Goal: Task Accomplishment & Management: Manage account settings

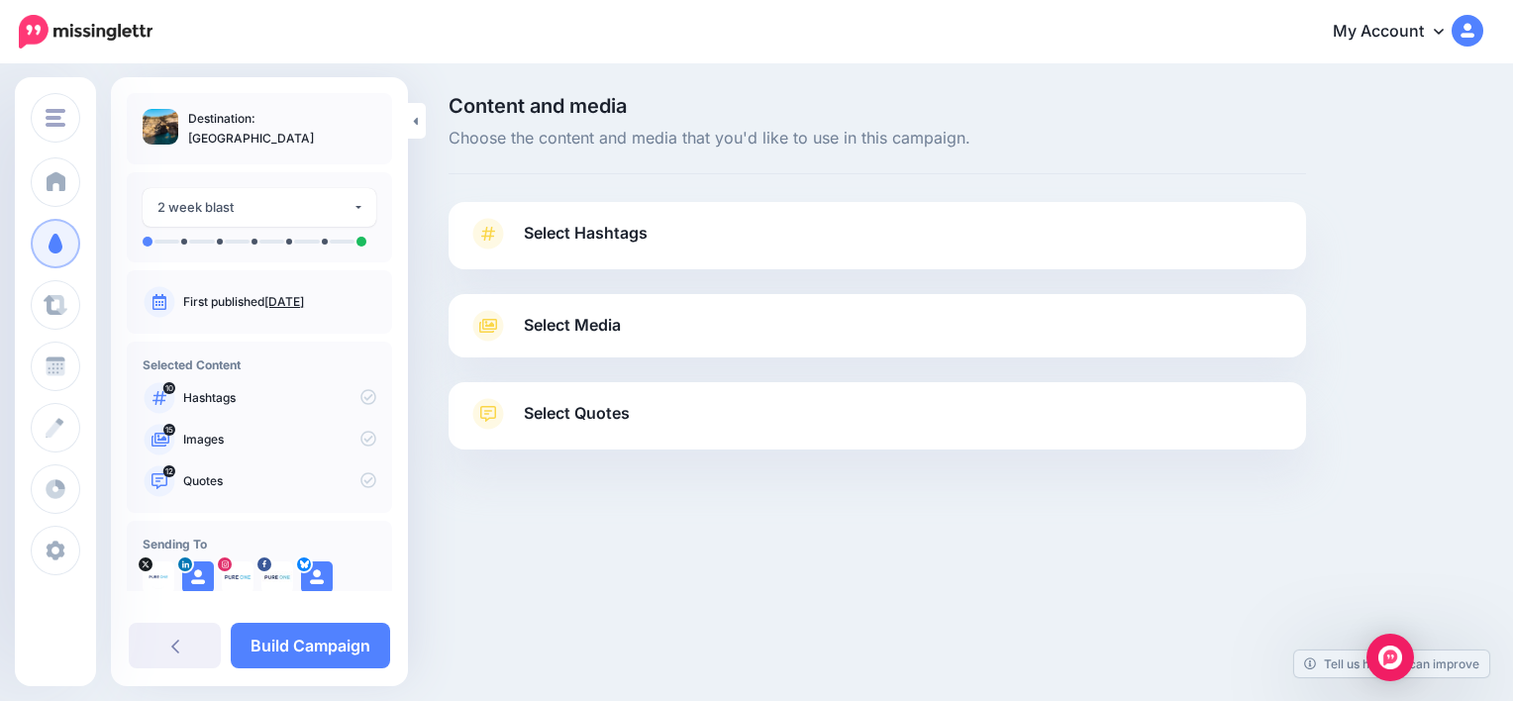
click at [616, 332] on span "Select Media" at bounding box center [572, 325] width 97 height 27
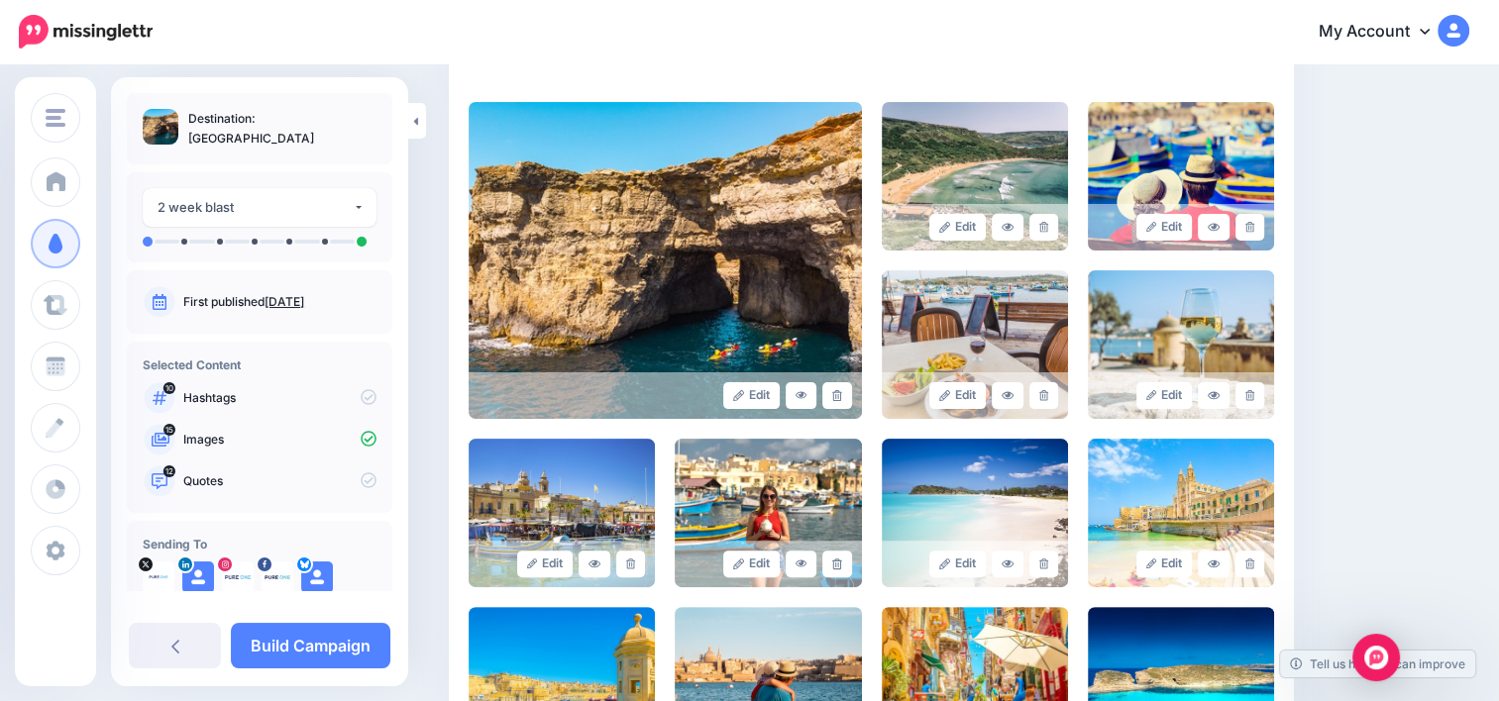
scroll to position [408, 0]
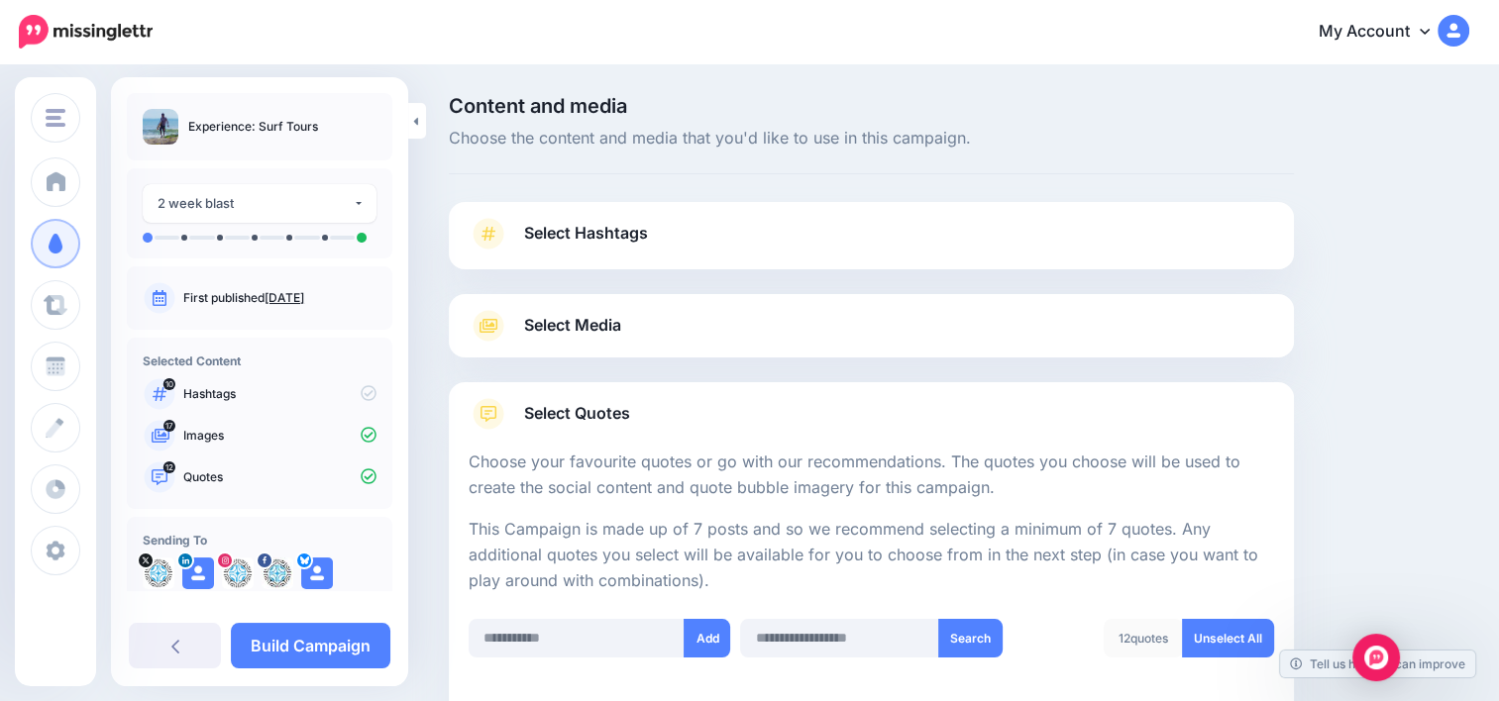
click at [721, 241] on link "Select Hashtags" at bounding box center [870, 244] width 805 height 52
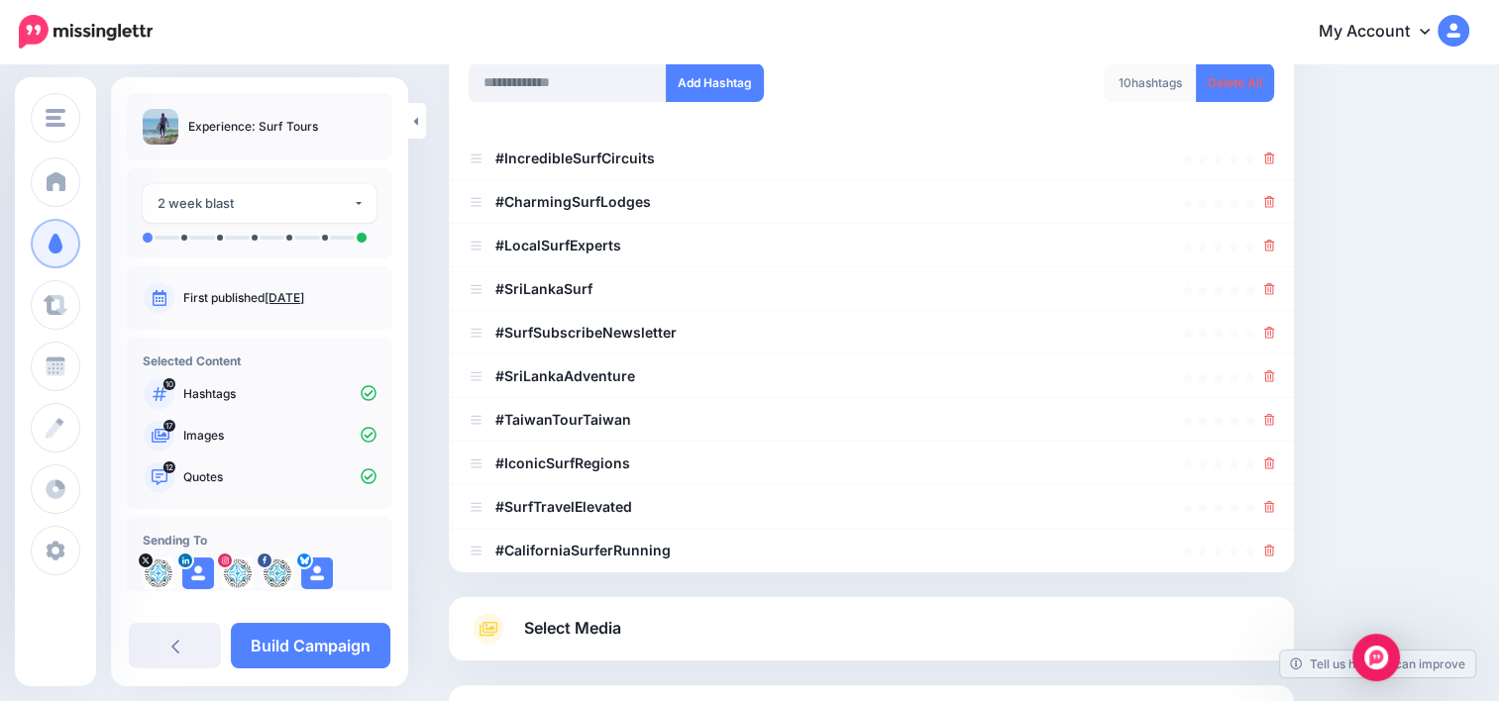
scroll to position [310, 0]
click at [1275, 550] on icon at bounding box center [1269, 549] width 11 height 12
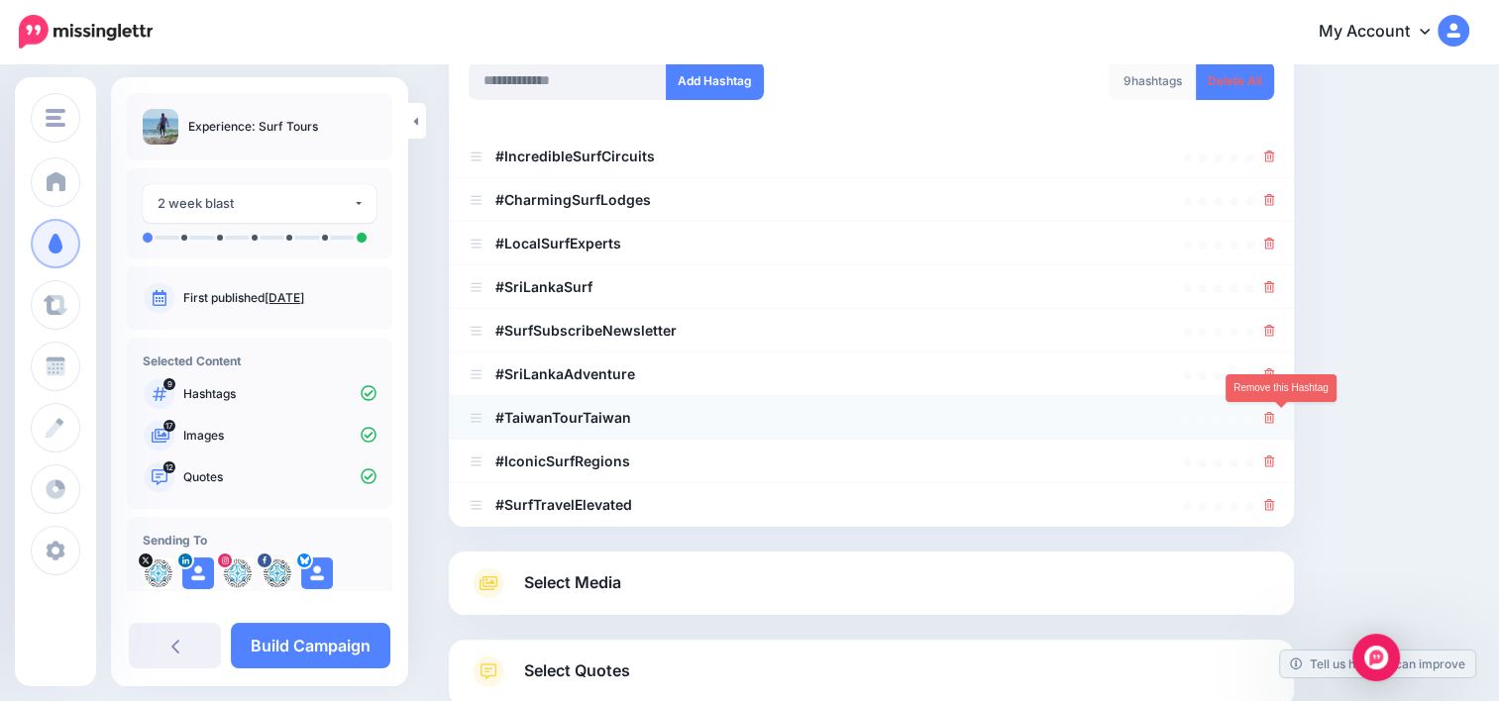
click at [1275, 412] on icon at bounding box center [1269, 418] width 11 height 12
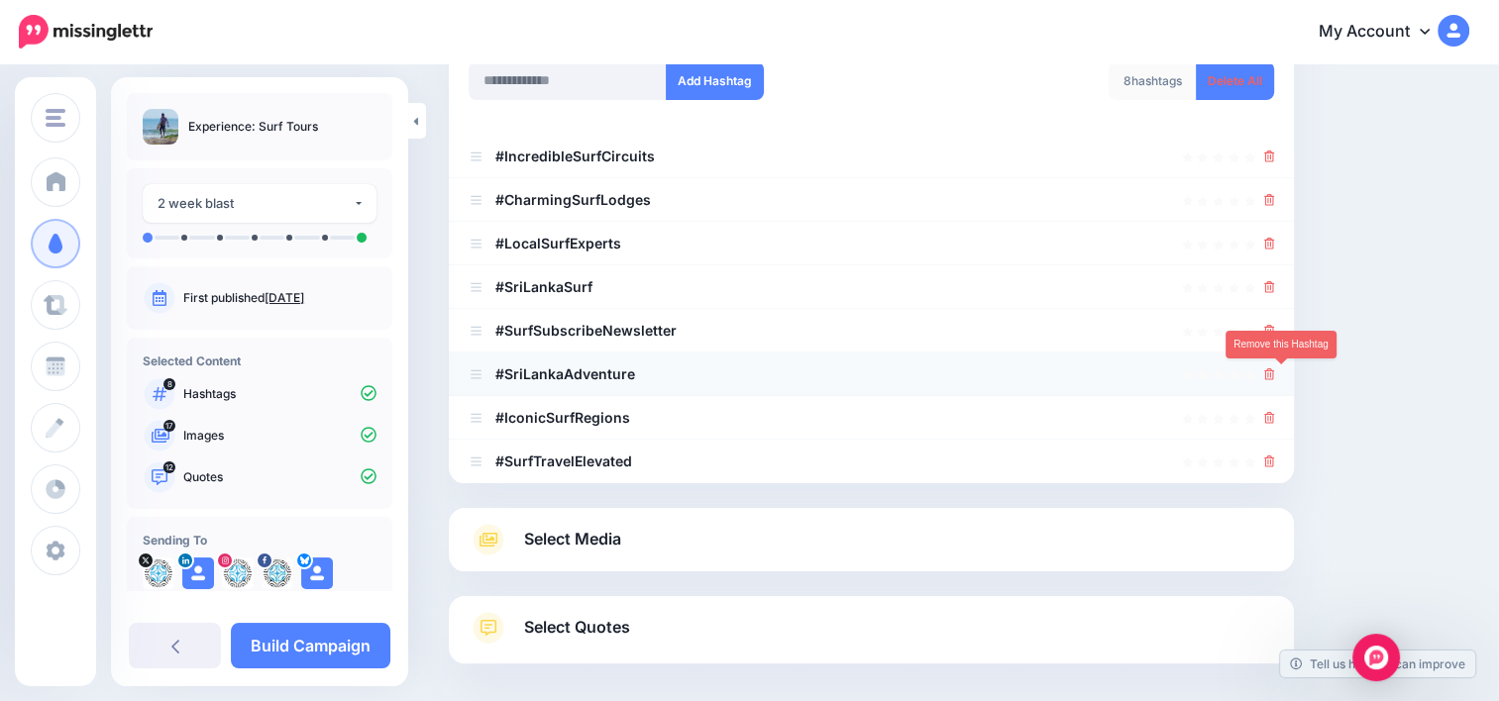
click at [1275, 374] on icon at bounding box center [1269, 374] width 11 height 12
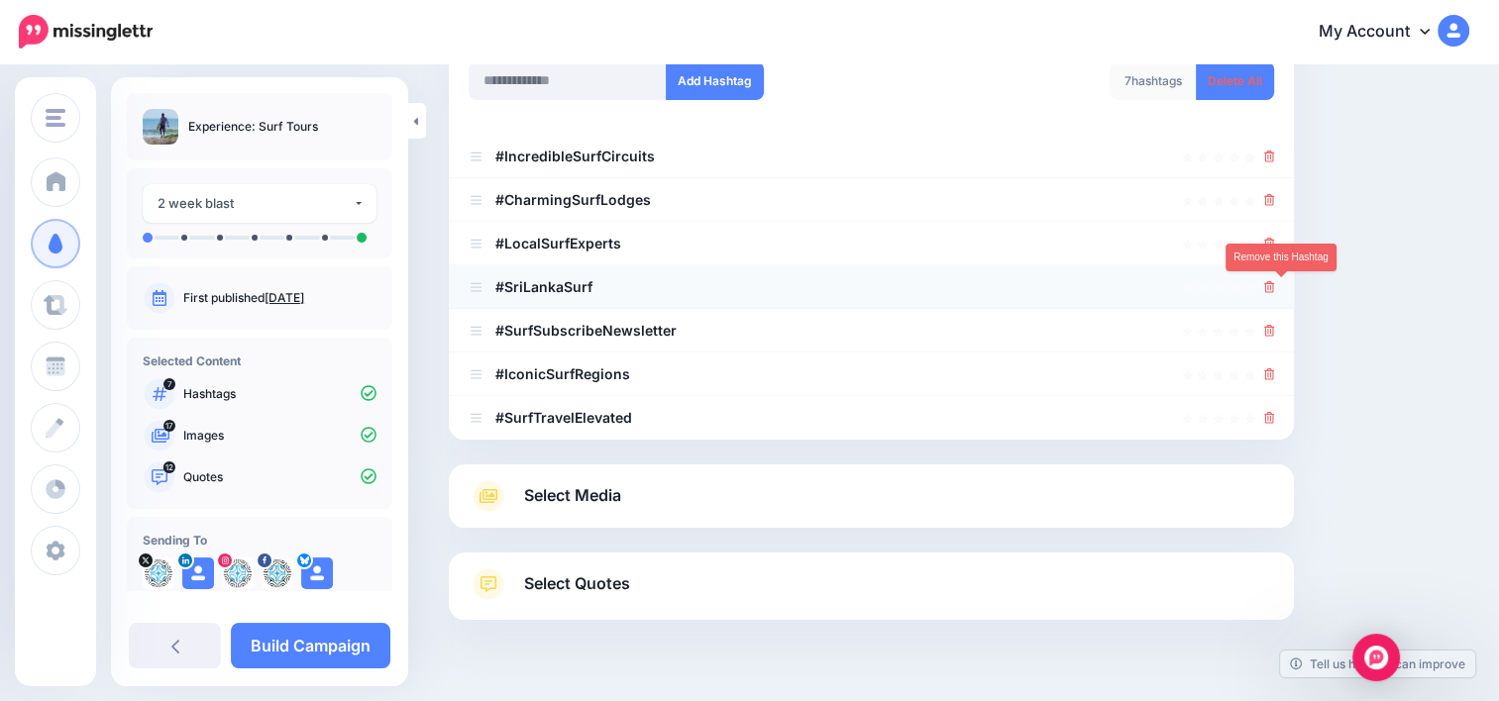
click at [1275, 290] on icon at bounding box center [1269, 287] width 11 height 12
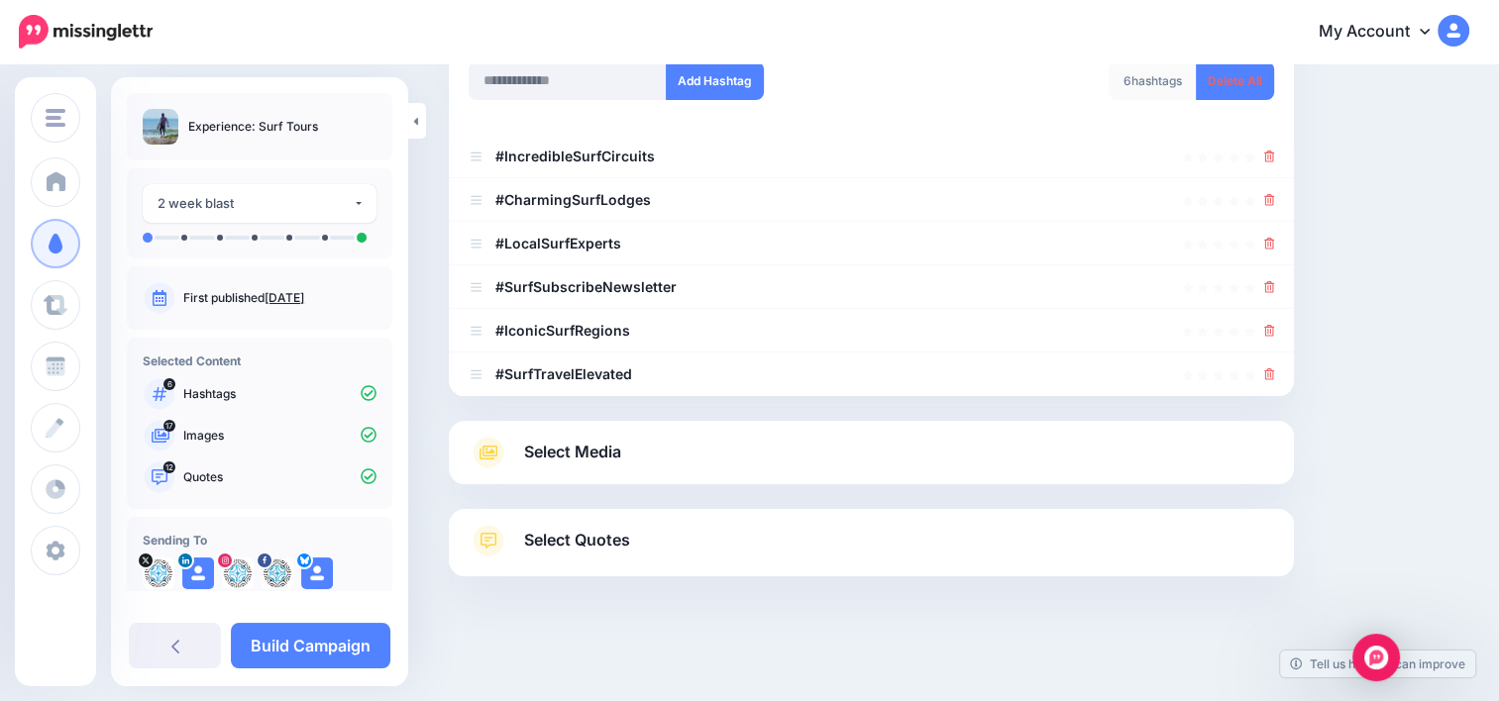
click at [1366, 352] on div "Content and media Choose the content and media that you'd like to use in this c…" at bounding box center [959, 230] width 1050 height 889
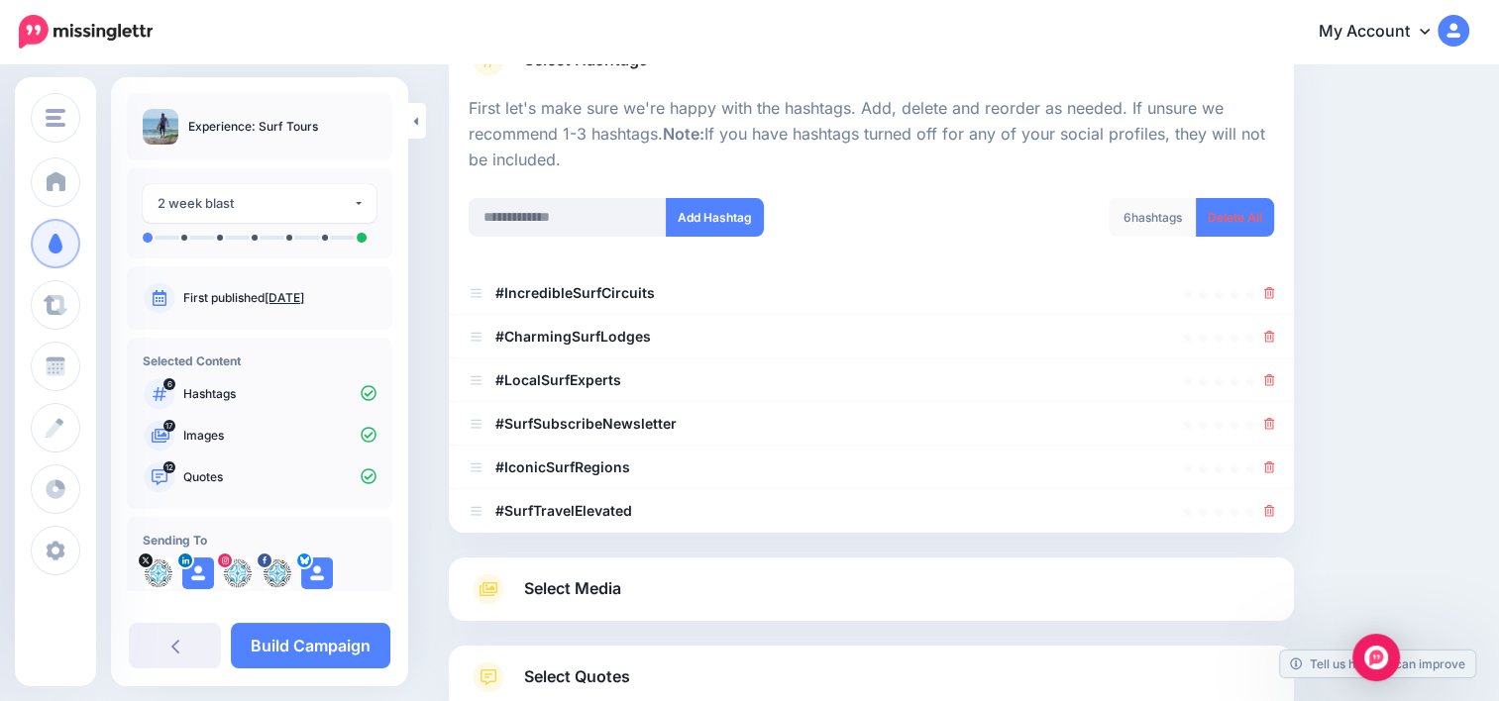
scroll to position [120, 0]
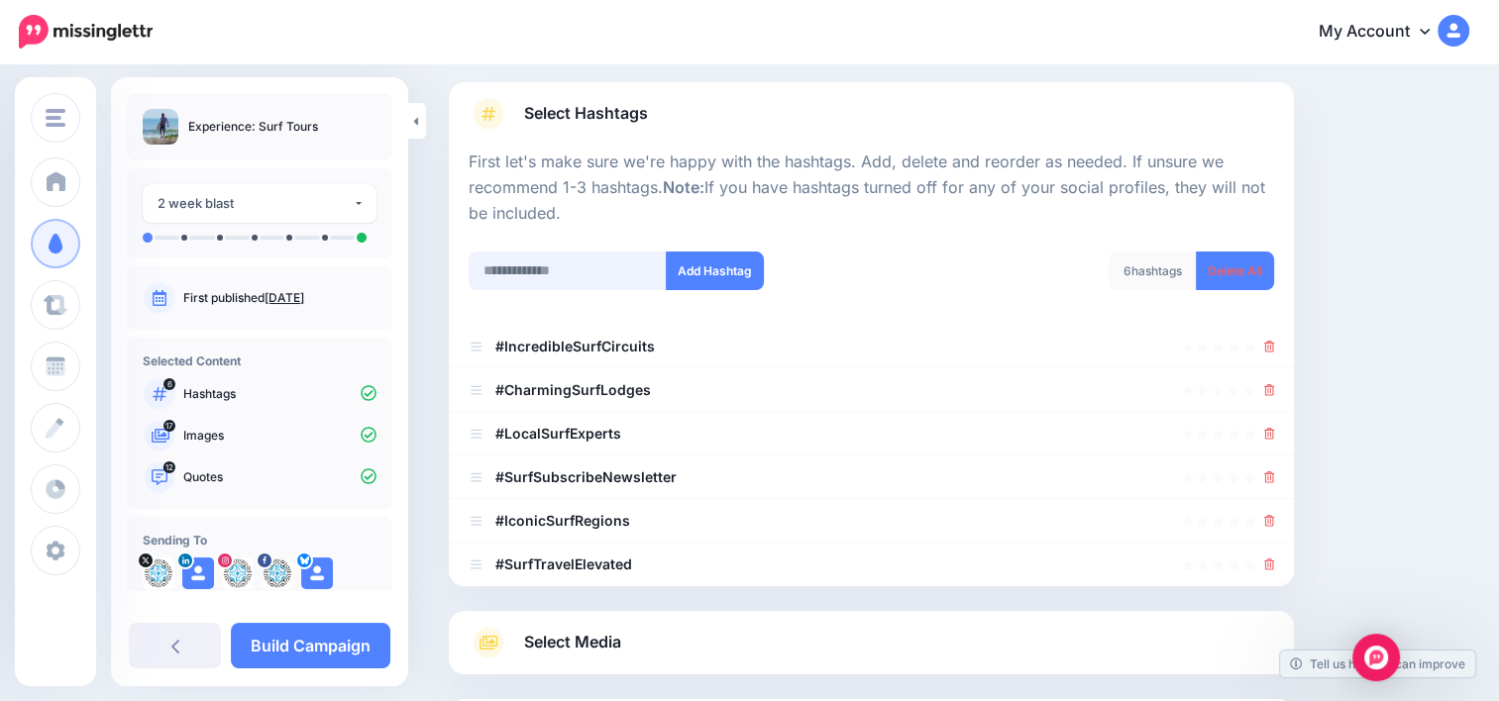
click at [578, 267] on input "text" at bounding box center [567, 271] width 198 height 39
paste input "**********"
type input "**********"
click at [714, 269] on button "Add Hashtag" at bounding box center [715, 271] width 98 height 39
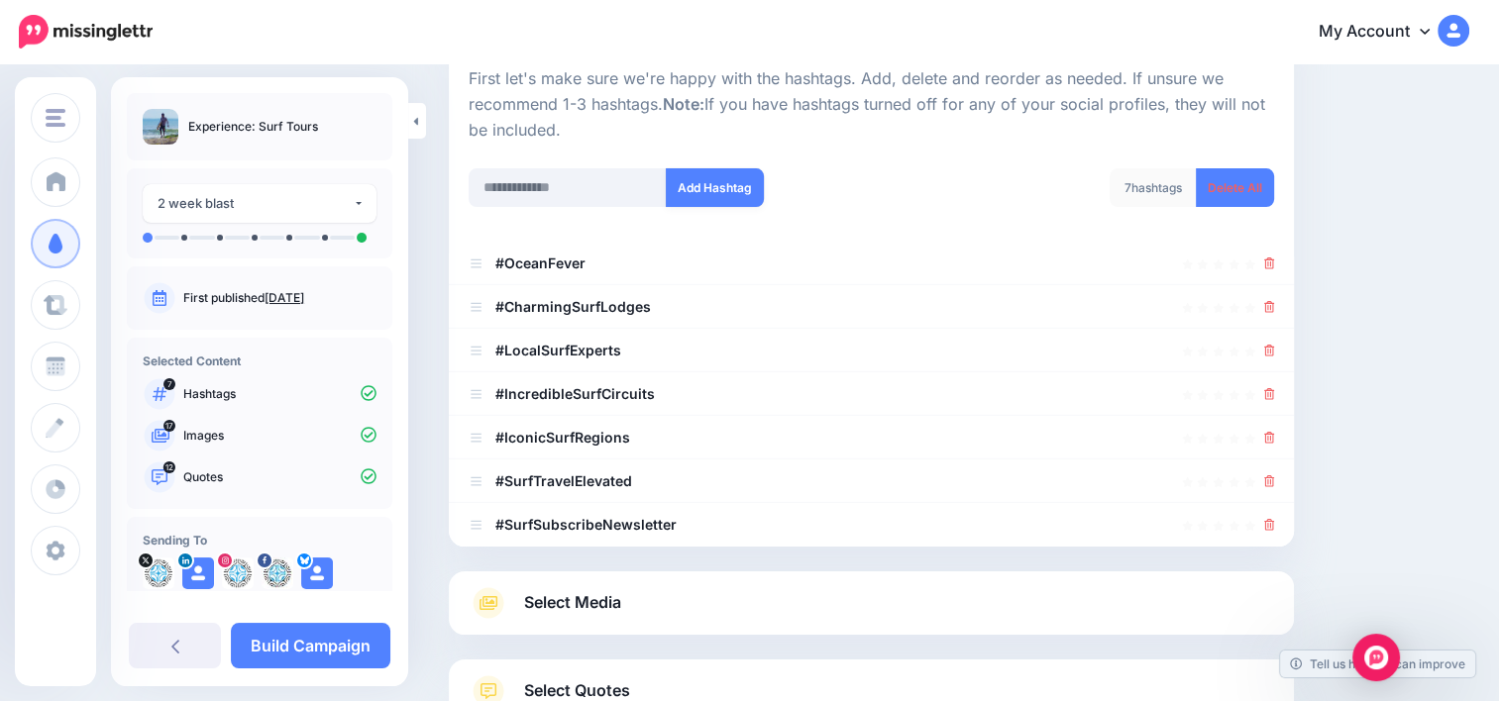
scroll to position [144, 0]
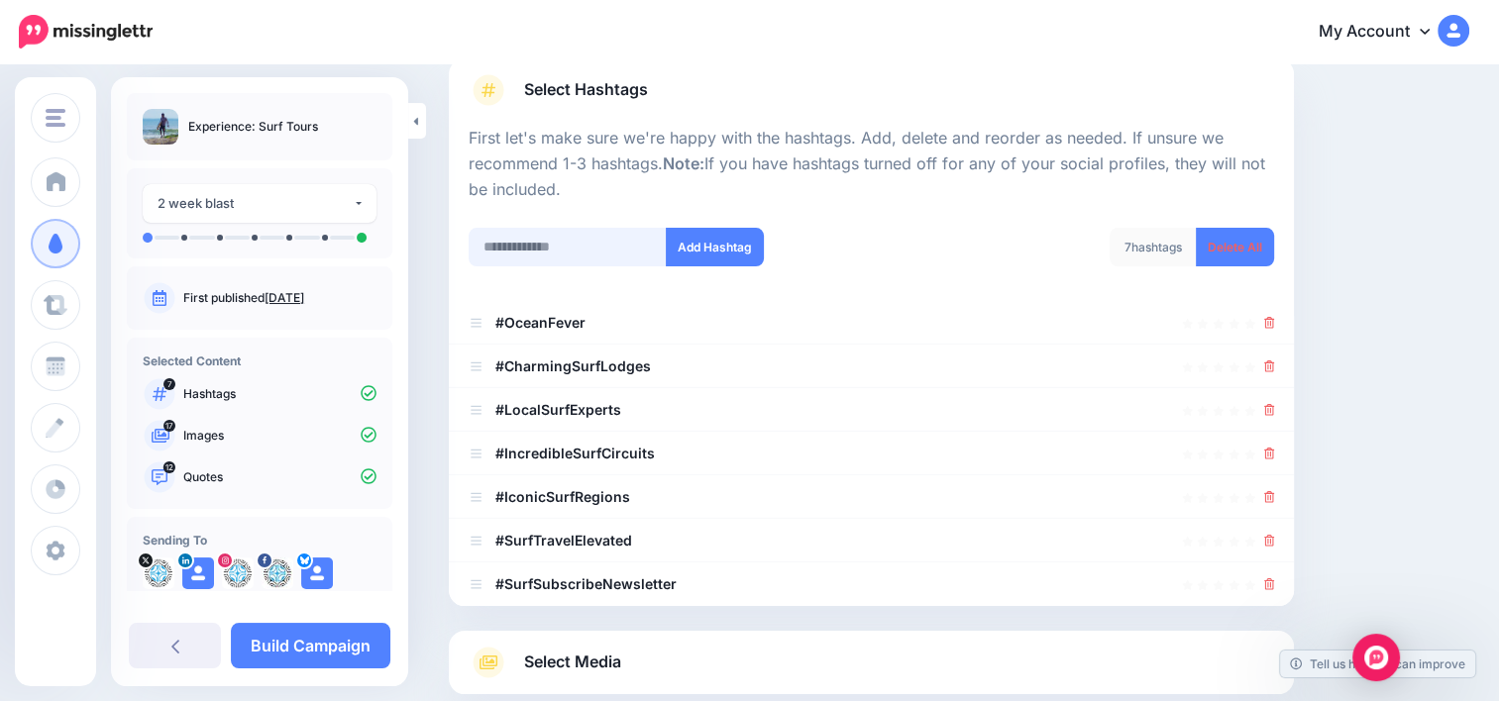
click at [607, 254] on input "text" at bounding box center [567, 247] width 198 height 39
paste input "**********"
type input "**********"
click at [727, 249] on button "Add Hashtag" at bounding box center [715, 247] width 98 height 39
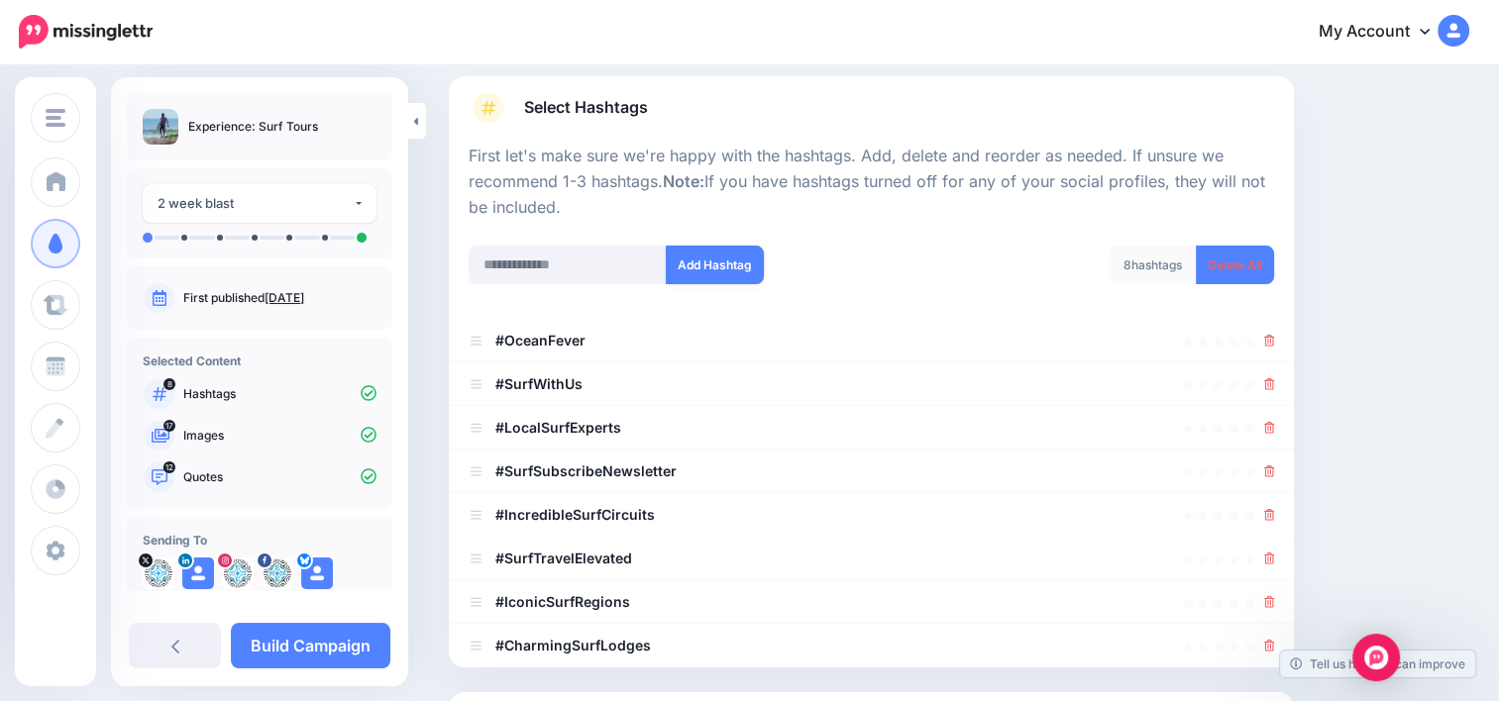
scroll to position [119, 0]
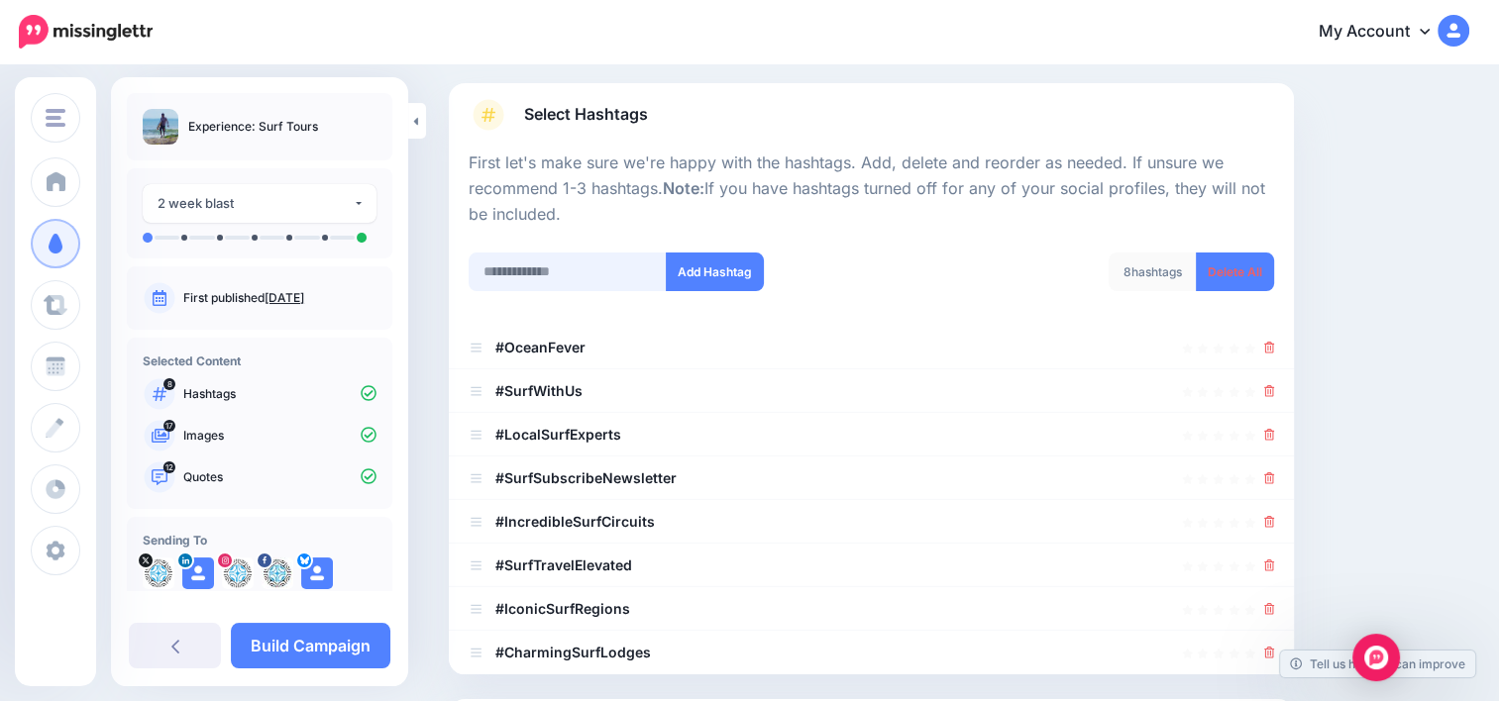
click at [599, 265] on input "text" at bounding box center [567, 272] width 198 height 39
paste input "**********"
type input "**********"
click at [729, 257] on button "Add Hashtag" at bounding box center [715, 272] width 98 height 39
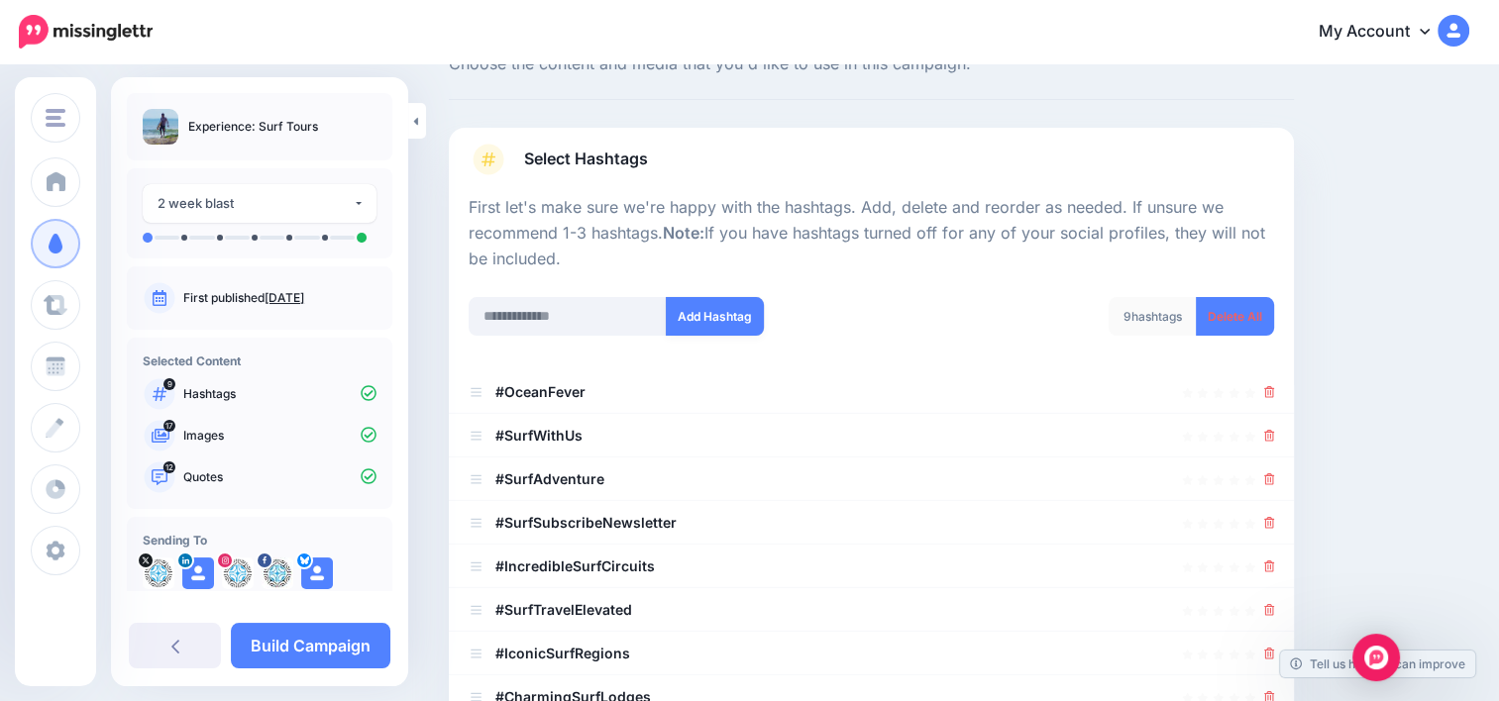
scroll to position [19, 0]
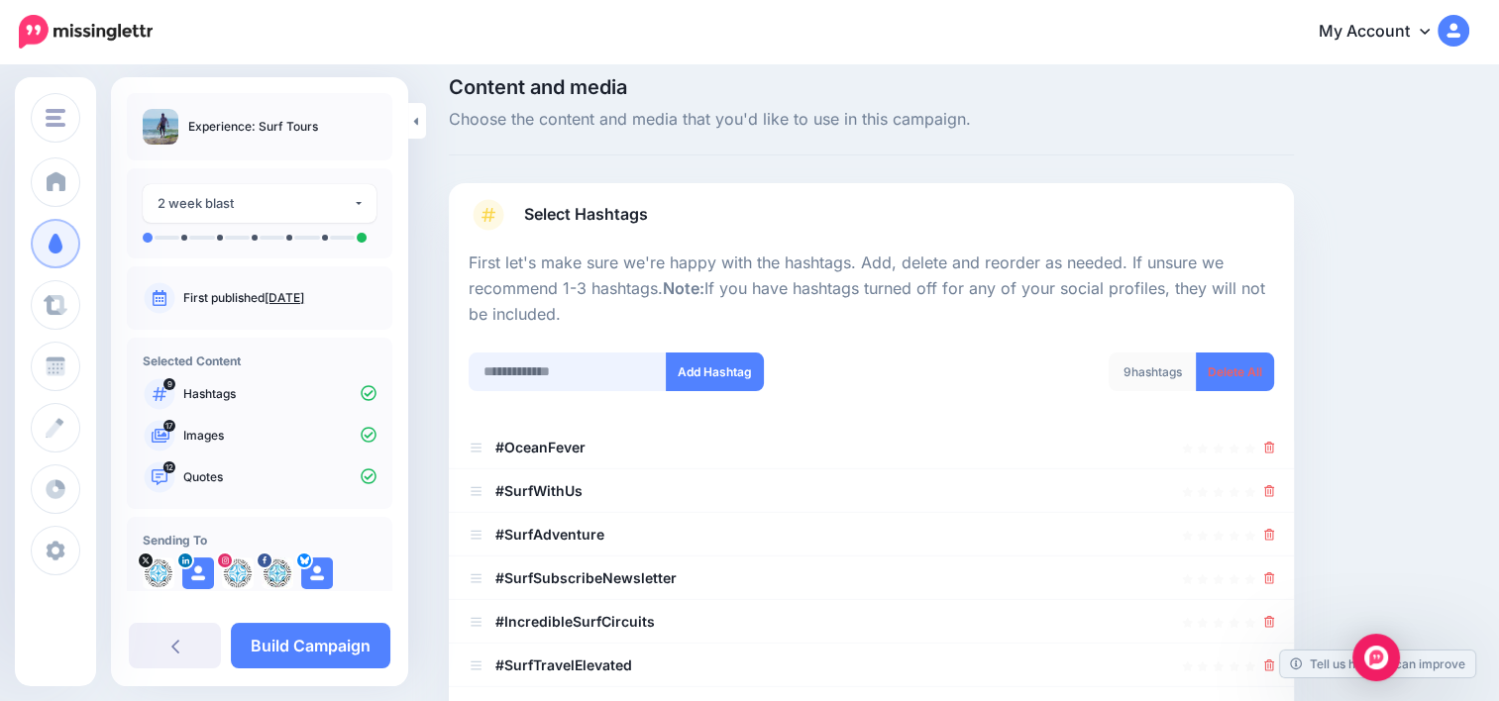
click at [602, 372] on input "text" at bounding box center [567, 372] width 198 height 39
paste input "**********"
type input "**********"
click at [737, 369] on button "Add Hashtag" at bounding box center [715, 372] width 98 height 39
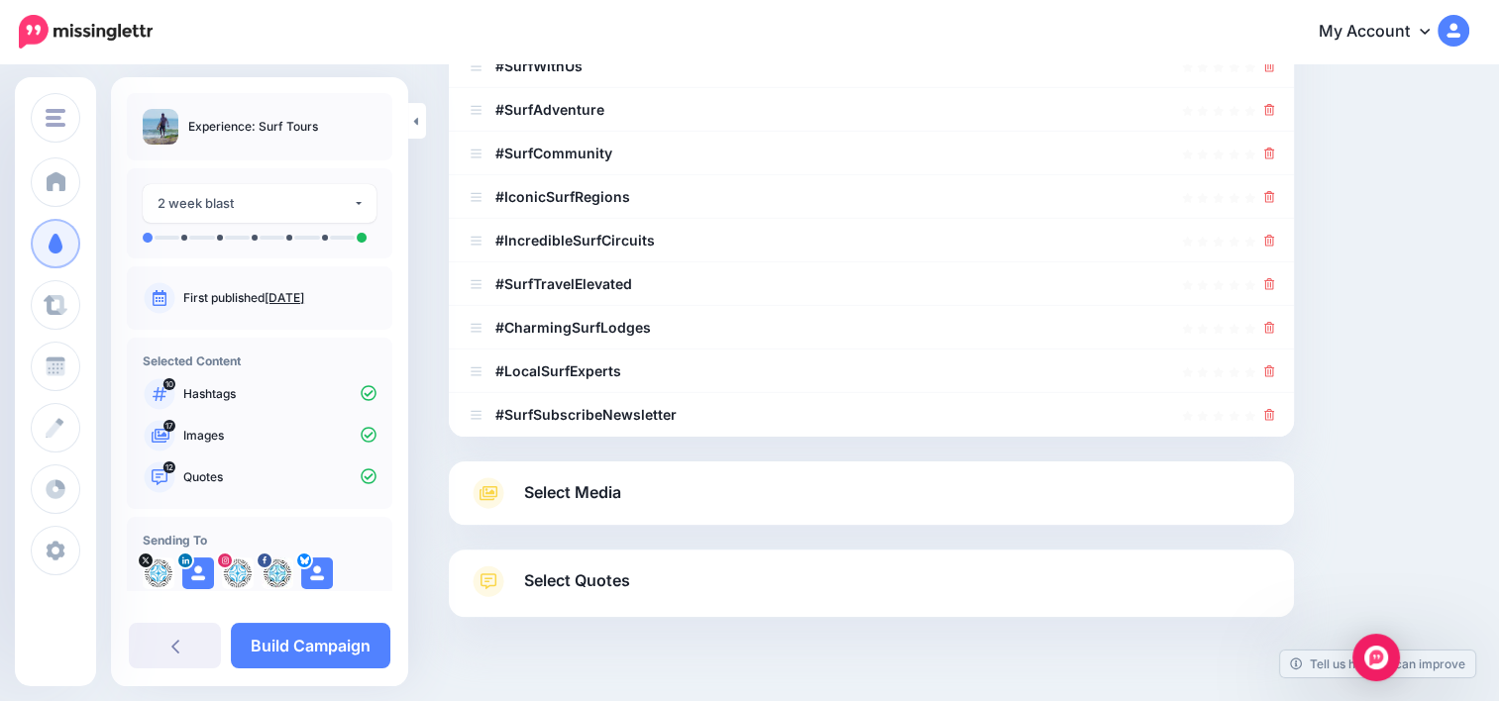
scroll to position [515, 0]
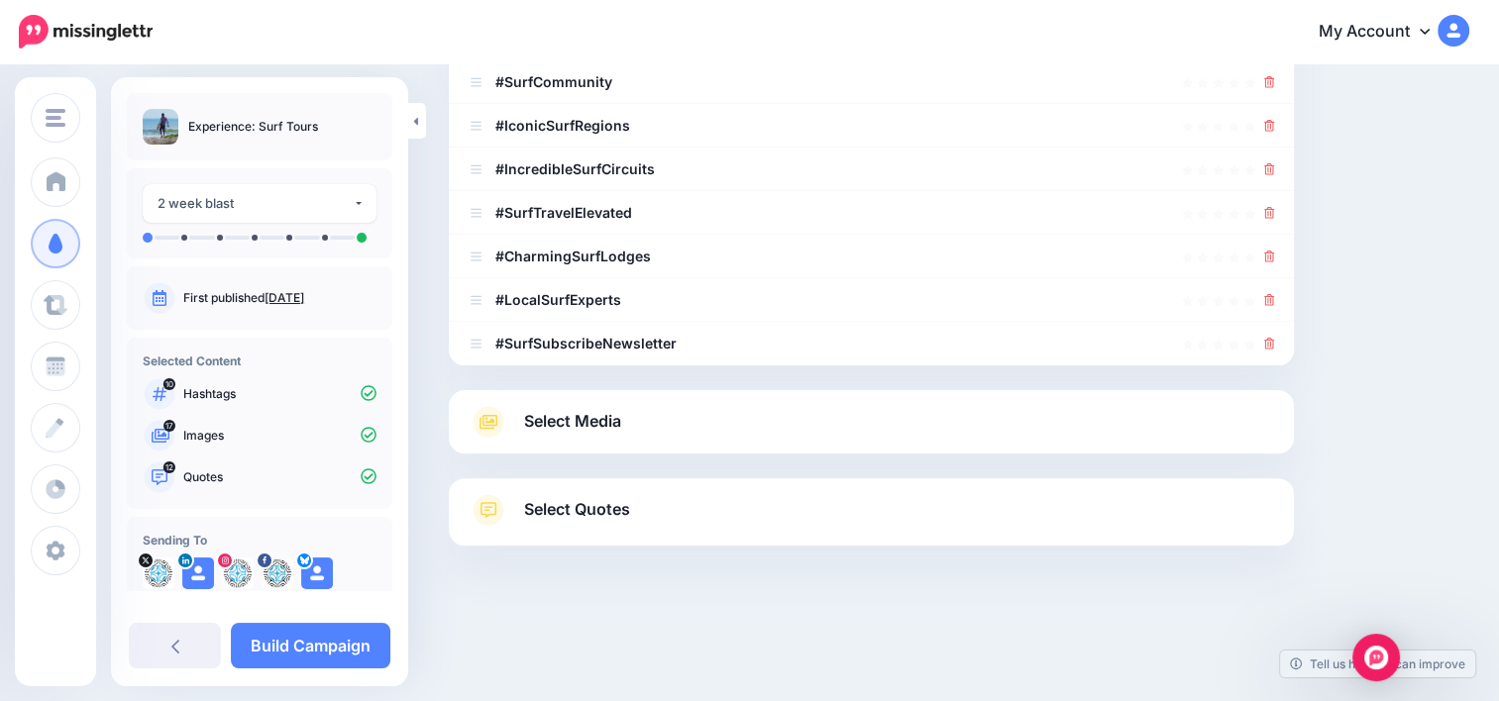
click at [780, 430] on link "Select Media" at bounding box center [870, 422] width 805 height 32
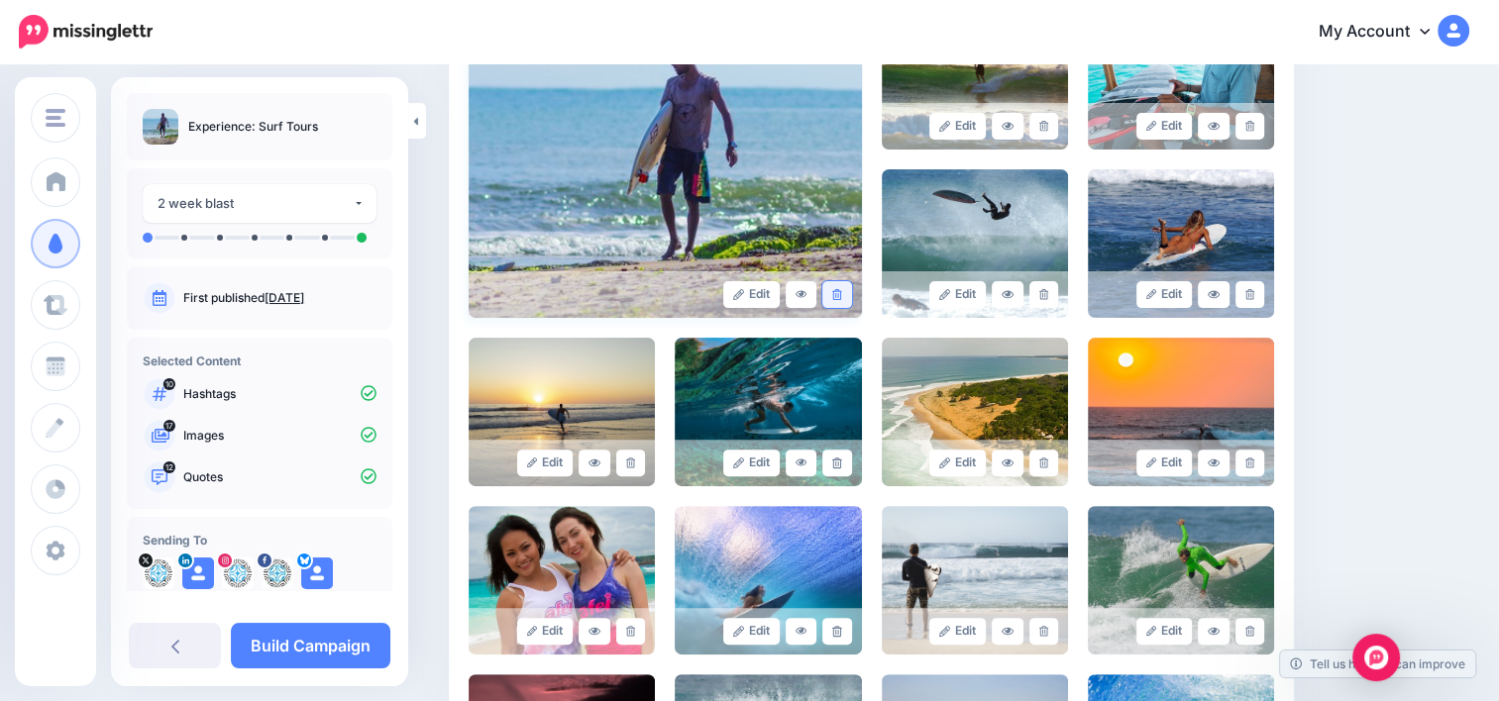
click at [841, 294] on icon at bounding box center [836, 294] width 9 height 11
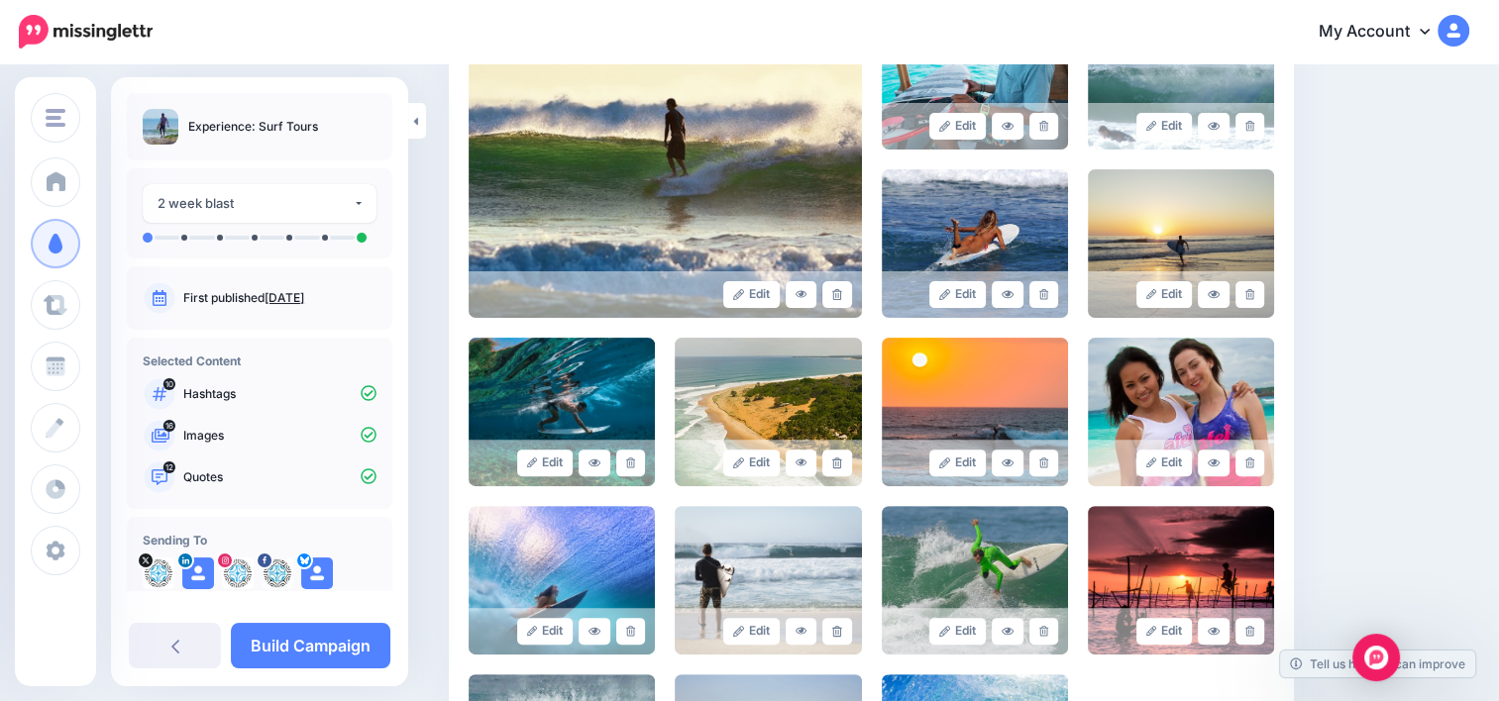
click at [841, 294] on icon at bounding box center [836, 294] width 9 height 11
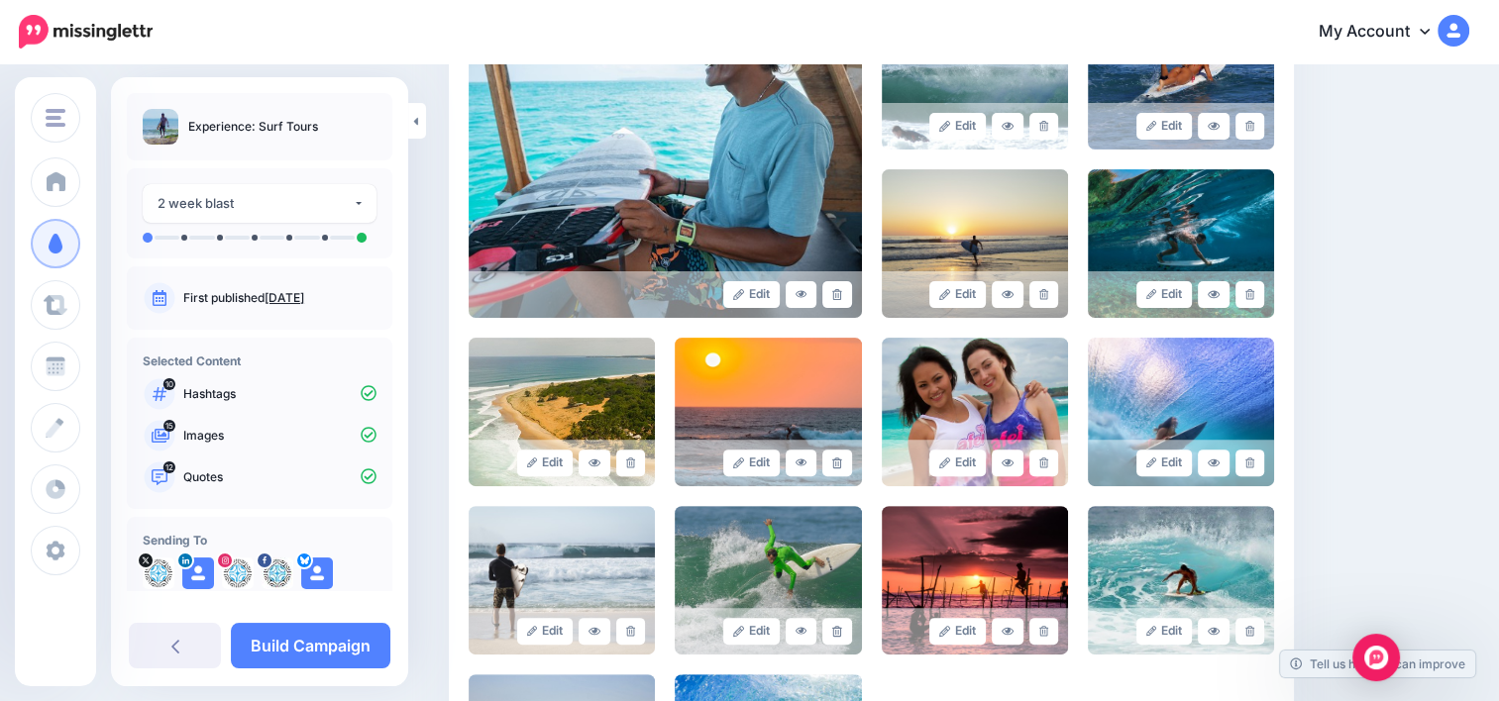
click at [841, 294] on icon at bounding box center [836, 294] width 9 height 11
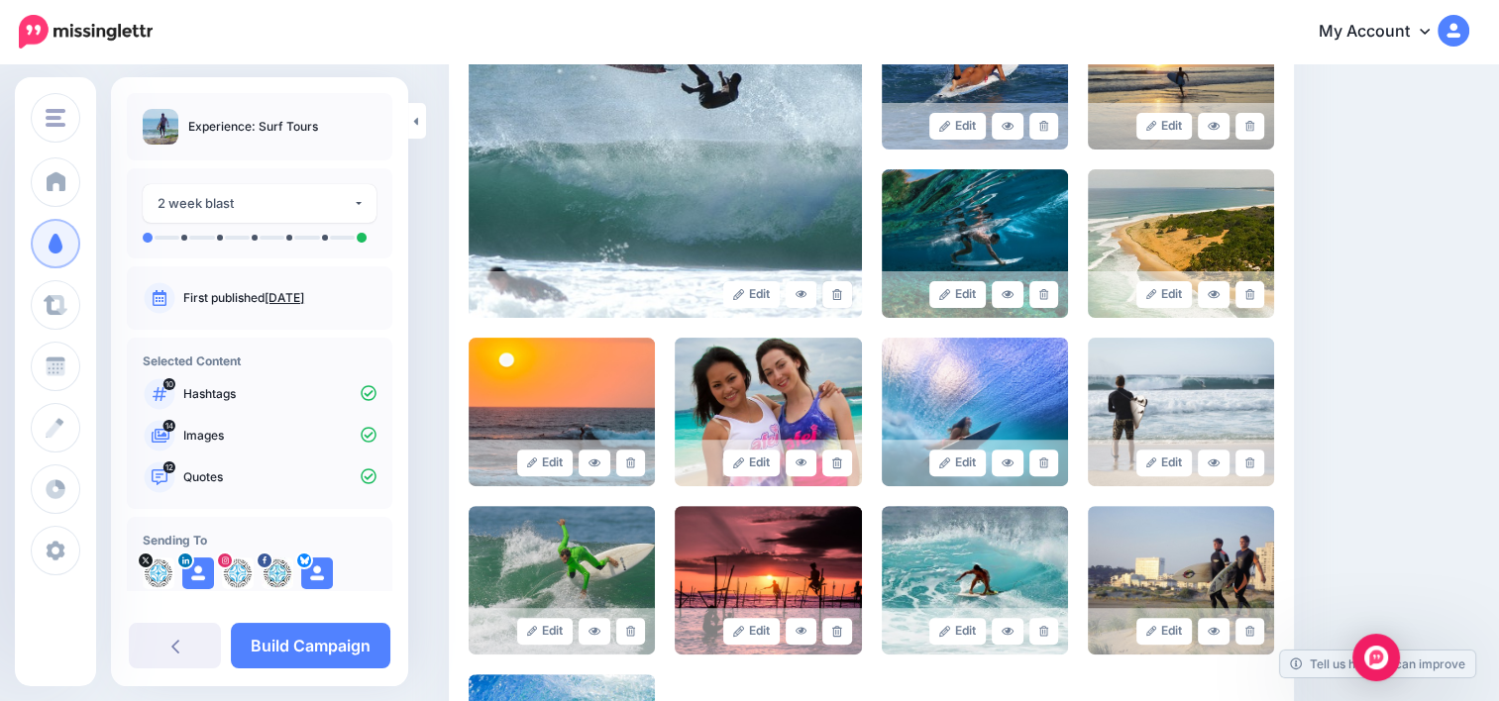
click at [841, 294] on icon at bounding box center [836, 294] width 9 height 11
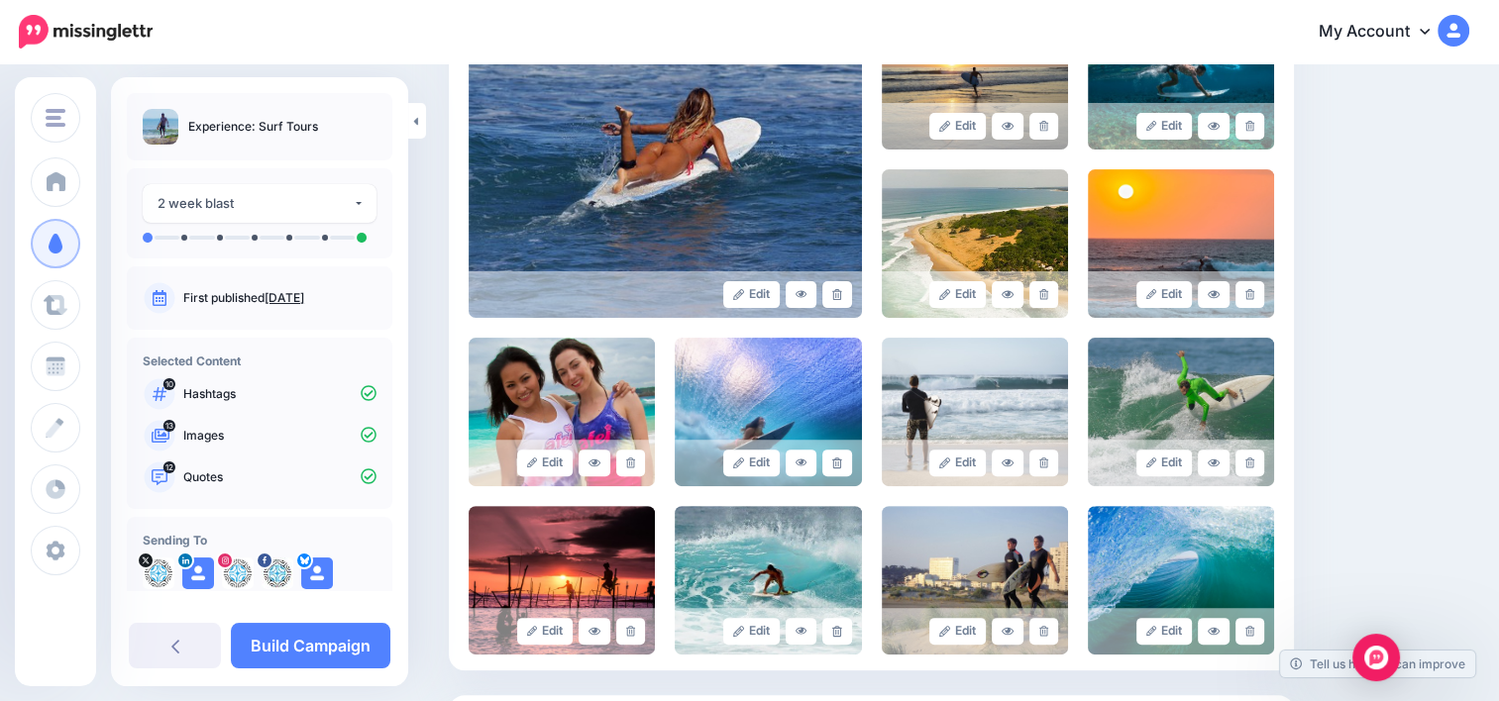
click at [841, 294] on icon at bounding box center [836, 294] width 9 height 11
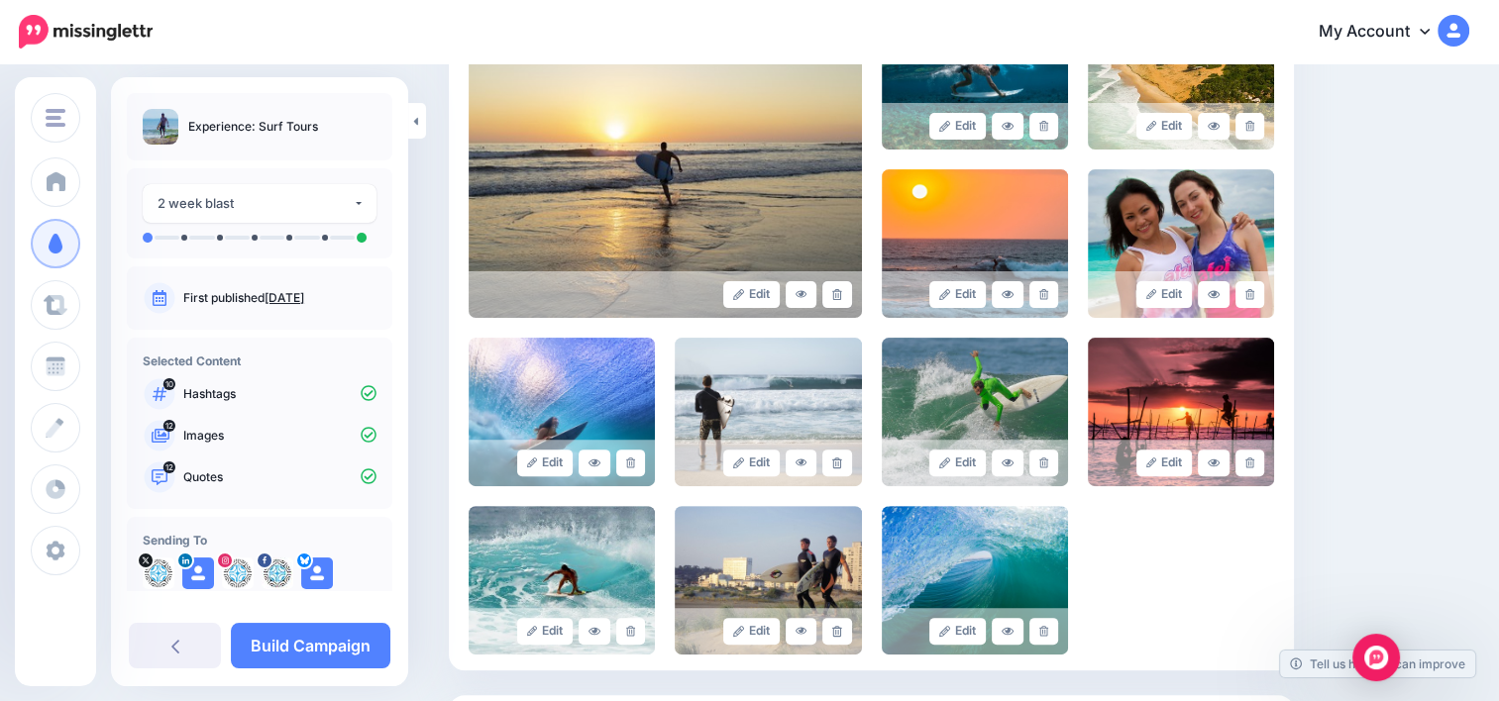
click at [841, 294] on icon at bounding box center [836, 294] width 9 height 11
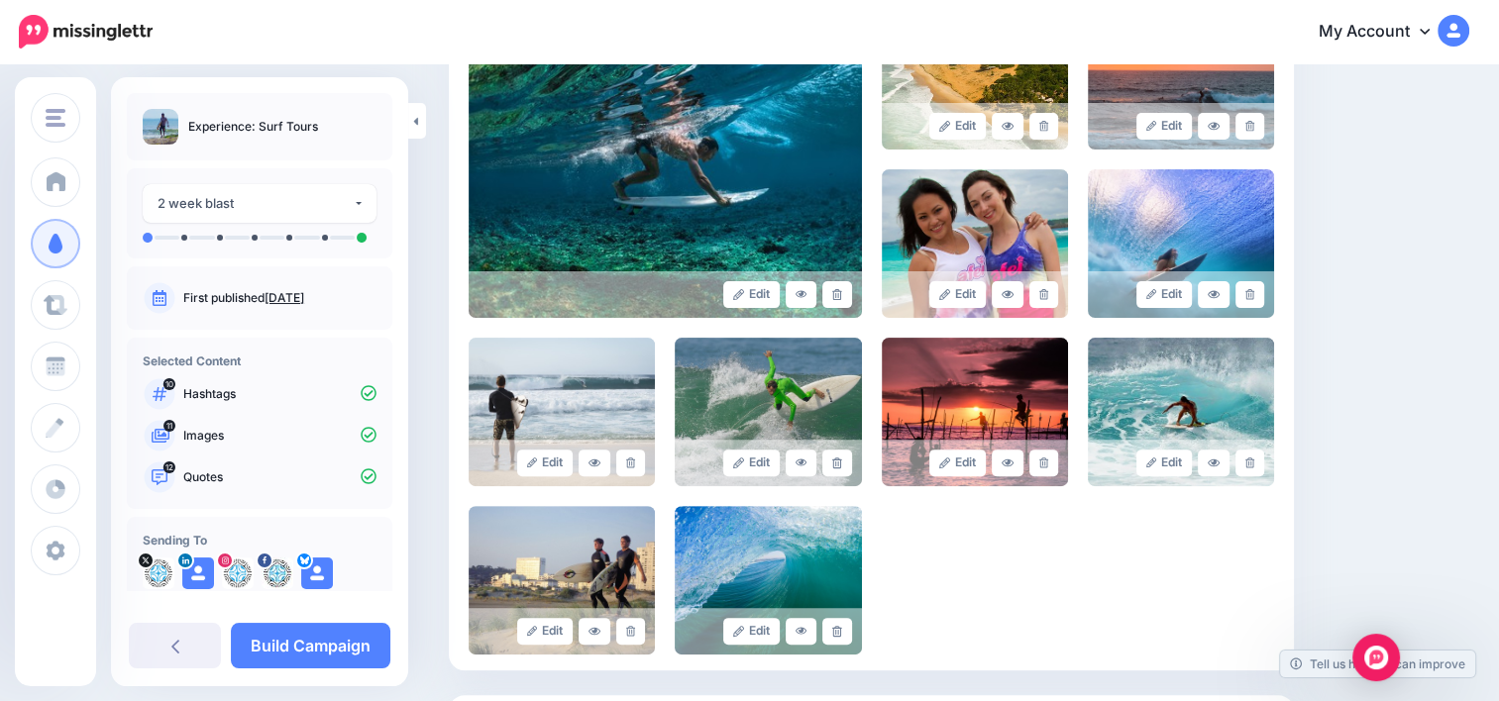
click at [841, 294] on icon at bounding box center [836, 294] width 9 height 11
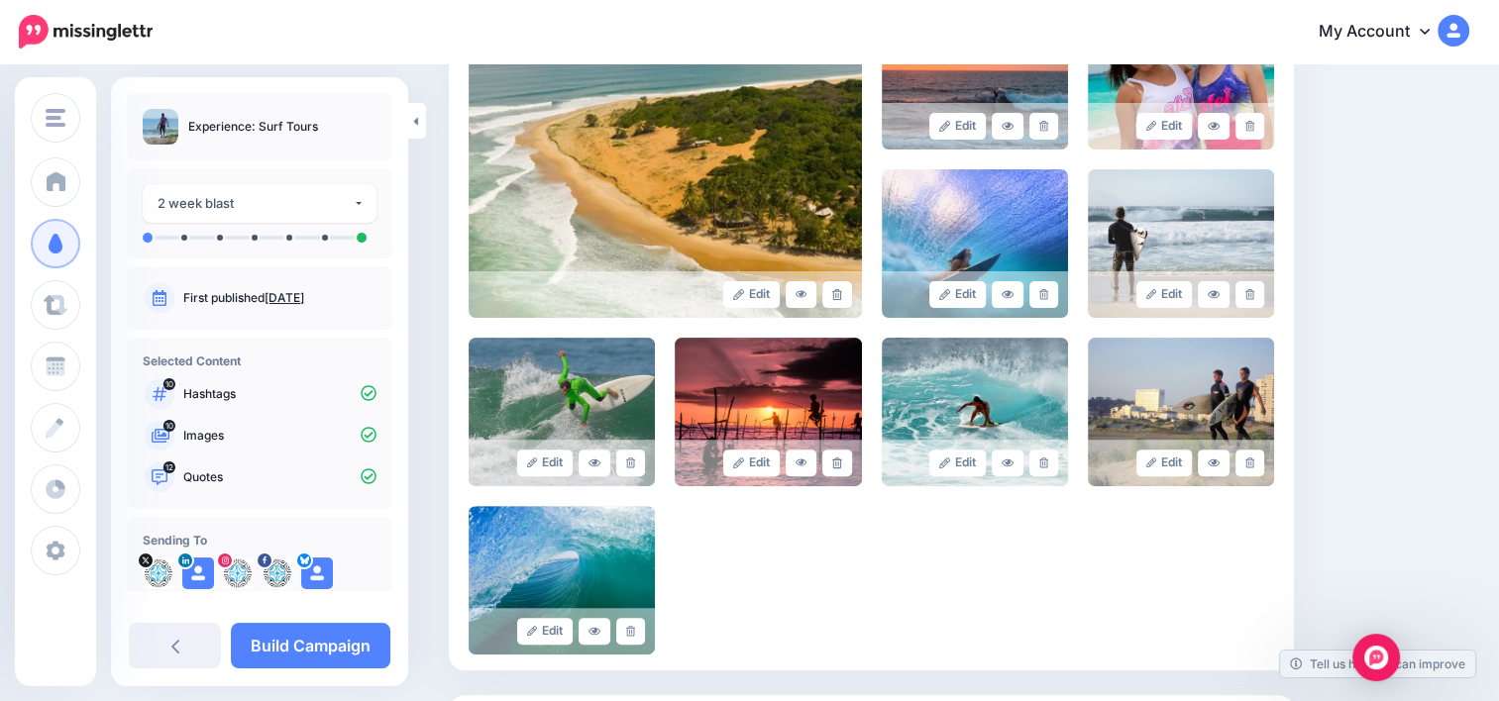
click at [841, 294] on icon at bounding box center [836, 294] width 9 height 11
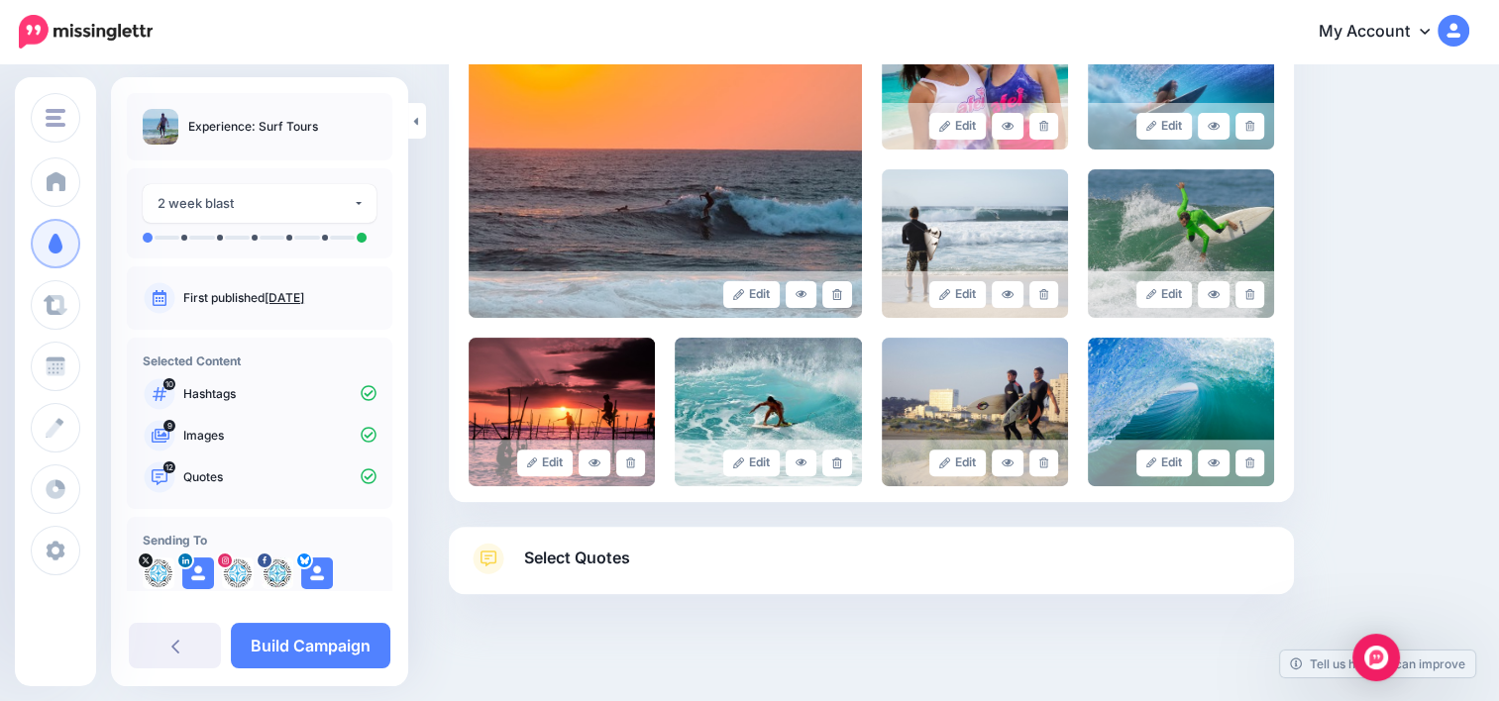
click at [841, 294] on icon at bounding box center [836, 294] width 9 height 11
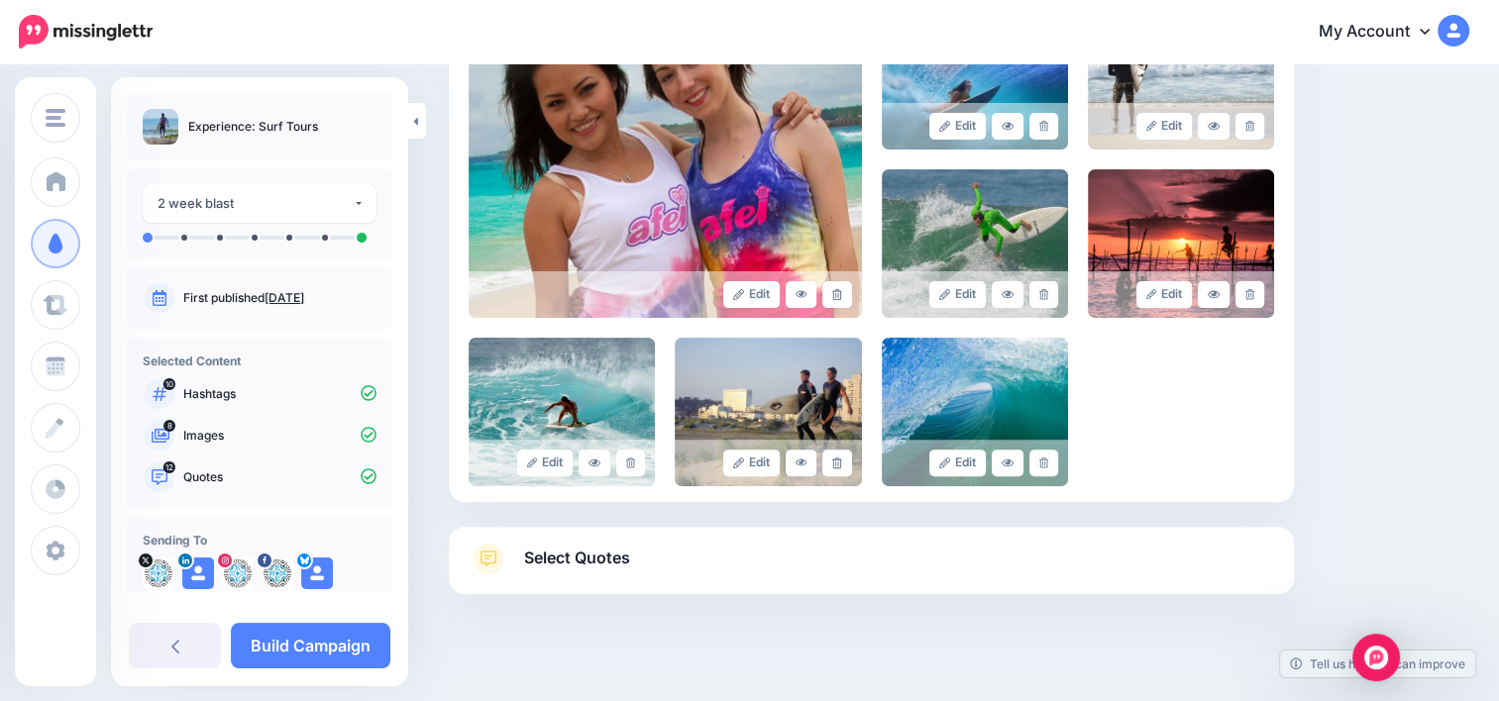
click at [841, 294] on icon at bounding box center [836, 294] width 9 height 11
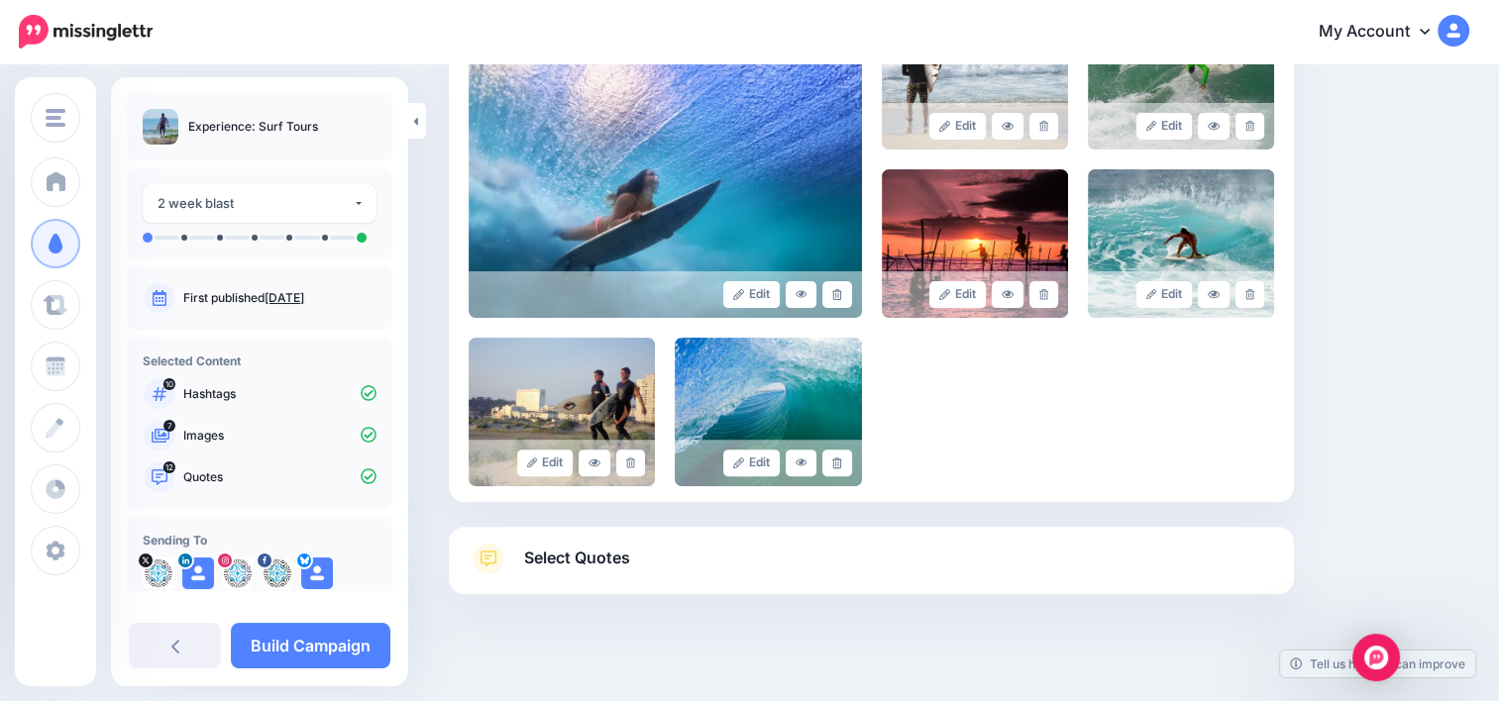
click at [841, 294] on icon at bounding box center [836, 294] width 9 height 11
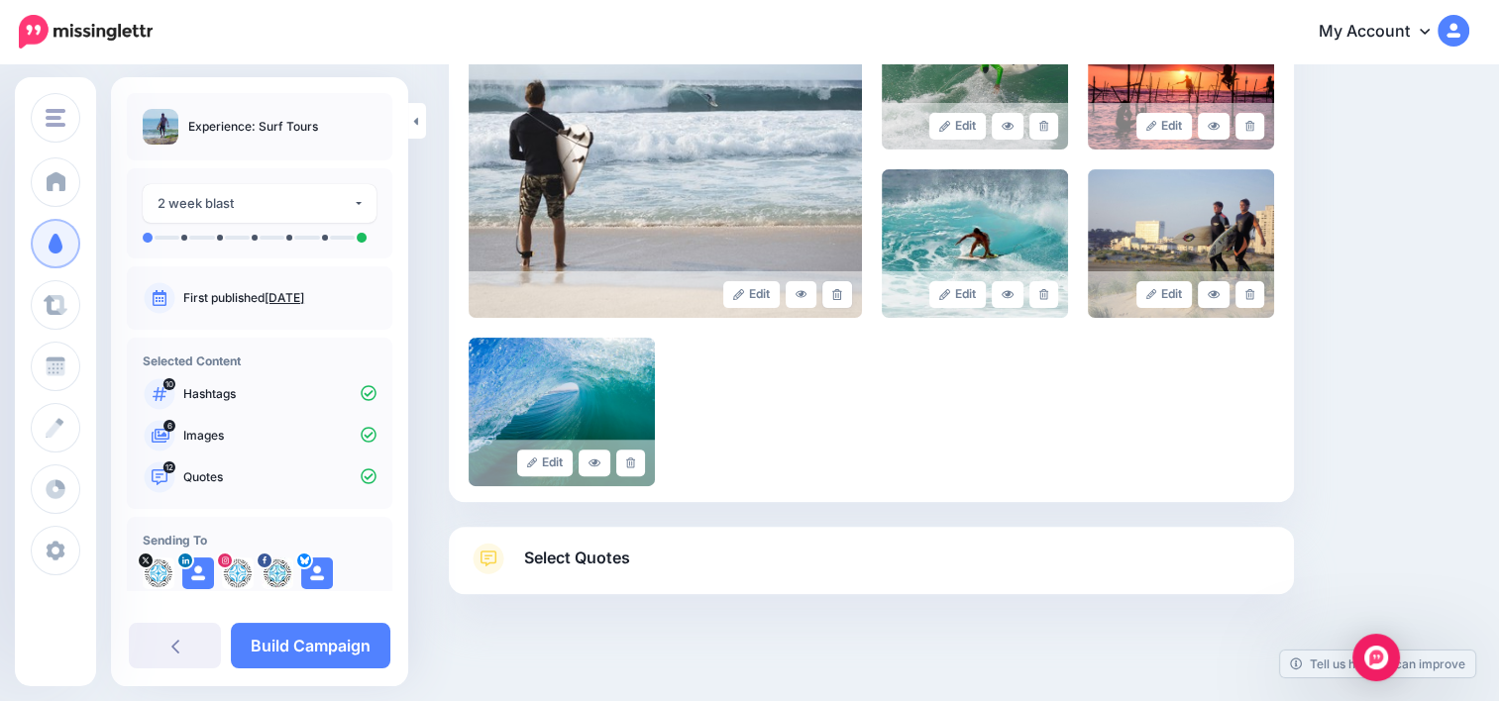
click at [841, 294] on icon at bounding box center [836, 294] width 9 height 11
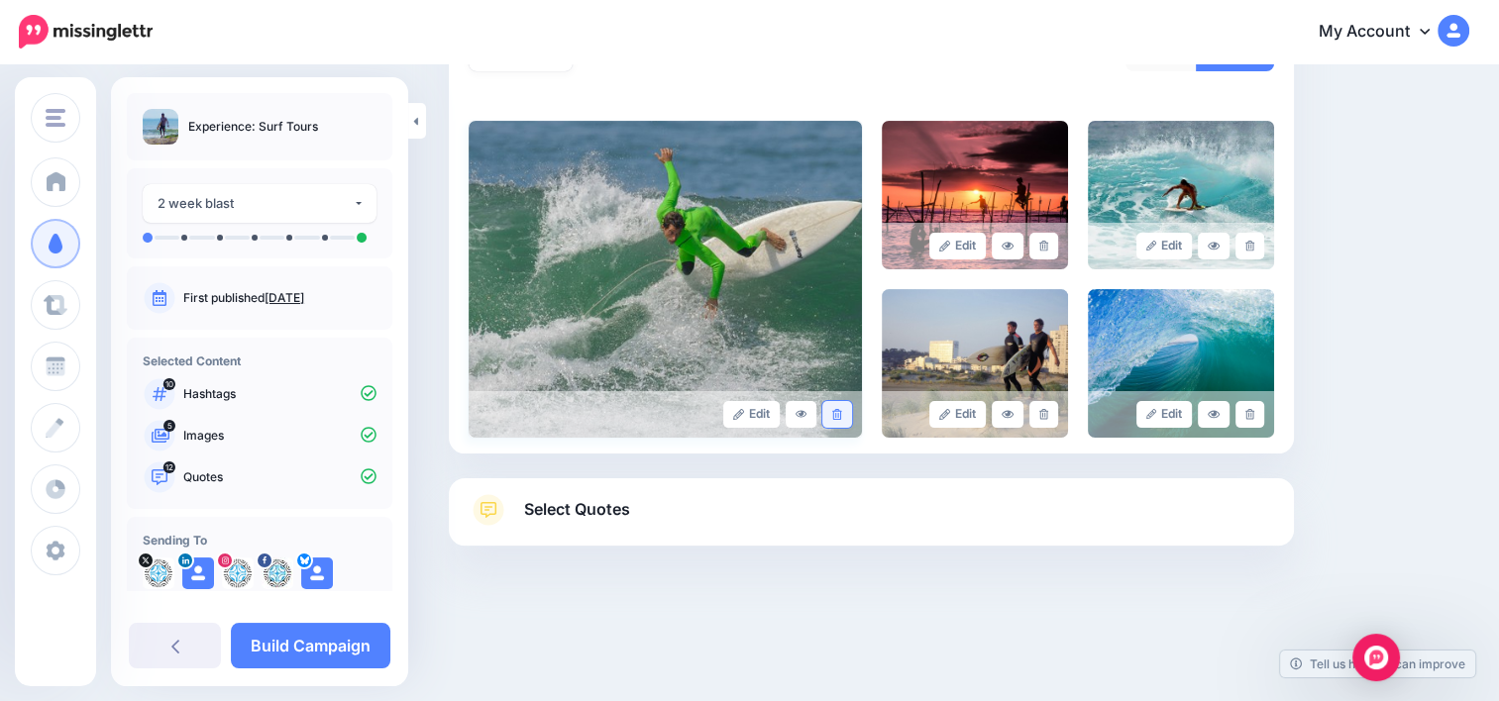
click at [845, 402] on link at bounding box center [836, 414] width 29 height 27
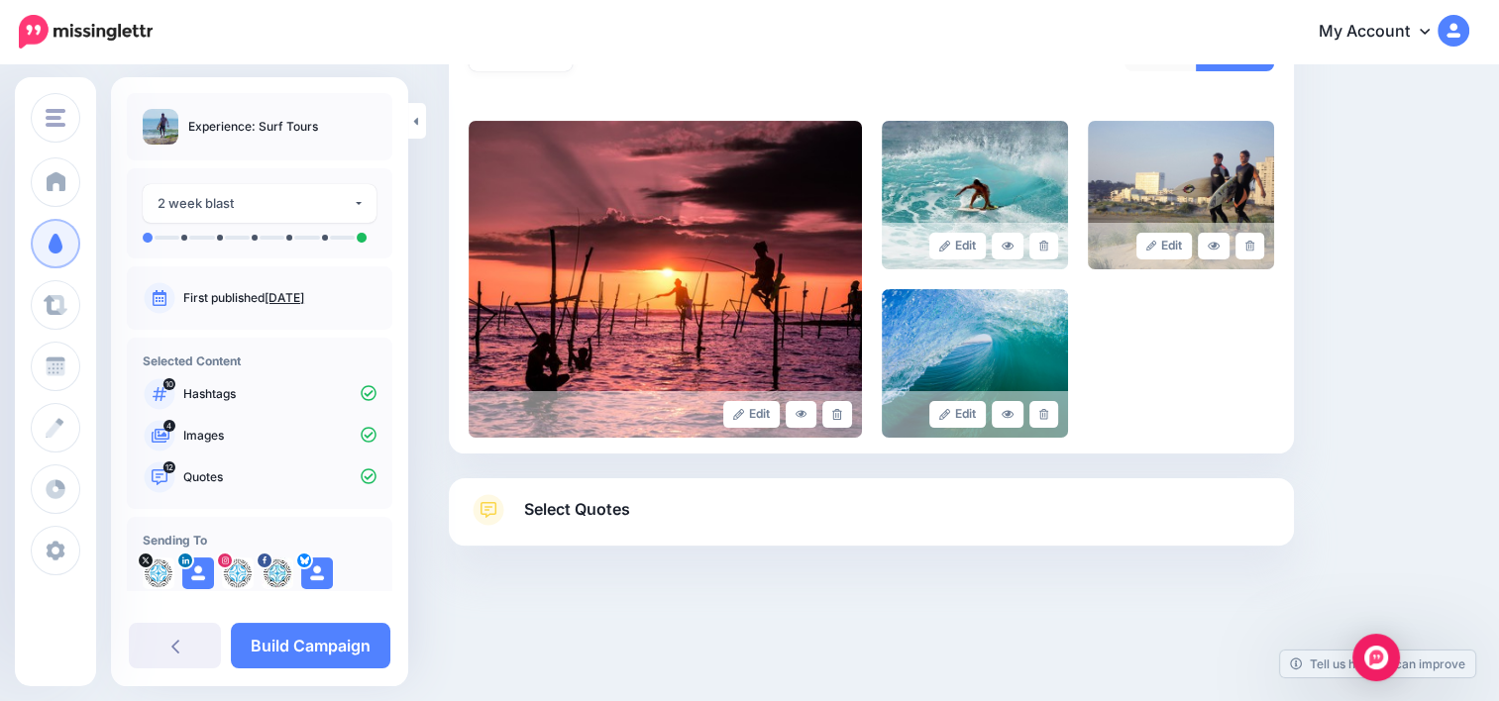
click at [845, 402] on link at bounding box center [836, 414] width 29 height 27
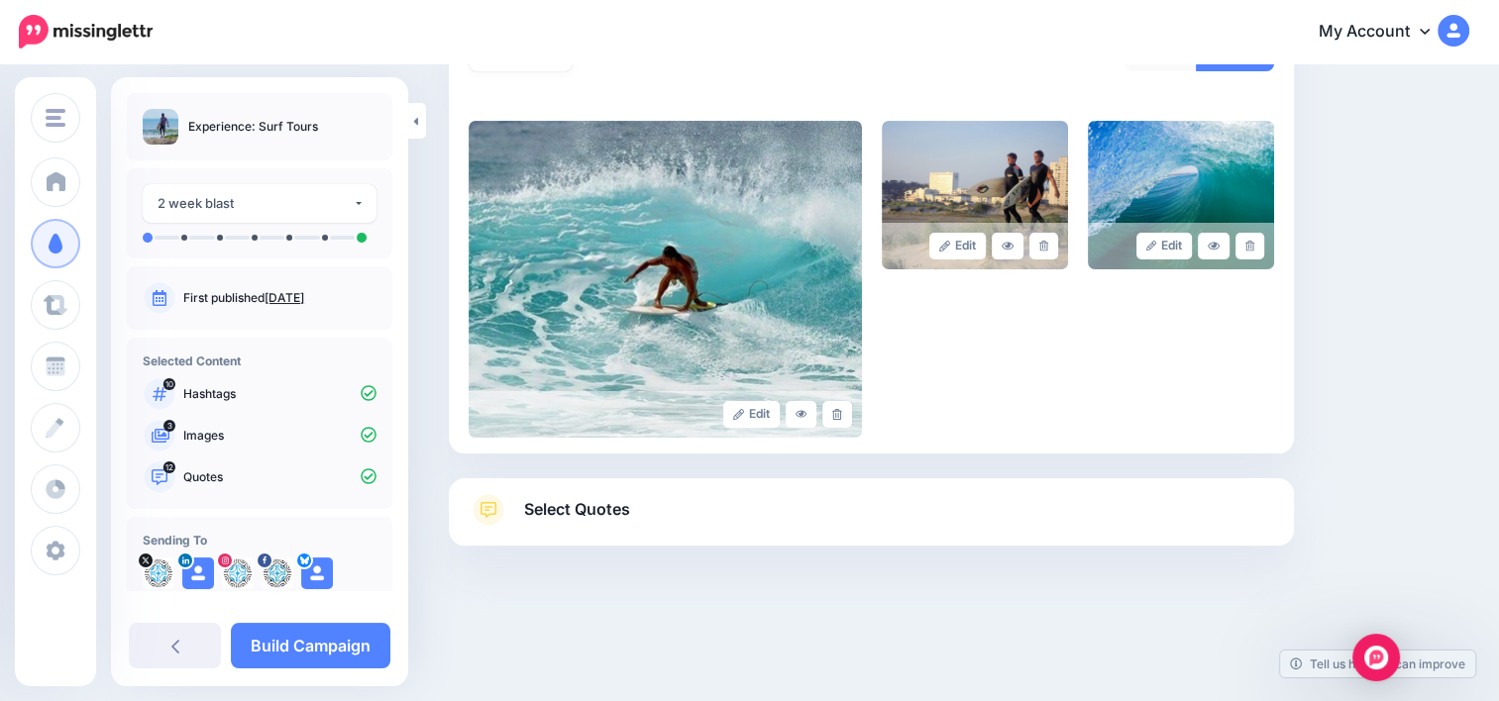
click at [845, 402] on link at bounding box center [836, 414] width 29 height 27
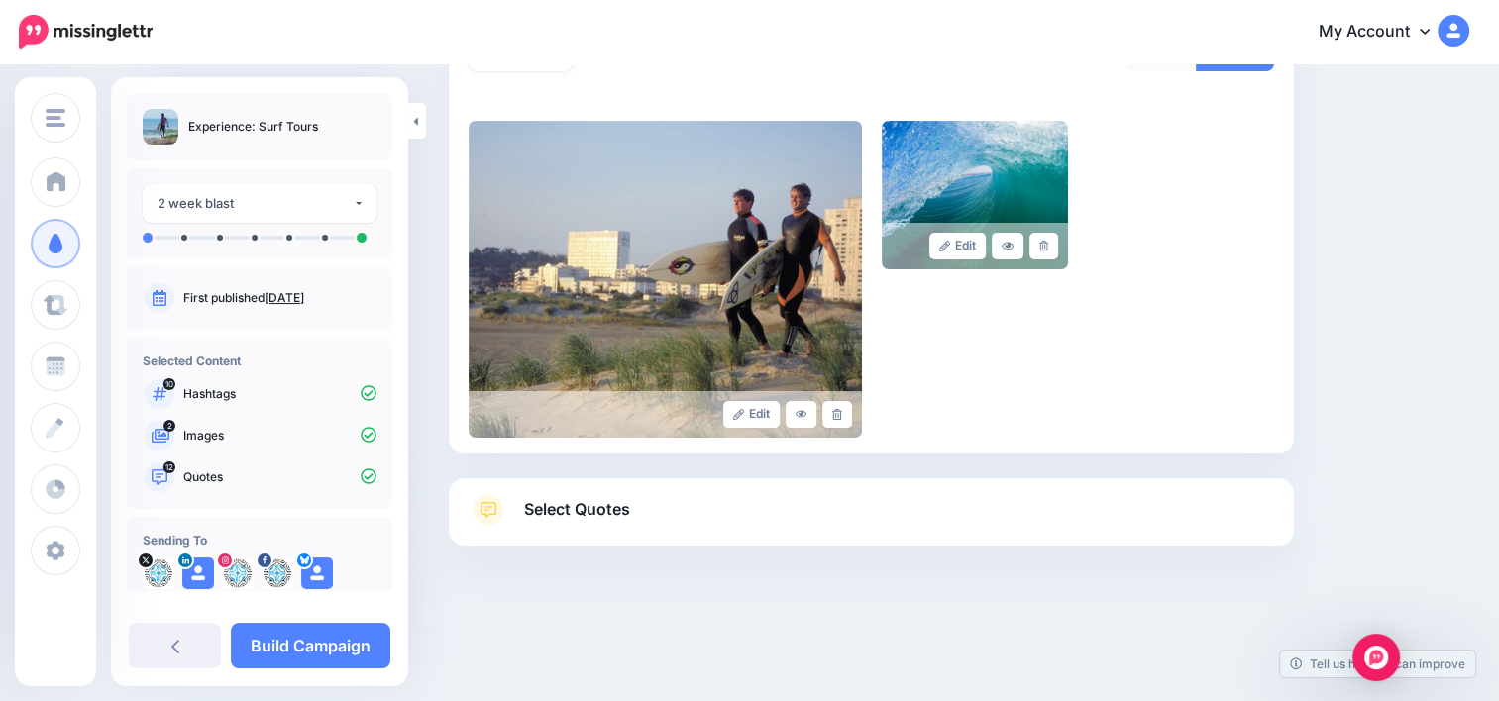
click at [845, 402] on link at bounding box center [836, 414] width 29 height 27
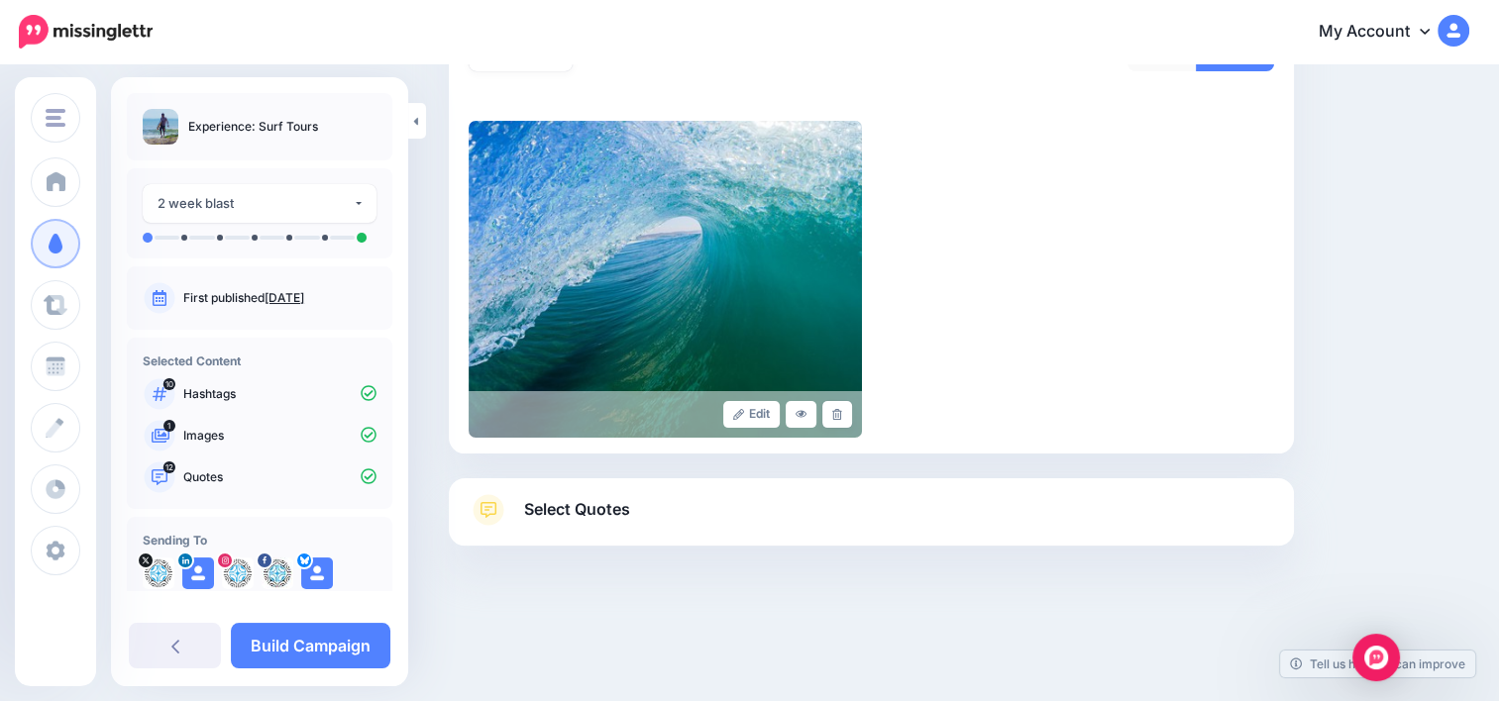
click at [845, 402] on link at bounding box center [836, 414] width 29 height 27
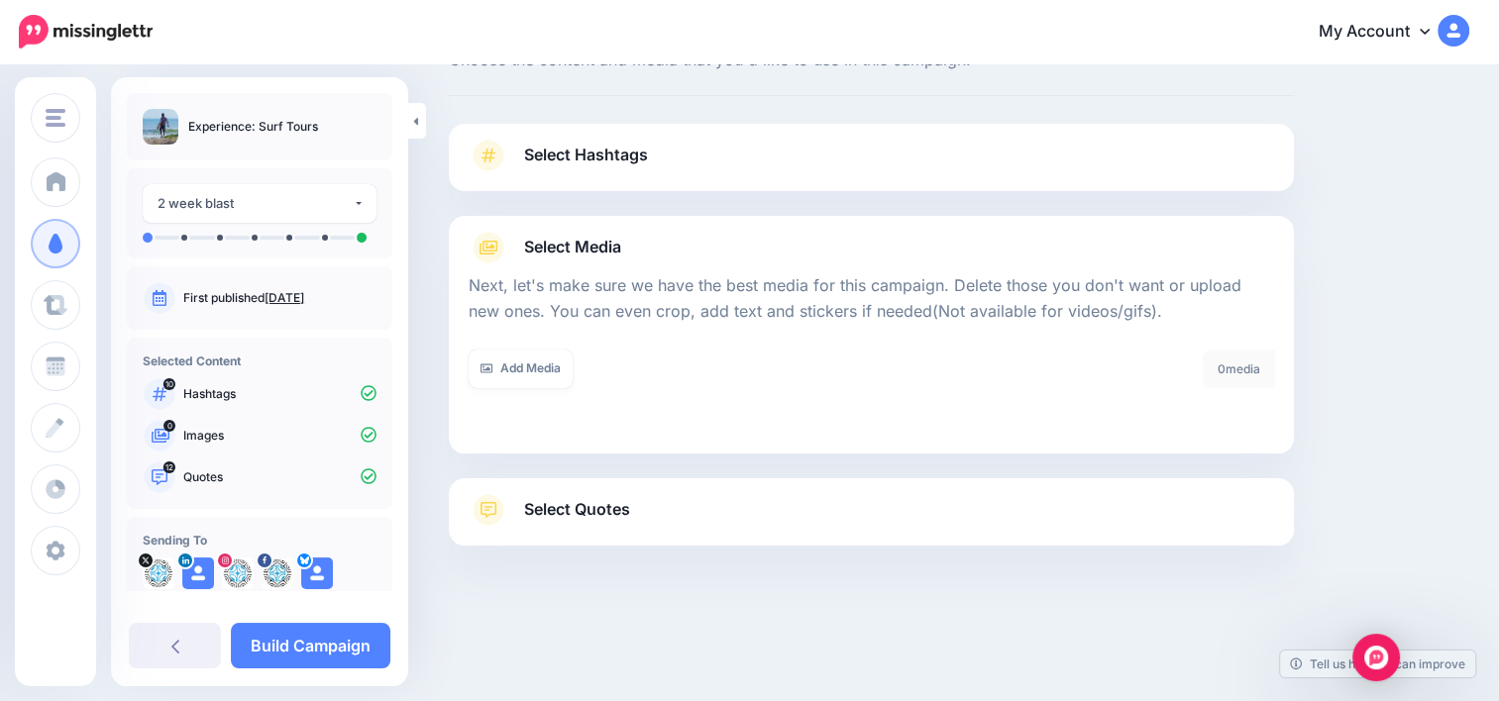
click at [650, 519] on link "Select Quotes" at bounding box center [870, 520] width 805 height 52
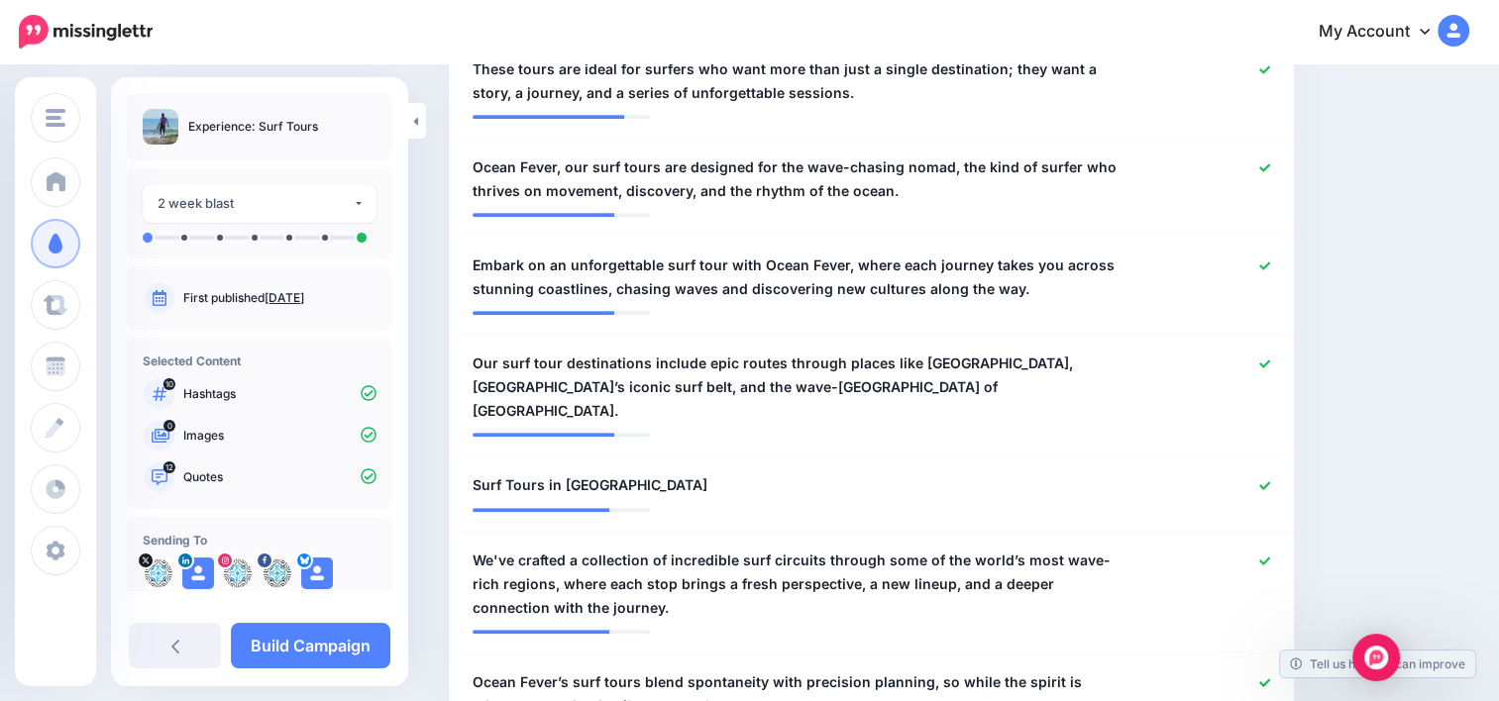
scroll to position [965, 0]
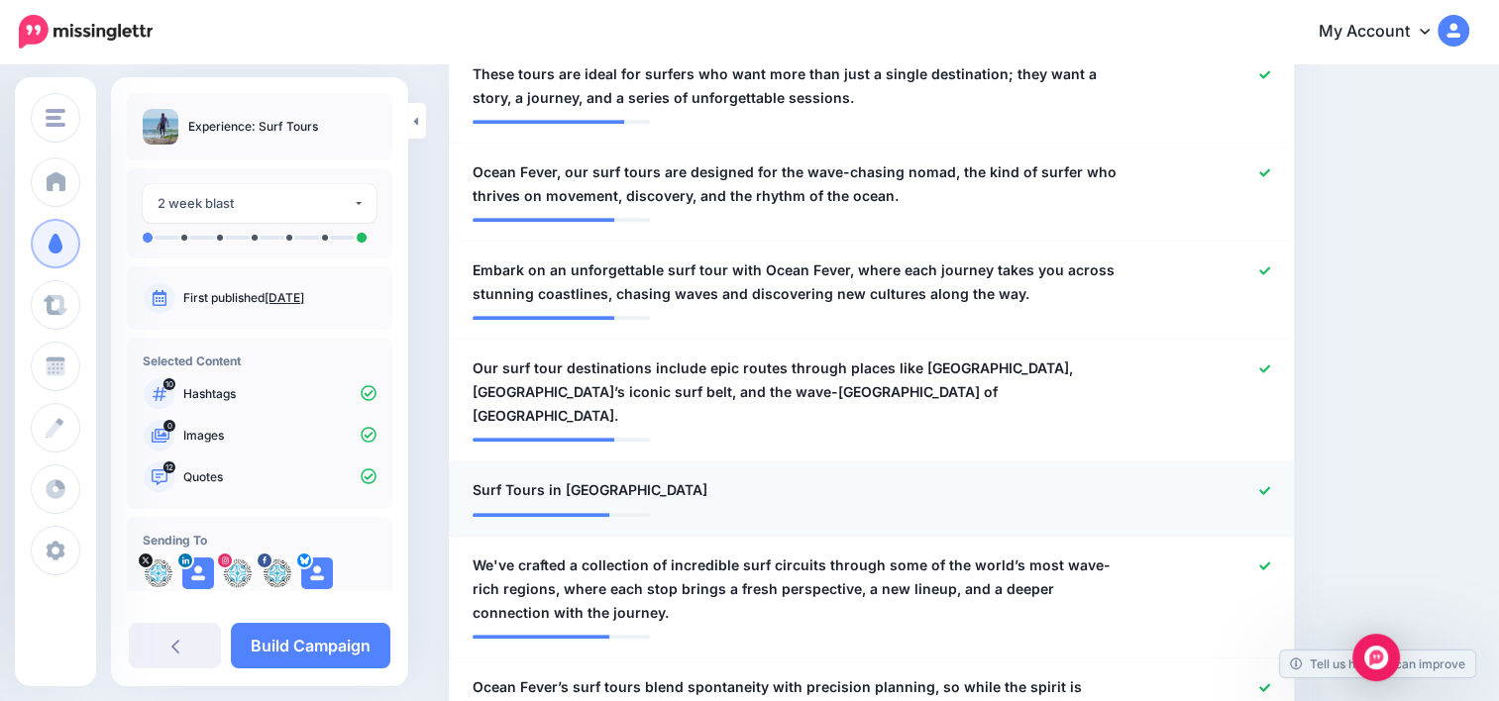
click at [1270, 485] on icon at bounding box center [1264, 490] width 11 height 11
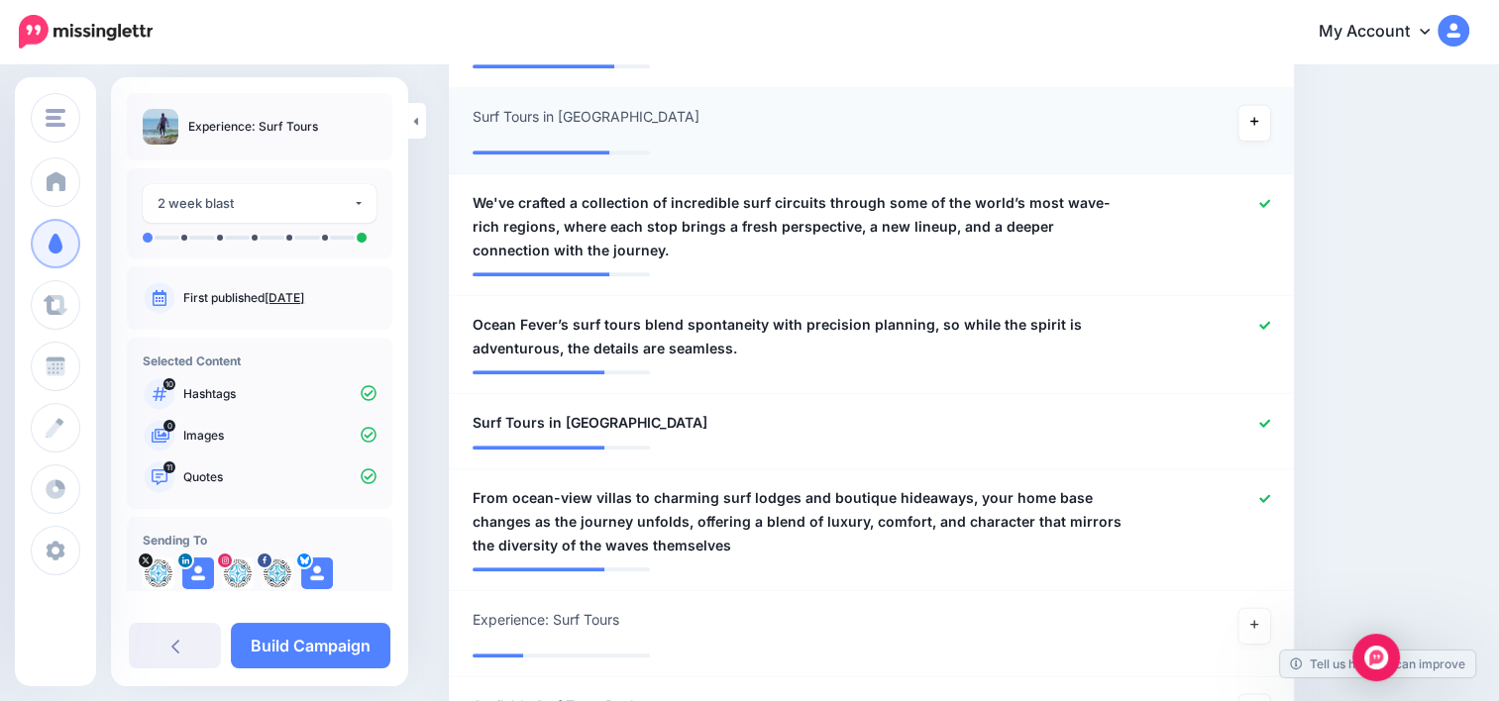
scroll to position [1355, 0]
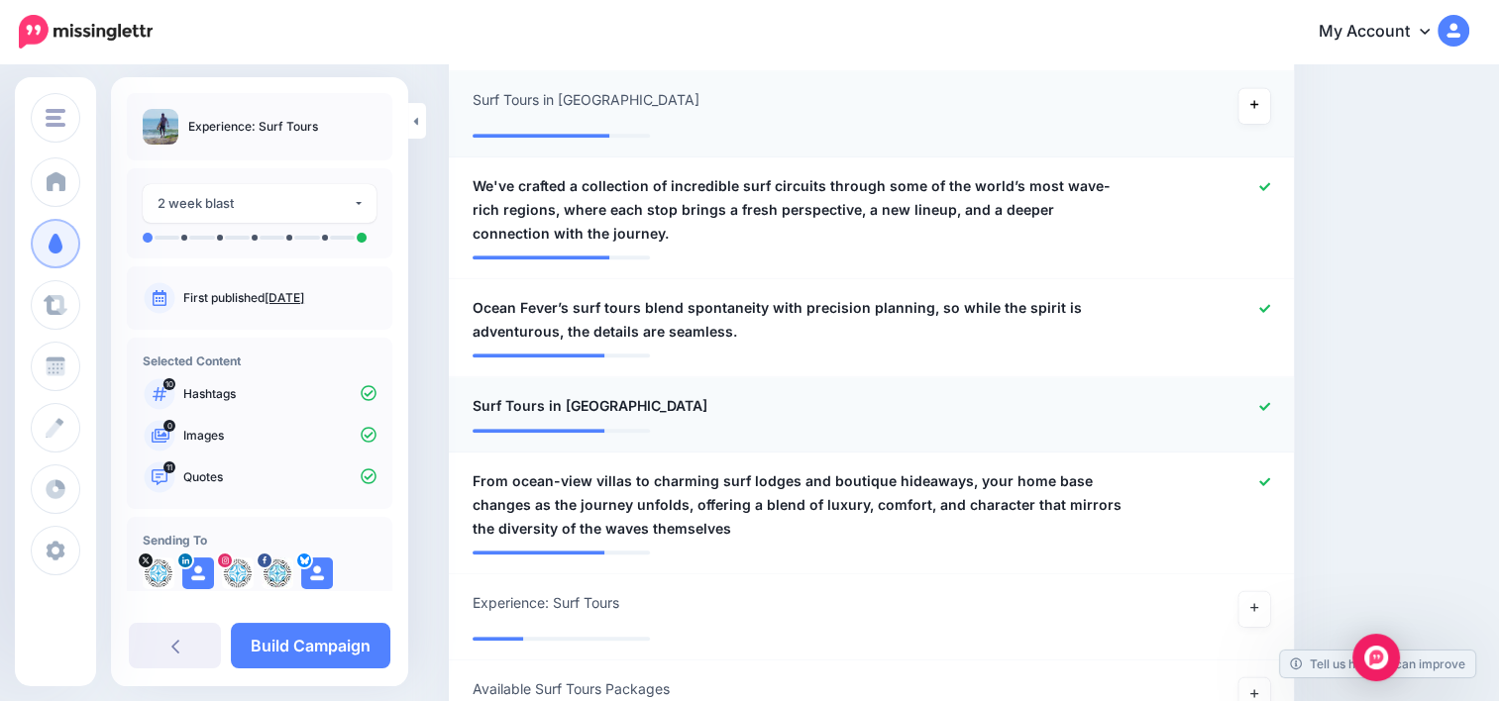
click at [1270, 401] on icon at bounding box center [1264, 406] width 11 height 11
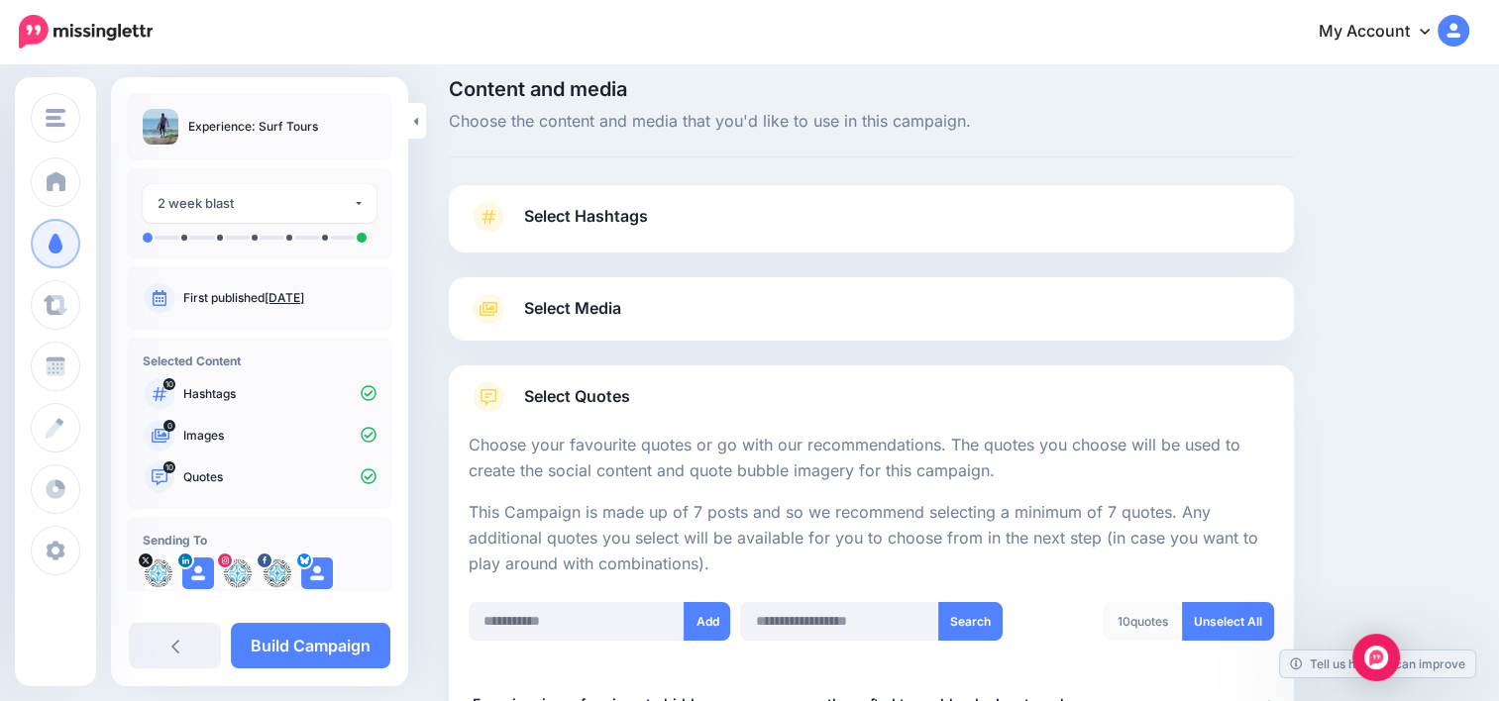
scroll to position [0, 0]
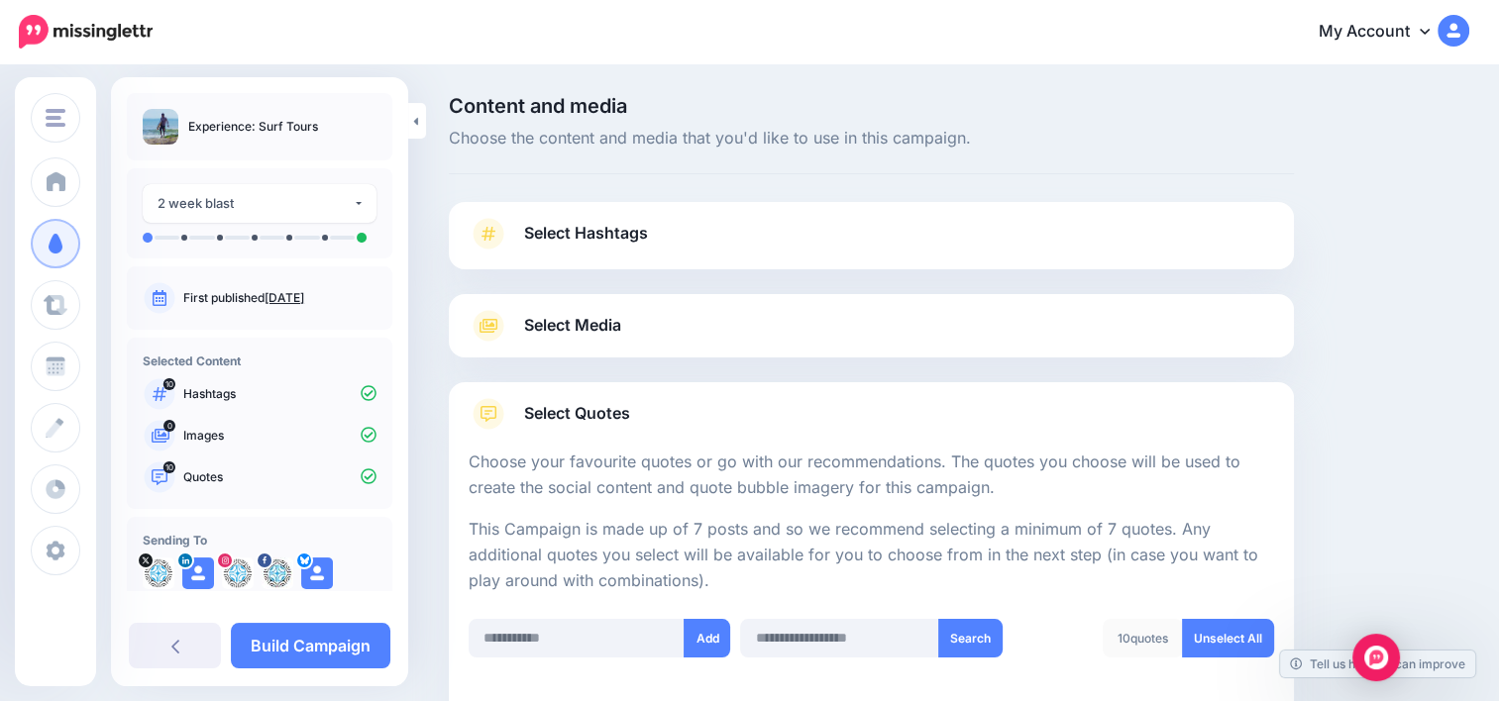
click at [731, 347] on div "Select Media Next, let's make sure we have the best media for this campaign. De…" at bounding box center [871, 325] width 845 height 63
click at [580, 324] on span "Select Media" at bounding box center [572, 325] width 97 height 27
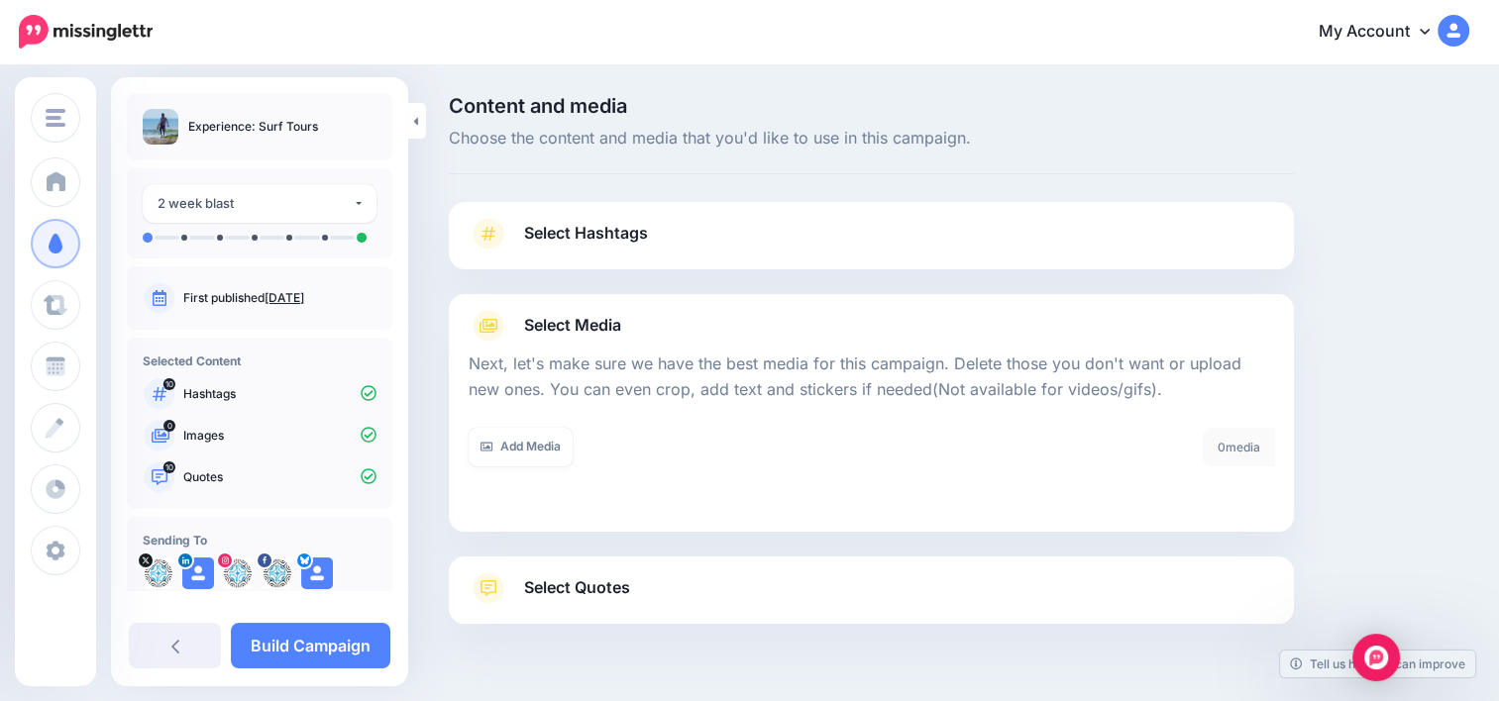
click at [277, 299] on link "Sept. 30, 2025" at bounding box center [284, 297] width 40 height 15
click at [157, 299] on icon at bounding box center [160, 298] width 28 height 32
click at [280, 296] on link "Sept. 30, 2025" at bounding box center [284, 297] width 40 height 15
click at [539, 456] on link "Add Media" at bounding box center [520, 447] width 104 height 39
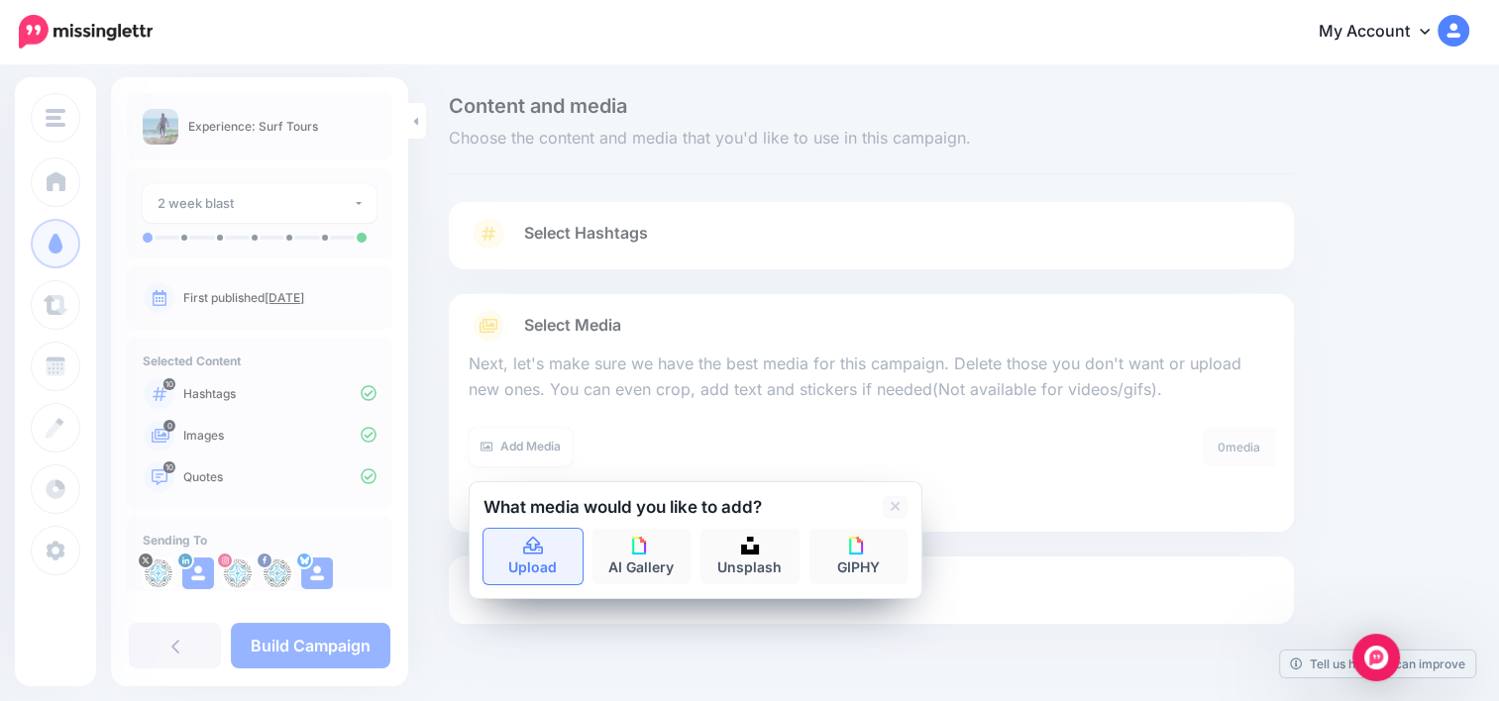
click at [544, 549] on link "Upload" at bounding box center [532, 556] width 99 height 55
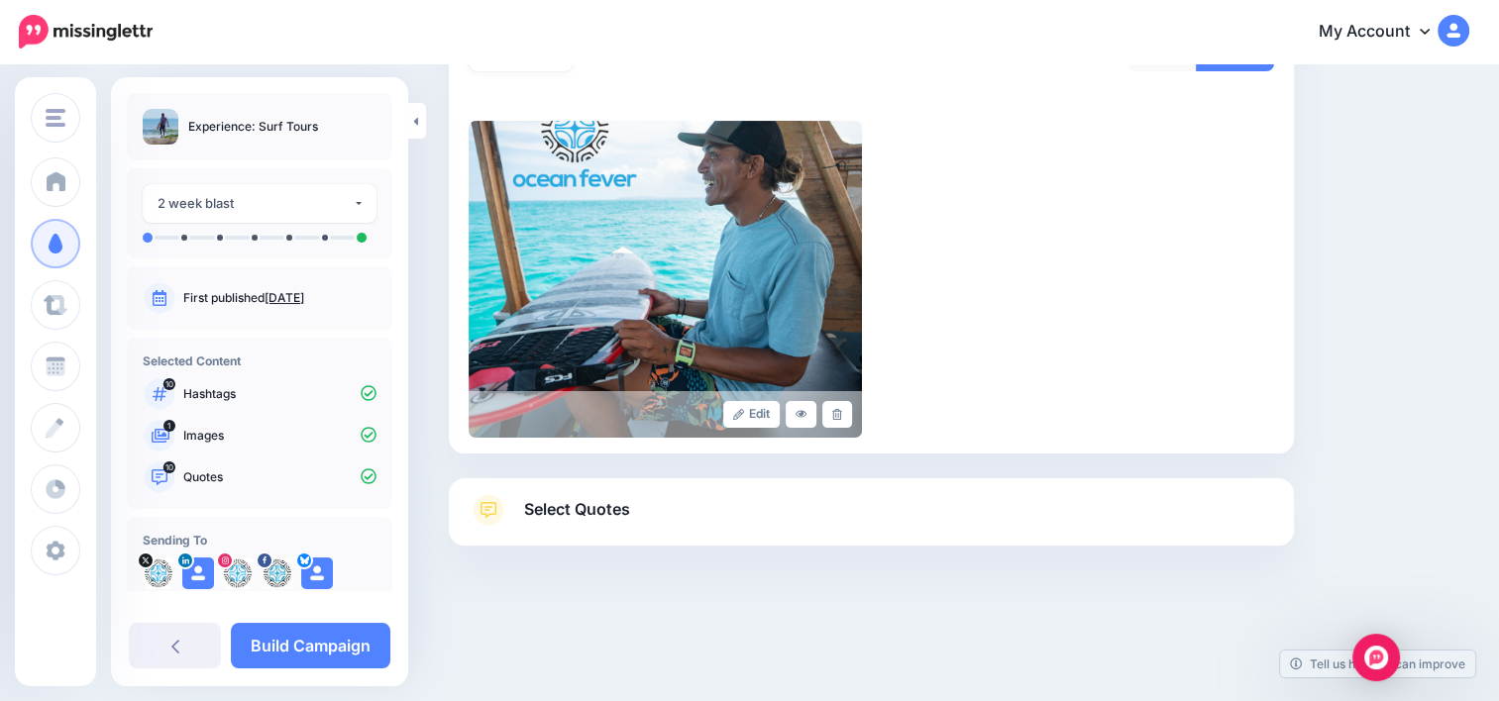
scroll to position [312, 0]
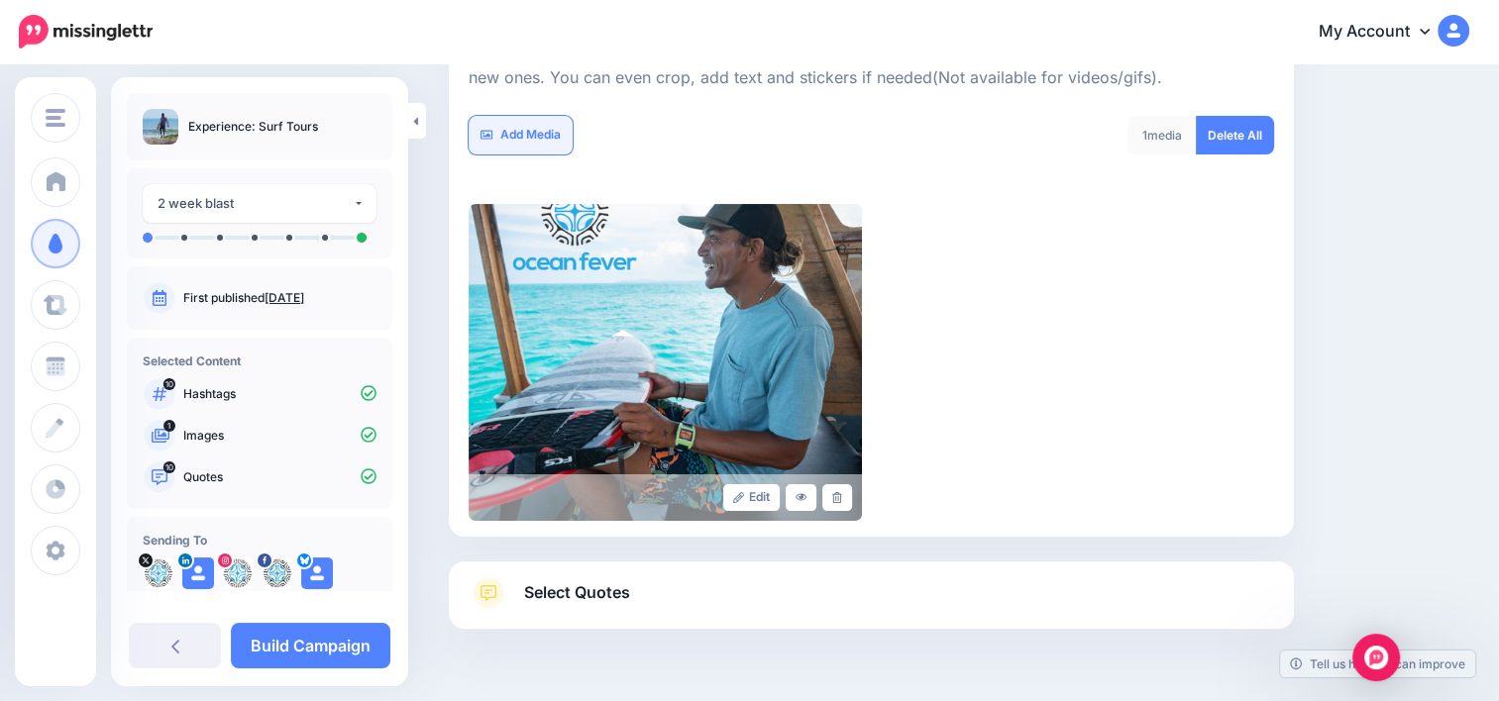
click at [533, 135] on link "Add Media" at bounding box center [520, 135] width 104 height 39
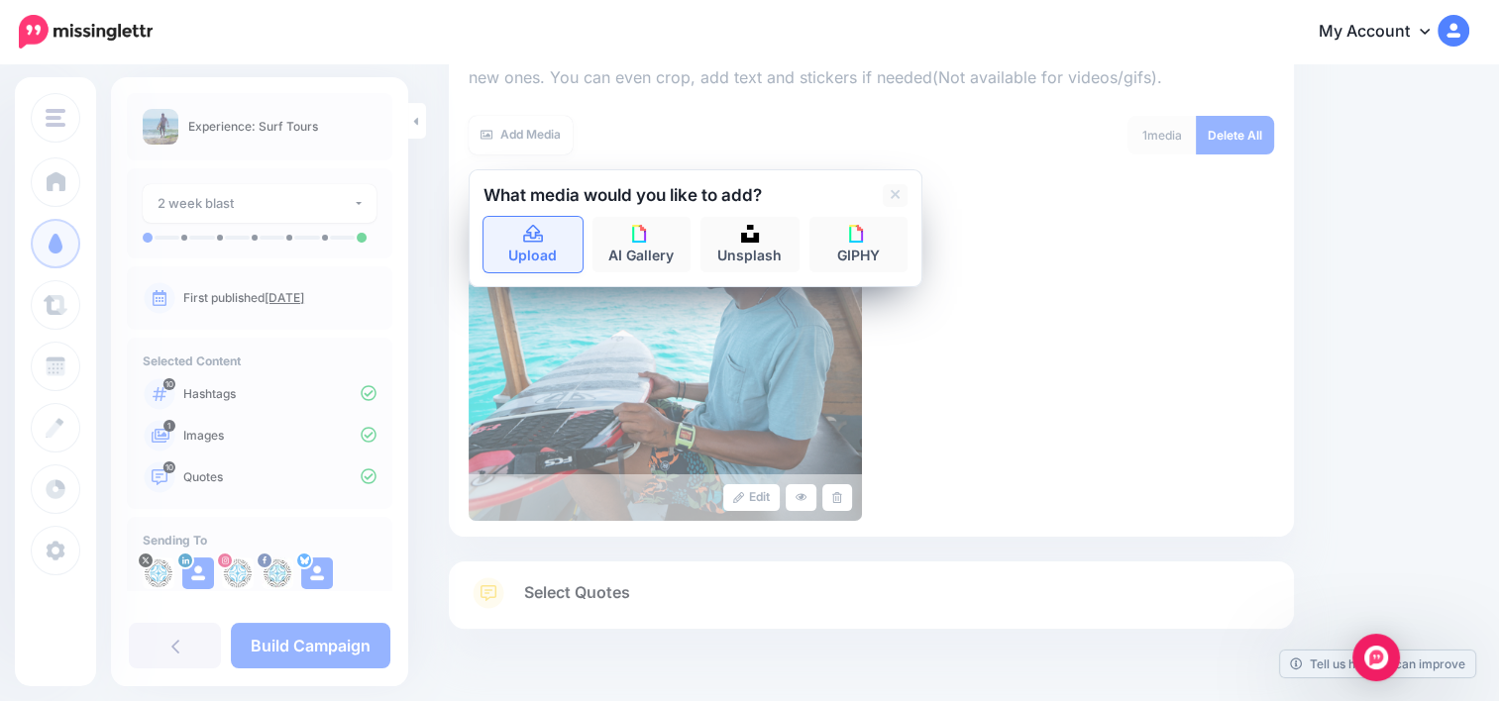
click at [550, 238] on link "Upload" at bounding box center [532, 244] width 99 height 55
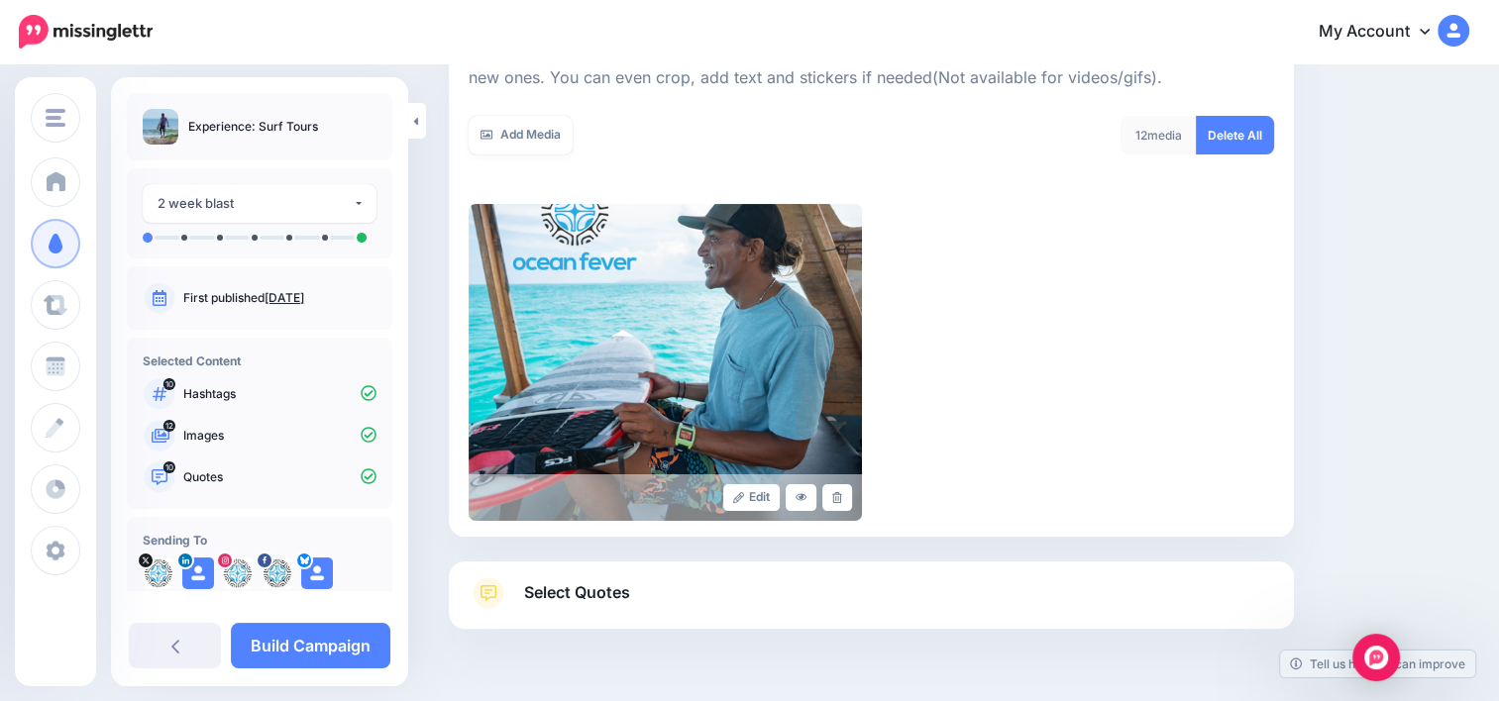
click at [677, 600] on link "Select Quotes" at bounding box center [870, 603] width 805 height 52
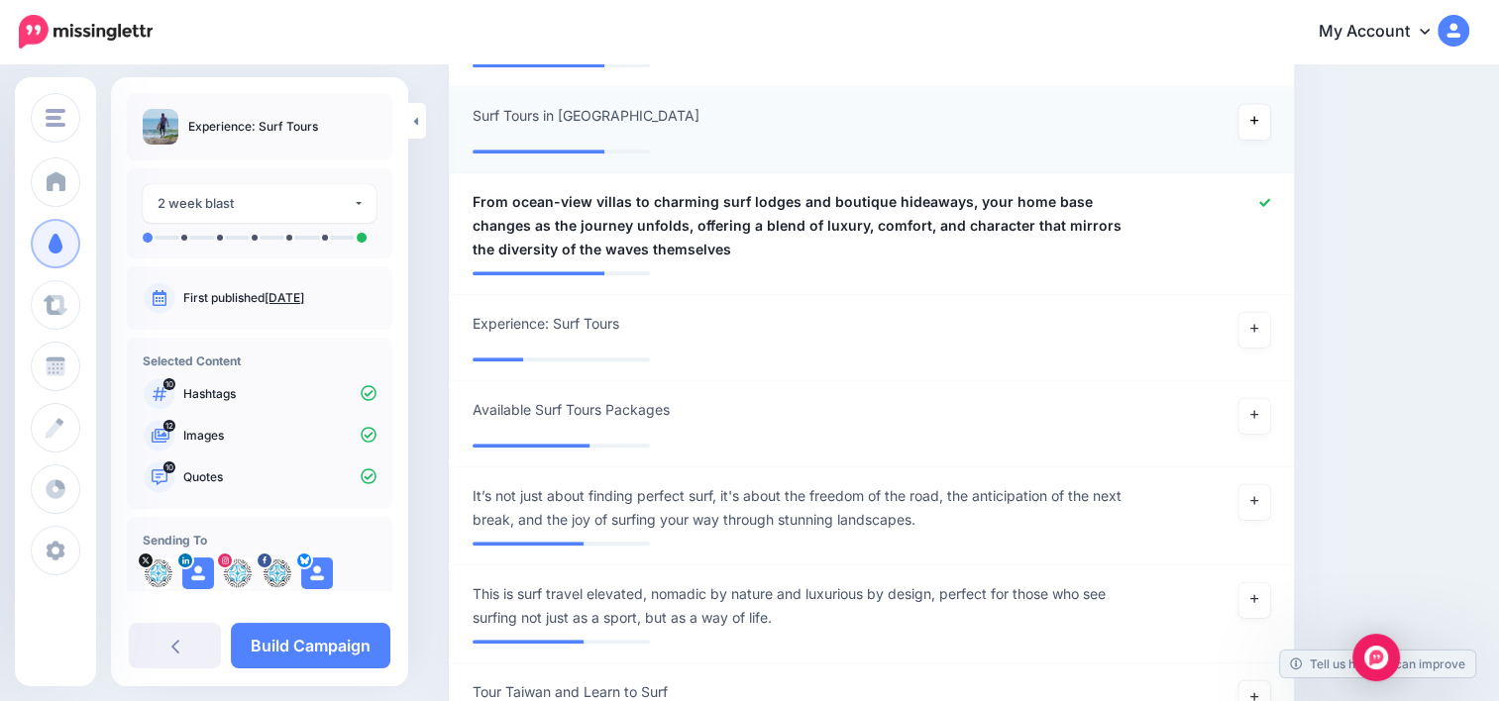
scroll to position [1683, 0]
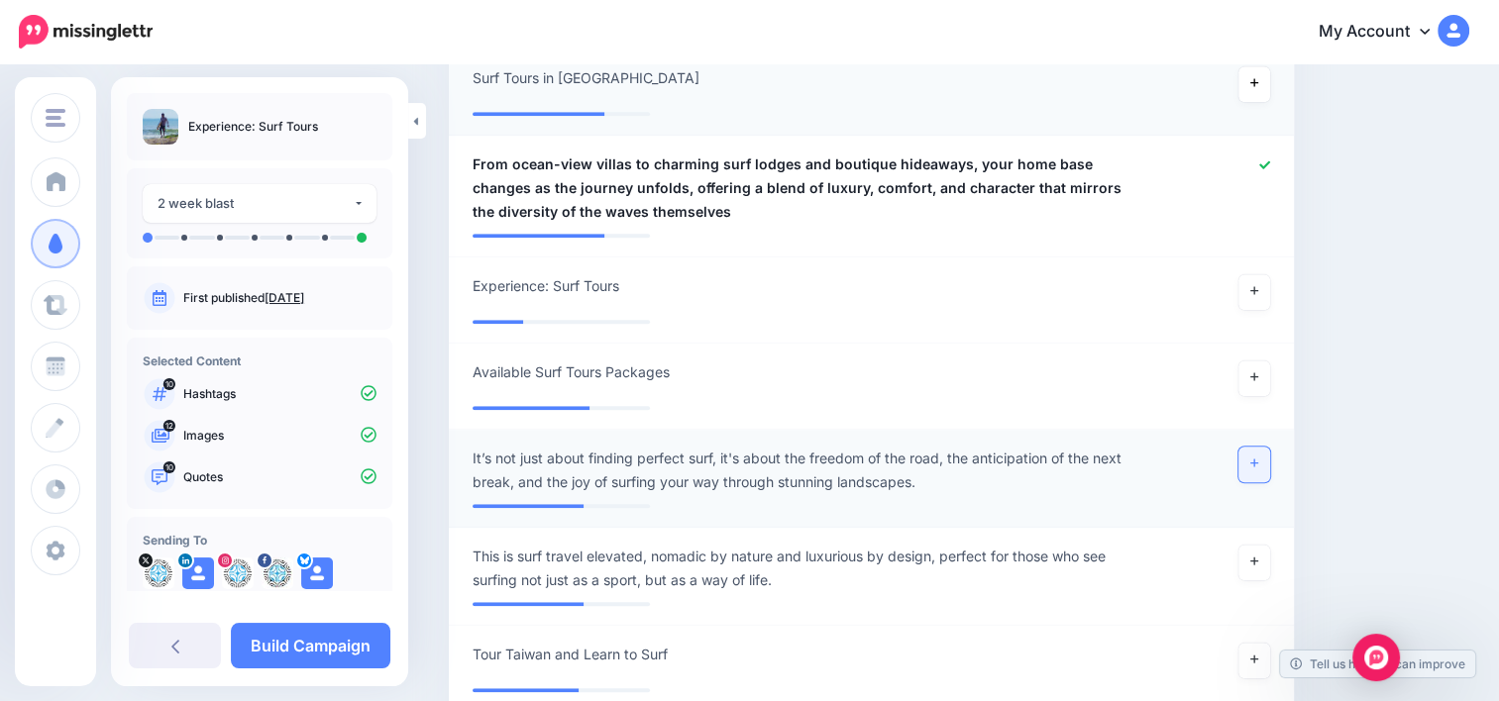
click at [1258, 458] on icon at bounding box center [1254, 463] width 8 height 11
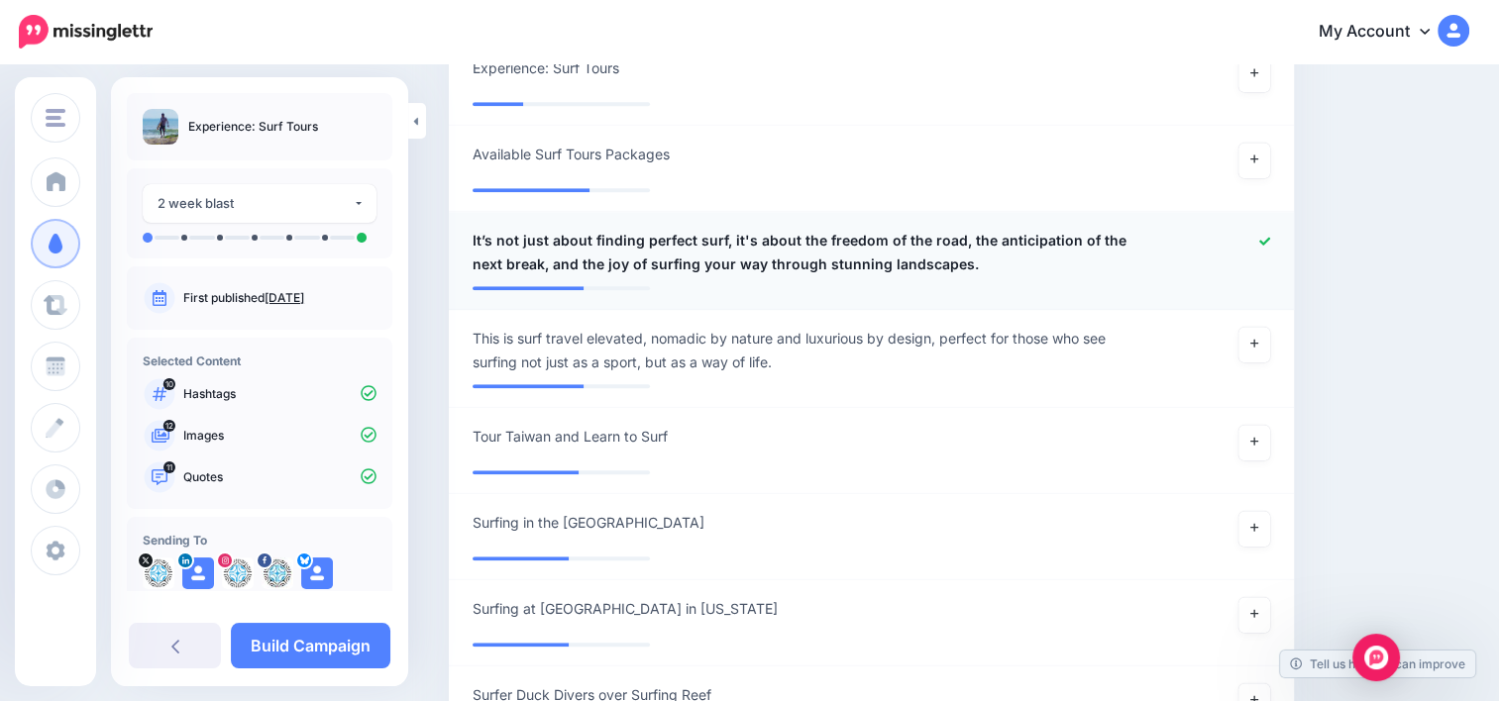
scroll to position [1910, 0]
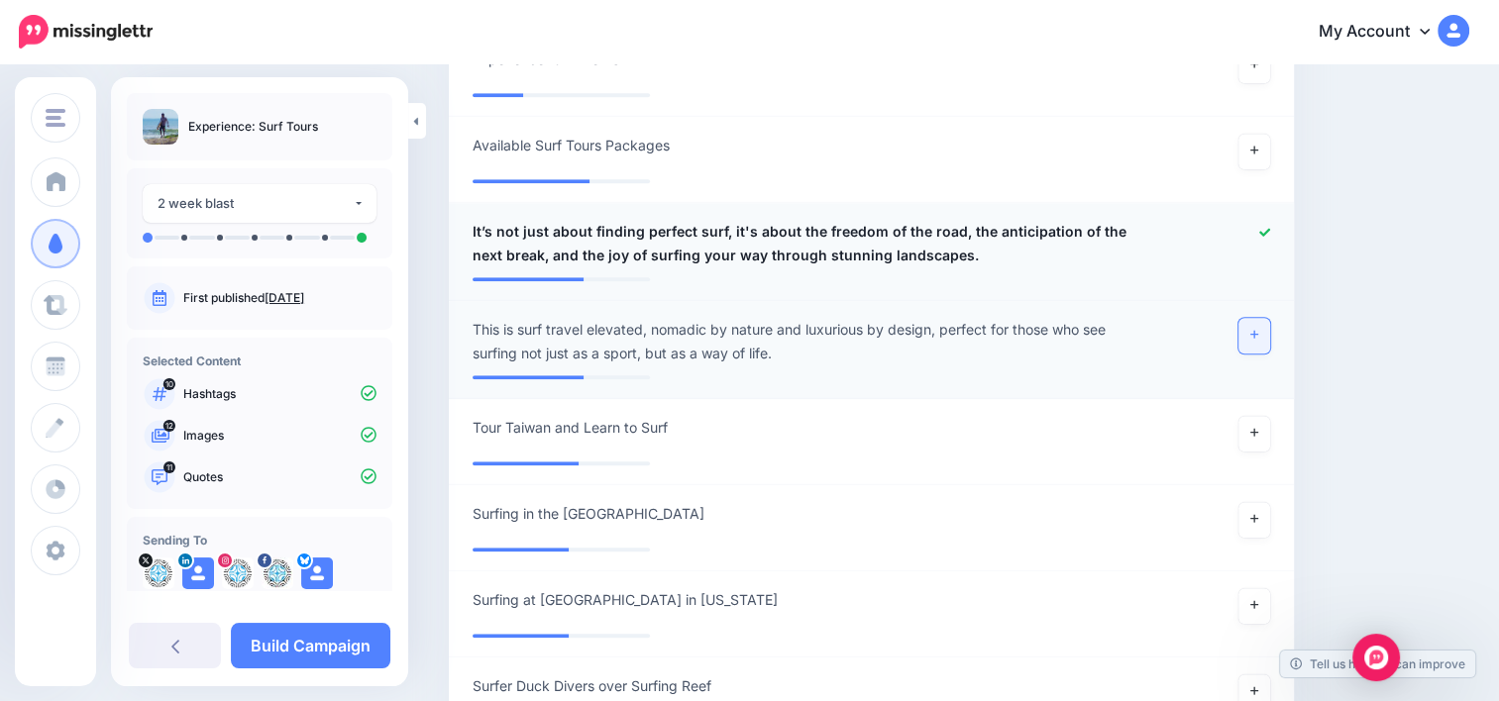
click at [1261, 323] on link at bounding box center [1254, 336] width 32 height 36
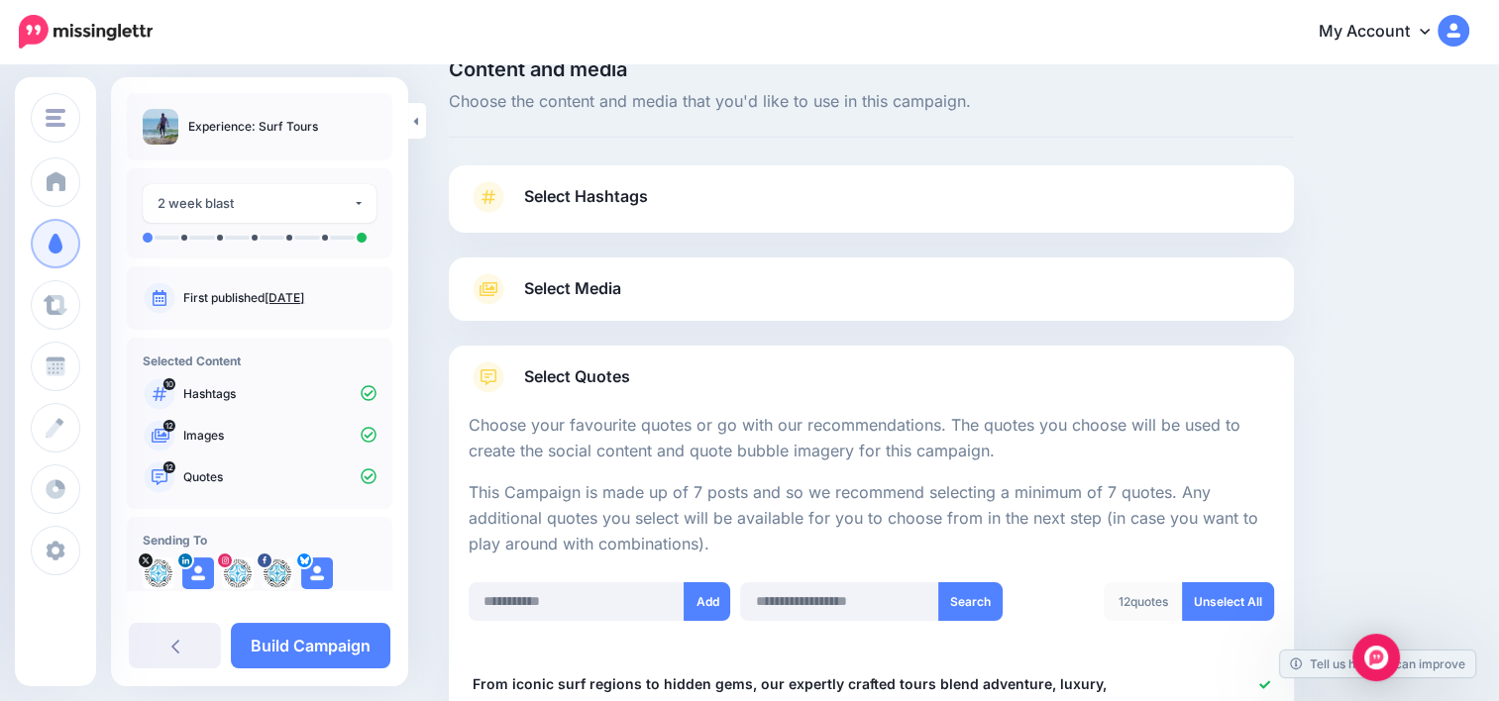
scroll to position [33, 0]
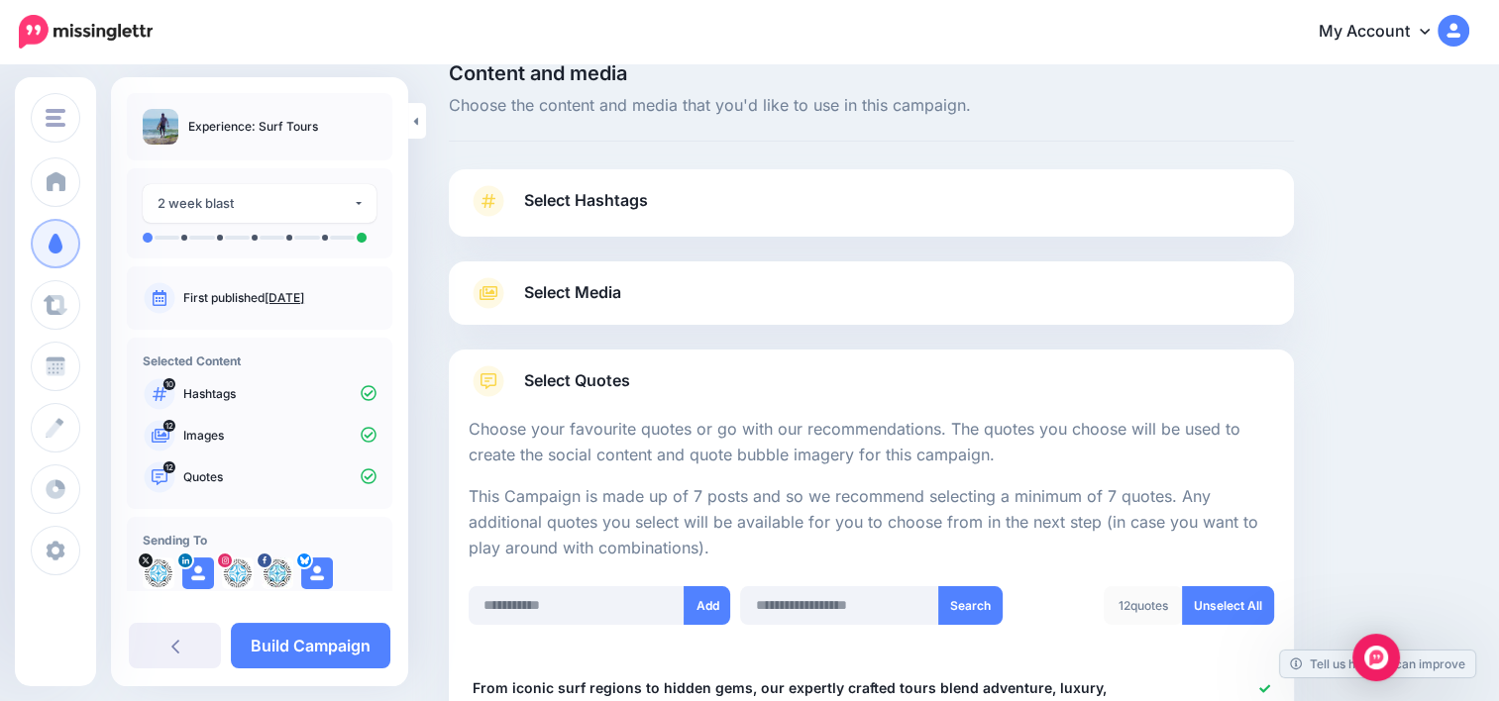
click at [744, 303] on link "Select Media" at bounding box center [870, 293] width 805 height 32
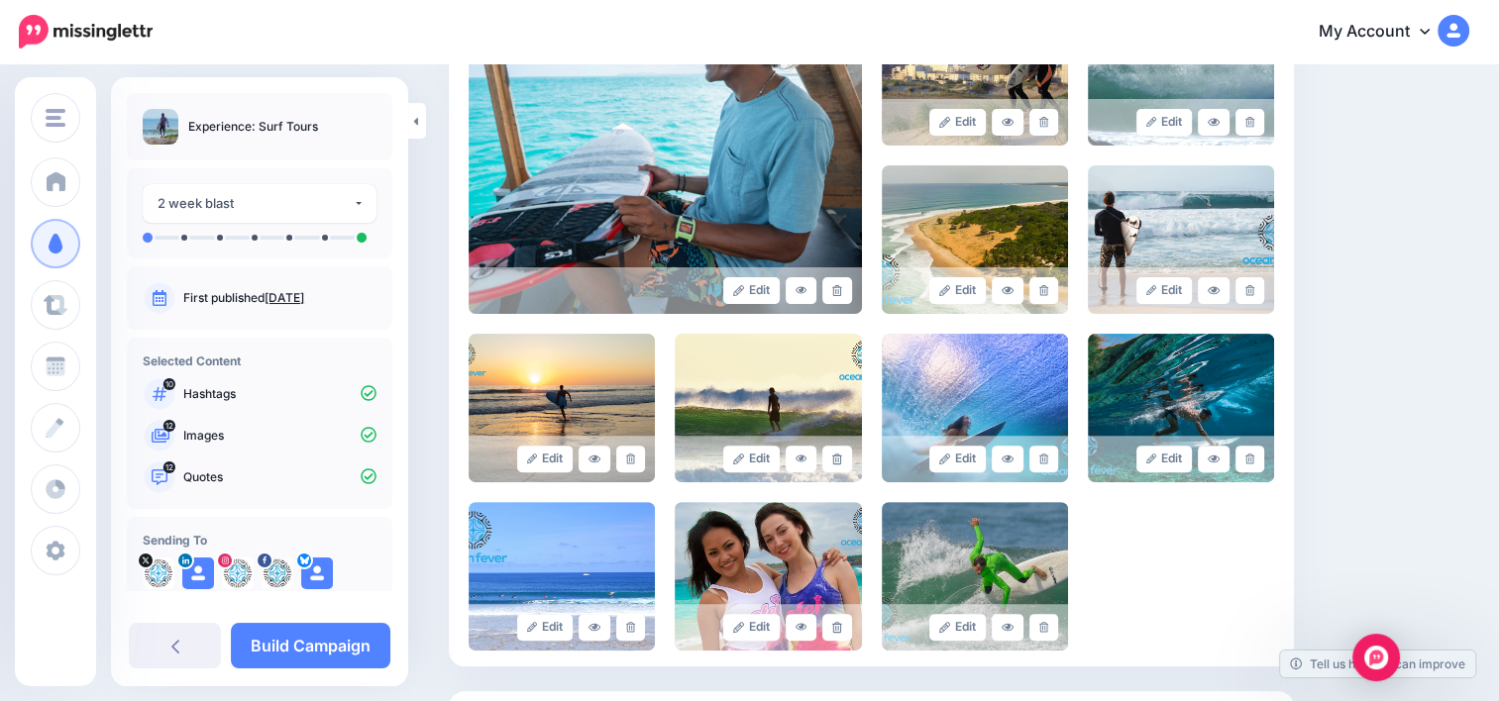
scroll to position [522, 0]
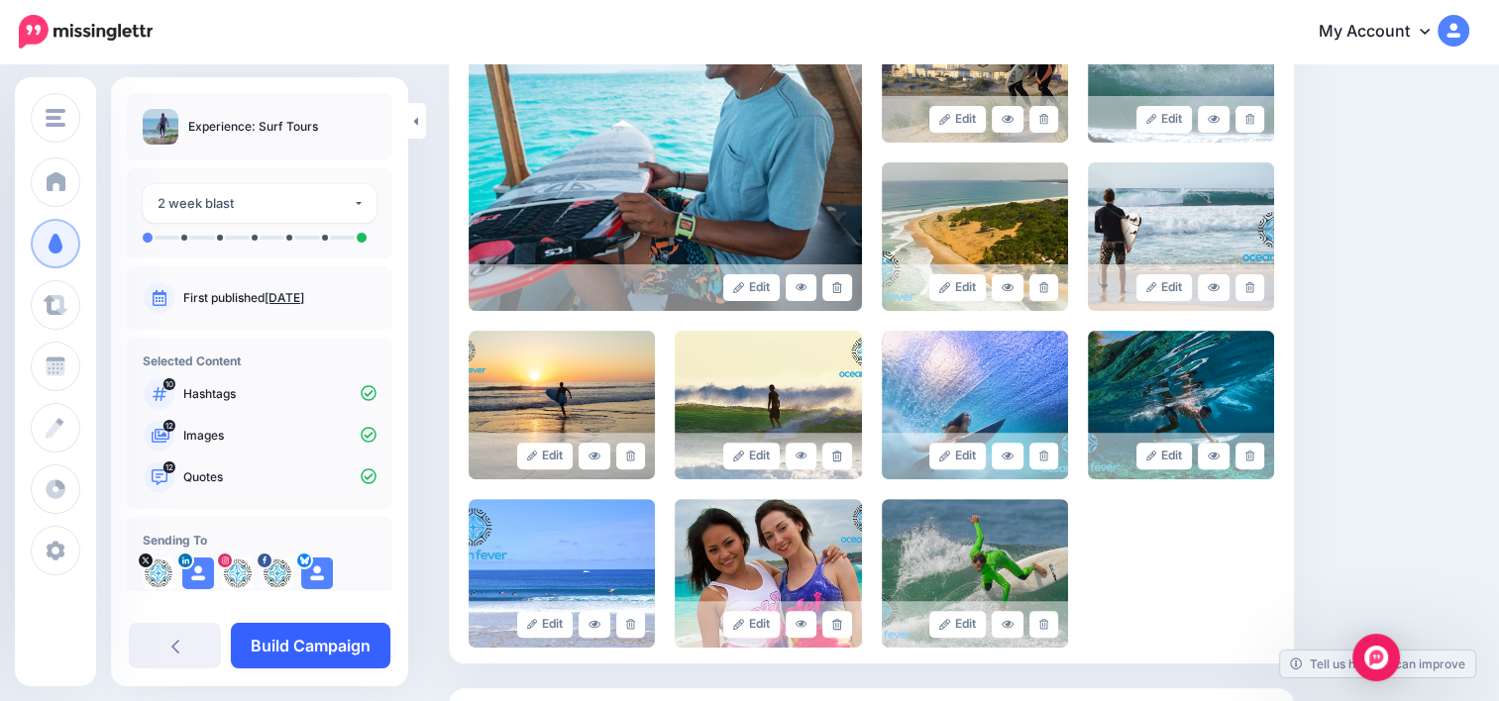
click at [353, 644] on link "Build Campaign" at bounding box center [310, 646] width 159 height 46
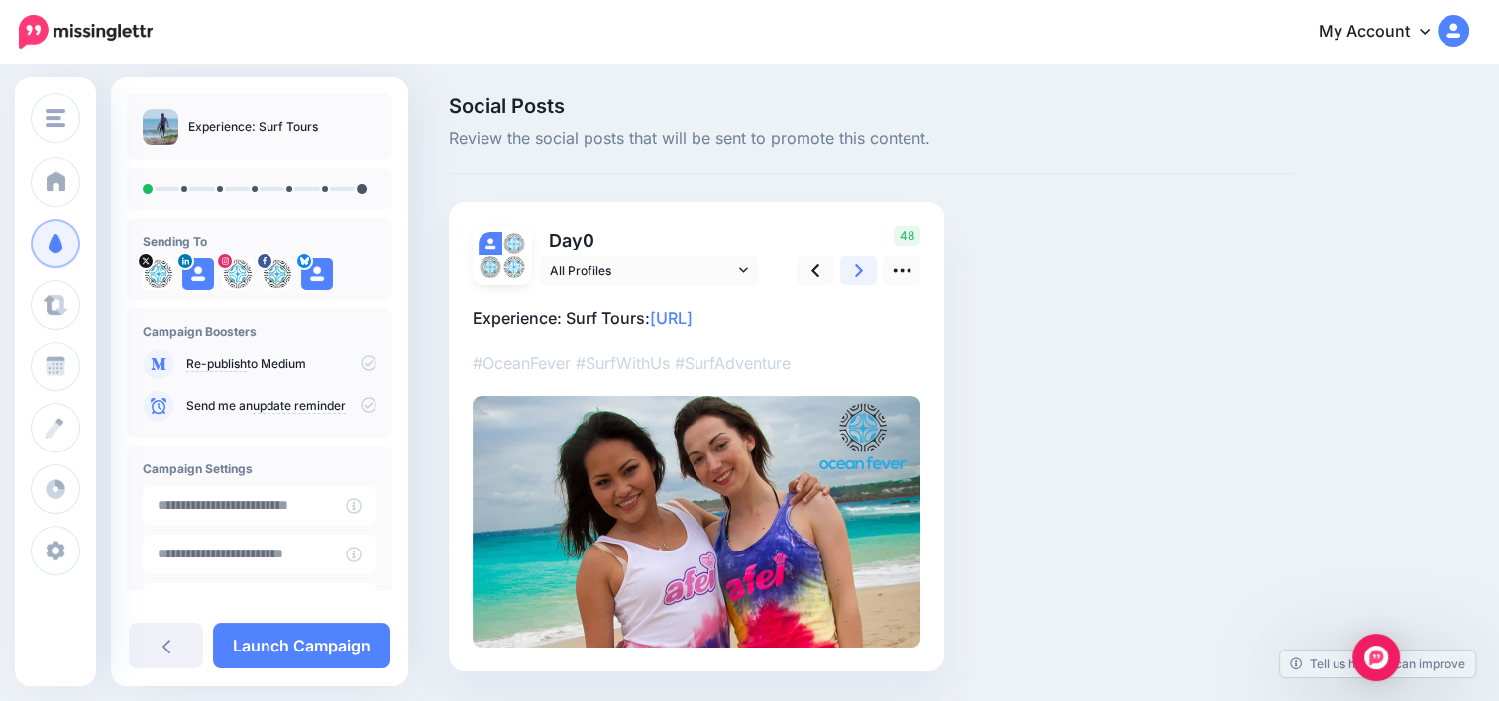
click at [872, 281] on link at bounding box center [859, 271] width 38 height 29
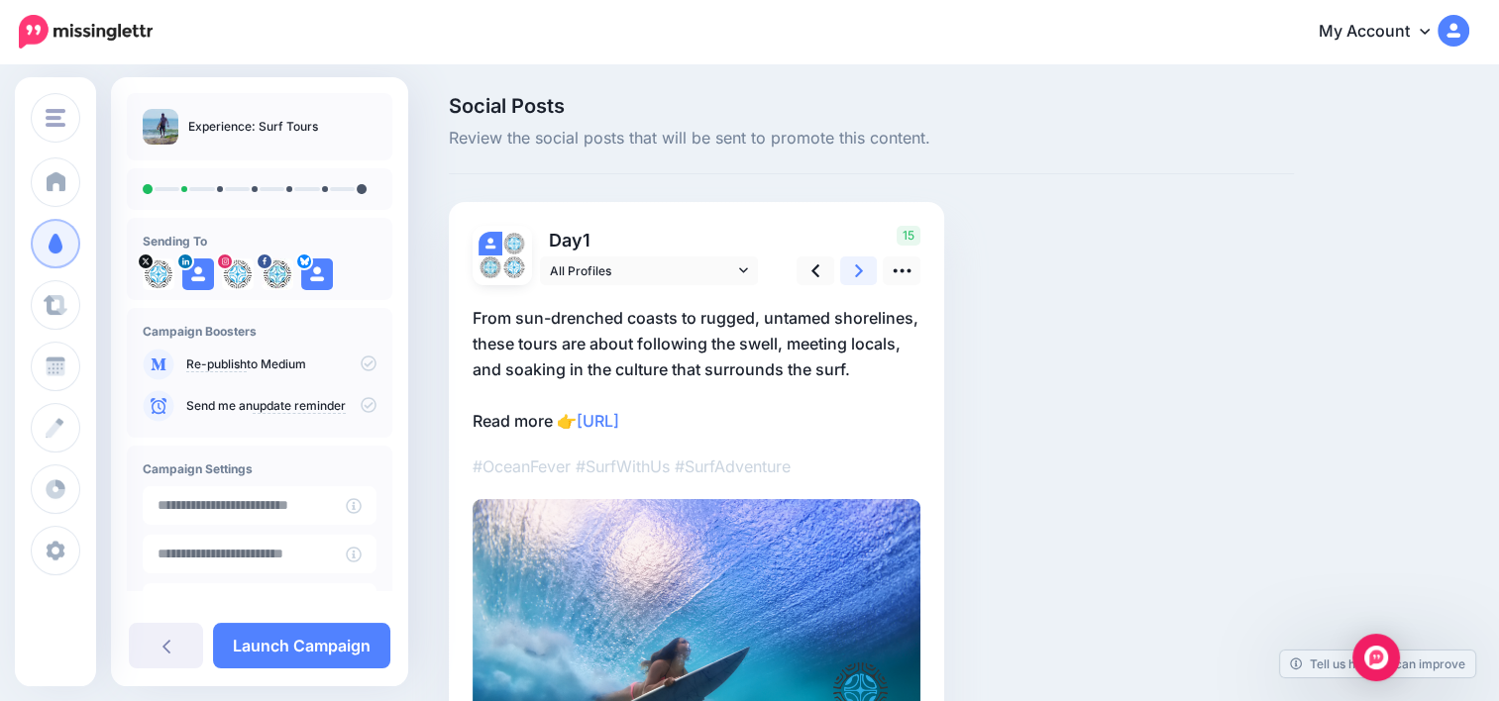
click at [872, 281] on link at bounding box center [859, 271] width 38 height 29
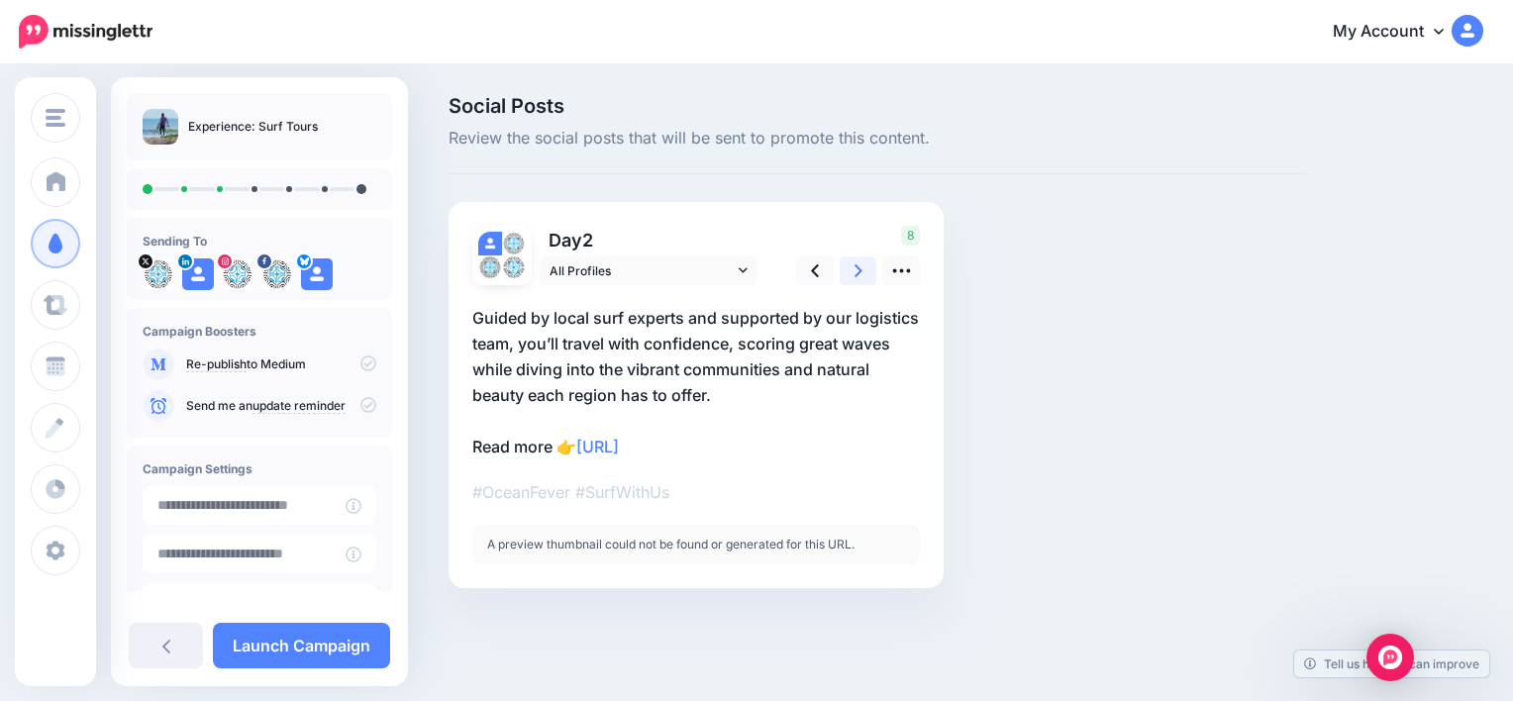
click at [858, 273] on icon at bounding box center [859, 270] width 8 height 13
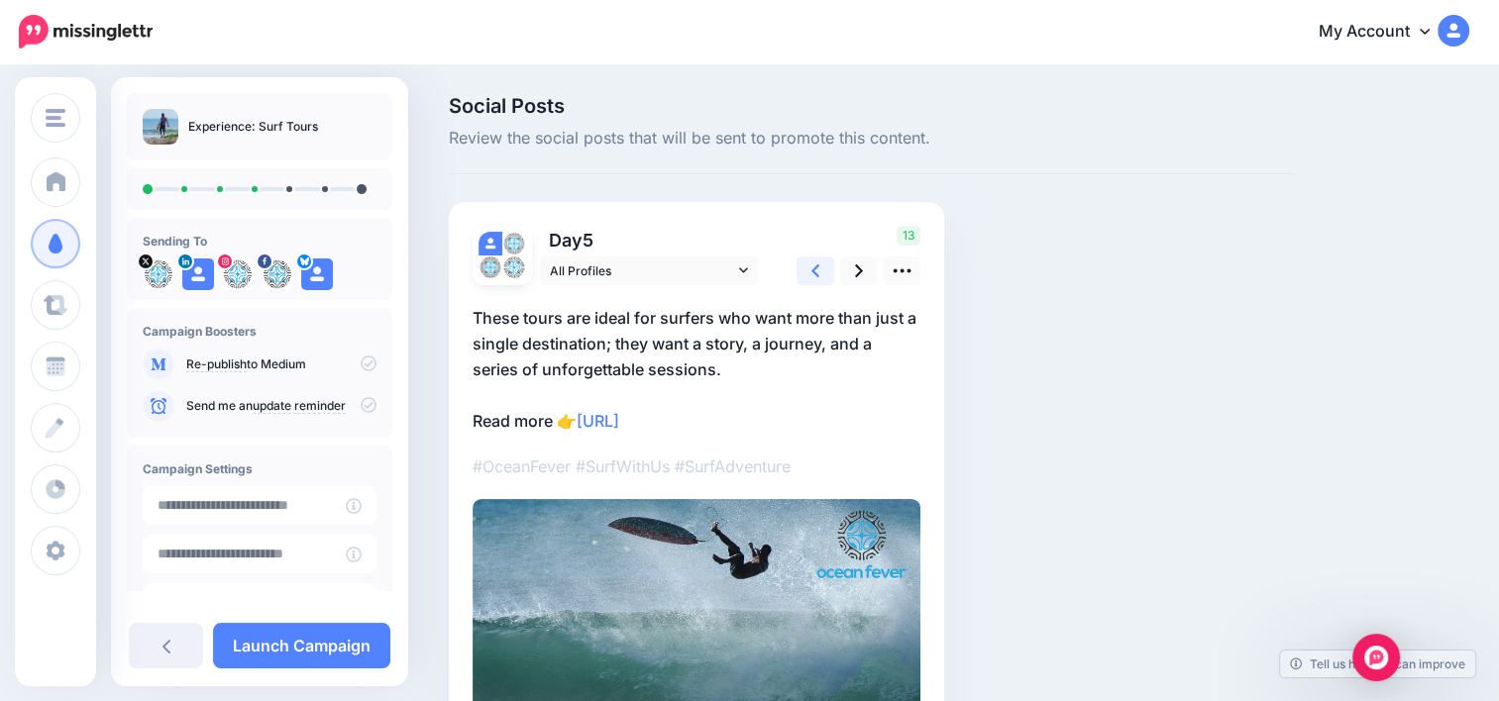
click at [826, 273] on link at bounding box center [815, 271] width 38 height 29
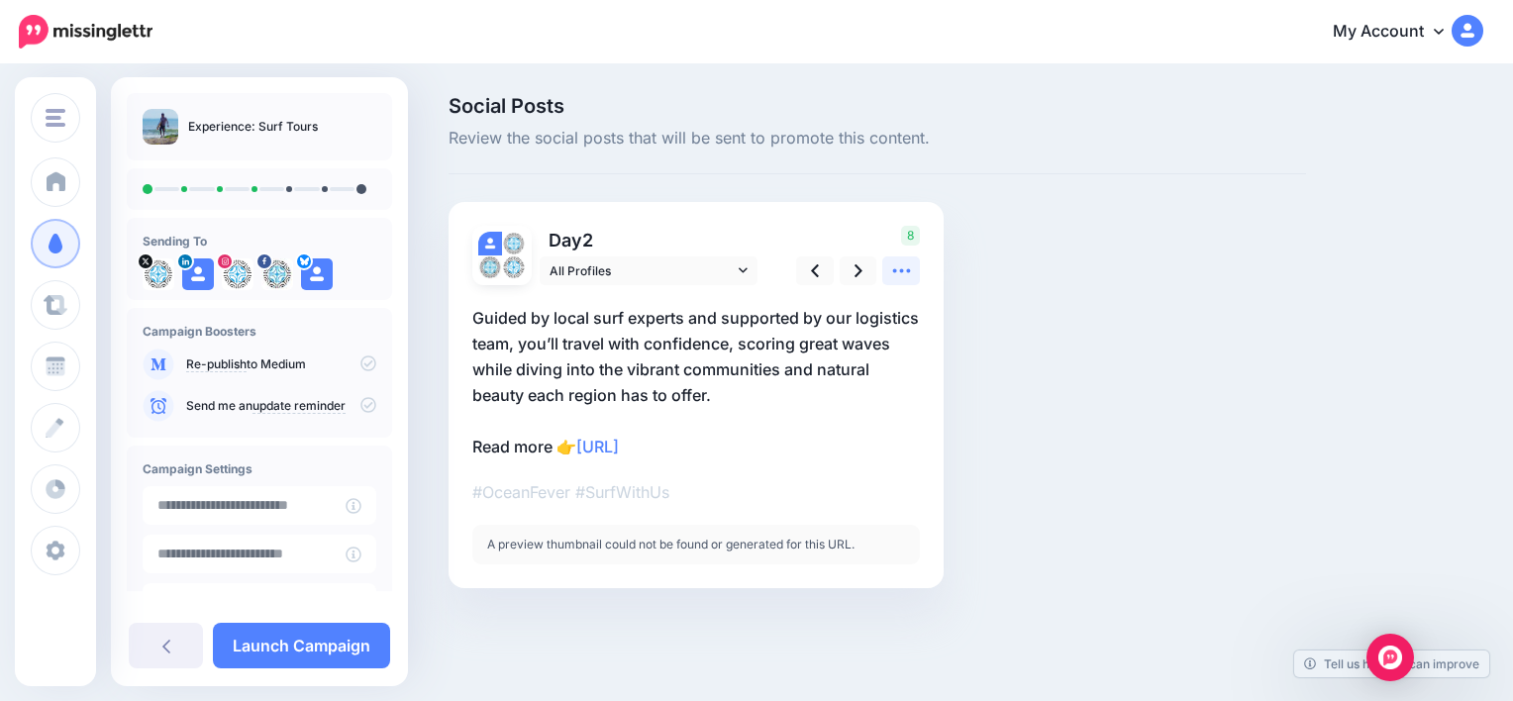
click at [912, 262] on link at bounding box center [902, 271] width 38 height 29
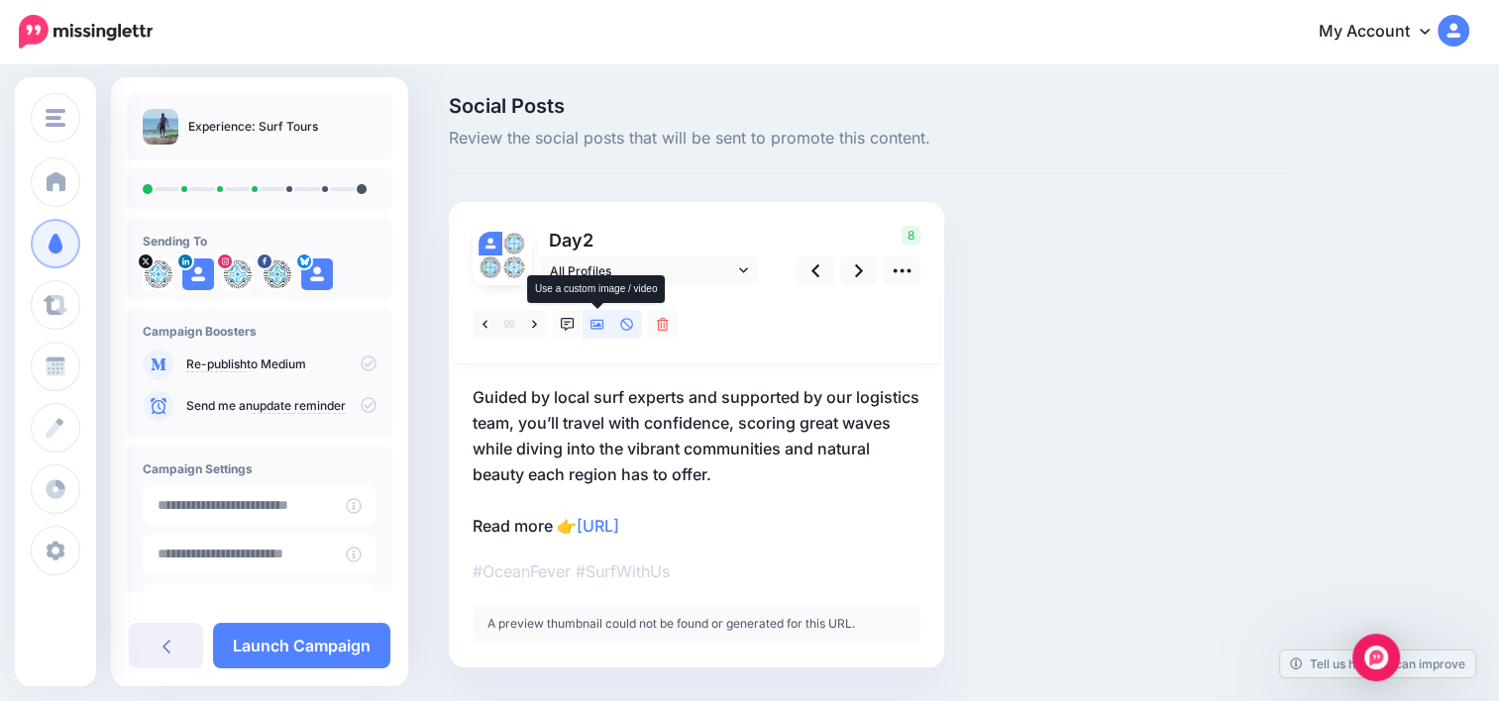
click at [591, 325] on icon at bounding box center [597, 325] width 14 height 14
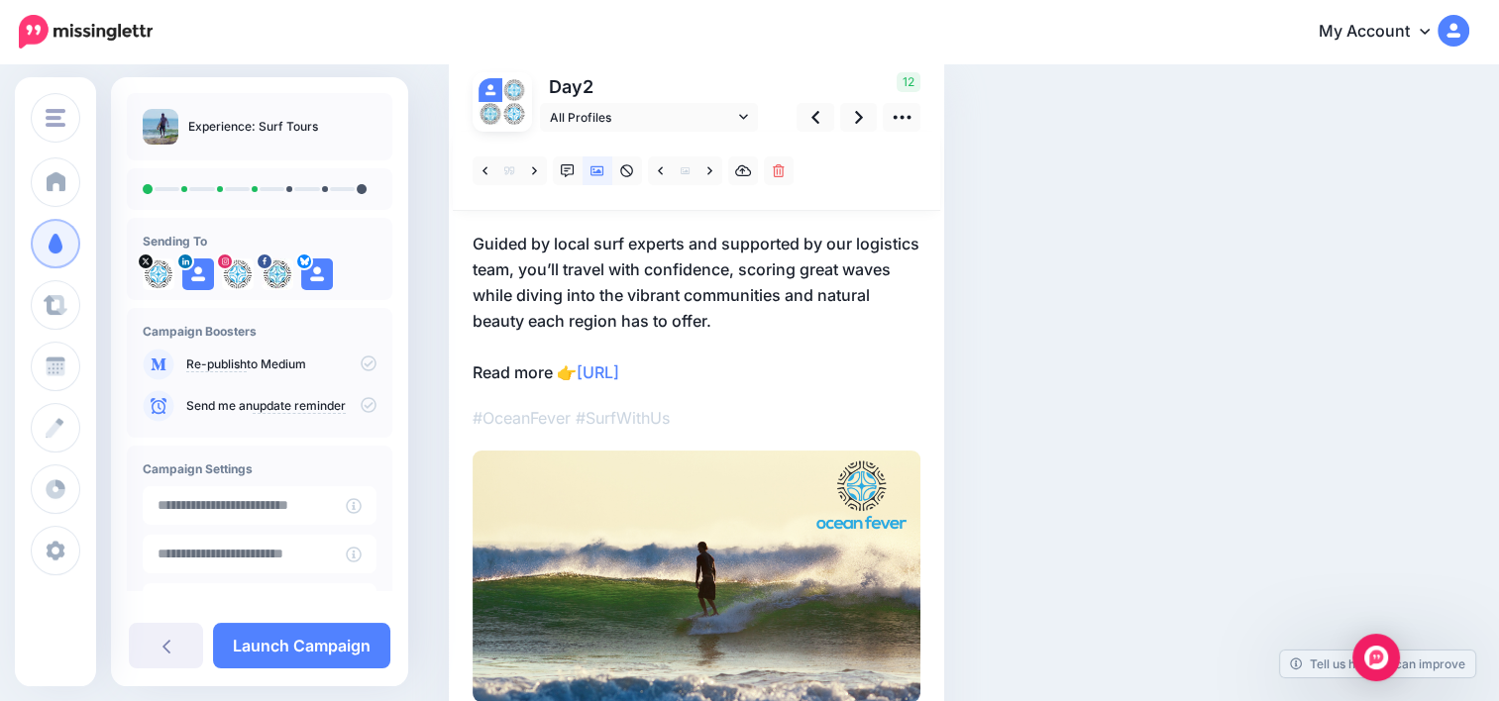
scroll to position [158, 0]
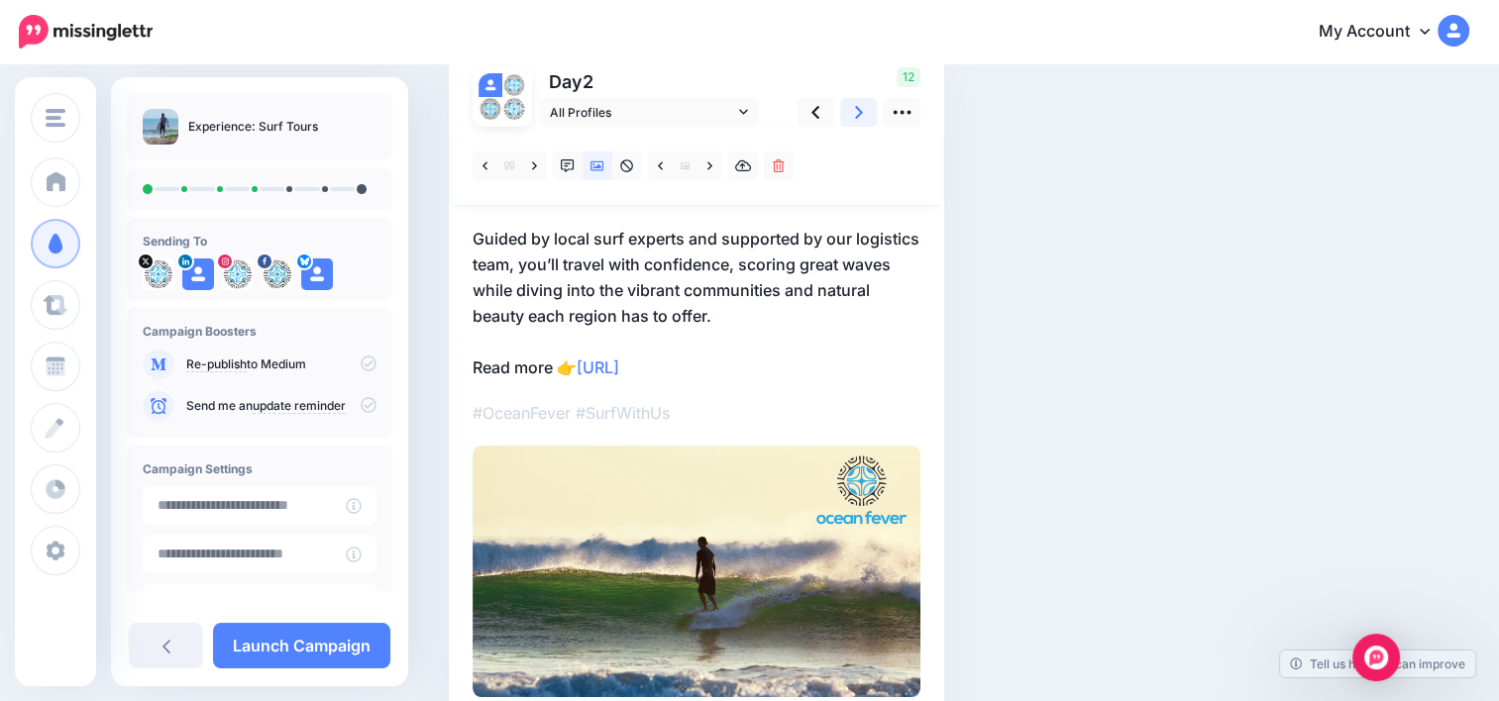
click at [861, 112] on icon at bounding box center [859, 112] width 8 height 13
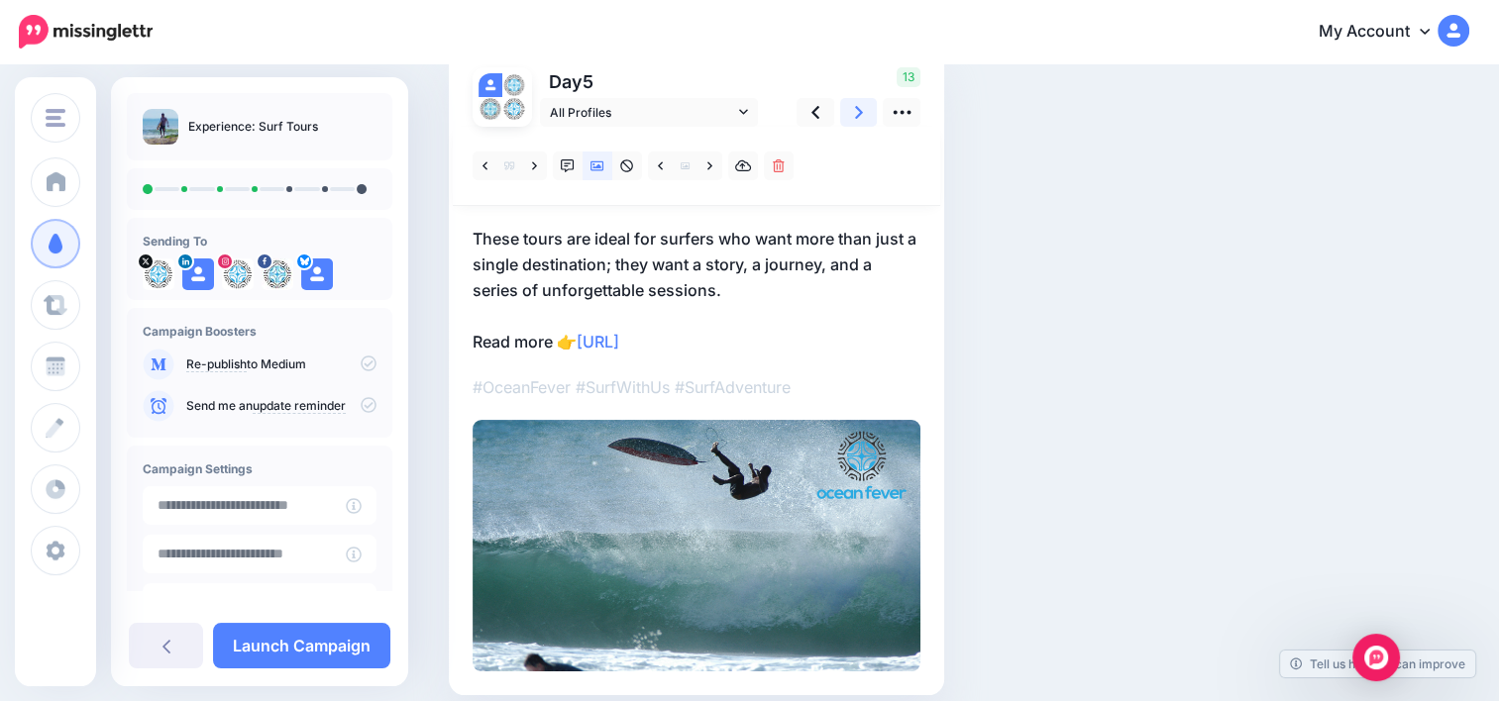
click at [861, 112] on icon at bounding box center [859, 112] width 8 height 13
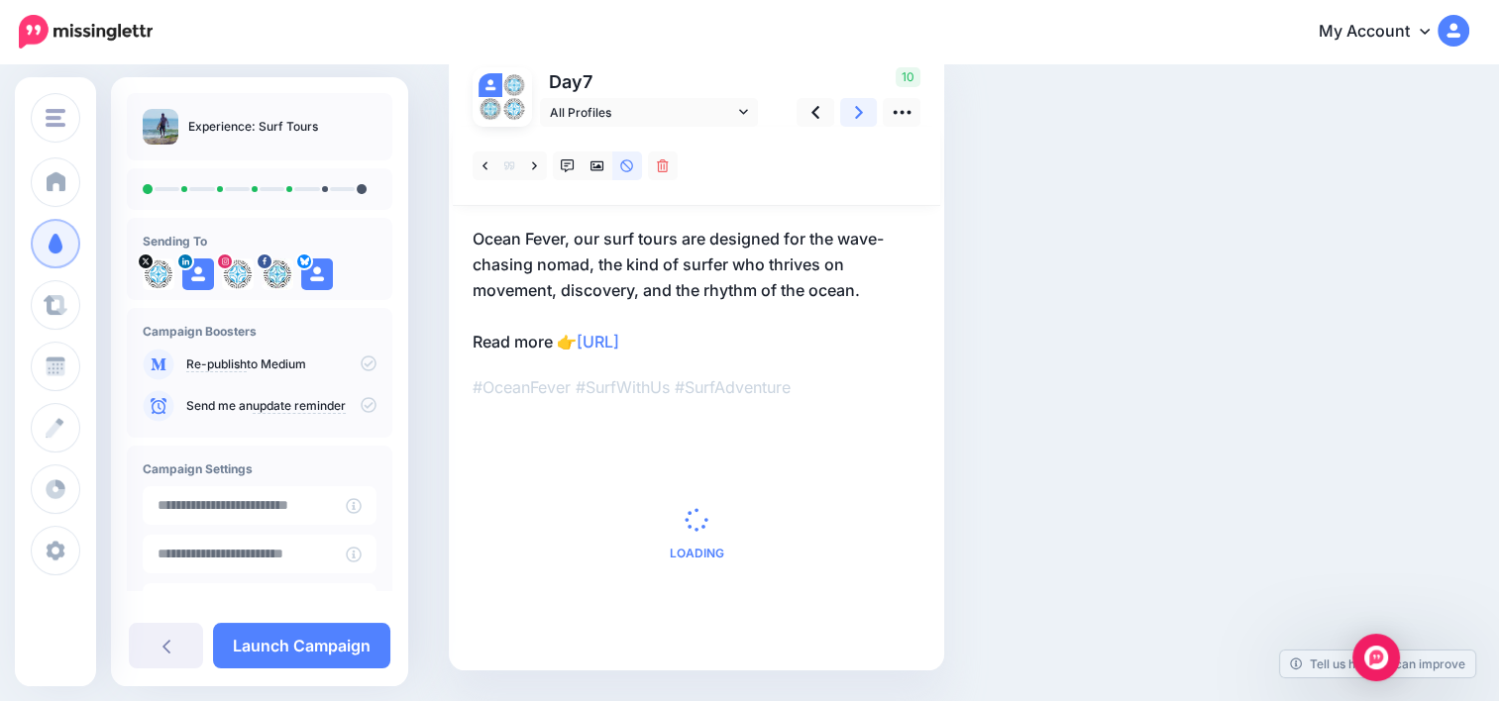
scroll to position [29, 0]
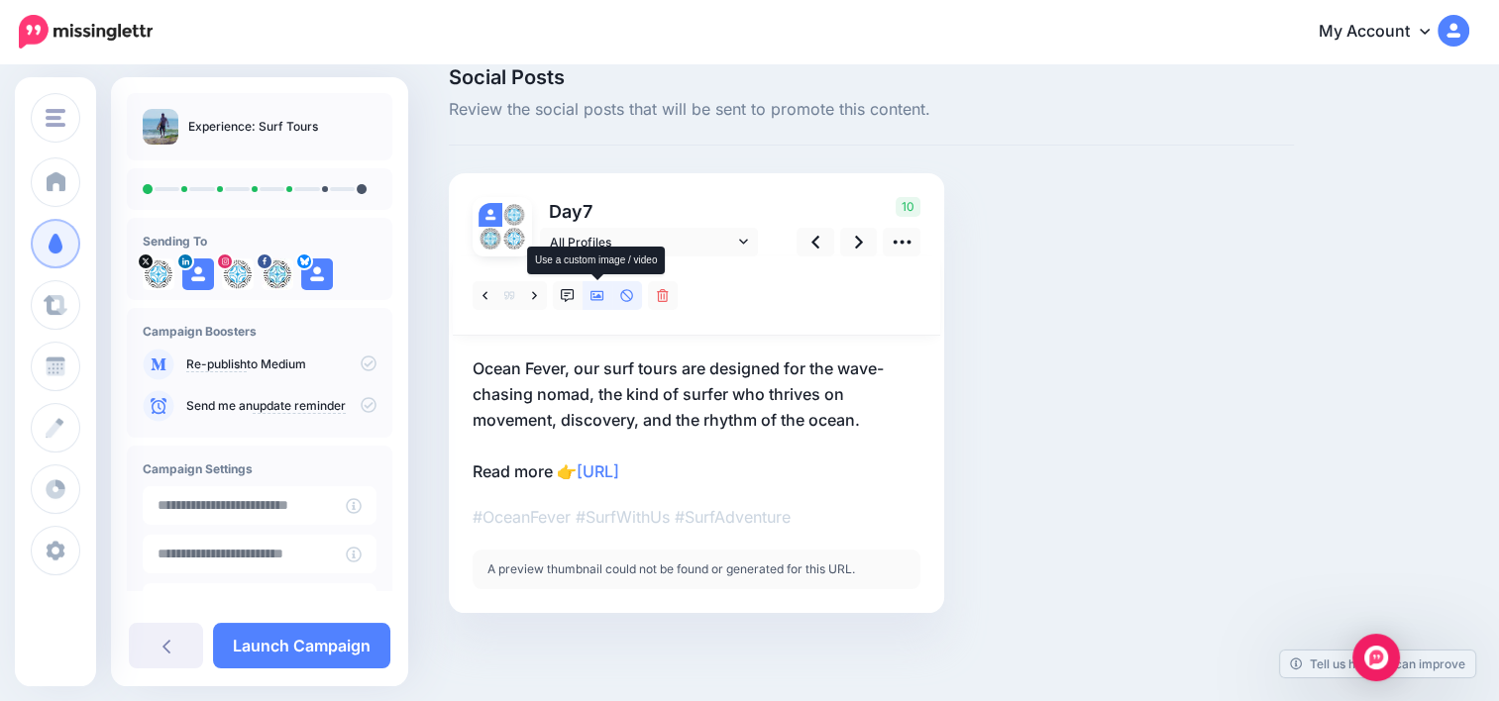
click at [594, 299] on icon at bounding box center [597, 296] width 14 height 10
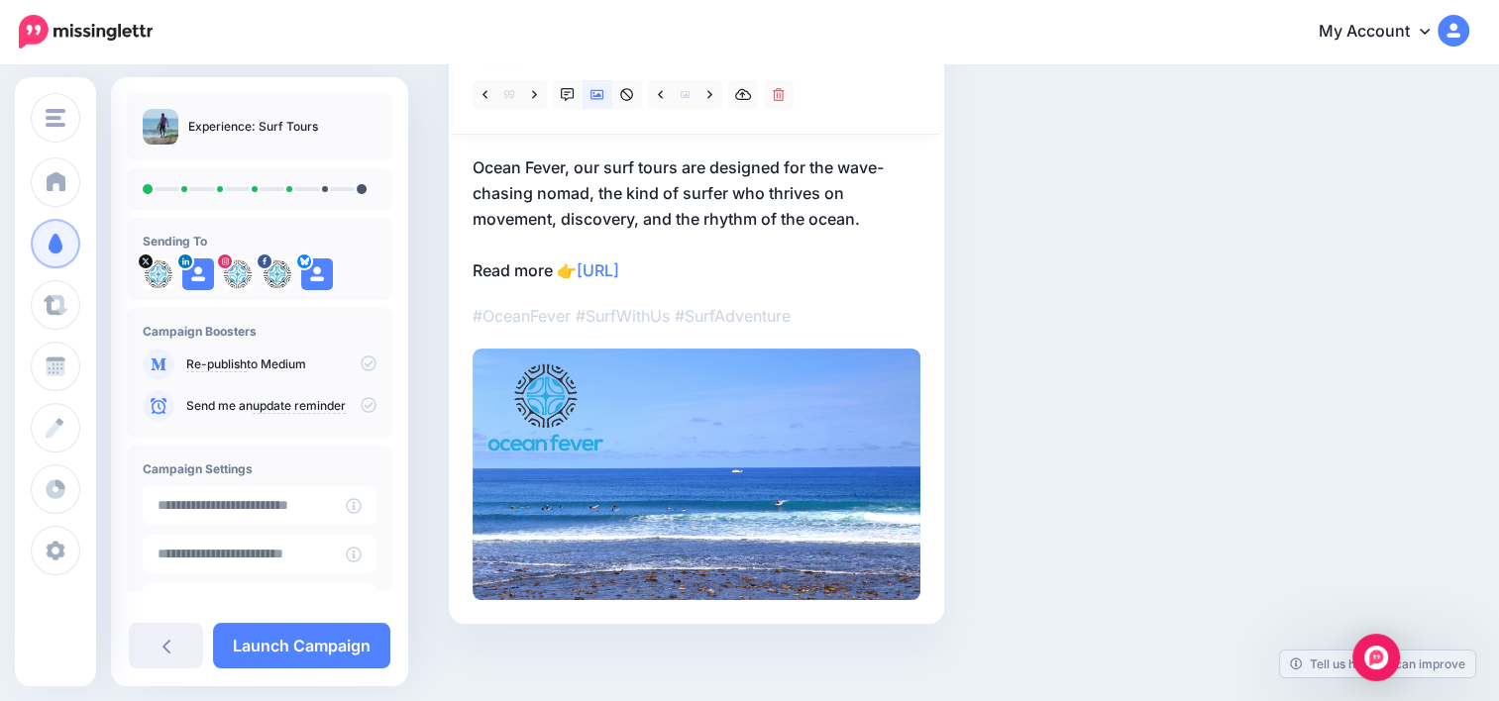
scroll to position [147, 0]
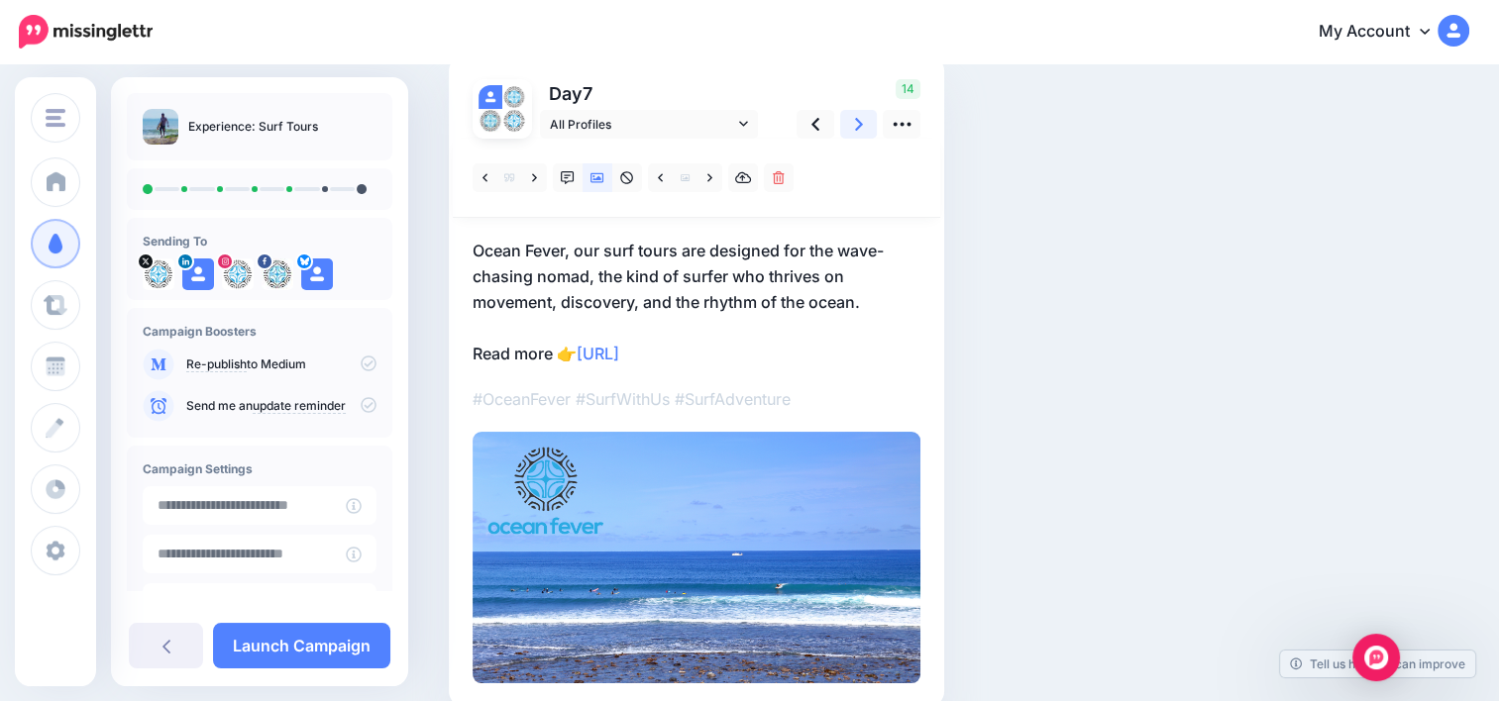
click at [852, 131] on link at bounding box center [859, 124] width 38 height 29
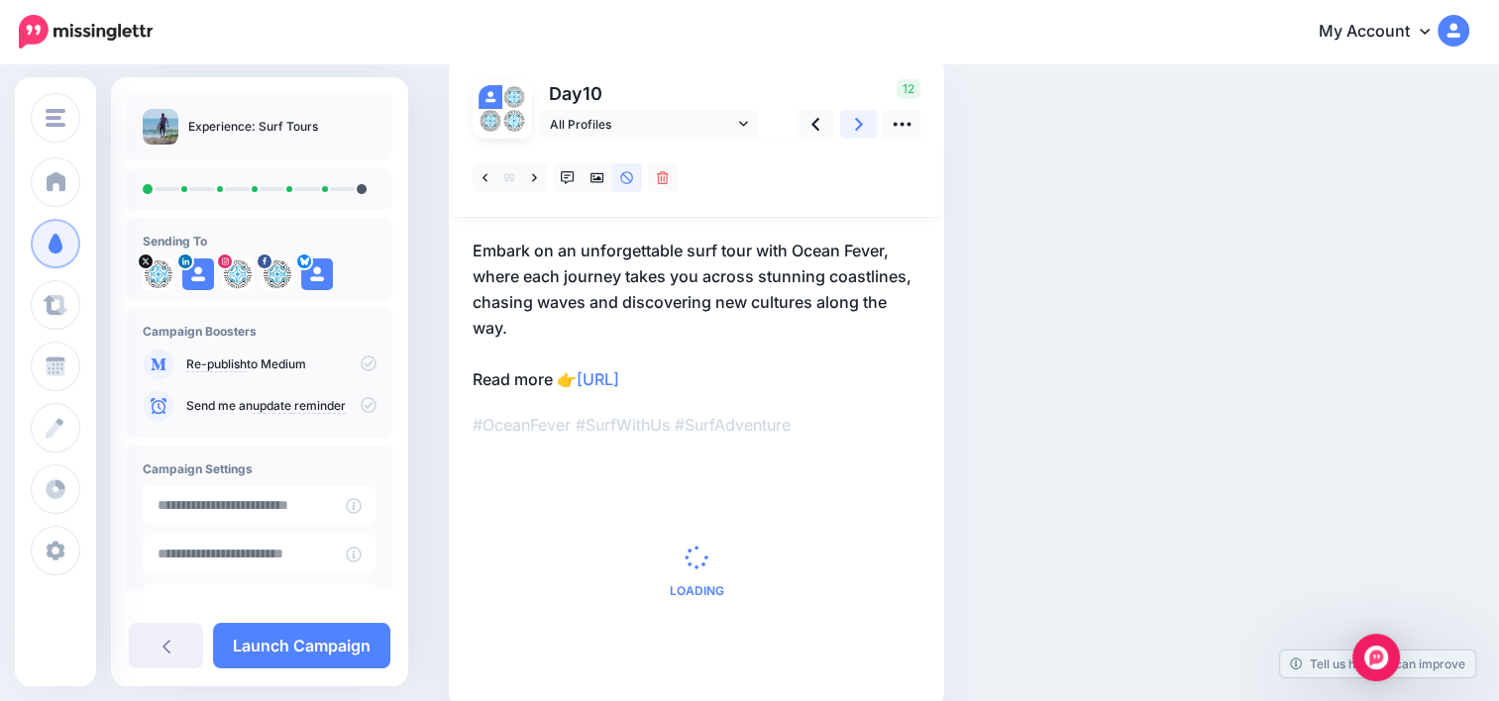
scroll to position [55, 0]
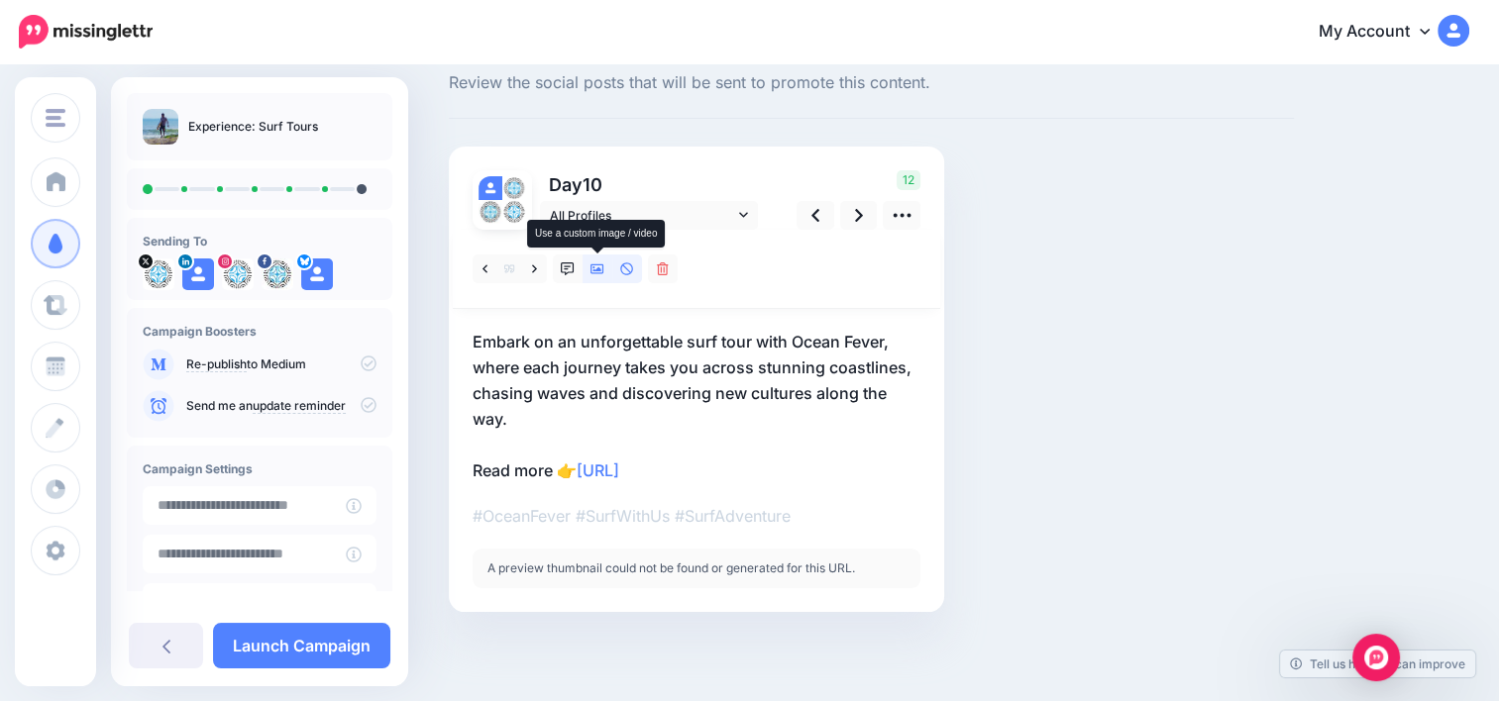
click at [594, 272] on icon at bounding box center [597, 269] width 14 height 14
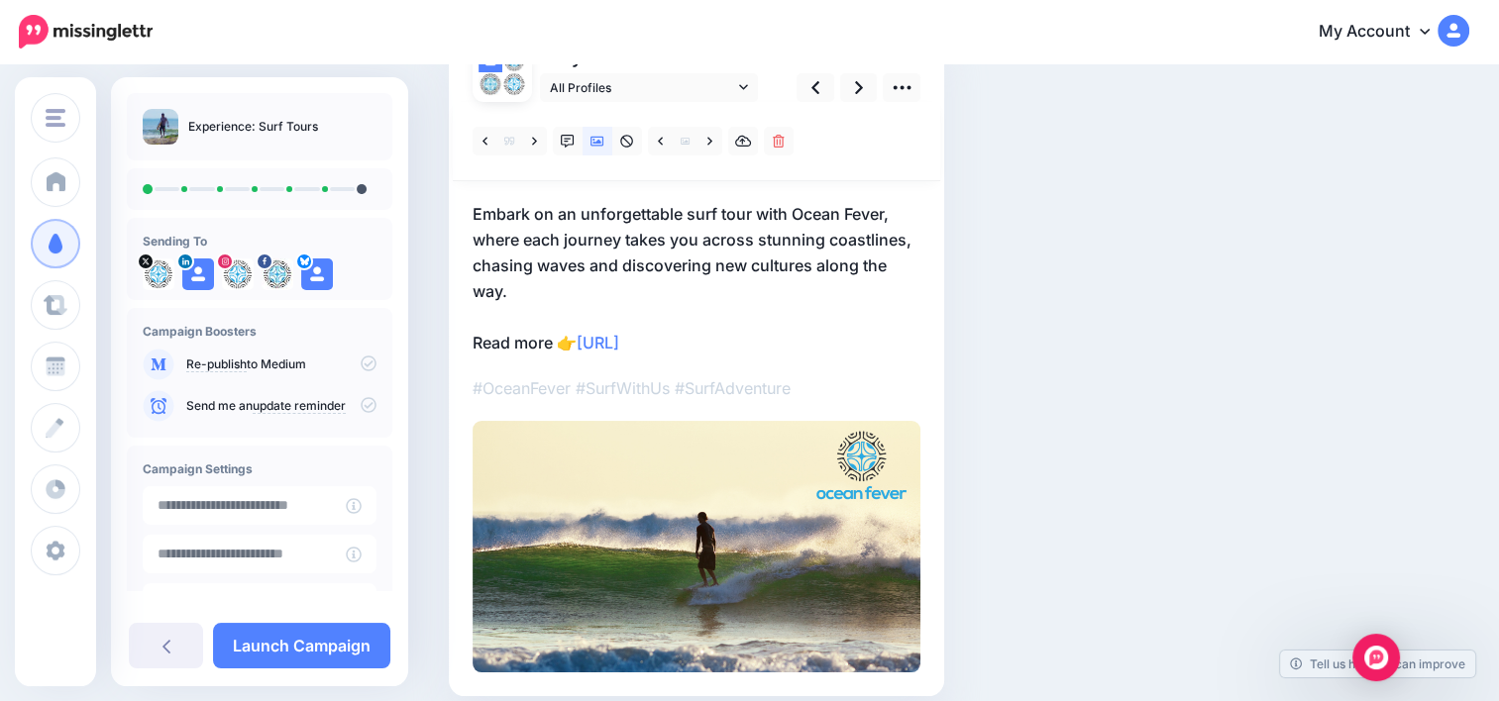
scroll to position [185, 0]
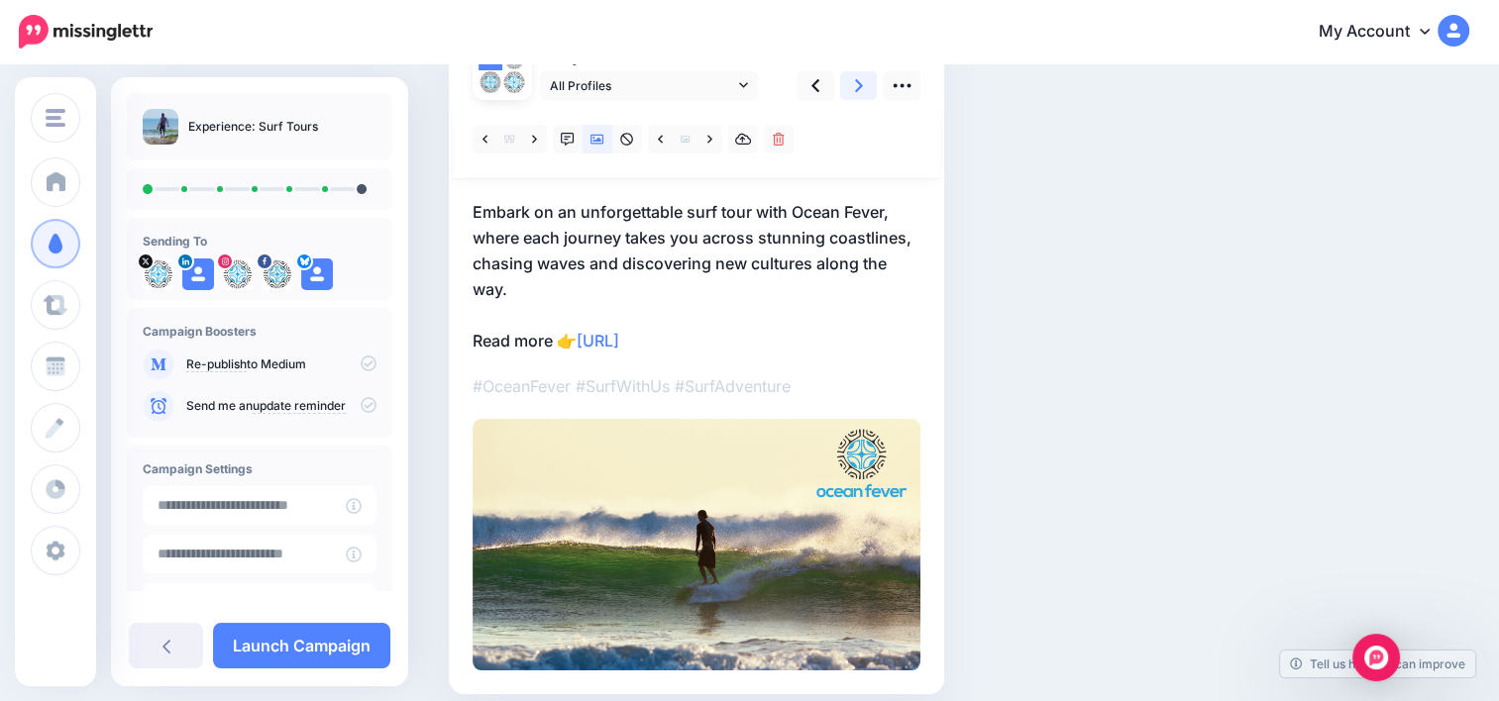
click at [859, 89] on icon at bounding box center [859, 85] width 8 height 21
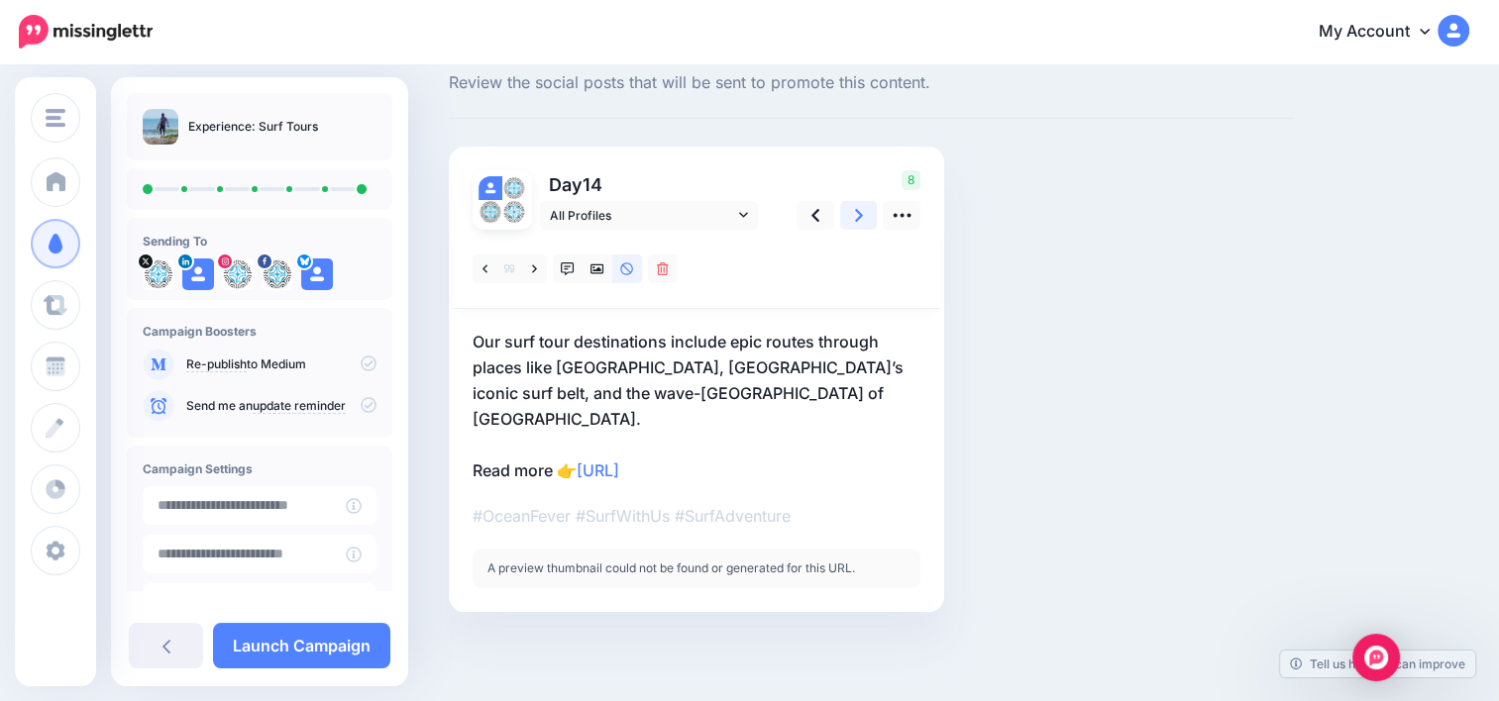
scroll to position [29, 0]
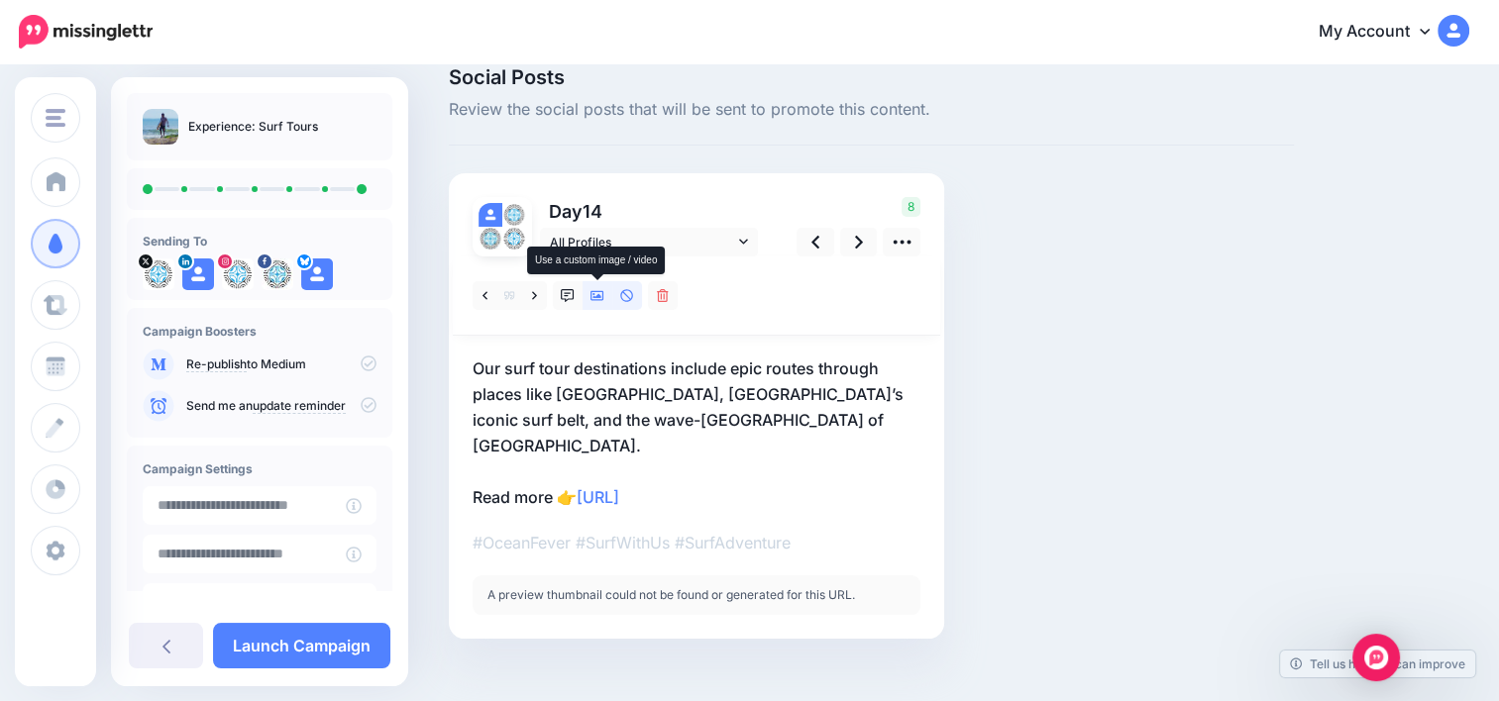
click at [585, 300] on link at bounding box center [597, 295] width 30 height 29
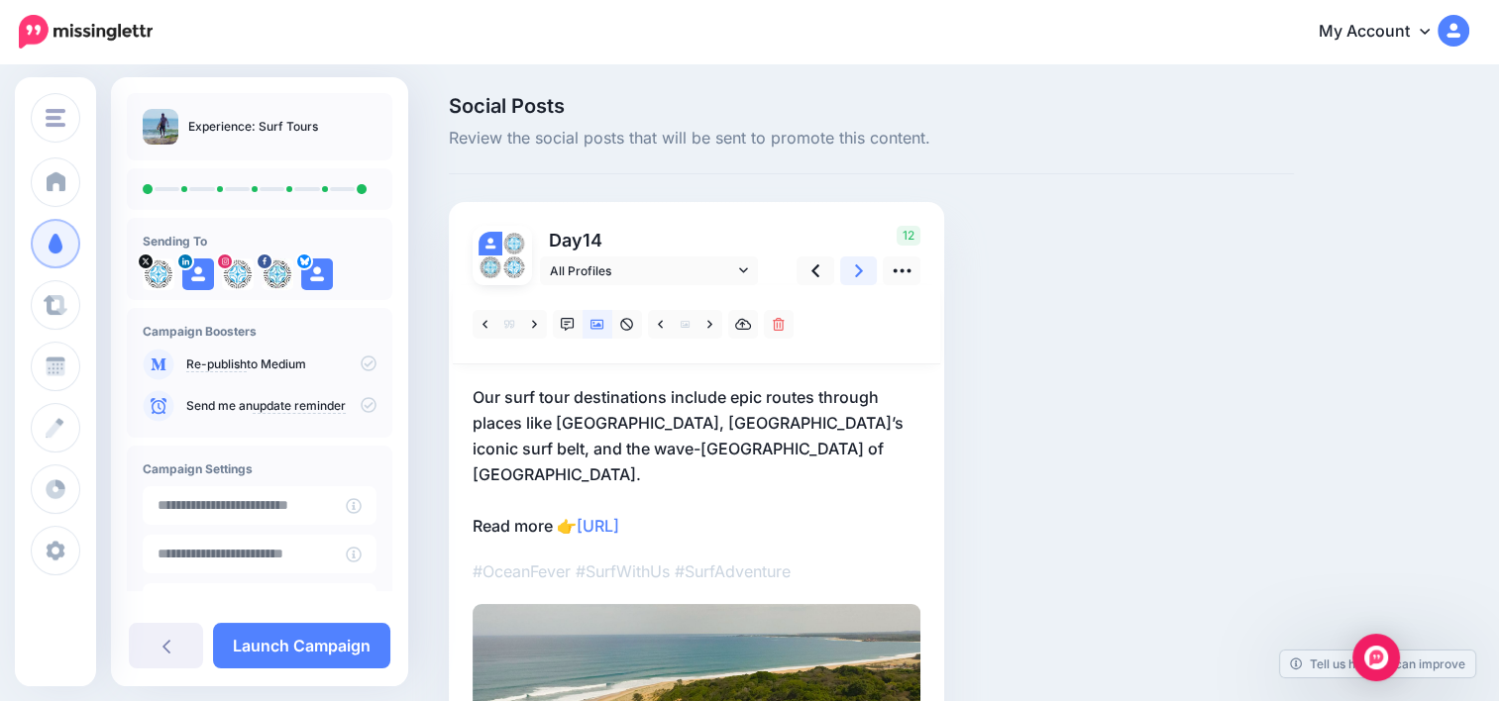
click at [860, 277] on icon at bounding box center [859, 270] width 8 height 21
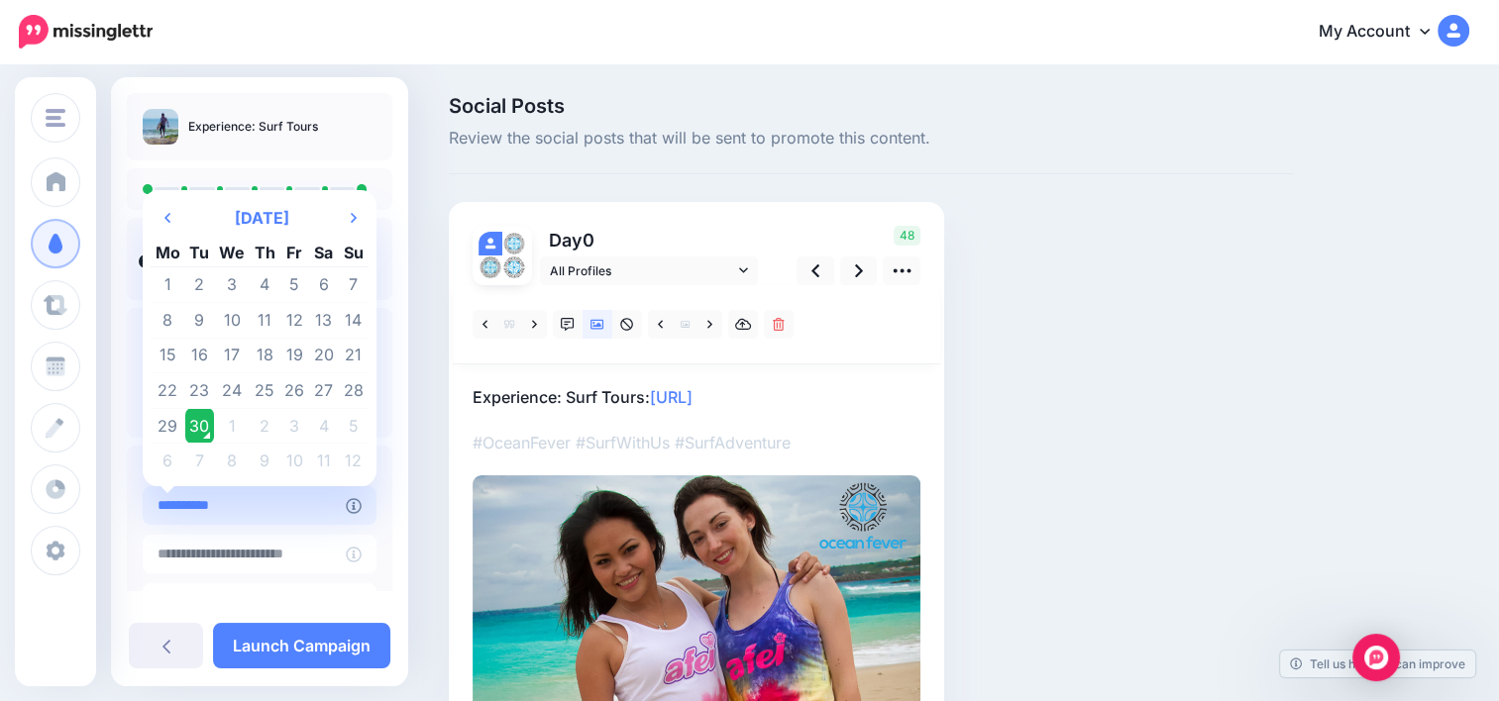
click at [268, 511] on input "**********" at bounding box center [244, 505] width 203 height 39
click at [226, 433] on td "1" at bounding box center [232, 426] width 36 height 36
type input "**********"
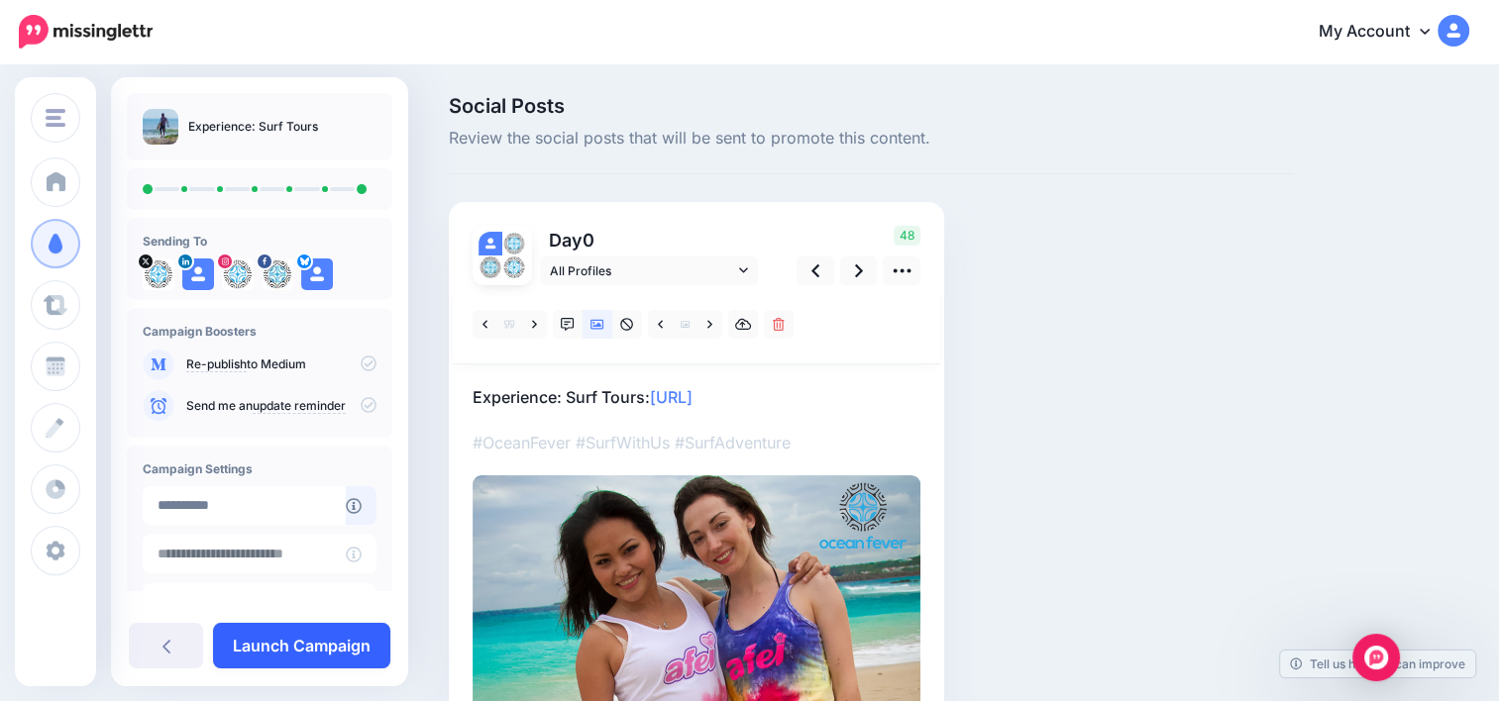
click at [300, 652] on link "Launch Campaign" at bounding box center [301, 646] width 177 height 46
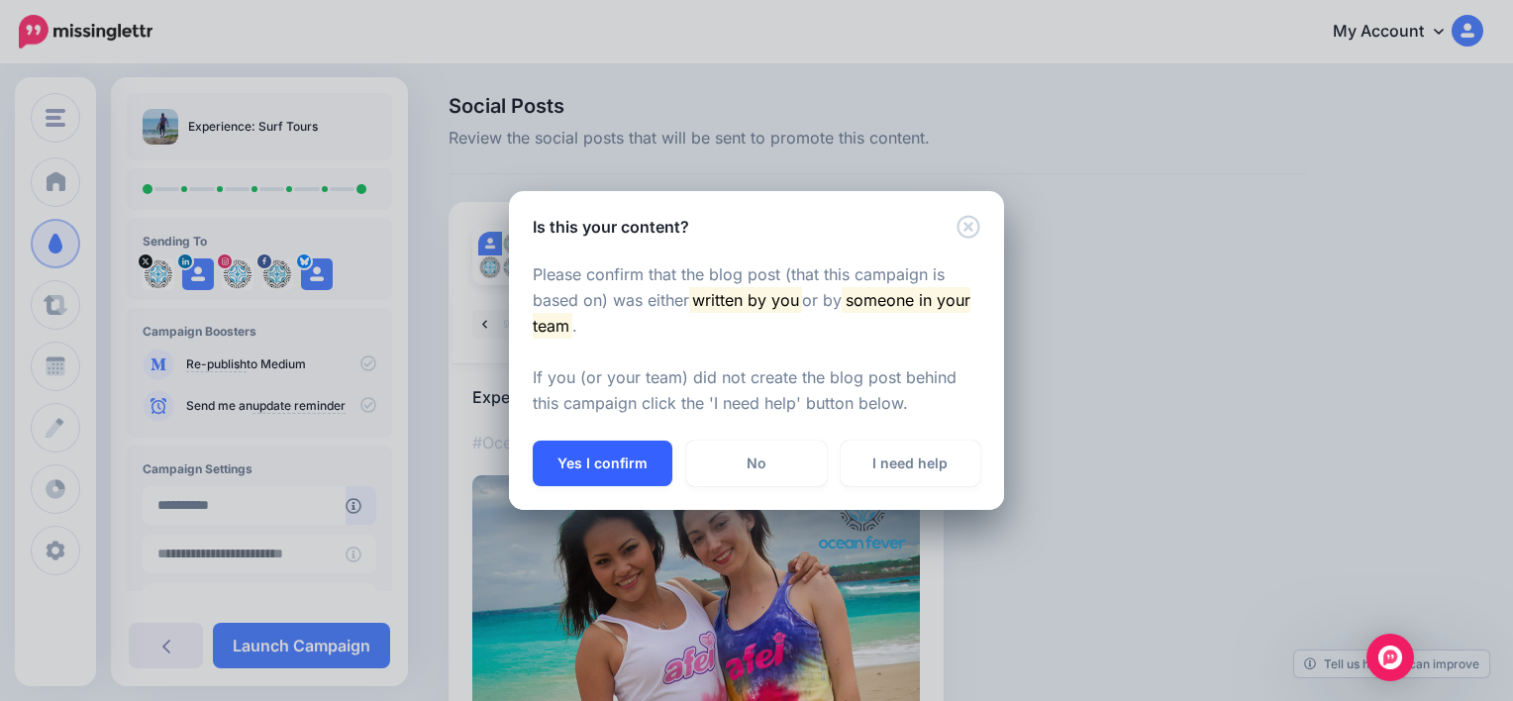
click at [626, 463] on button "Yes I confirm" at bounding box center [603, 464] width 140 height 46
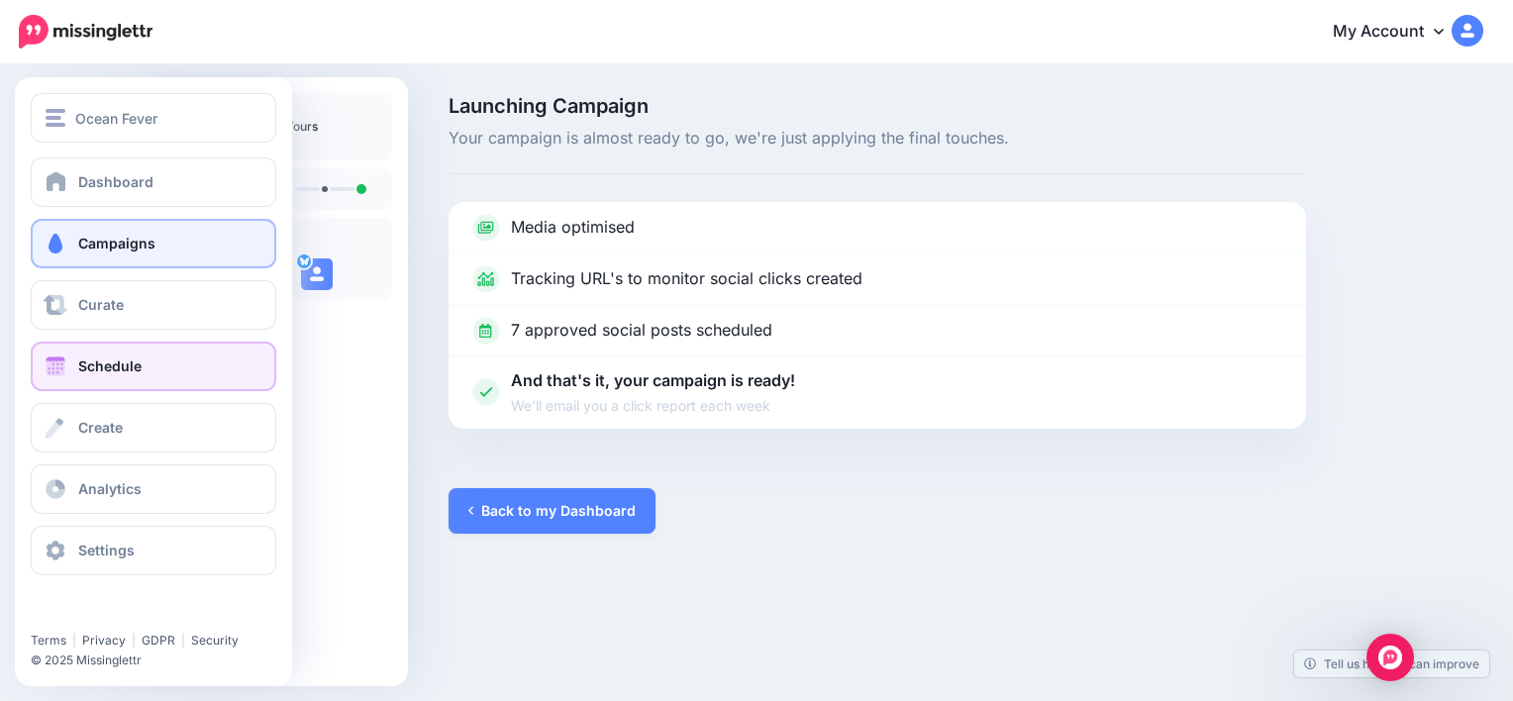
click at [148, 387] on link "Schedule" at bounding box center [154, 367] width 246 height 50
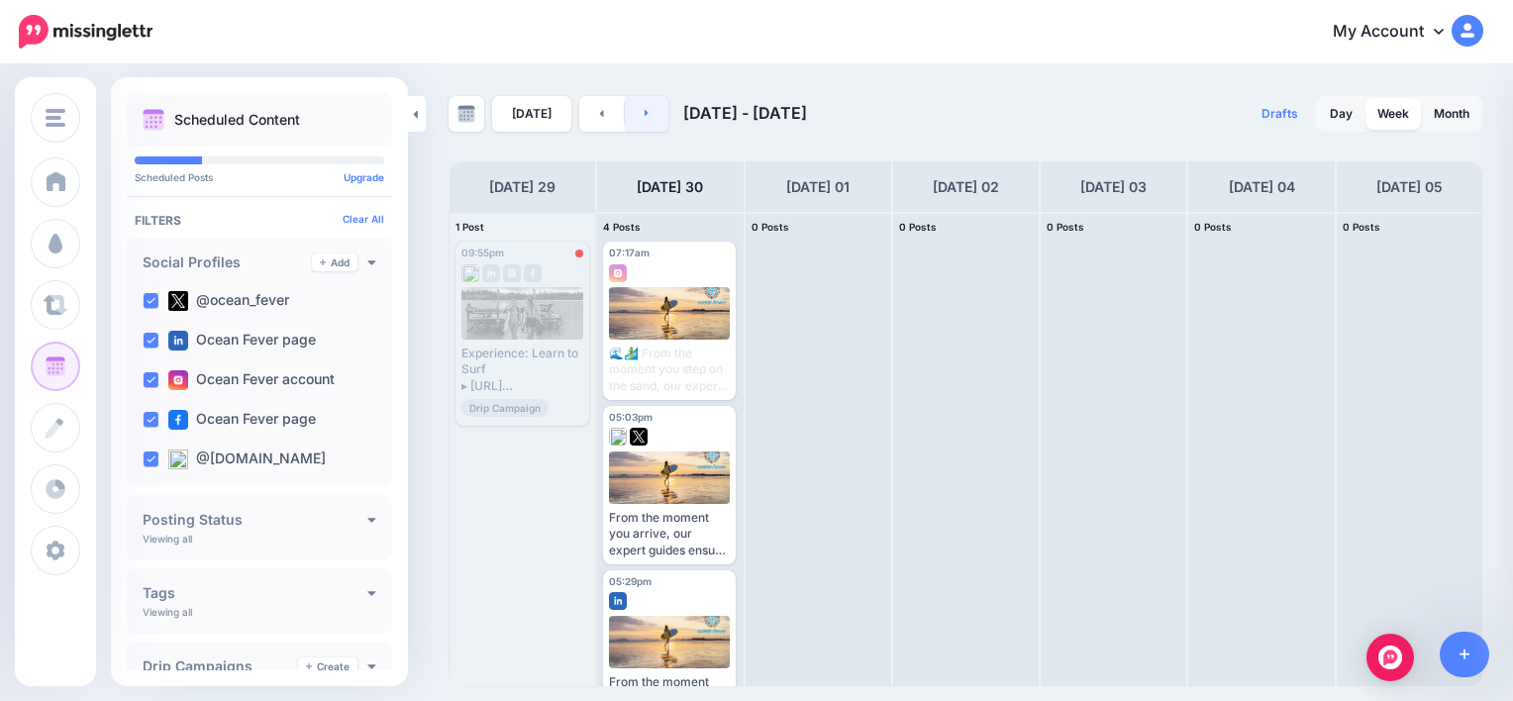
click at [645, 111] on icon at bounding box center [647, 113] width 5 height 12
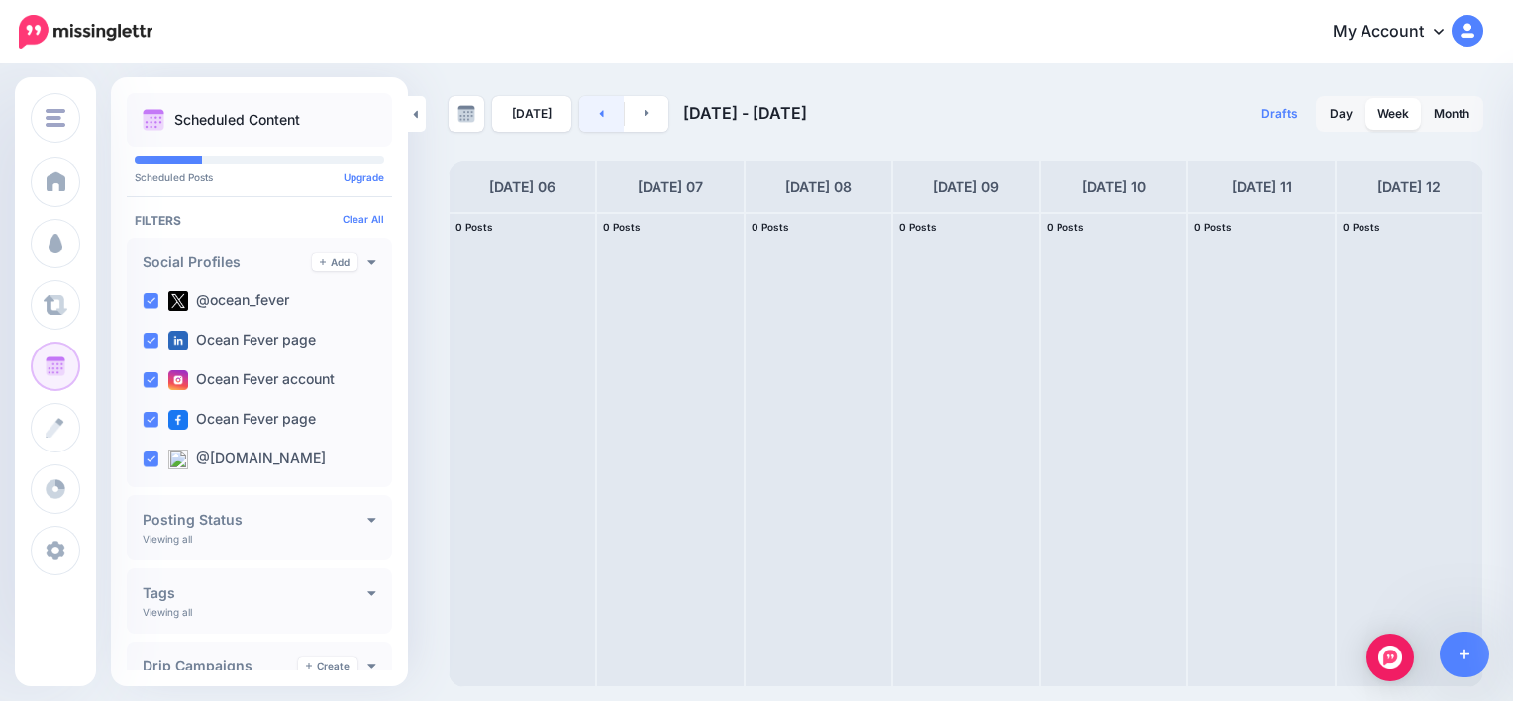
click at [600, 114] on icon at bounding box center [602, 113] width 4 height 7
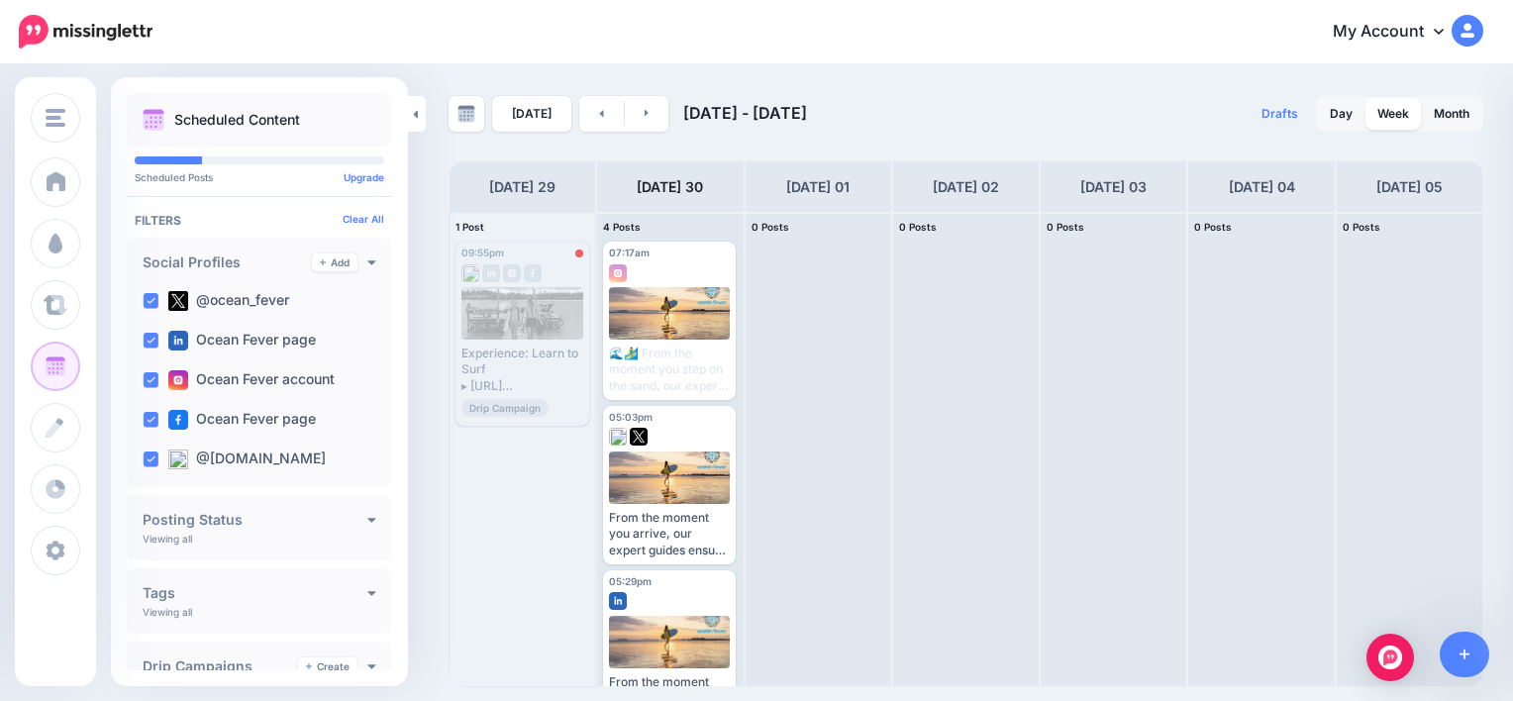
click at [216, 661] on h4 "Drip Campaigns" at bounding box center [221, 667] width 156 height 14
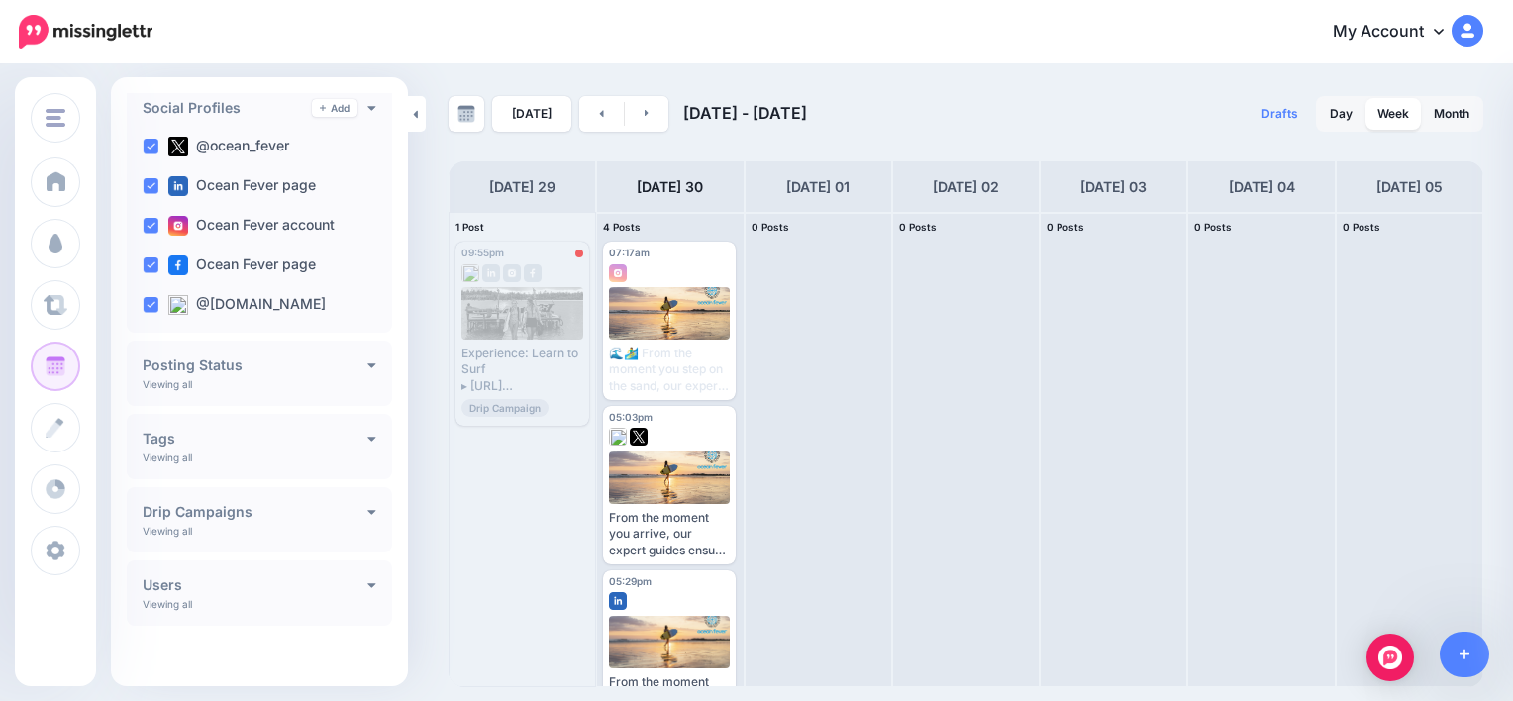
scroll to position [156, 0]
click at [341, 513] on h4 "Drip Campaigns" at bounding box center [255, 511] width 225 height 14
click at [319, 554] on div "All Campaigns" at bounding box center [254, 554] width 195 height 23
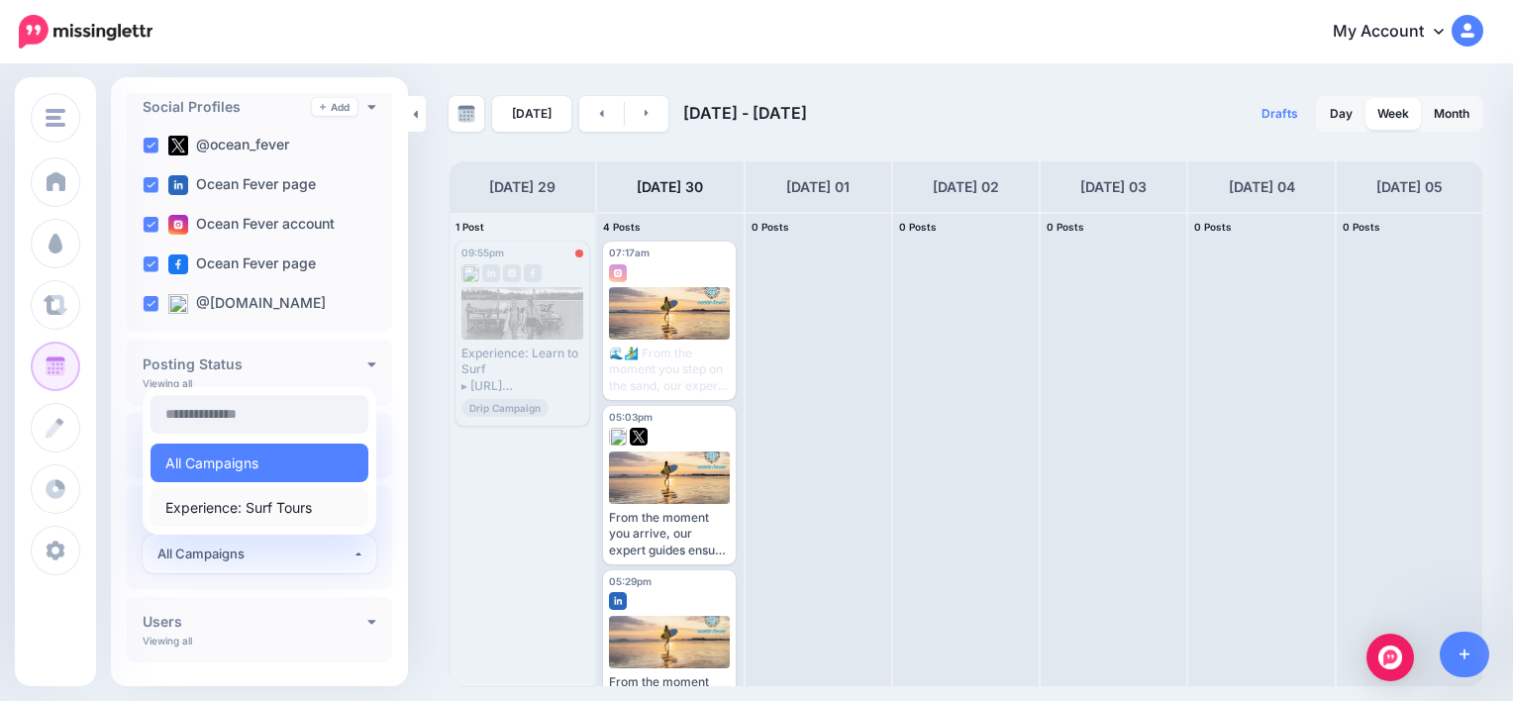
click at [289, 510] on span "Experience: Surf Tours" at bounding box center [238, 508] width 147 height 24
select select "********"
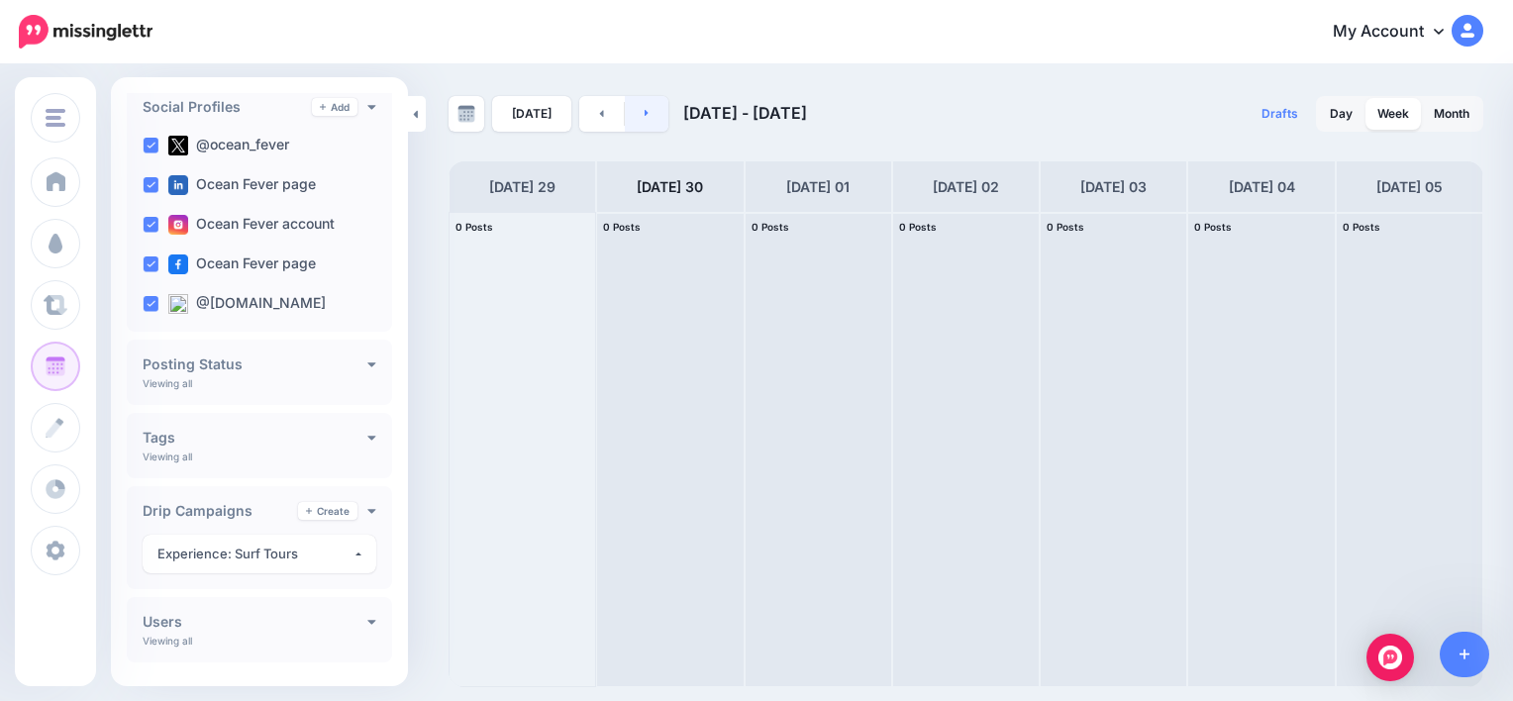
click at [645, 113] on icon at bounding box center [647, 113] width 5 height 12
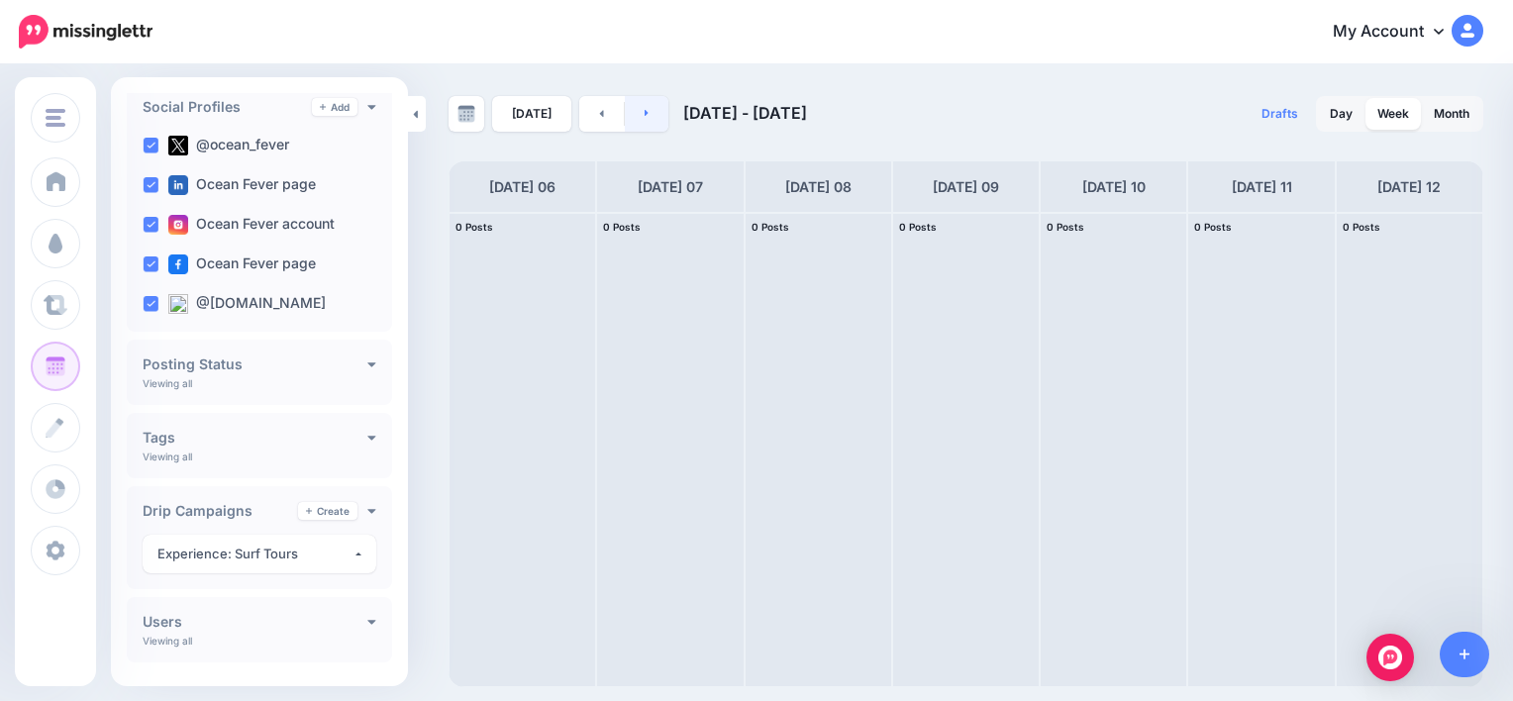
click at [645, 113] on icon at bounding box center [647, 113] width 5 height 12
click at [602, 111] on link at bounding box center [601, 114] width 45 height 36
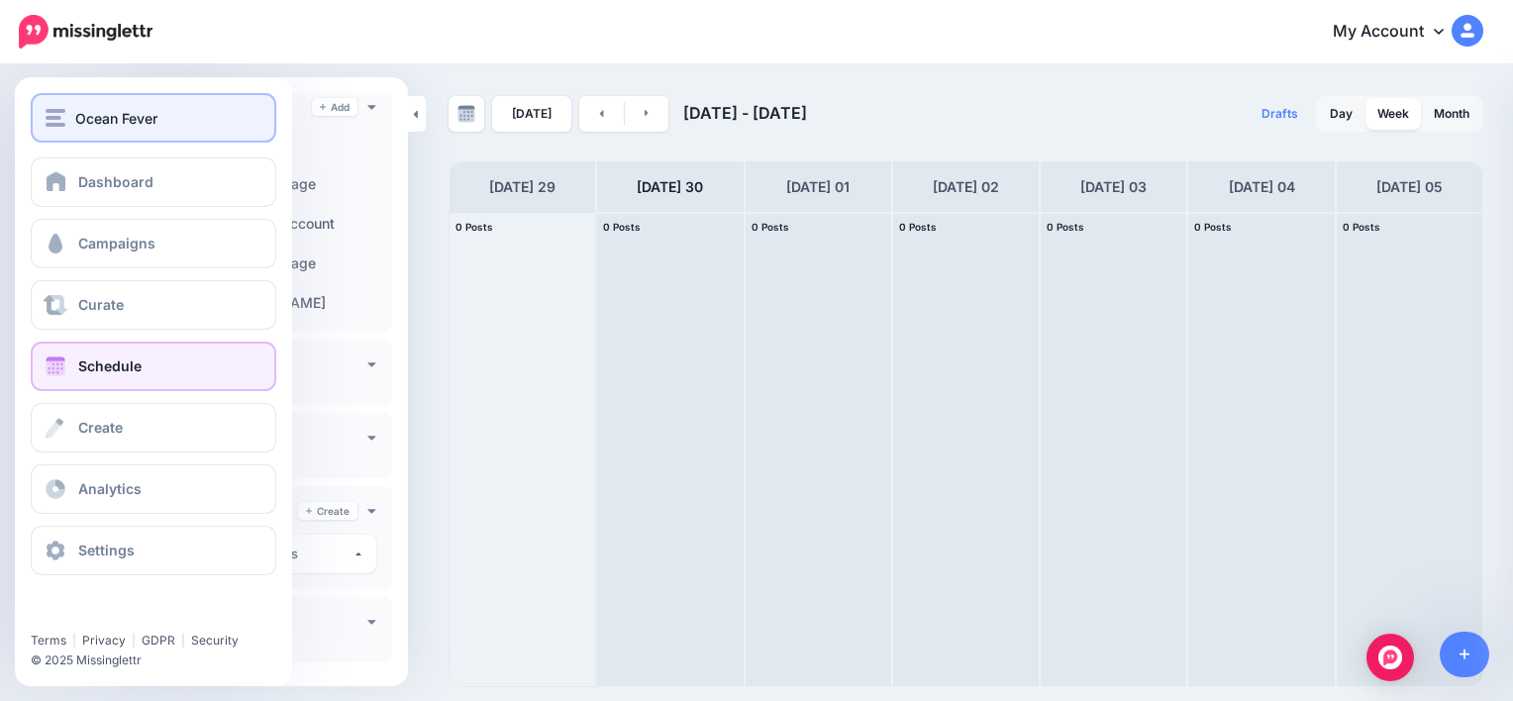
click at [78, 114] on span "Ocean Fever" at bounding box center [116, 118] width 82 height 23
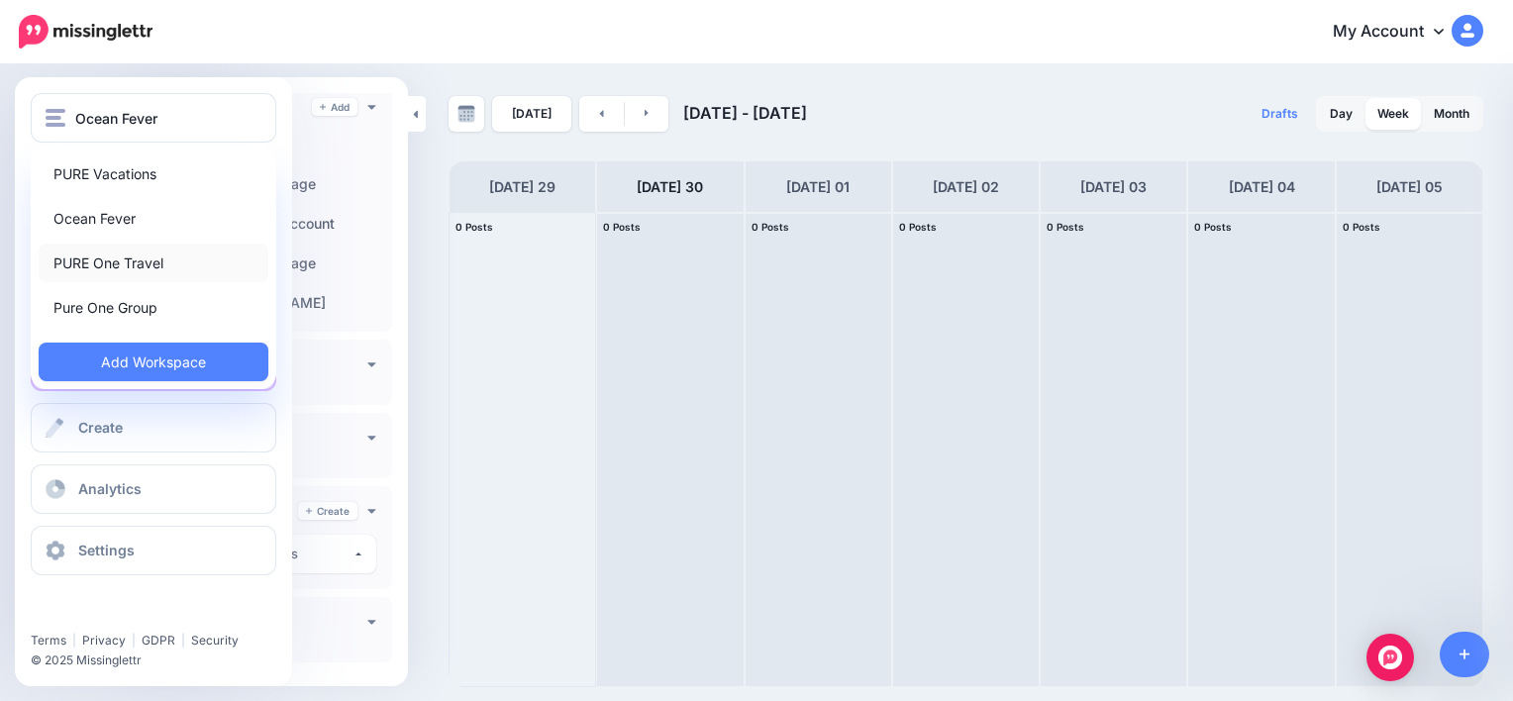
click at [110, 273] on link "PURE One Travel" at bounding box center [154, 263] width 230 height 39
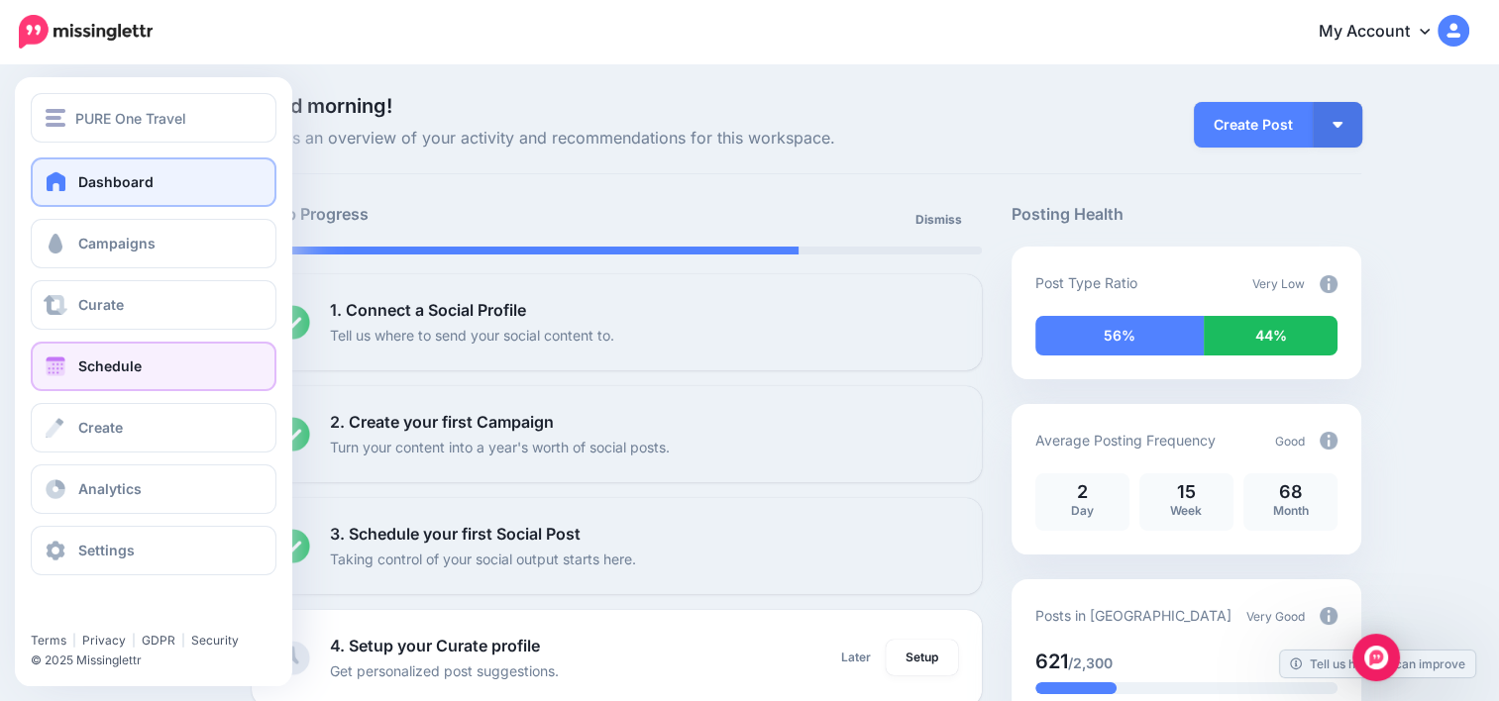
click at [107, 368] on span "Schedule" at bounding box center [109, 366] width 63 height 17
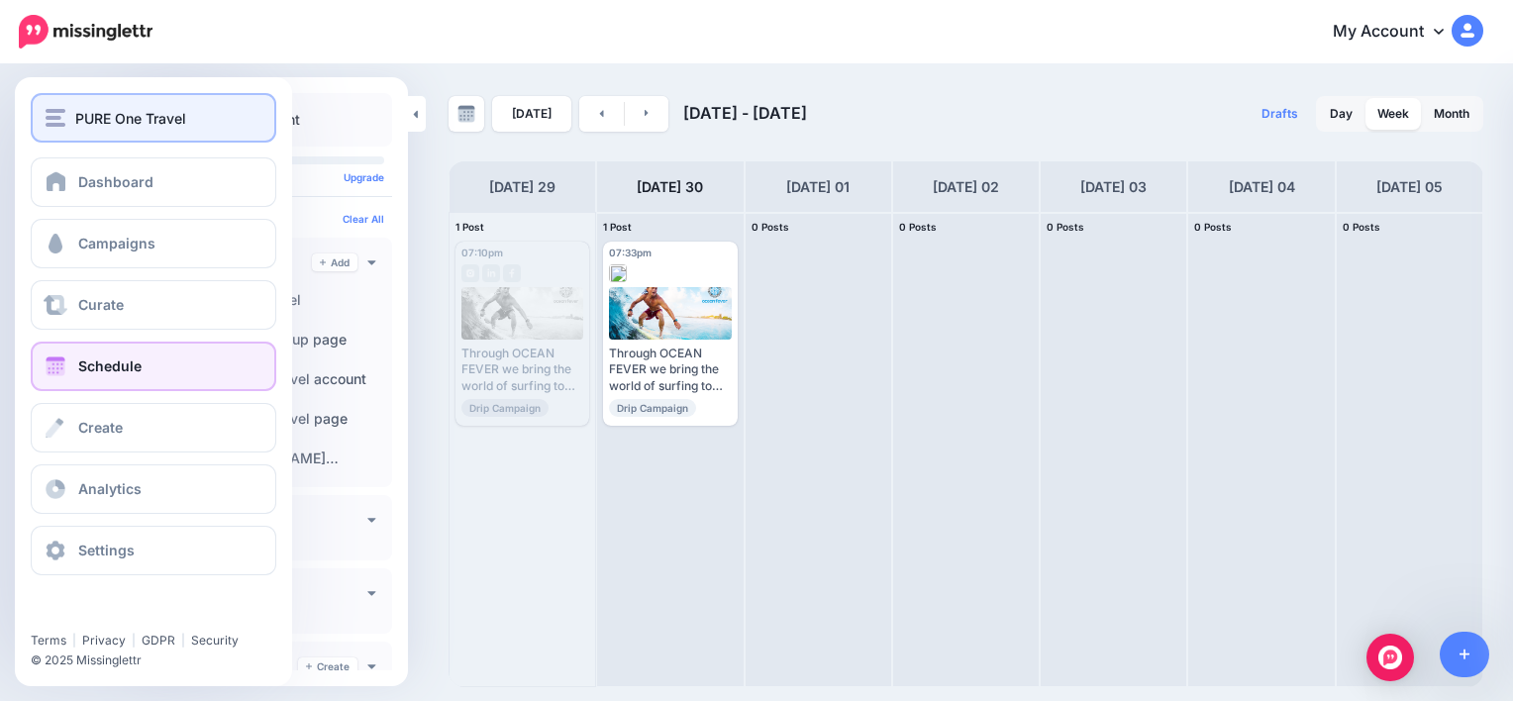
click at [191, 130] on button "PURE One Travel" at bounding box center [154, 118] width 246 height 50
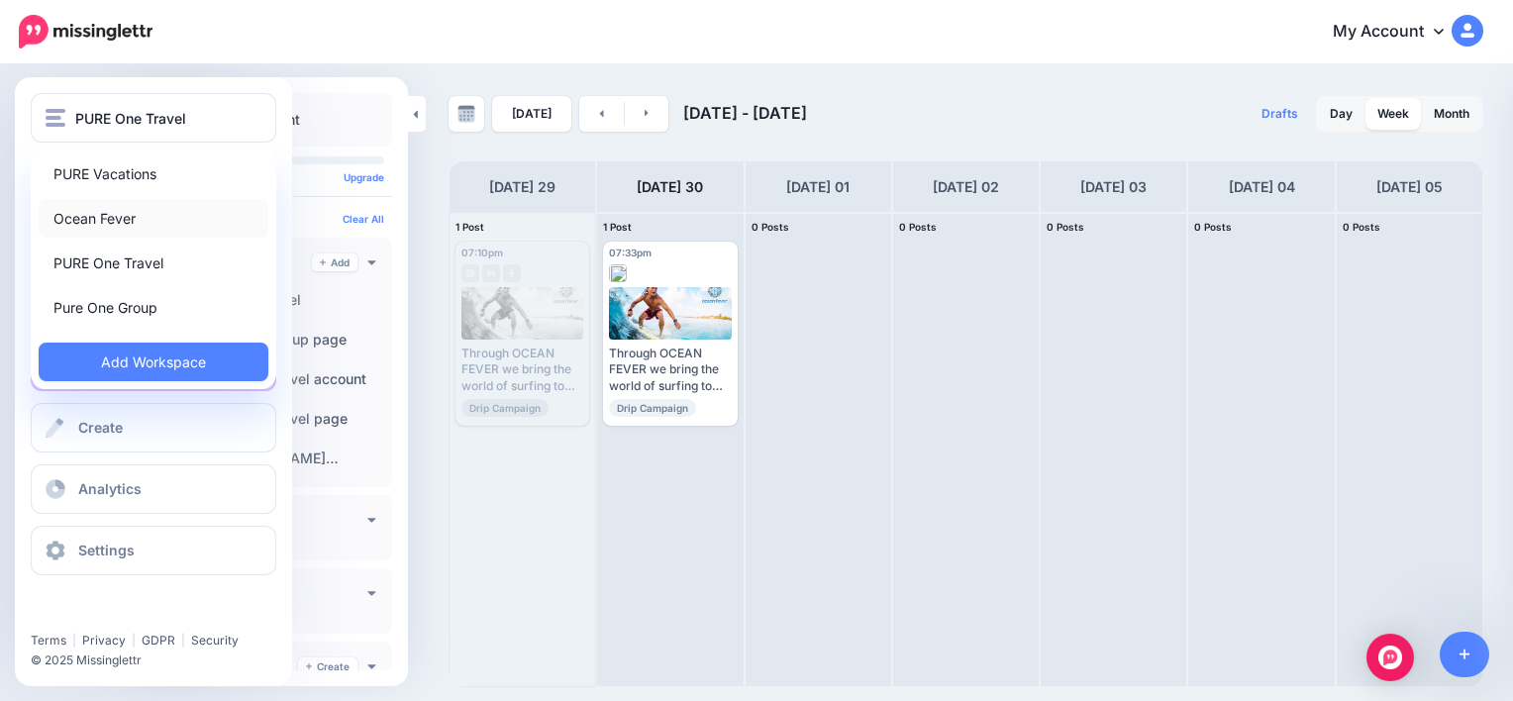
click at [123, 214] on link "Ocean Fever" at bounding box center [154, 218] width 230 height 39
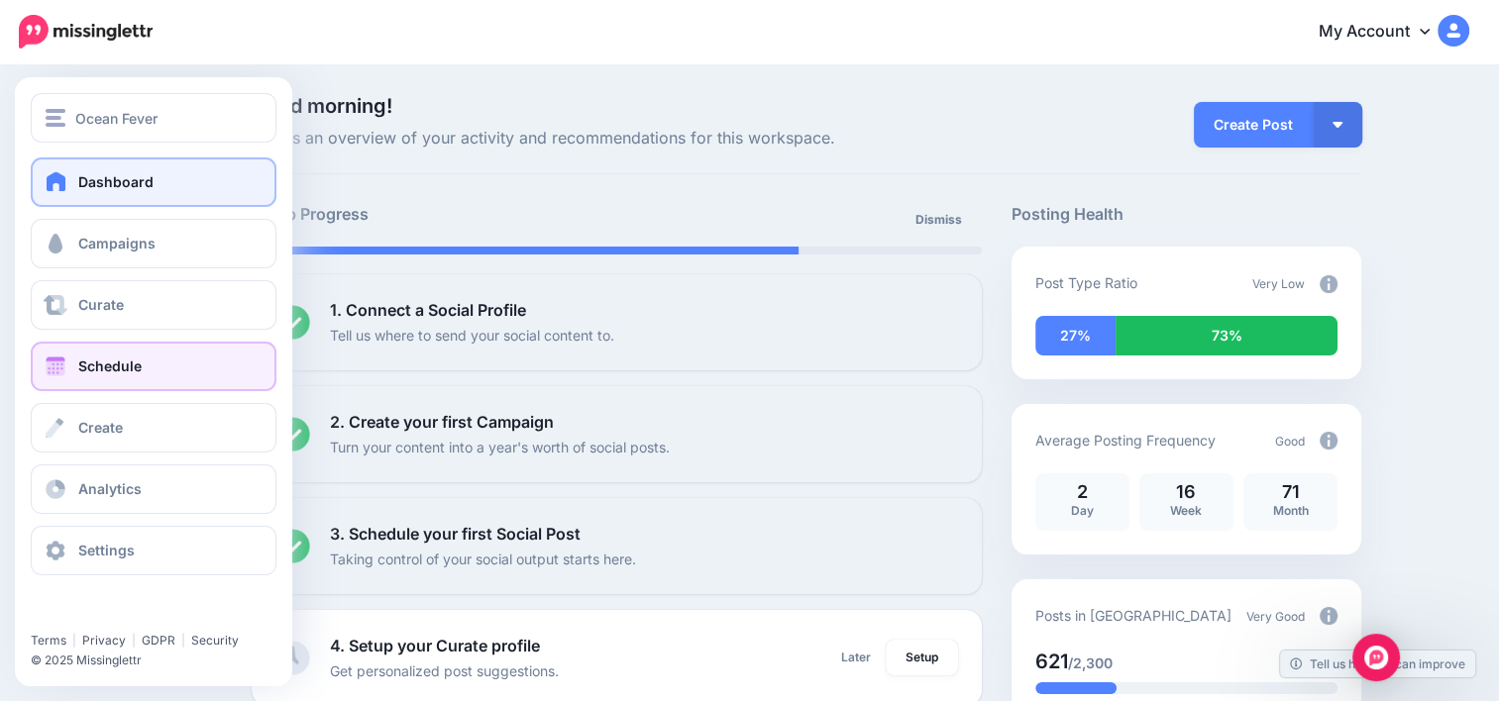
click at [117, 382] on link "Schedule" at bounding box center [154, 367] width 246 height 50
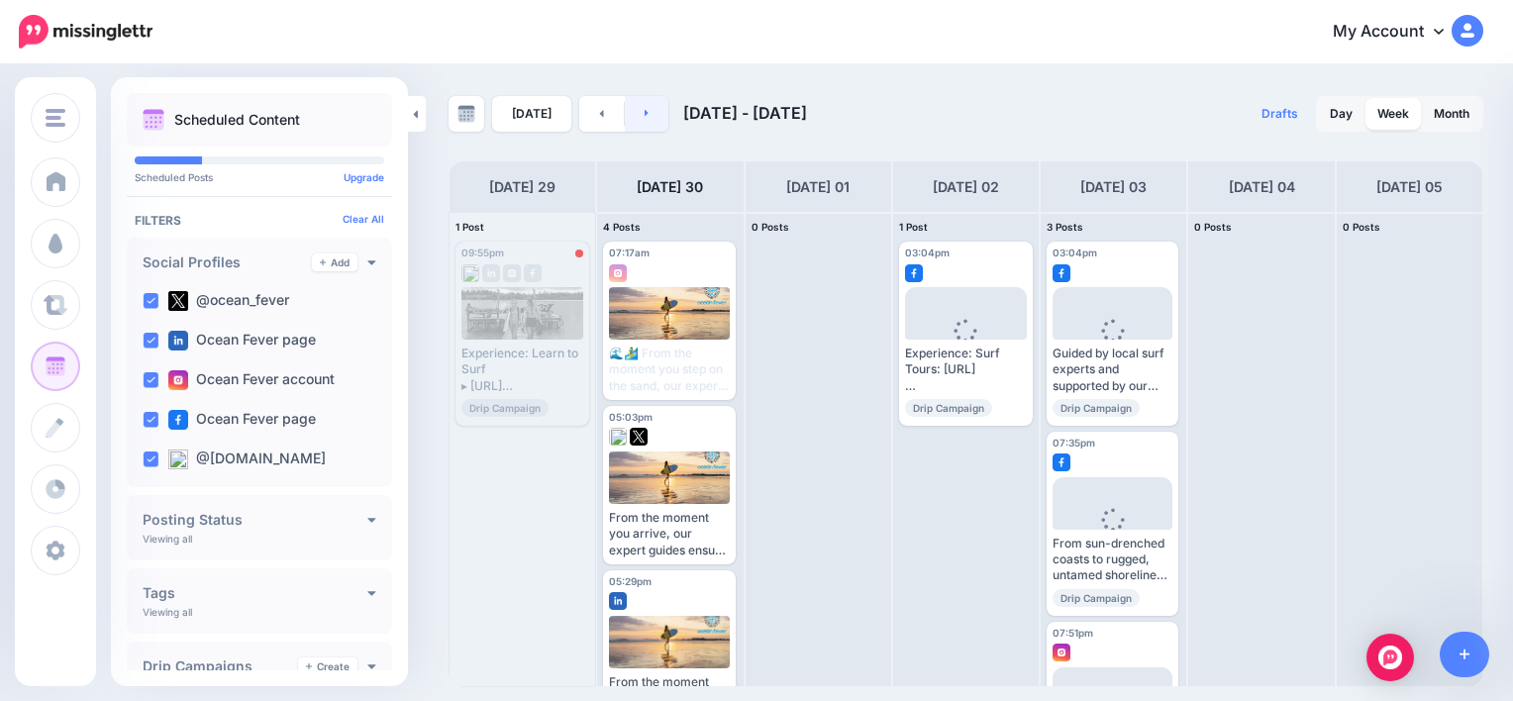
click at [626, 115] on link at bounding box center [647, 114] width 45 height 36
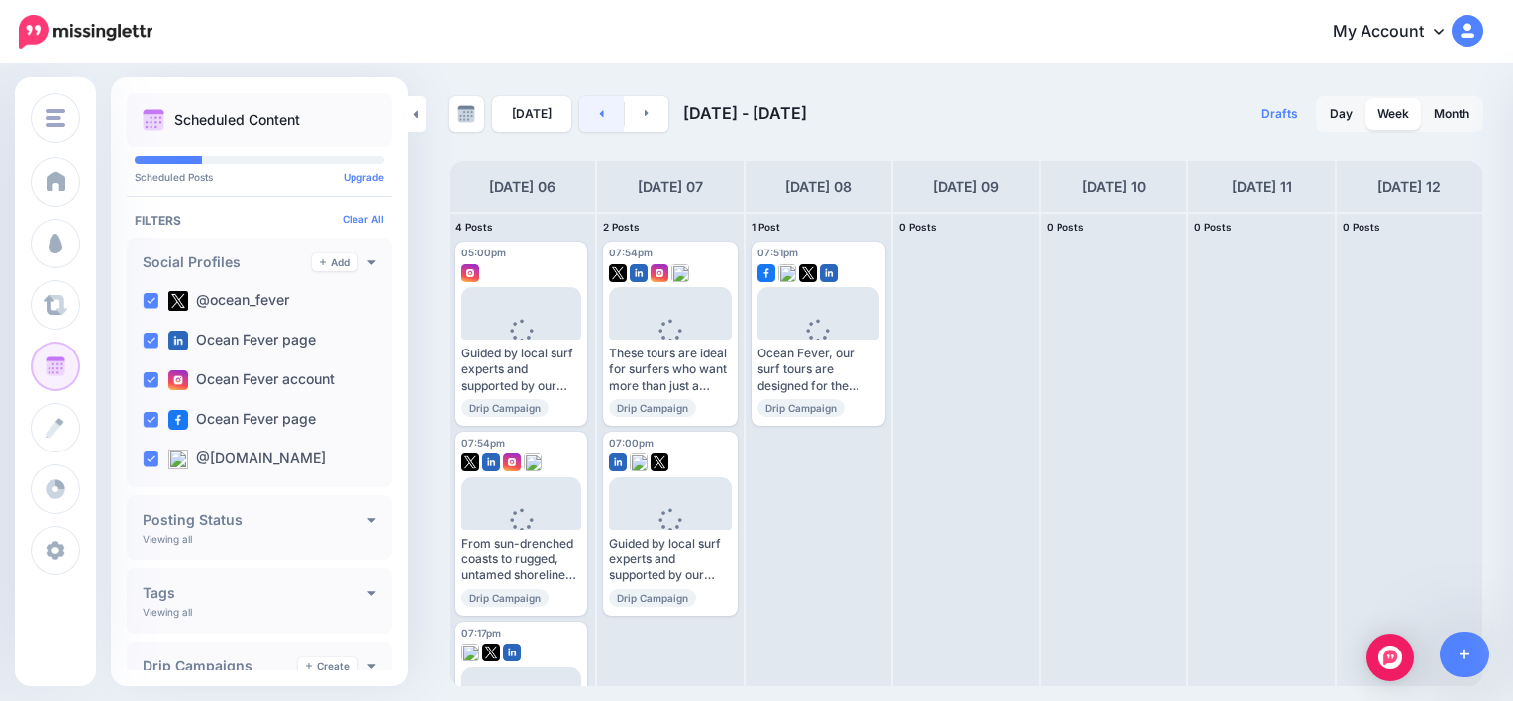
click at [605, 115] on link at bounding box center [601, 114] width 45 height 36
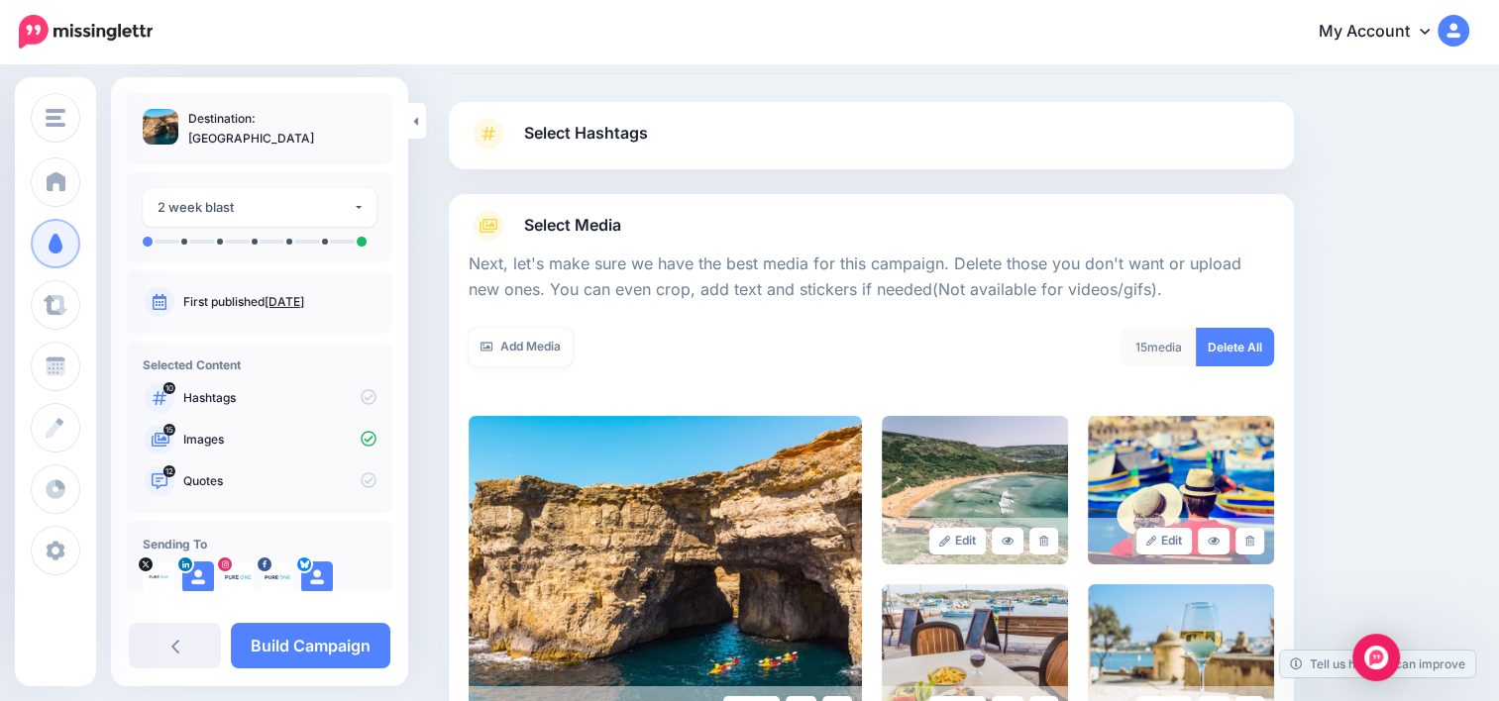
scroll to position [99, 0]
click at [1235, 364] on link "Delete All" at bounding box center [1234, 348] width 78 height 39
click at [726, 135] on link "Select Hashtags" at bounding box center [870, 145] width 805 height 52
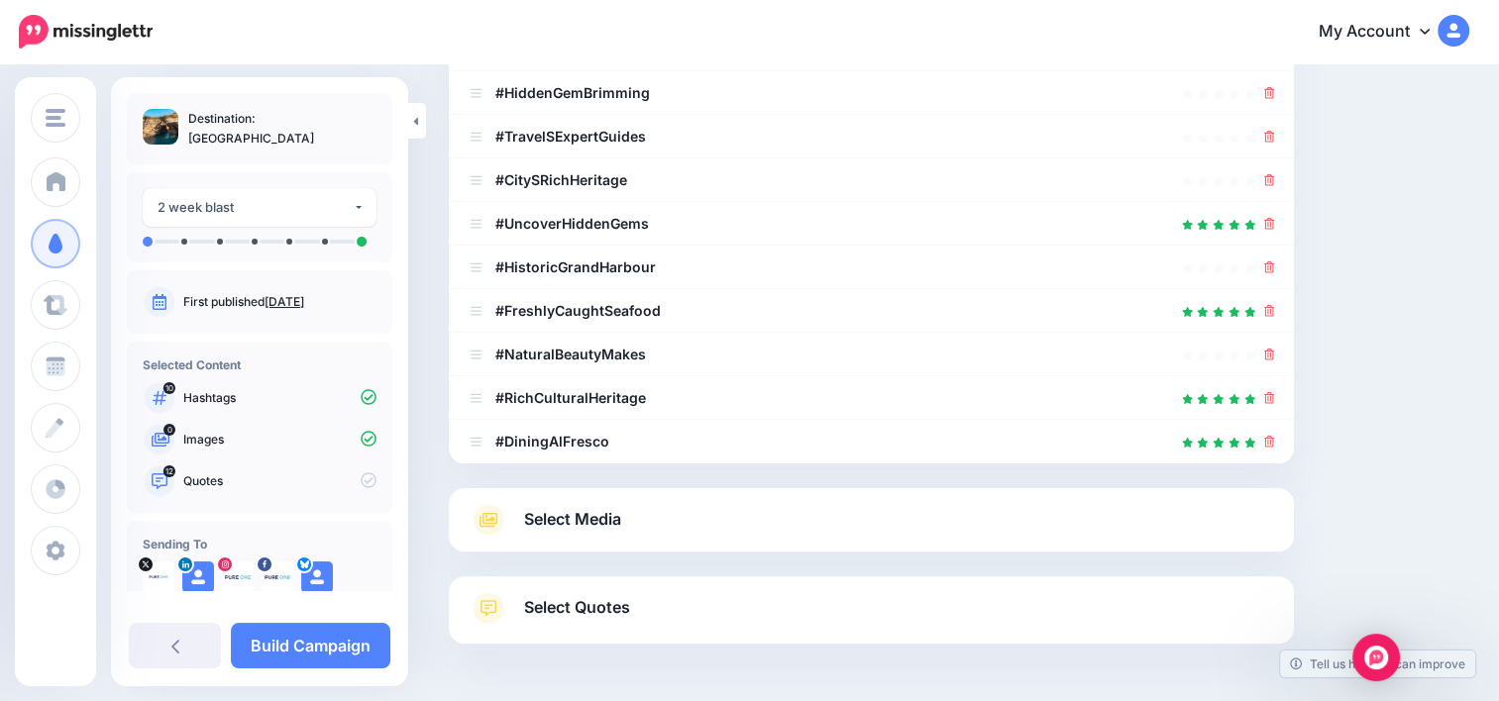
scroll to position [419, 0]
click at [764, 609] on link "Select Quotes" at bounding box center [870, 616] width 805 height 52
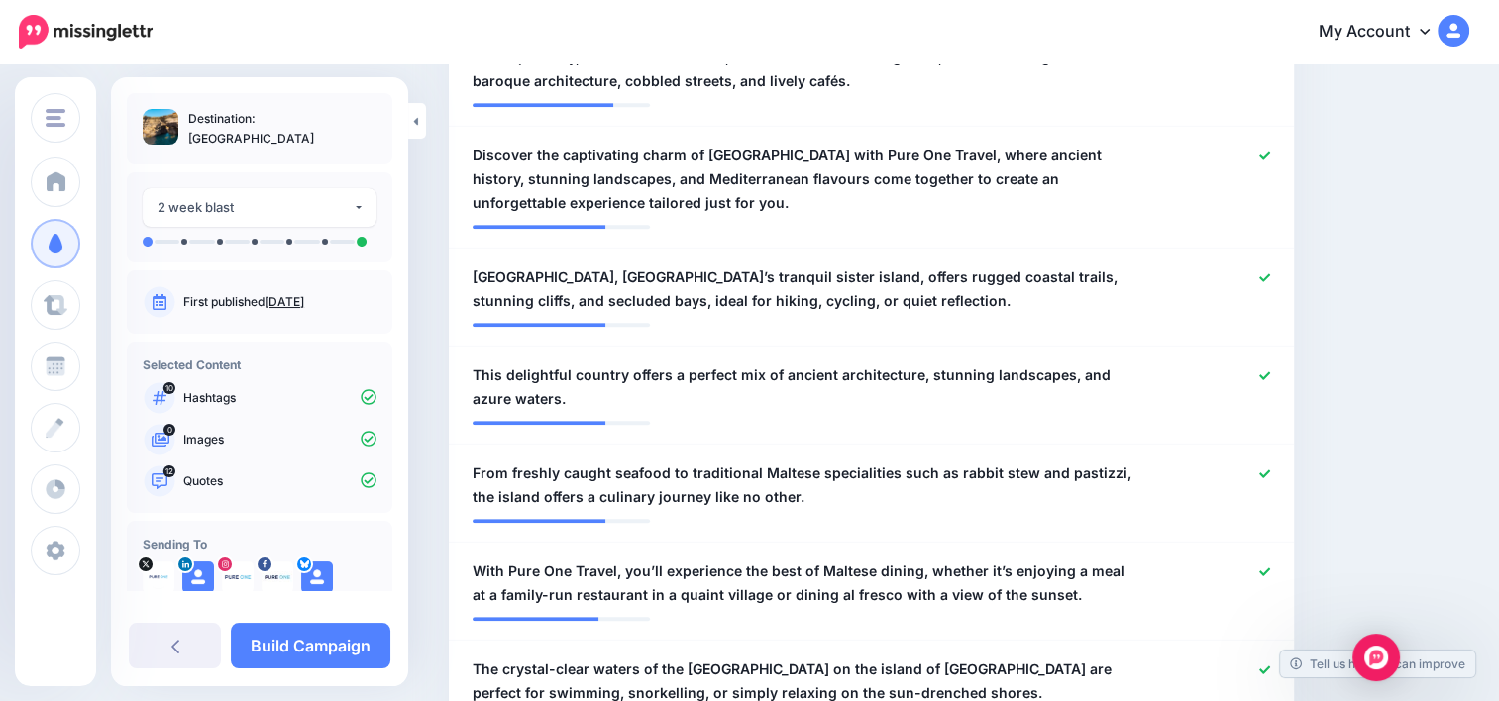
scroll to position [1045, 0]
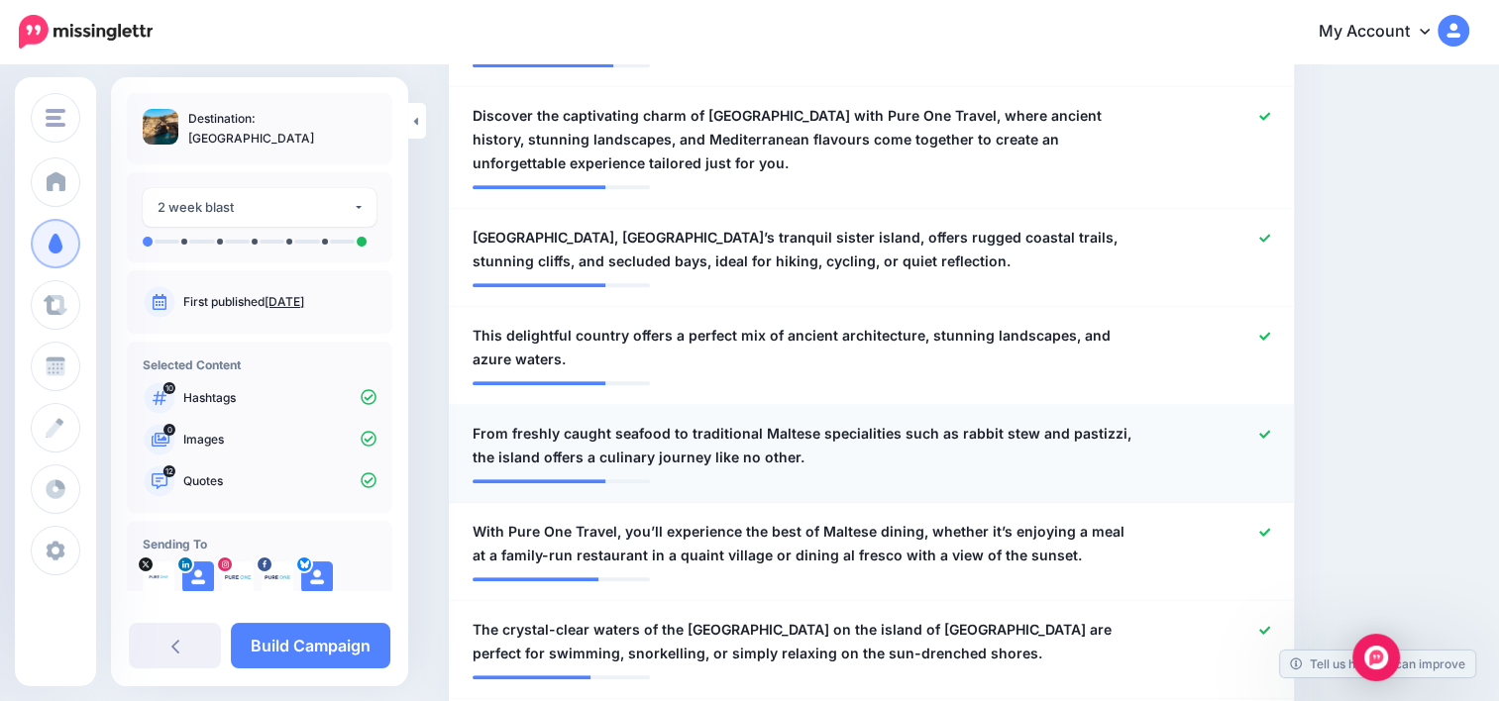
click at [1270, 429] on icon at bounding box center [1264, 434] width 11 height 11
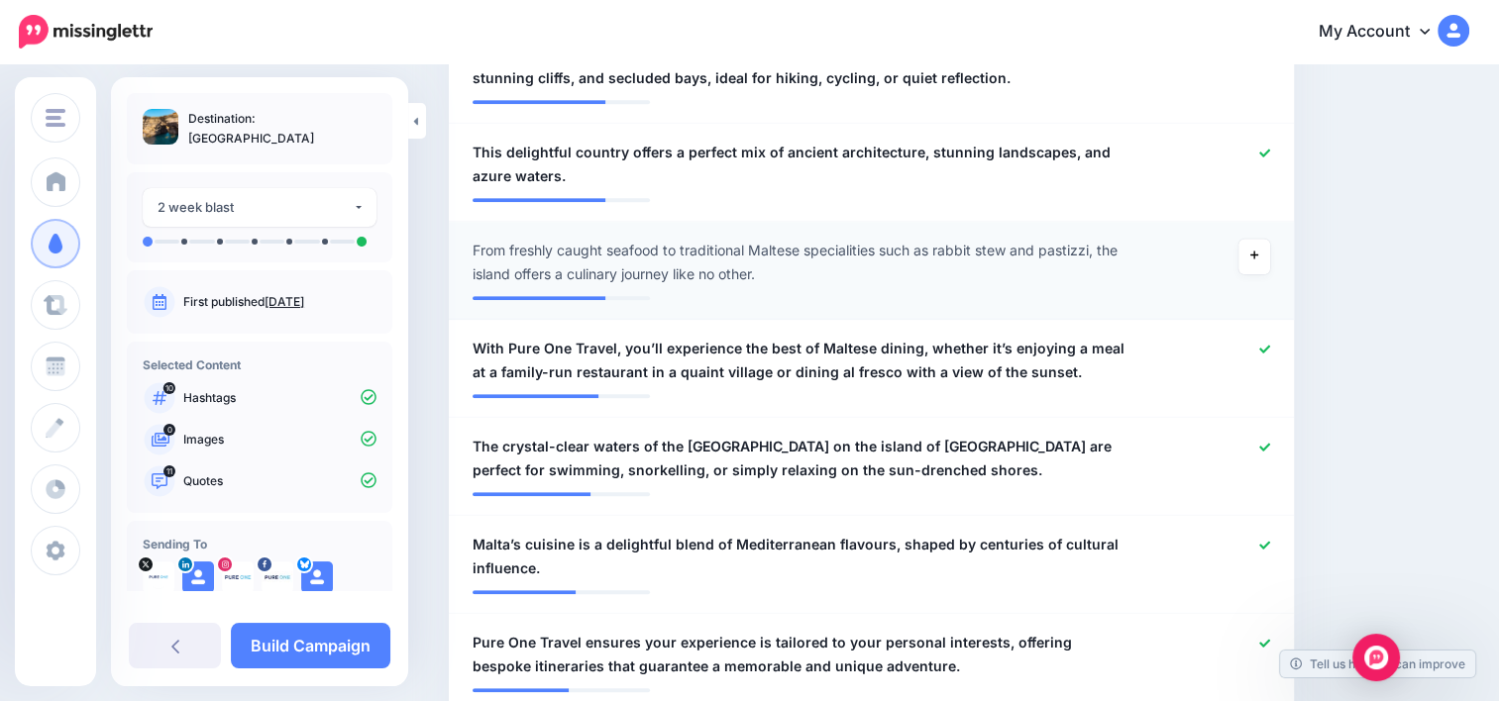
scroll to position [1239, 0]
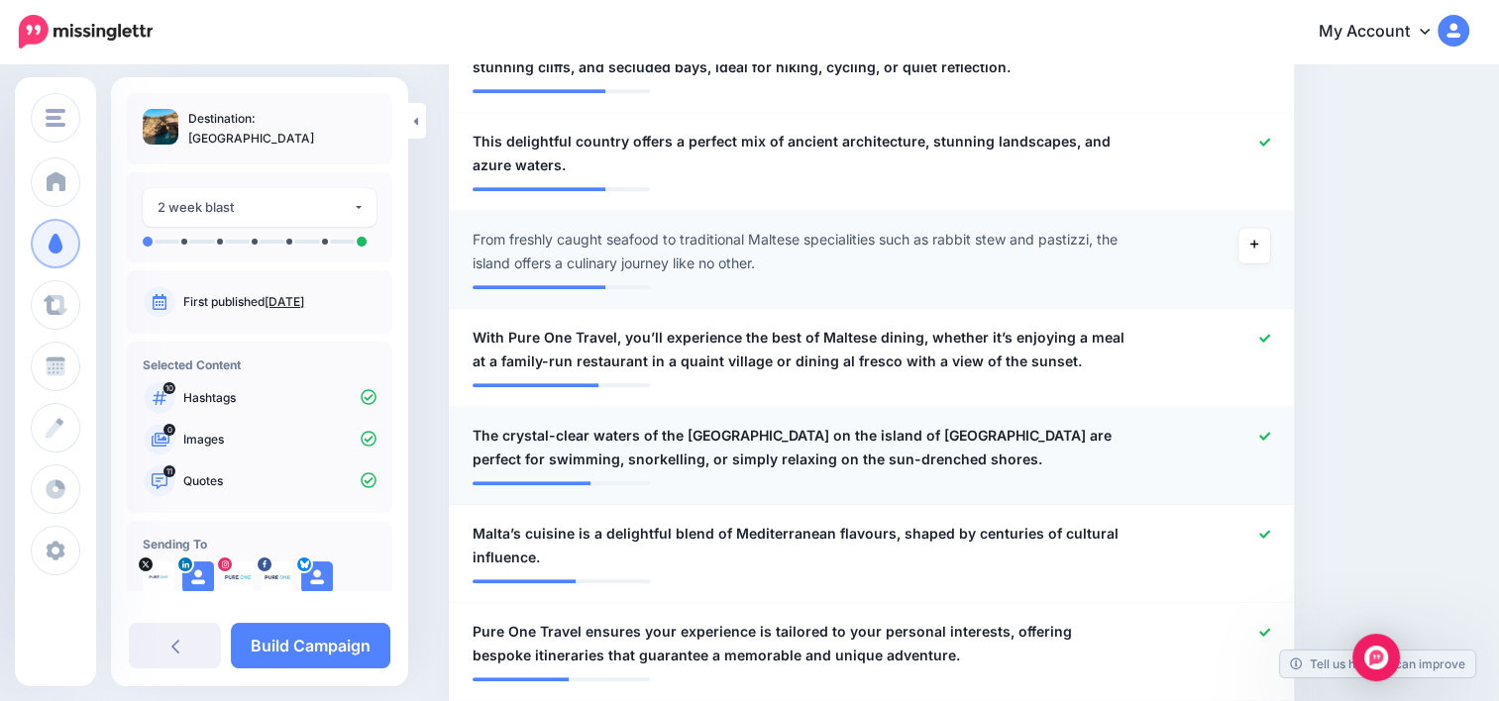
click at [1270, 431] on icon at bounding box center [1264, 436] width 11 height 11
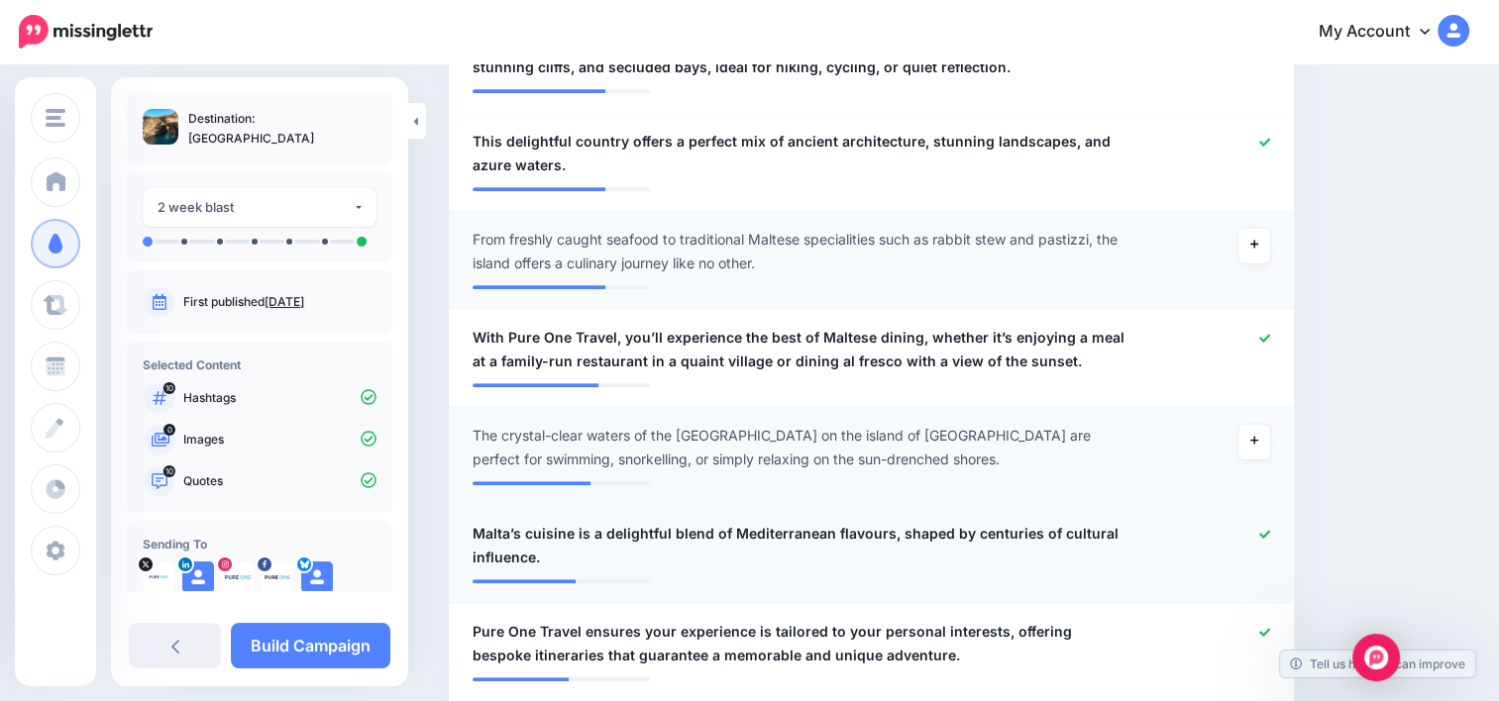
click at [1270, 529] on icon at bounding box center [1264, 534] width 11 height 11
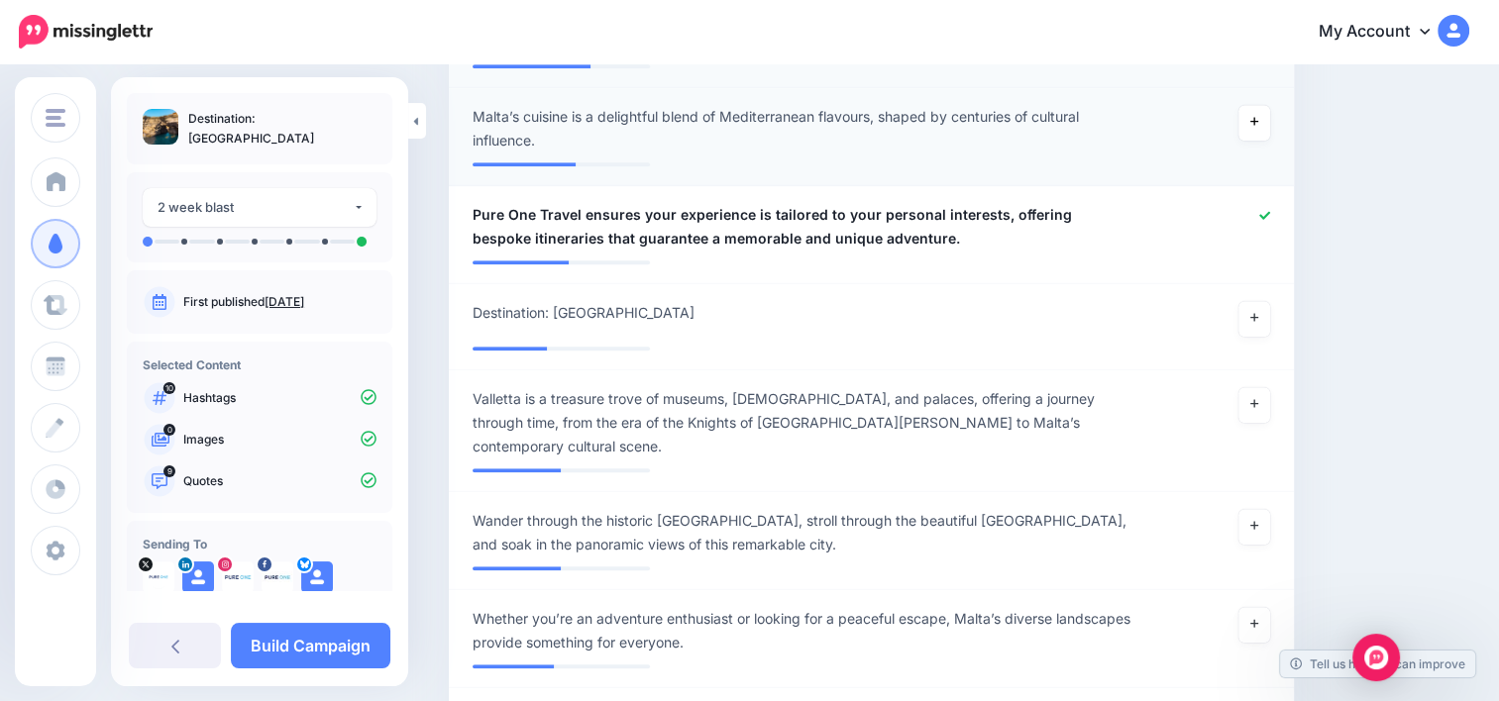
scroll to position [1775, 0]
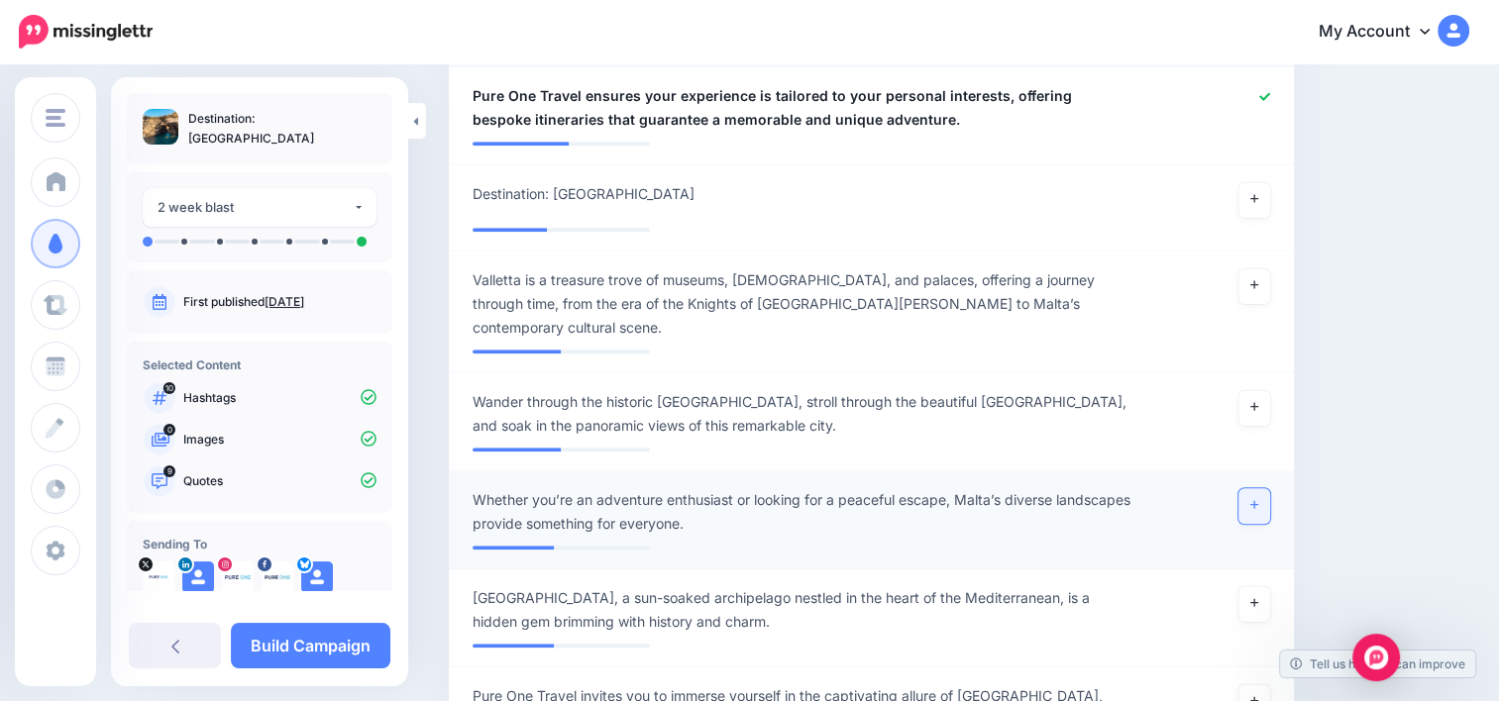
click at [1263, 488] on link at bounding box center [1254, 506] width 32 height 36
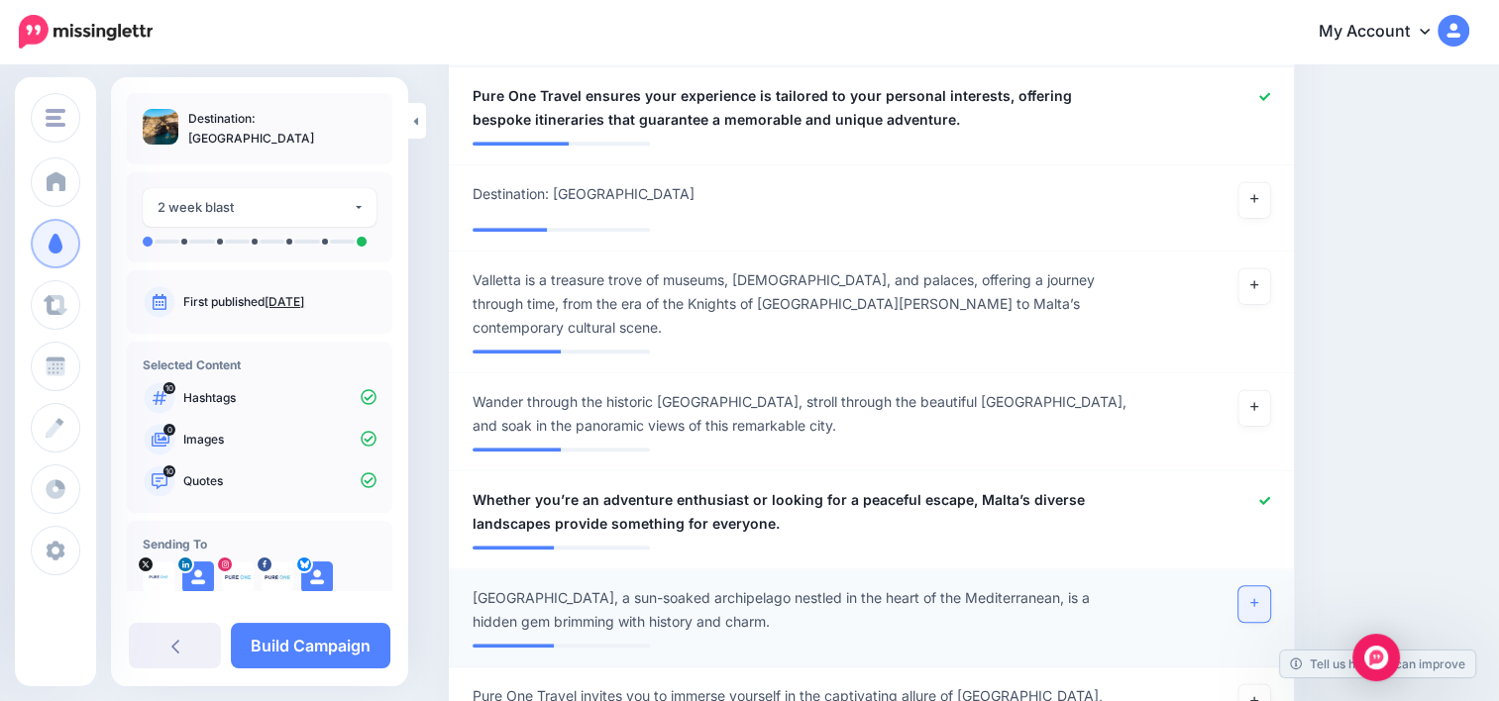
click at [1258, 597] on icon at bounding box center [1254, 602] width 8 height 11
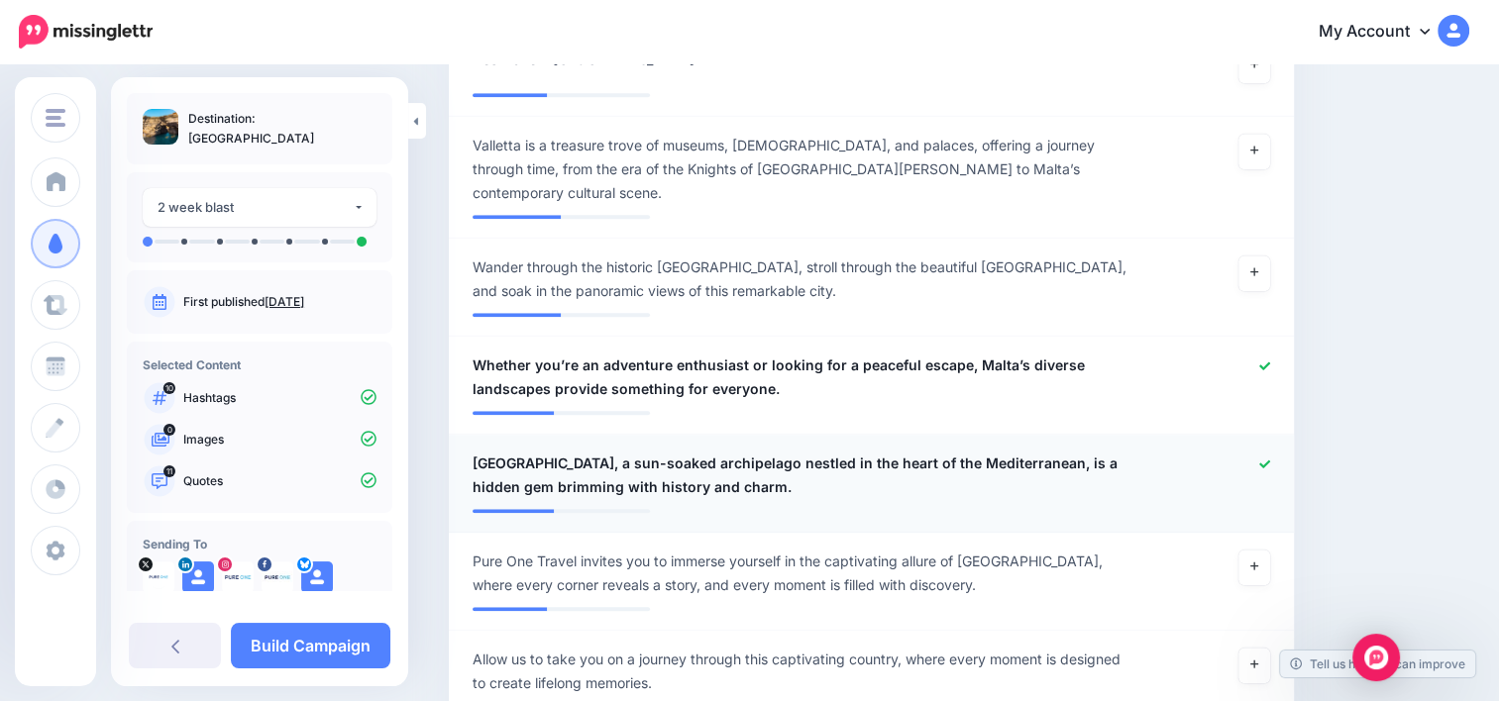
scroll to position [1914, 0]
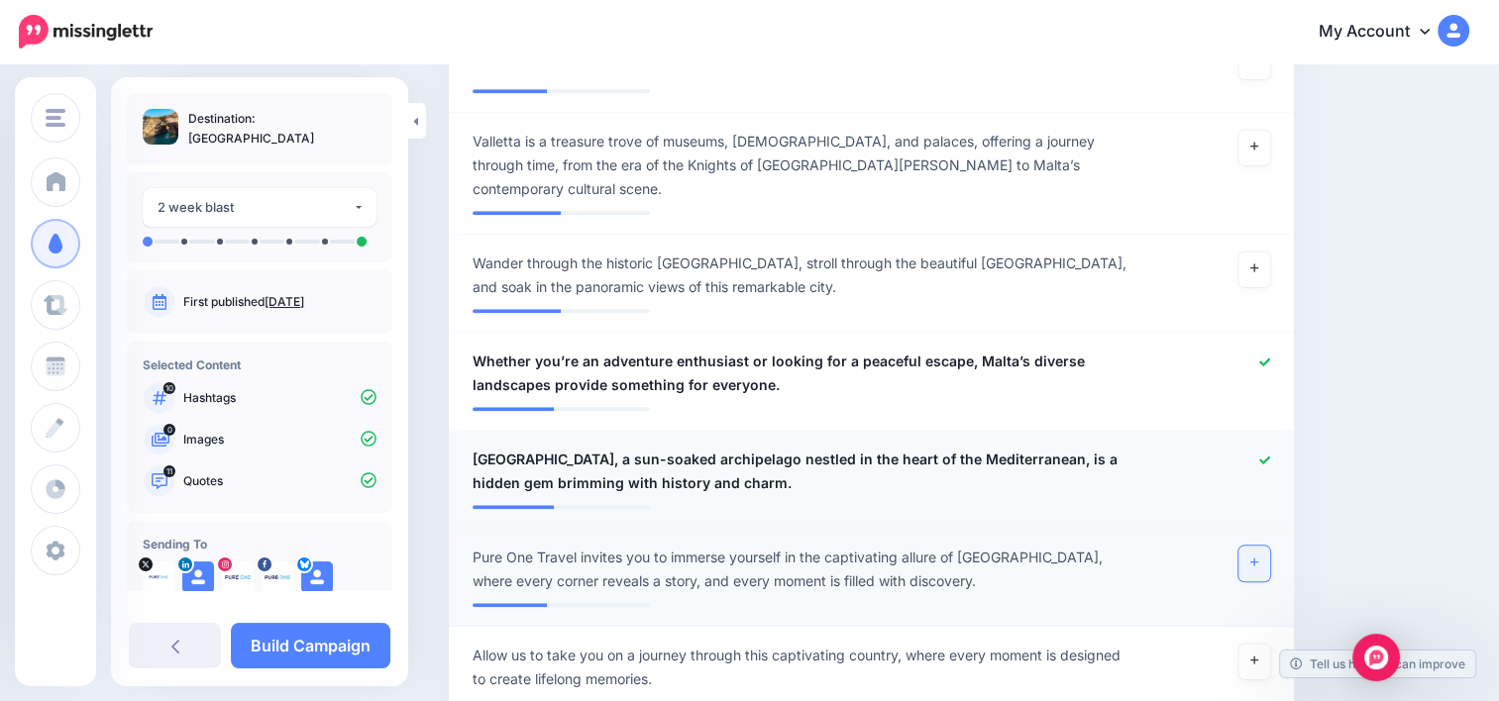
click at [1270, 546] on link at bounding box center [1254, 564] width 32 height 36
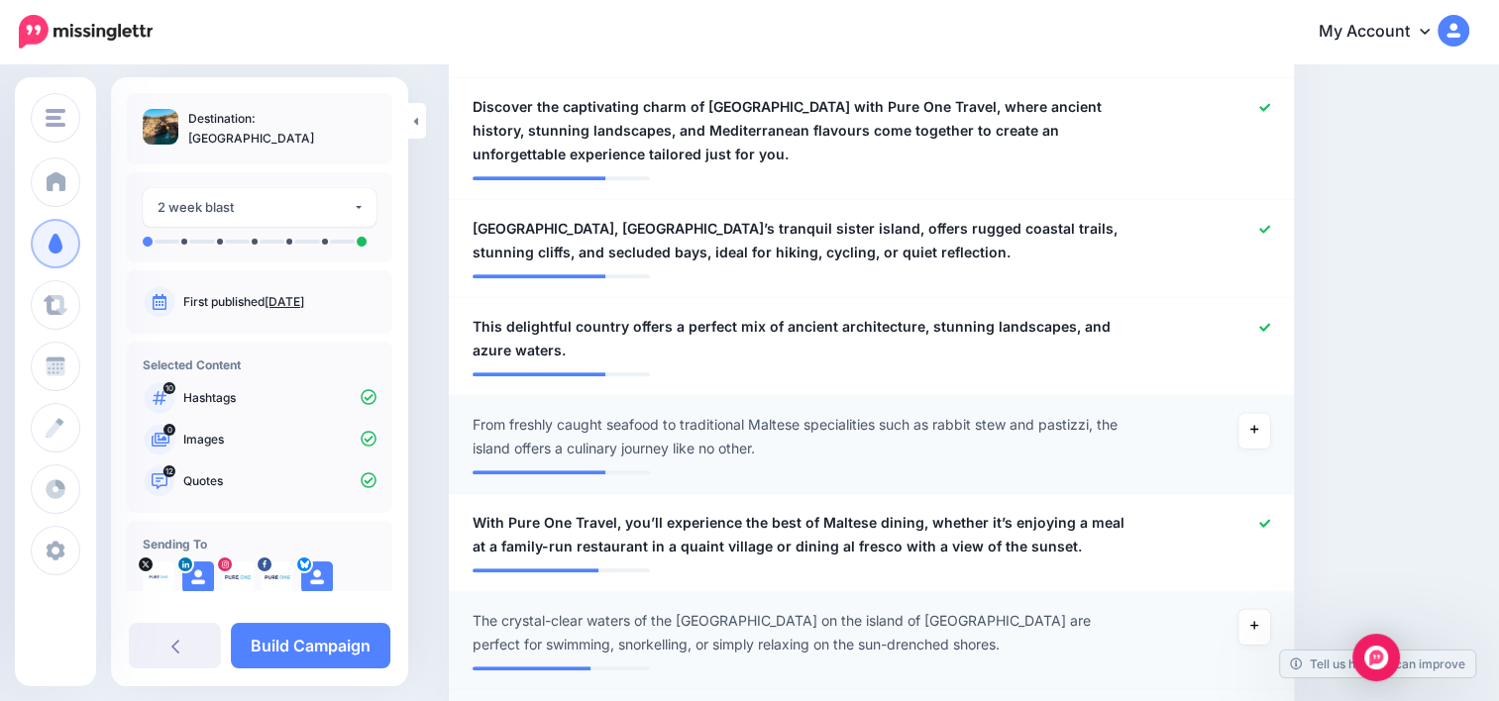
scroll to position [0, 0]
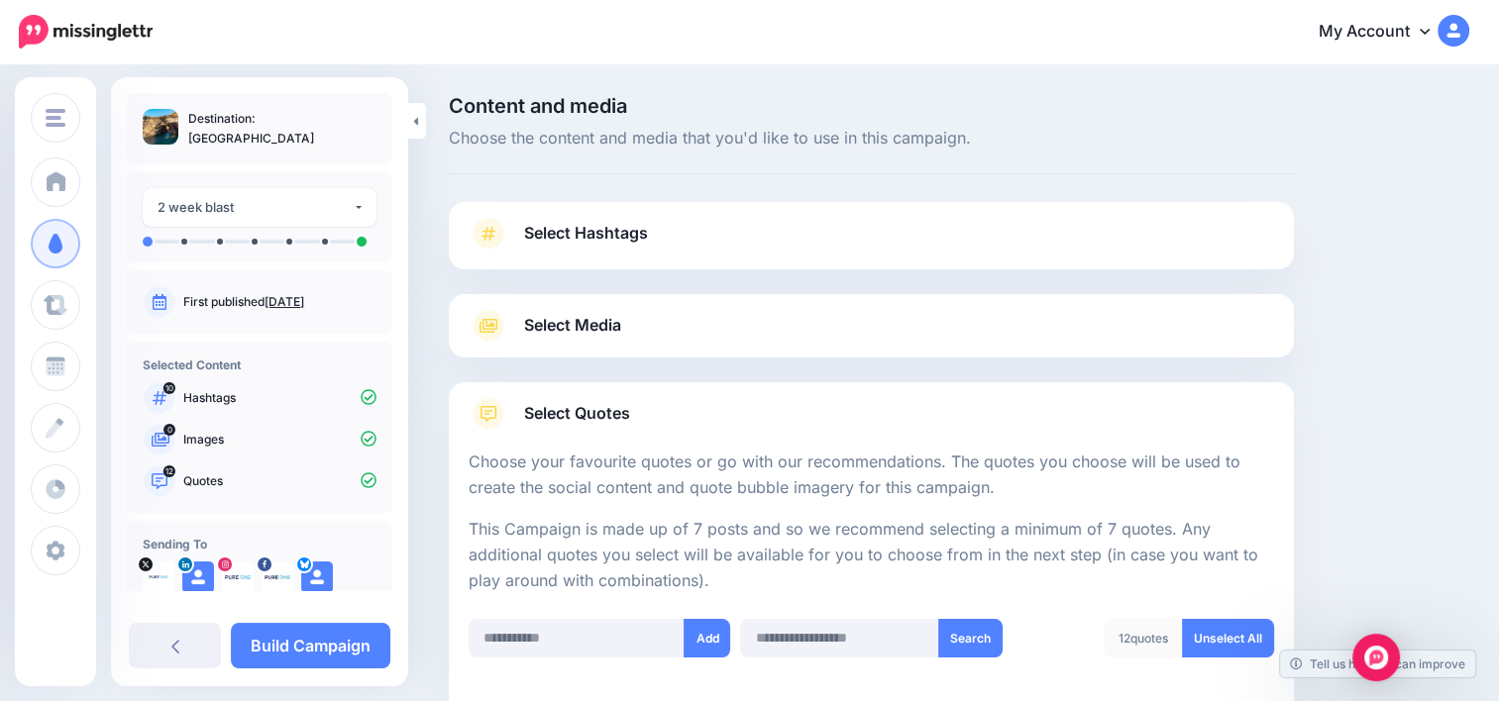
click at [689, 218] on link "Select Hashtags" at bounding box center [870, 244] width 805 height 52
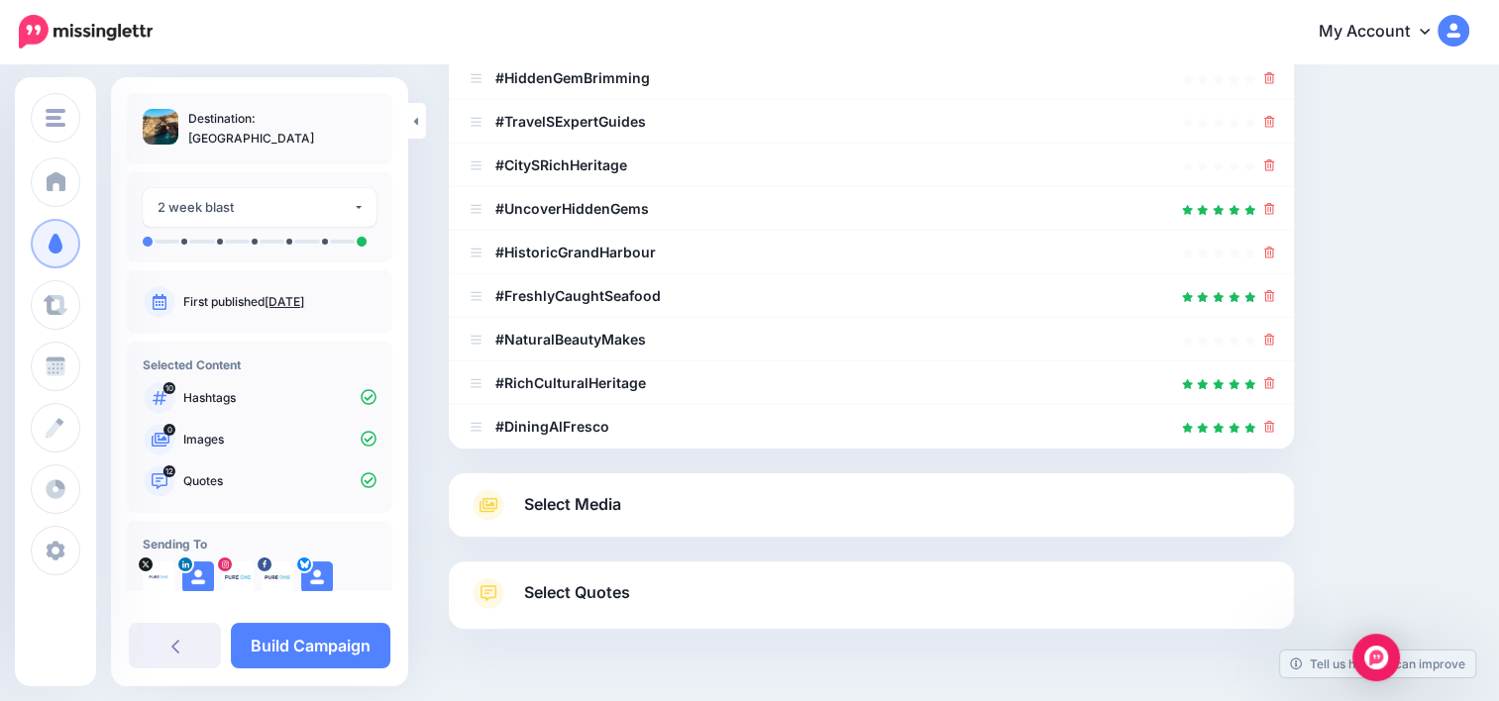
scroll to position [467, 0]
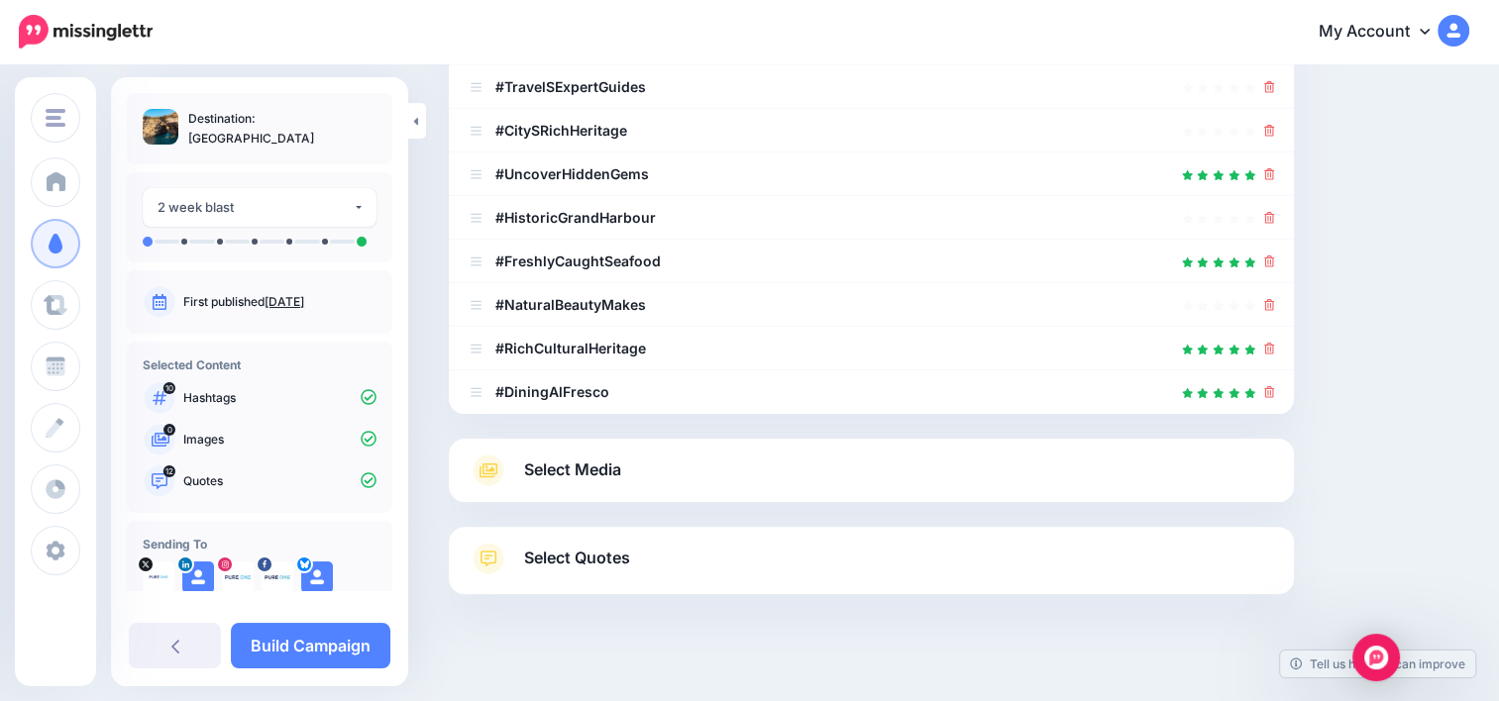
click at [979, 553] on link "Select Quotes" at bounding box center [870, 569] width 805 height 52
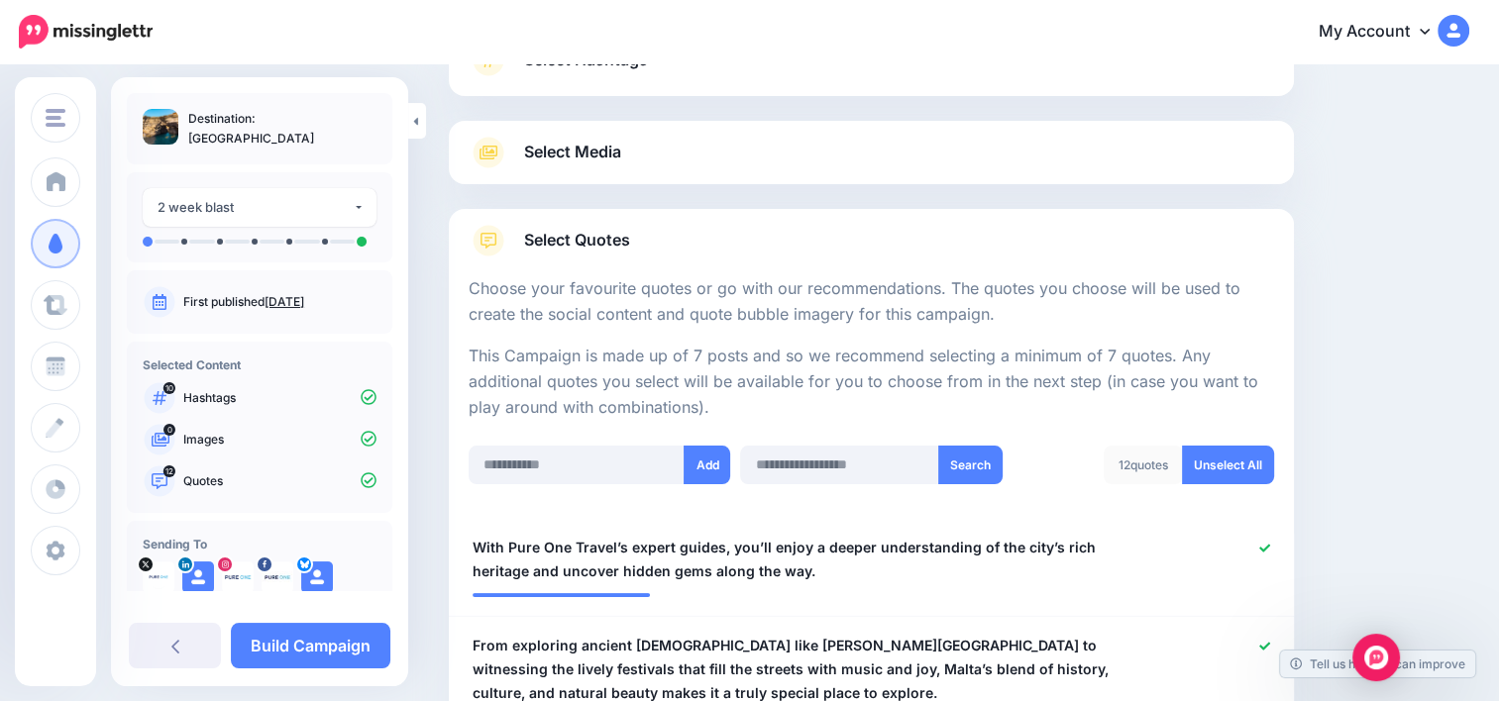
scroll to position [0, 0]
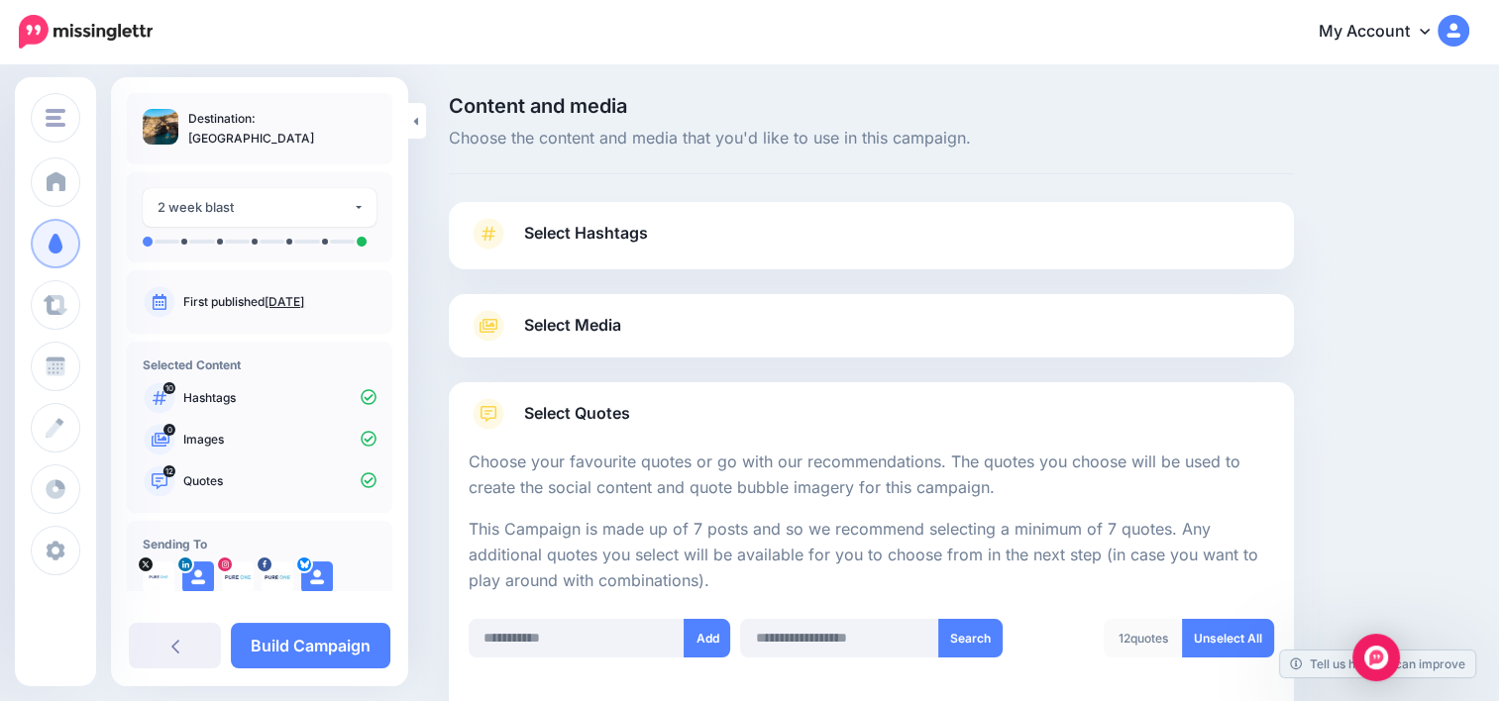
click at [792, 228] on link "Select Hashtags" at bounding box center [870, 244] width 805 height 52
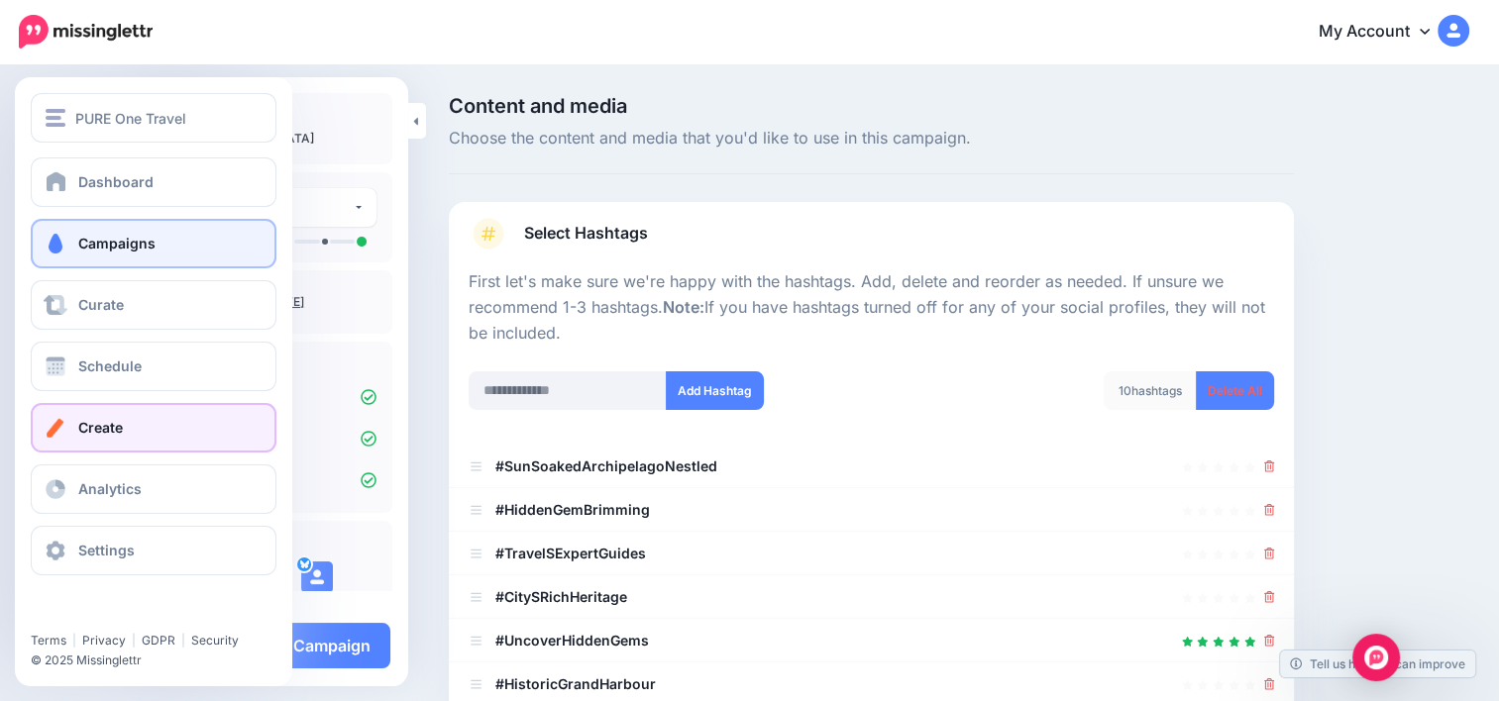
click at [129, 446] on link "Create" at bounding box center [154, 428] width 246 height 50
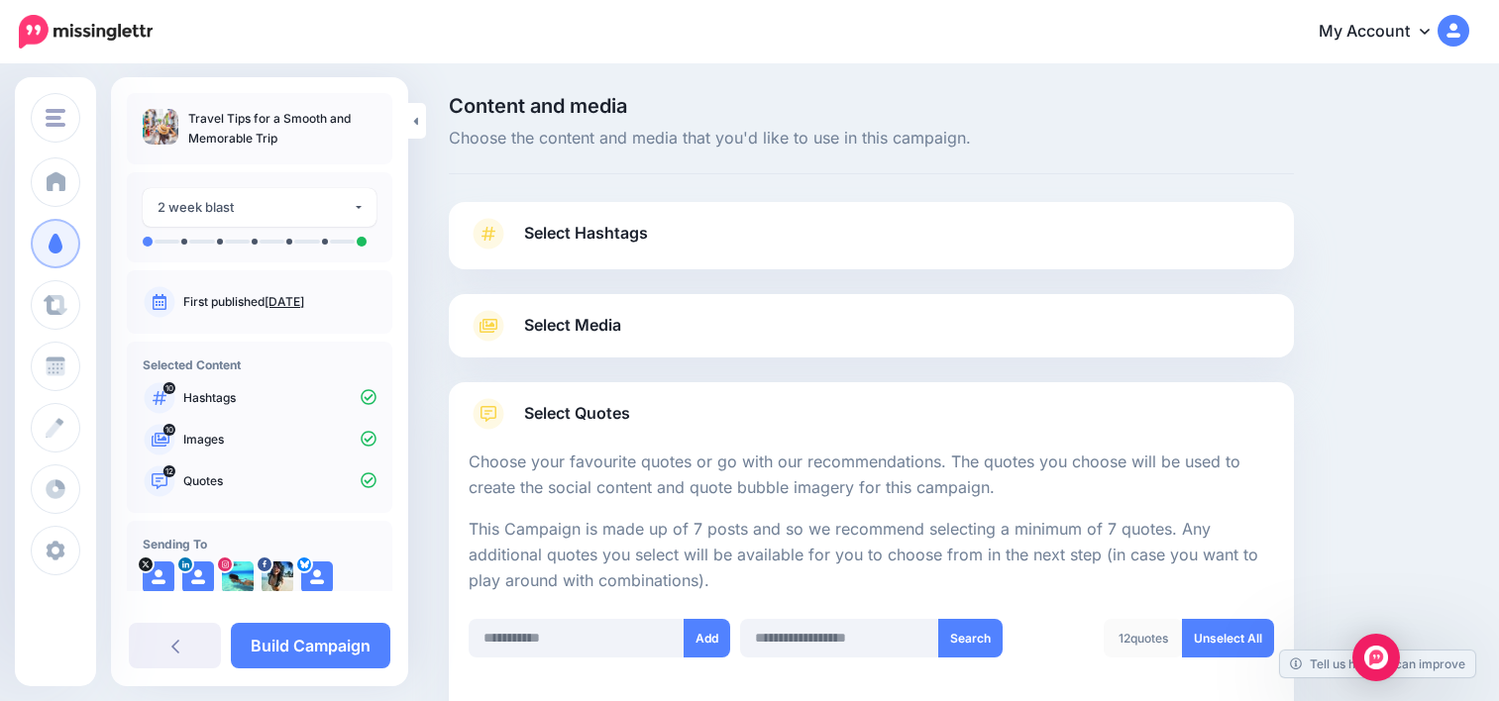
scroll to position [3031, 0]
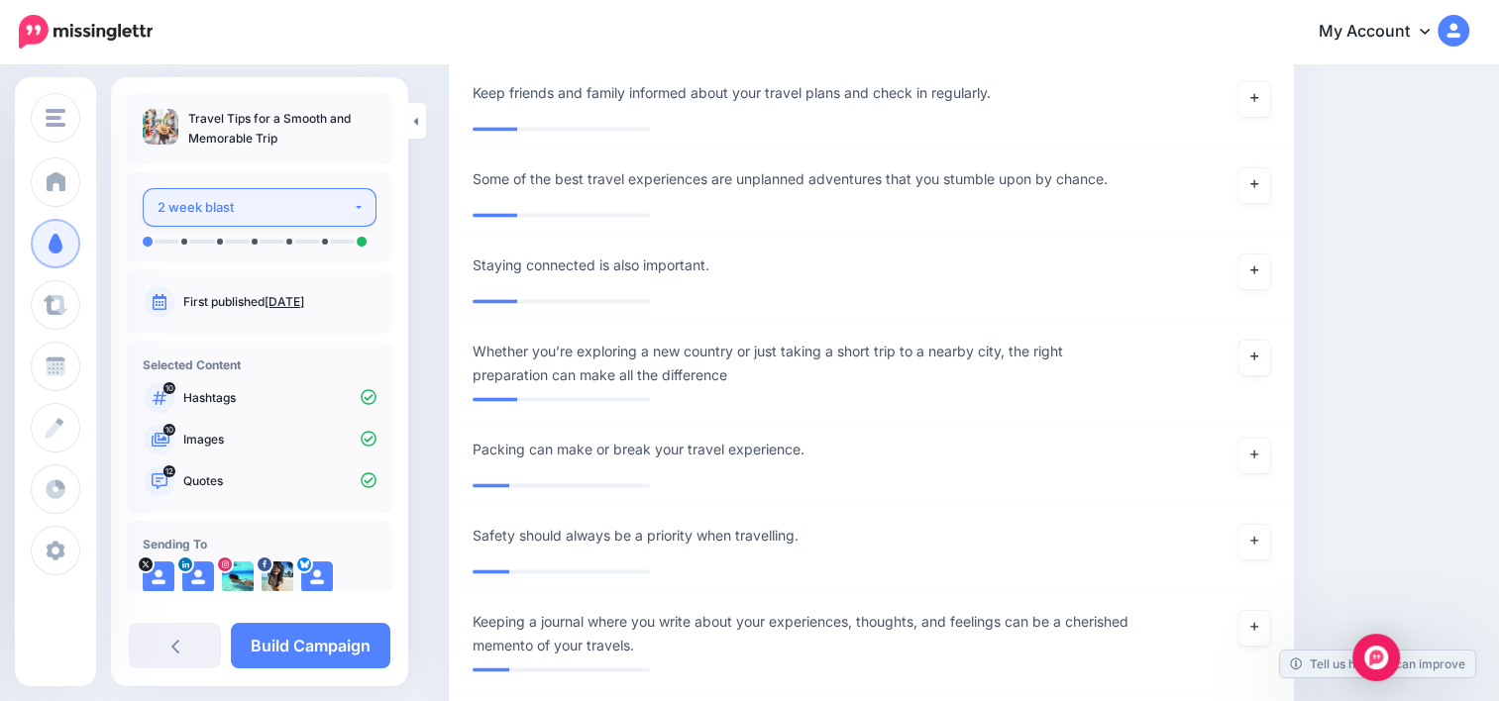
click at [352, 202] on button "2 week blast" at bounding box center [260, 207] width 234 height 39
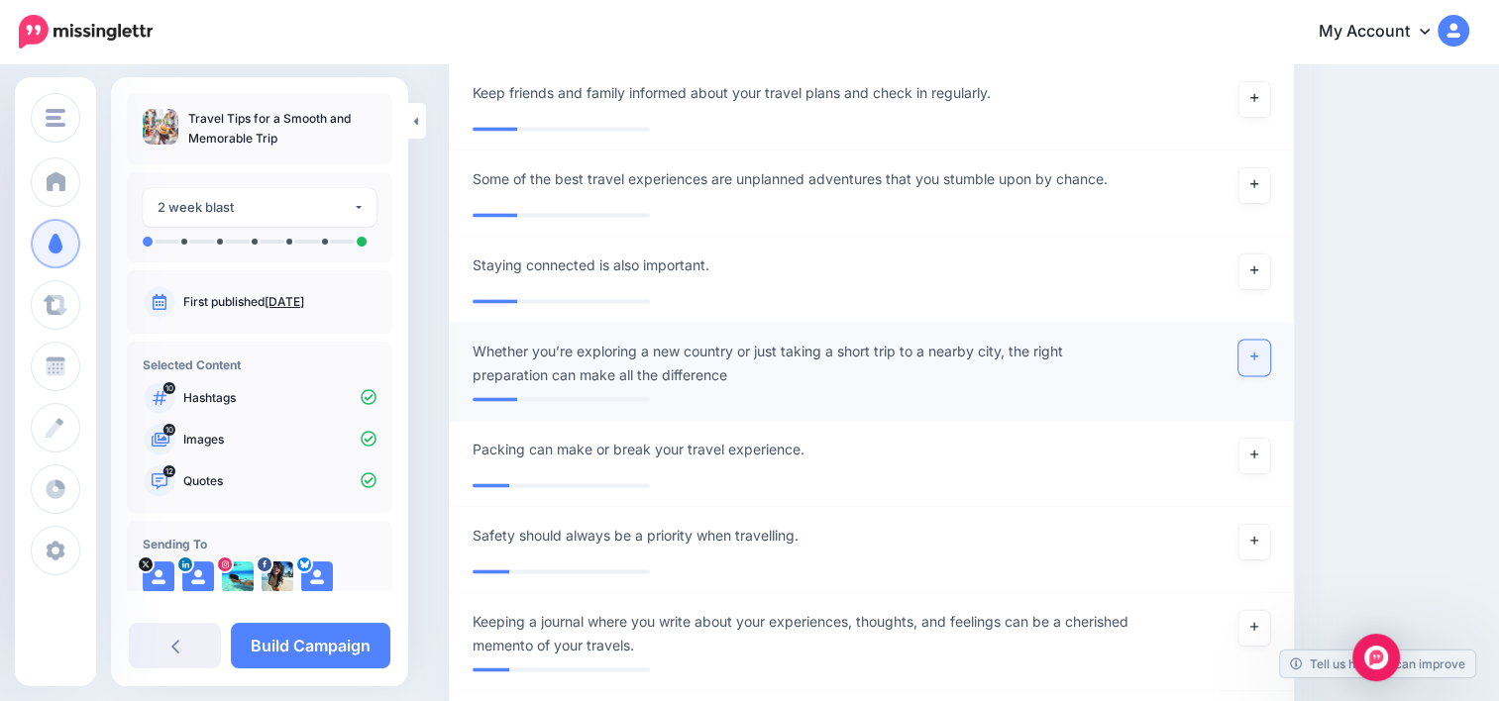
click at [1258, 353] on icon at bounding box center [1254, 356] width 8 height 11
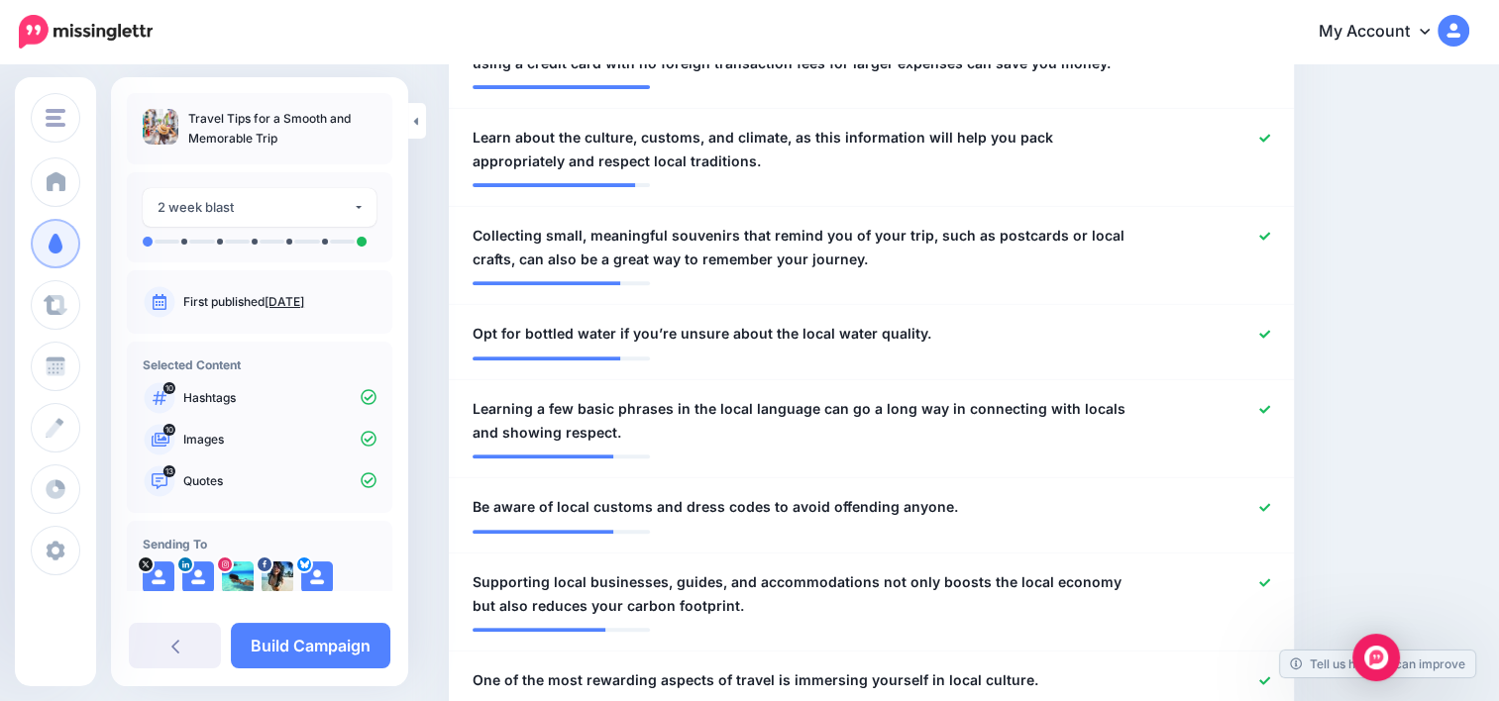
scroll to position [708, 0]
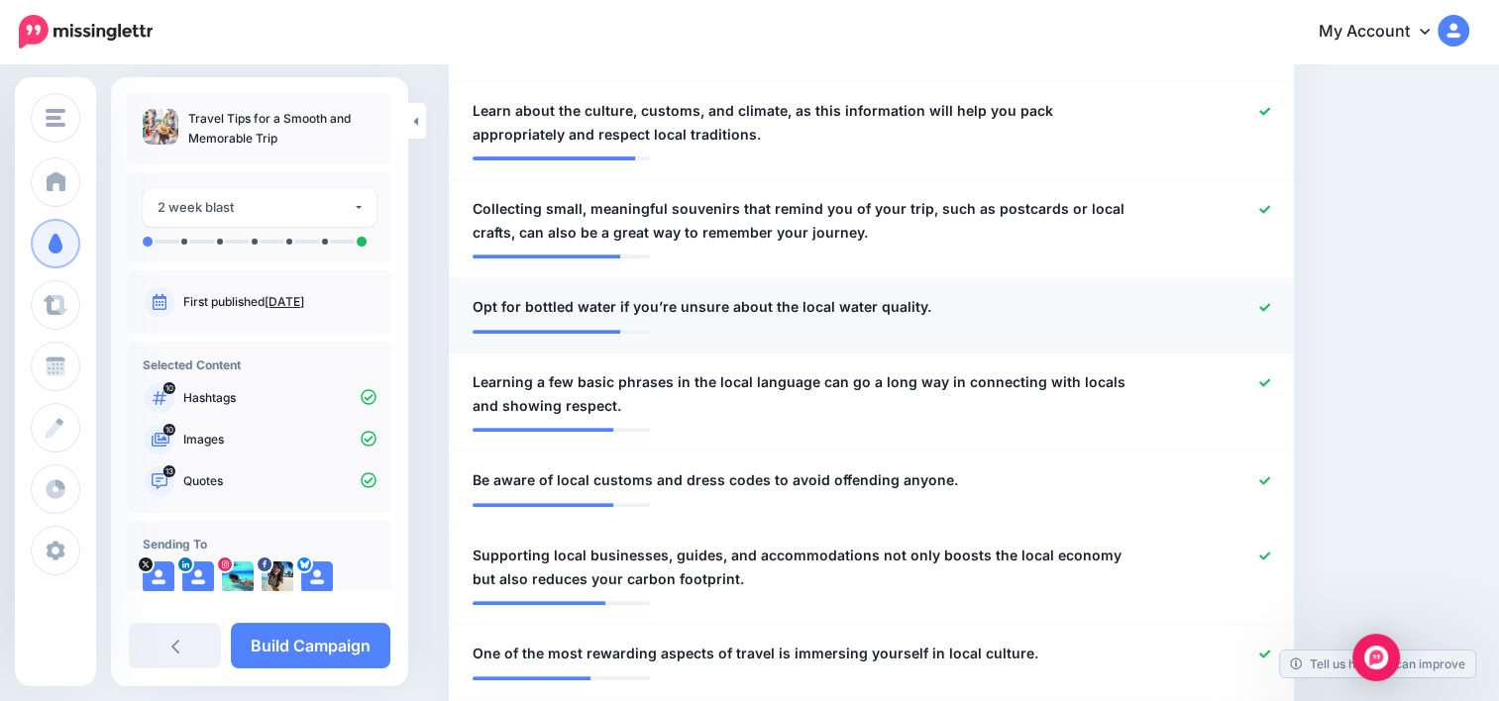
click at [1270, 308] on icon at bounding box center [1264, 307] width 11 height 11
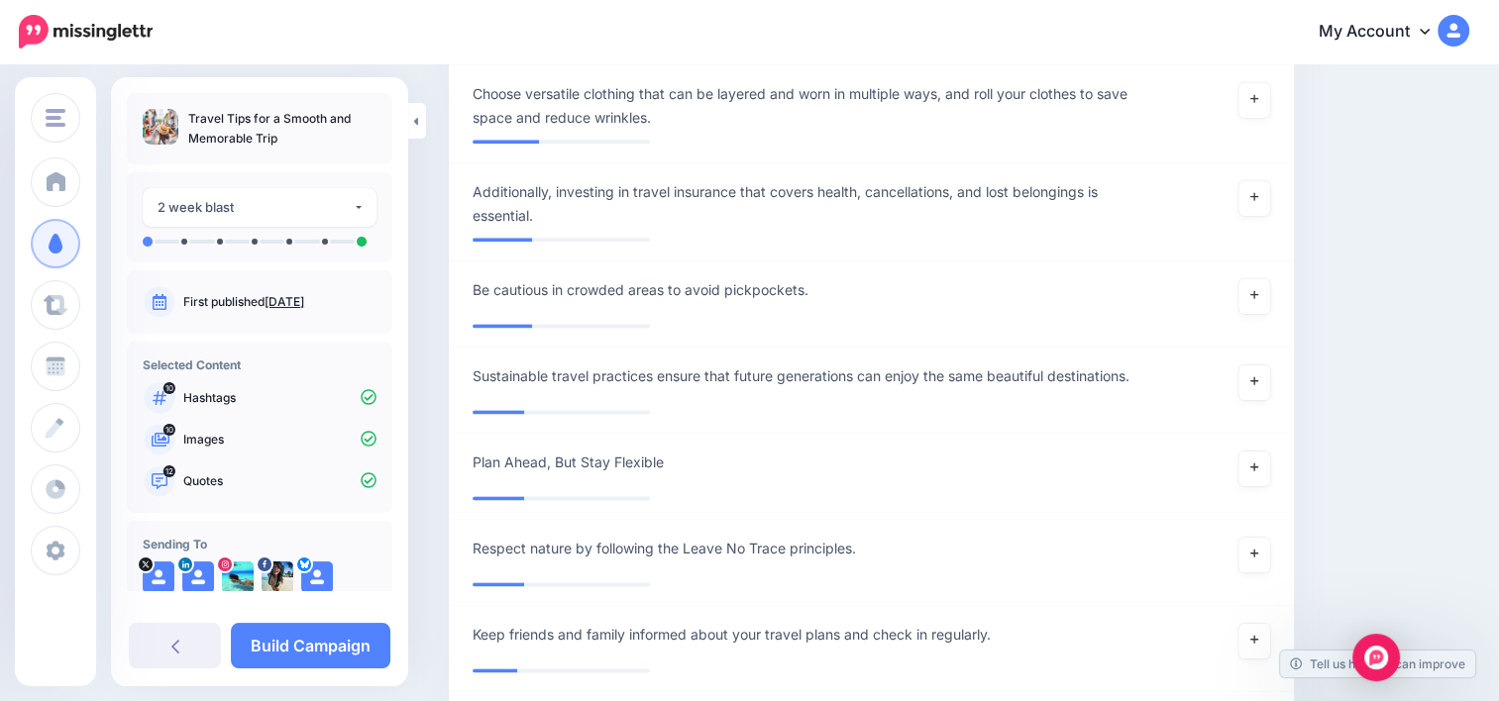
scroll to position [2737, 0]
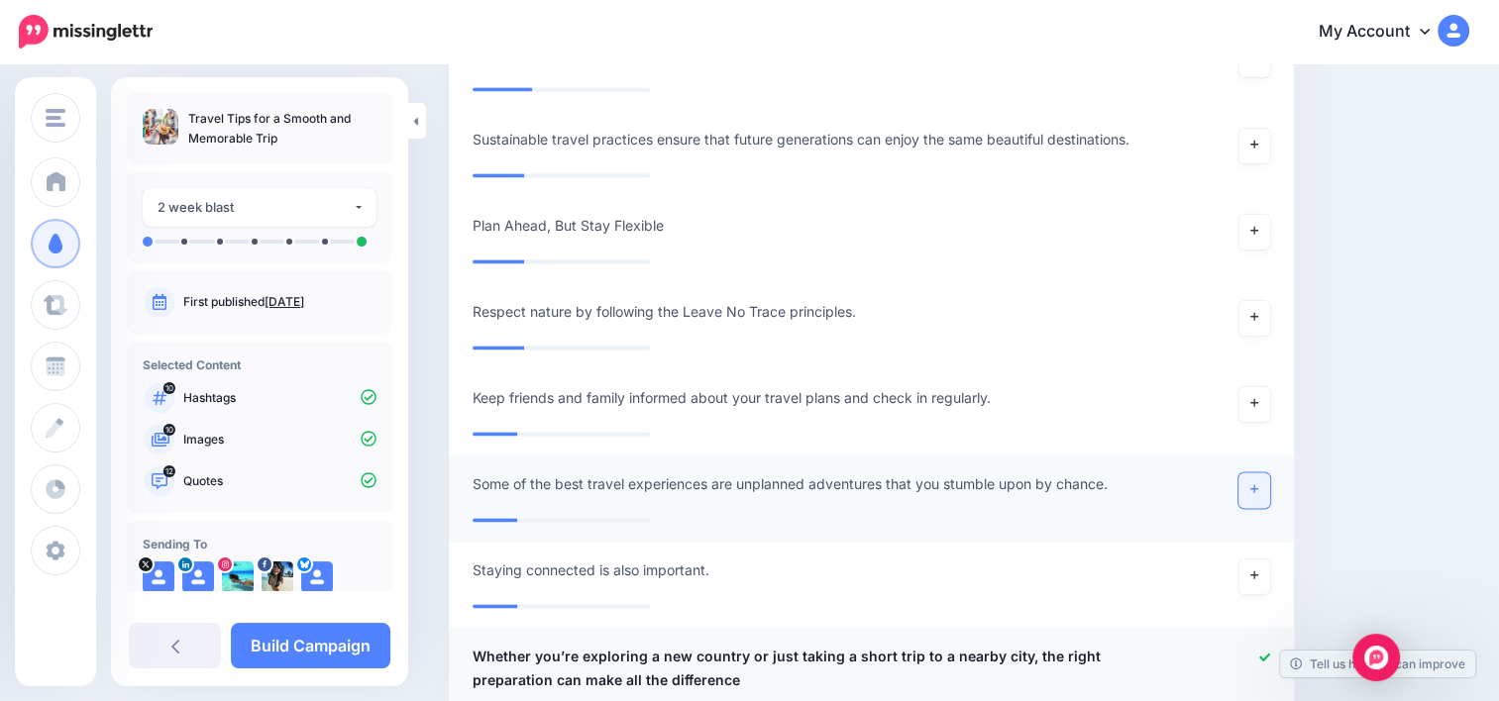
click at [1270, 494] on link at bounding box center [1254, 490] width 32 height 36
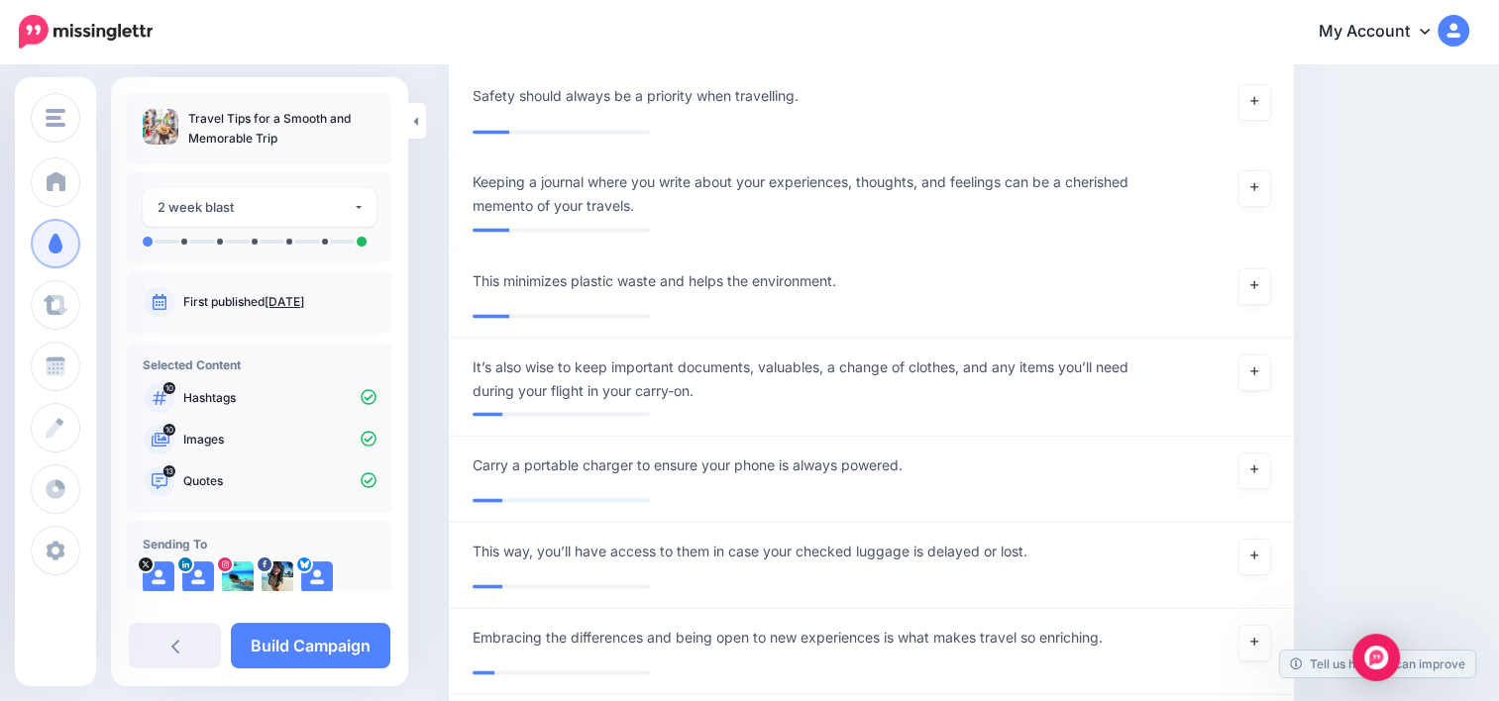
scroll to position [3480, 0]
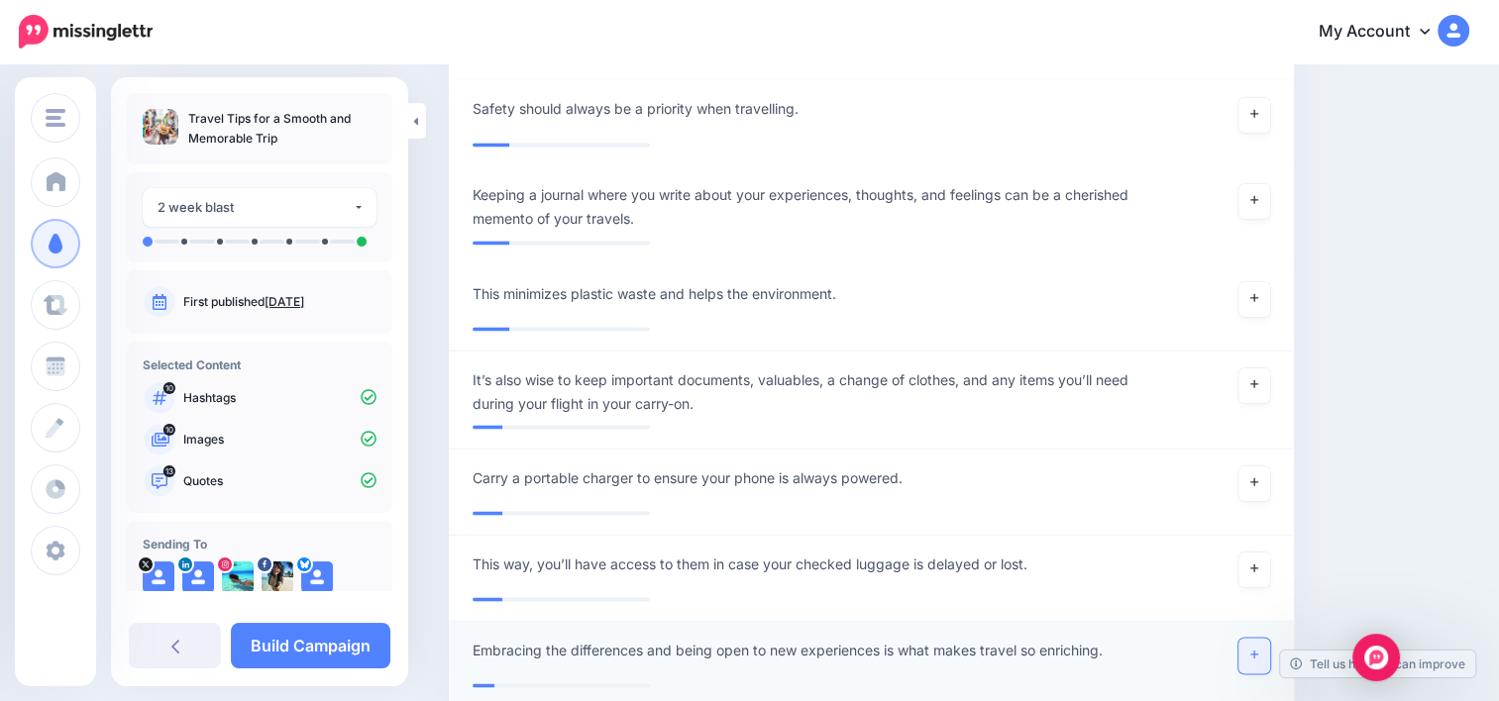
click at [1258, 651] on icon at bounding box center [1254, 655] width 8 height 8
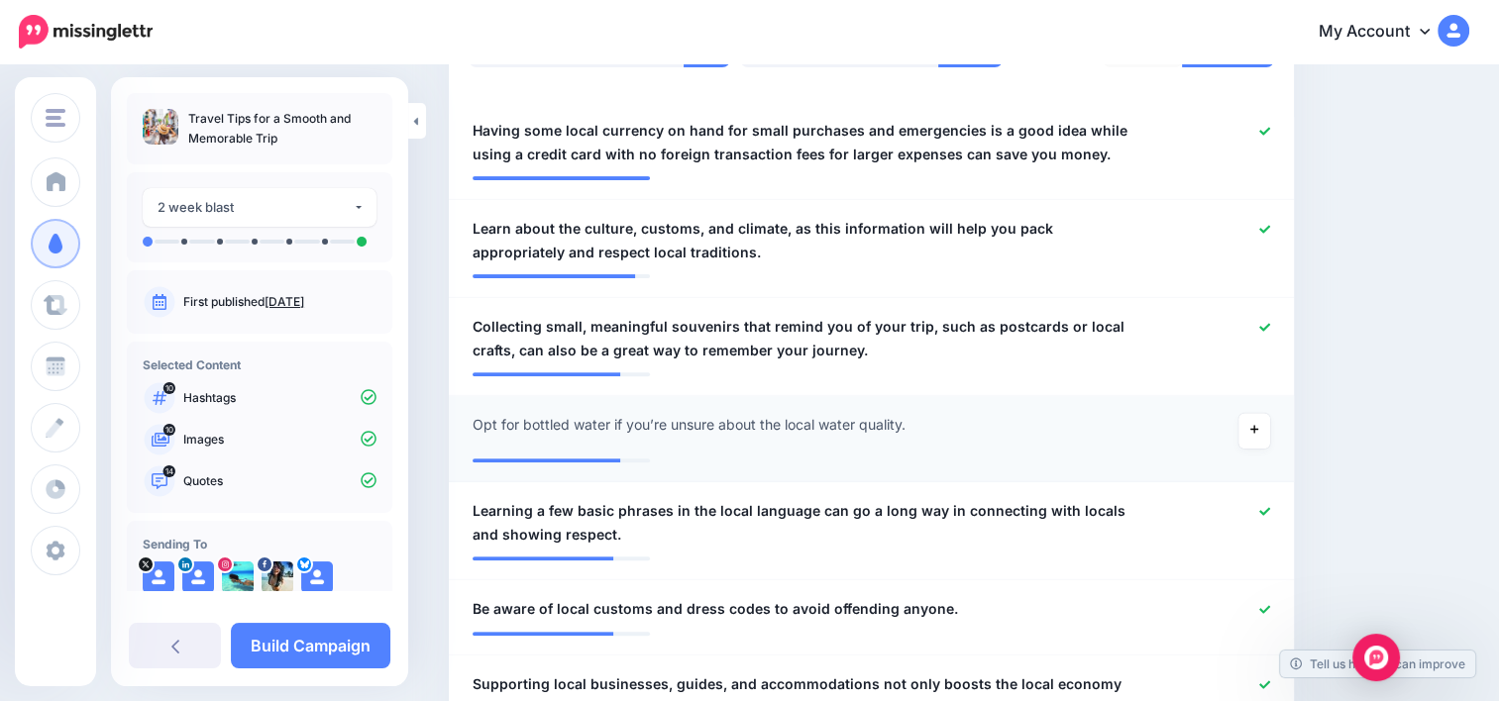
scroll to position [558, 0]
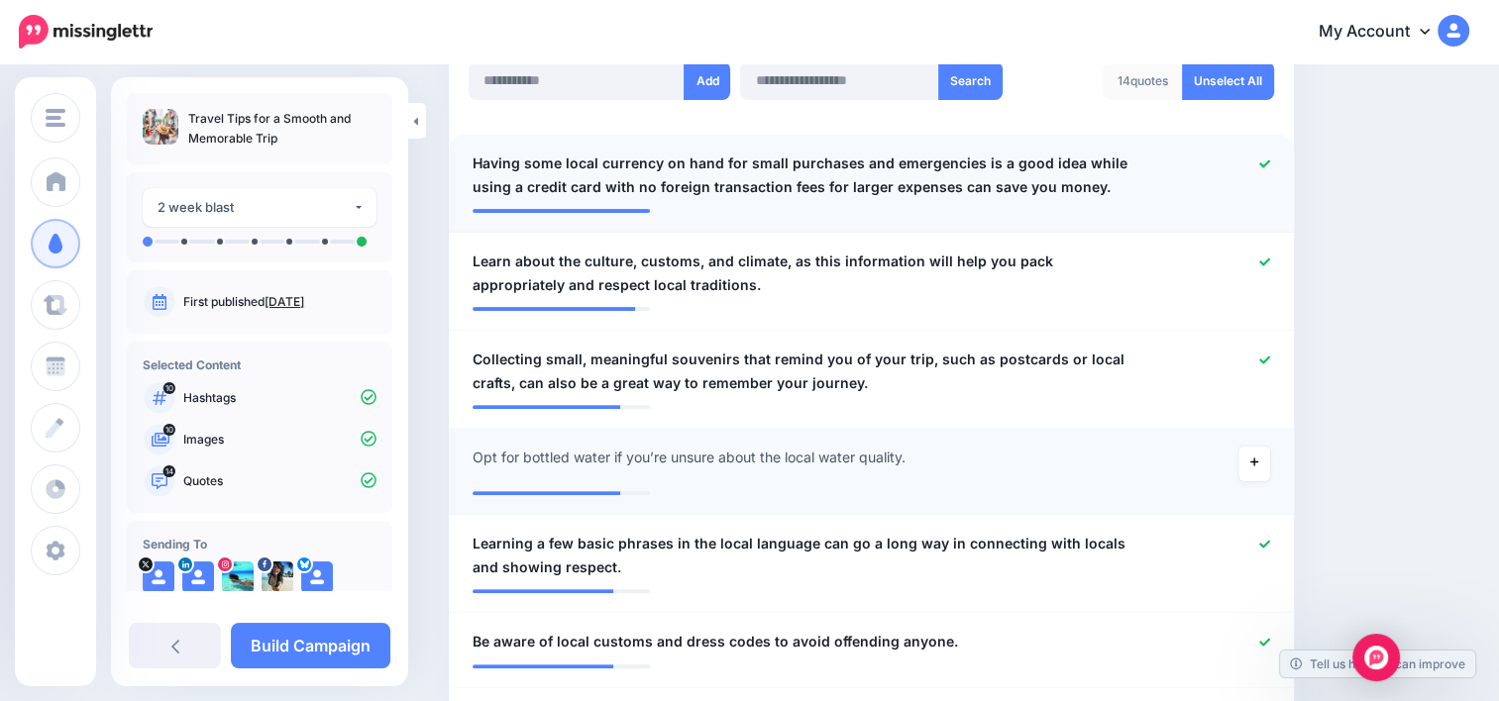
click at [1270, 166] on icon at bounding box center [1264, 163] width 11 height 11
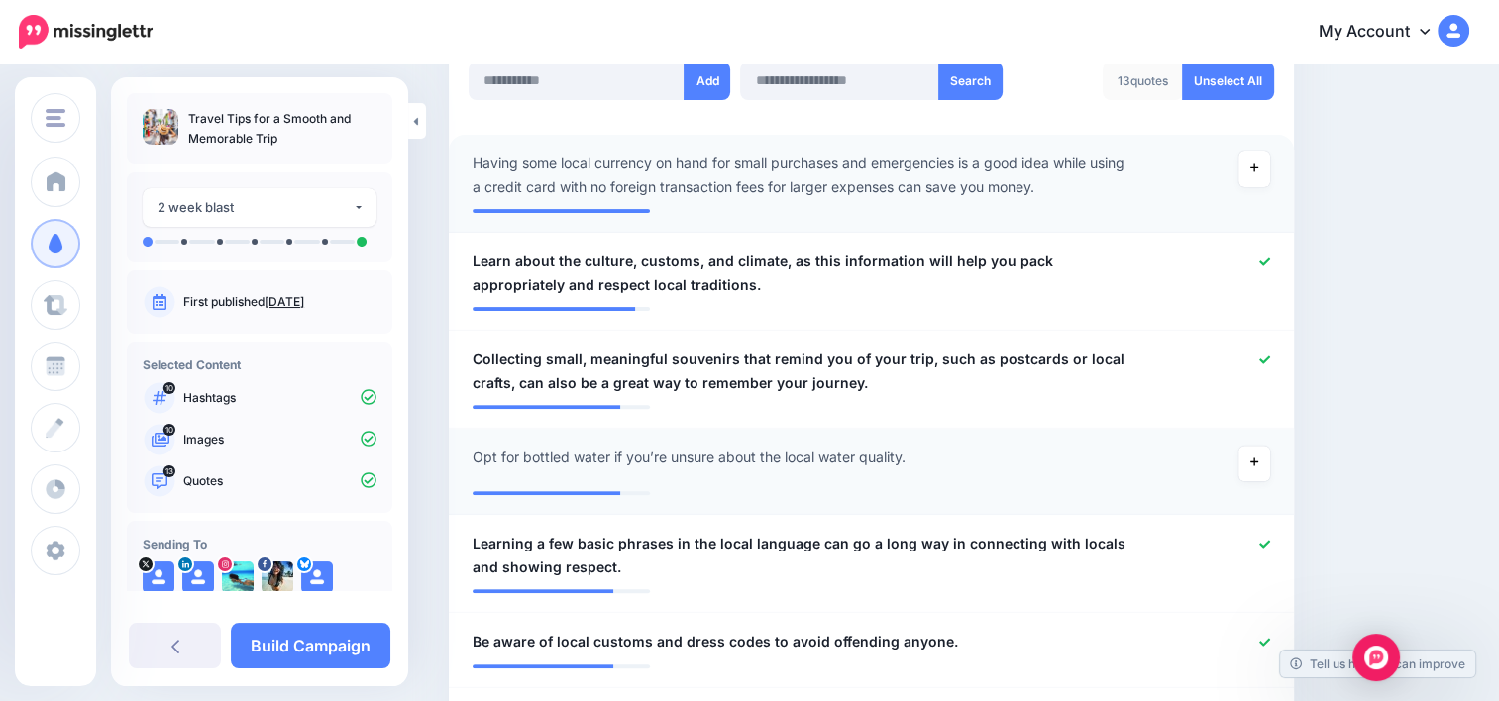
scroll to position [163, 0]
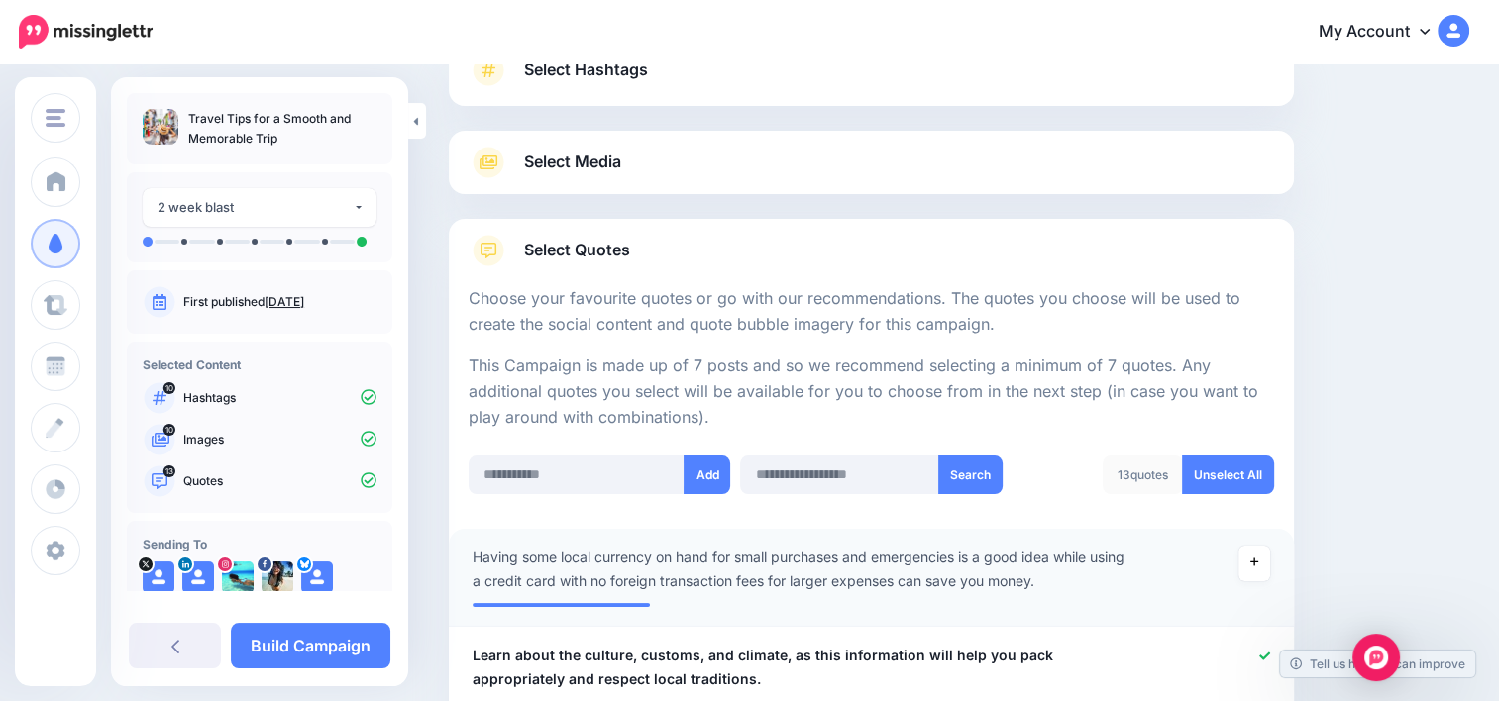
click at [947, 161] on link "Select Media" at bounding box center [870, 163] width 805 height 32
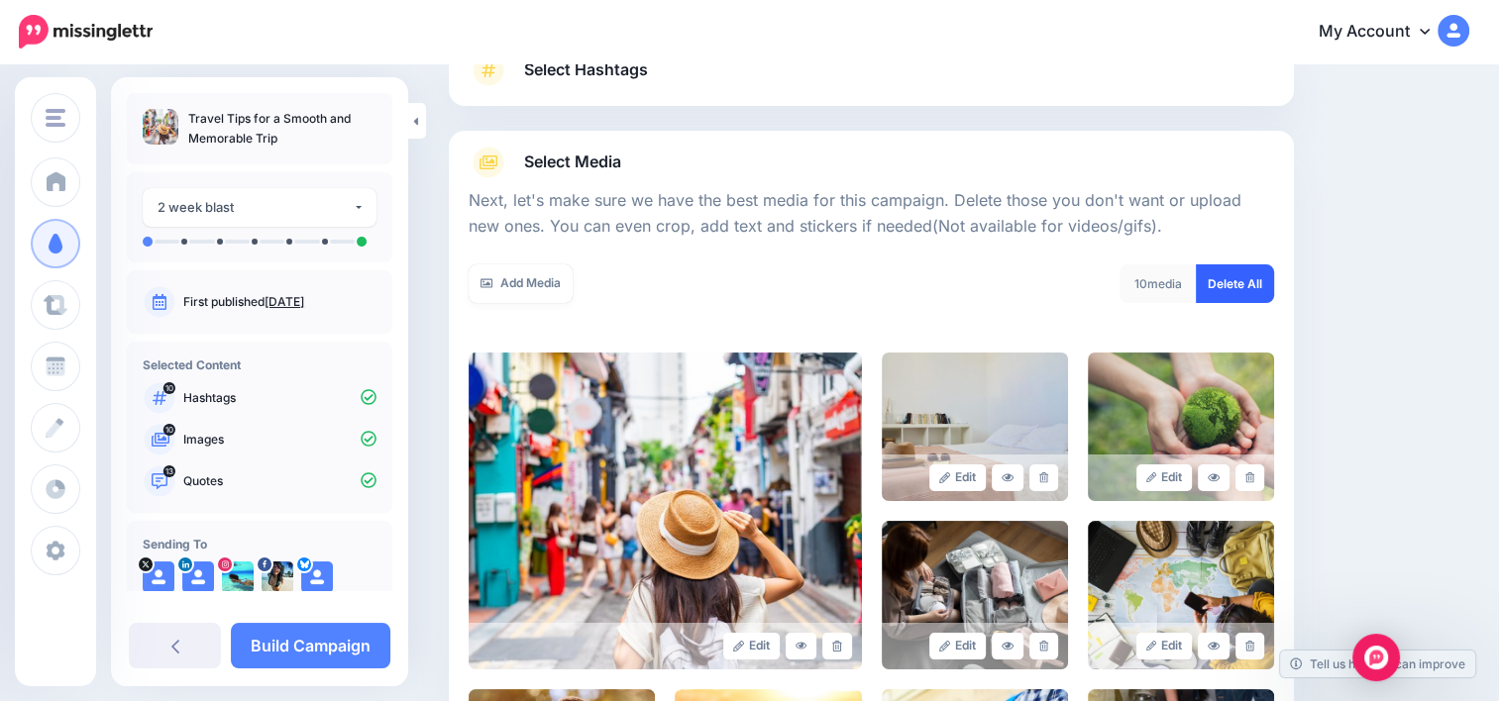
click at [1244, 291] on link "Delete All" at bounding box center [1234, 283] width 78 height 39
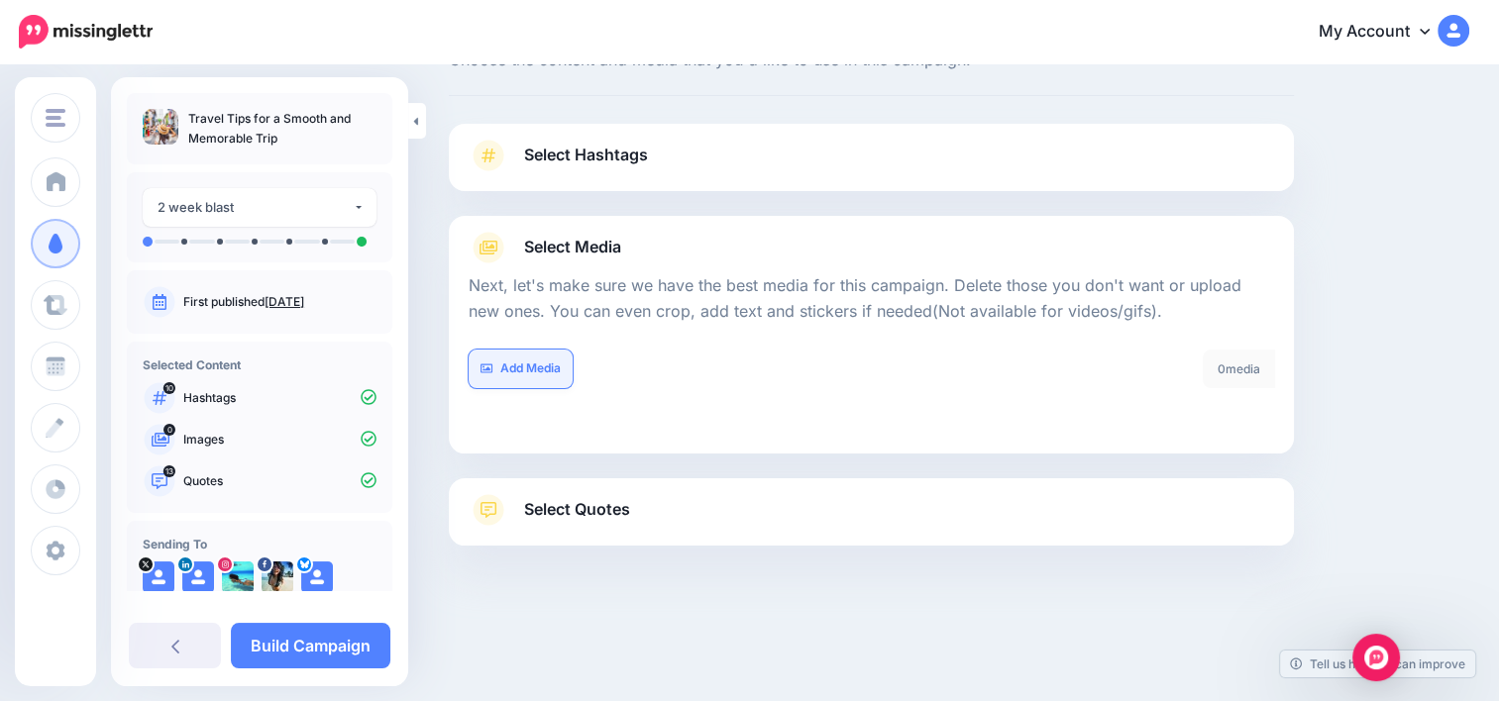
click at [547, 378] on link "Add Media" at bounding box center [520, 369] width 104 height 39
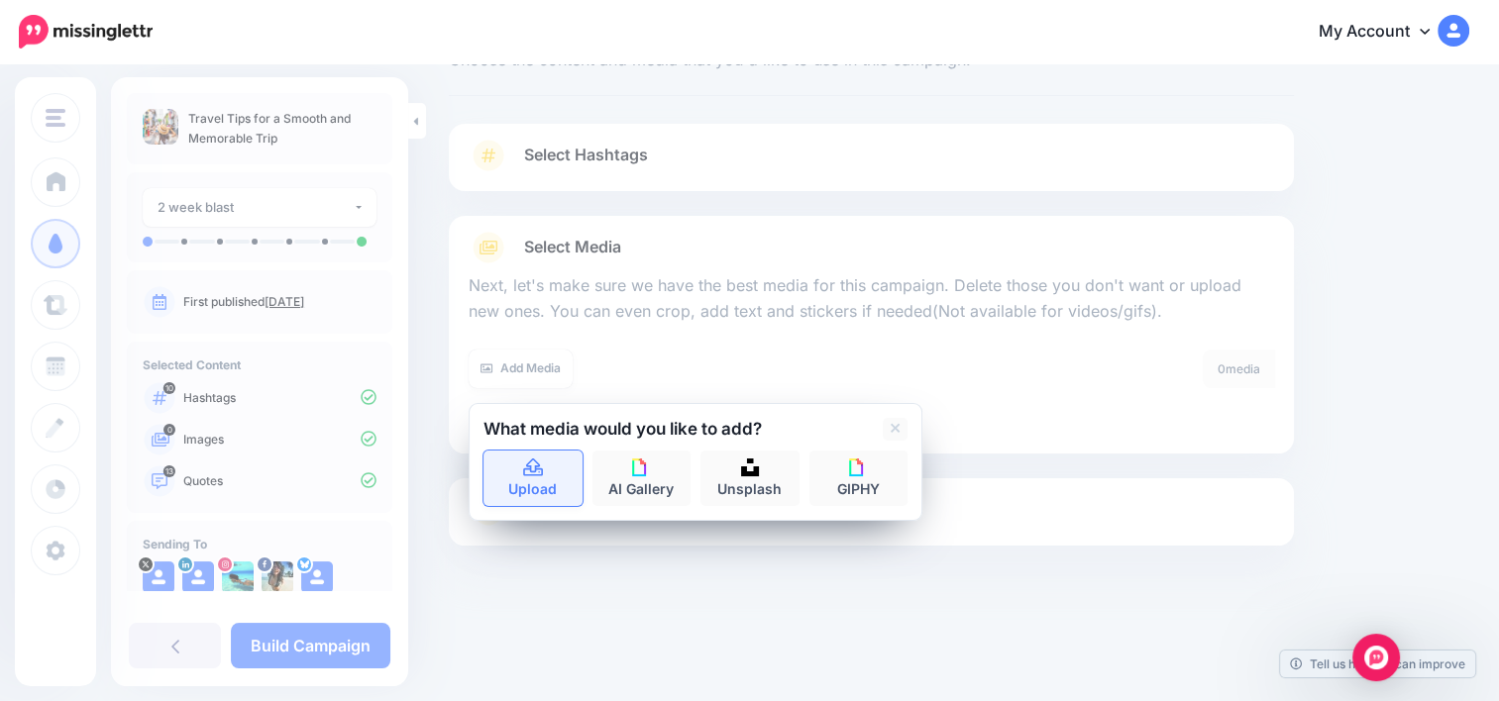
click at [538, 476] on link "Upload" at bounding box center [532, 478] width 99 height 55
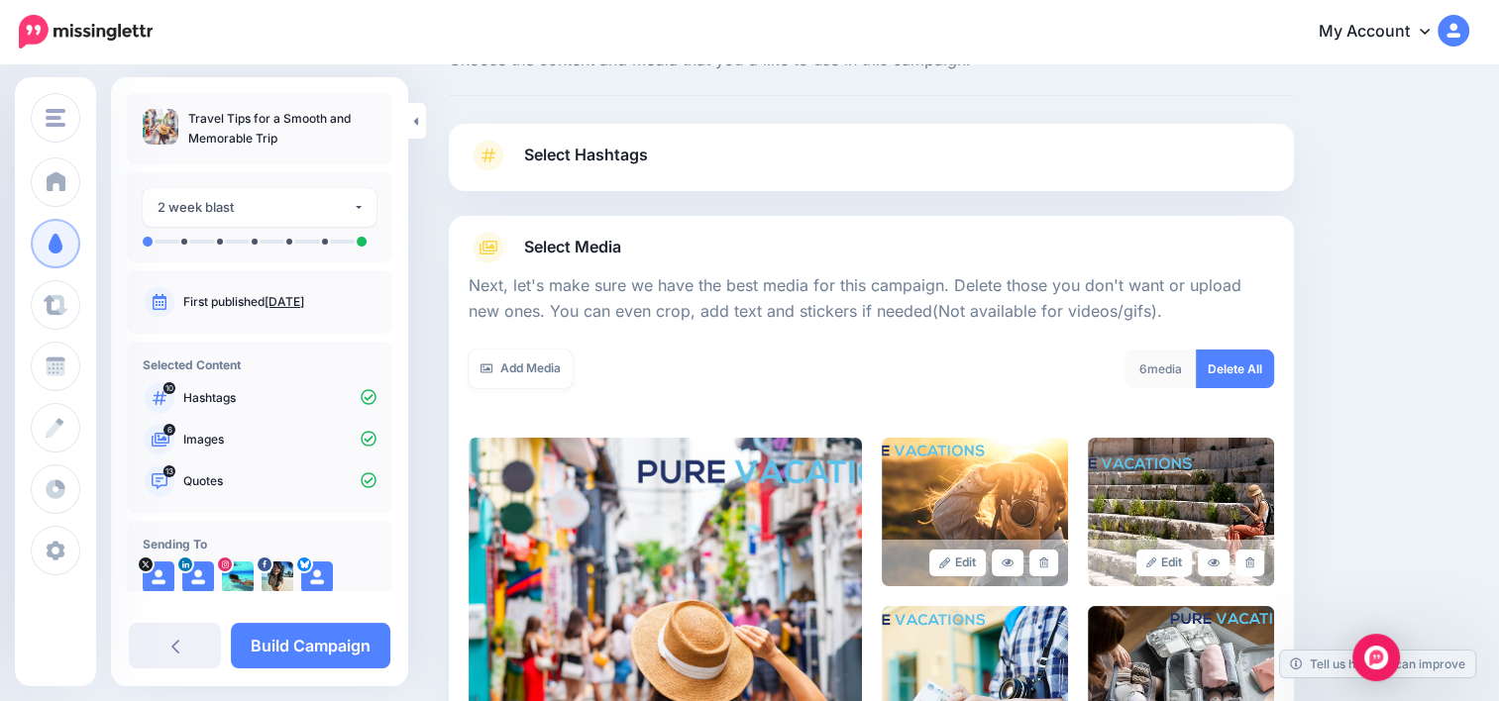
scroll to position [515, 0]
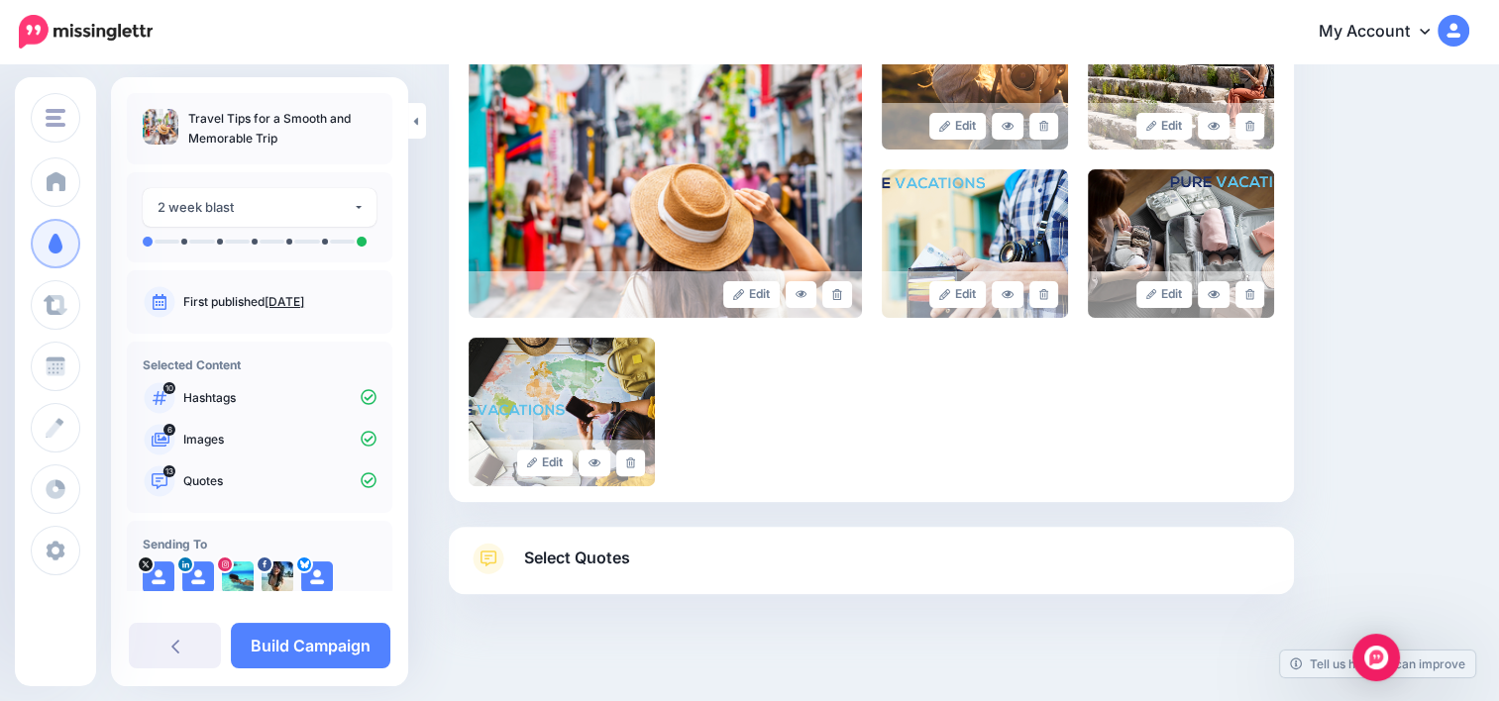
click at [675, 149] on div "Select Hashtags First let's make sure we're happy with the hashtags. Add, delet…" at bounding box center [871, 140] width 845 height 907
click at [344, 635] on link "Build Campaign" at bounding box center [310, 646] width 159 height 46
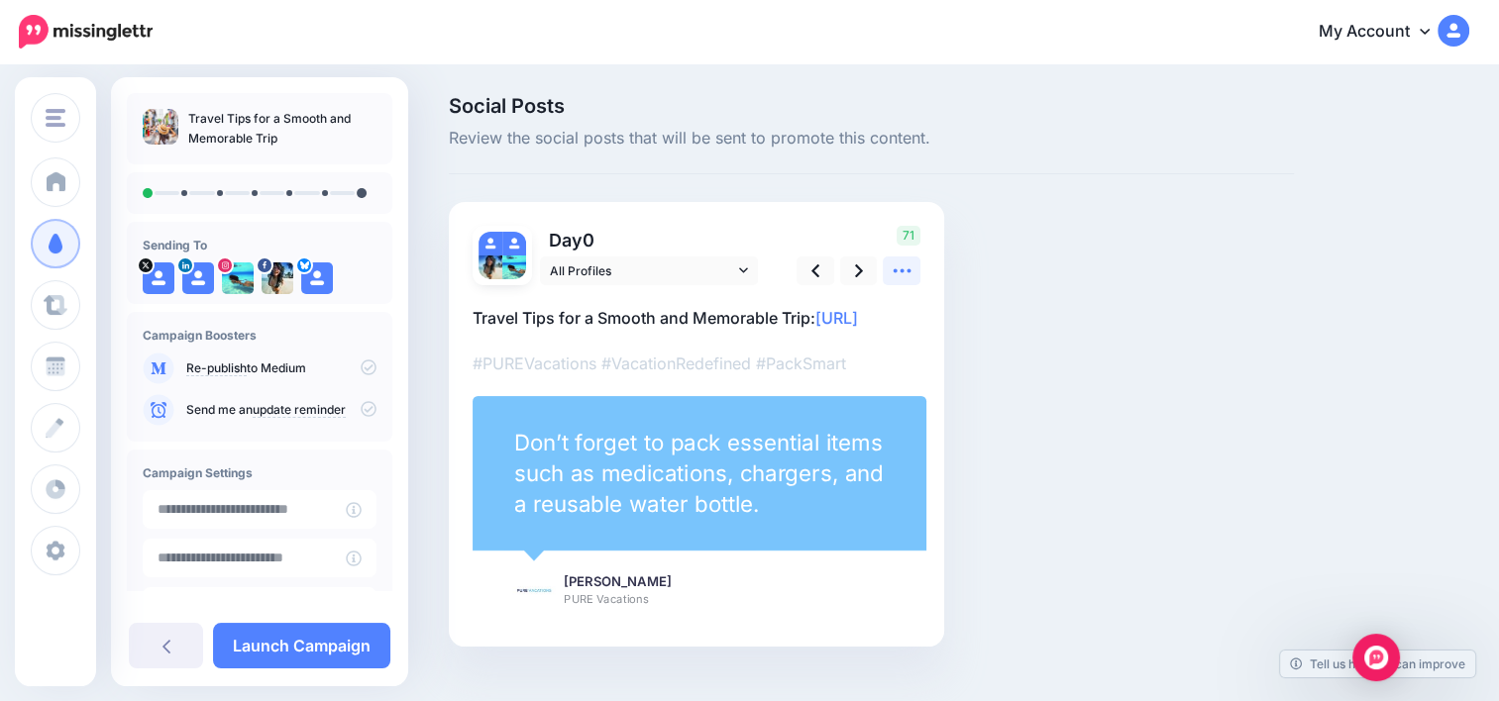
click at [909, 268] on icon at bounding box center [901, 270] width 21 height 21
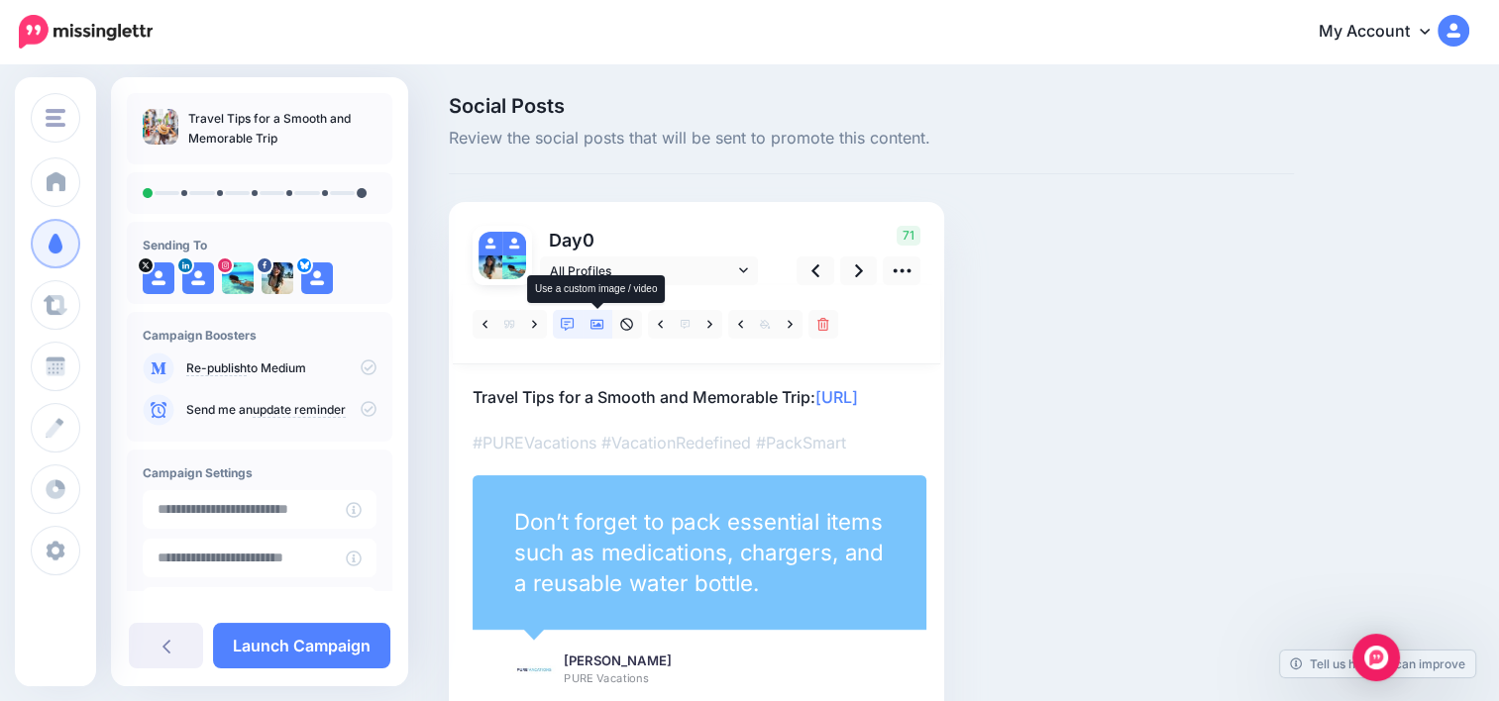
click at [591, 333] on link at bounding box center [597, 324] width 30 height 29
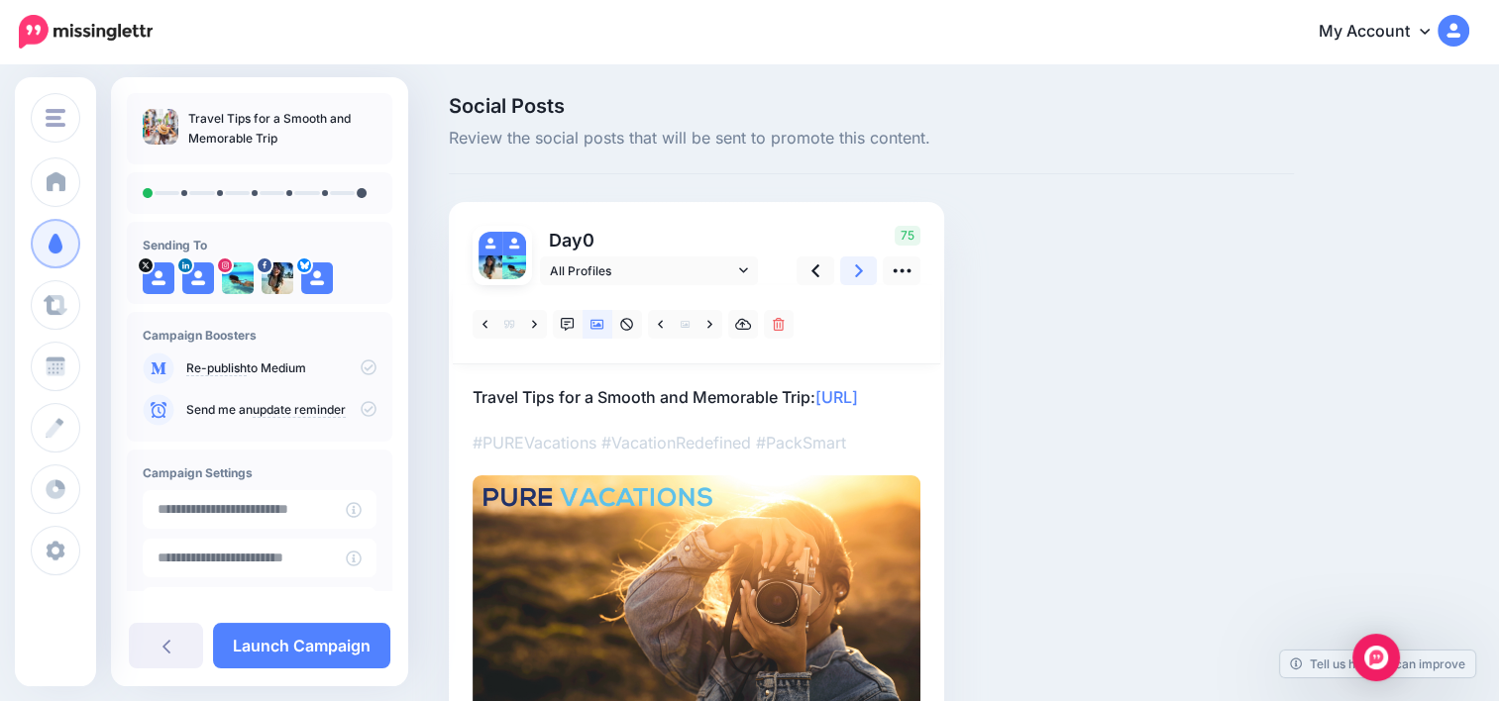
click at [849, 272] on link at bounding box center [859, 271] width 38 height 29
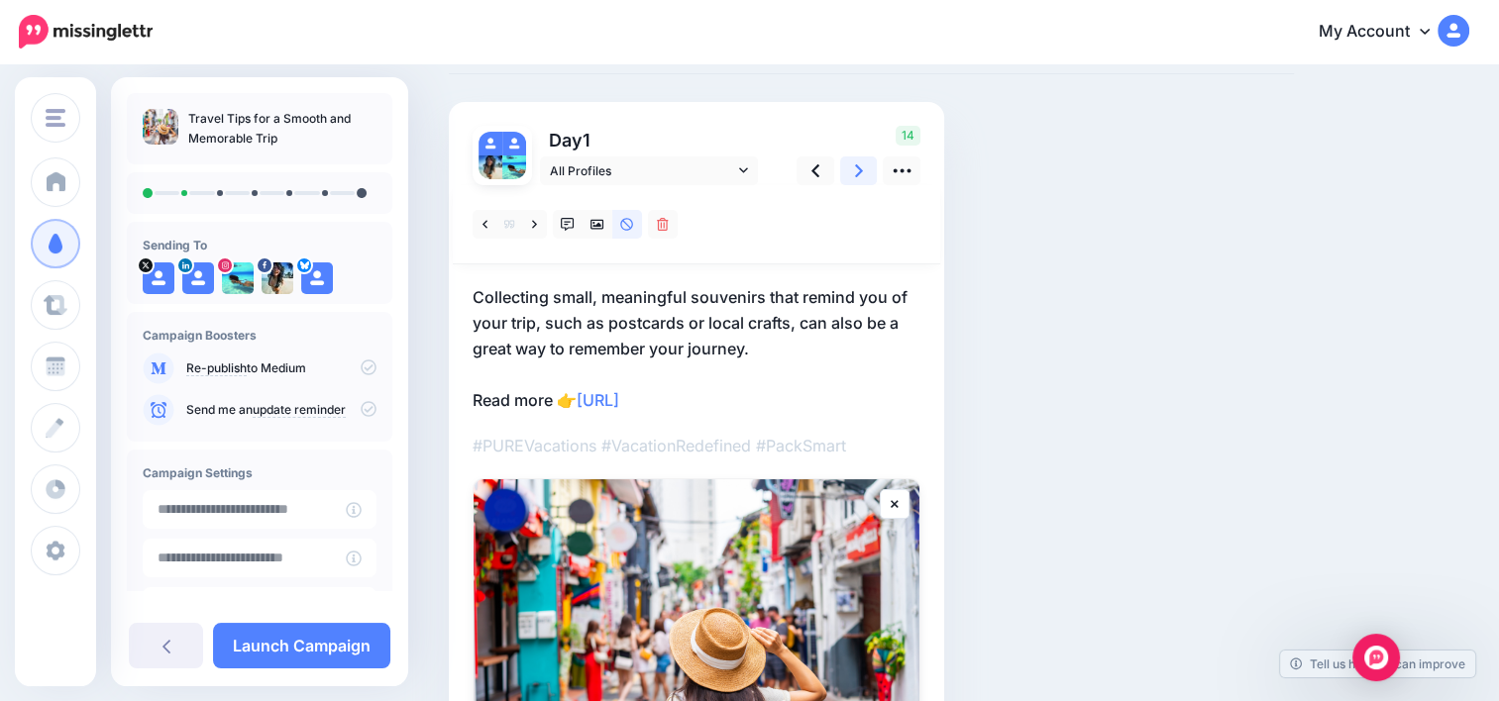
scroll to position [179, 0]
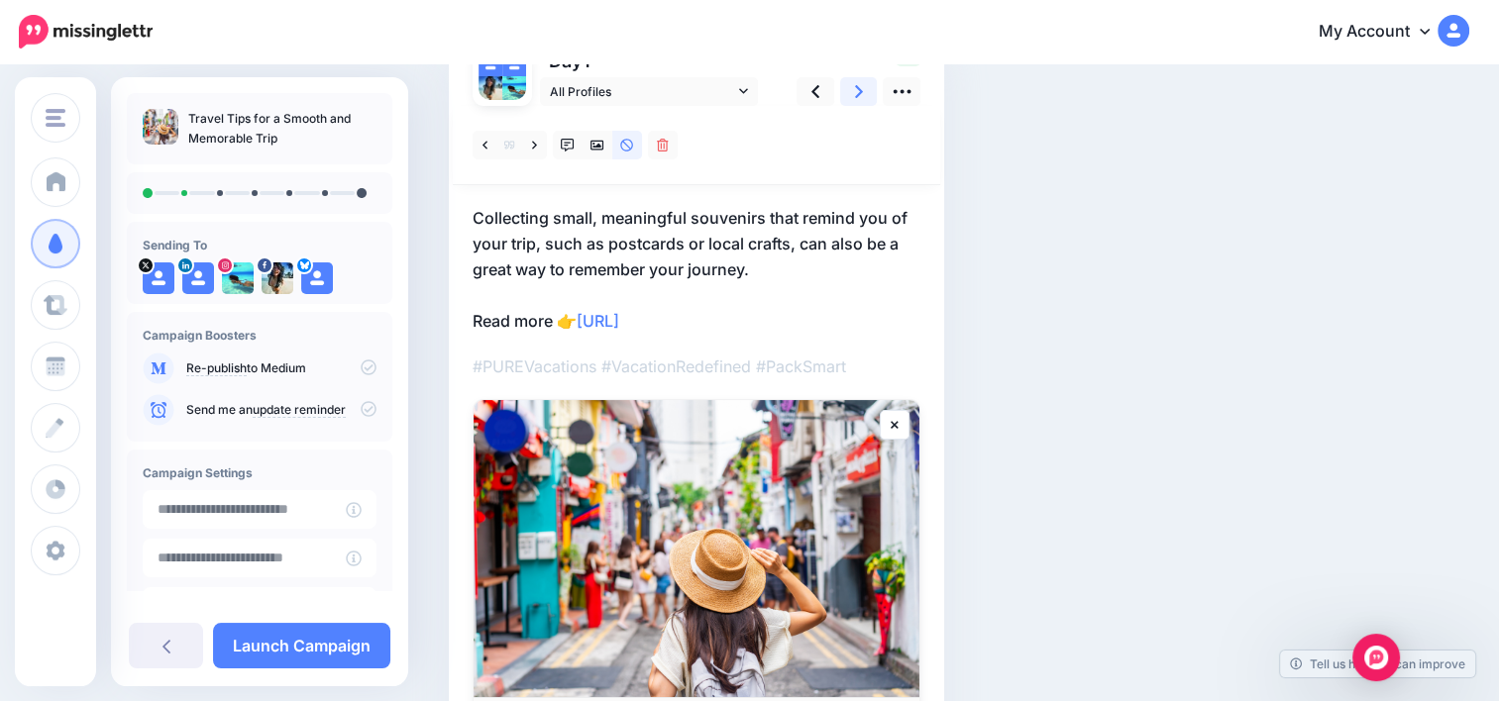
click at [864, 93] on link at bounding box center [859, 91] width 38 height 29
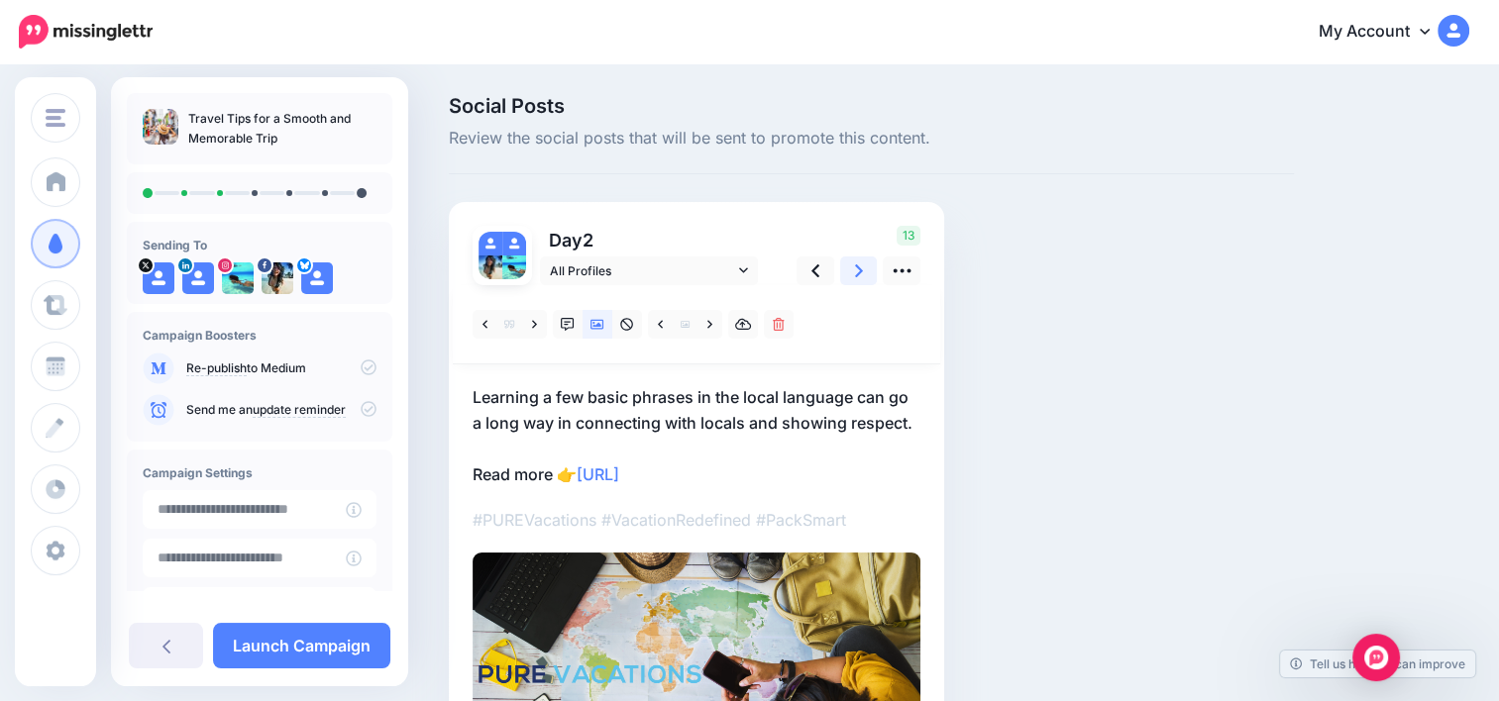
click at [845, 265] on link at bounding box center [859, 271] width 38 height 29
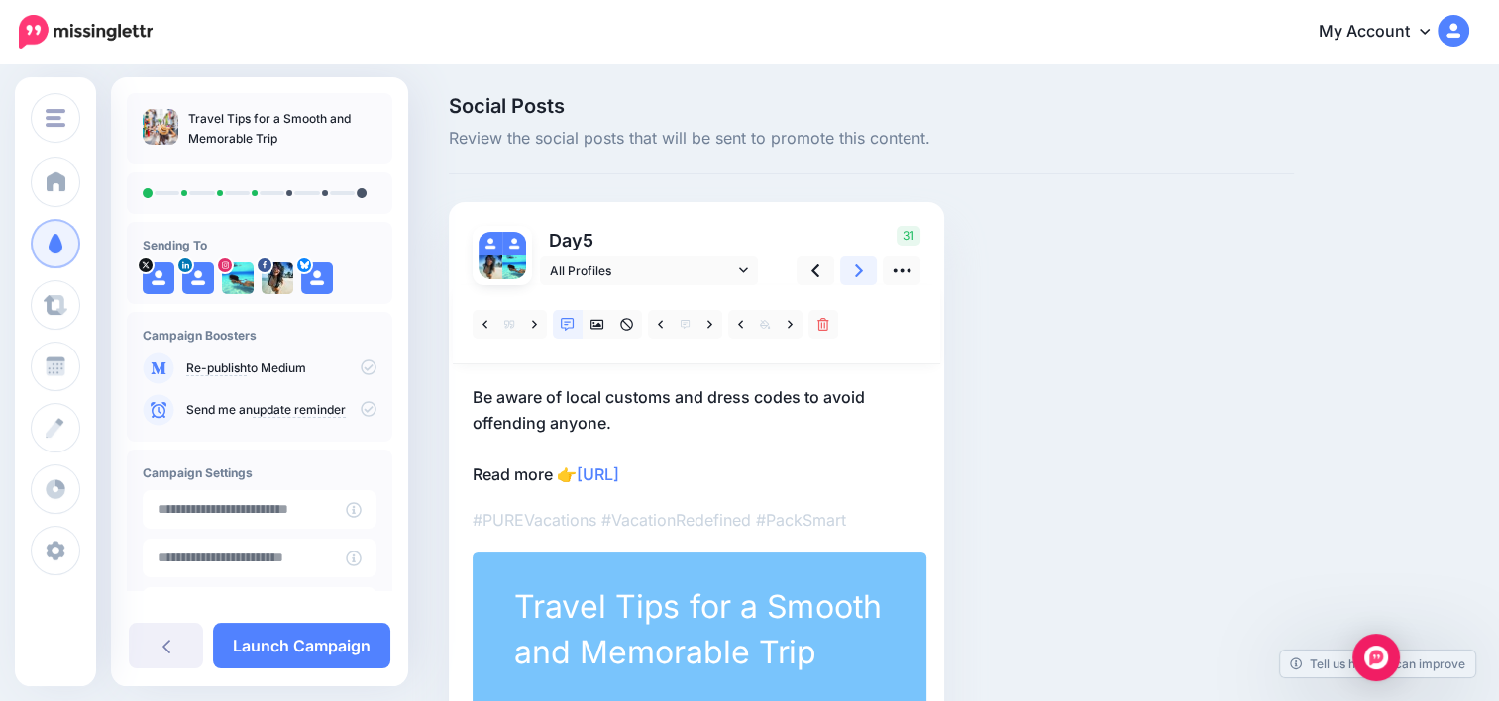
scroll to position [41, 0]
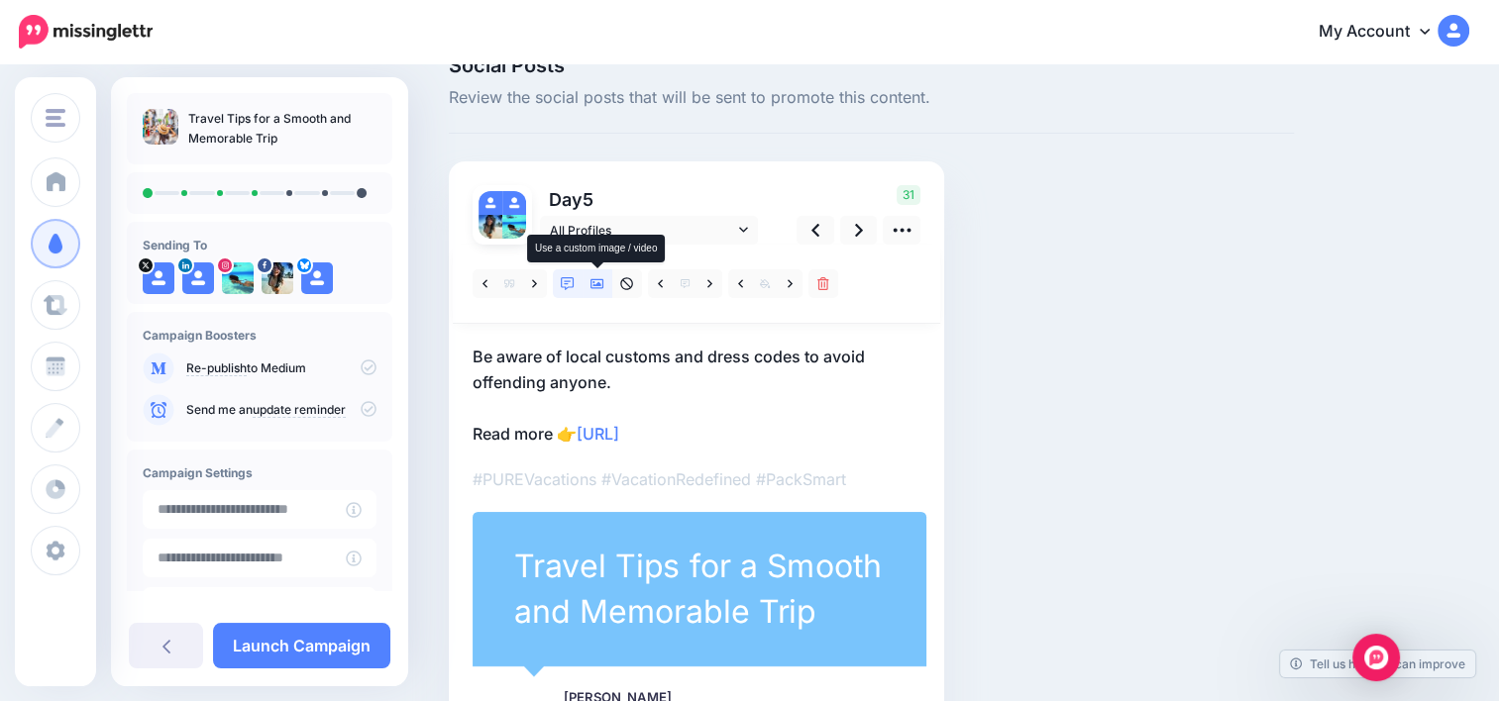
click at [587, 289] on link at bounding box center [597, 283] width 30 height 29
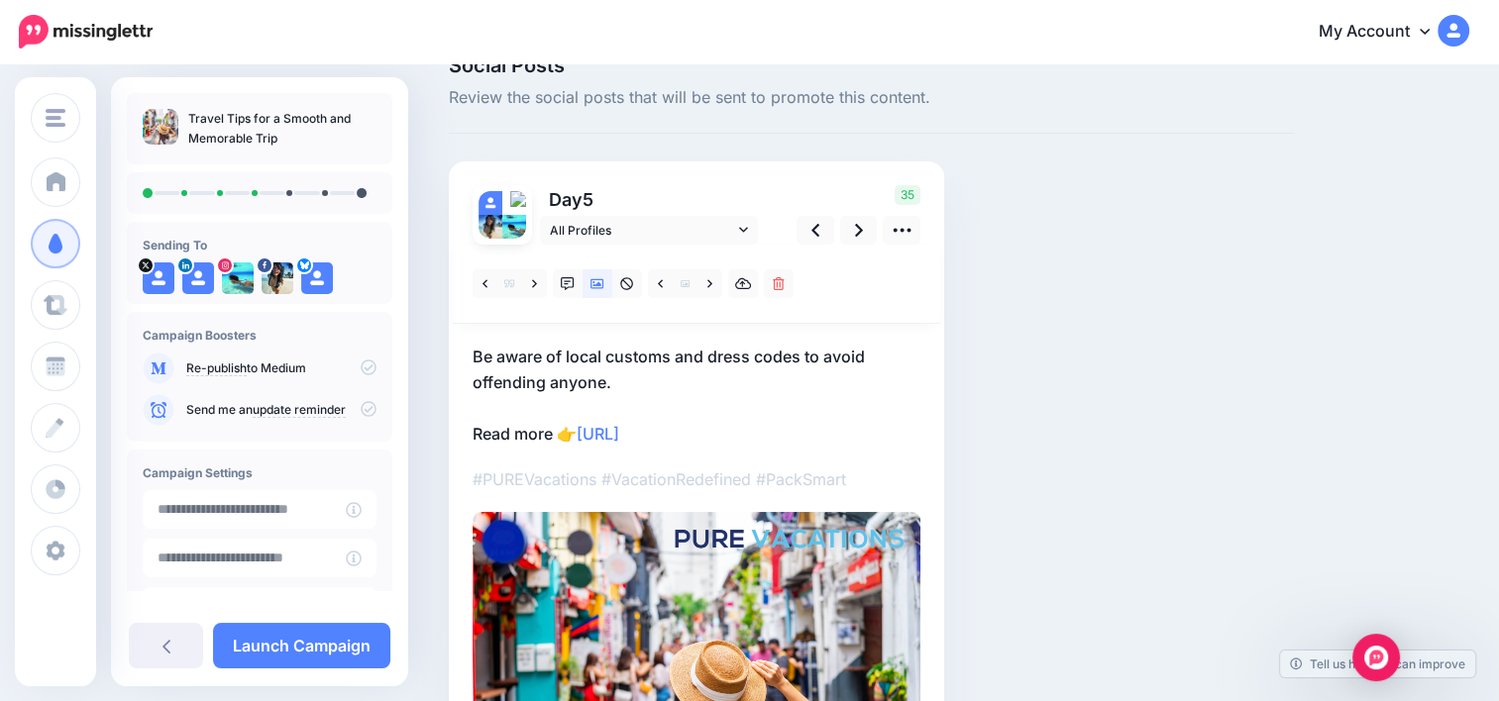
scroll to position [0, 0]
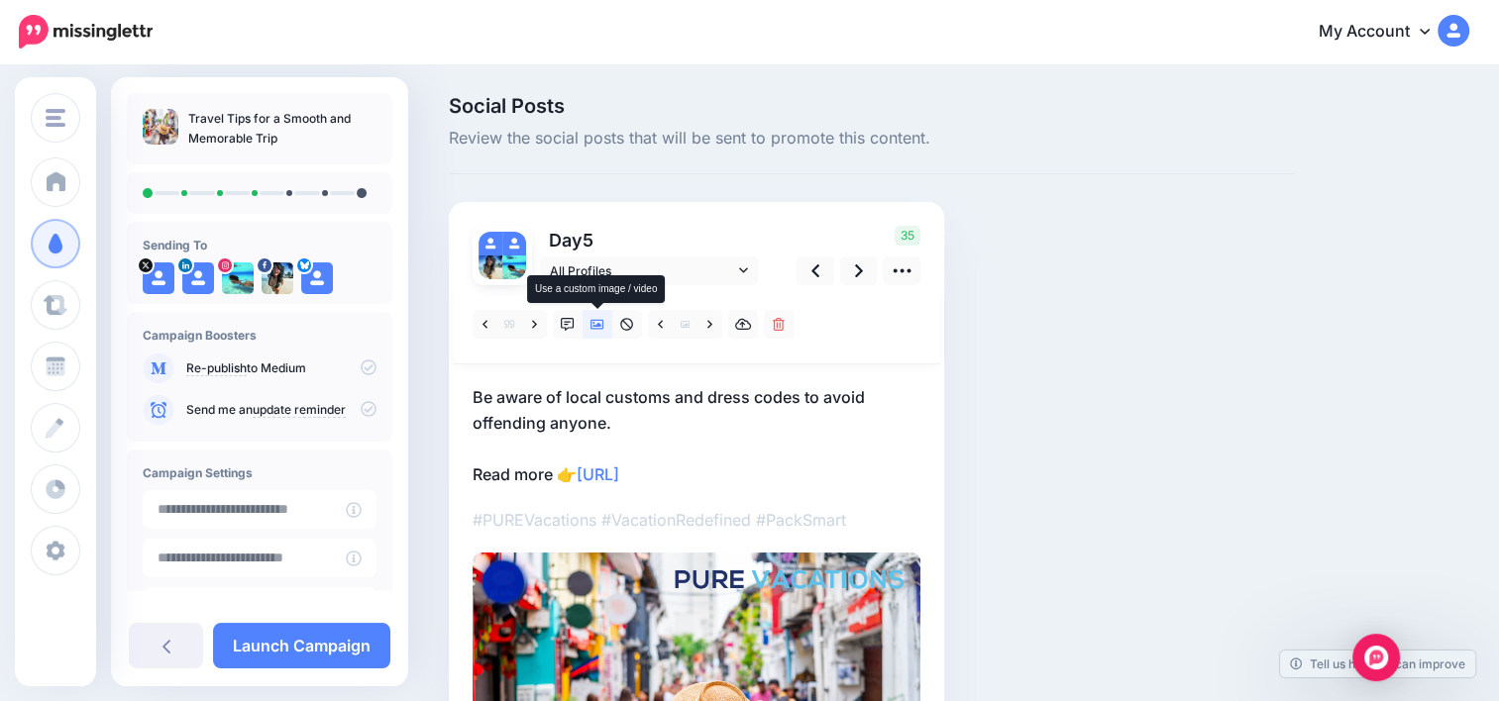
click at [597, 327] on icon at bounding box center [597, 325] width 14 height 14
click at [853, 277] on link at bounding box center [859, 271] width 38 height 29
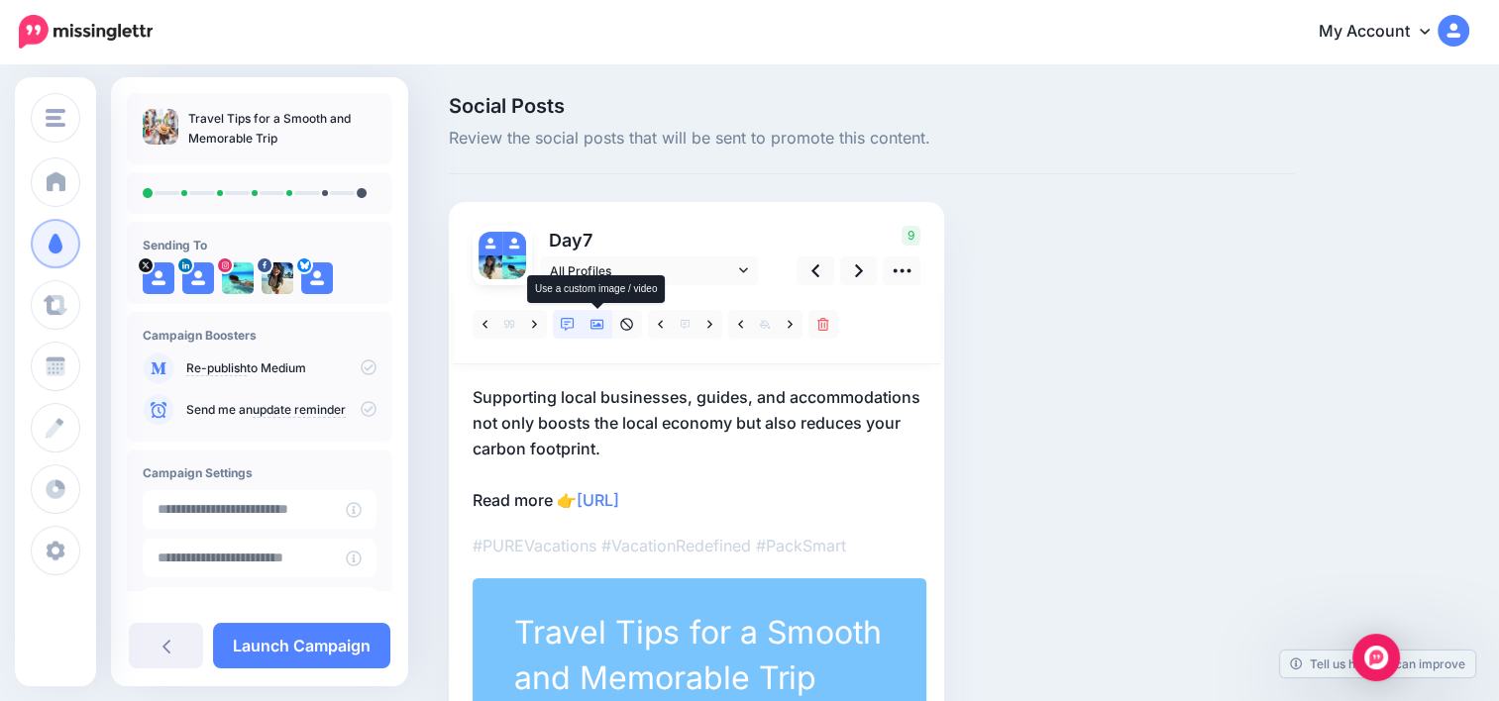
click at [590, 326] on icon at bounding box center [597, 325] width 14 height 14
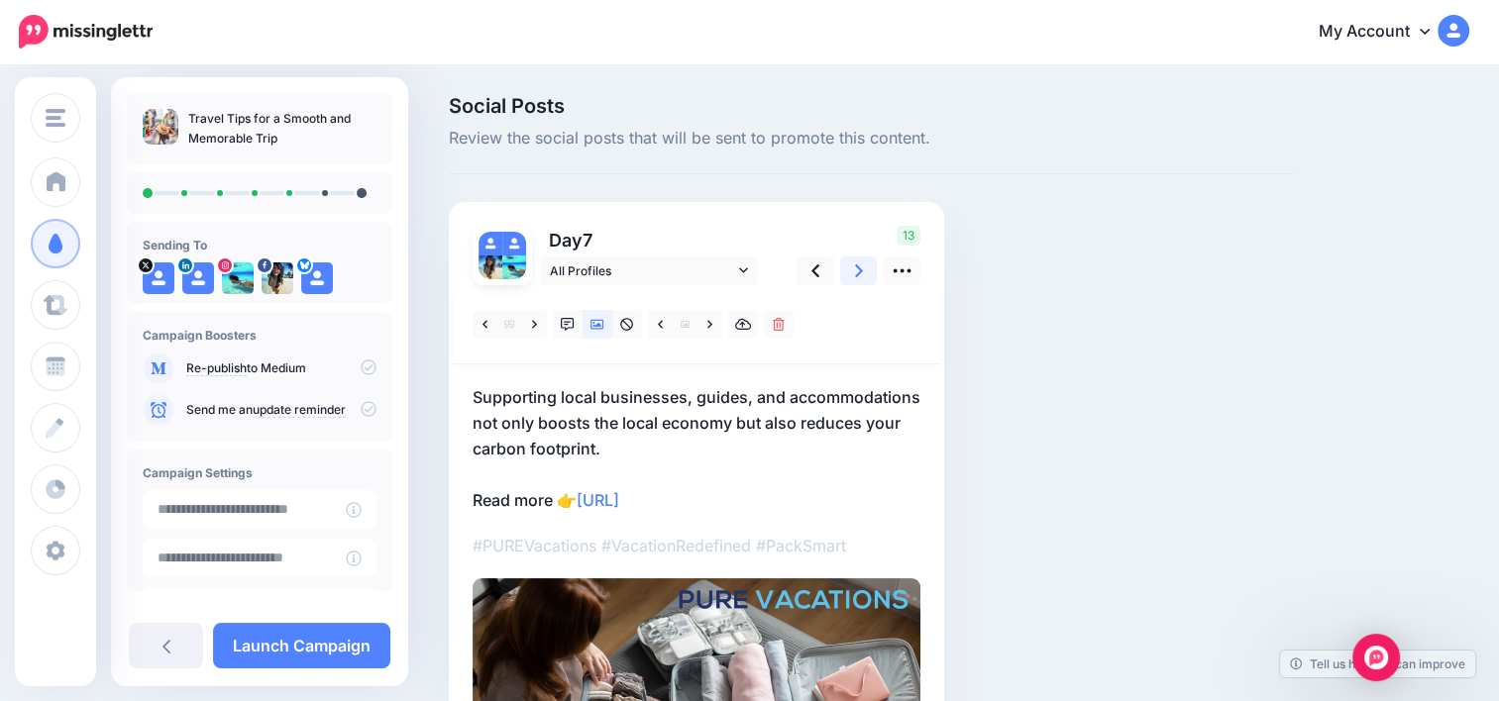
click at [846, 274] on link at bounding box center [859, 271] width 38 height 29
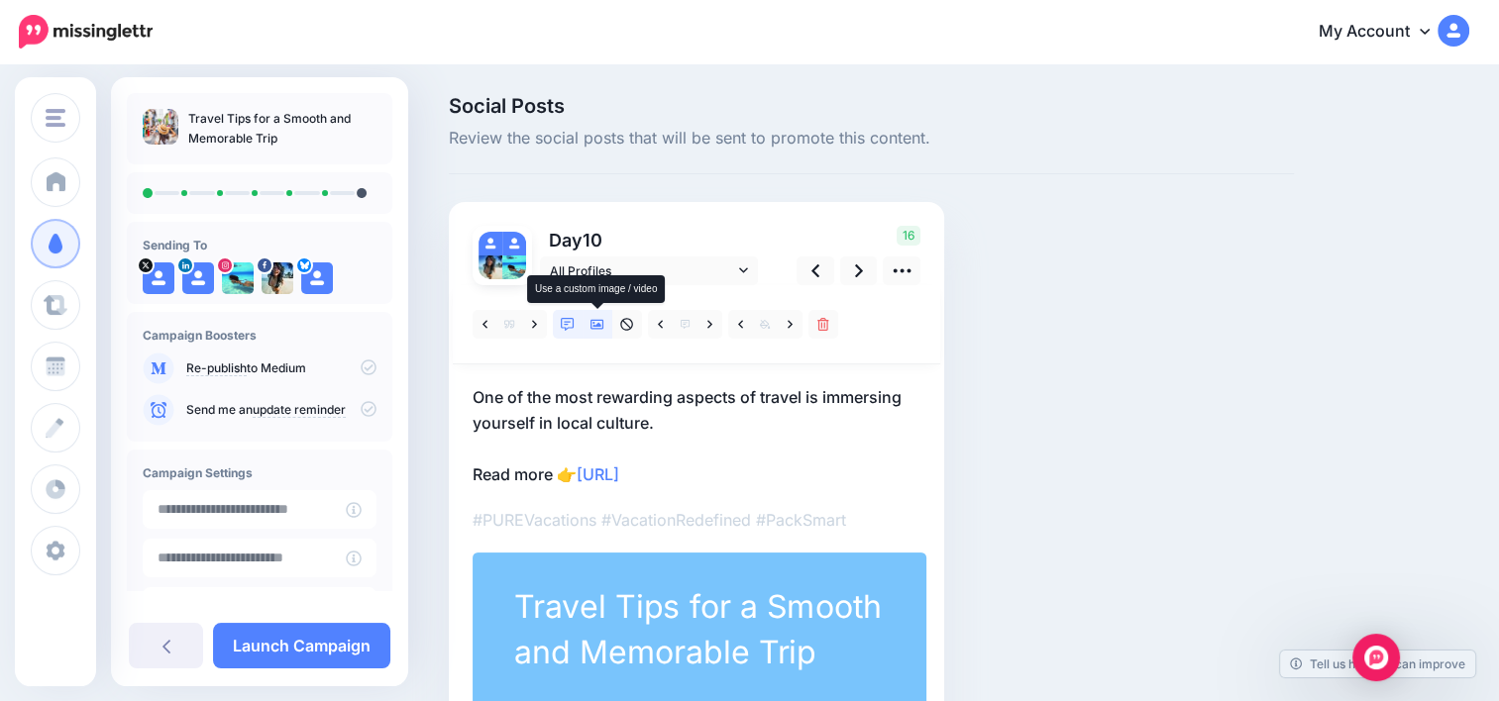
click at [587, 323] on link at bounding box center [597, 324] width 30 height 29
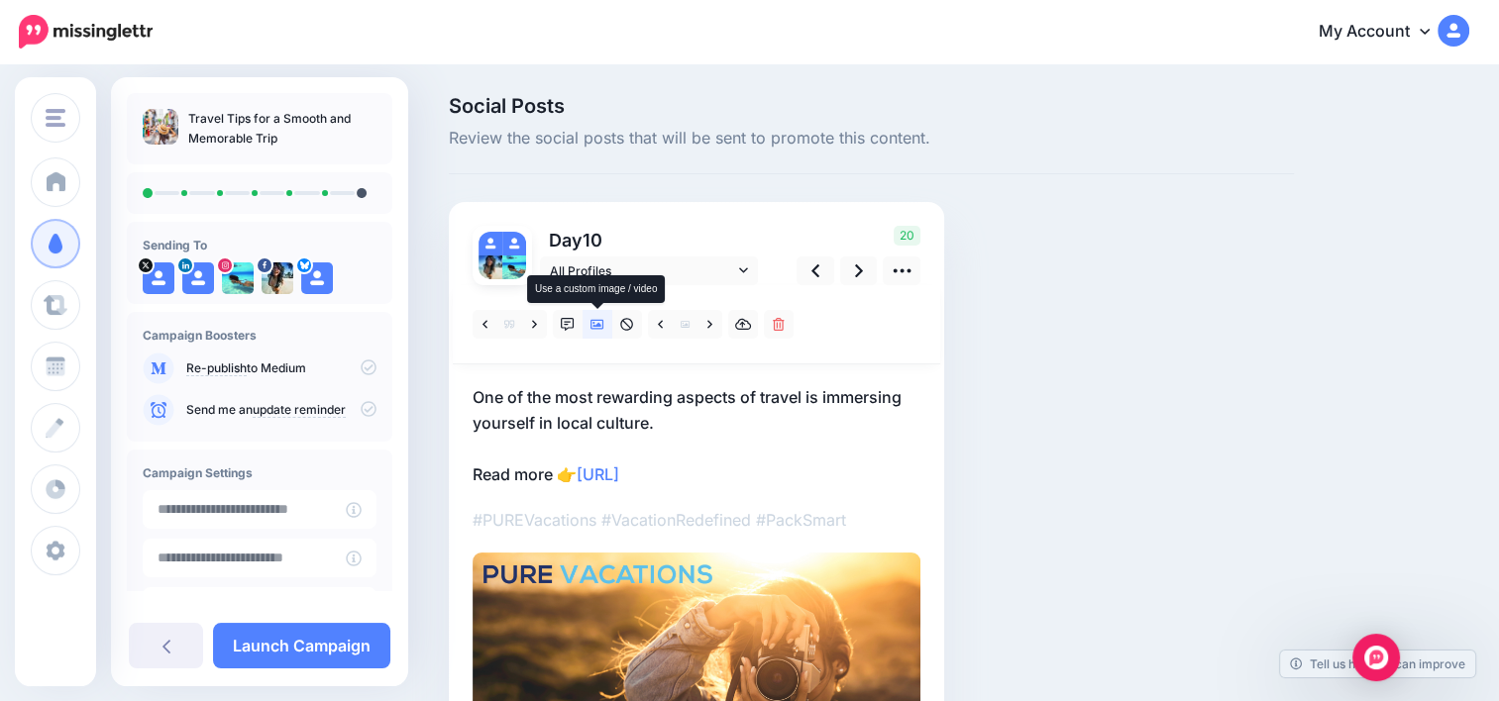
click at [587, 323] on link at bounding box center [597, 324] width 30 height 29
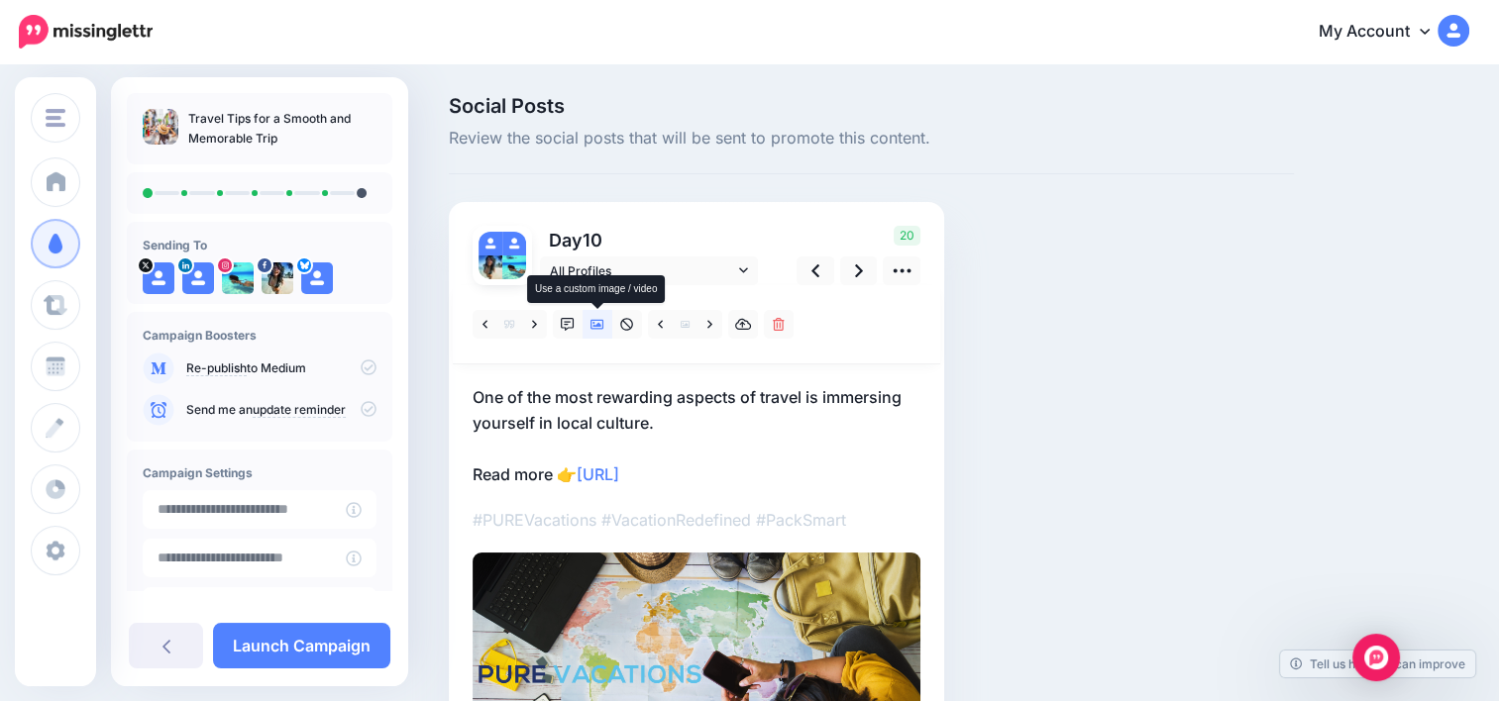
click at [598, 325] on icon at bounding box center [597, 325] width 14 height 10
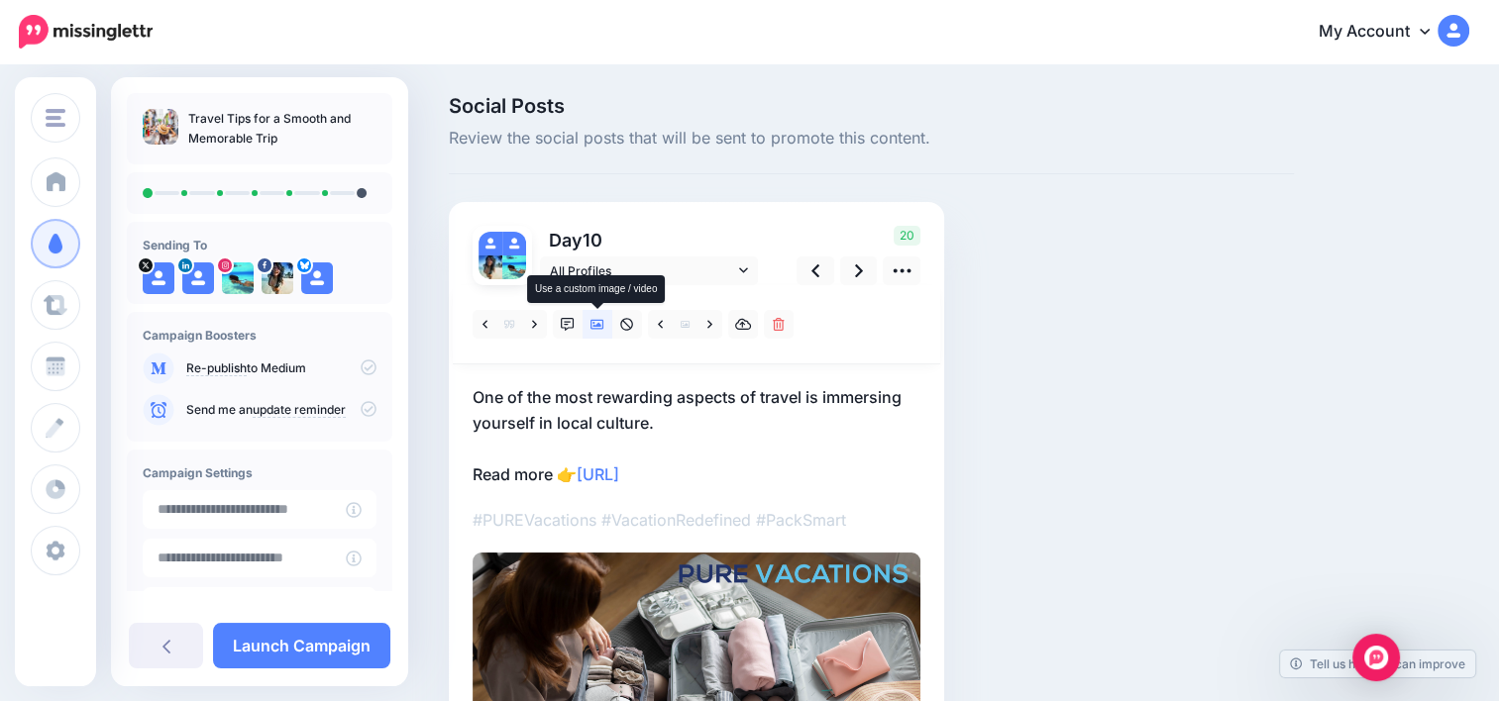
click at [598, 325] on icon at bounding box center [597, 325] width 14 height 10
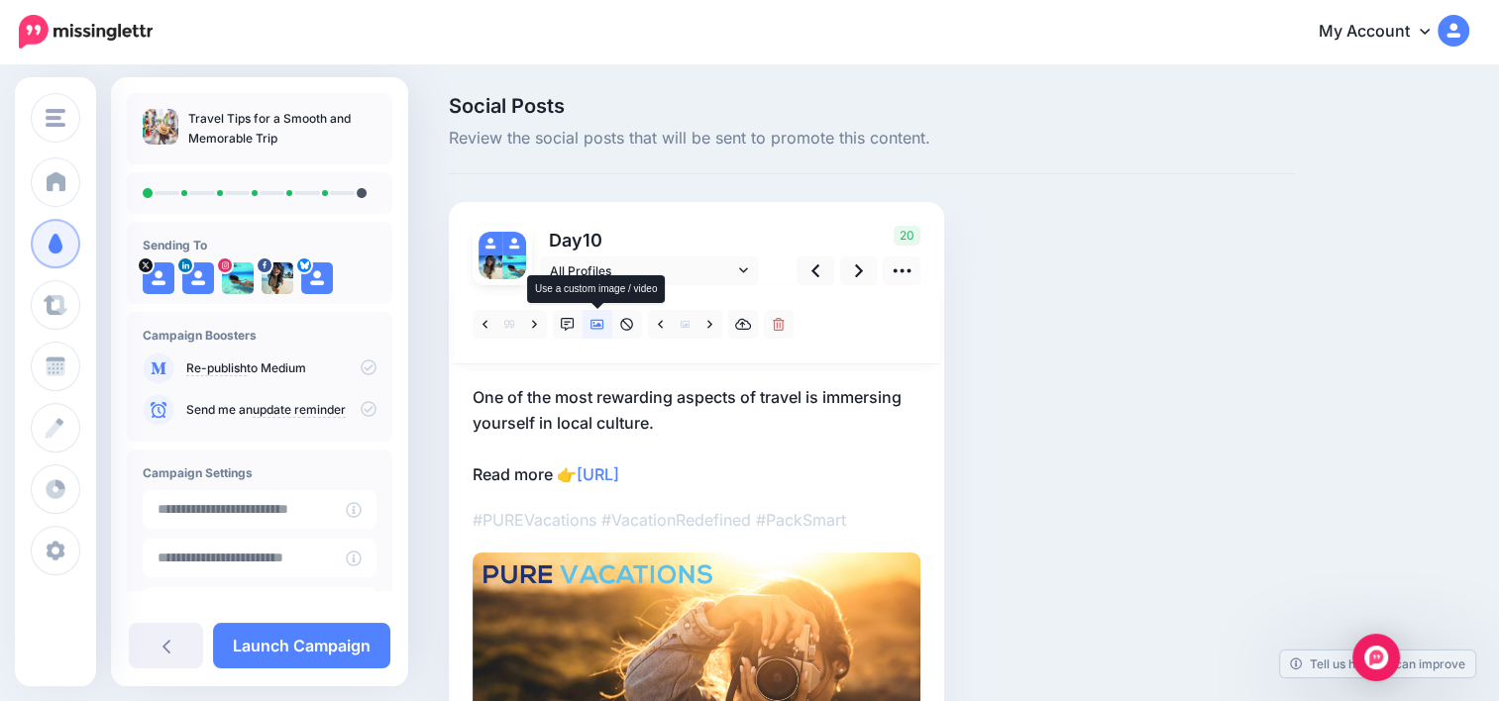
click at [598, 325] on icon at bounding box center [597, 325] width 14 height 10
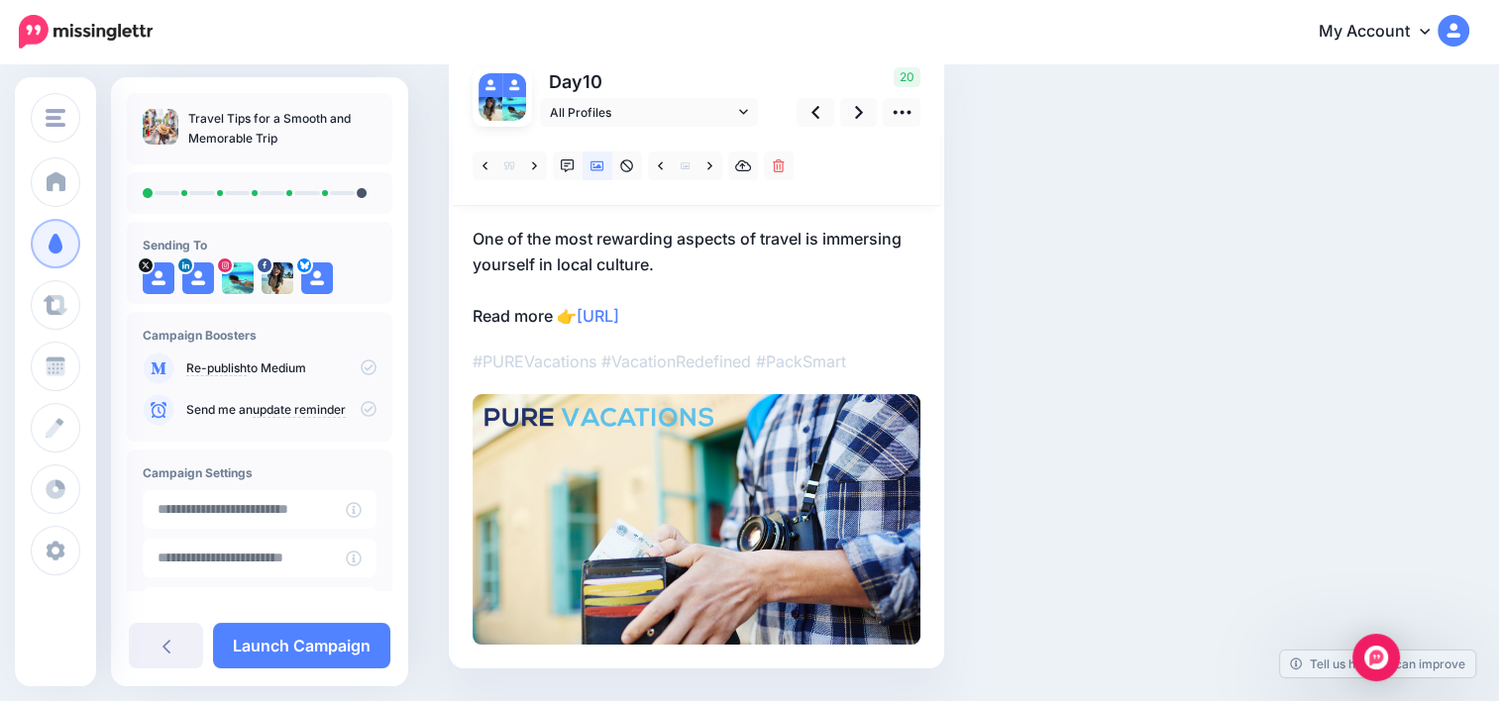
scroll to position [178, 0]
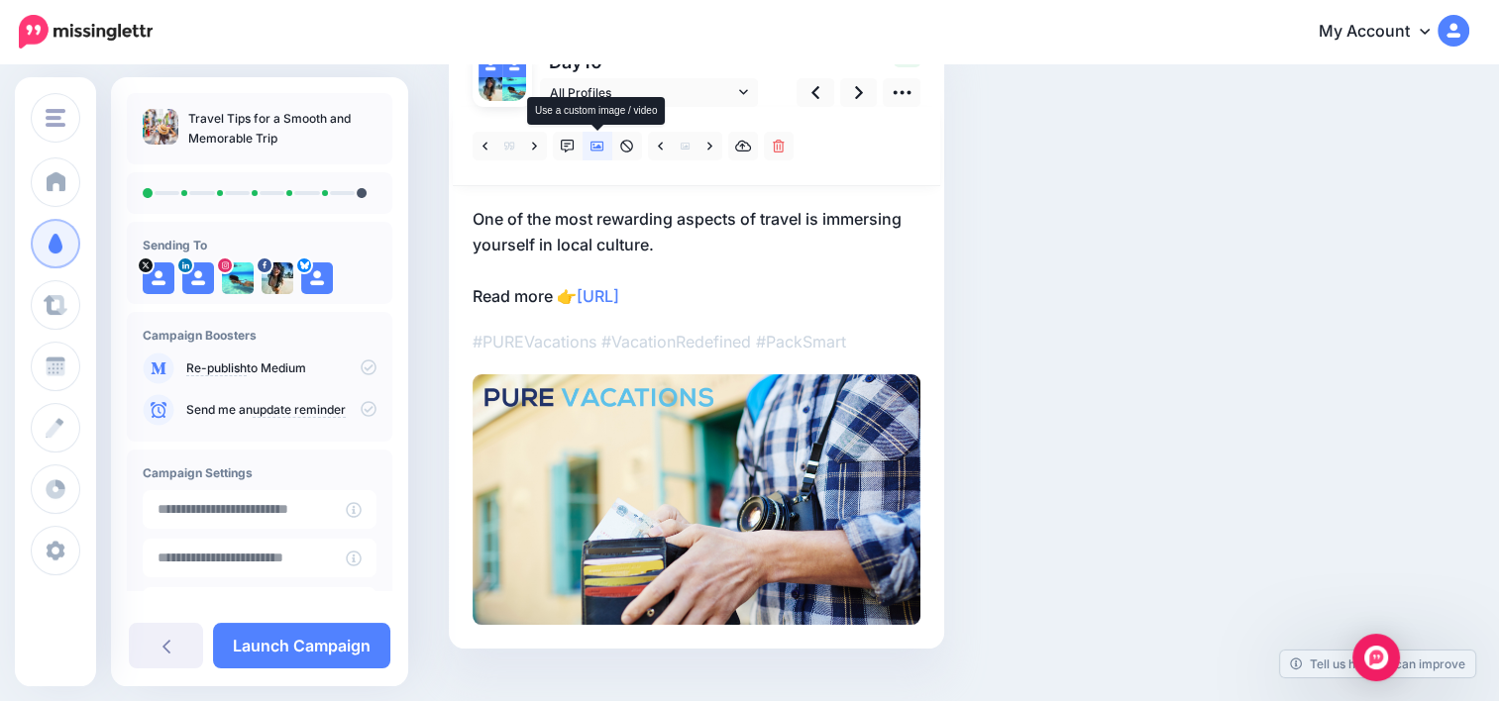
click at [595, 146] on icon at bounding box center [597, 147] width 14 height 14
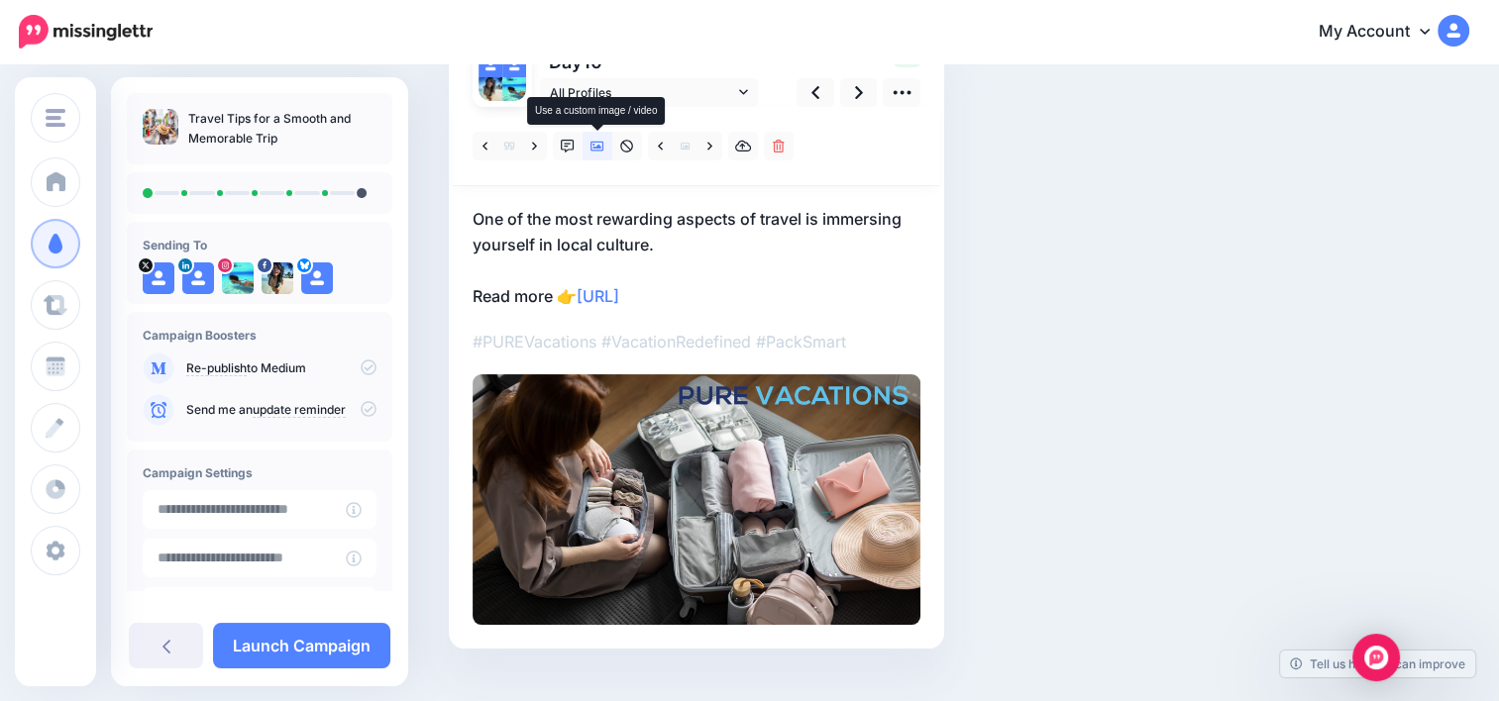
click at [595, 146] on icon at bounding box center [597, 147] width 14 height 14
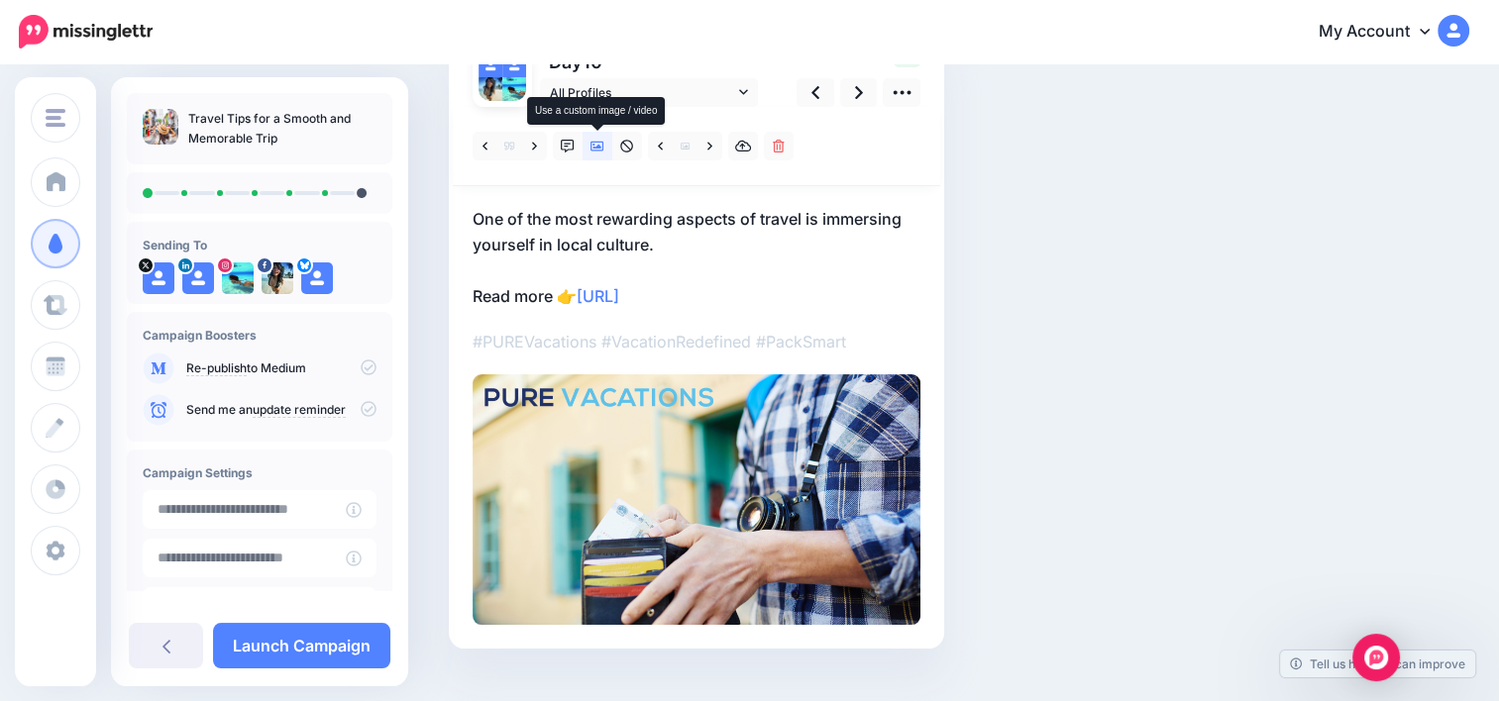
click at [595, 146] on icon at bounding box center [597, 147] width 14 height 14
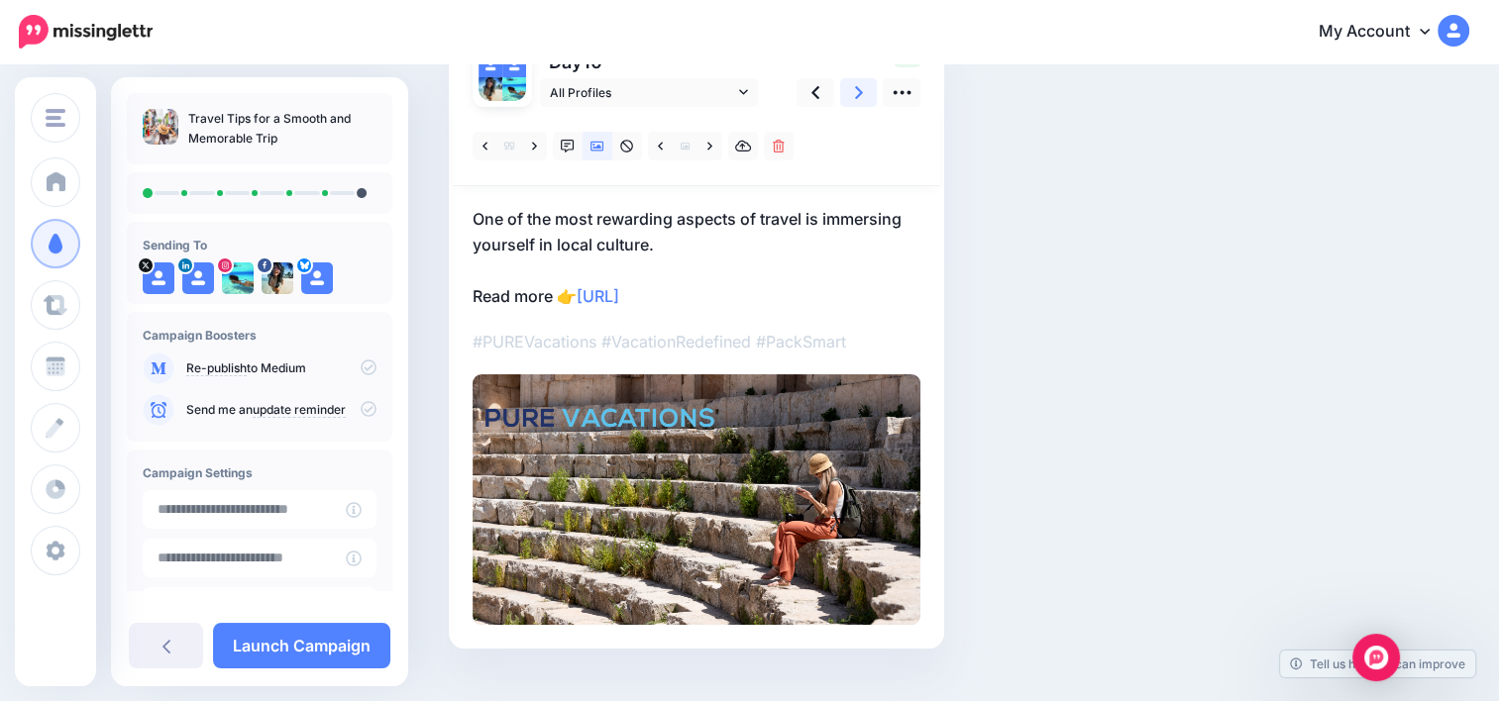
click at [858, 97] on icon at bounding box center [859, 92] width 8 height 21
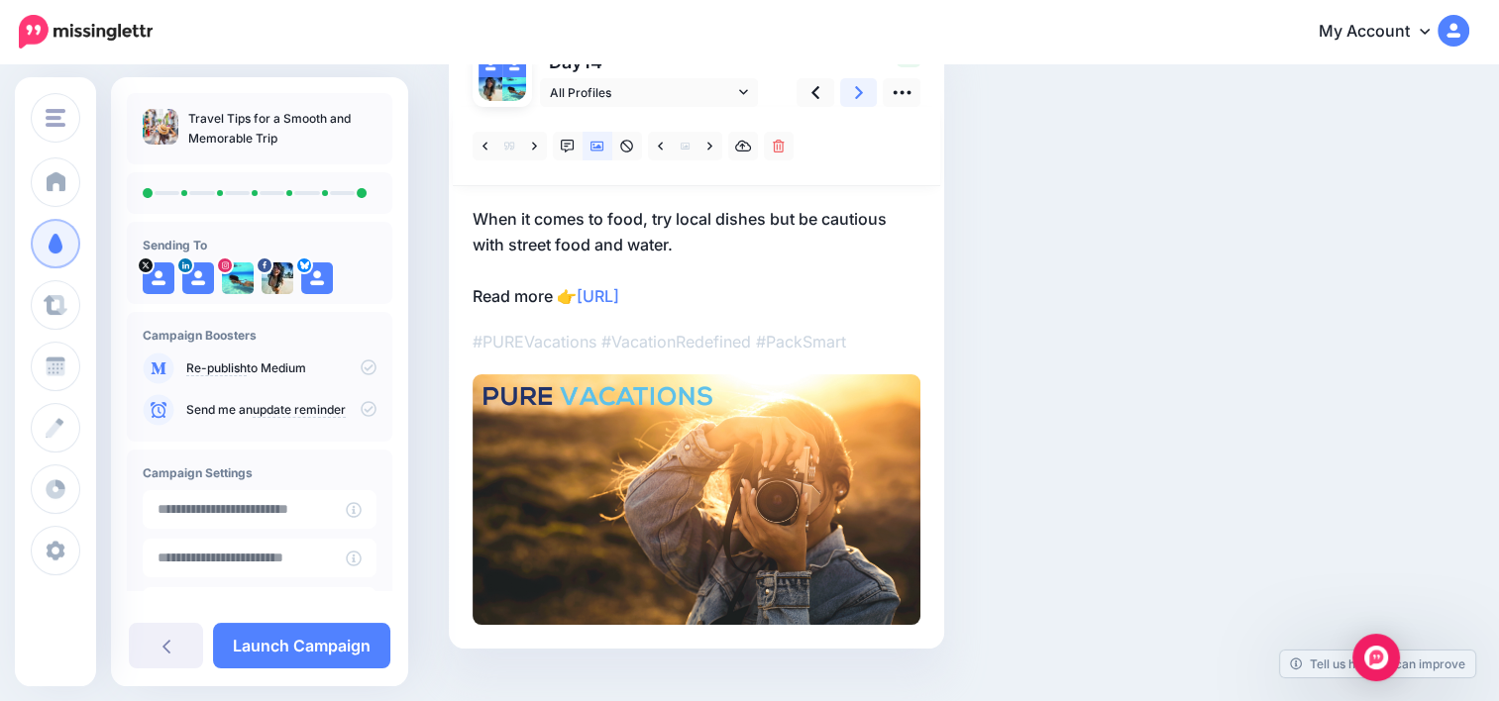
click at [858, 97] on icon at bounding box center [859, 92] width 8 height 21
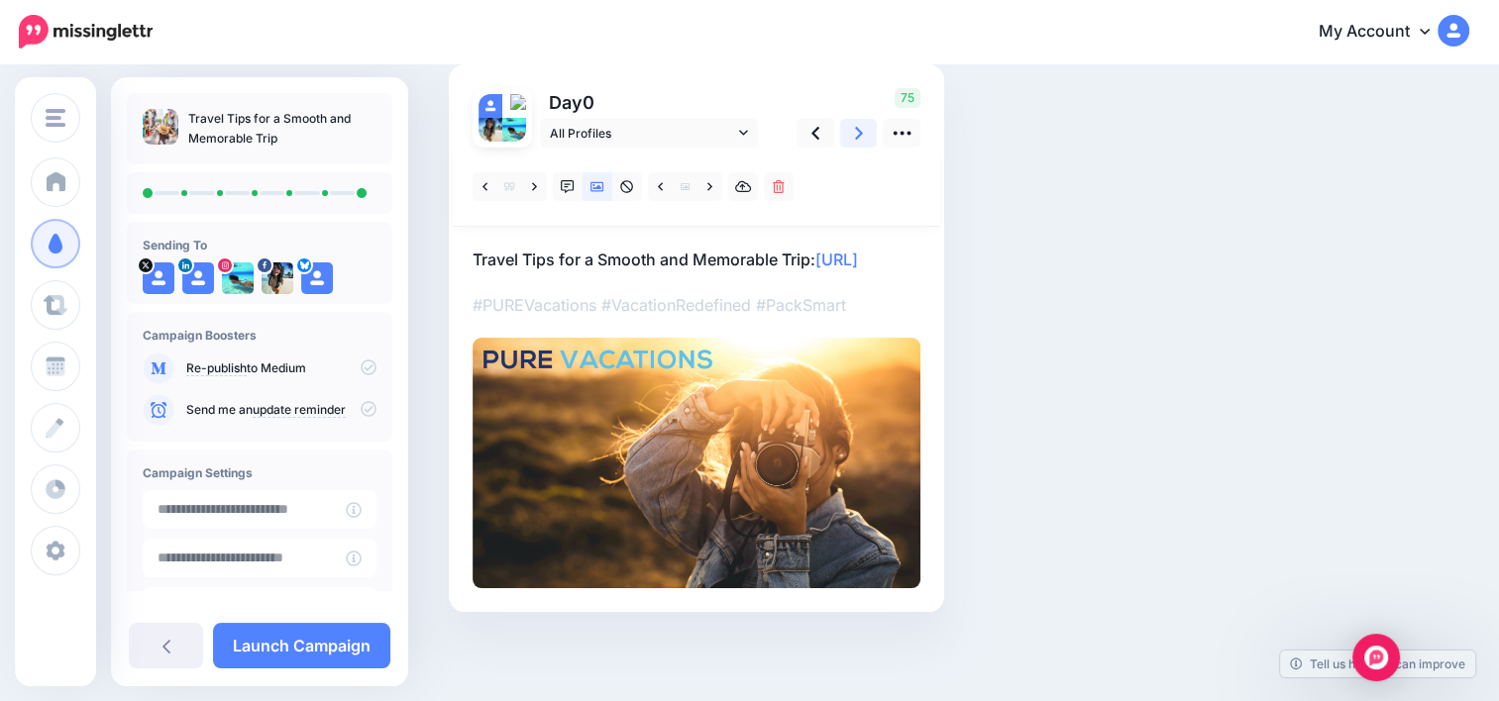
scroll to position [162, 0]
click at [858, 123] on icon at bounding box center [859, 133] width 8 height 21
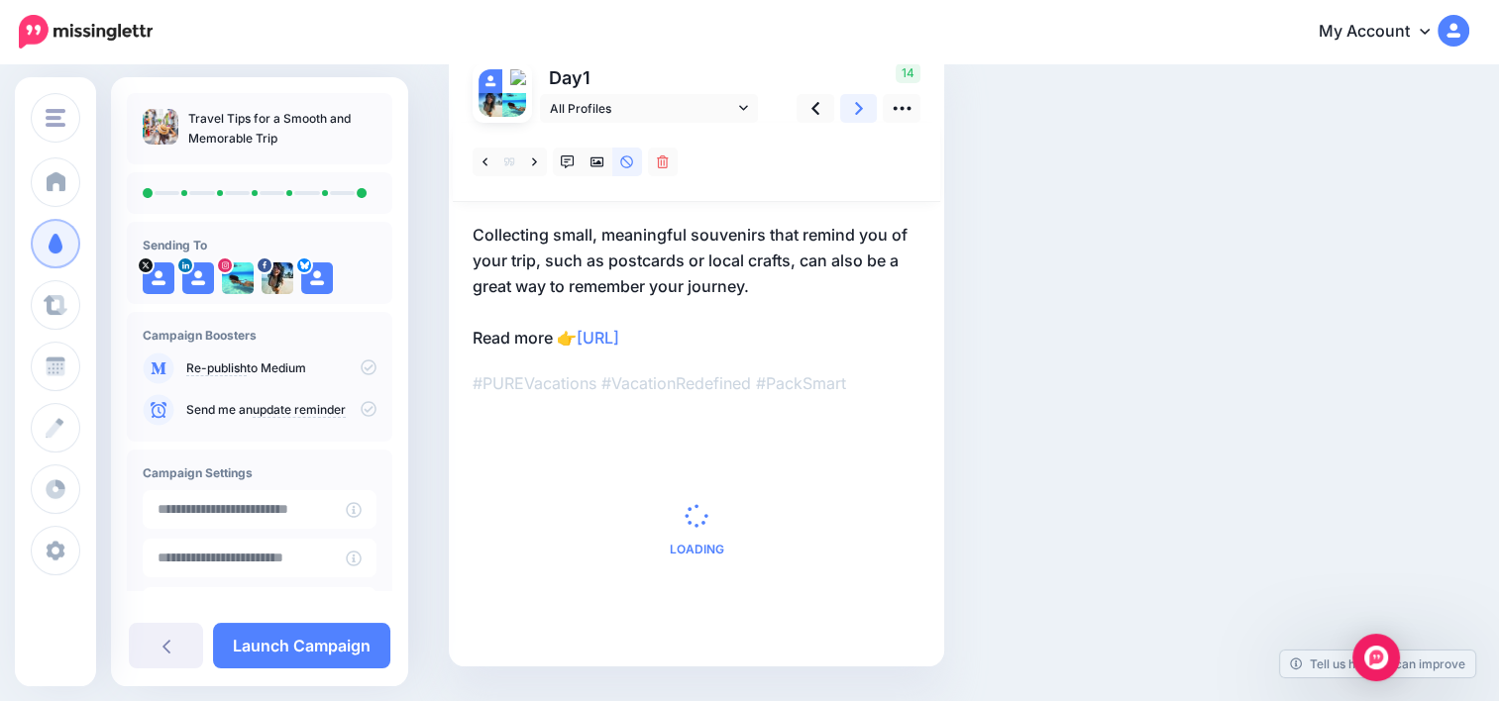
scroll to position [178, 0]
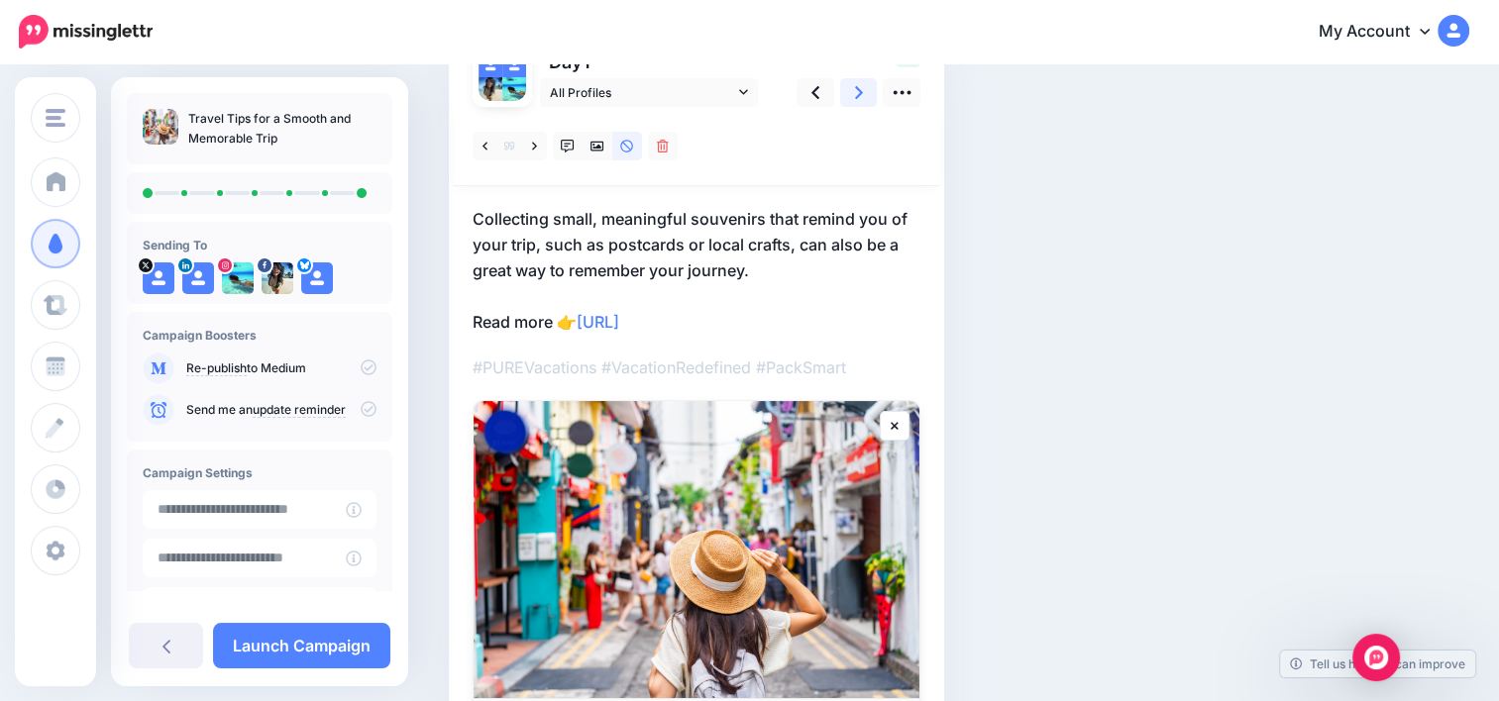
click at [857, 97] on icon at bounding box center [859, 92] width 8 height 21
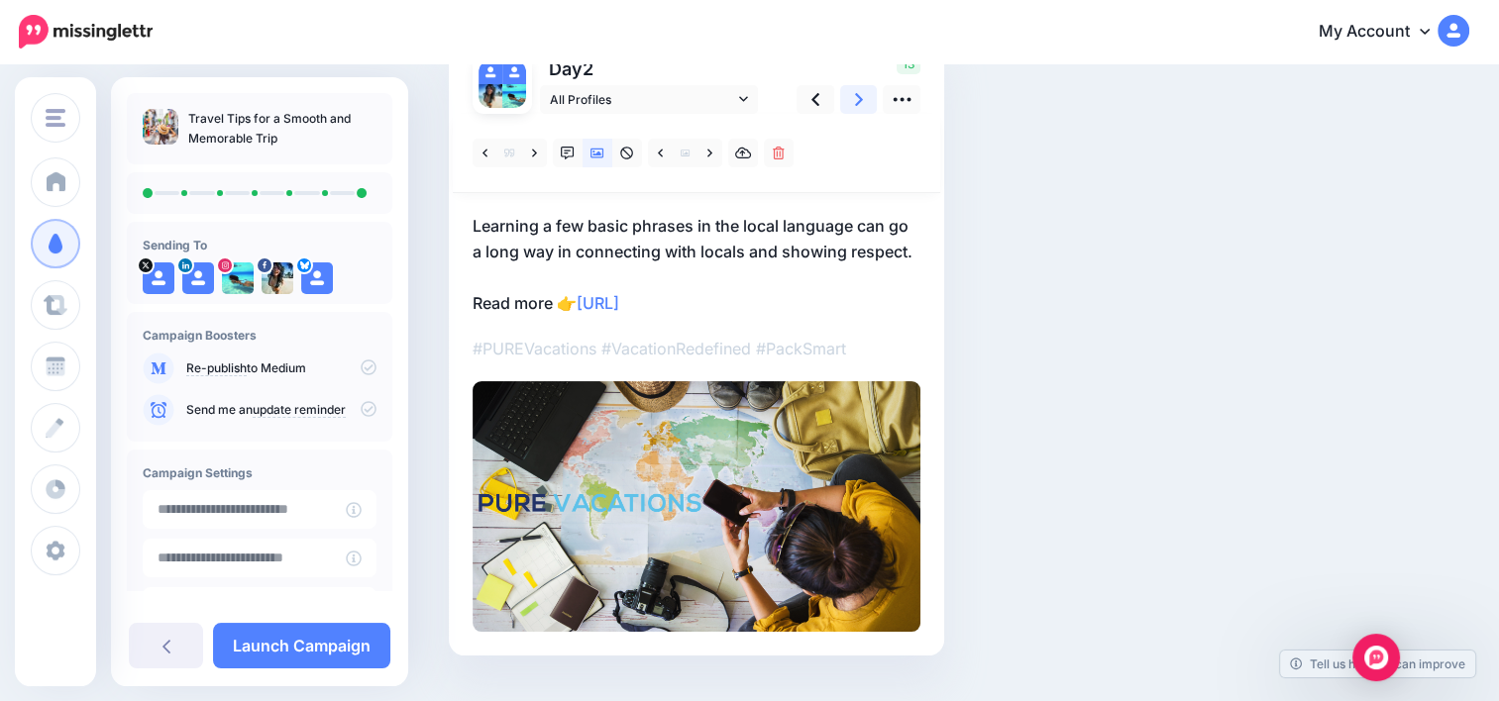
scroll to position [175, 0]
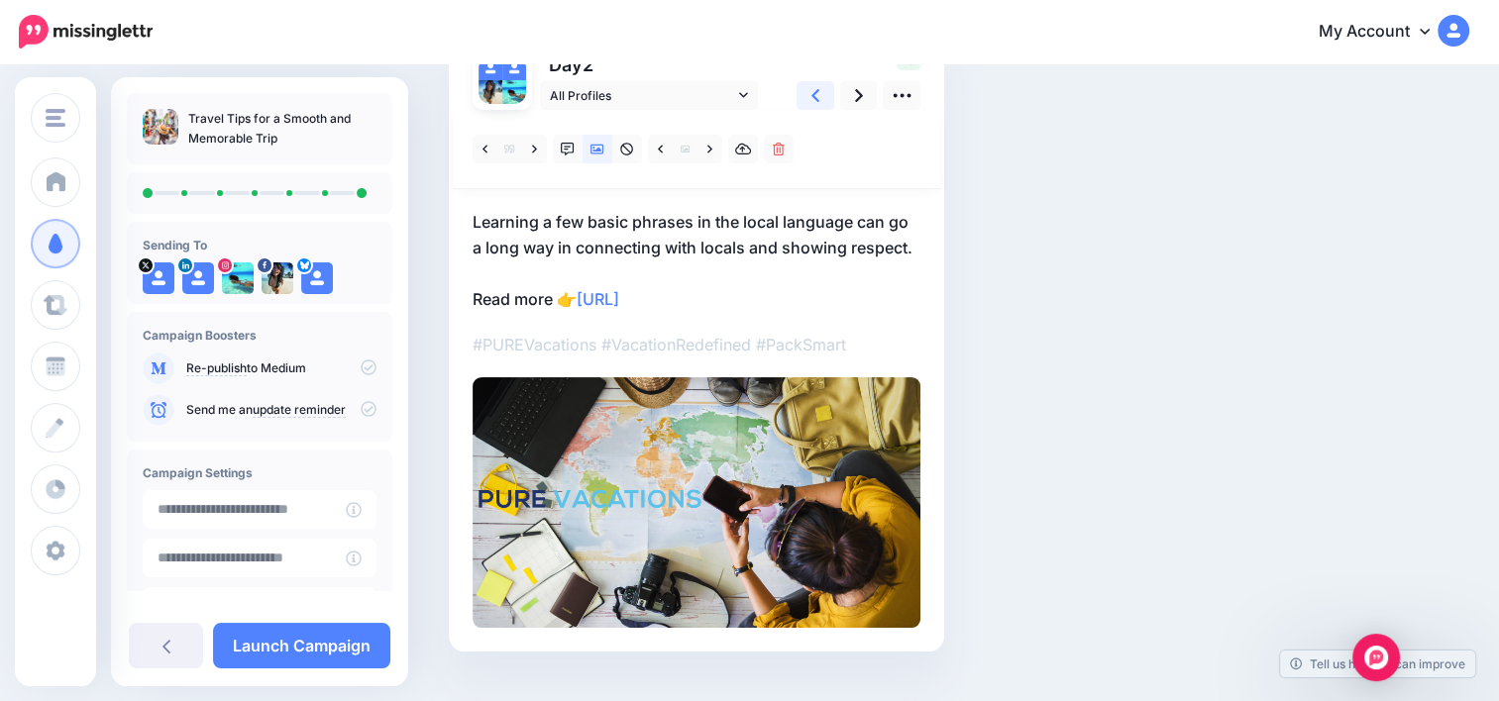
click at [811, 100] on icon at bounding box center [815, 95] width 8 height 21
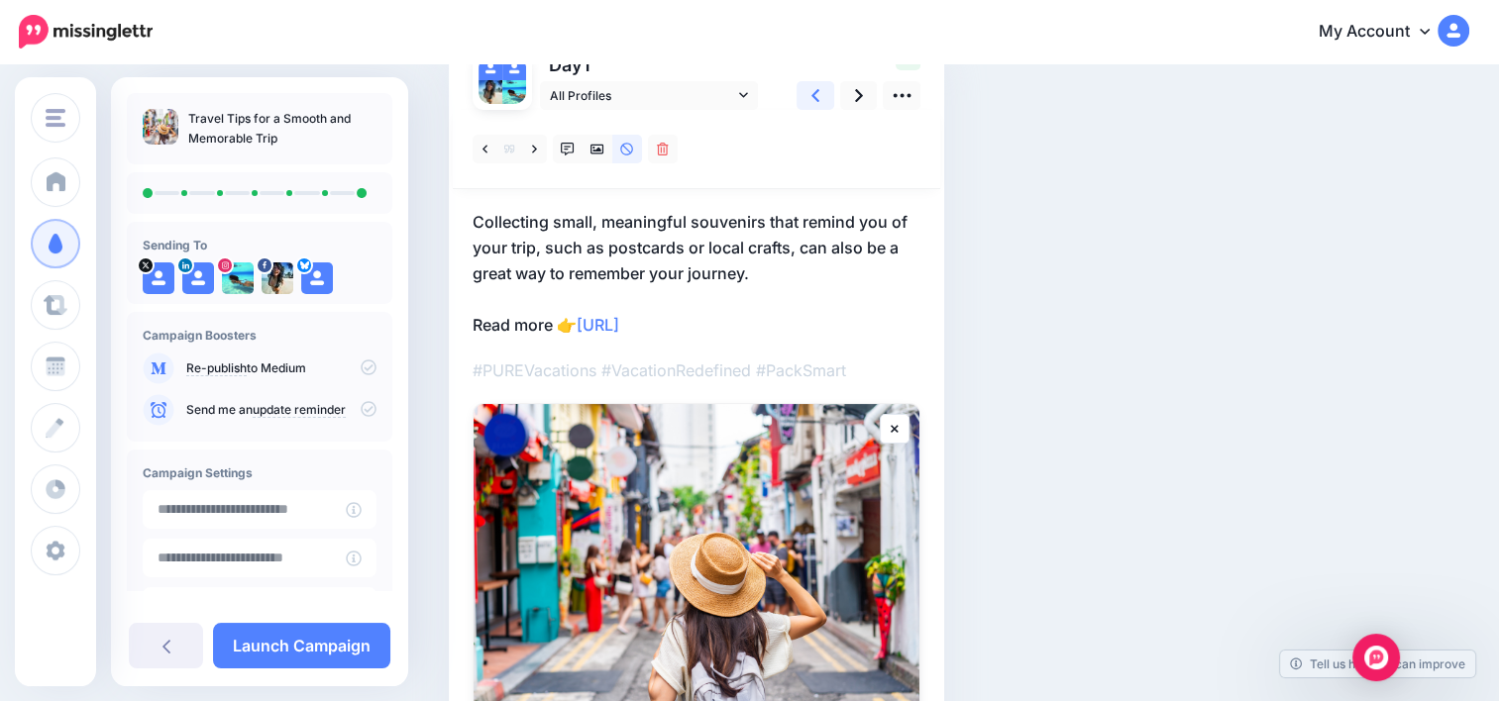
click at [825, 95] on link at bounding box center [815, 95] width 38 height 29
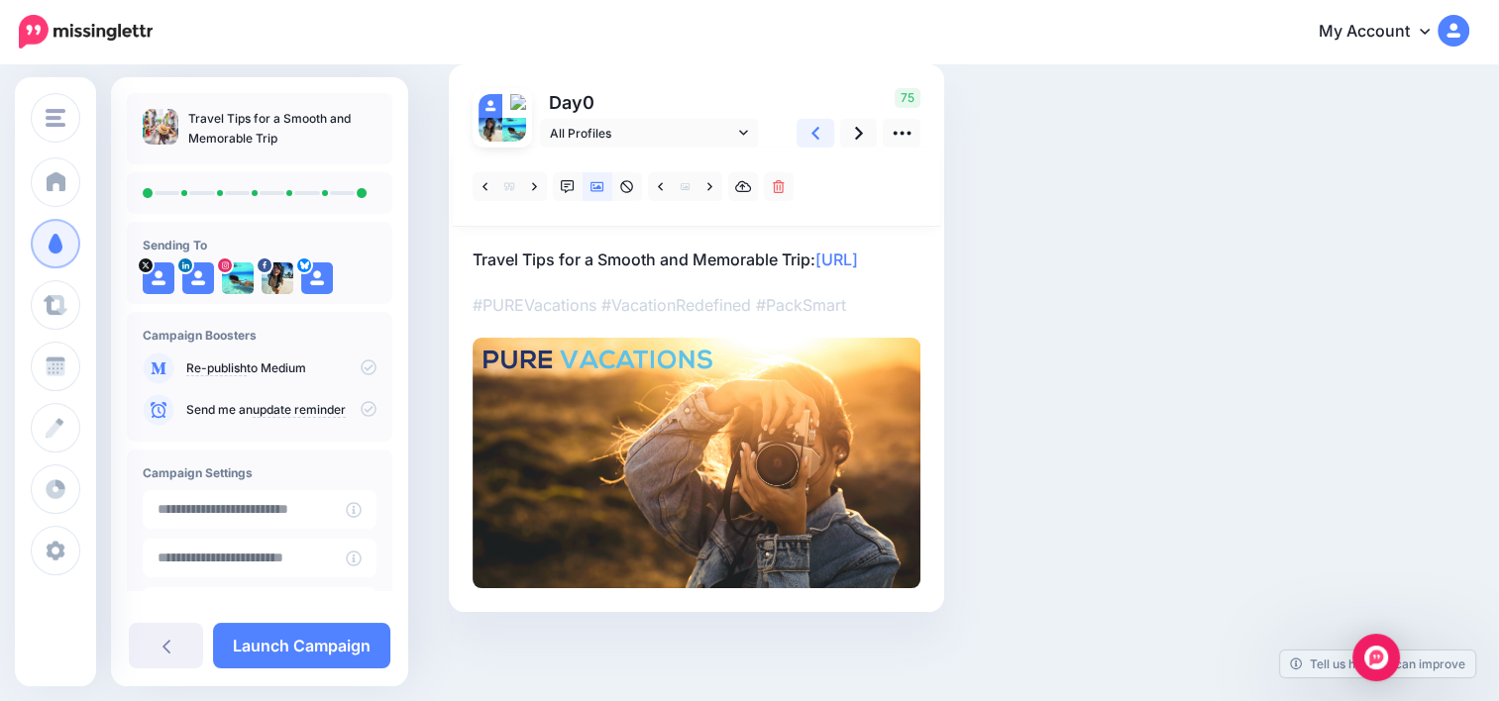
scroll to position [0, 0]
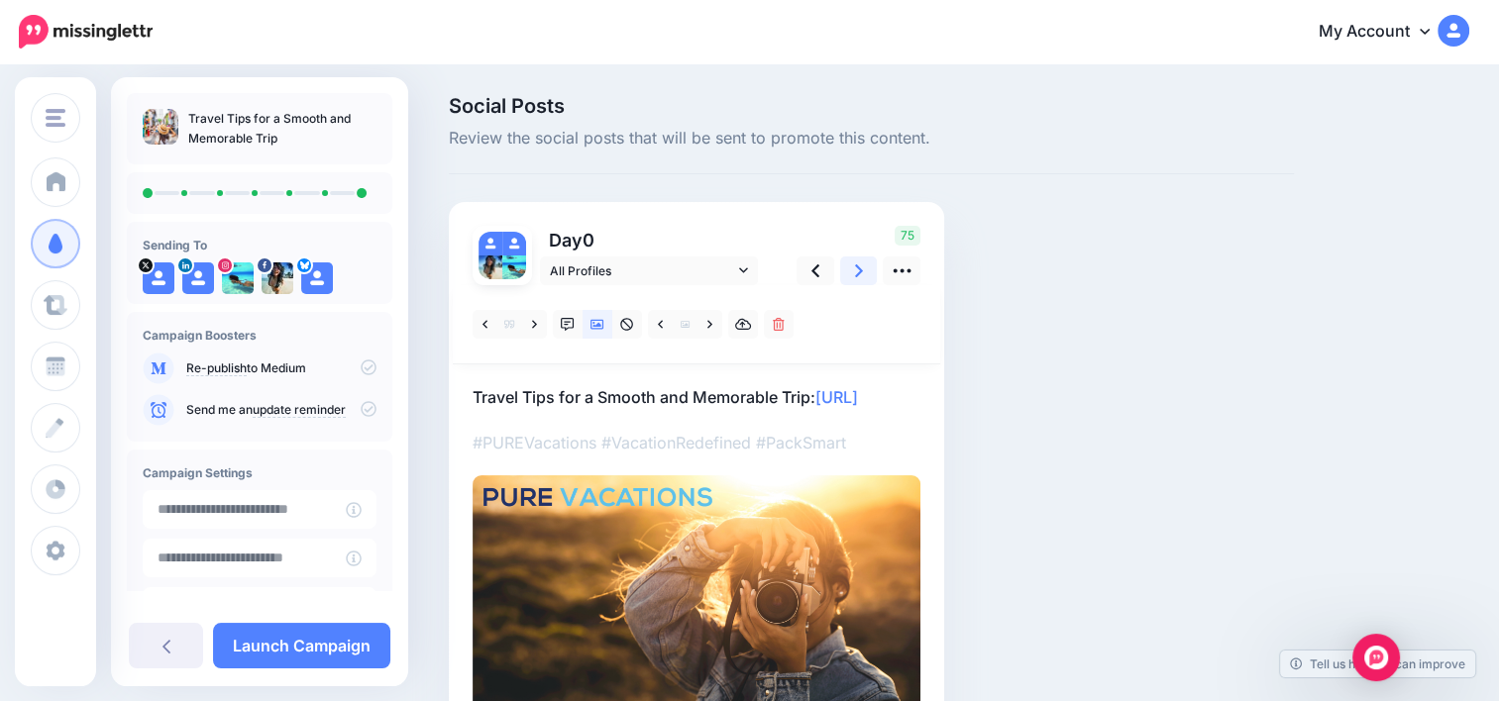
click at [844, 267] on link at bounding box center [859, 271] width 38 height 29
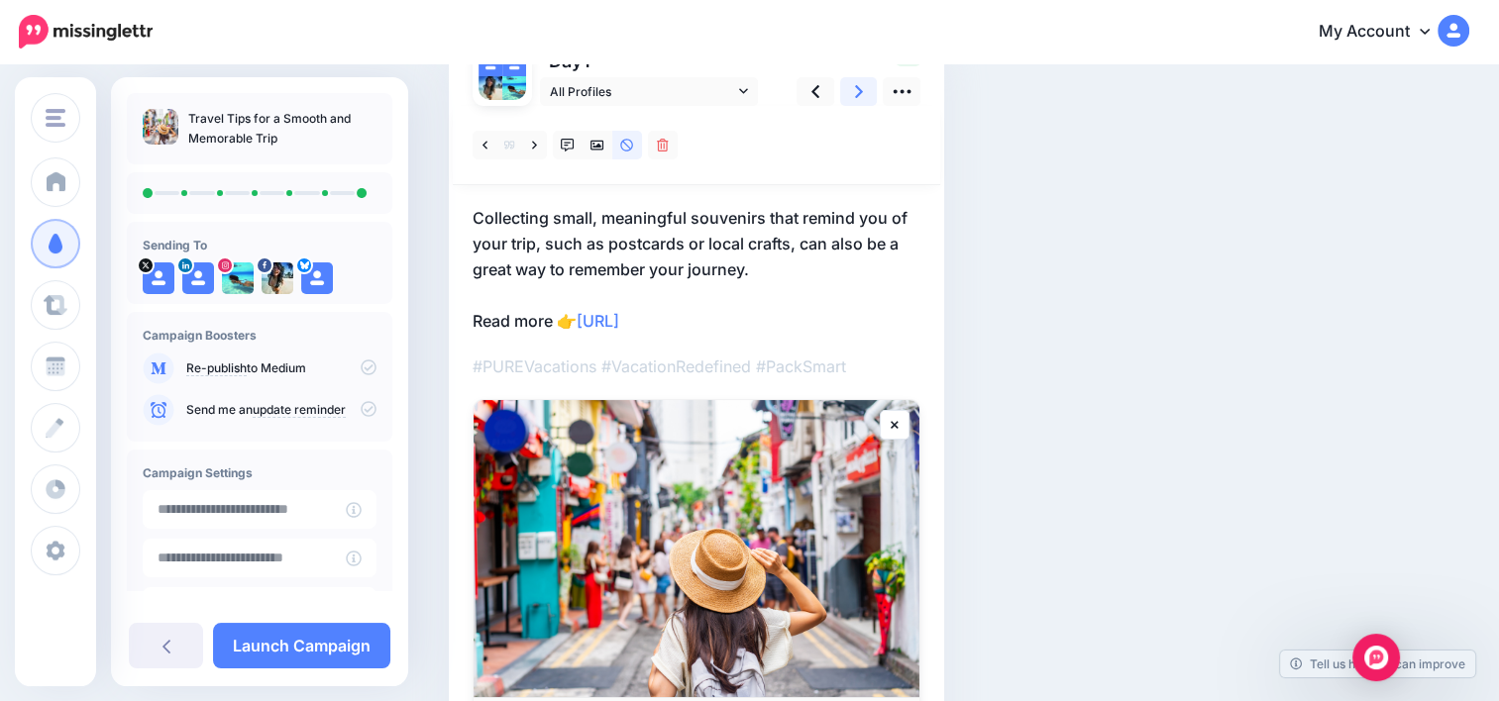
scroll to position [174, 0]
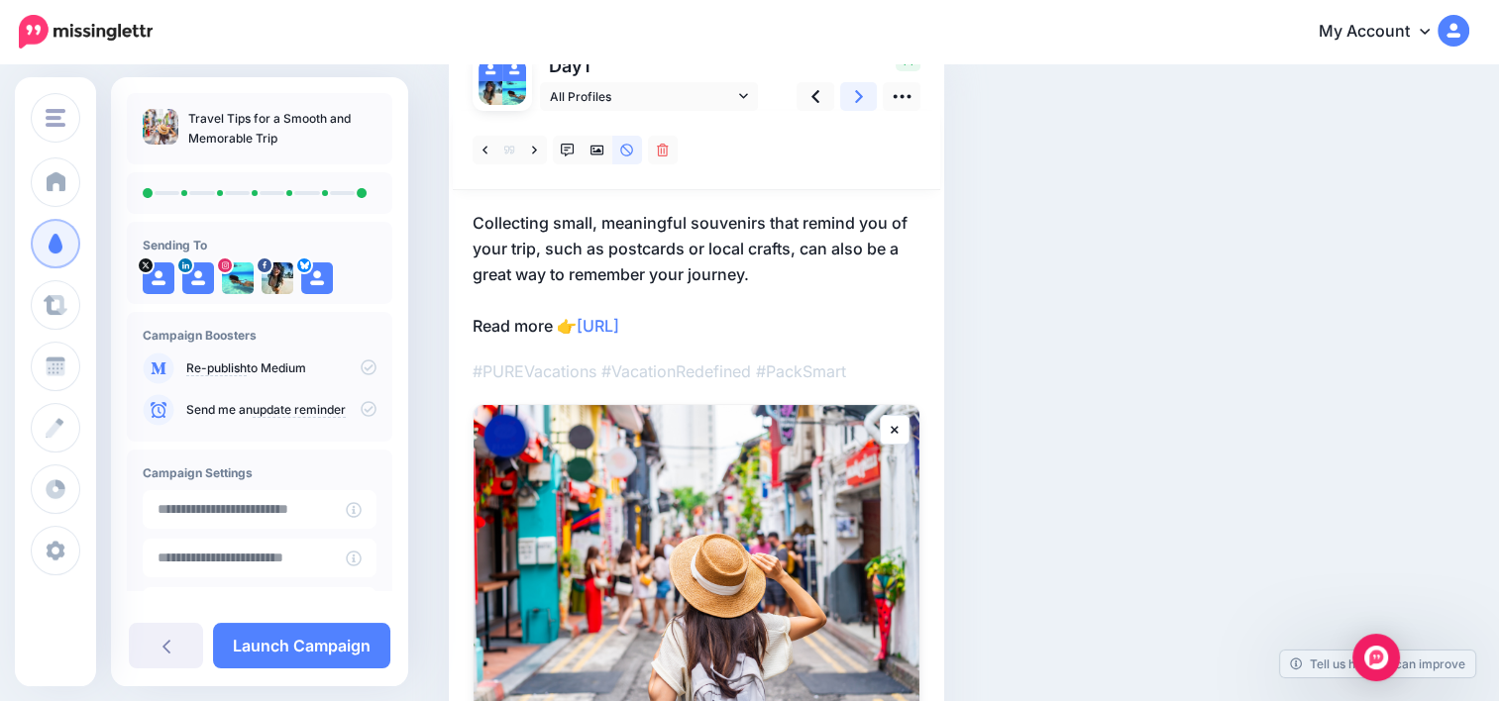
click at [856, 99] on icon at bounding box center [859, 96] width 8 height 13
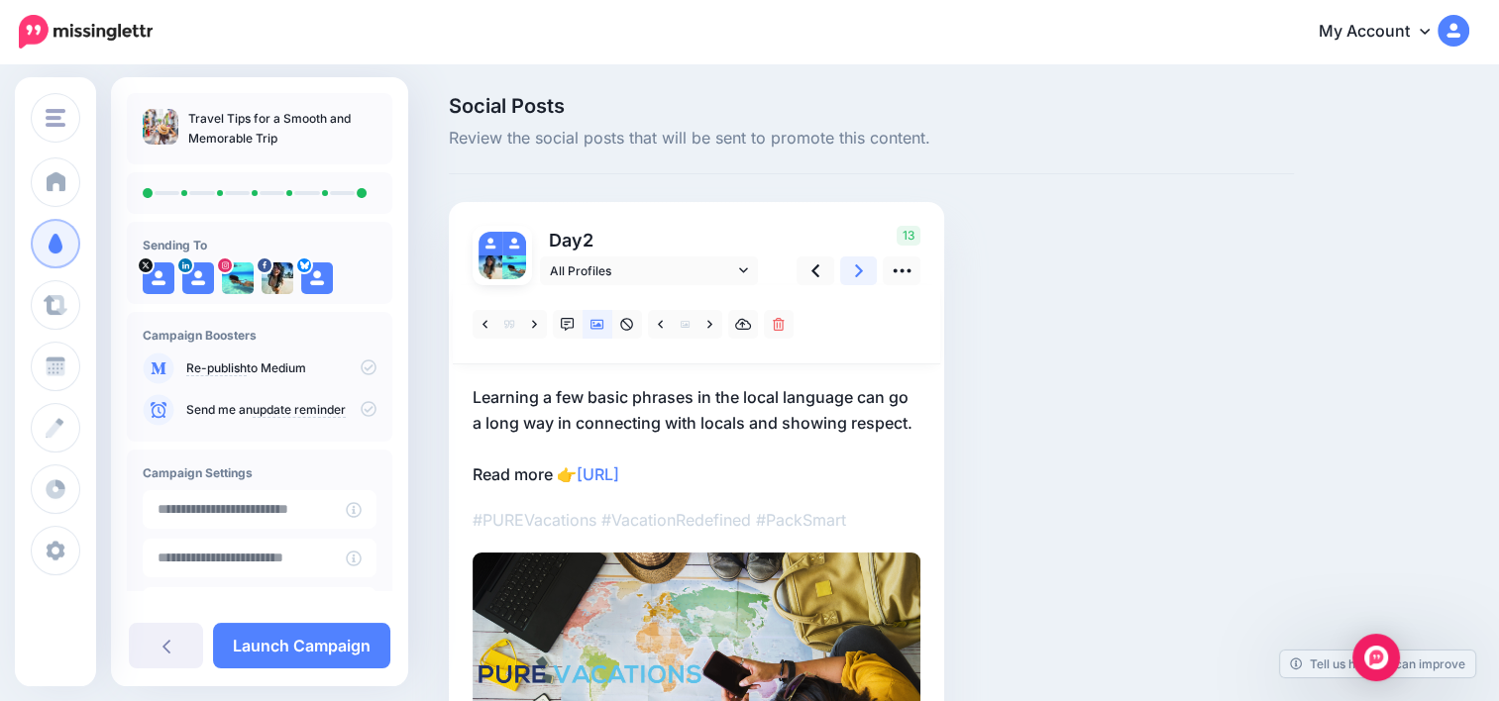
click at [865, 271] on link at bounding box center [859, 271] width 38 height 29
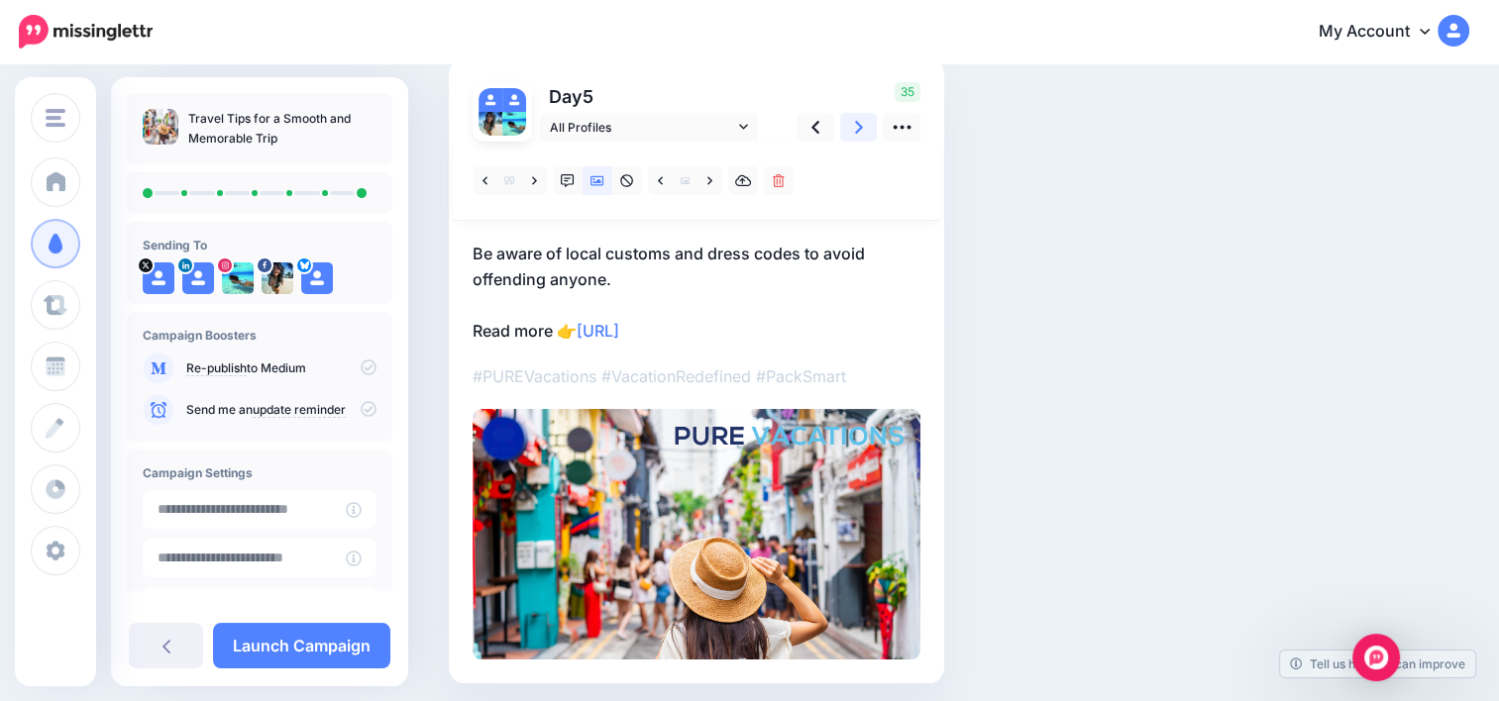
scroll to position [167, 0]
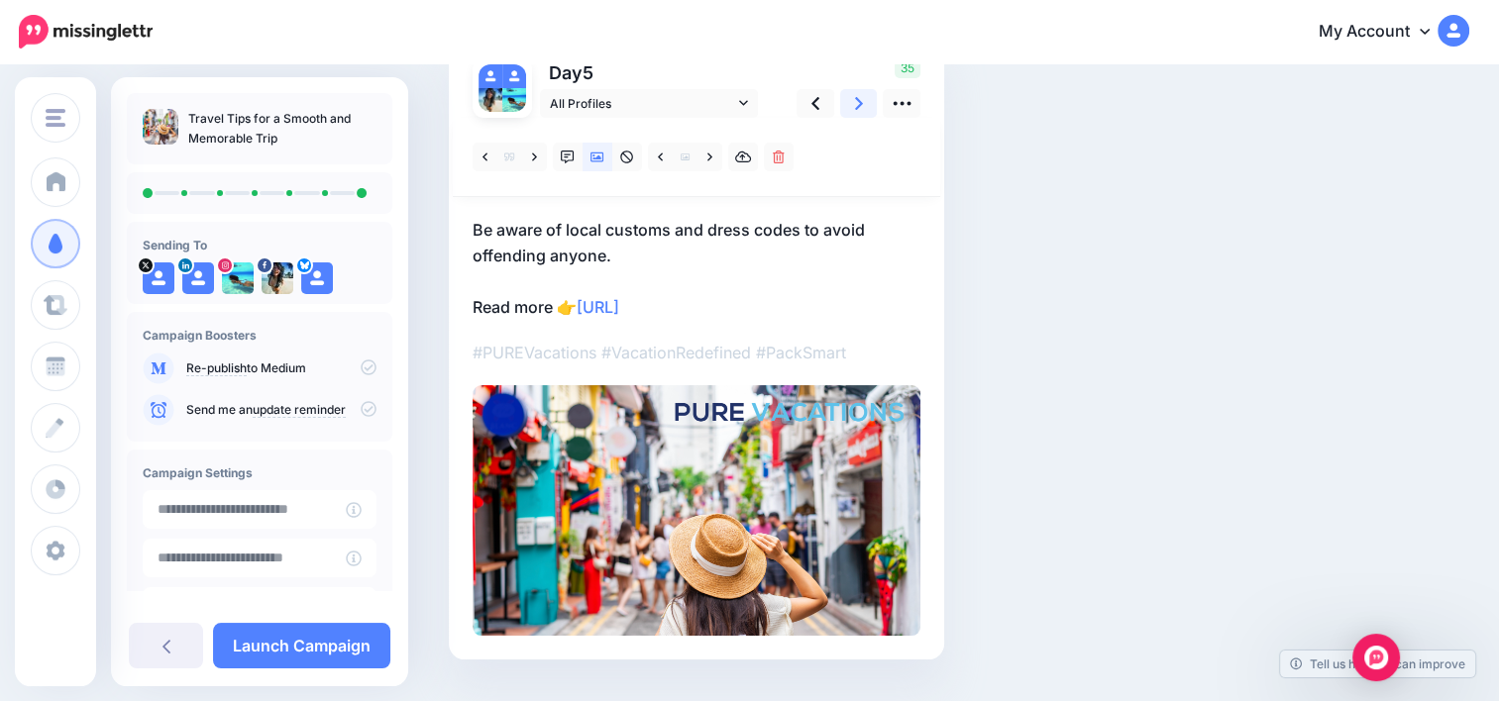
click at [850, 103] on link at bounding box center [859, 103] width 38 height 29
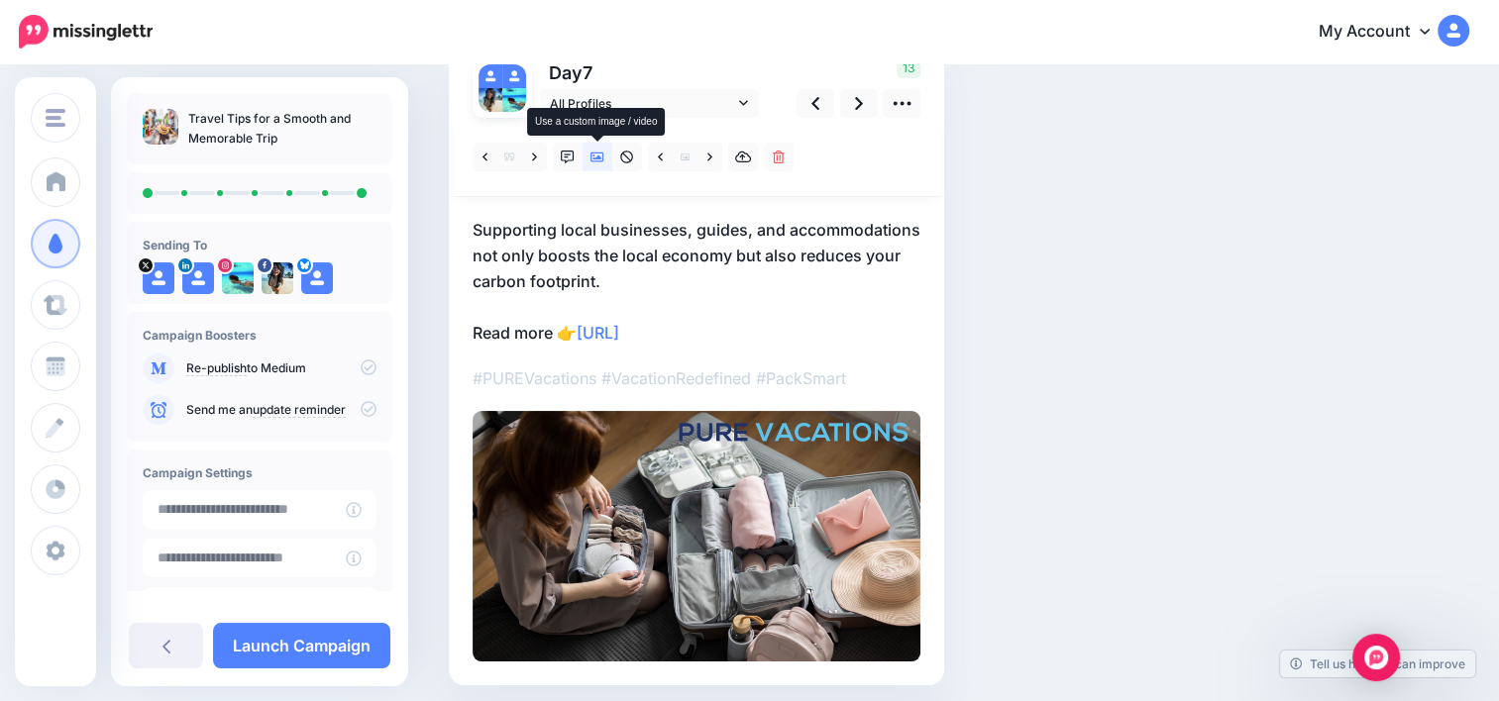
click at [596, 158] on icon at bounding box center [597, 158] width 14 height 14
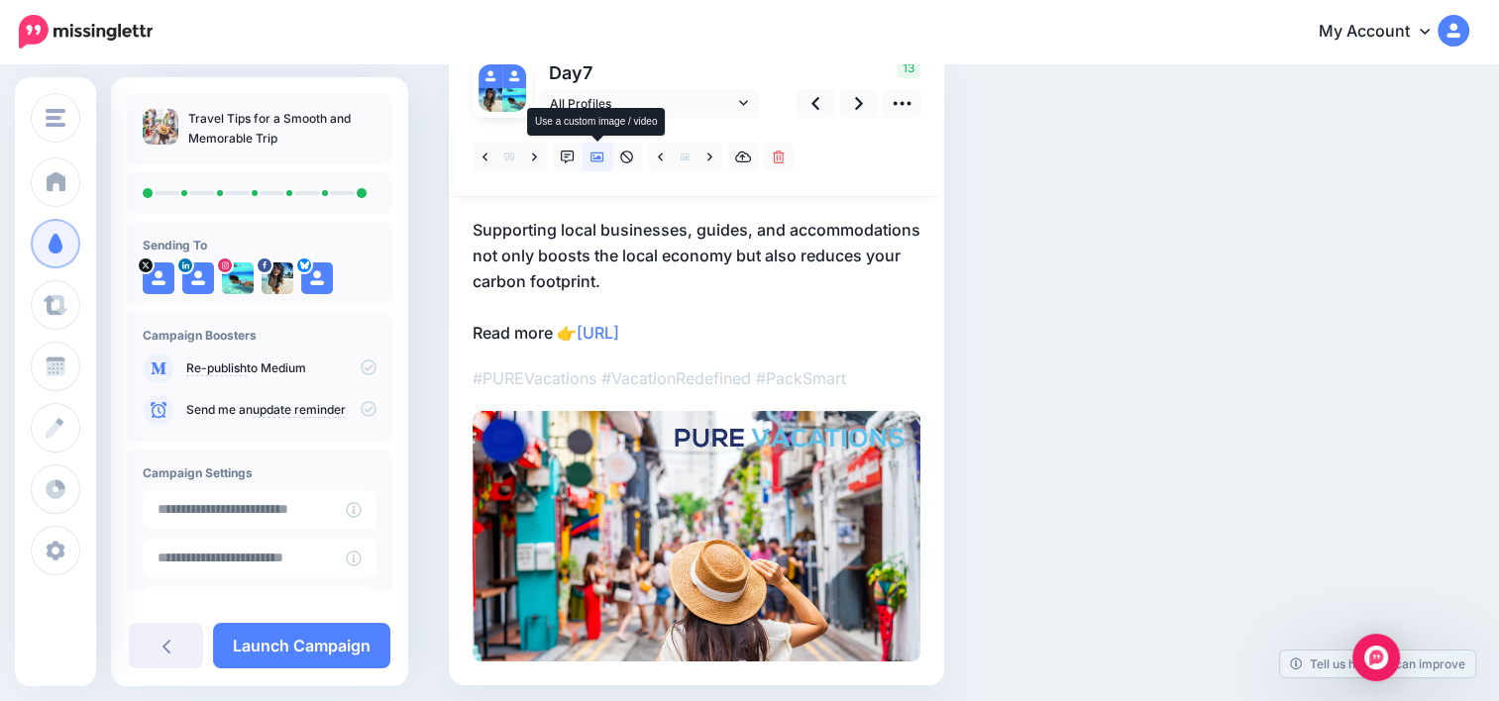
click at [596, 158] on icon at bounding box center [597, 158] width 14 height 14
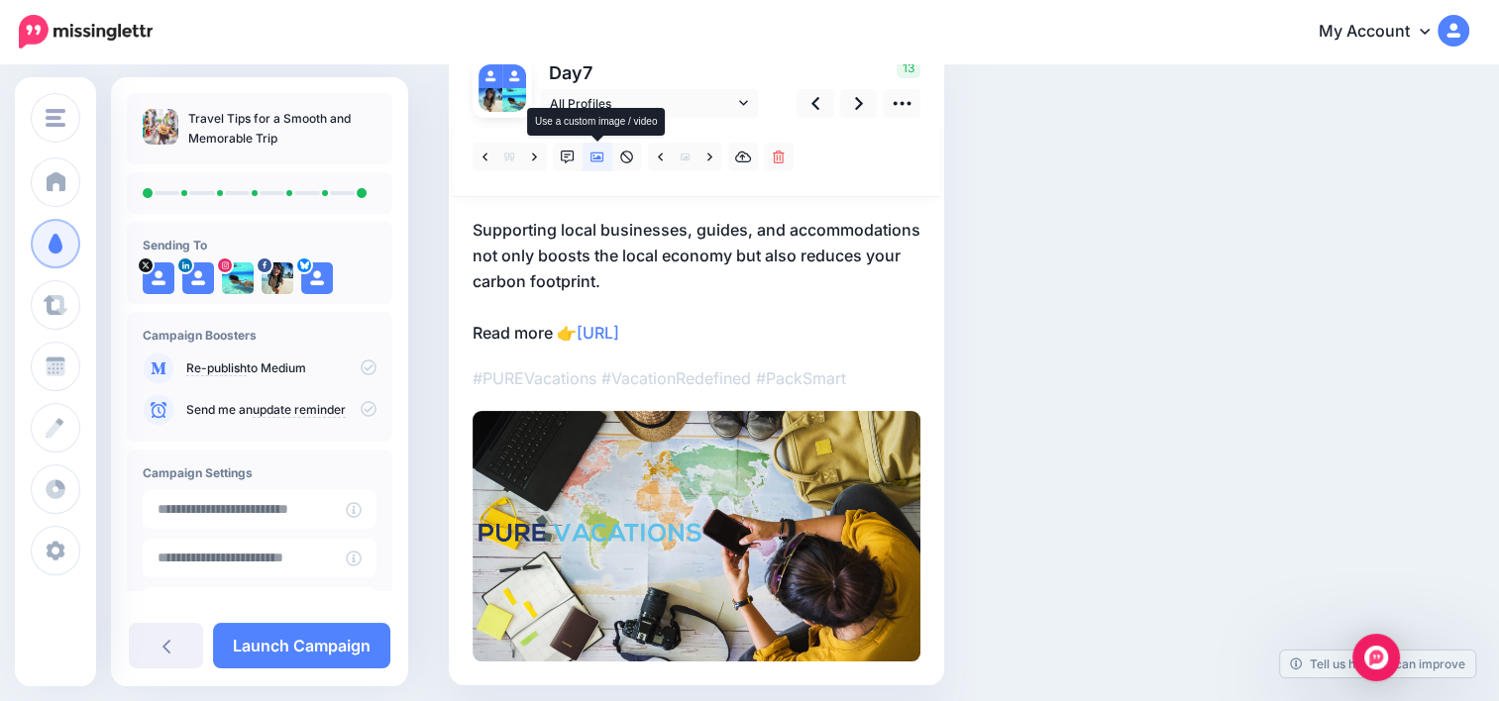
click at [596, 158] on icon at bounding box center [597, 158] width 14 height 14
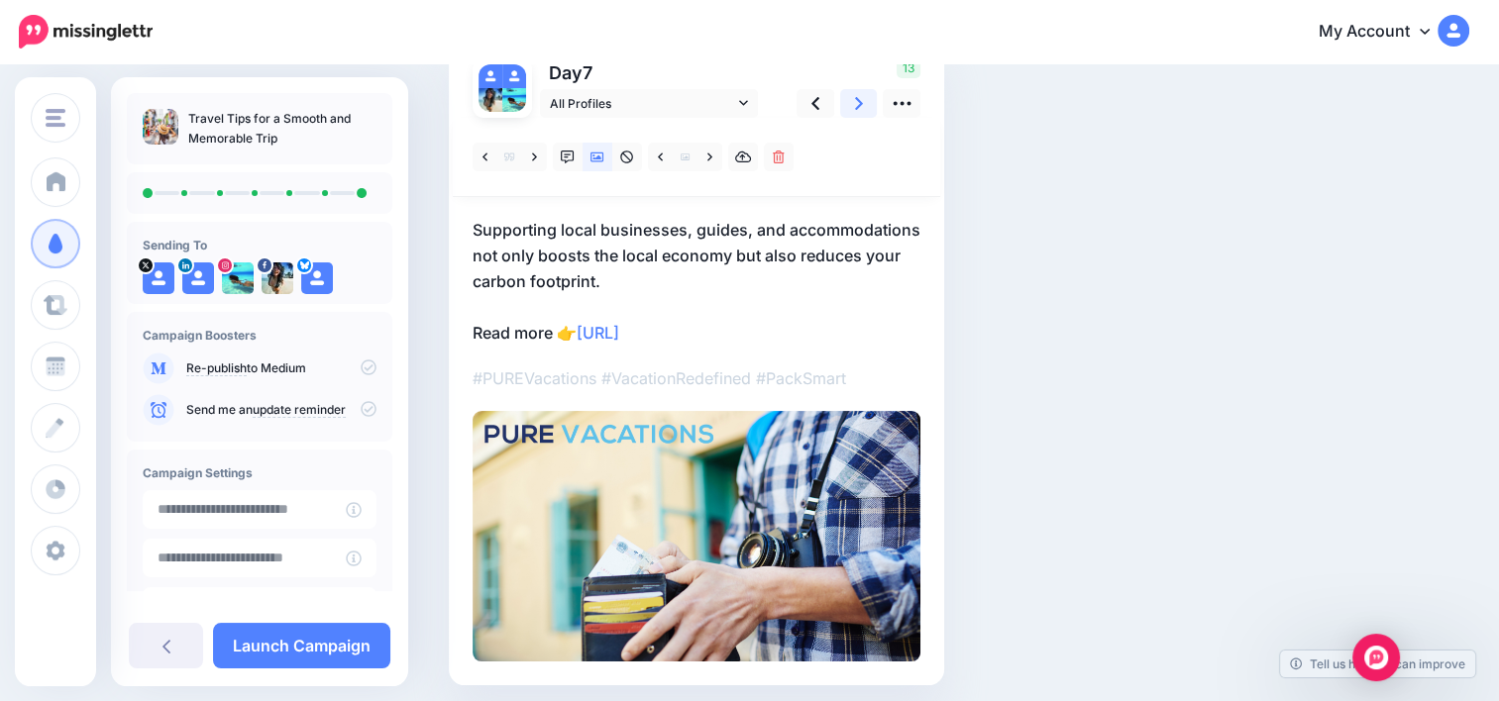
click at [860, 99] on icon at bounding box center [859, 103] width 8 height 21
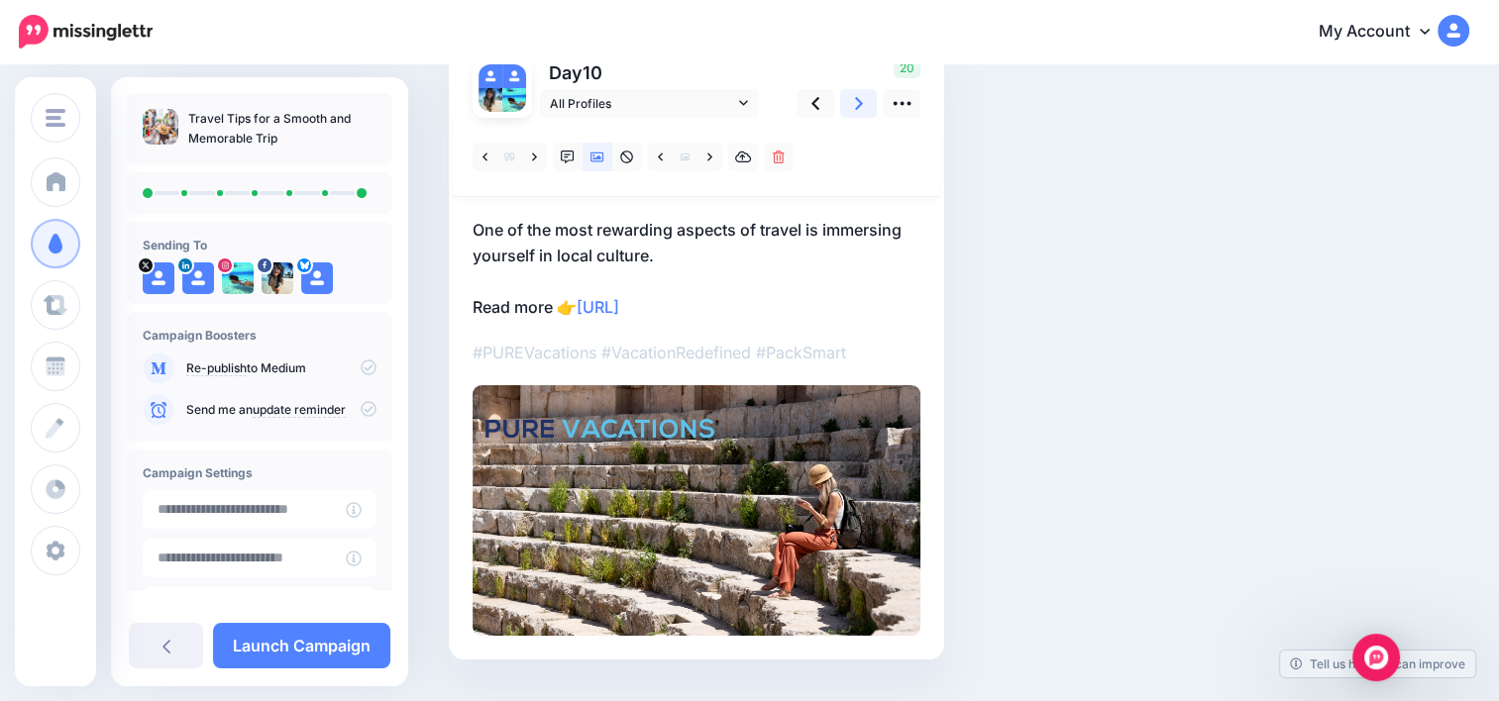
click at [860, 99] on icon at bounding box center [859, 103] width 8 height 21
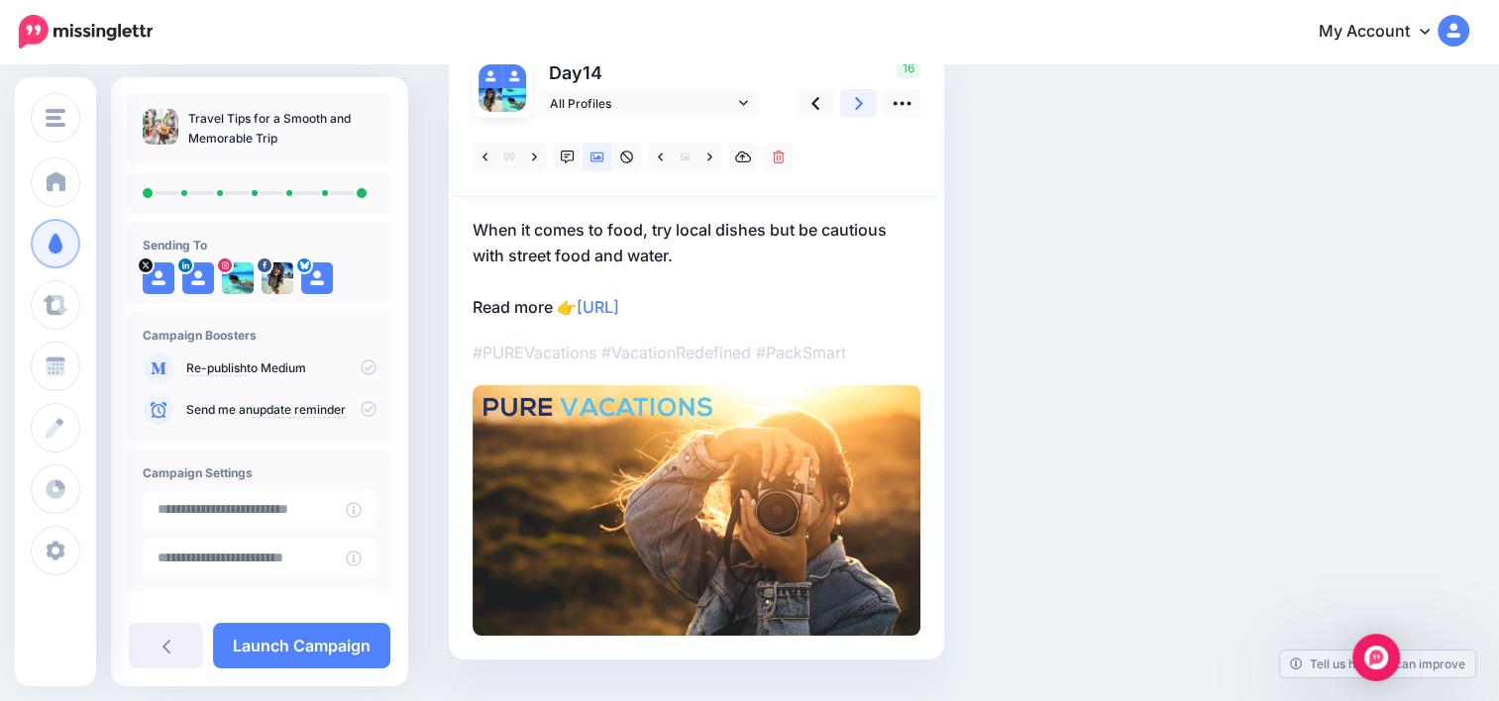
click at [860, 99] on icon at bounding box center [859, 103] width 8 height 21
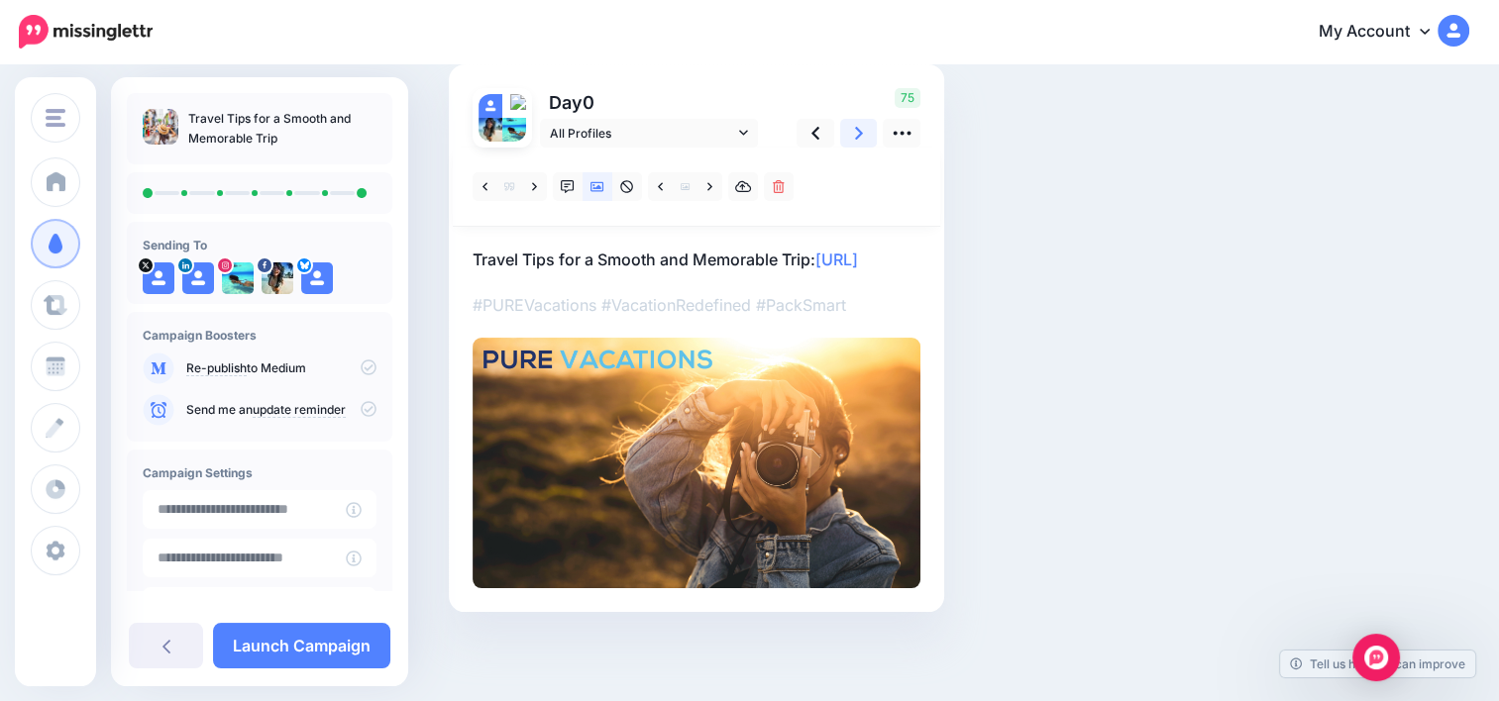
scroll to position [162, 0]
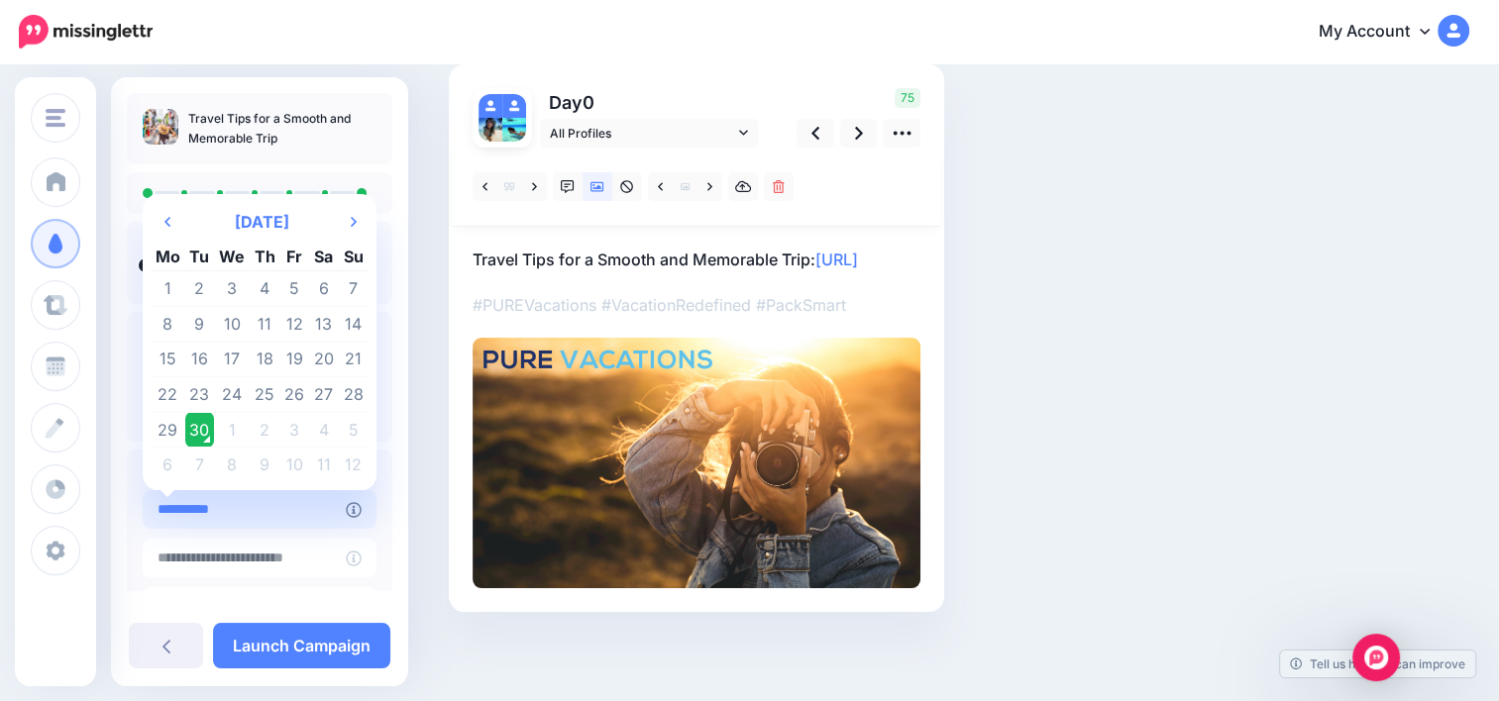
click at [260, 524] on input "**********" at bounding box center [244, 509] width 203 height 39
click at [229, 438] on td "1" at bounding box center [232, 430] width 36 height 36
type input "**********"
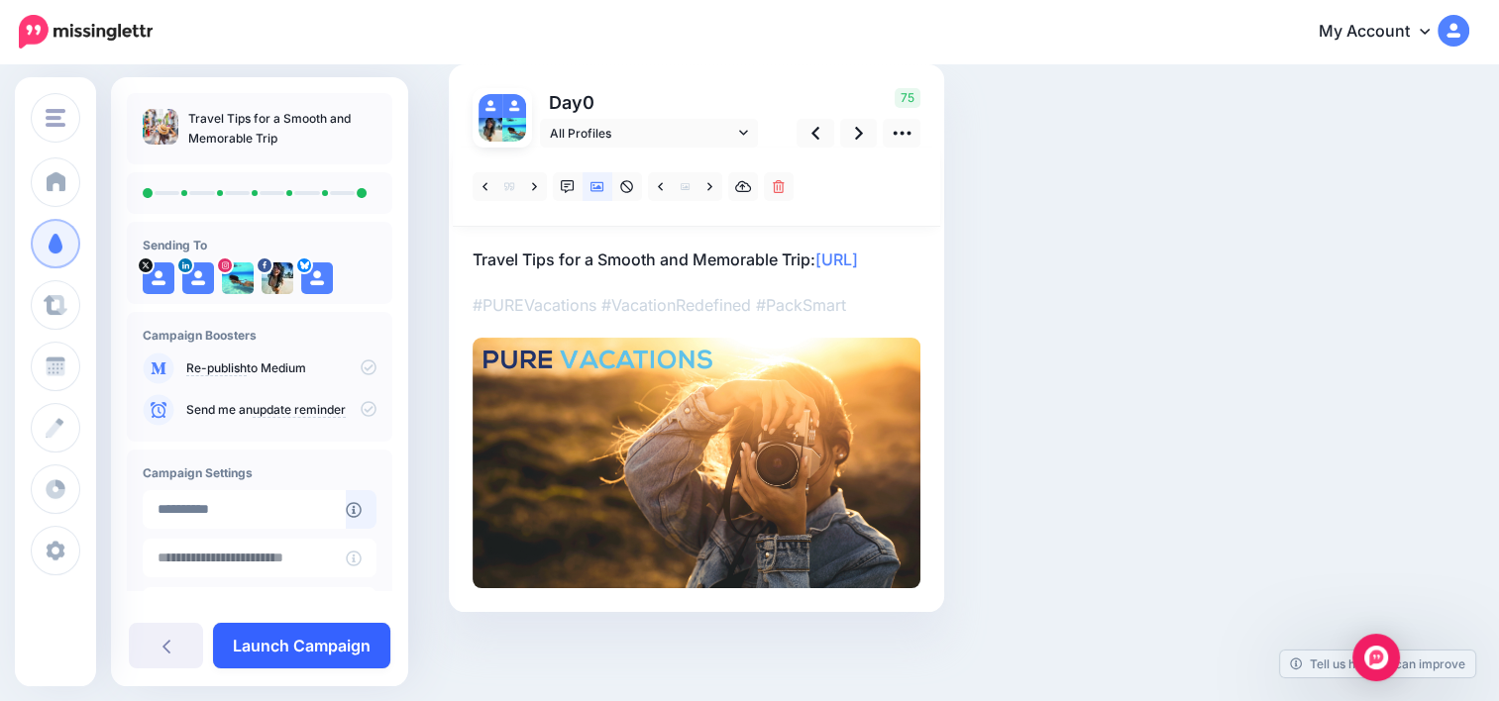
click at [317, 644] on link "Launch Campaign" at bounding box center [301, 646] width 177 height 46
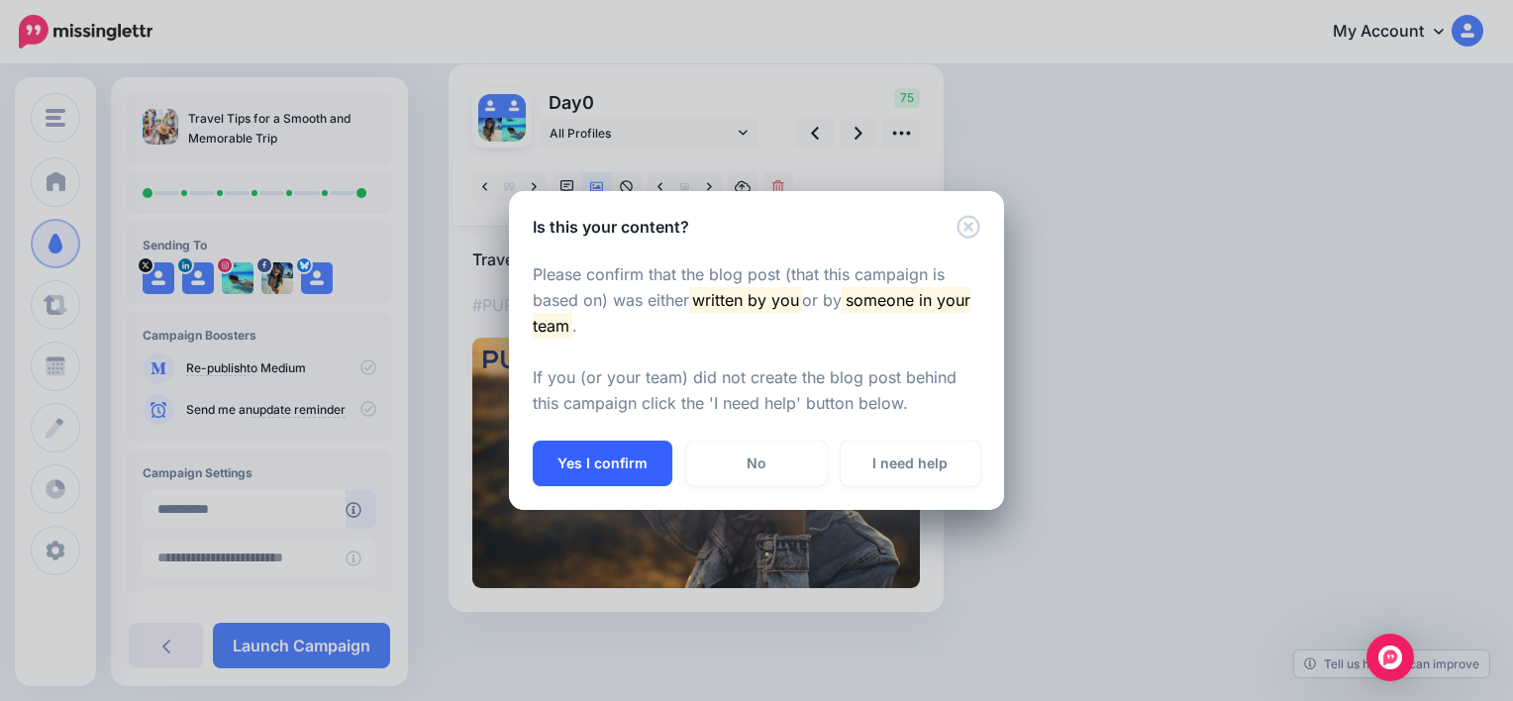
click at [613, 465] on button "Yes I confirm" at bounding box center [603, 464] width 140 height 46
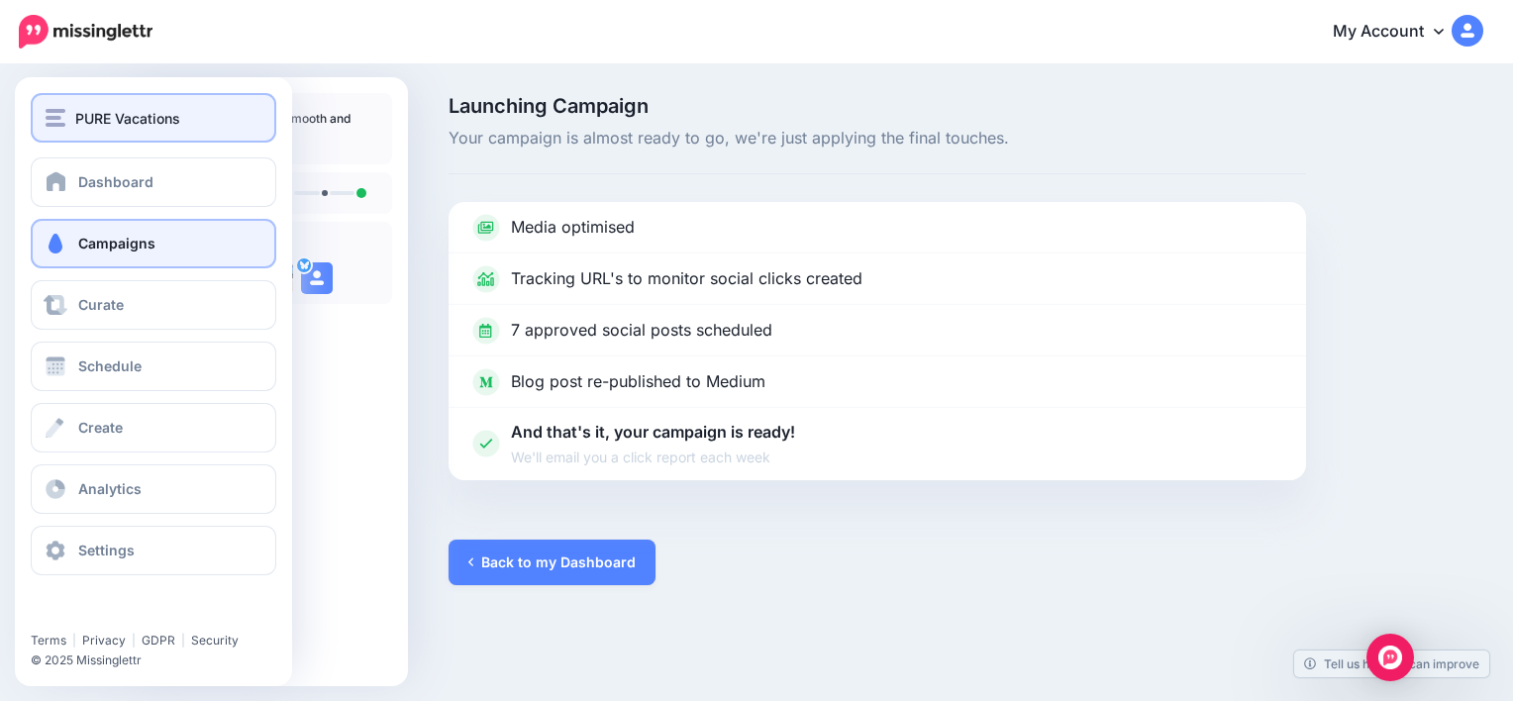
click at [94, 104] on button "PURE Vacations" at bounding box center [154, 118] width 246 height 50
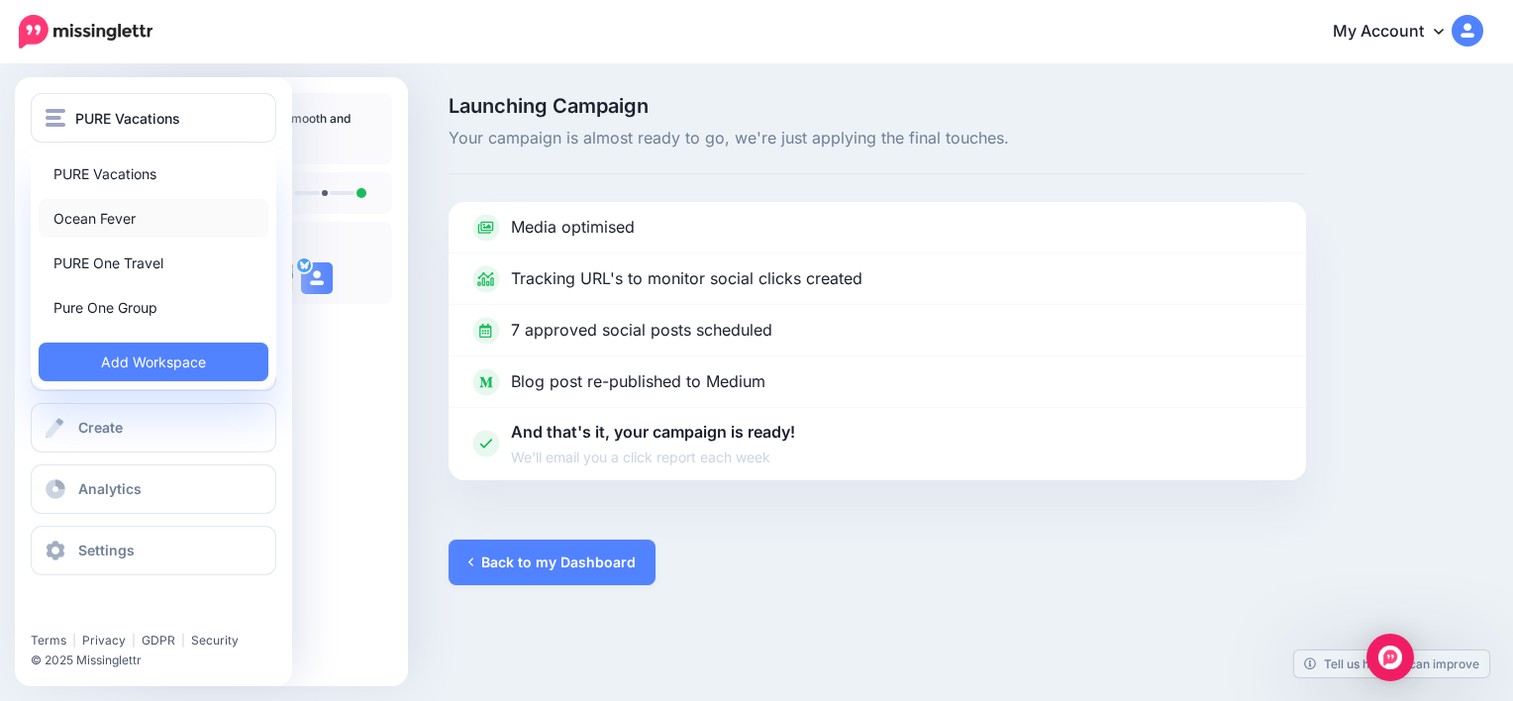
click at [115, 226] on link "Ocean Fever" at bounding box center [154, 218] width 230 height 39
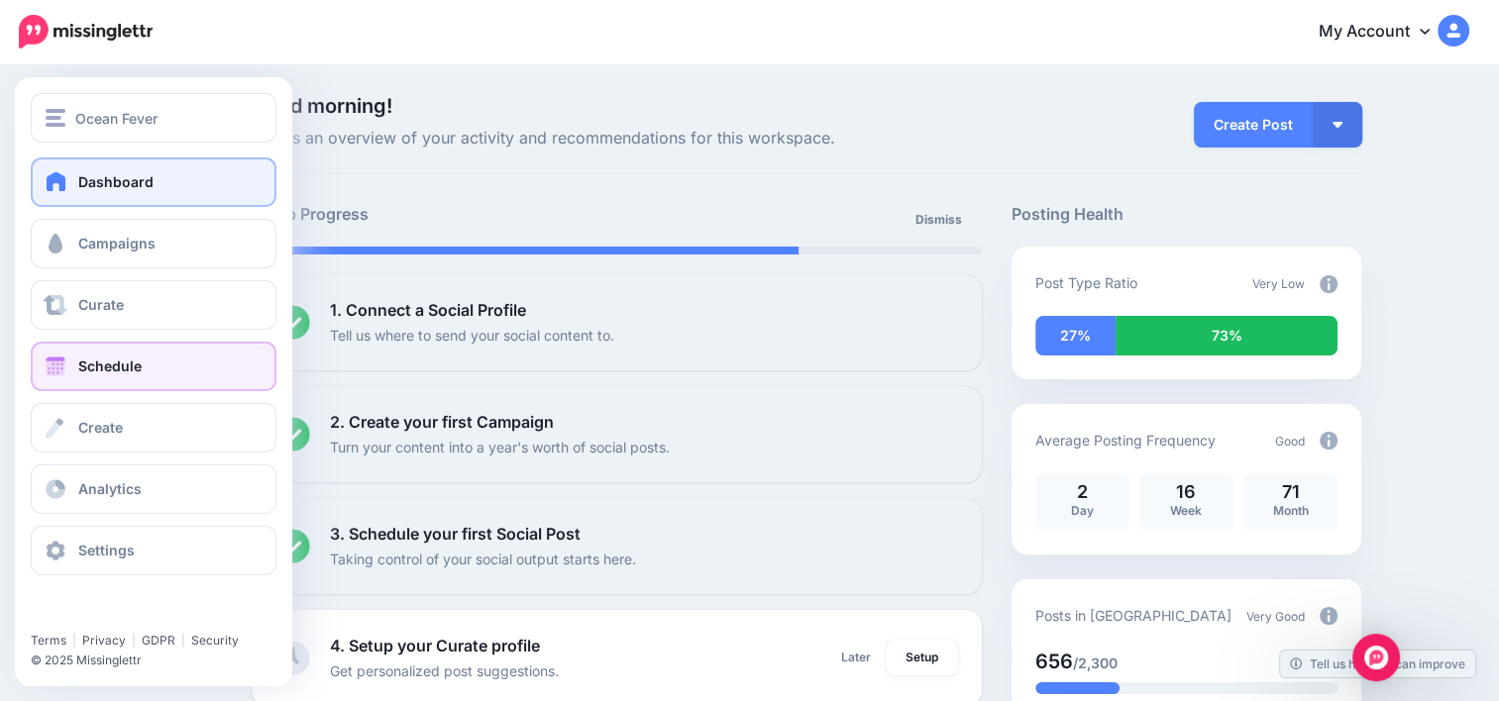
click at [162, 384] on link "Schedule" at bounding box center [154, 367] width 246 height 50
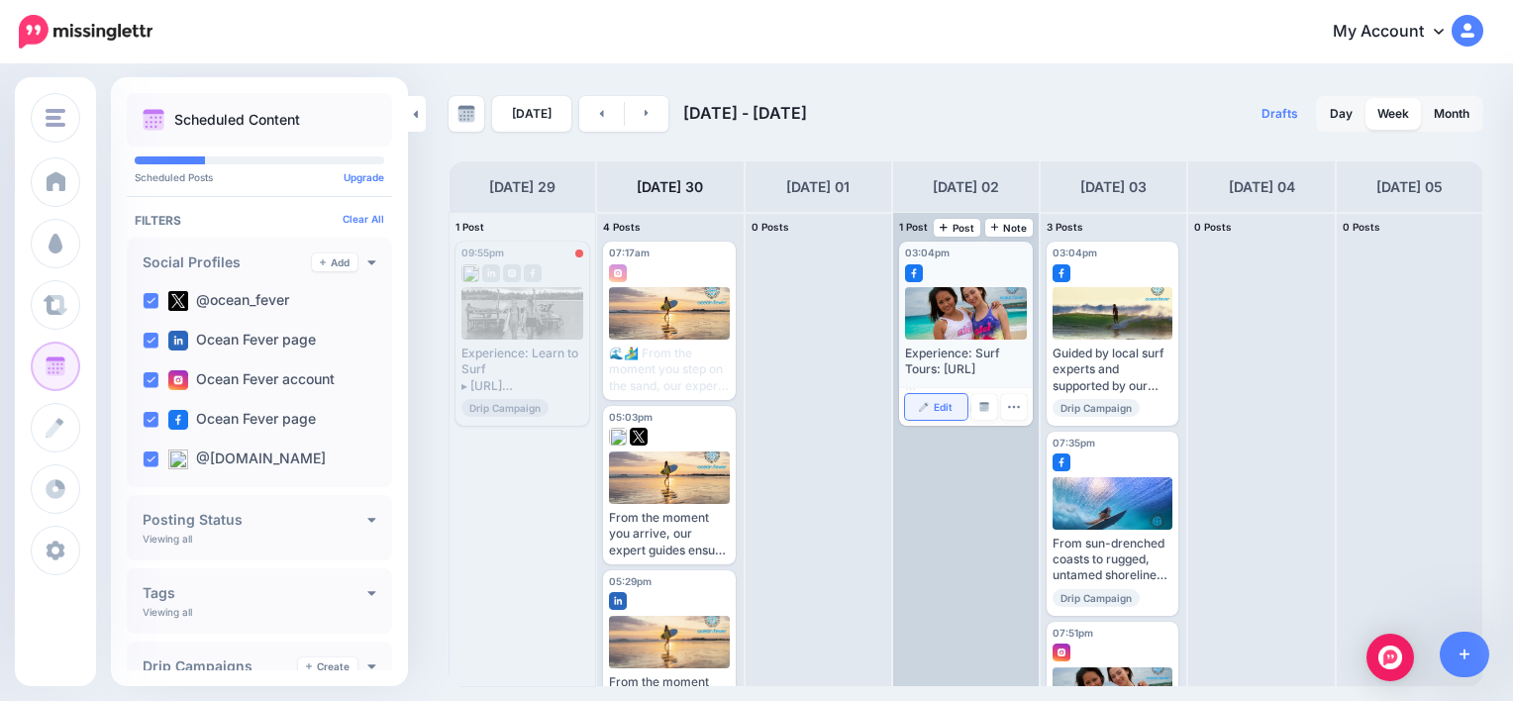
click at [958, 397] on link "Edit" at bounding box center [936, 407] width 62 height 26
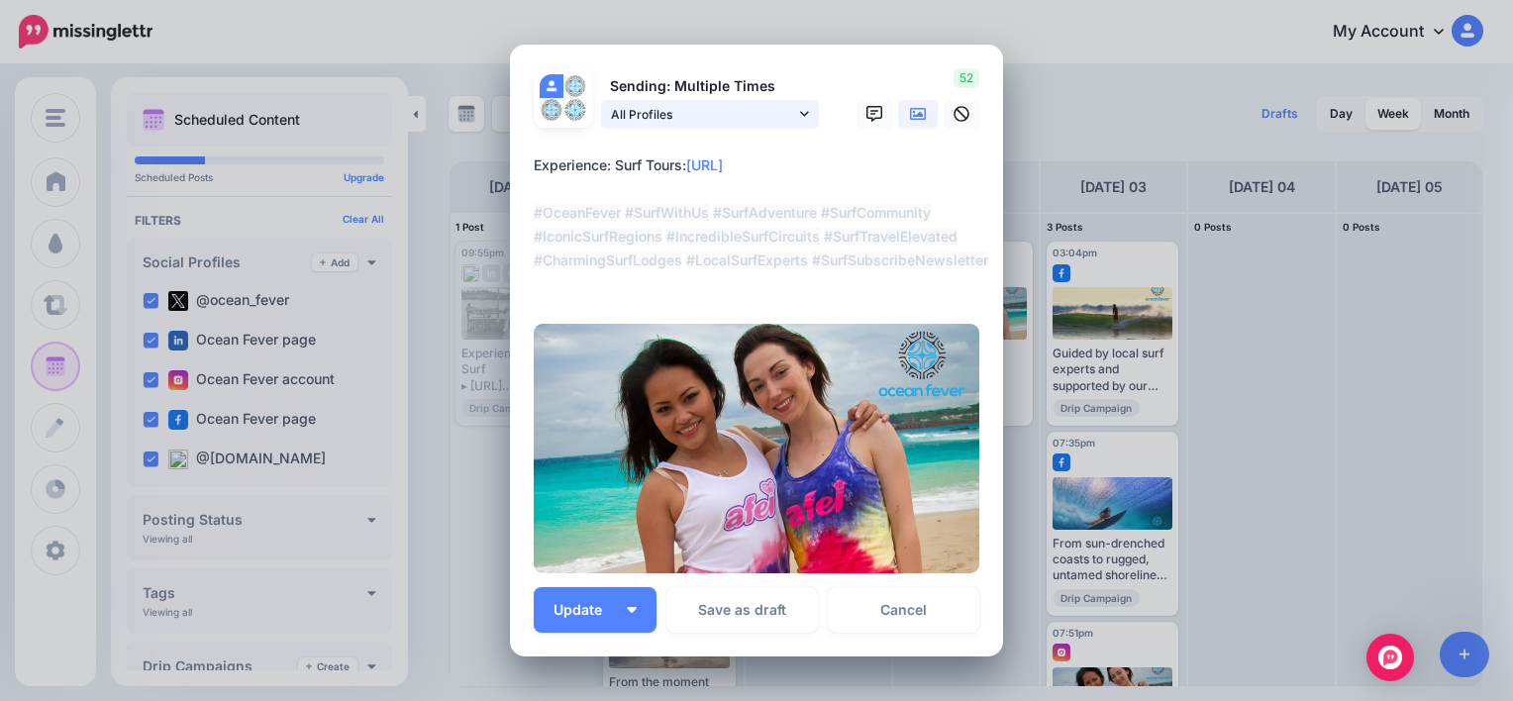
click at [794, 103] on link "All Profiles" at bounding box center [710, 114] width 218 height 29
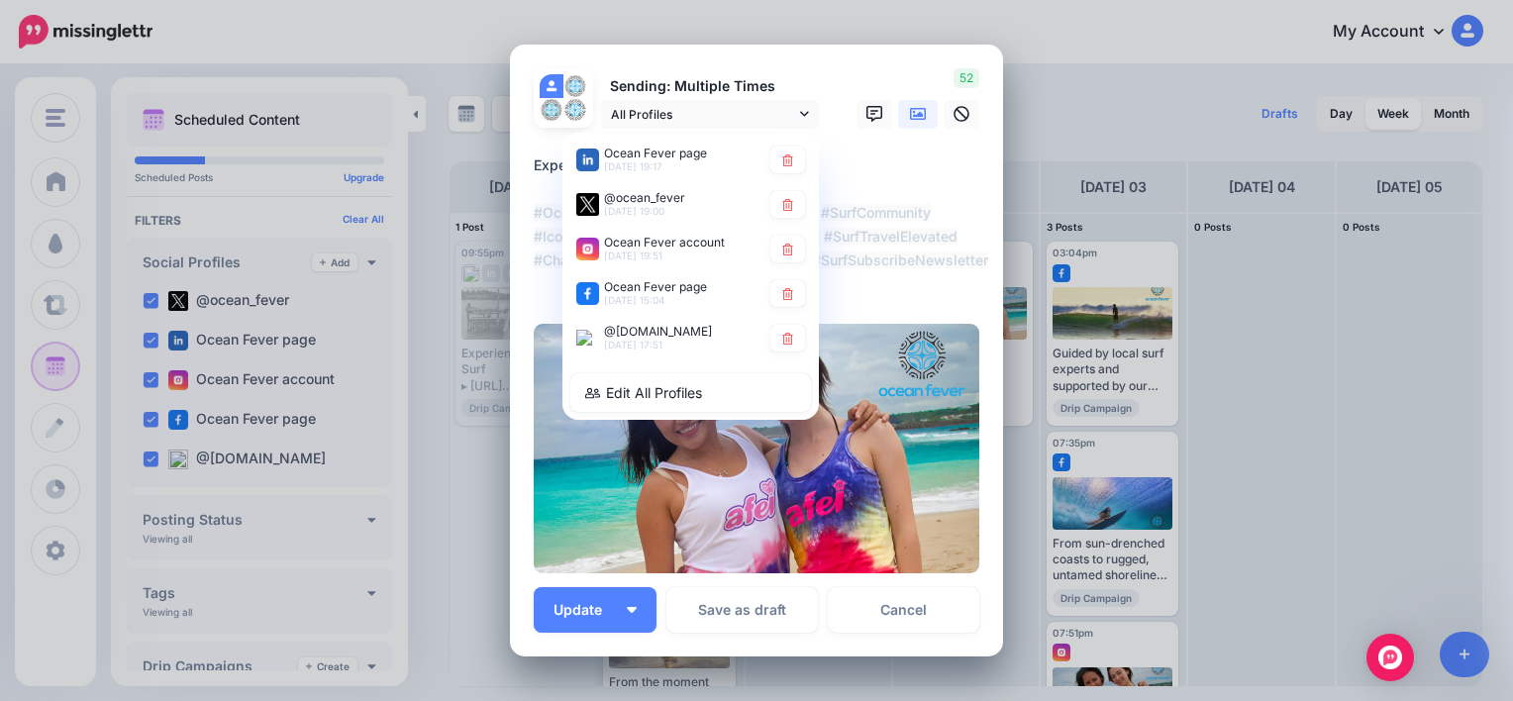
click at [847, 150] on div at bounding box center [757, 141] width 446 height 25
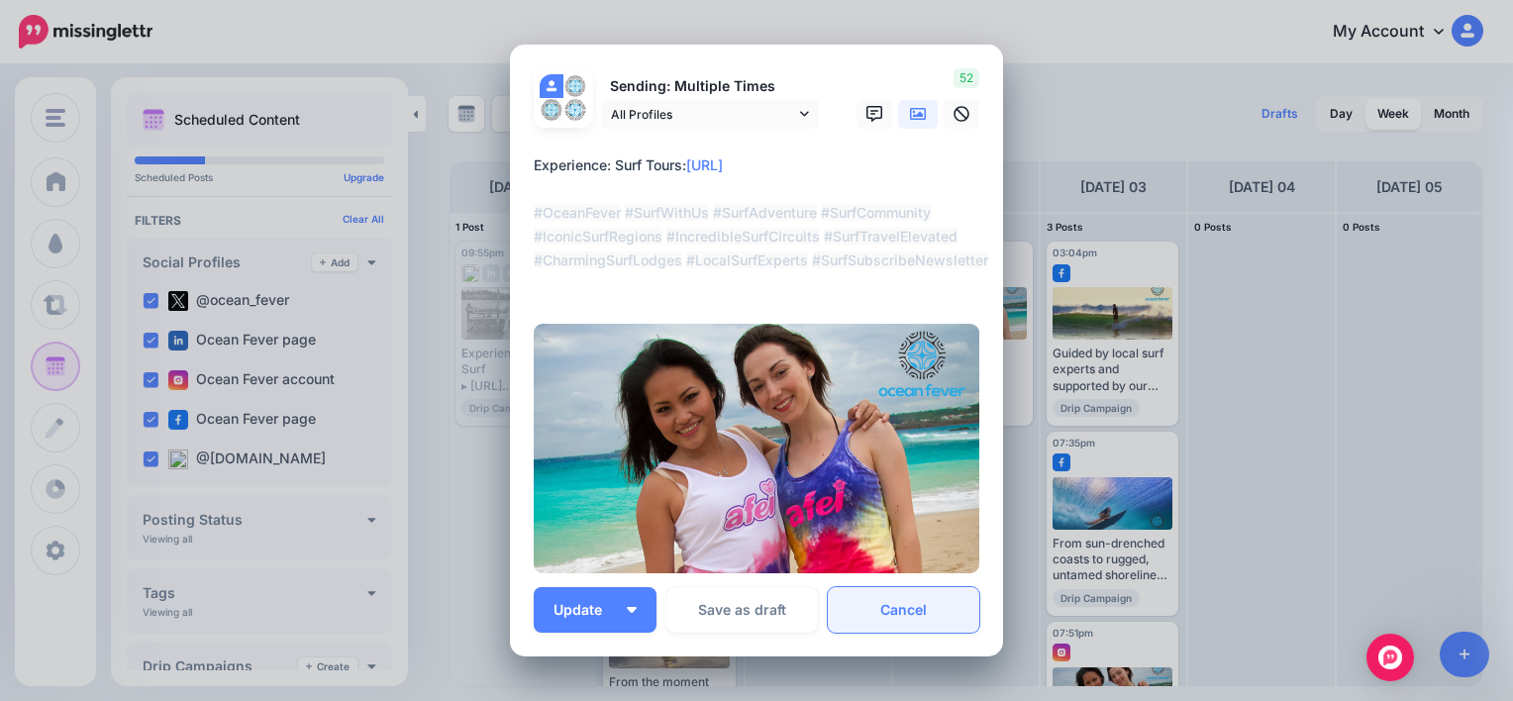
click at [965, 618] on link "Cancel" at bounding box center [904, 610] width 152 height 46
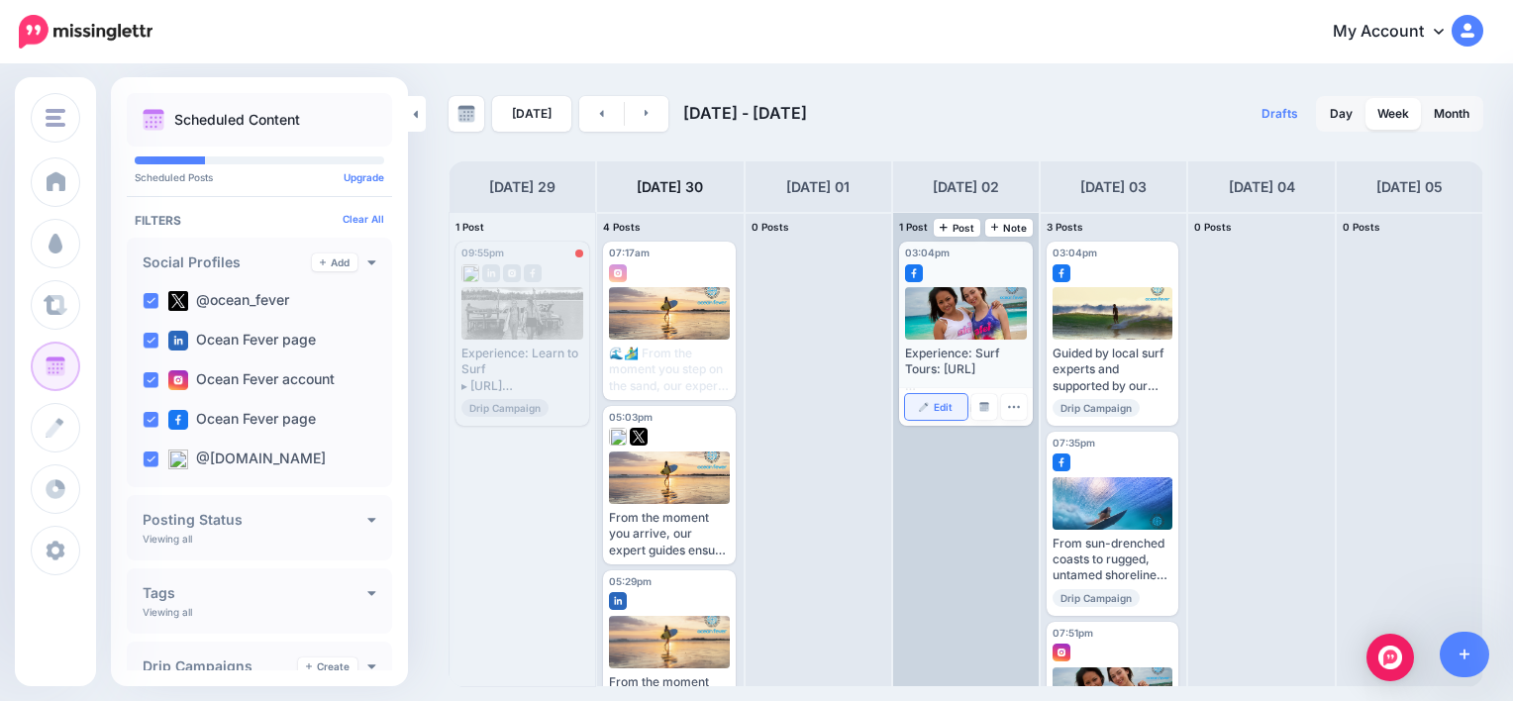
click at [952, 406] on span "Edit" at bounding box center [943, 407] width 19 height 10
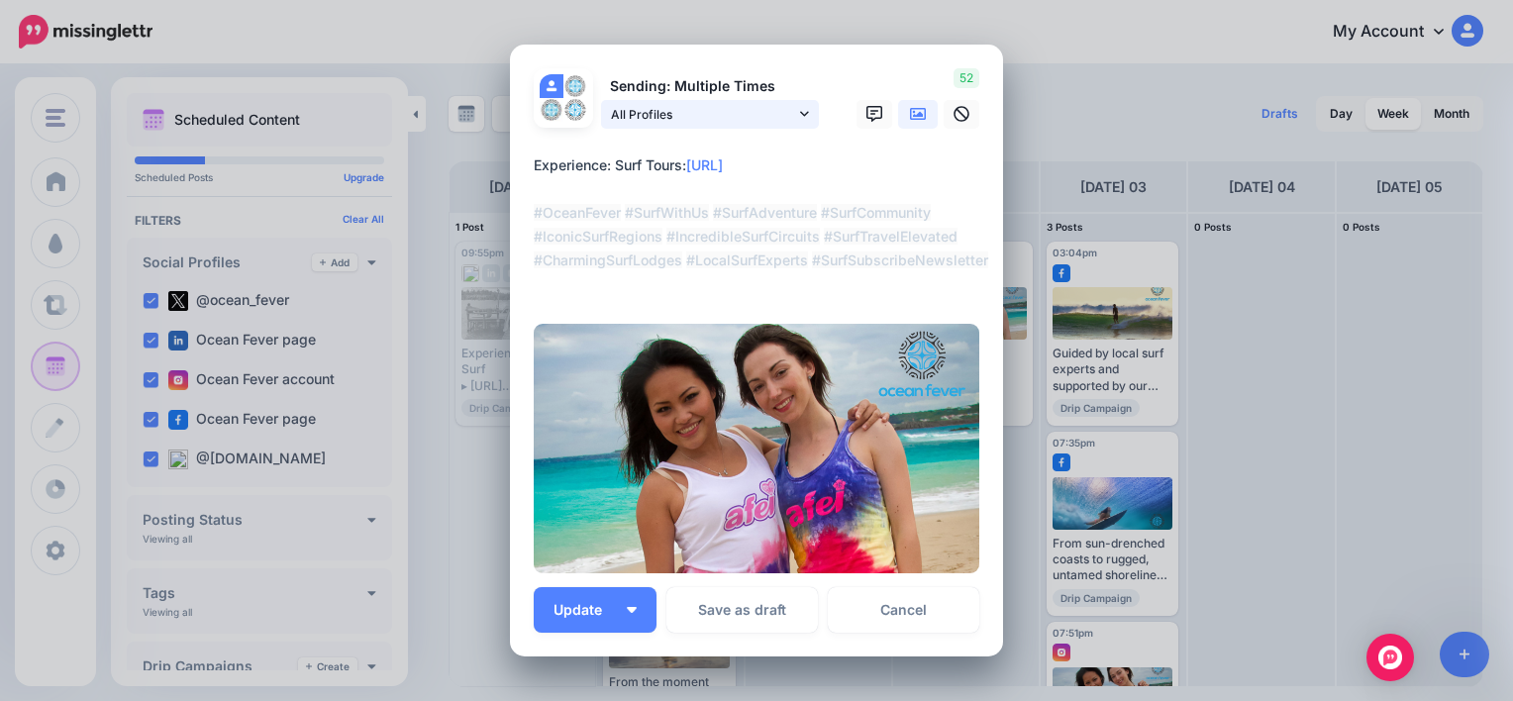
click at [800, 112] on icon at bounding box center [804, 113] width 9 height 5
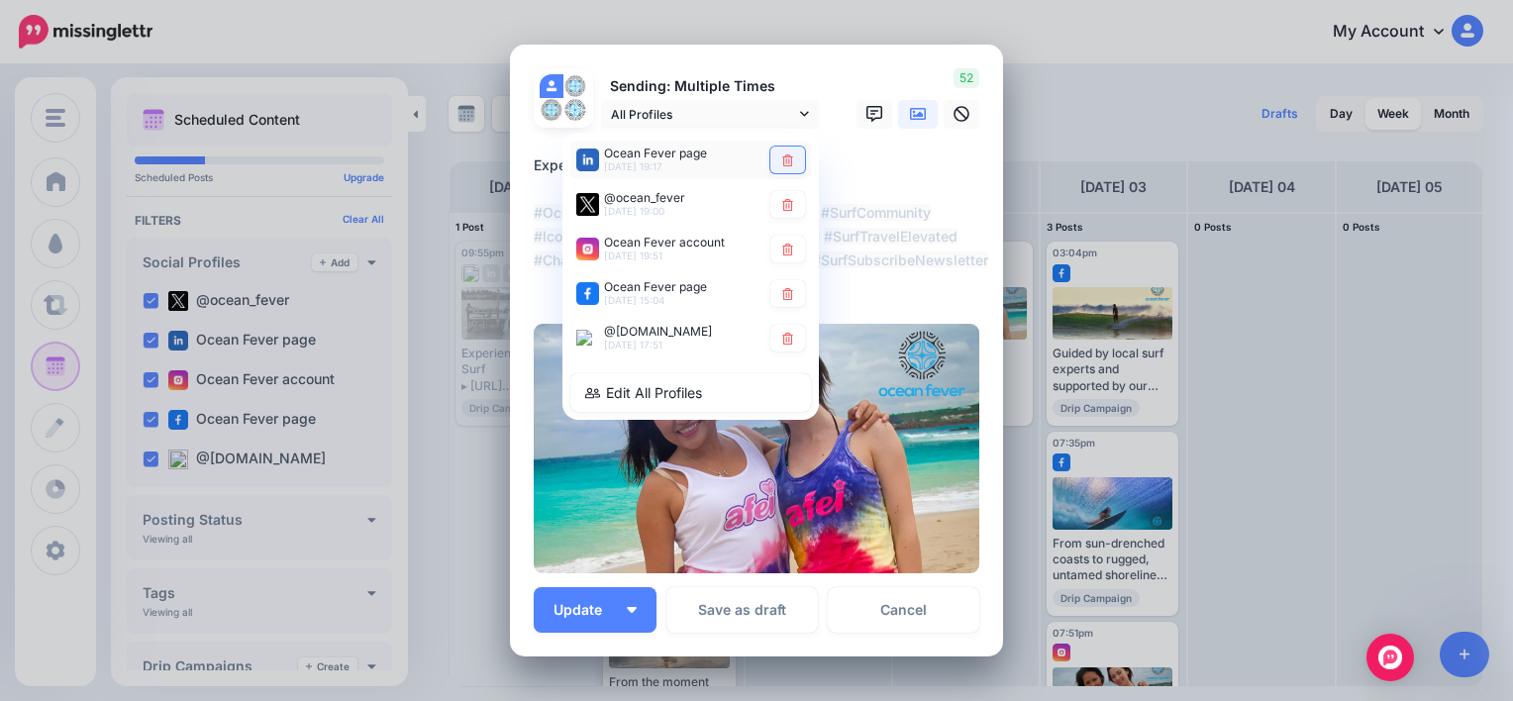
click at [784, 147] on link at bounding box center [788, 160] width 35 height 27
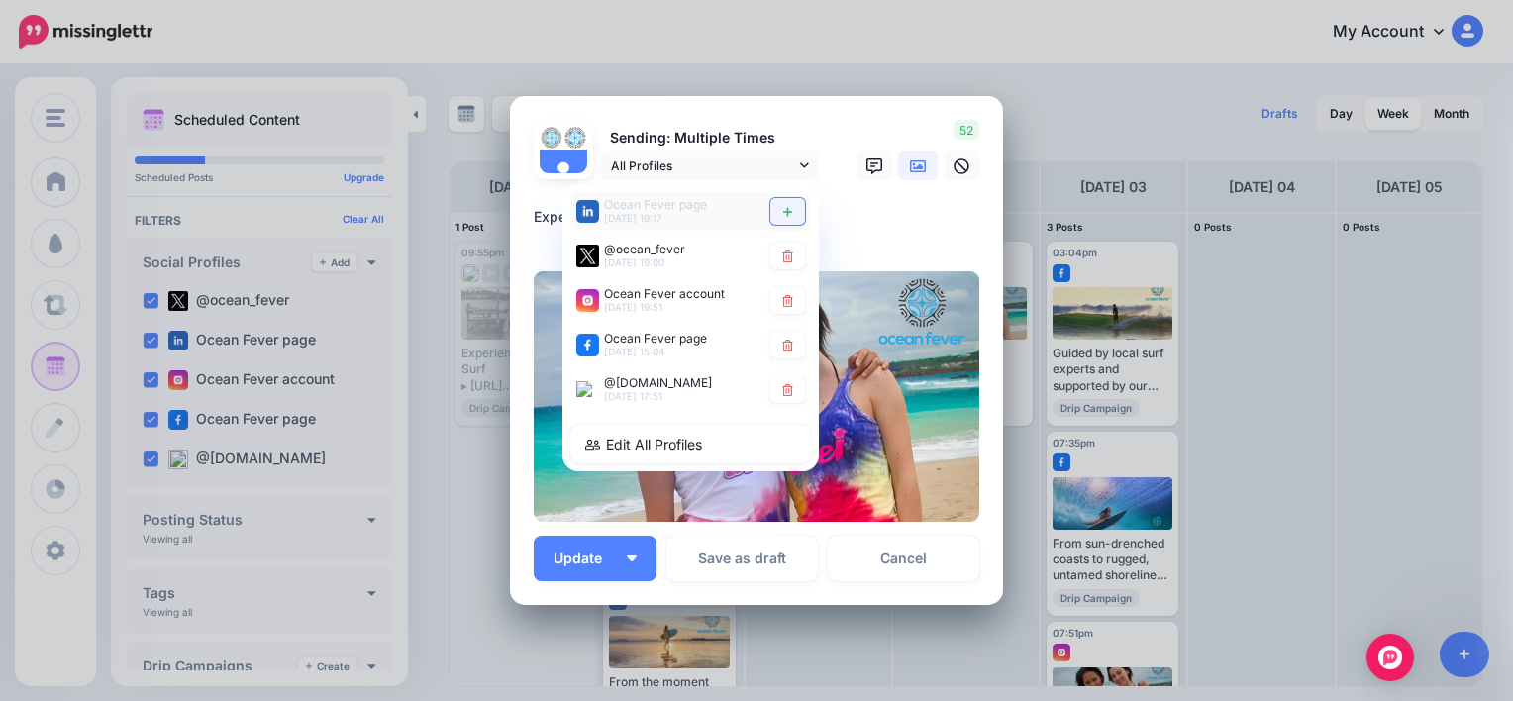
click at [786, 204] on link at bounding box center [788, 211] width 35 height 27
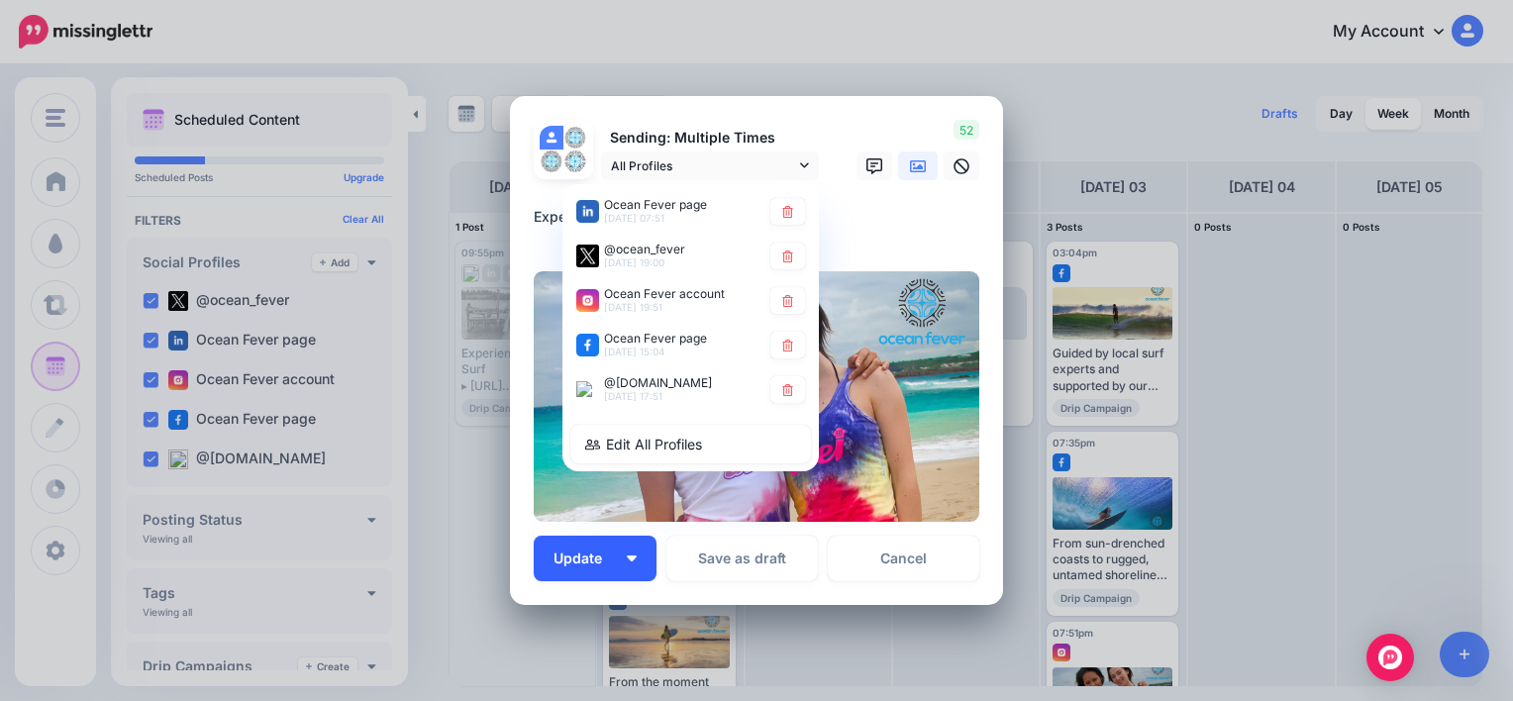
click at [593, 556] on span "Update" at bounding box center [585, 559] width 63 height 14
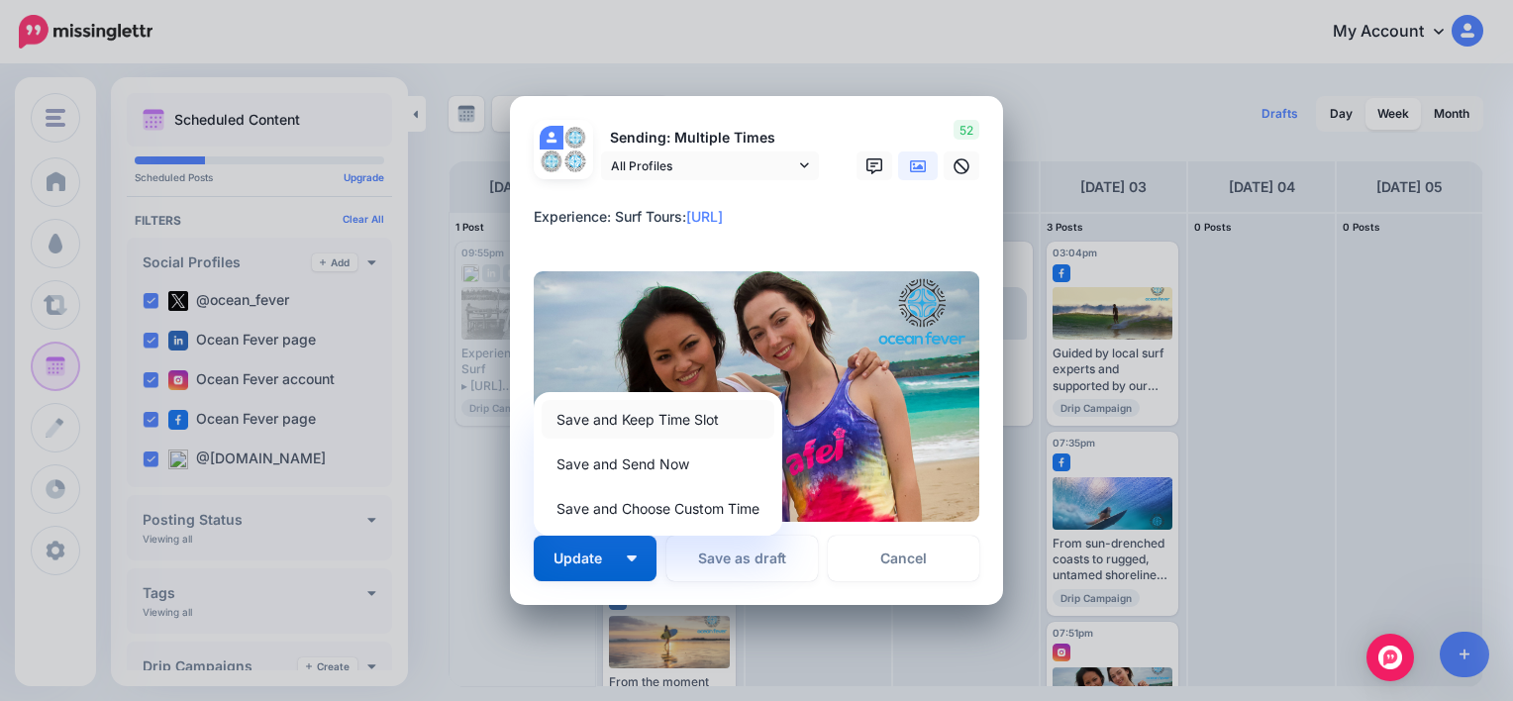
click at [648, 424] on link "Save and Keep Time Slot" at bounding box center [658, 419] width 233 height 39
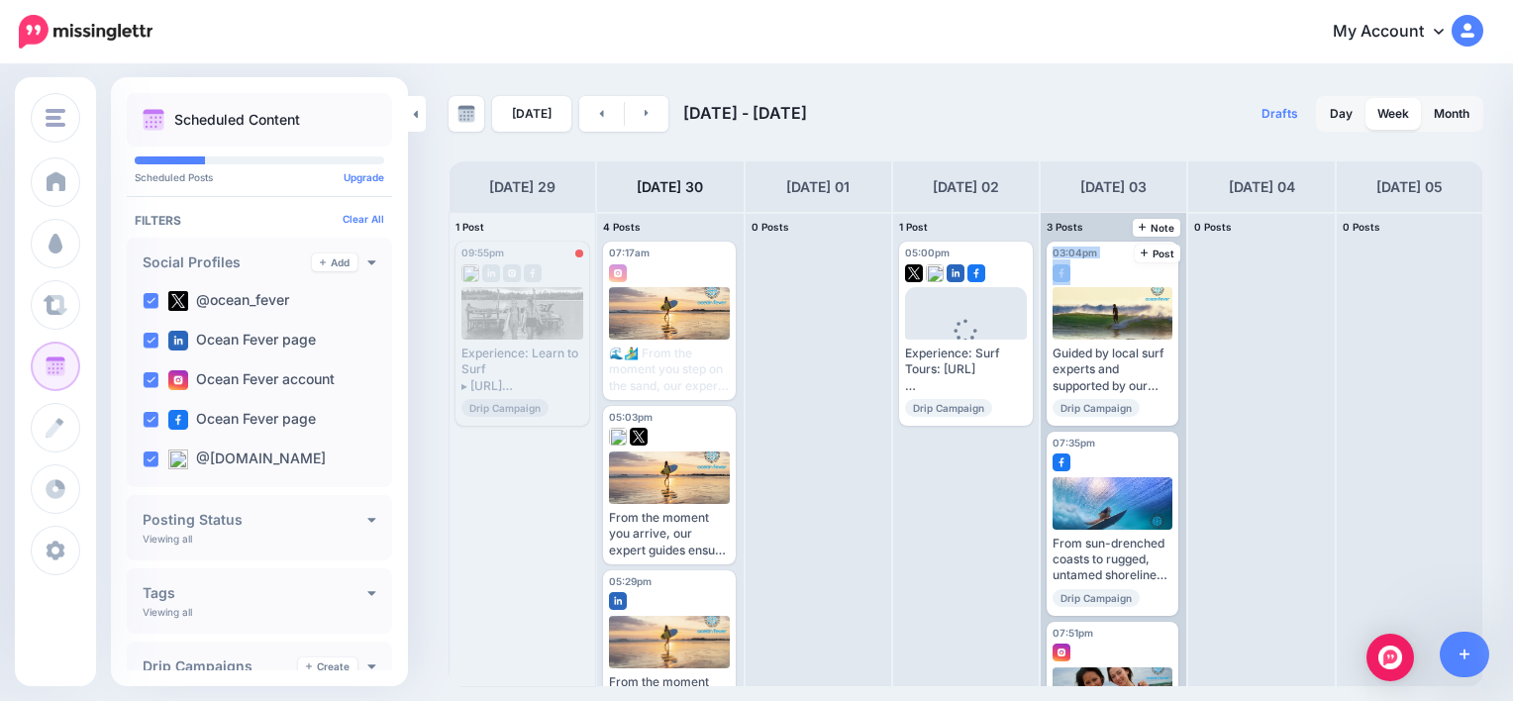
drag, startPoint x: 1186, startPoint y: 242, endPoint x: 1186, endPoint y: 265, distance: 23.8
click at [1186, 265] on div "3 Posts 03 Note Post 03:04pm Fri, October 3, 2025 03:04pm Read more 👉 https://l…" at bounding box center [1114, 449] width 148 height 475
click at [1102, 374] on div "Guided by local surf experts and supported by our logistics team, you’ll travel…" at bounding box center [1113, 370] width 120 height 49
click at [1092, 396] on link "Edit" at bounding box center [1083, 407] width 60 height 26
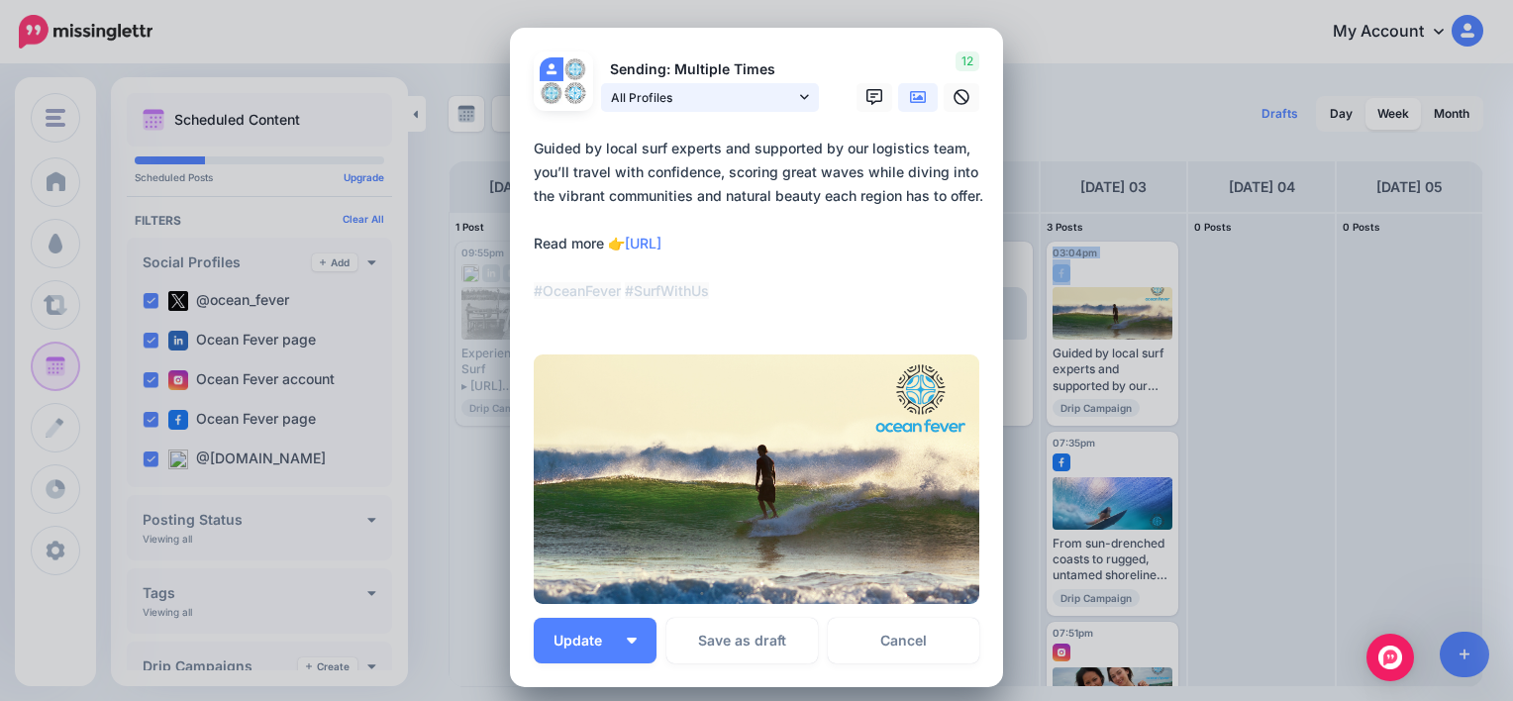
click at [801, 92] on link "All Profiles" at bounding box center [710, 97] width 218 height 29
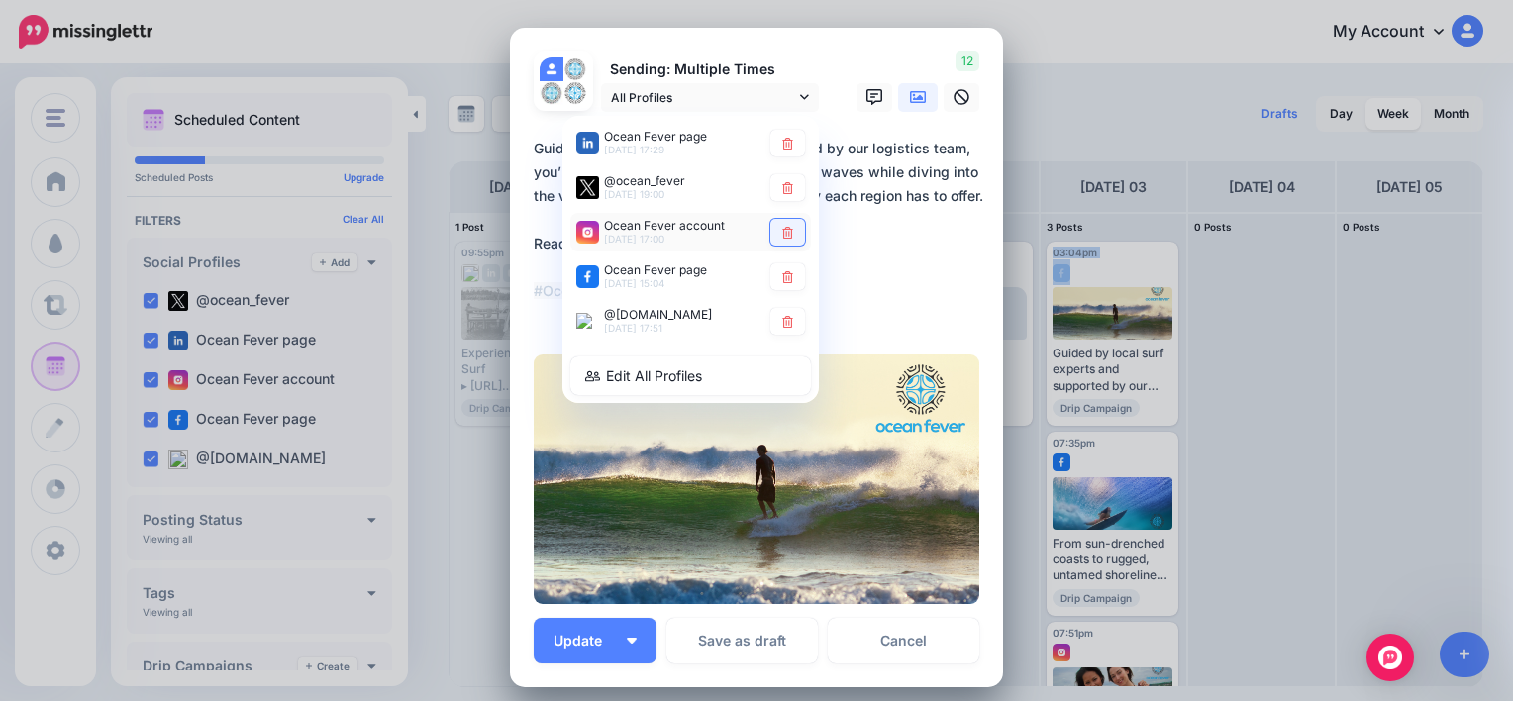
click at [782, 234] on icon at bounding box center [787, 232] width 15 height 12
type textarea "**********"
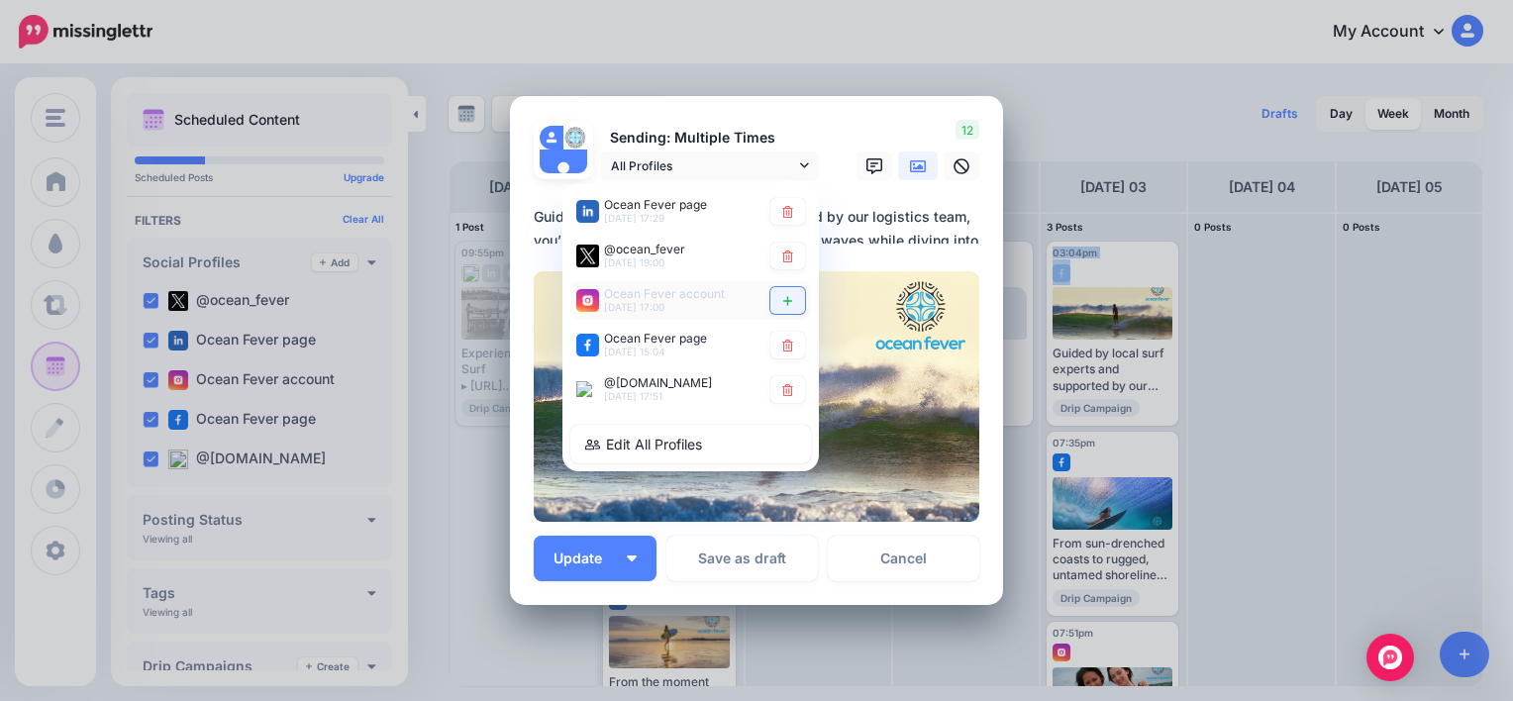
click at [780, 303] on icon at bounding box center [787, 301] width 15 height 12
type textarea "**********"
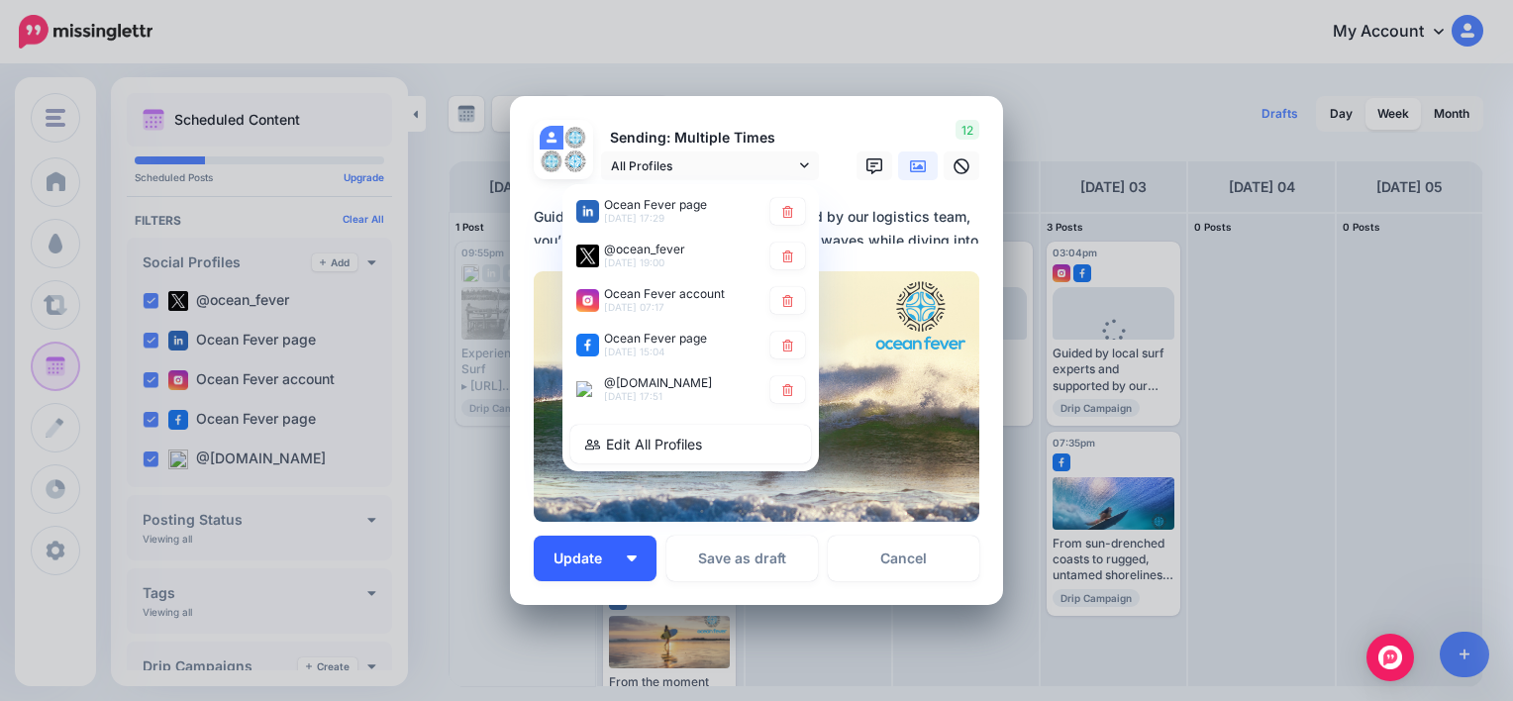
click at [586, 553] on span "Update" at bounding box center [585, 559] width 63 height 14
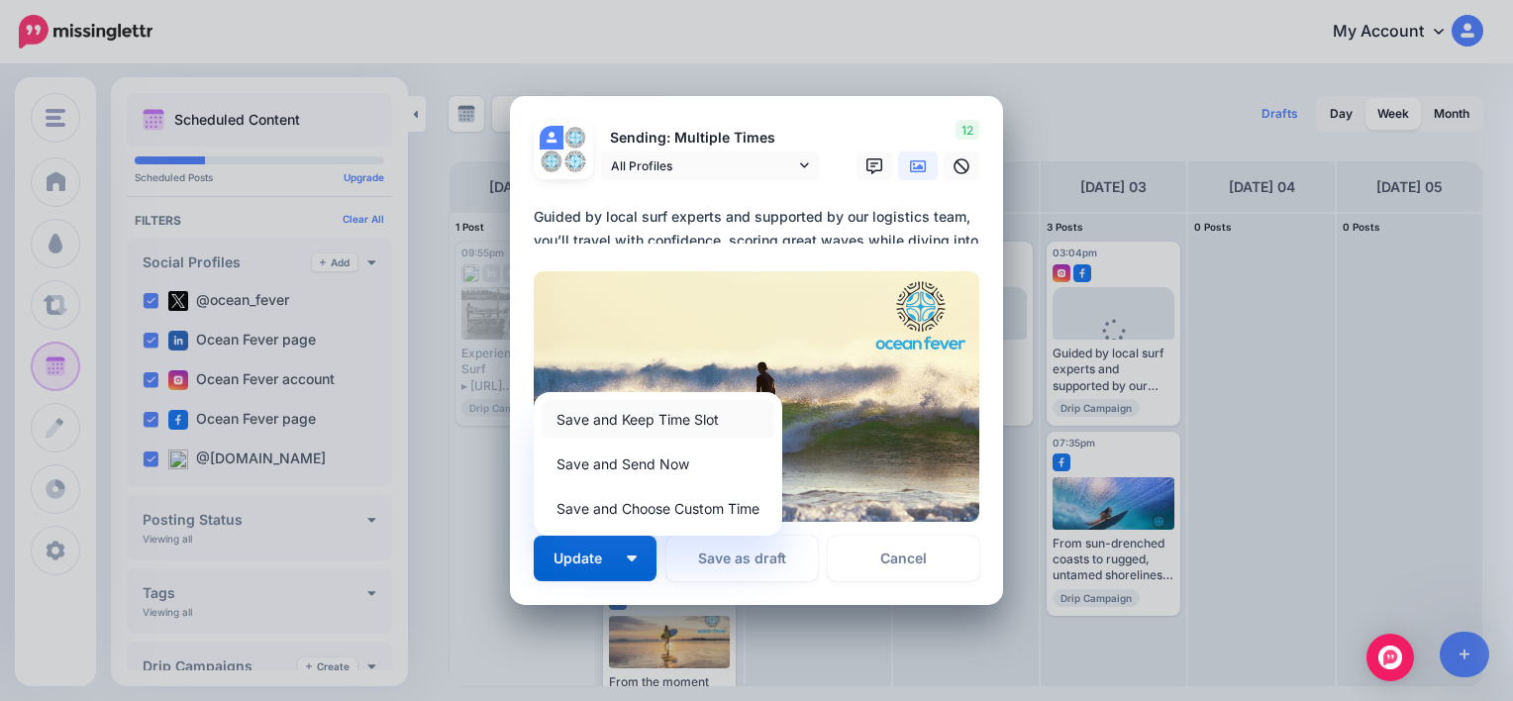
click at [634, 429] on link "Save and Keep Time Slot" at bounding box center [658, 419] width 233 height 39
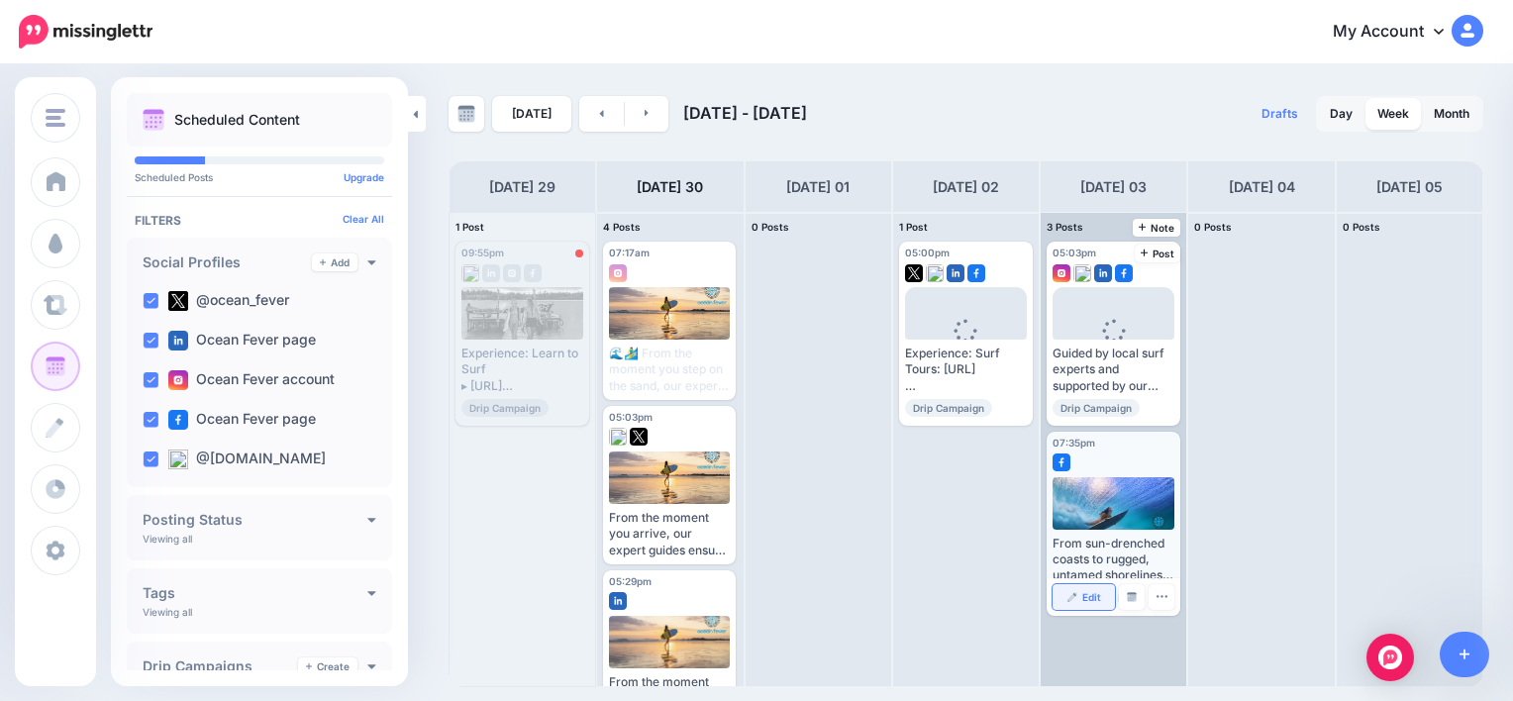
click at [1097, 602] on link "Edit" at bounding box center [1084, 597] width 62 height 26
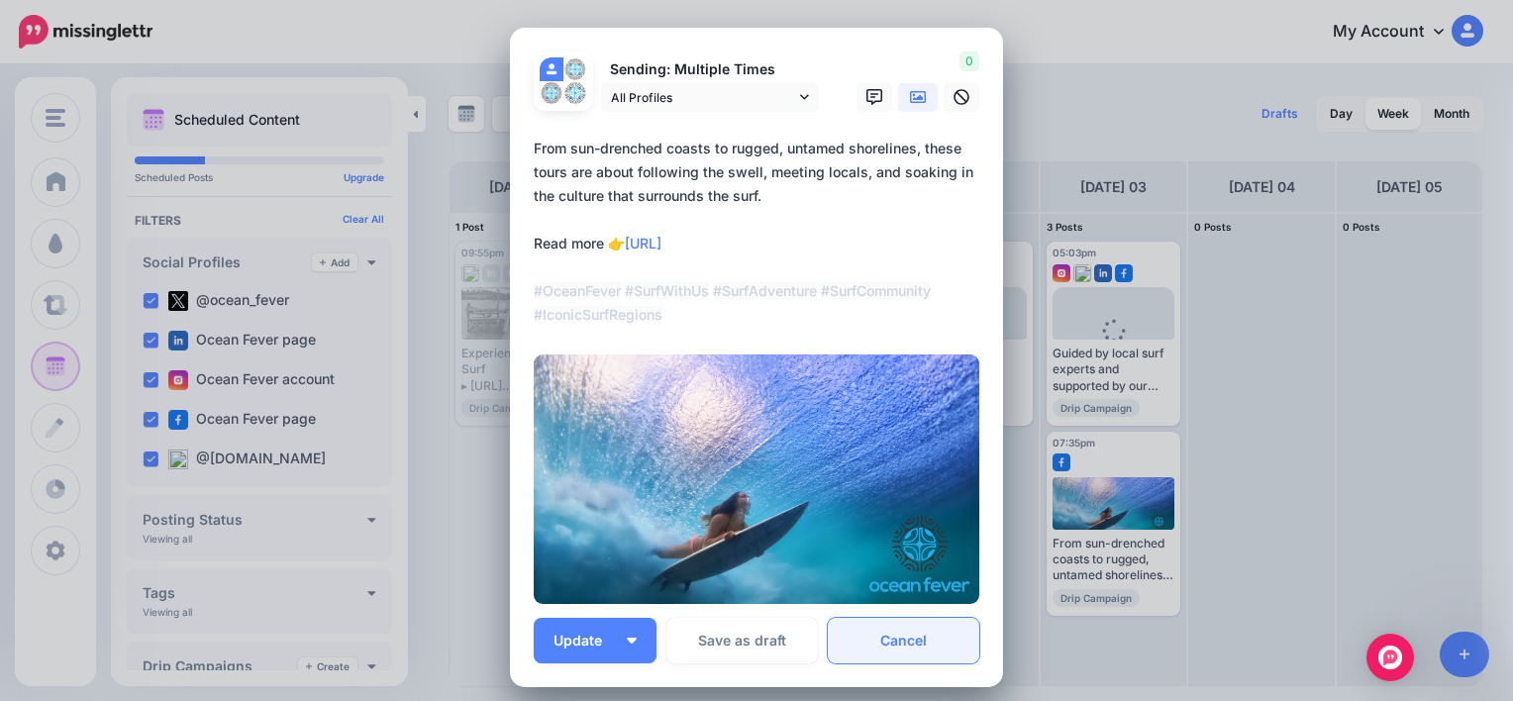
click at [875, 640] on link "Cancel" at bounding box center [904, 641] width 152 height 46
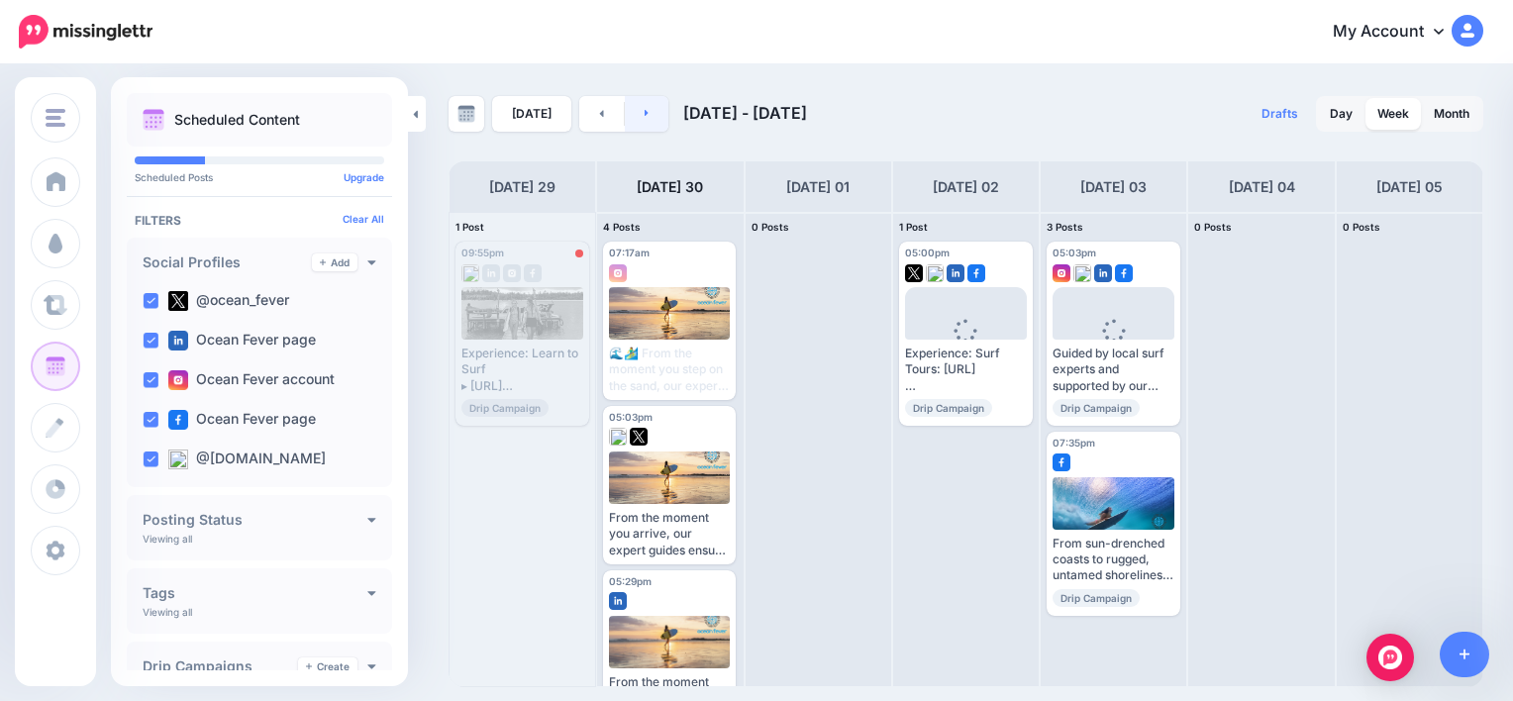
click at [652, 113] on link at bounding box center [647, 114] width 45 height 36
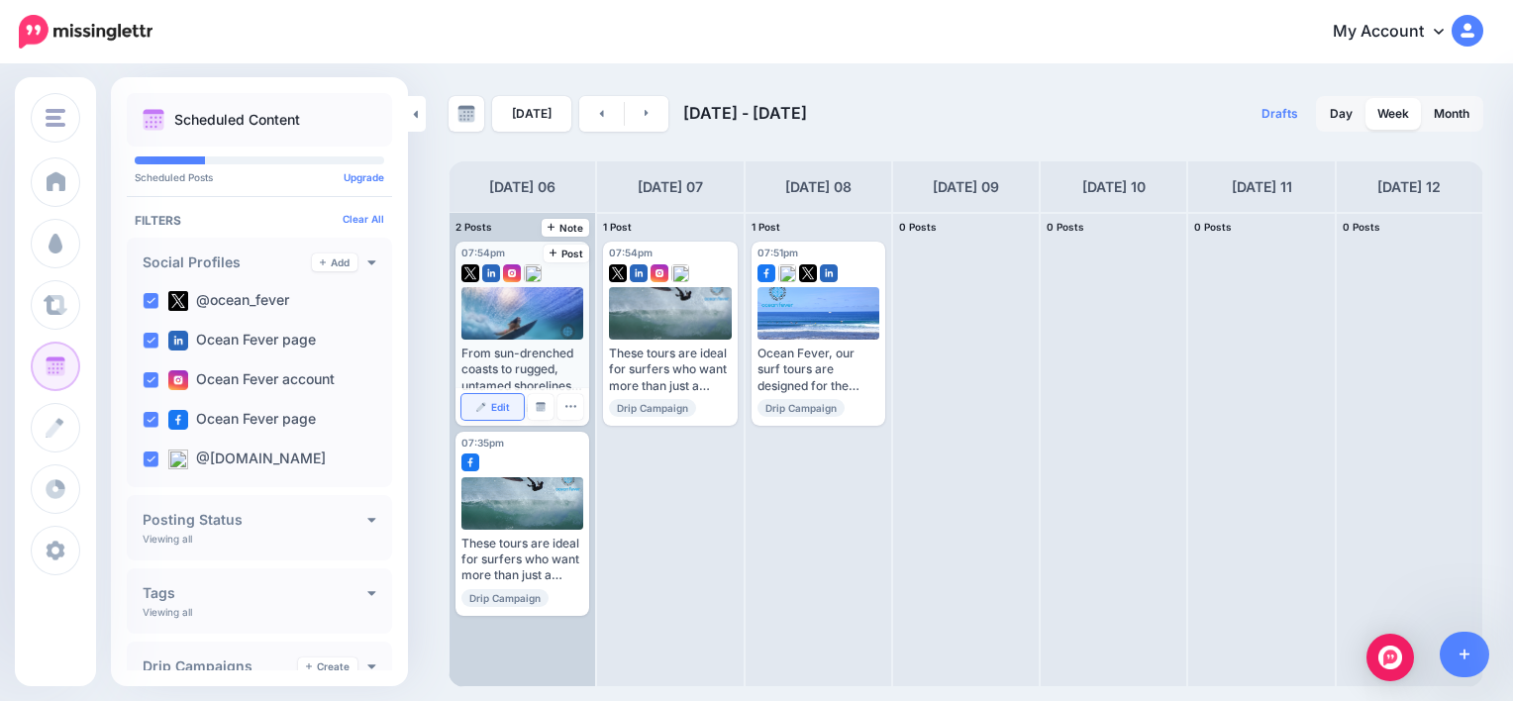
click at [511, 399] on link "Edit" at bounding box center [493, 407] width 62 height 26
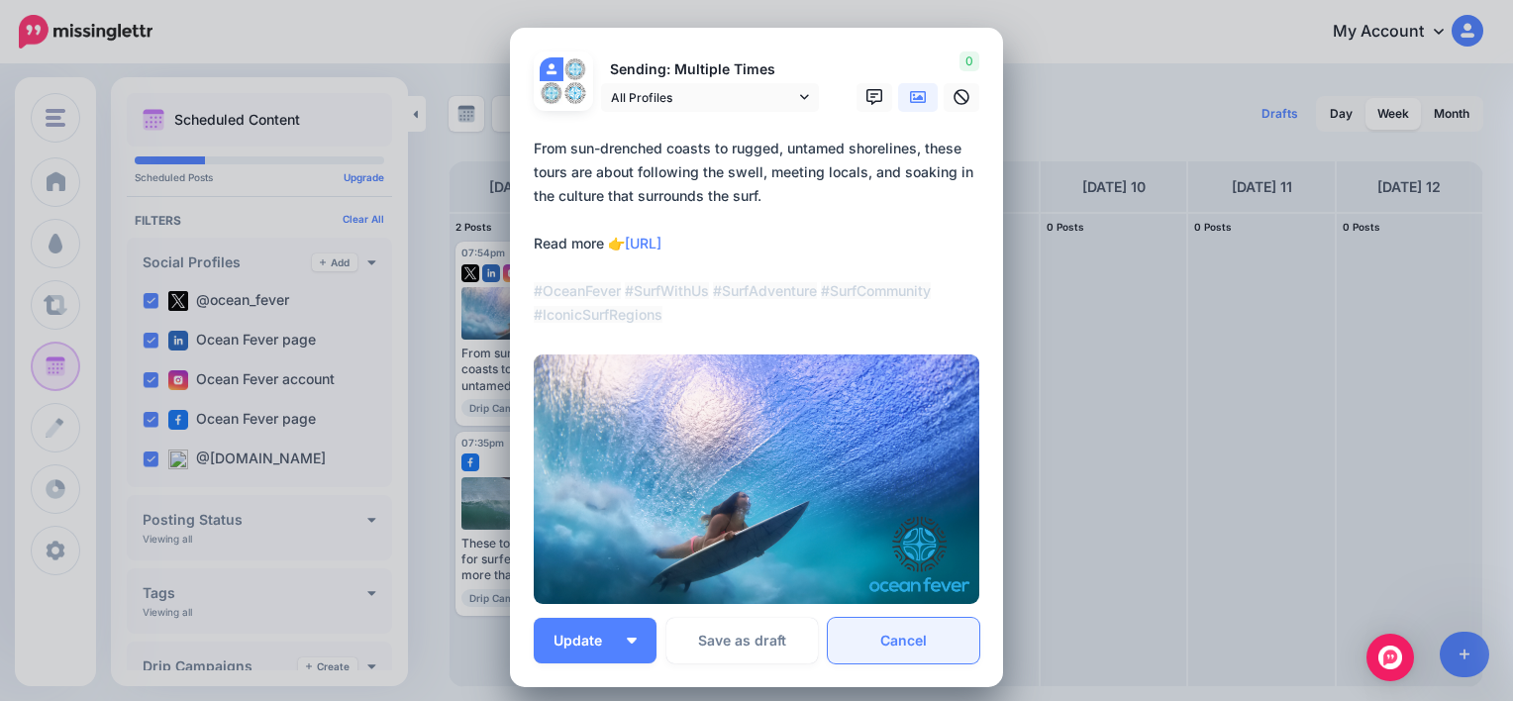
click at [872, 627] on link "Cancel" at bounding box center [904, 641] width 152 height 46
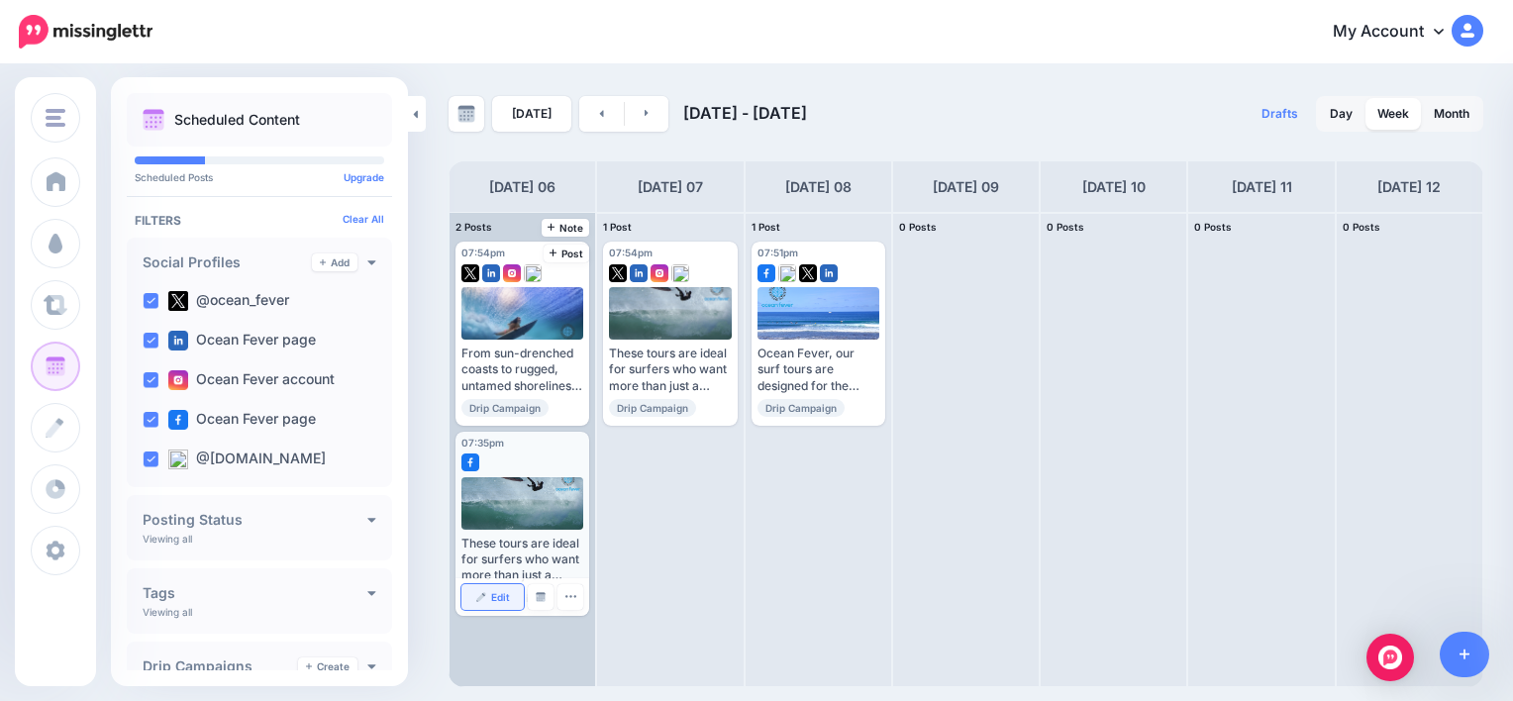
click at [499, 594] on span "Edit" at bounding box center [500, 597] width 19 height 10
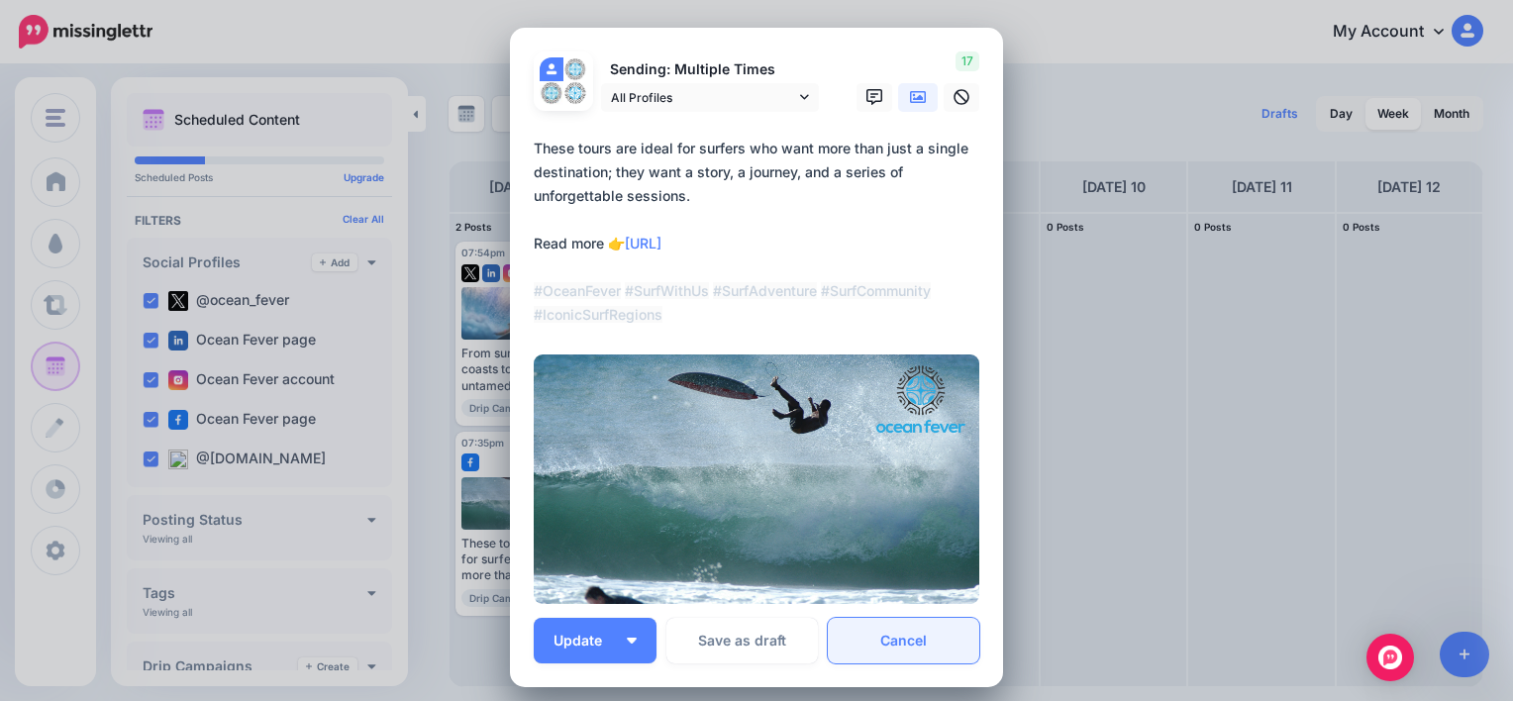
click at [915, 645] on link "Cancel" at bounding box center [904, 641] width 152 height 46
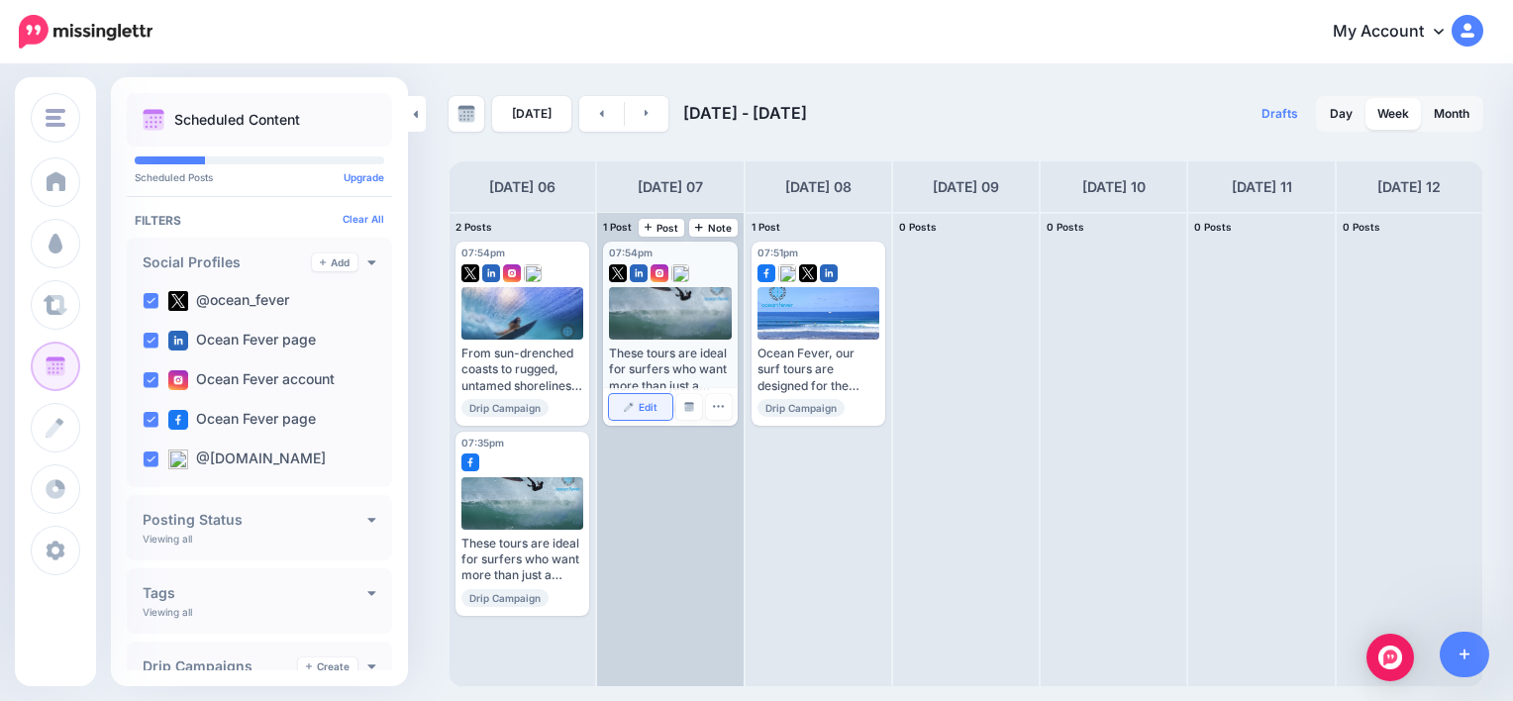
click at [648, 406] on span "Edit" at bounding box center [648, 407] width 19 height 10
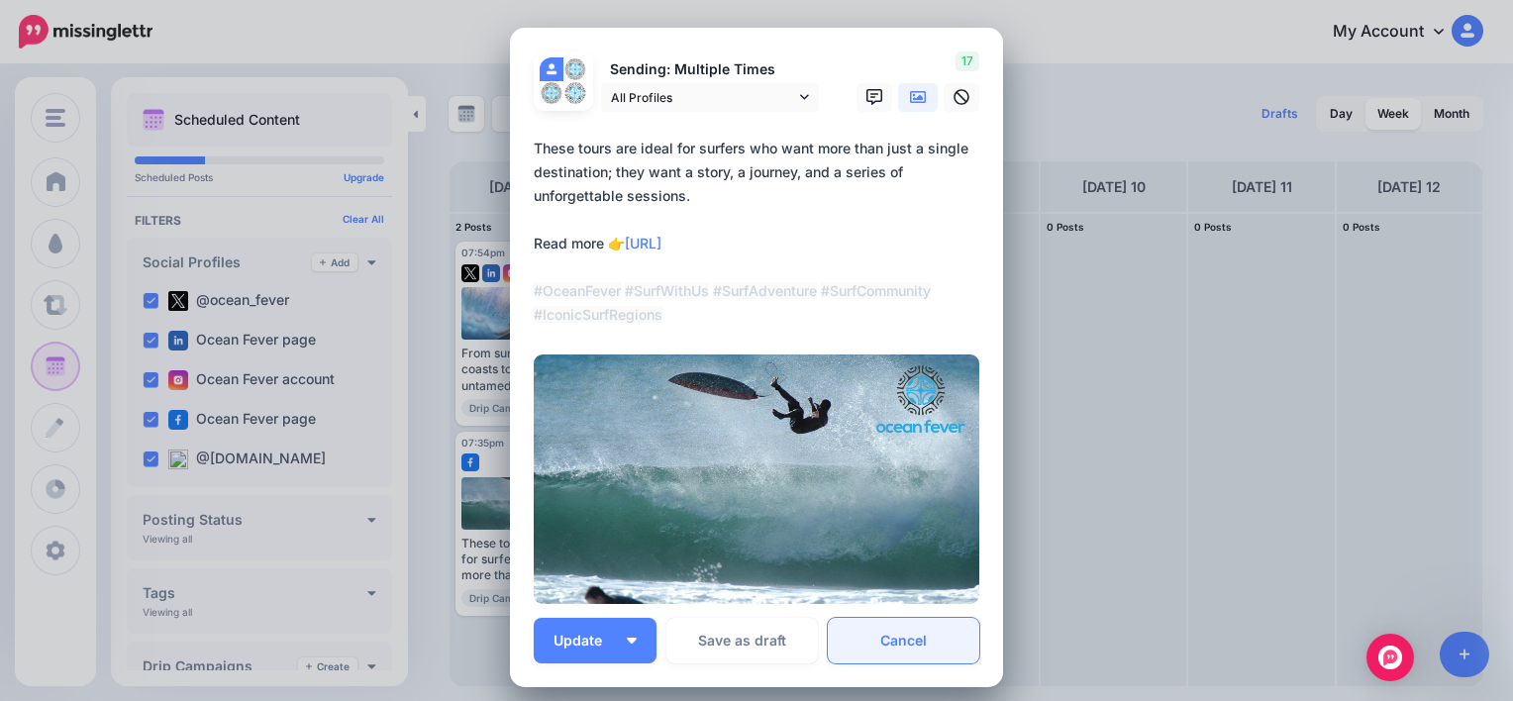
click at [891, 626] on link "Cancel" at bounding box center [904, 641] width 152 height 46
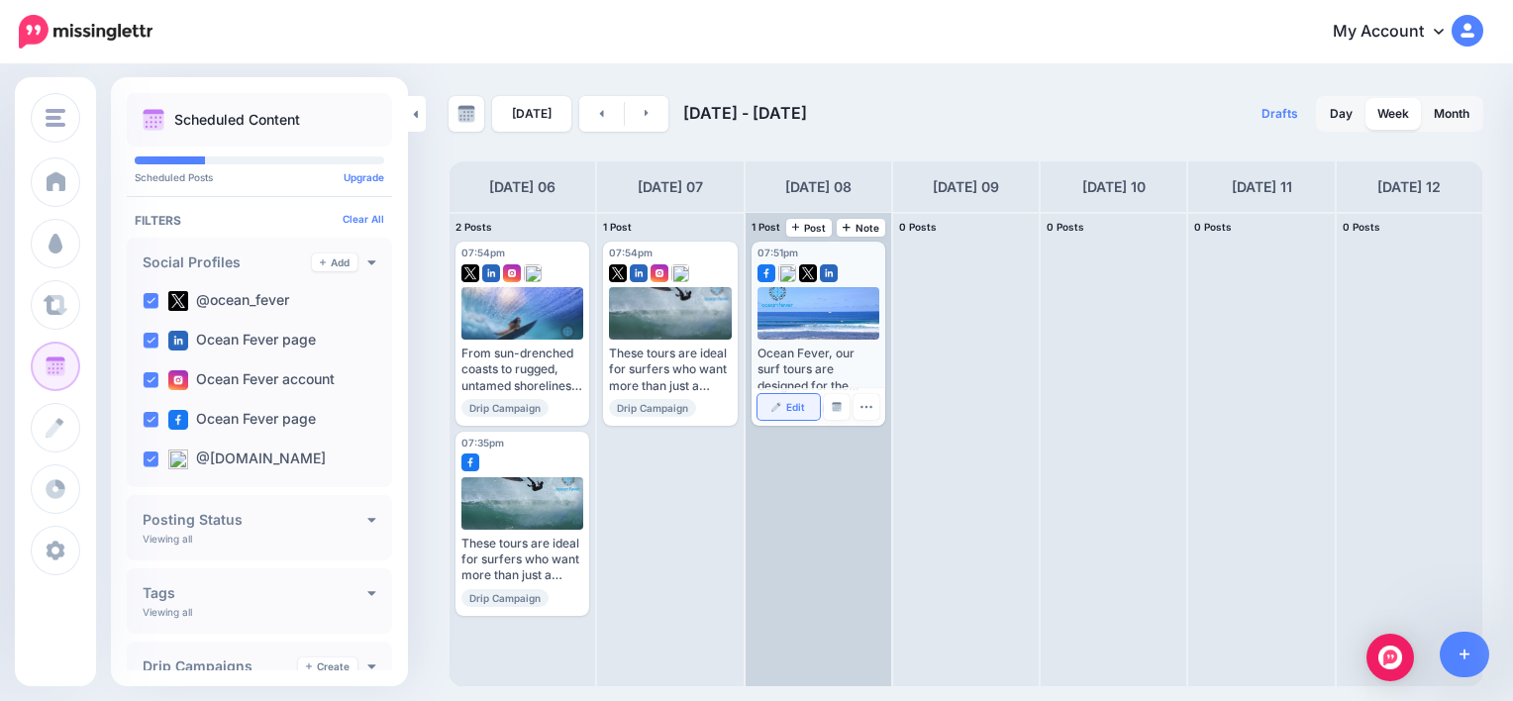
click at [794, 404] on span "Edit" at bounding box center [795, 407] width 19 height 10
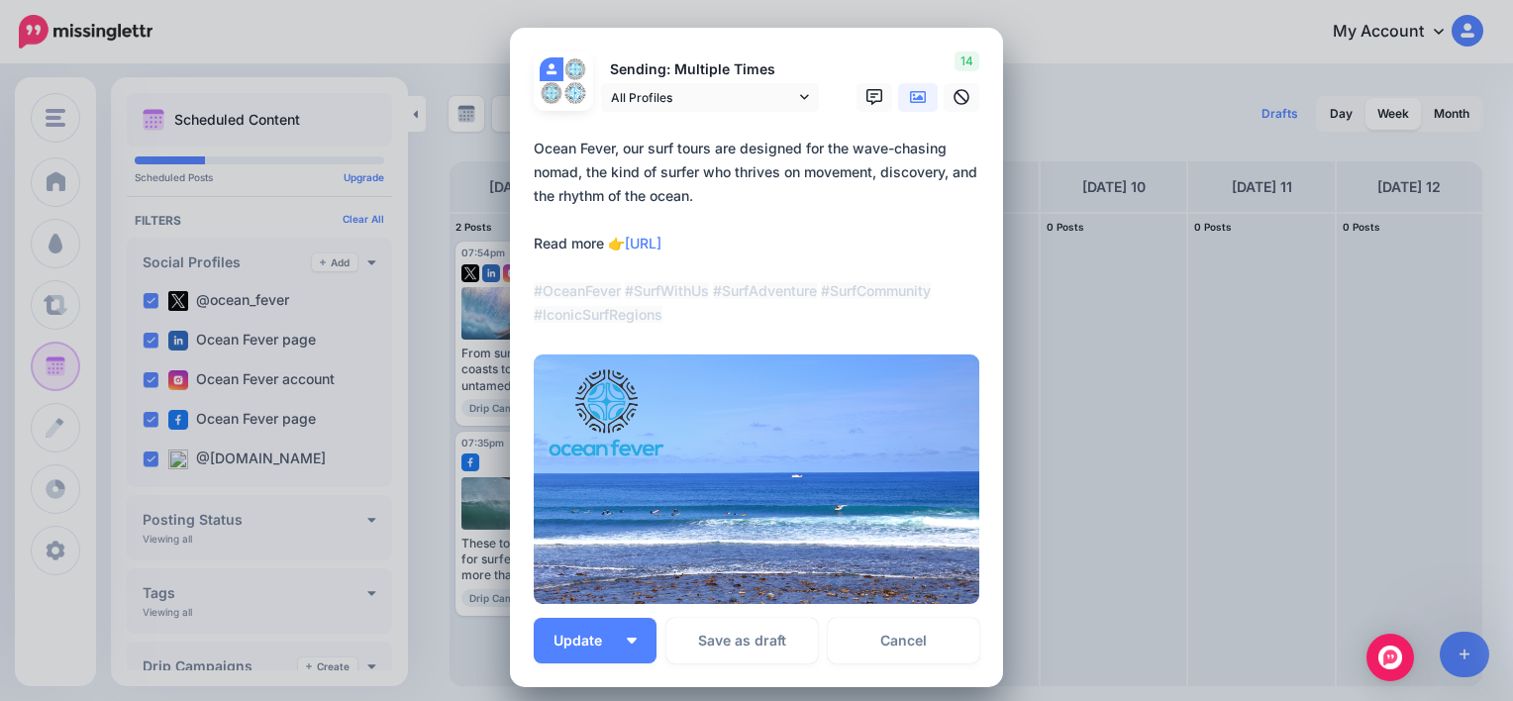
click at [606, 147] on textarea "**********" at bounding box center [762, 232] width 456 height 190
type textarea "**********"
click at [568, 634] on span "Update" at bounding box center [585, 641] width 63 height 14
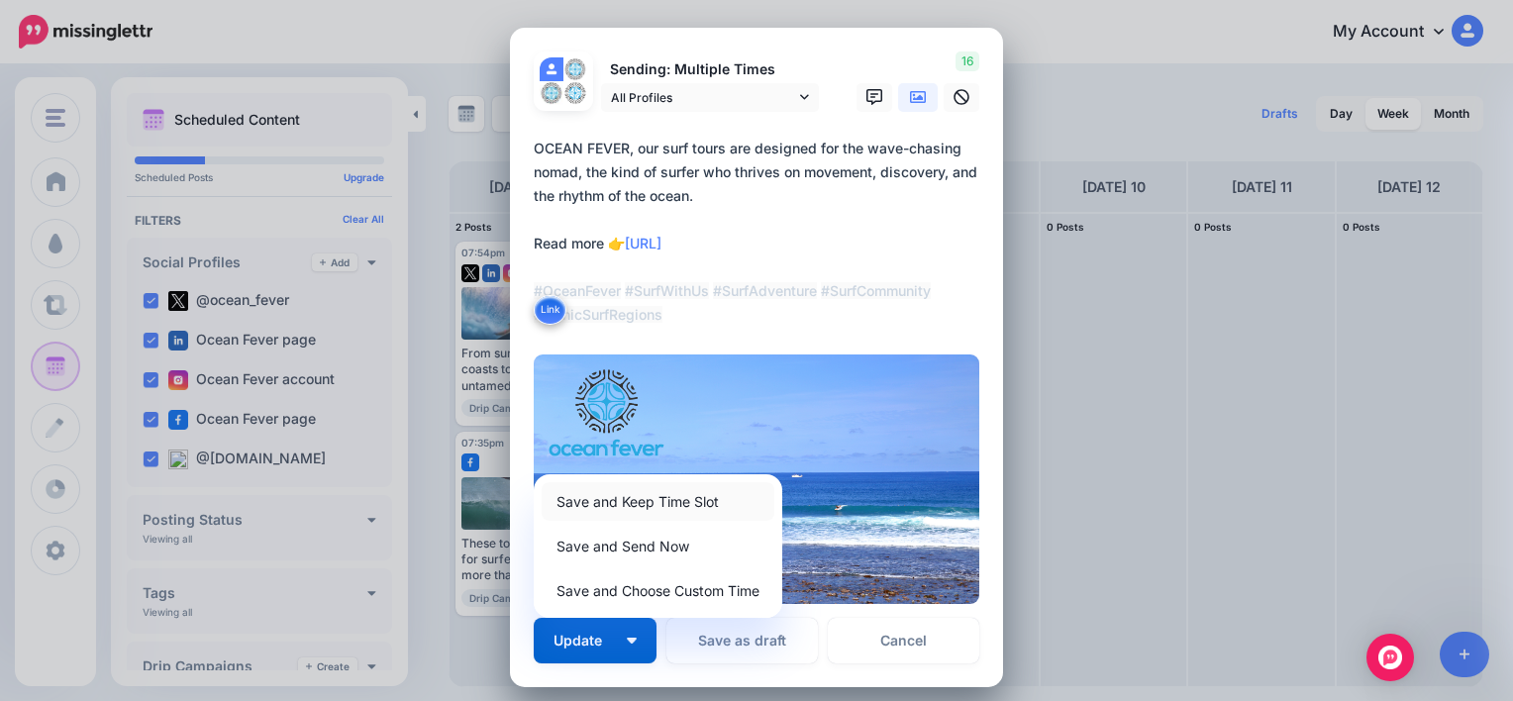
click at [627, 507] on link "Save and Keep Time Slot" at bounding box center [658, 501] width 233 height 39
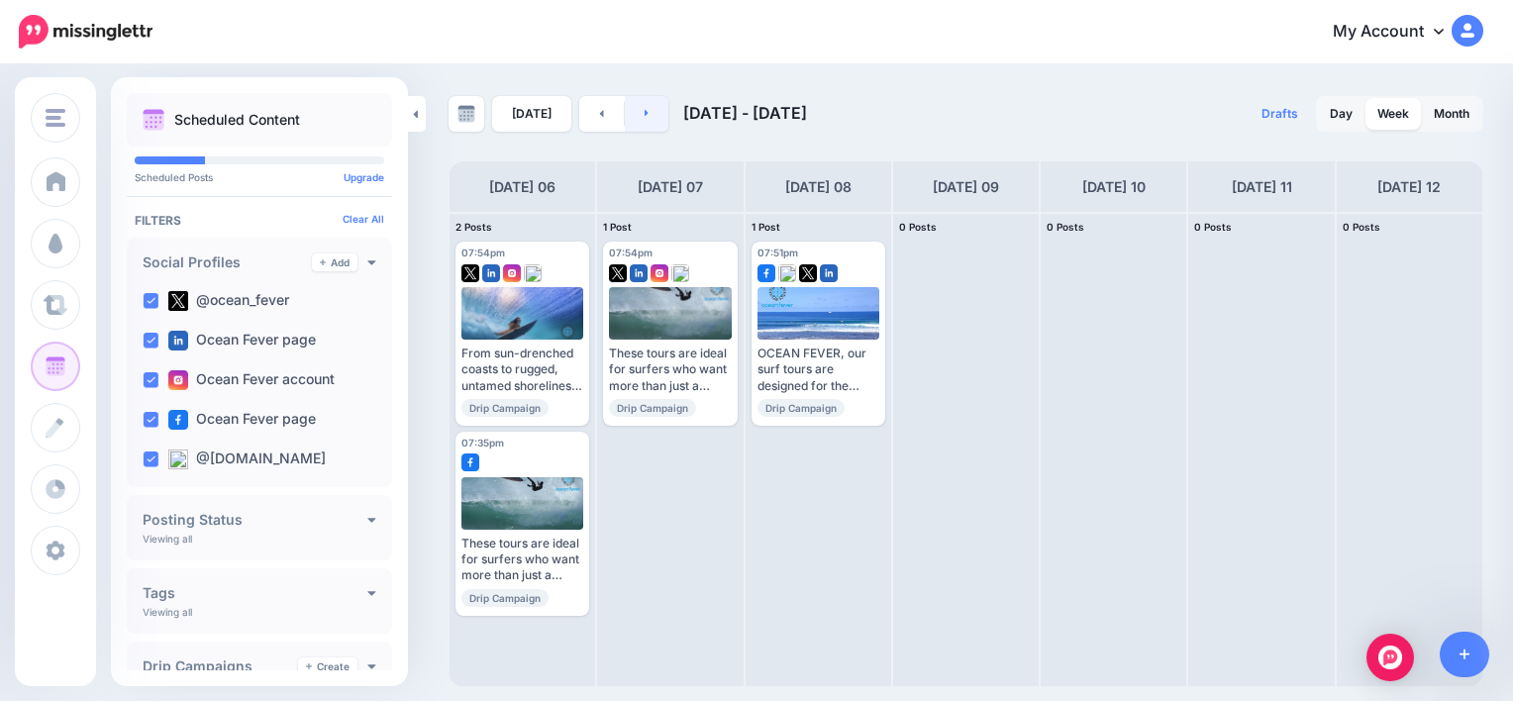
click at [661, 122] on link at bounding box center [647, 114] width 45 height 36
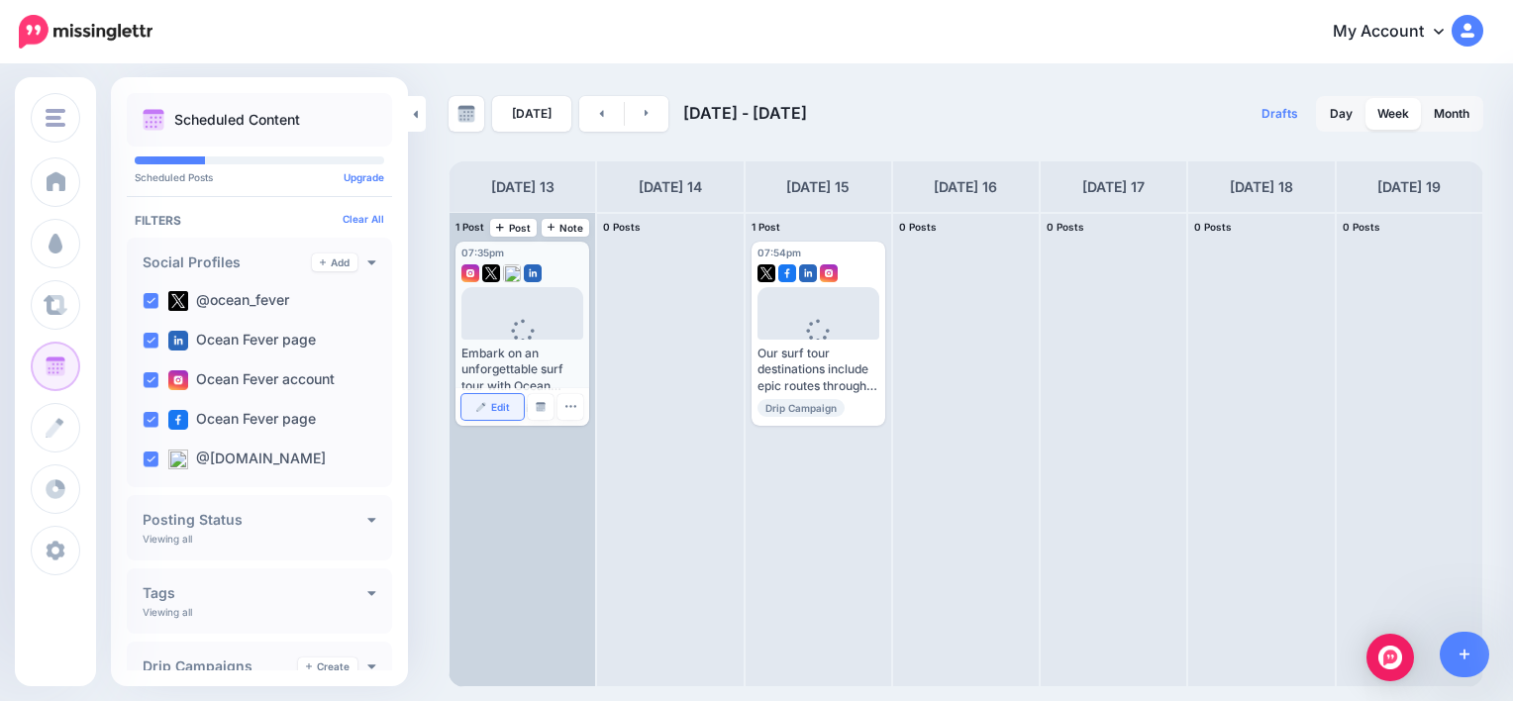
click at [509, 409] on link "Edit" at bounding box center [493, 407] width 62 height 26
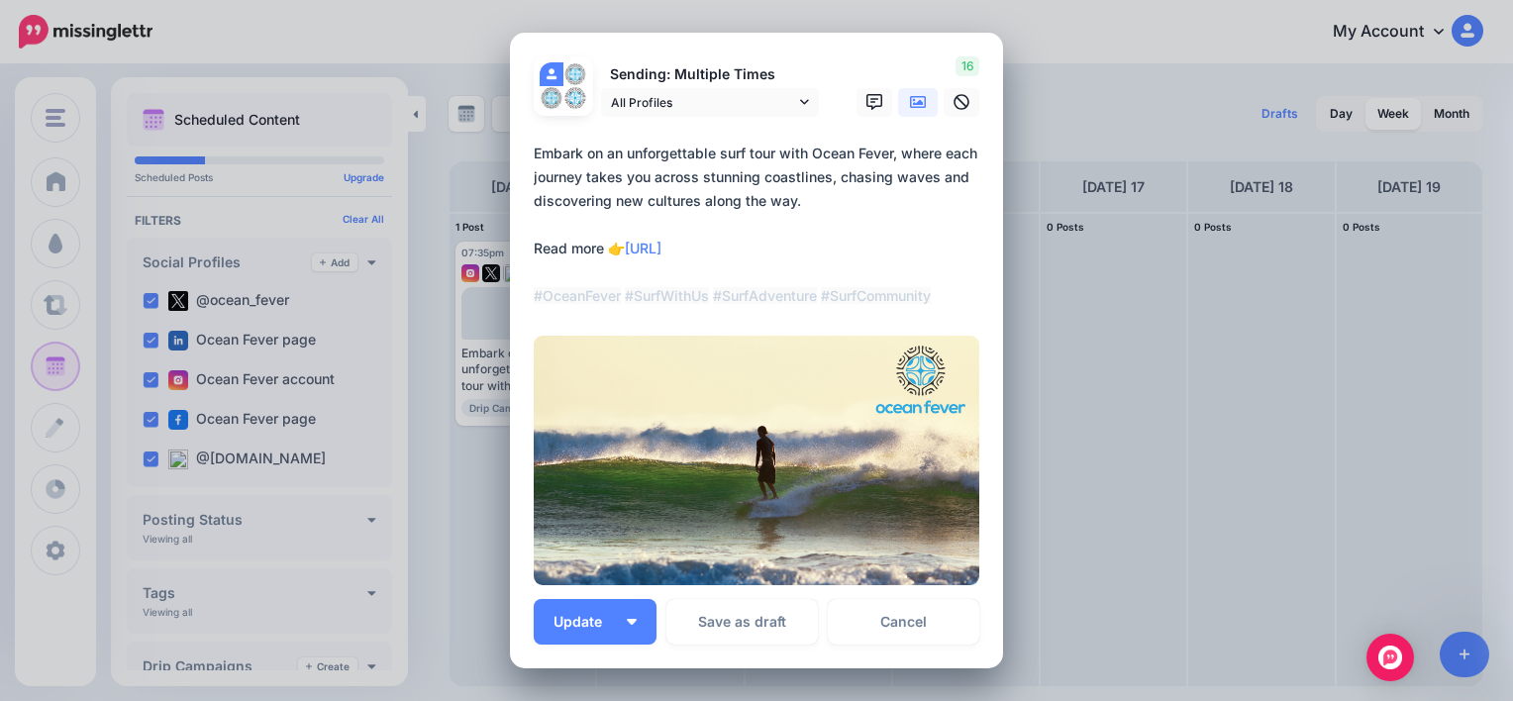
click at [888, 154] on textarea "**********" at bounding box center [762, 225] width 456 height 166
type textarea "**********"
click at [627, 620] on img "button" at bounding box center [632, 622] width 10 height 6
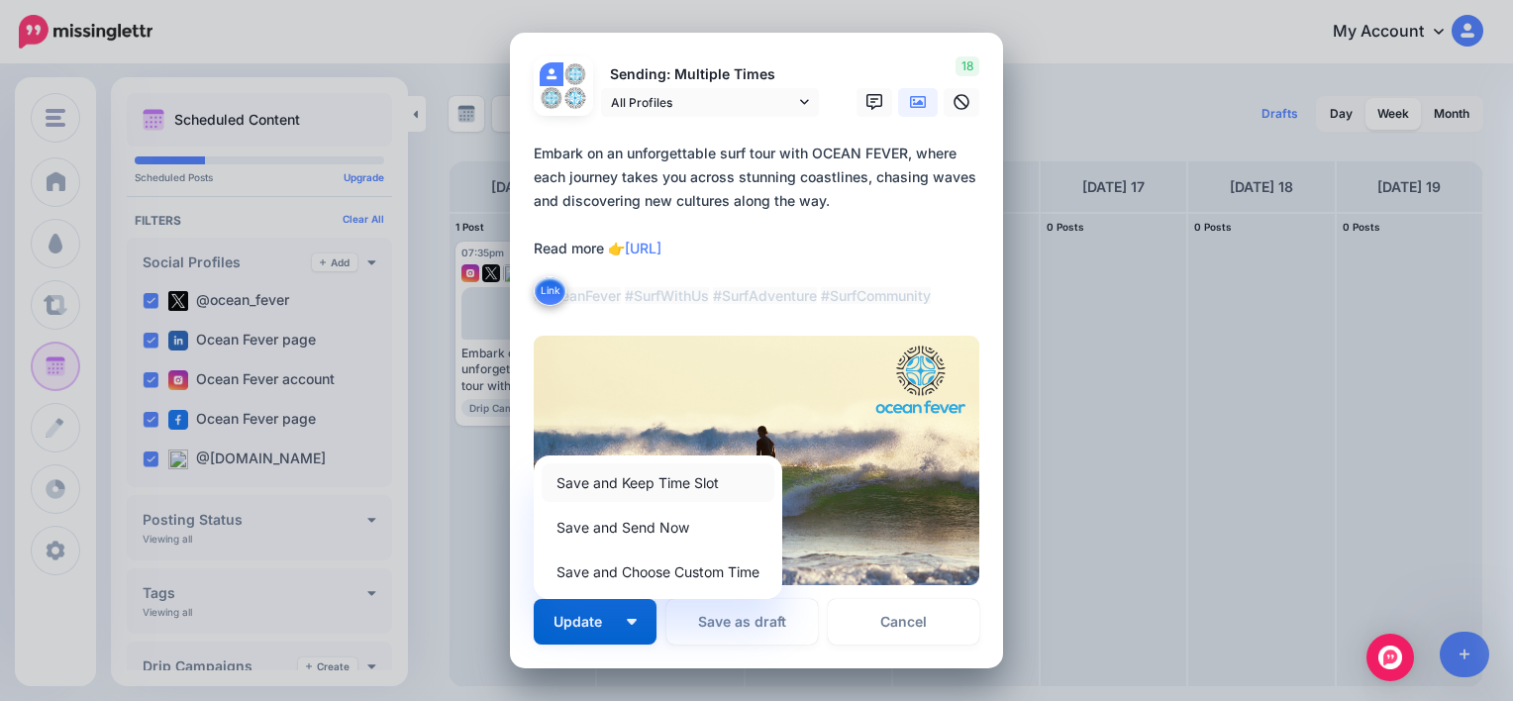
click at [677, 483] on link "Save and Keep Time Slot" at bounding box center [658, 483] width 233 height 39
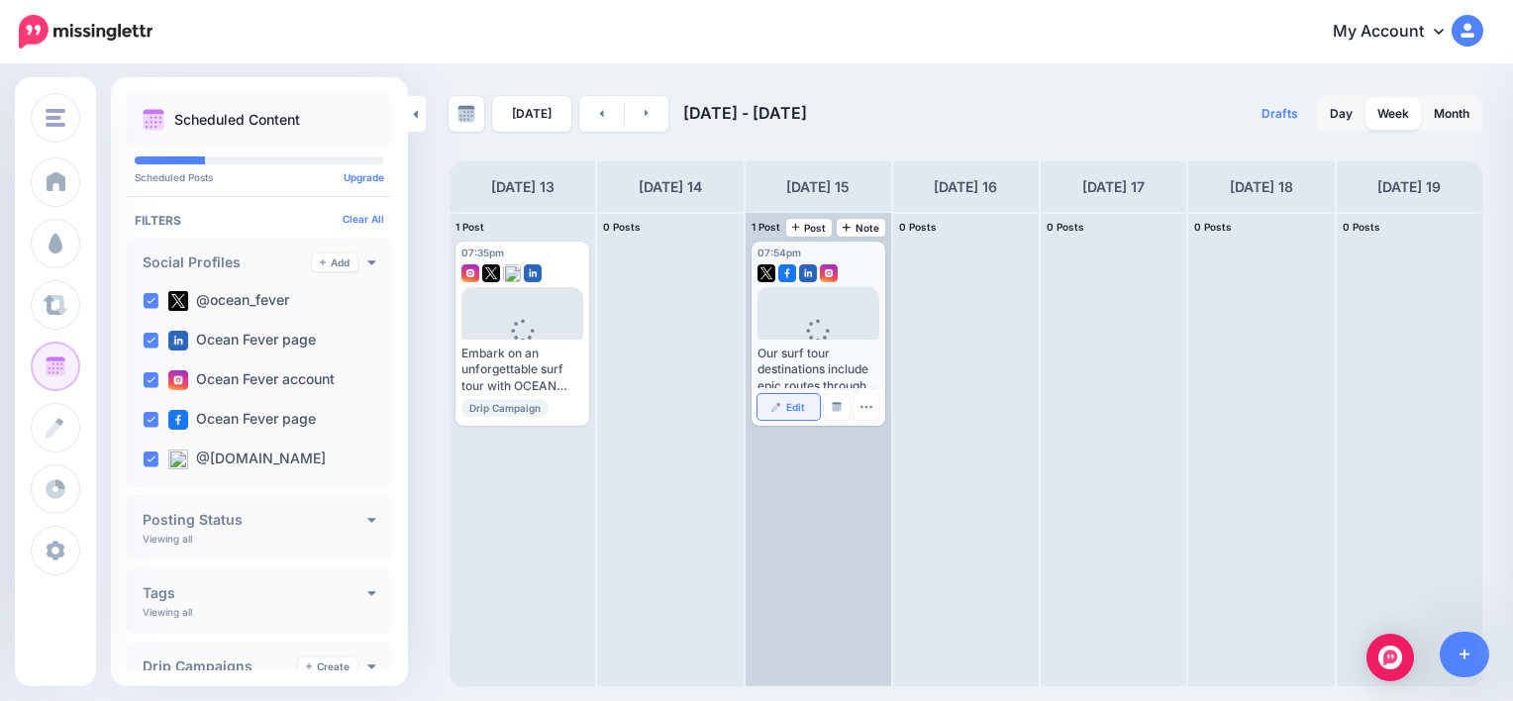
click at [801, 407] on span "Edit" at bounding box center [795, 407] width 19 height 10
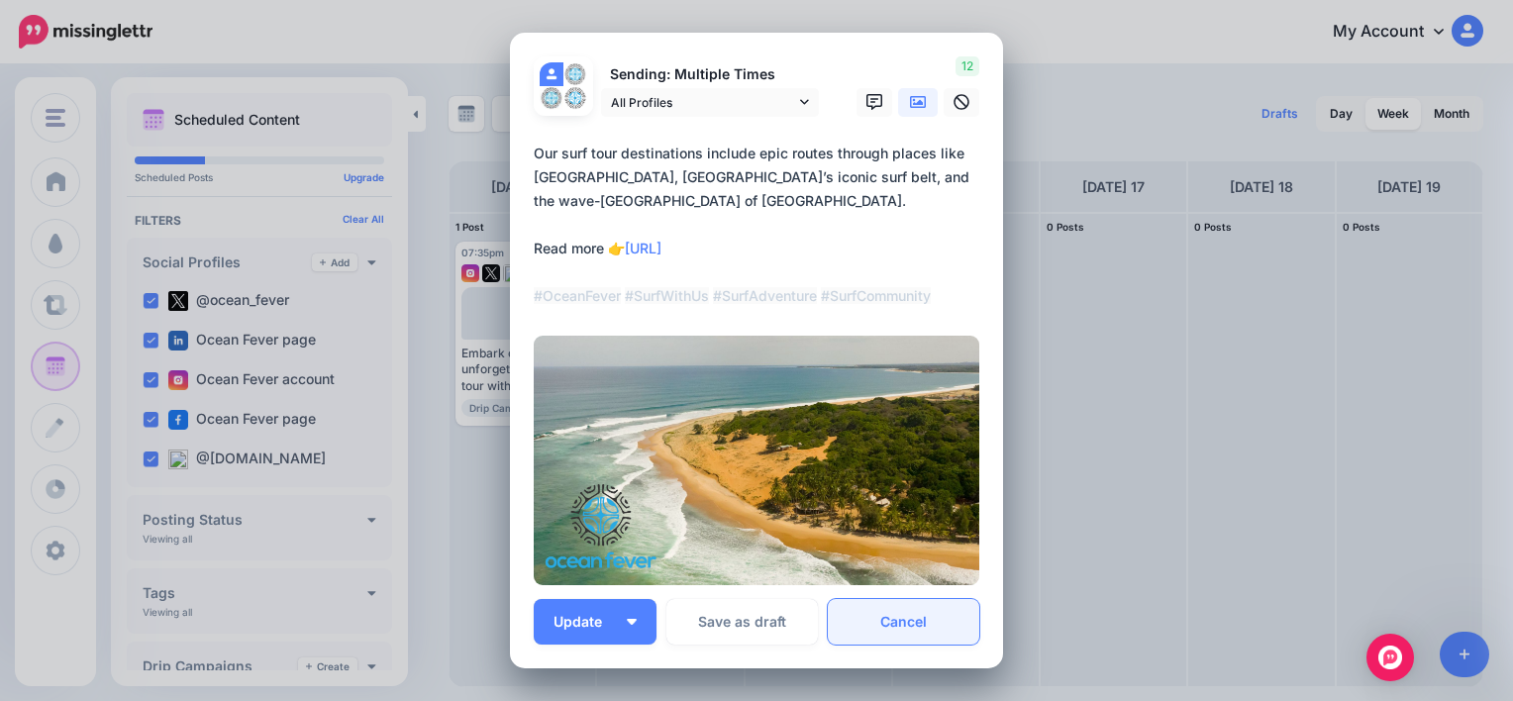
click at [919, 630] on link "Cancel" at bounding box center [904, 622] width 152 height 46
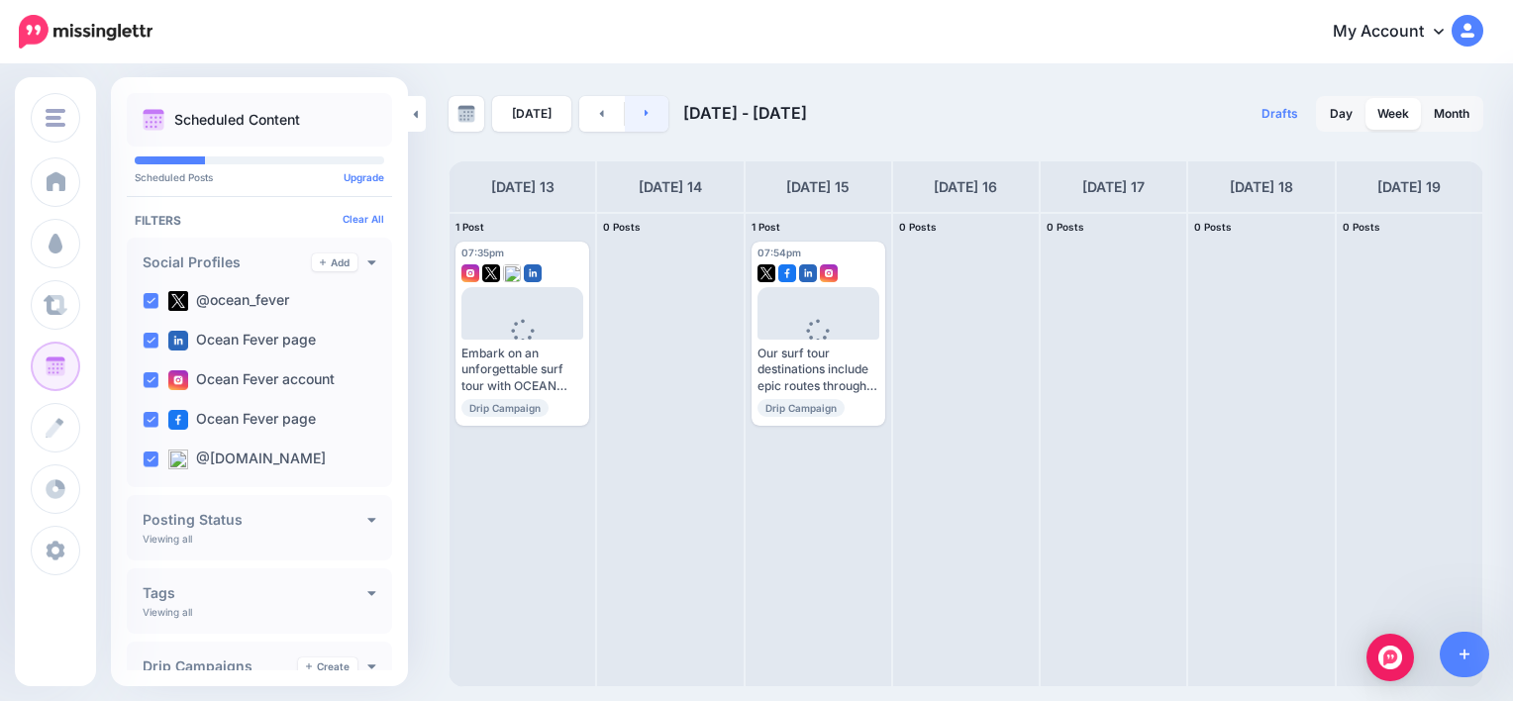
click at [650, 123] on link at bounding box center [647, 114] width 45 height 36
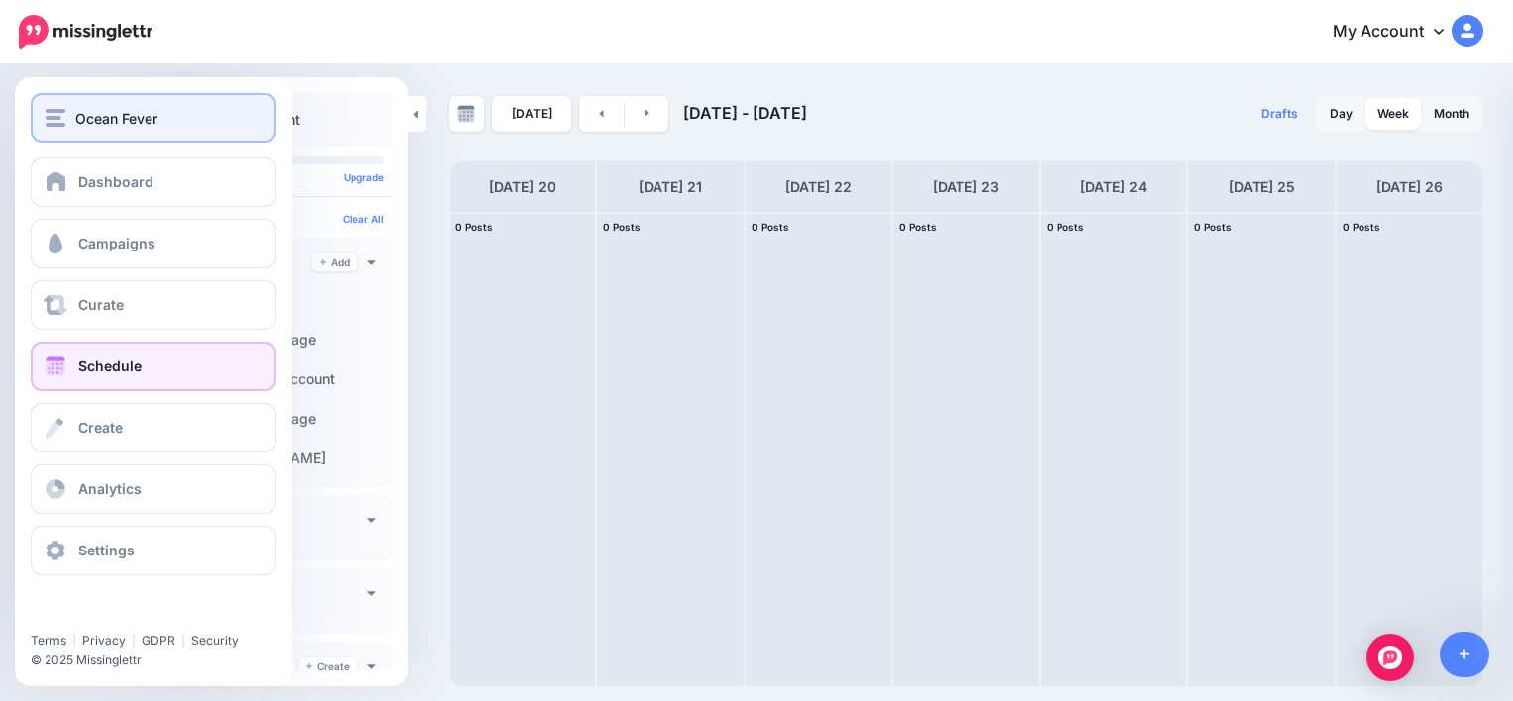
click at [70, 107] on div "Ocean Fever" at bounding box center [154, 118] width 216 height 23
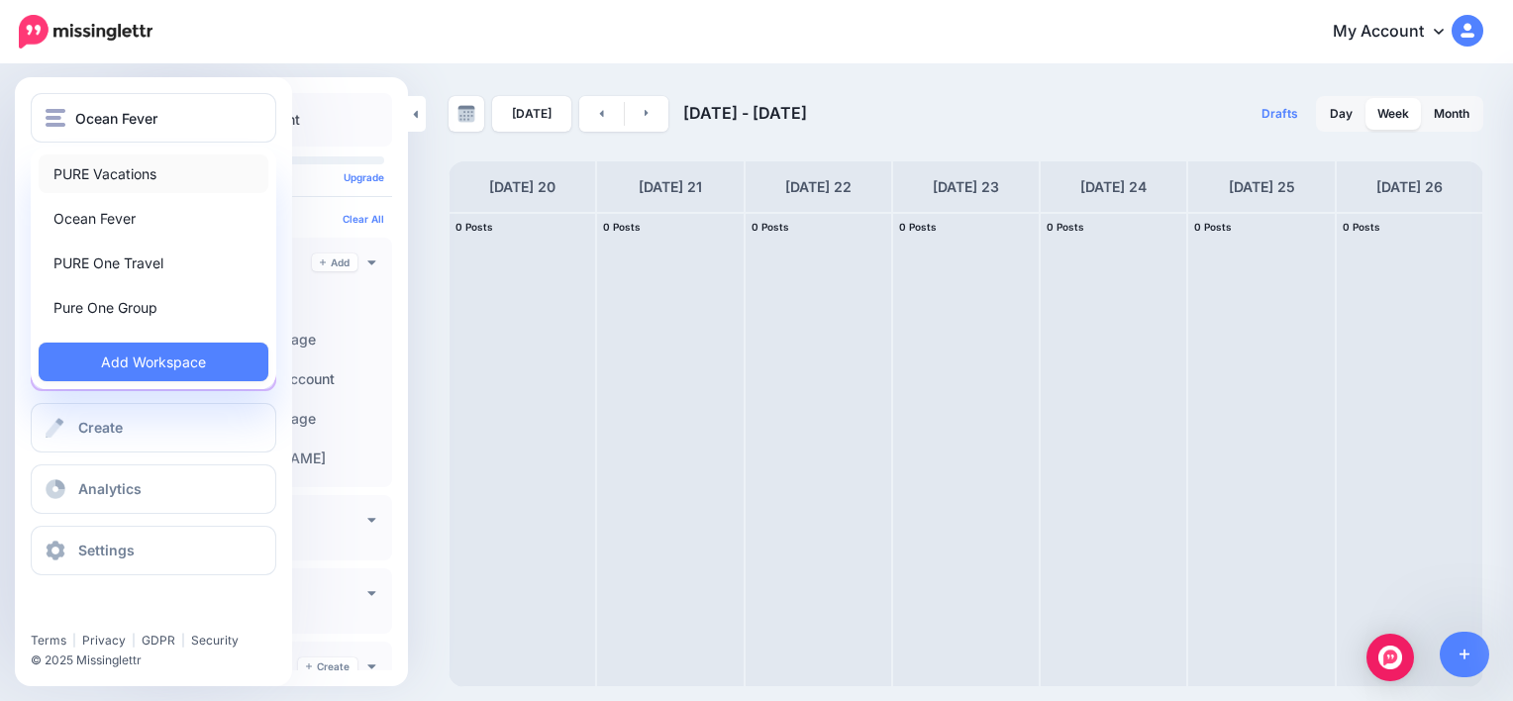
click at [103, 180] on link "PURE Vacations" at bounding box center [154, 174] width 230 height 39
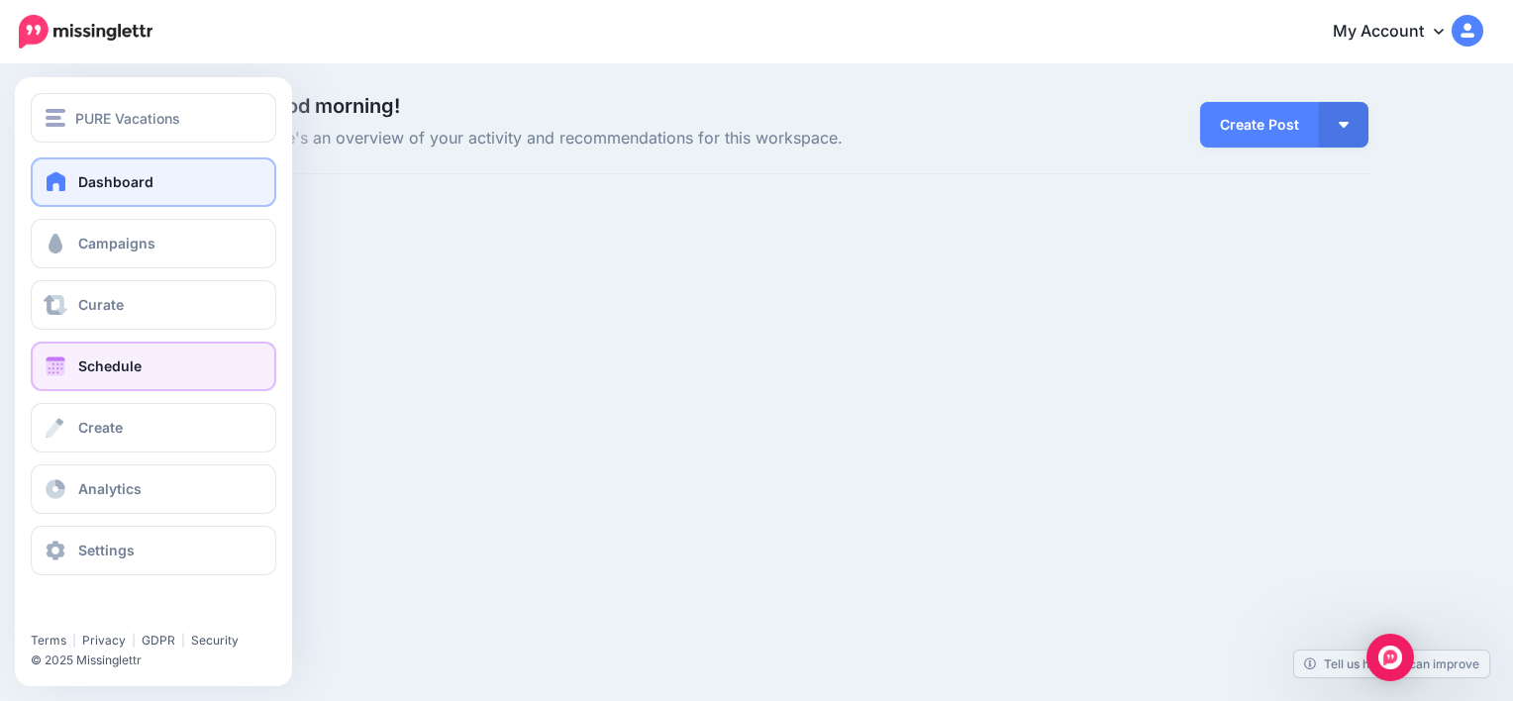
click at [102, 372] on span "Schedule" at bounding box center [109, 366] width 63 height 17
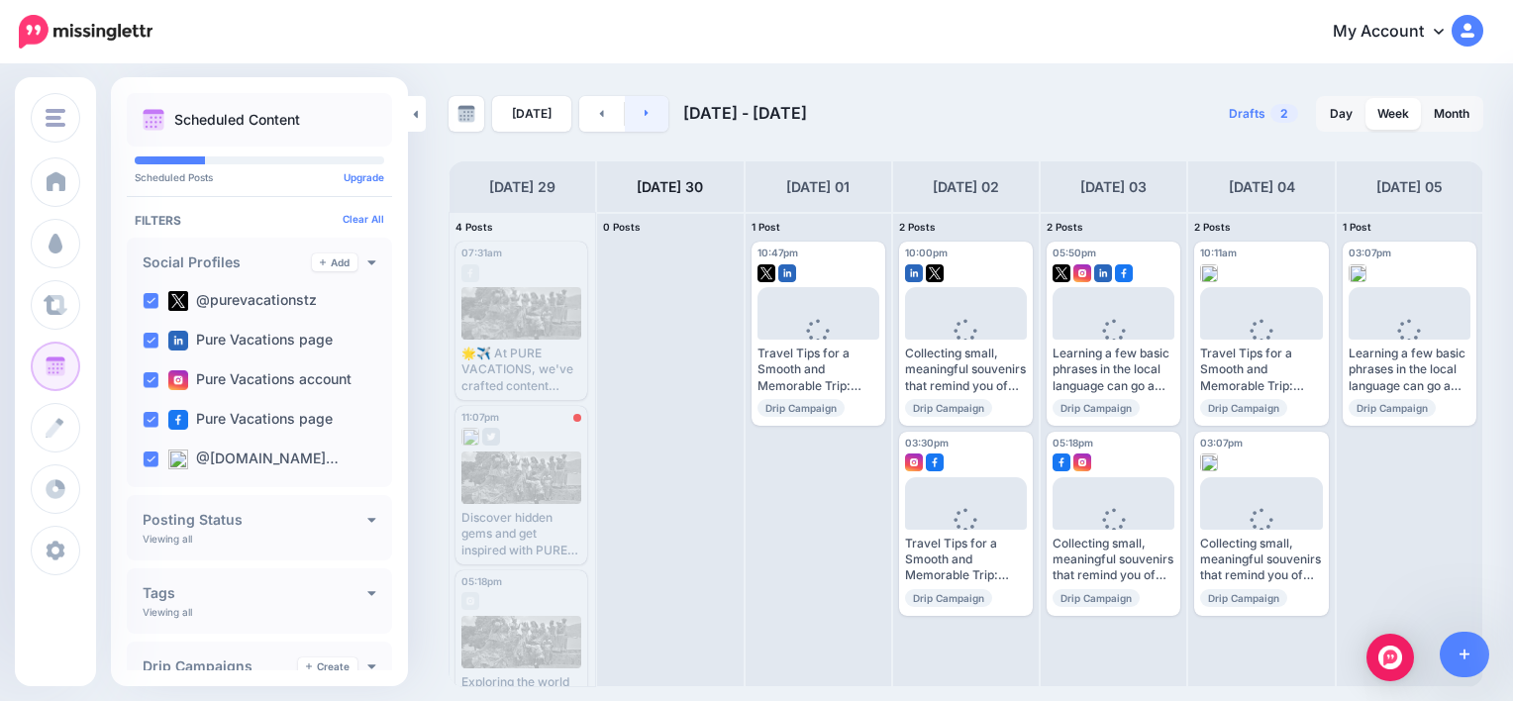
click at [642, 123] on link at bounding box center [647, 114] width 45 height 36
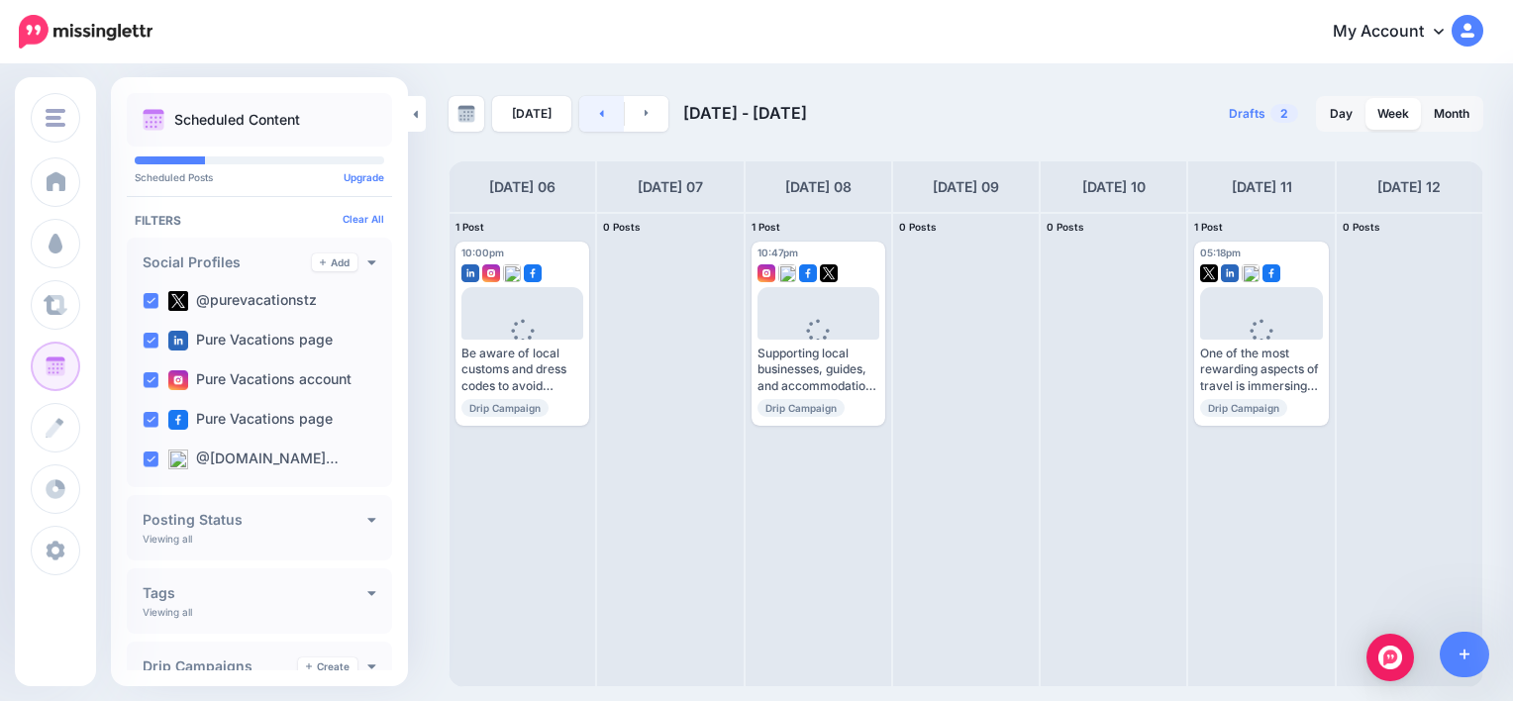
click at [602, 119] on link at bounding box center [601, 114] width 45 height 36
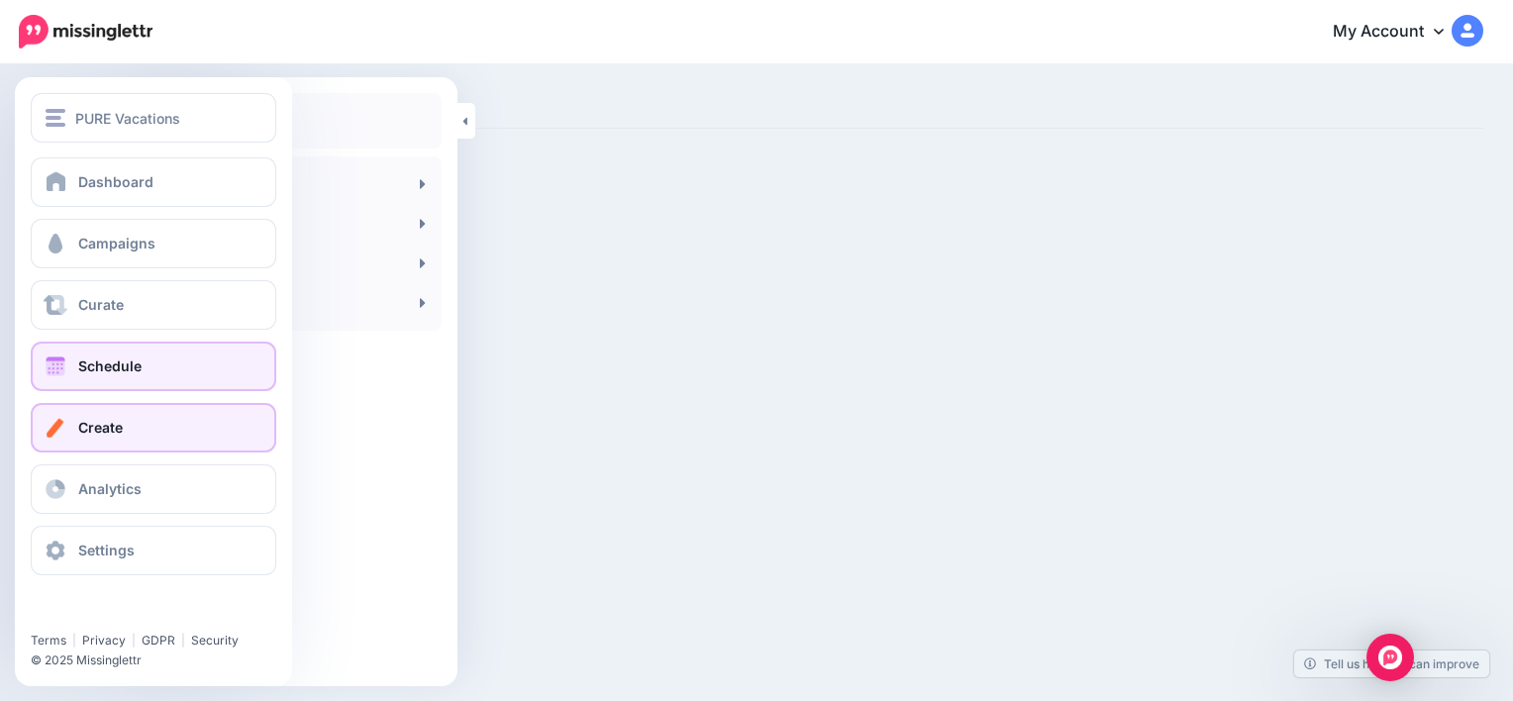
click at [99, 370] on span "Schedule" at bounding box center [109, 366] width 63 height 17
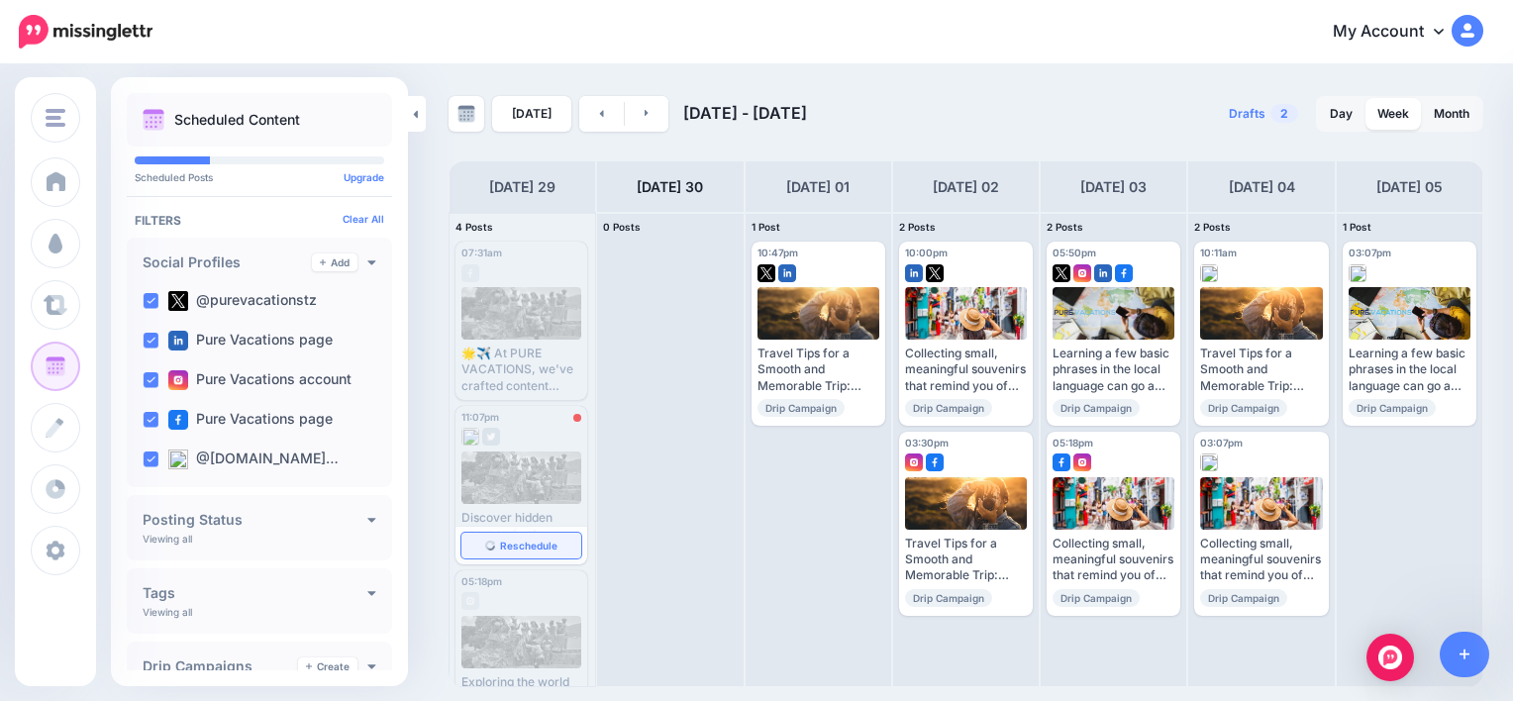
click at [518, 538] on link "Reschedule" at bounding box center [522, 546] width 120 height 26
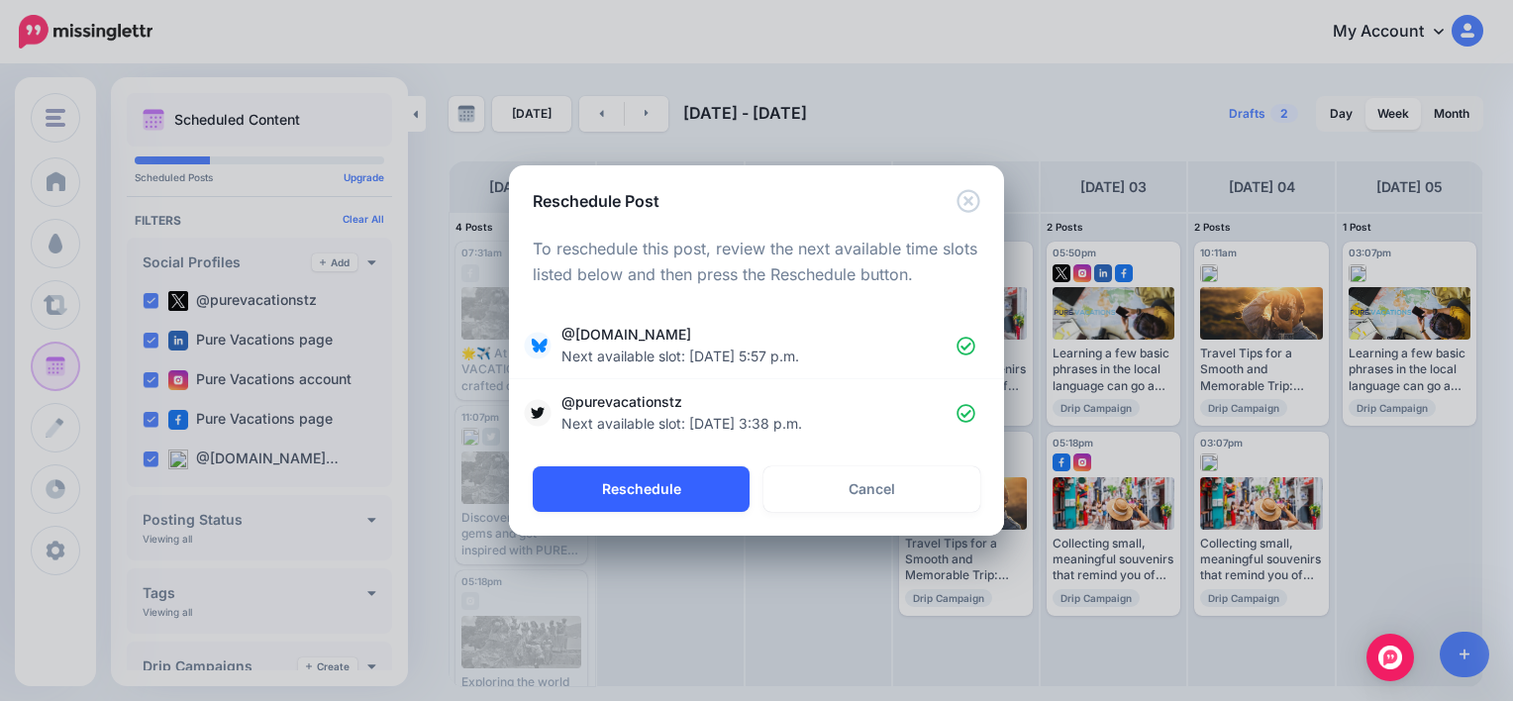
click at [633, 478] on button "Reschedule" at bounding box center [641, 490] width 217 height 46
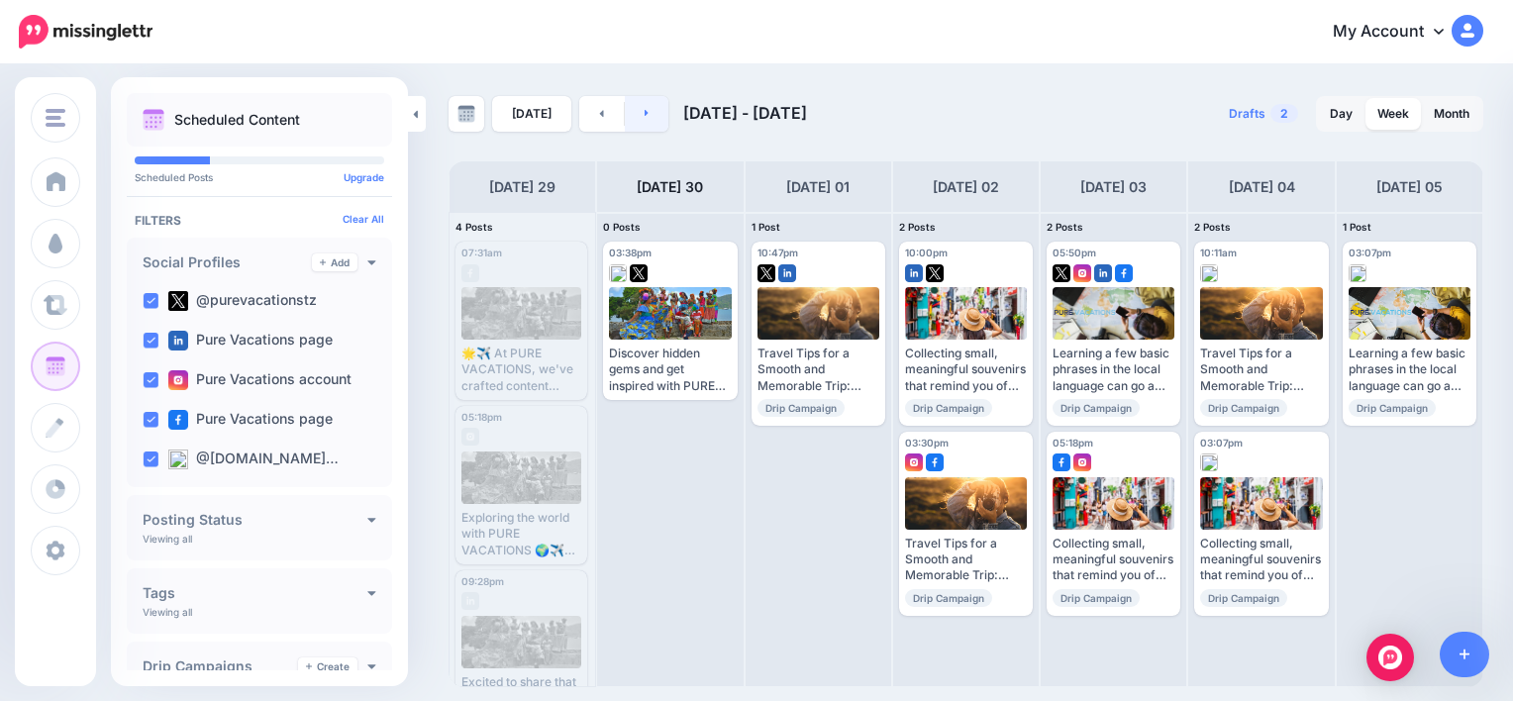
click at [630, 128] on link at bounding box center [647, 114] width 45 height 36
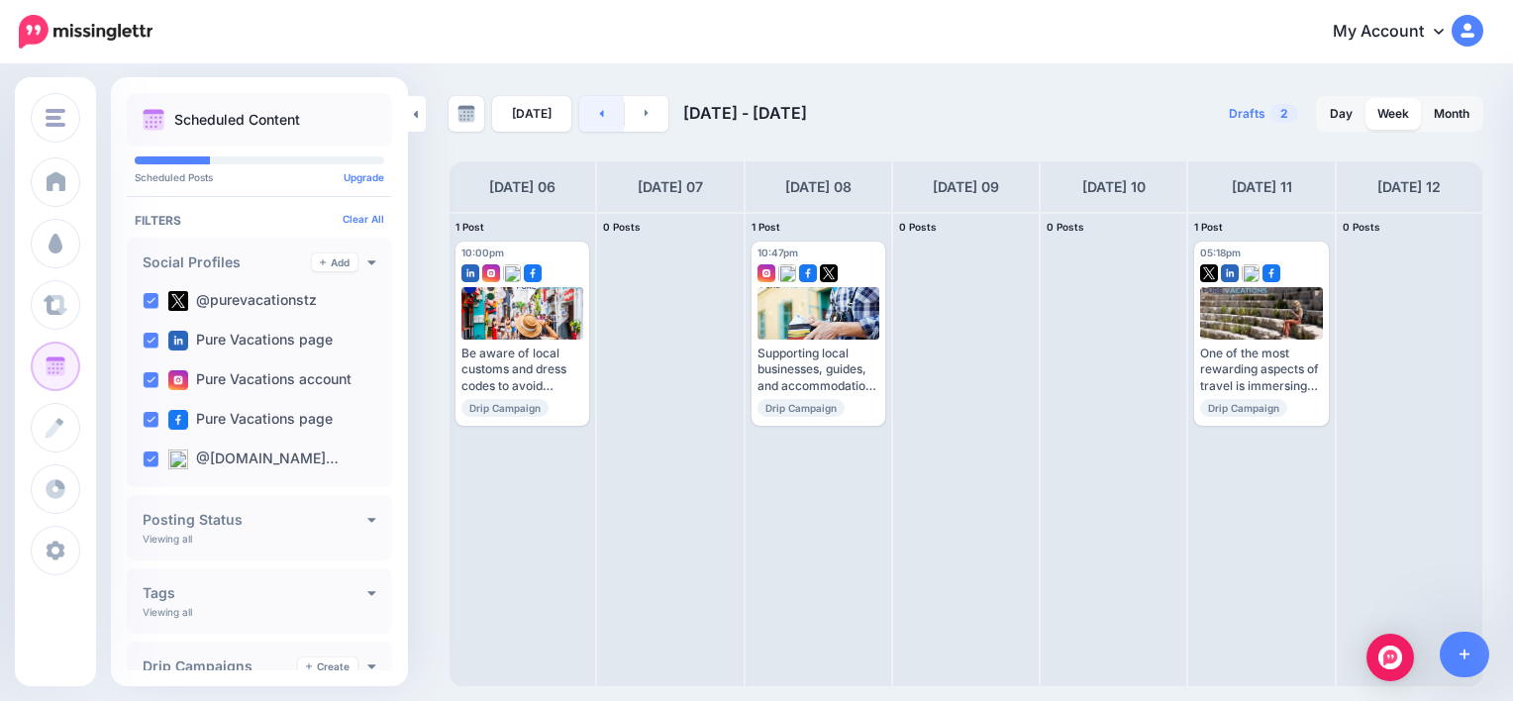
click at [594, 123] on link at bounding box center [601, 114] width 45 height 36
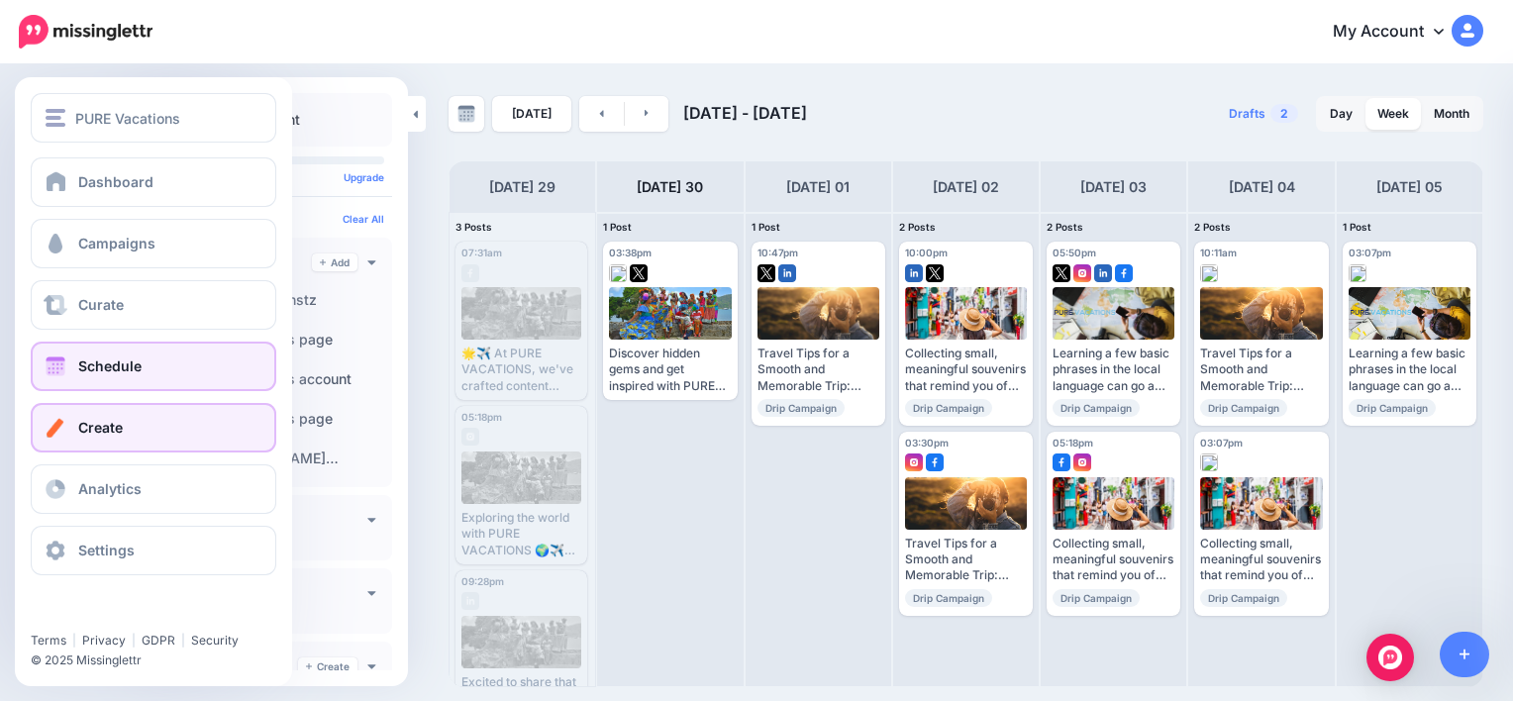
click at [142, 404] on link "Create" at bounding box center [154, 428] width 246 height 50
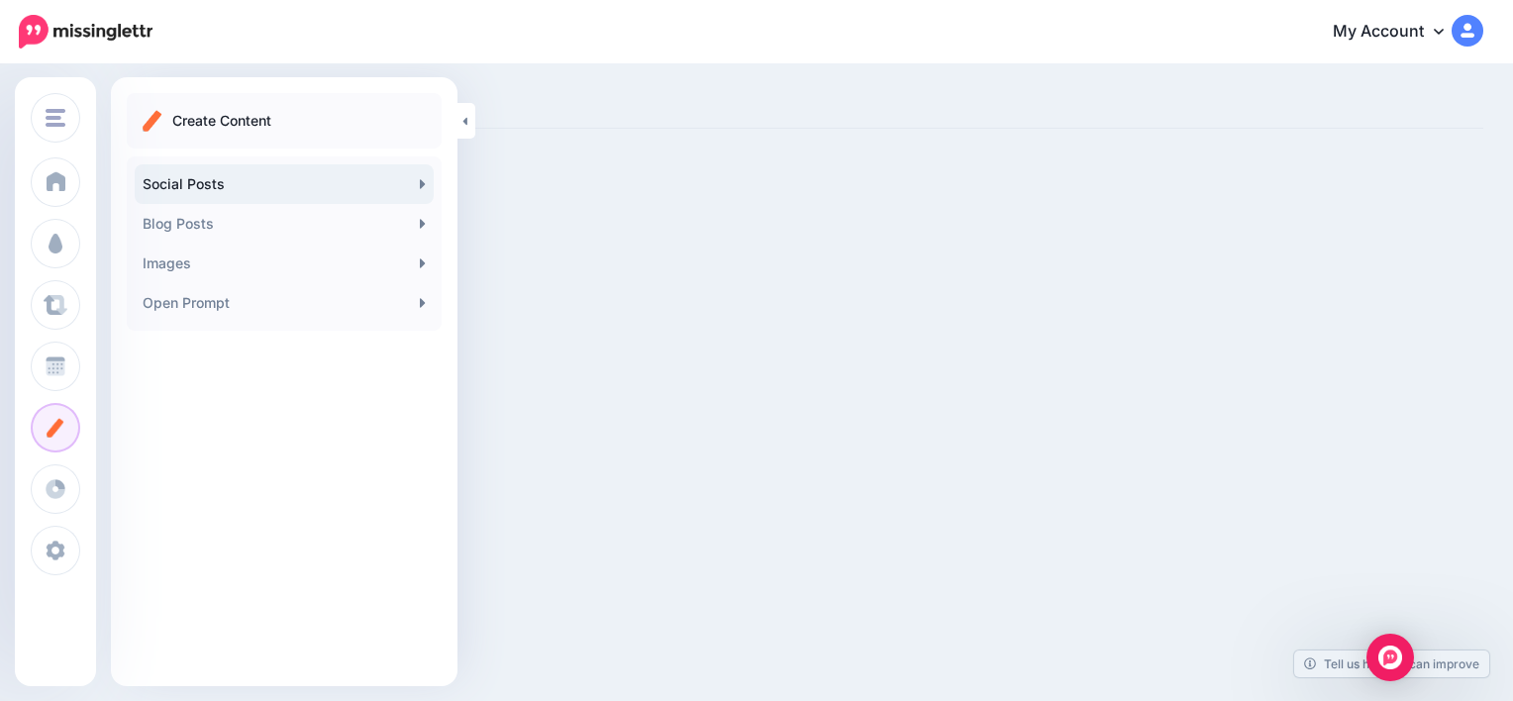
click at [242, 188] on link "Social Posts" at bounding box center [284, 184] width 299 height 40
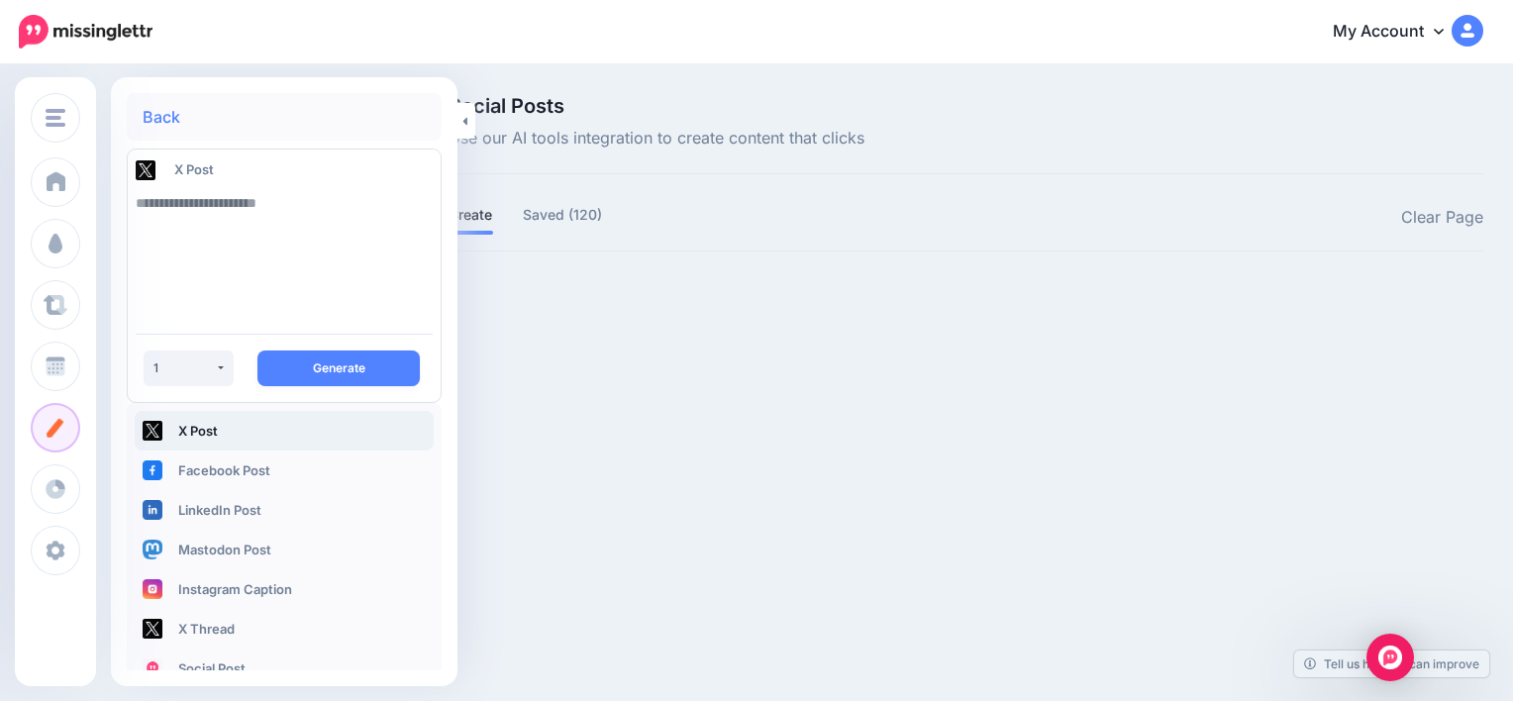
click at [349, 214] on textarea at bounding box center [284, 250] width 297 height 135
type textarea "*"
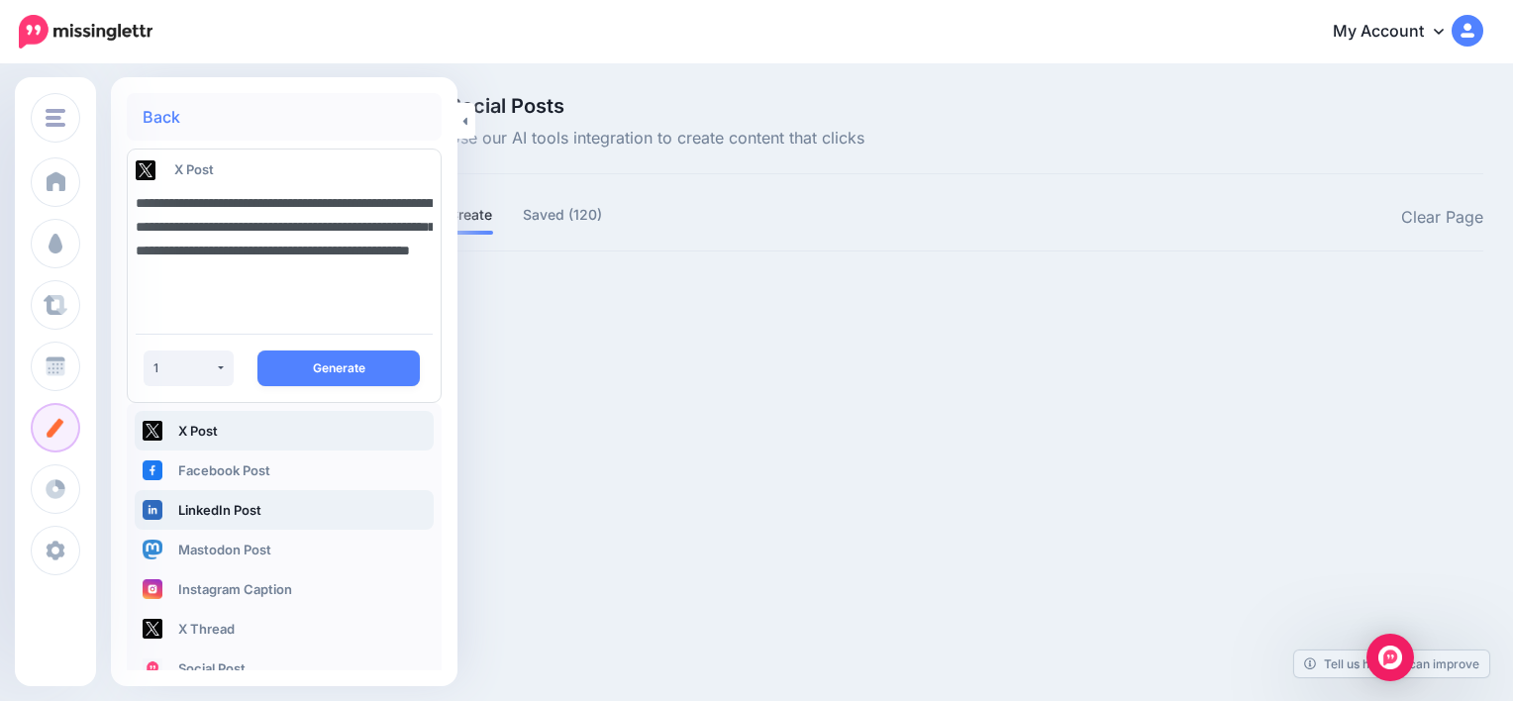
type textarea "**********"
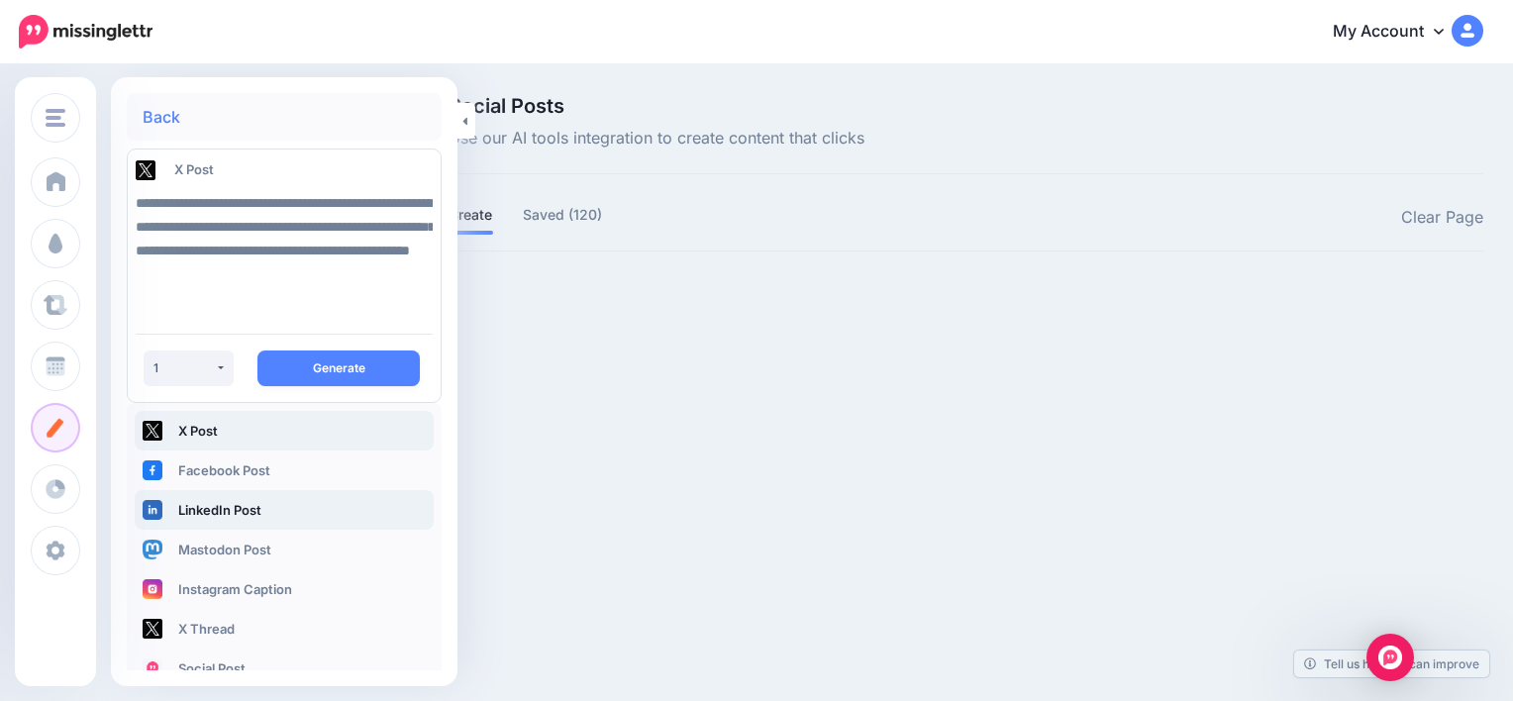
click at [240, 499] on link "LinkedIn Post" at bounding box center [284, 510] width 299 height 40
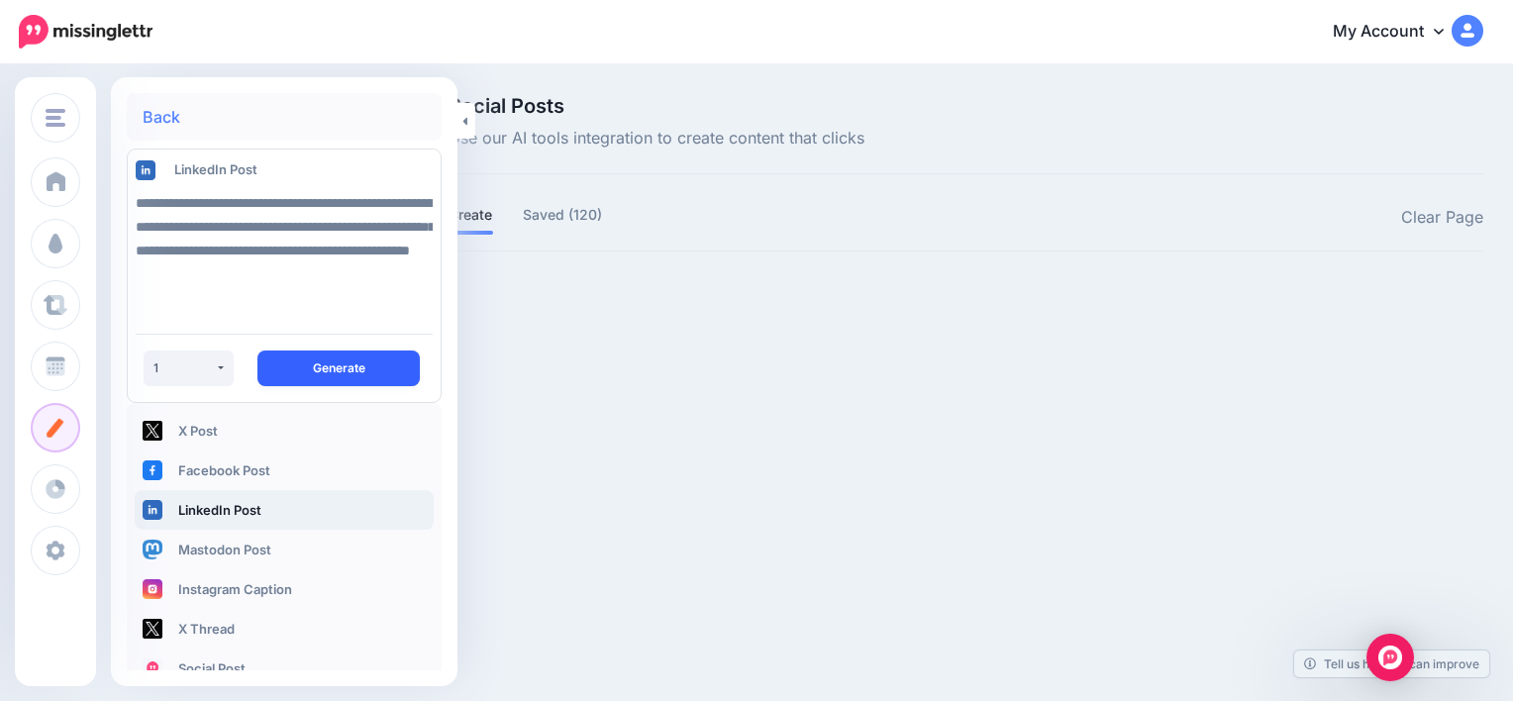
click at [337, 364] on button "Generate" at bounding box center [339, 369] width 162 height 36
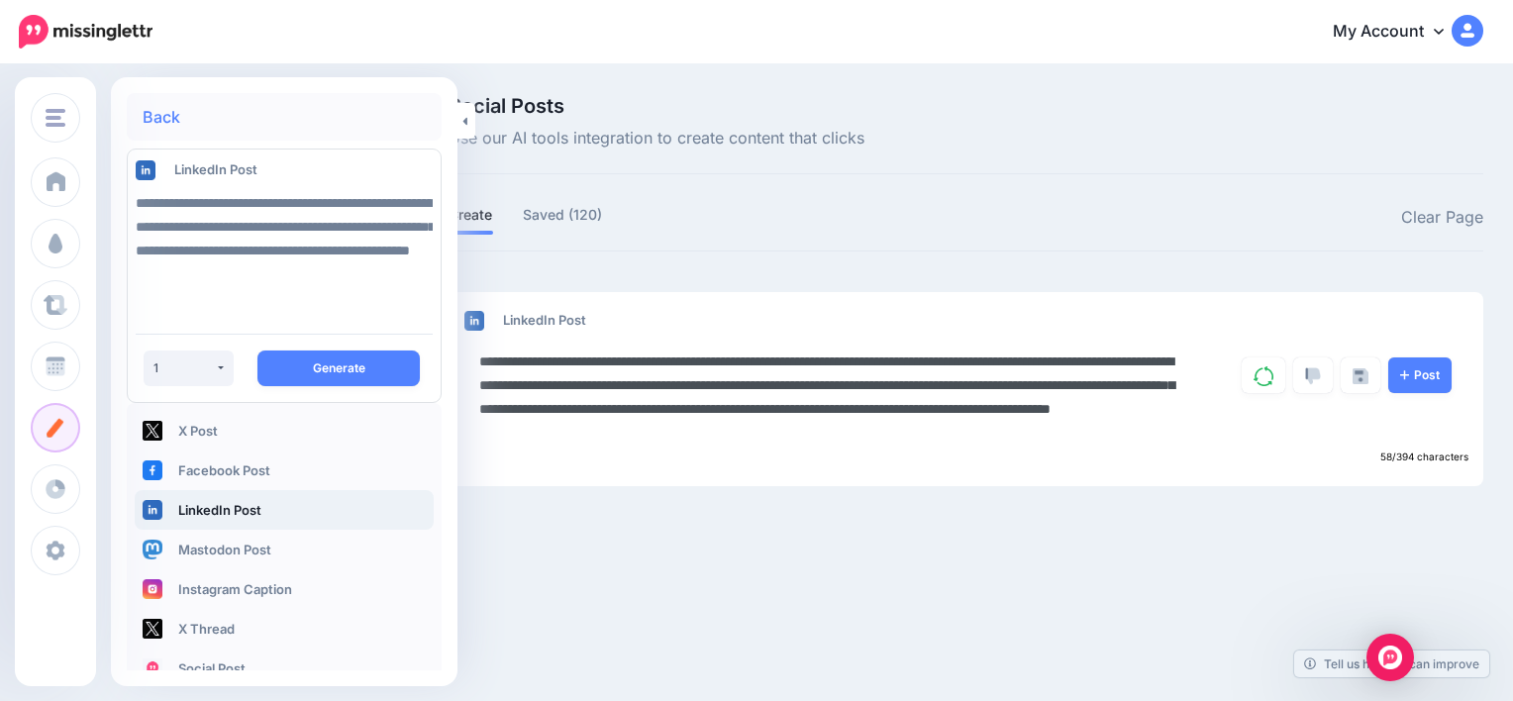
click at [765, 361] on textarea "**********" at bounding box center [834, 397] width 711 height 95
drag, startPoint x: 741, startPoint y: 384, endPoint x: 480, endPoint y: 362, distance: 261.5
click at [480, 362] on textarea "**********" at bounding box center [834, 397] width 711 height 95
type textarea "**********"
drag, startPoint x: 576, startPoint y: 433, endPoint x: 481, endPoint y: 359, distance: 120.7
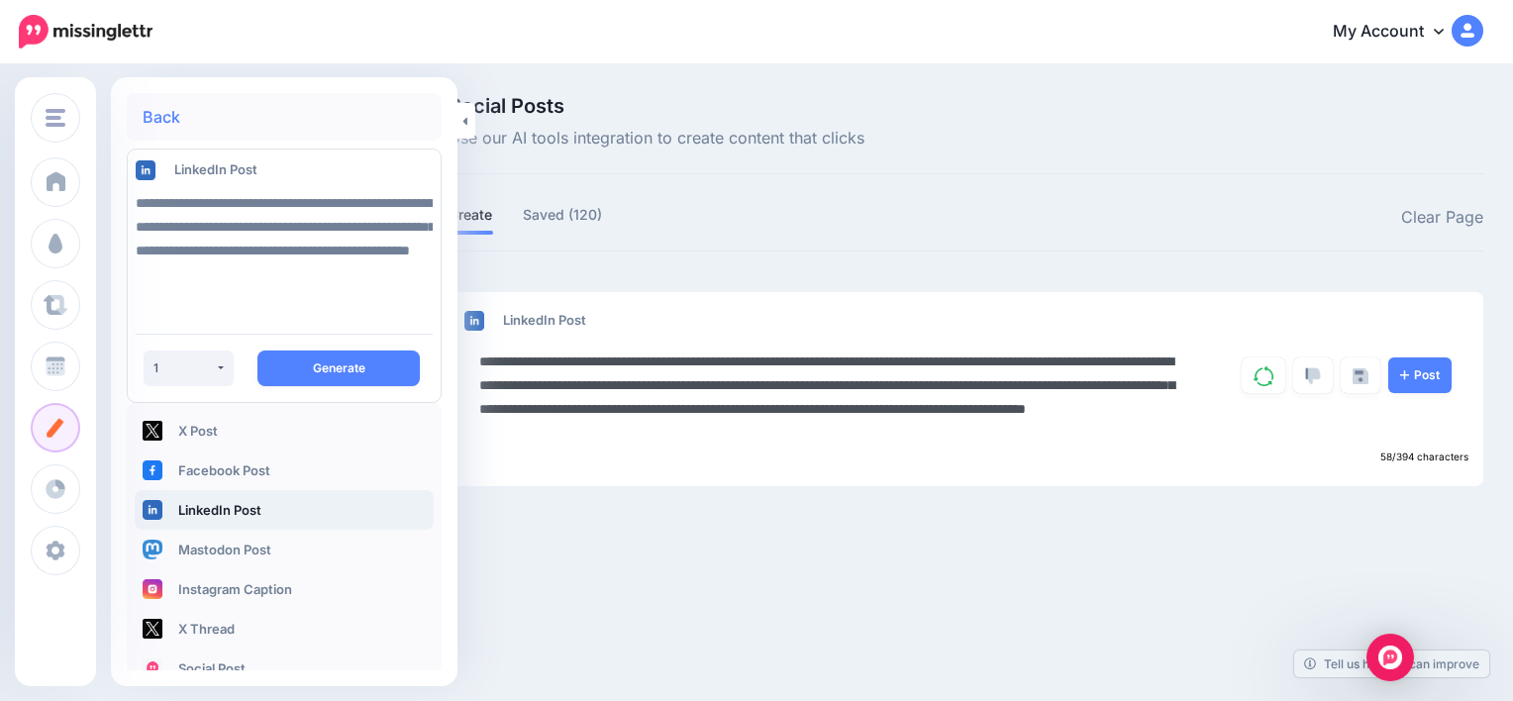
click at [481, 359] on textarea "**********" at bounding box center [834, 397] width 711 height 95
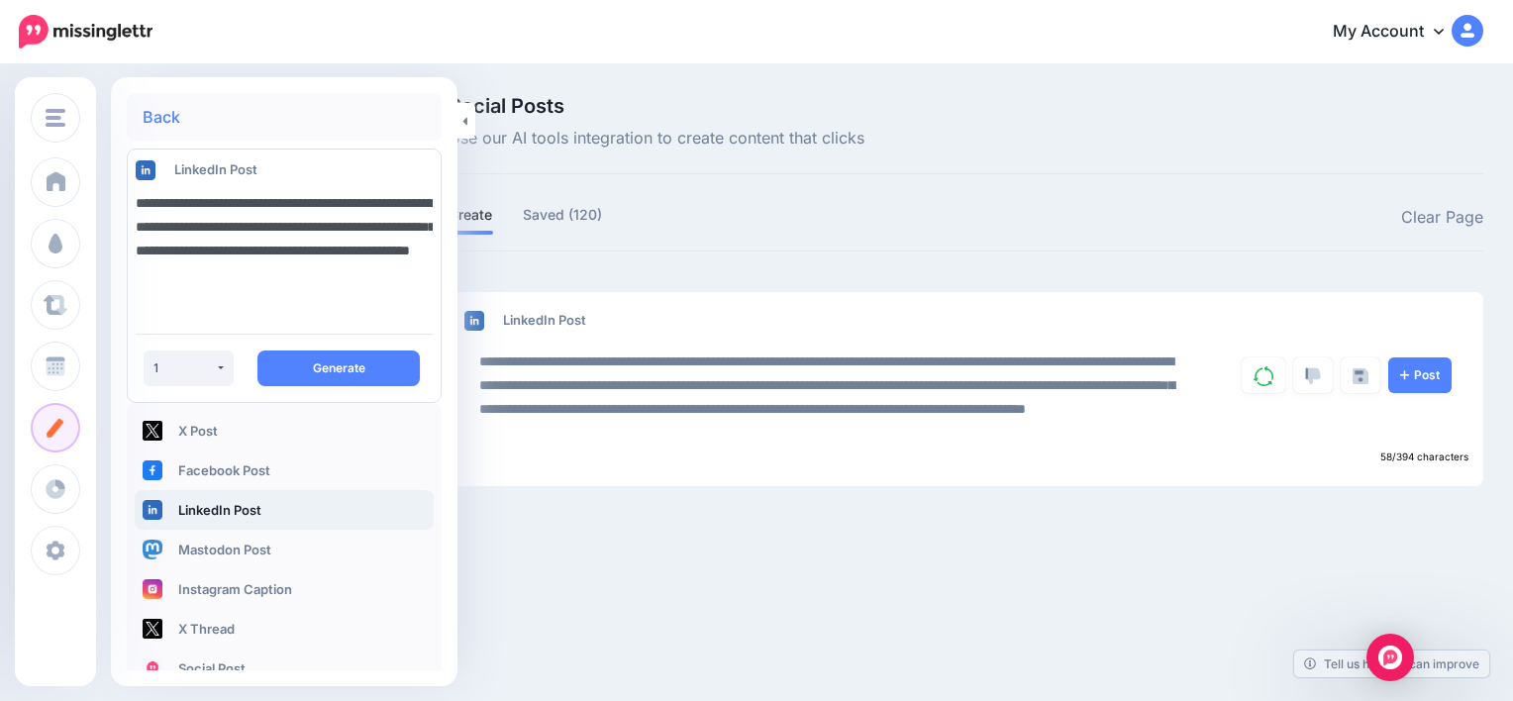
drag, startPoint x: 216, startPoint y: 312, endPoint x: 122, endPoint y: 202, distance: 144.7
click at [122, 202] on div "**********" at bounding box center [284, 250] width 327 height 135
paste textarea "**********"
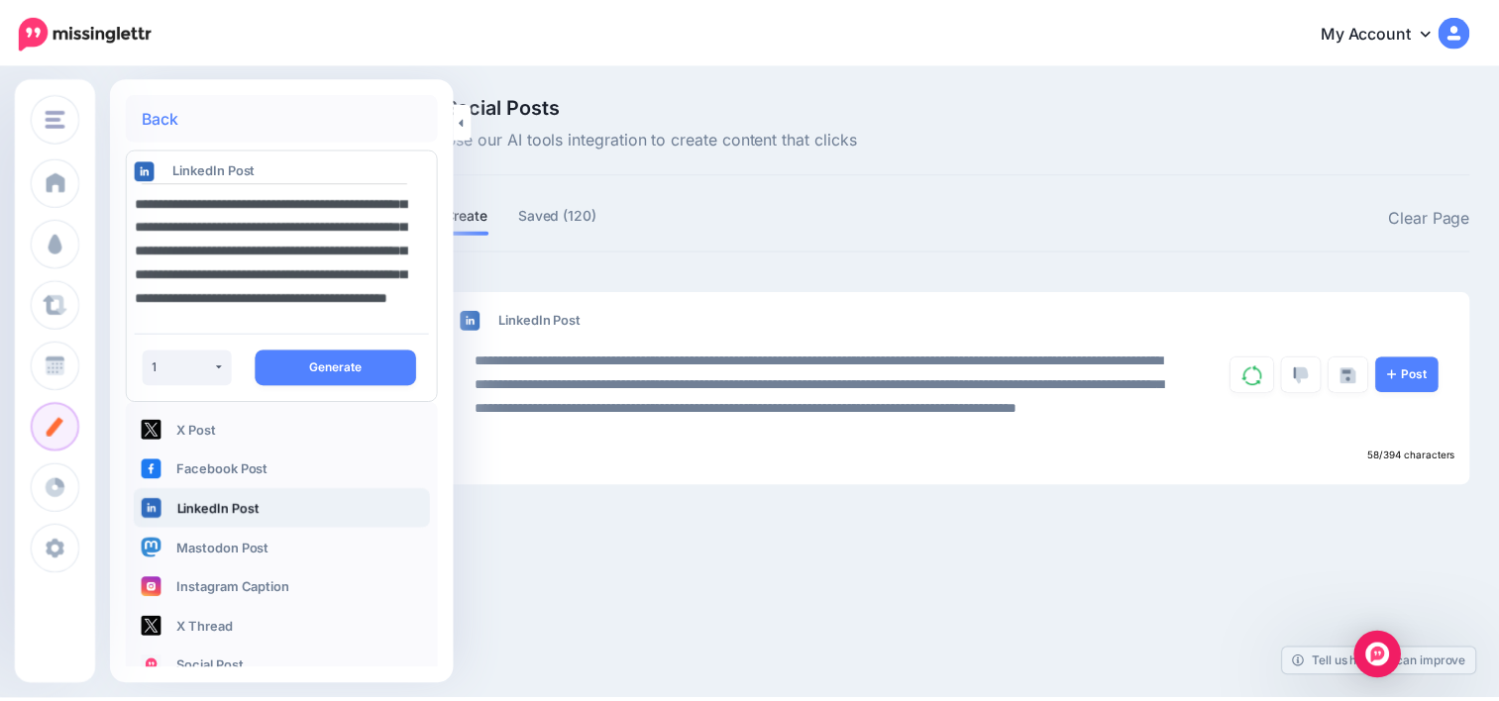
scroll to position [107, 0]
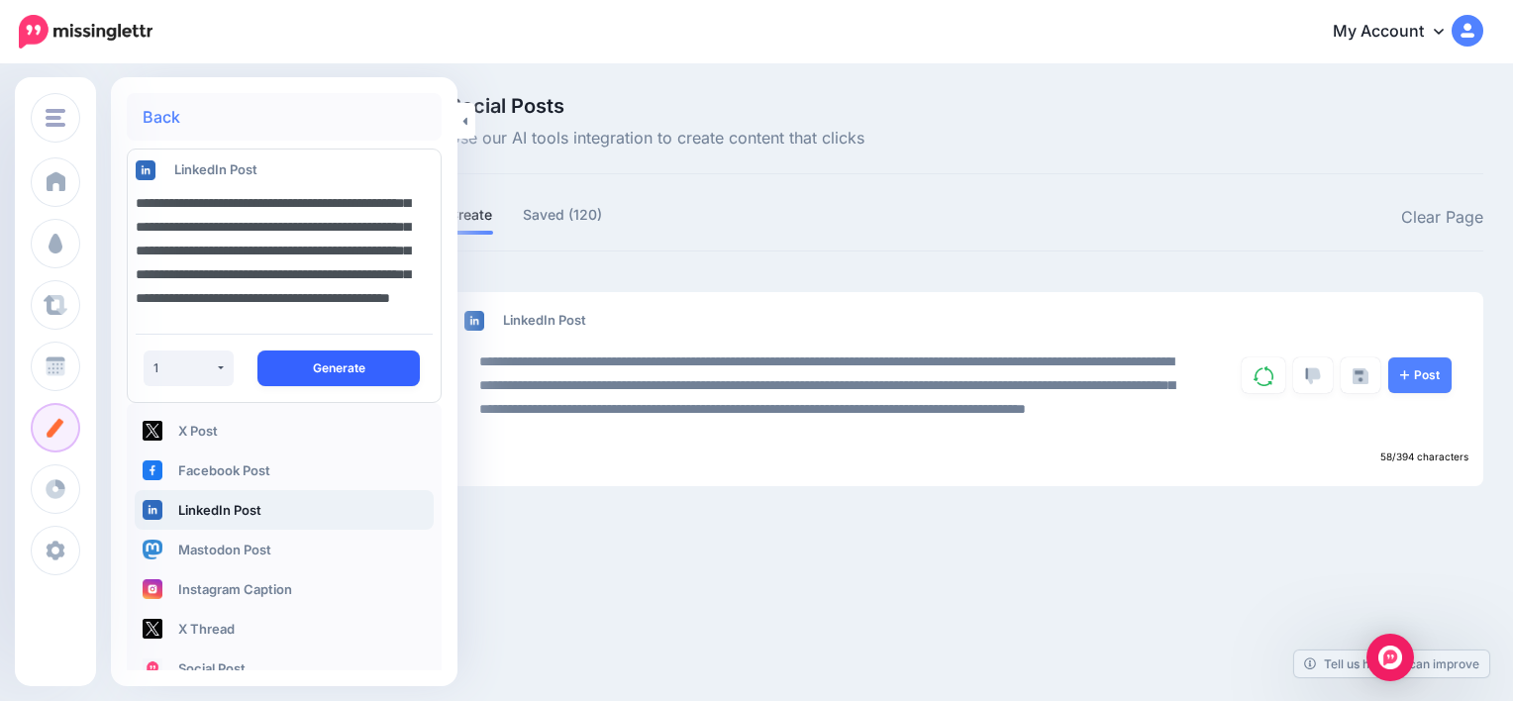
type textarea "**********"
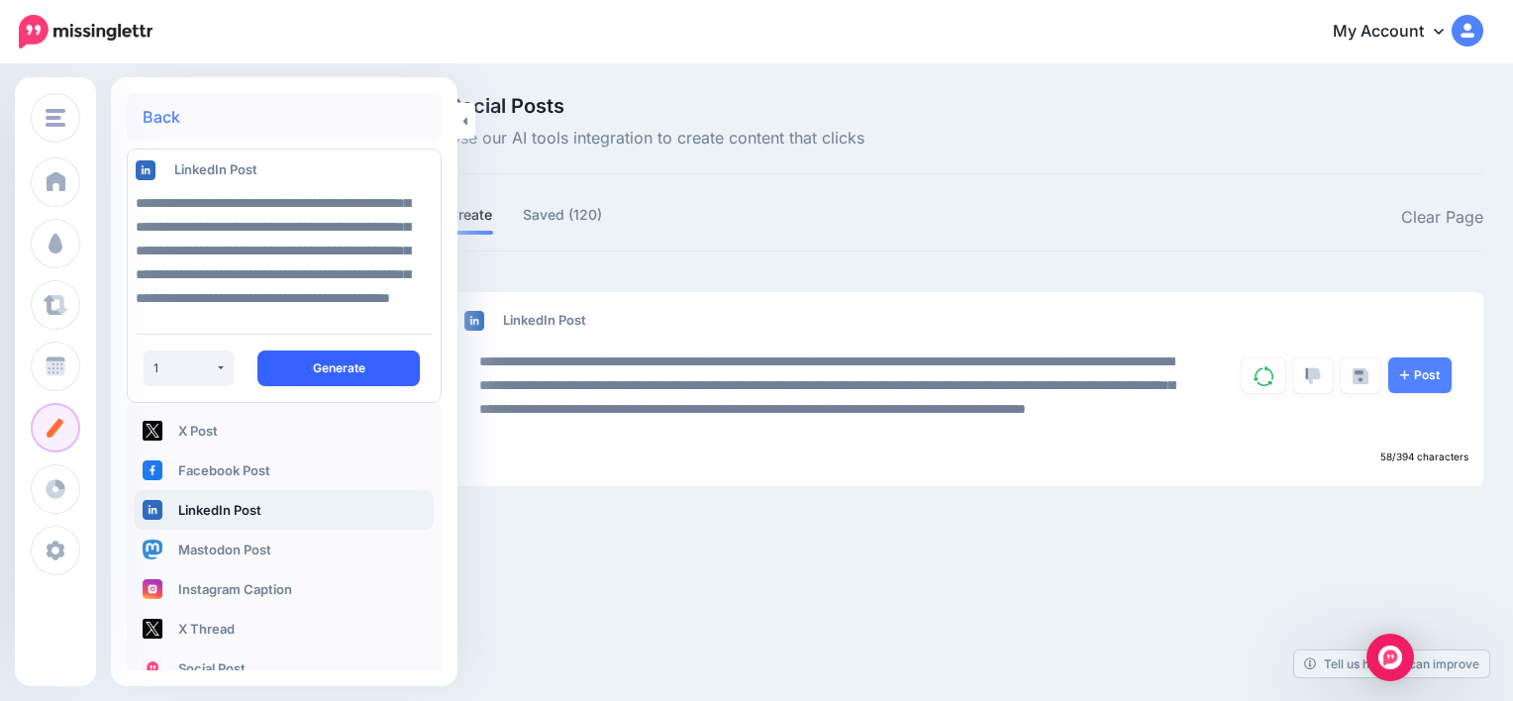
click at [322, 364] on button "Generate" at bounding box center [339, 369] width 162 height 36
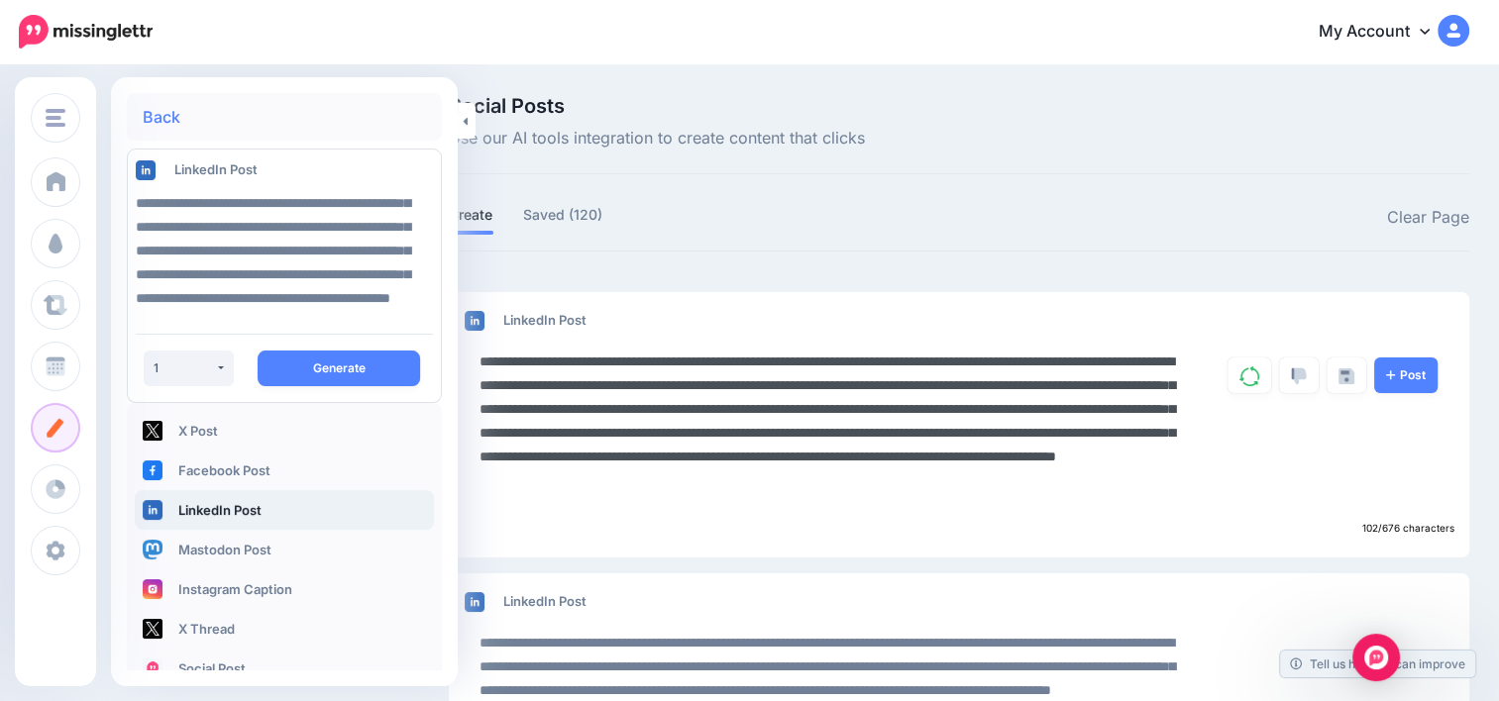
click at [626, 433] on textarea "**********" at bounding box center [834, 433] width 711 height 166
click at [1124, 458] on textarea "**********" at bounding box center [834, 433] width 711 height 166
drag, startPoint x: 1124, startPoint y: 458, endPoint x: 477, endPoint y: 357, distance: 654.6
click at [477, 357] on div "**********" at bounding box center [830, 433] width 730 height 166
type textarea "**********"
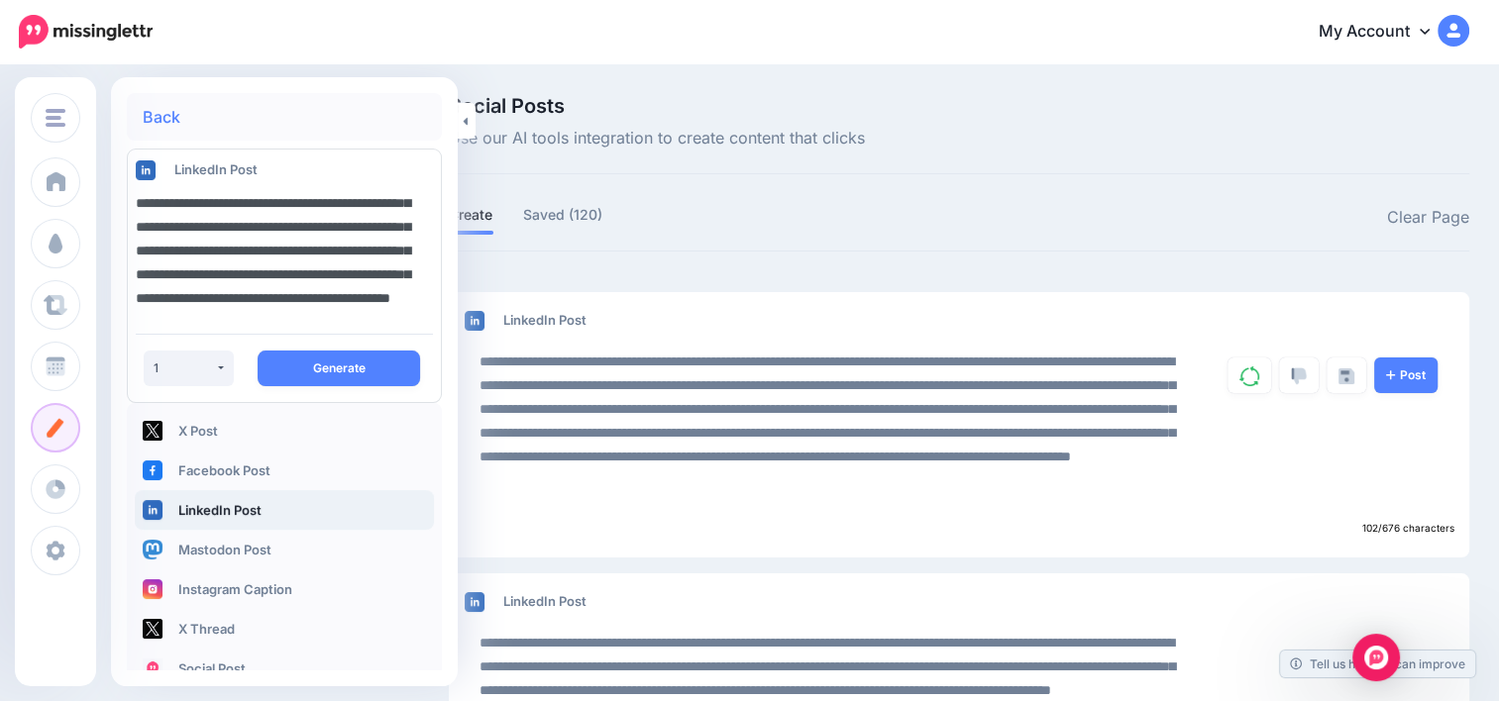
scroll to position [0, 0]
drag, startPoint x: 303, startPoint y: 296, endPoint x: 103, endPoint y: 173, distance: 234.8
click at [103, 173] on div "PURE Vacations PURE Vacations Ocean Fever PURE One Travel Pure One Group Add Wo…" at bounding box center [749, 452] width 1499 height 772
paste textarea
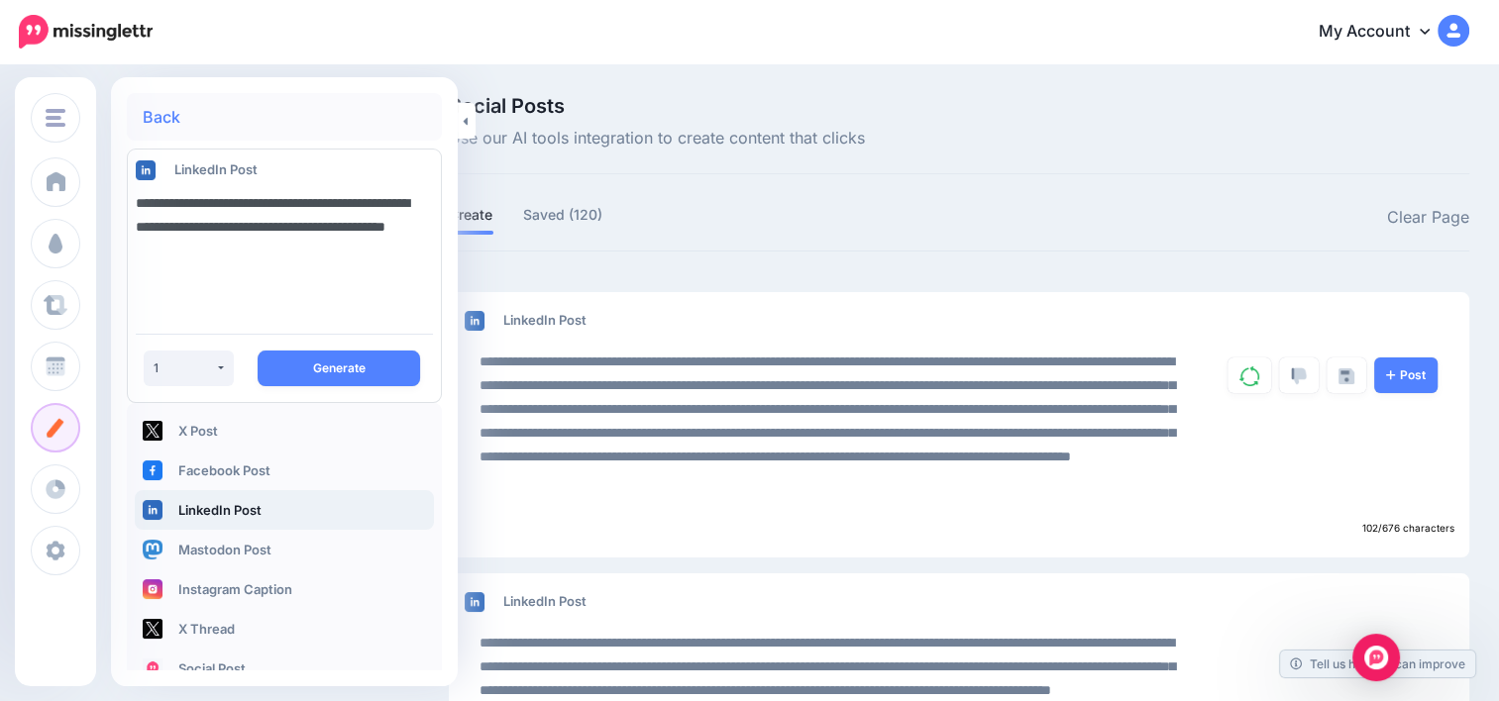
paste textarea "**********"
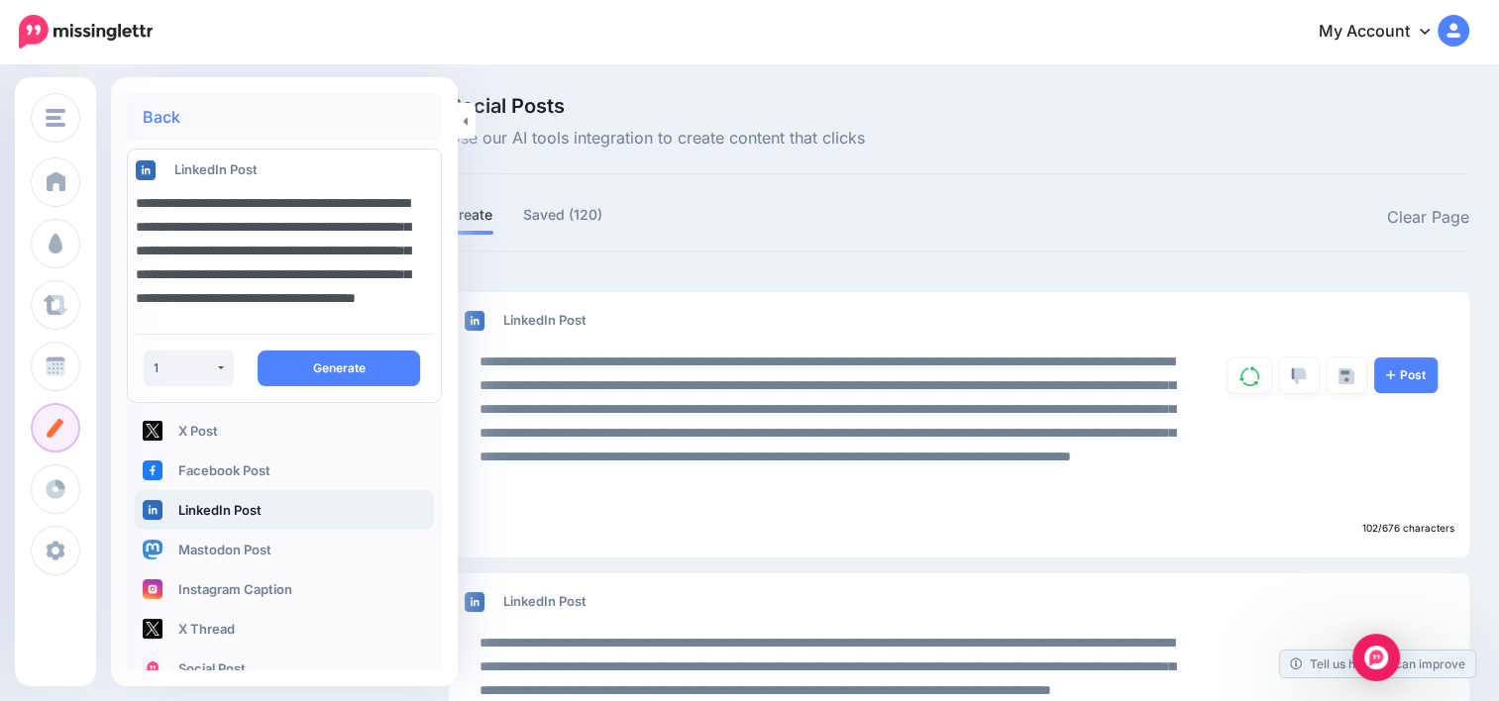
scroll to position [36, 0]
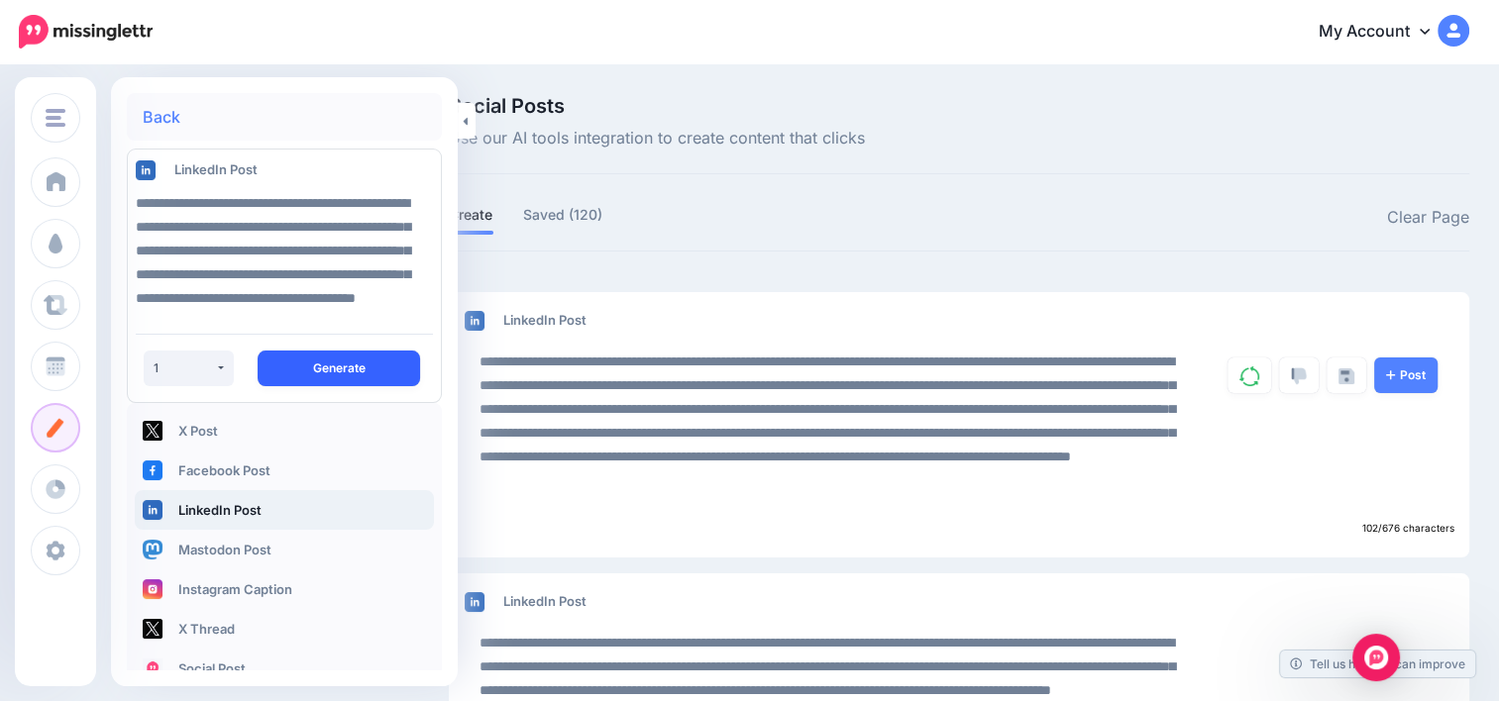
click at [318, 376] on button "Generate" at bounding box center [339, 369] width 162 height 36
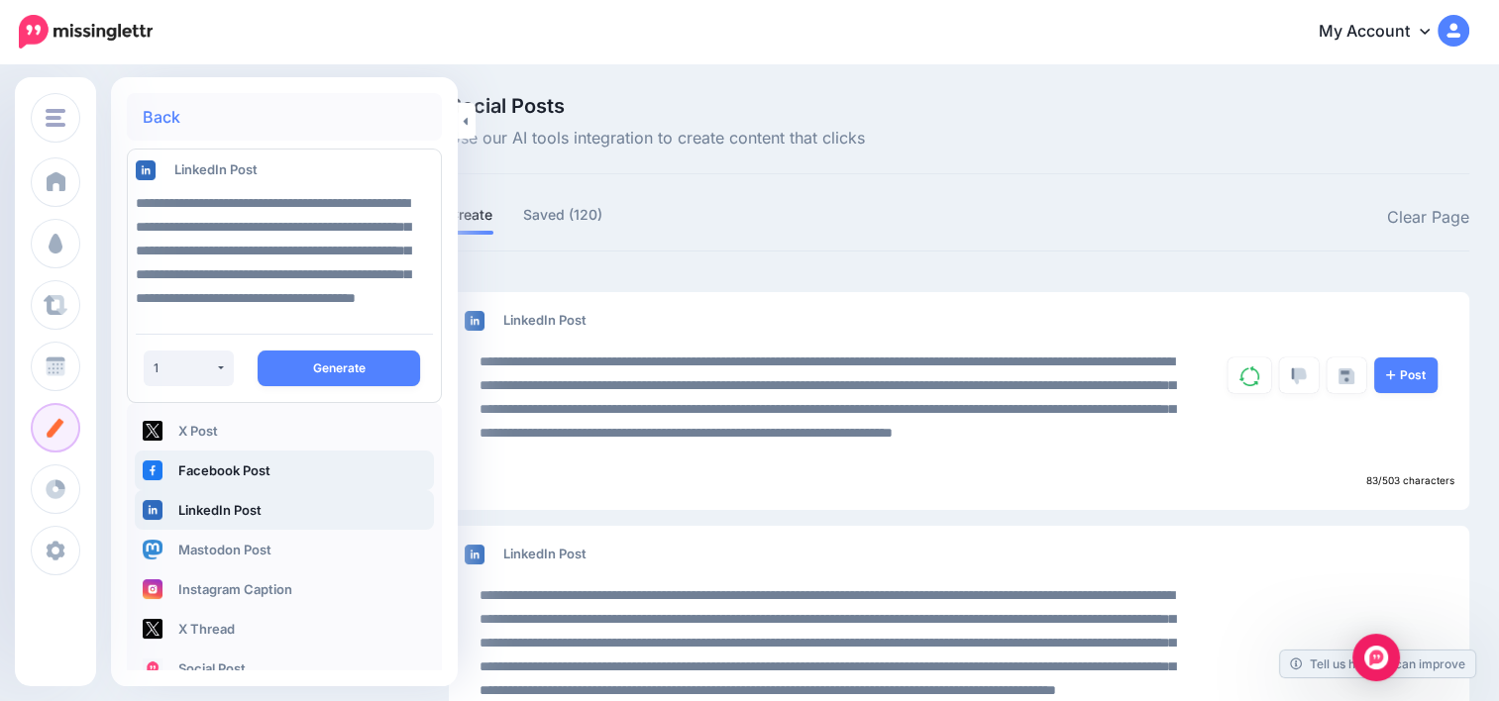
click at [248, 464] on link "Facebook Post" at bounding box center [284, 471] width 299 height 40
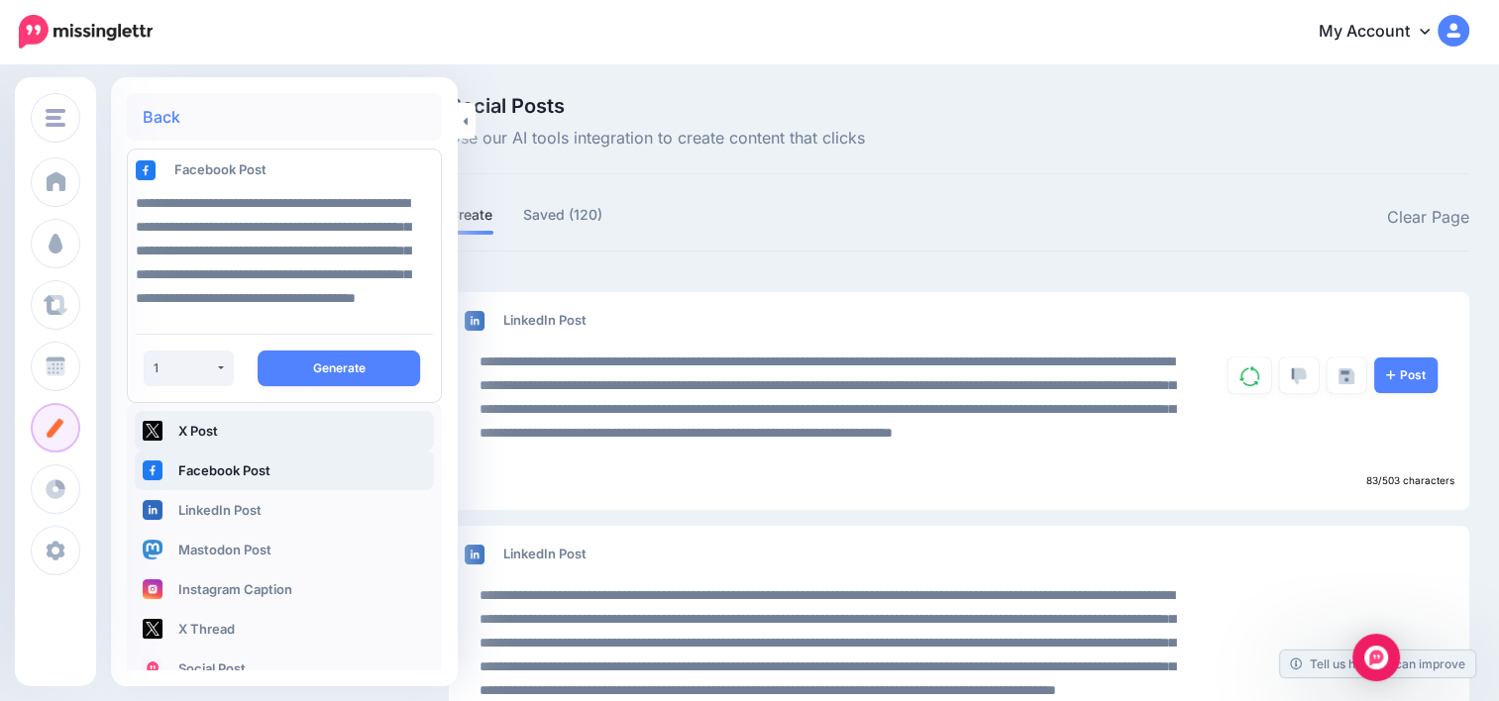
click at [237, 418] on link "X Post" at bounding box center [284, 431] width 299 height 40
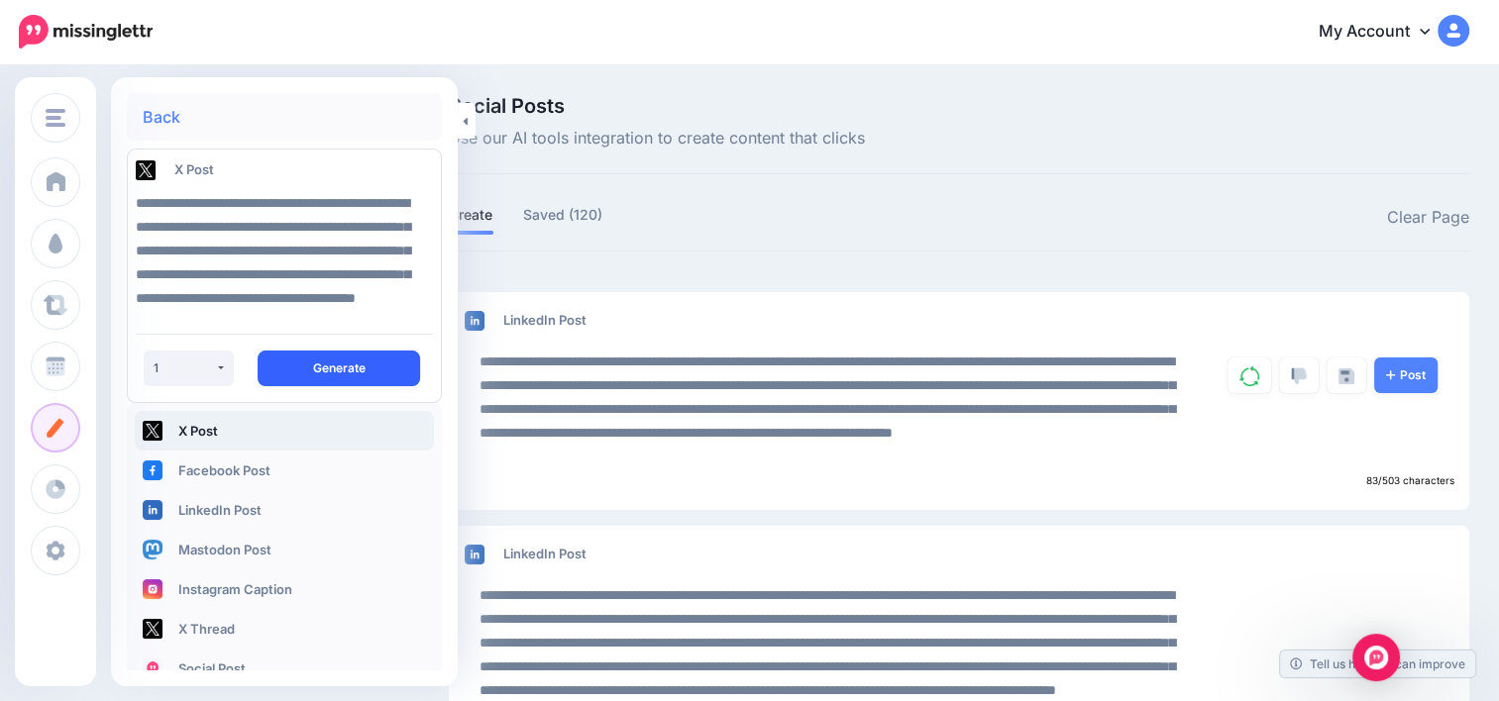
click at [332, 373] on button "Generate" at bounding box center [339, 369] width 162 height 36
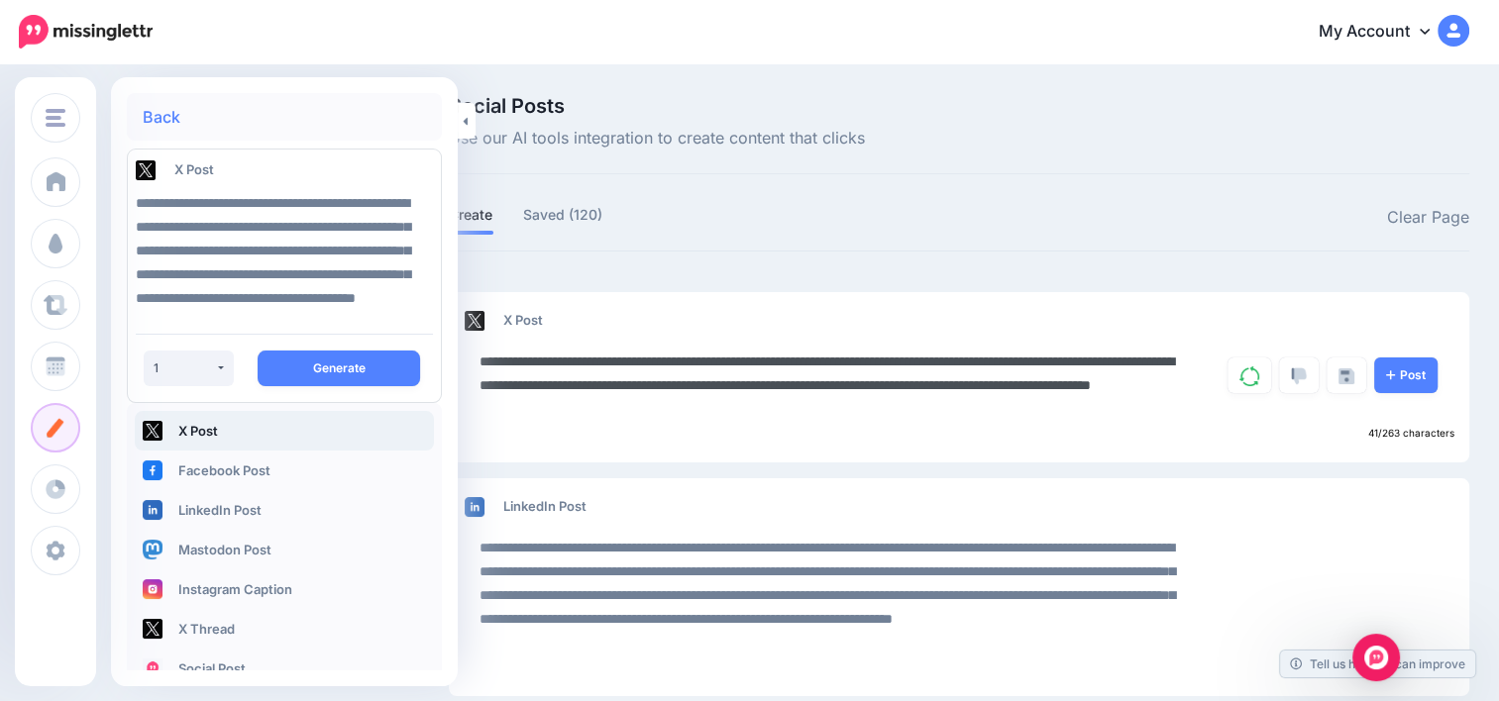
drag, startPoint x: 792, startPoint y: 412, endPoint x: 478, endPoint y: 360, distance: 318.3
click at [478, 360] on div "**********" at bounding box center [830, 385] width 730 height 71
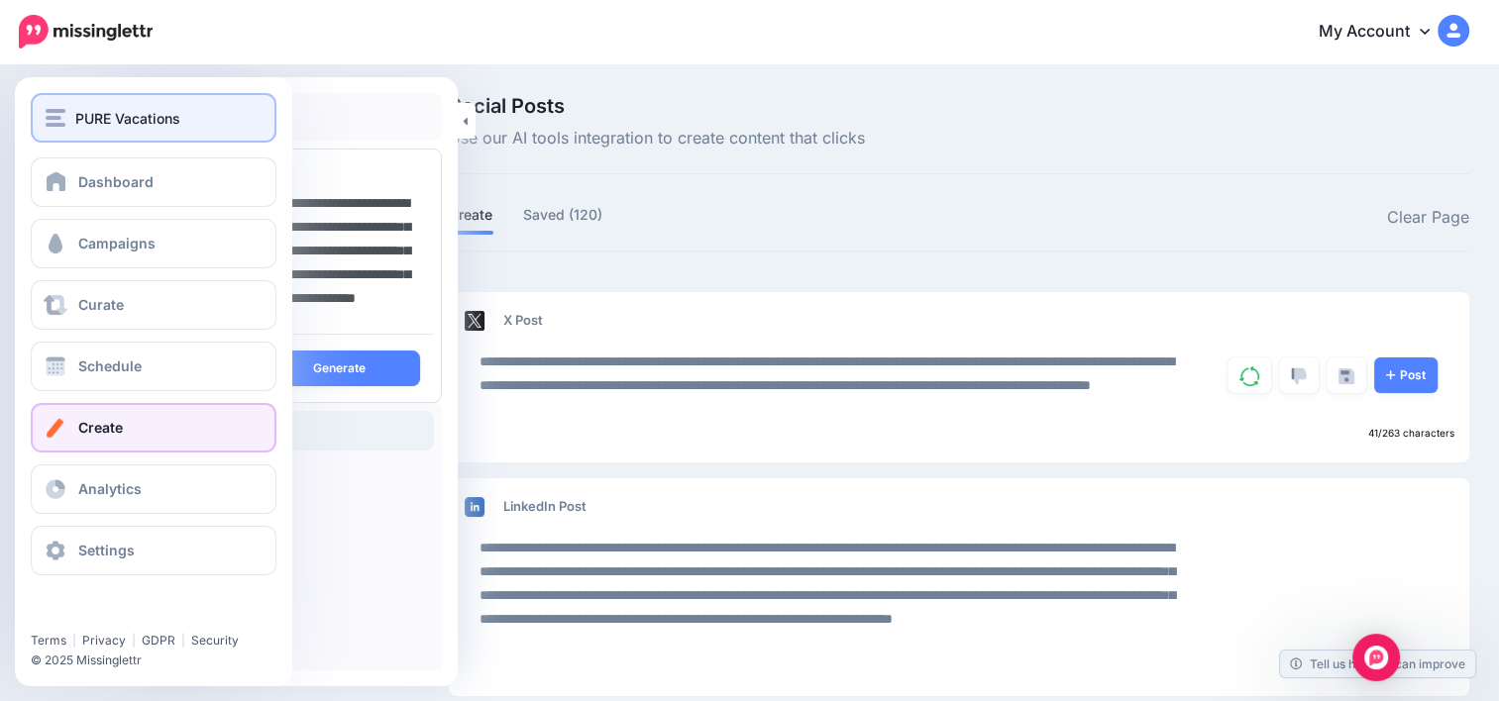
scroll to position [0, 0]
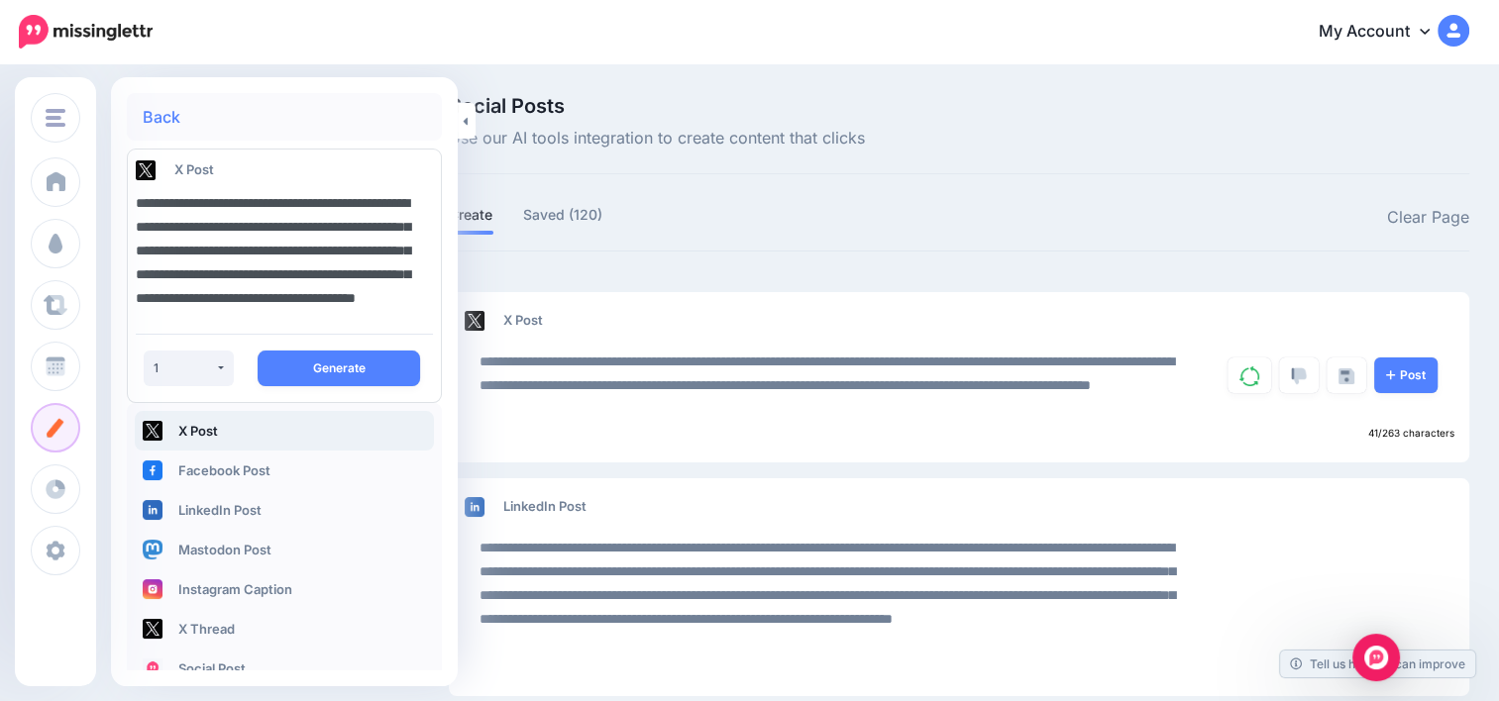
drag, startPoint x: 348, startPoint y: 313, endPoint x: 136, endPoint y: 192, distance: 244.0
click at [136, 192] on textarea "**********" at bounding box center [280, 250] width 288 height 135
paste textarea
type textarea "**********"
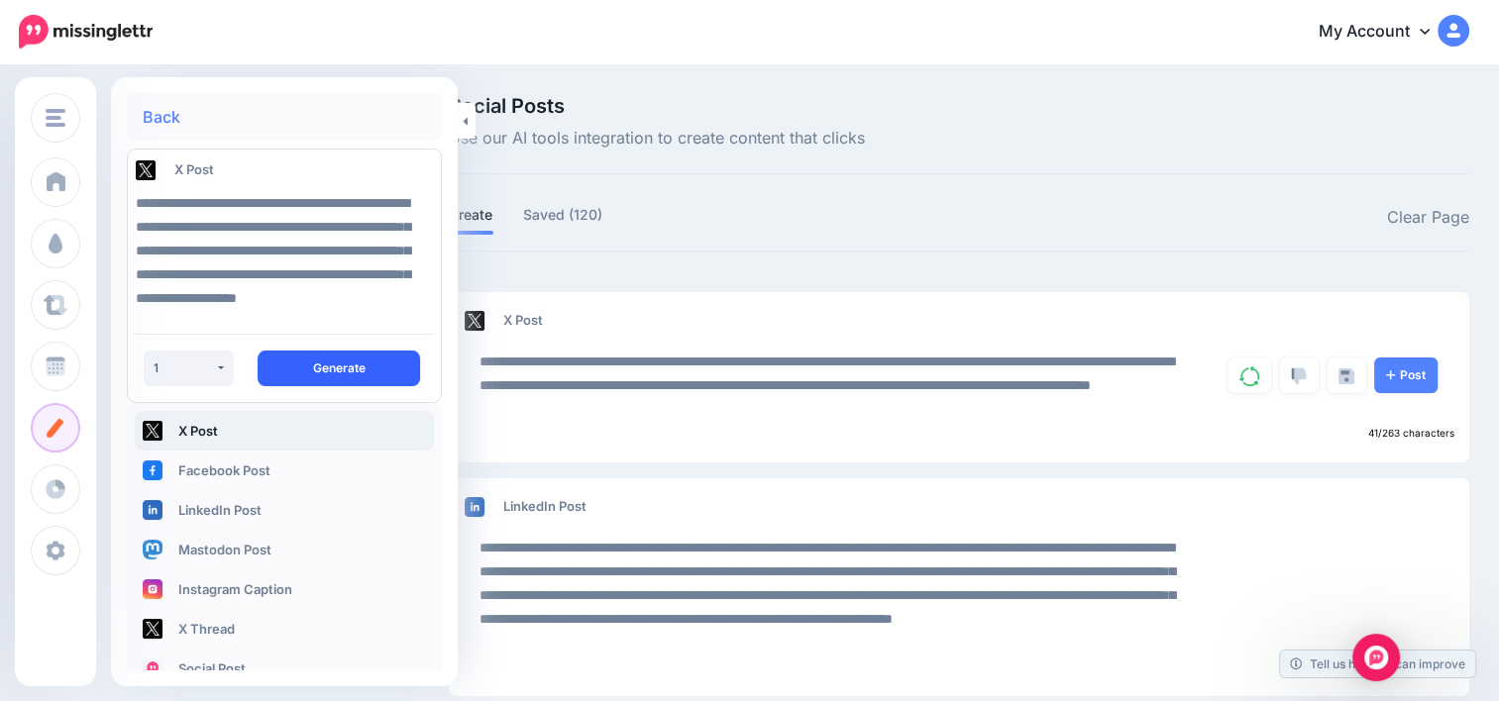
click at [330, 368] on button "Generate" at bounding box center [339, 369] width 162 height 36
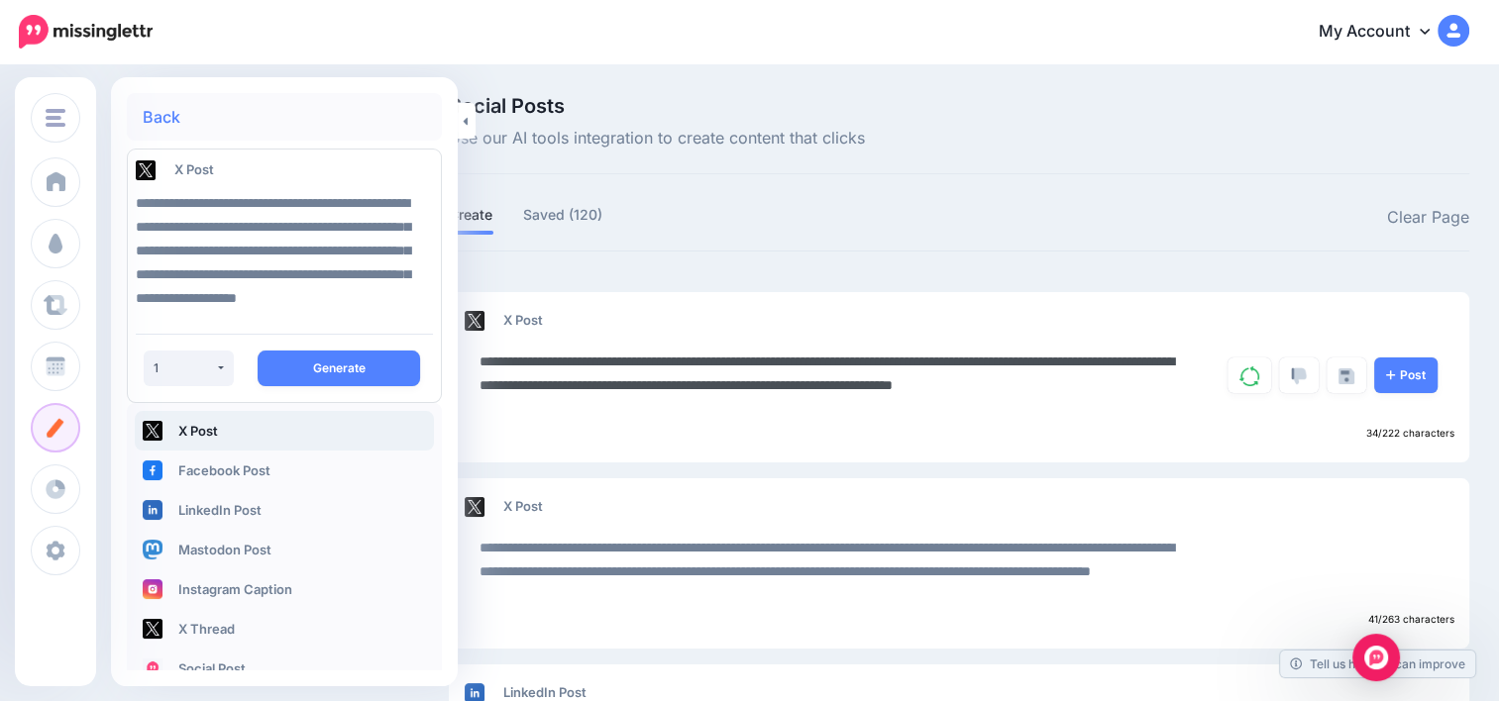
drag, startPoint x: 1050, startPoint y: 384, endPoint x: 523, endPoint y: 364, distance: 527.3
click at [523, 364] on textarea "**********" at bounding box center [834, 385] width 711 height 71
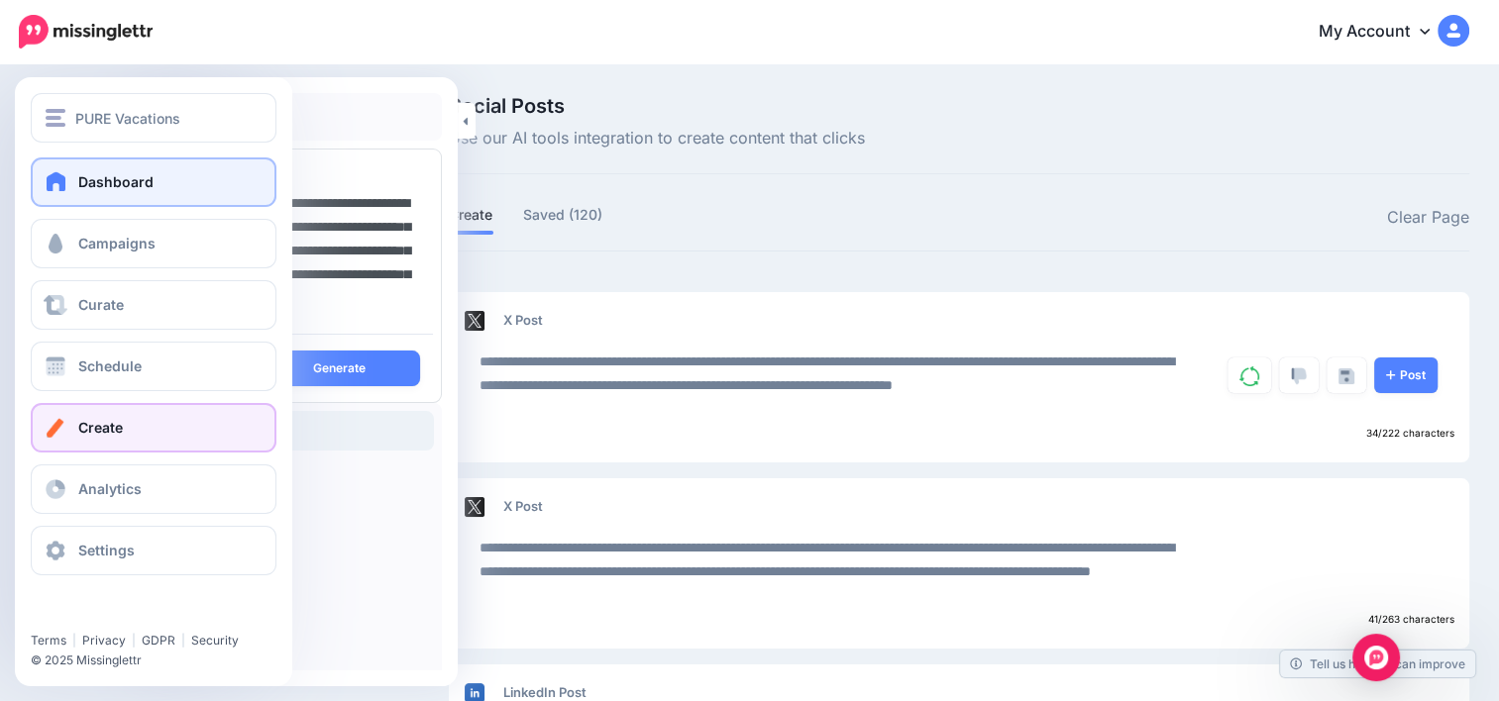
scroll to position [0, 0]
drag, startPoint x: 227, startPoint y: 315, endPoint x: 89, endPoint y: 162, distance: 205.5
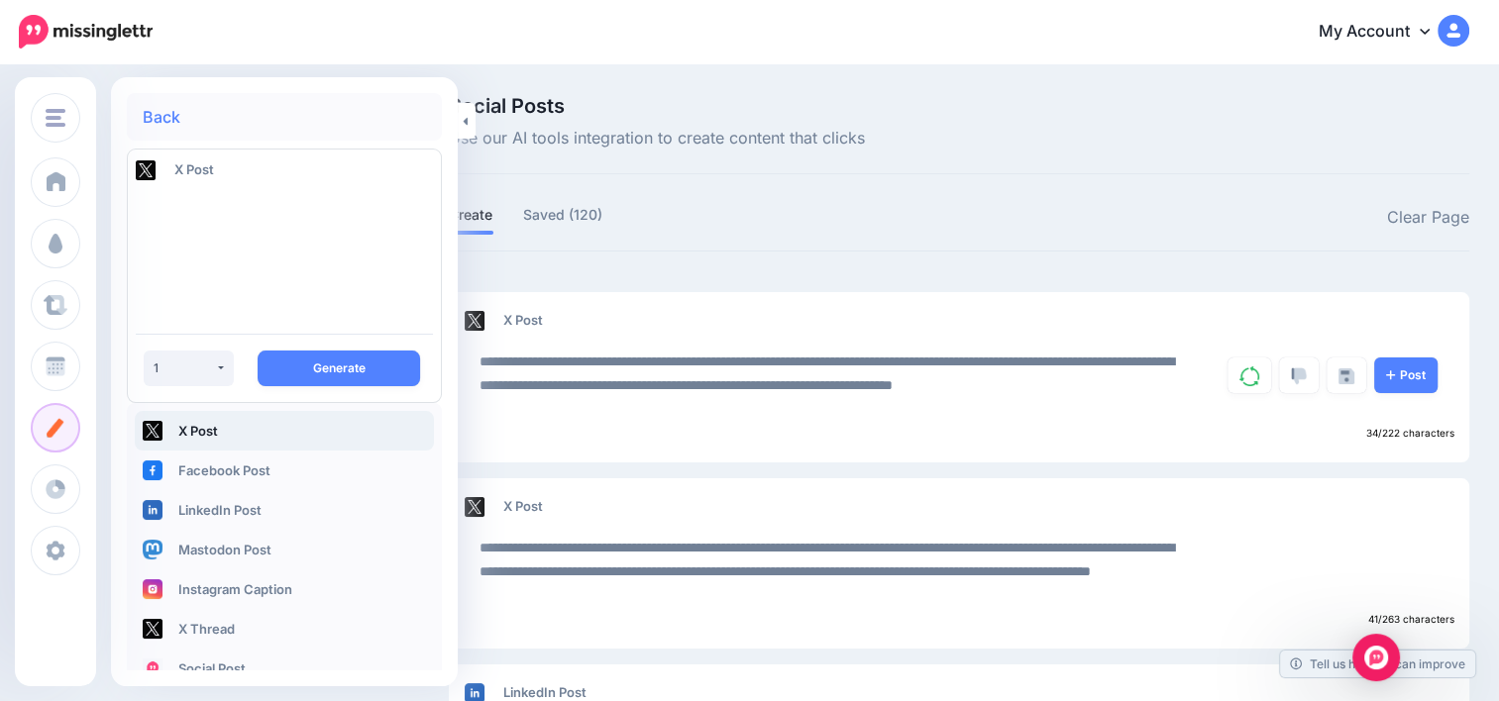
paste textarea "**********"
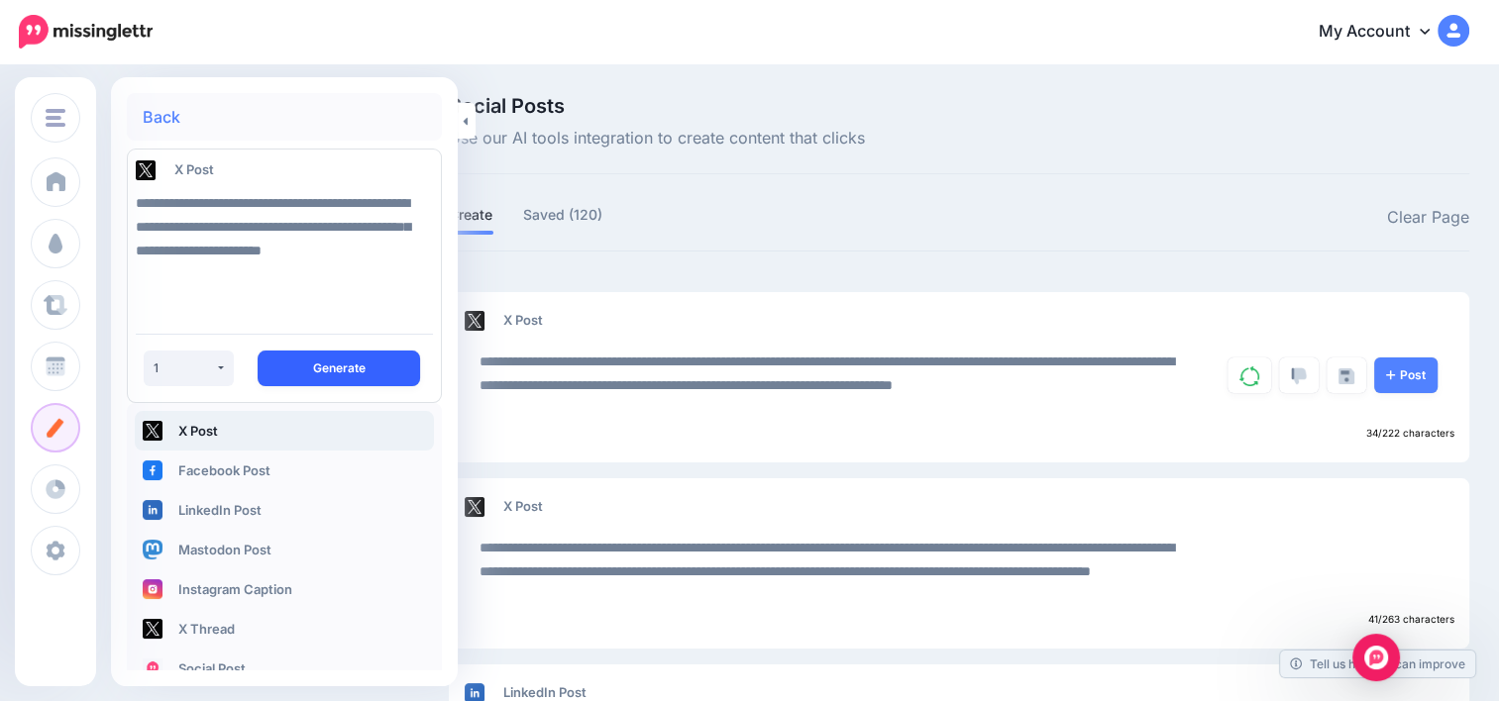
click at [341, 378] on button "Generate" at bounding box center [339, 369] width 162 height 36
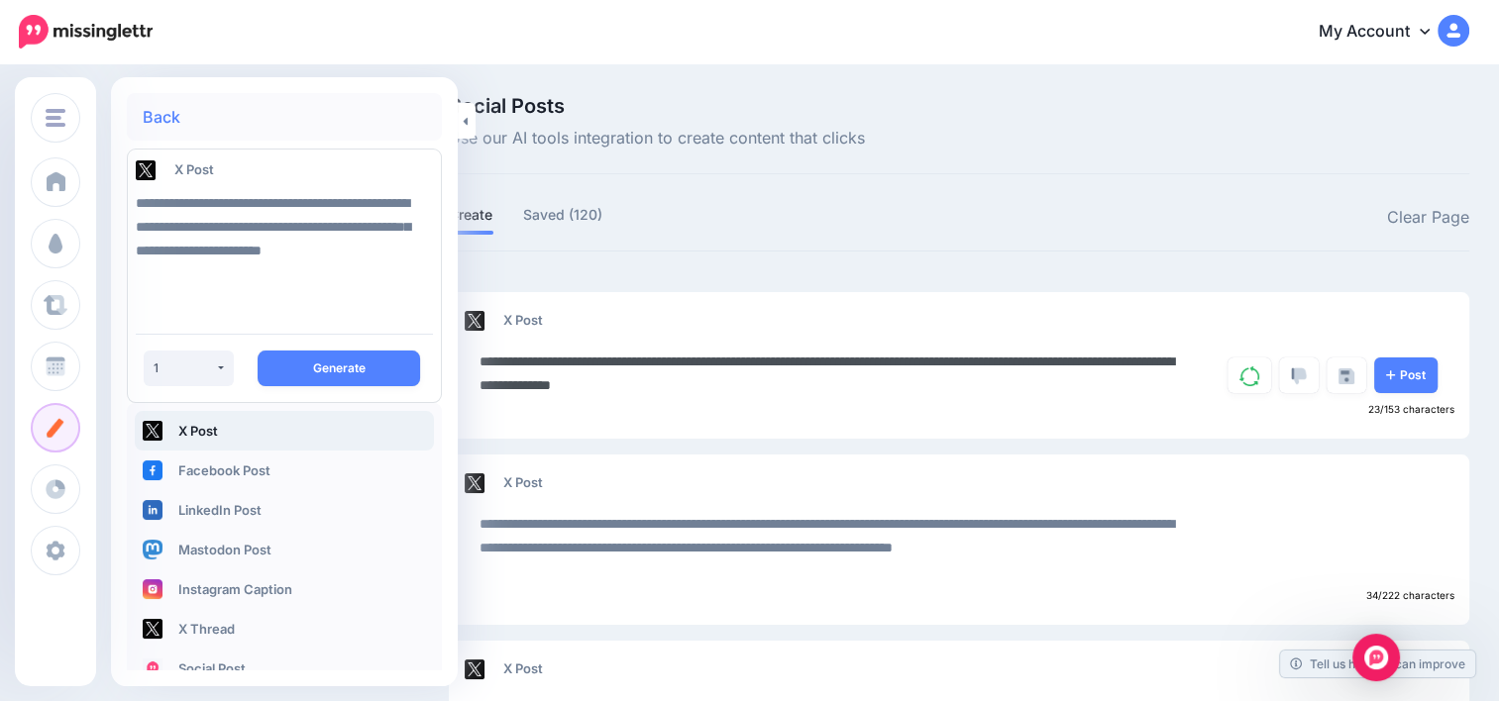
drag, startPoint x: 614, startPoint y: 382, endPoint x: 480, endPoint y: 357, distance: 136.2
click at [480, 357] on textarea "**********" at bounding box center [834, 374] width 711 height 48
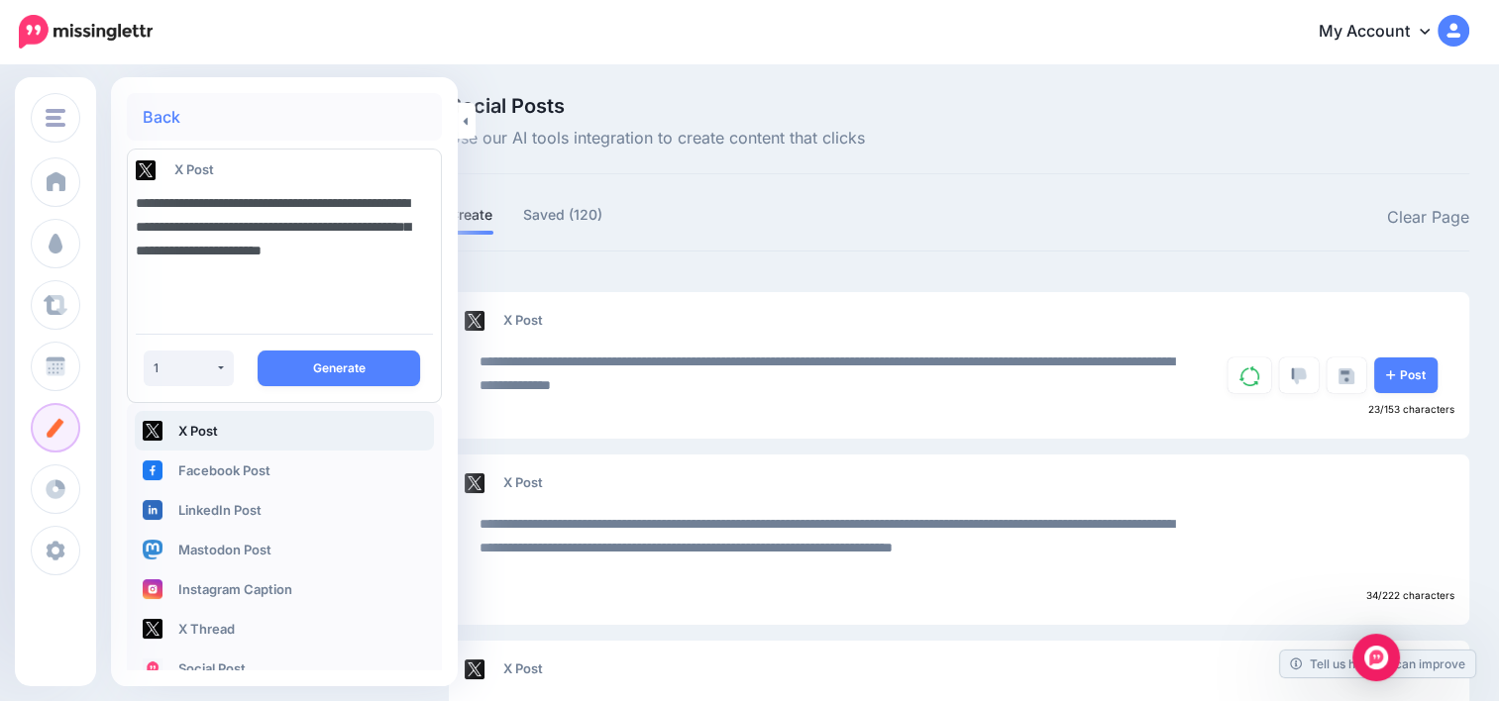
click at [274, 279] on textarea "**********" at bounding box center [280, 250] width 288 height 135
paste textarea "**********"
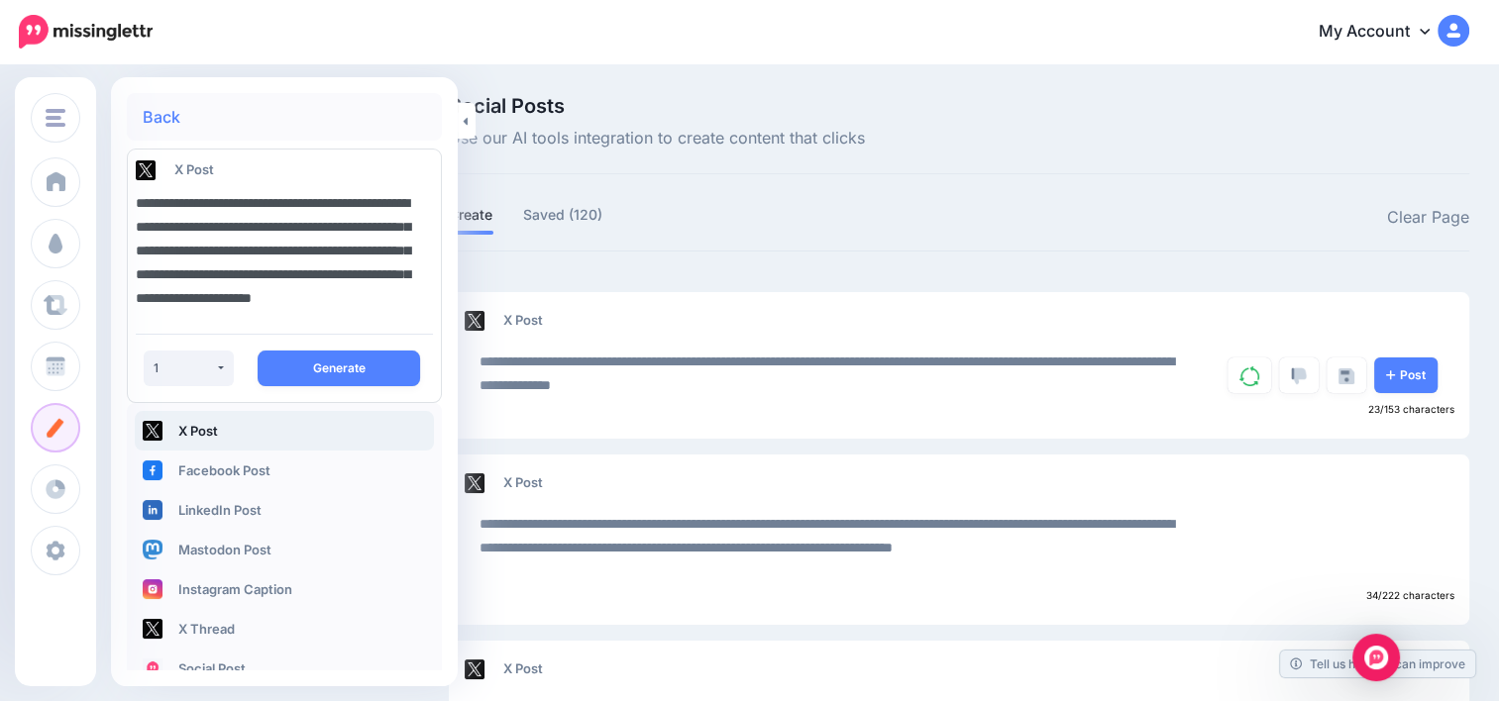
scroll to position [36, 0]
type textarea "**********"
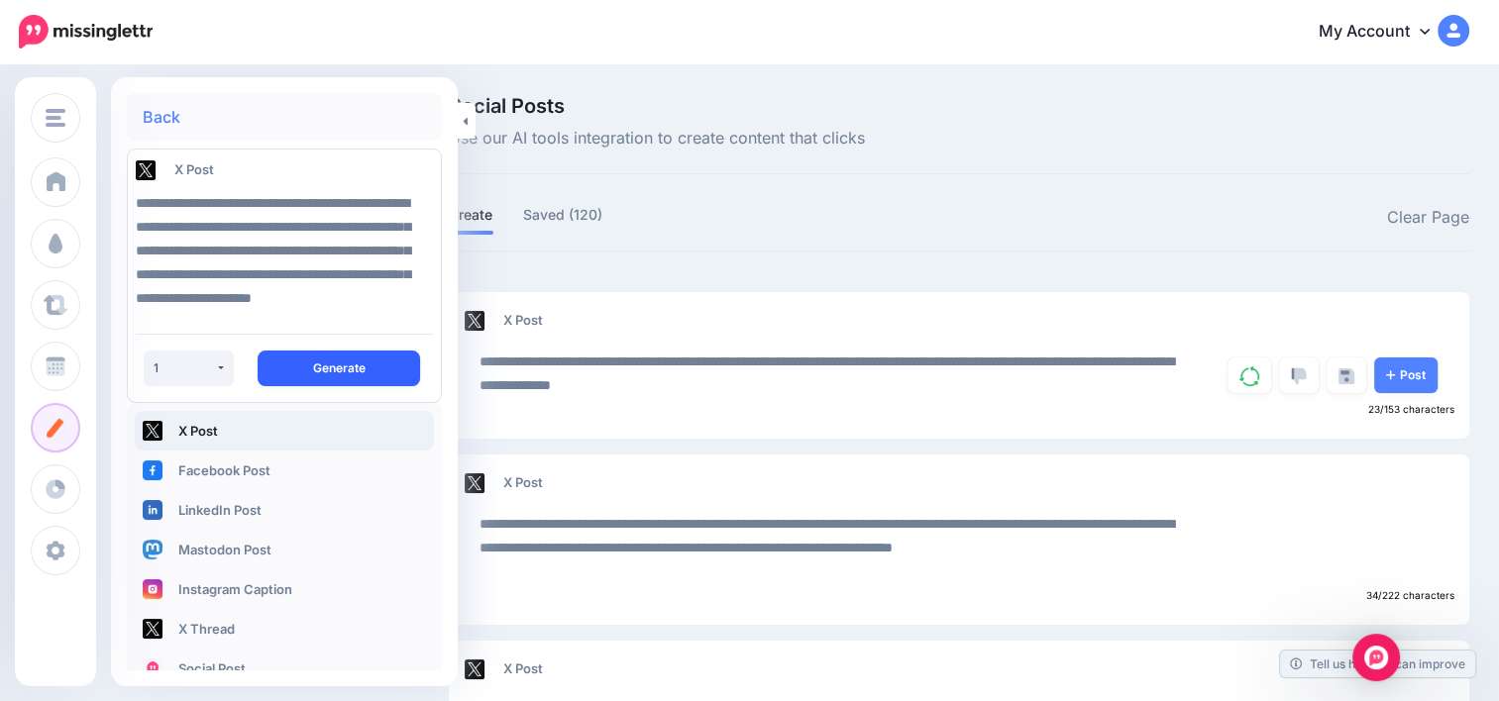
click at [321, 364] on button "Generate" at bounding box center [339, 369] width 162 height 36
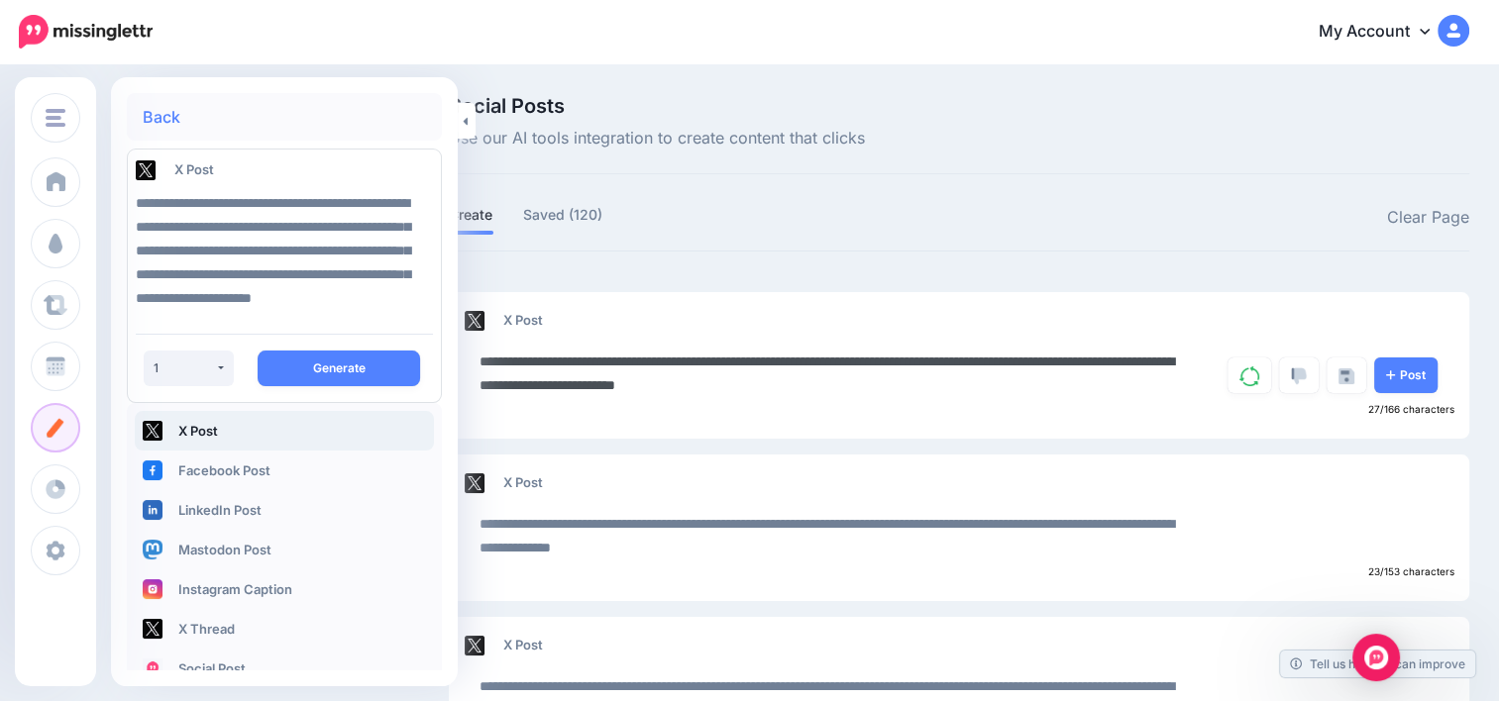
drag, startPoint x: 673, startPoint y: 384, endPoint x: 1046, endPoint y: 361, distance: 374.2
click at [1046, 361] on textarea "**********" at bounding box center [834, 374] width 711 height 48
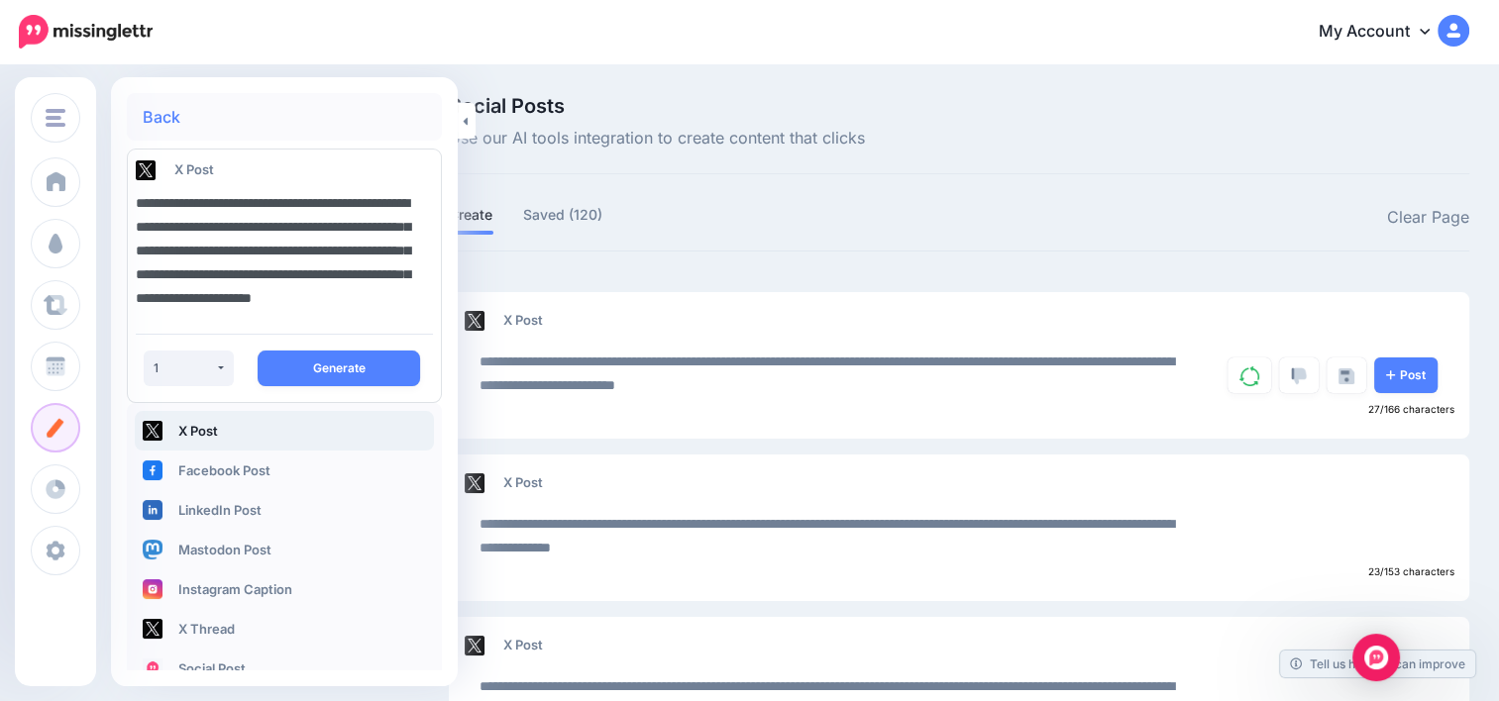
scroll to position [0, 0]
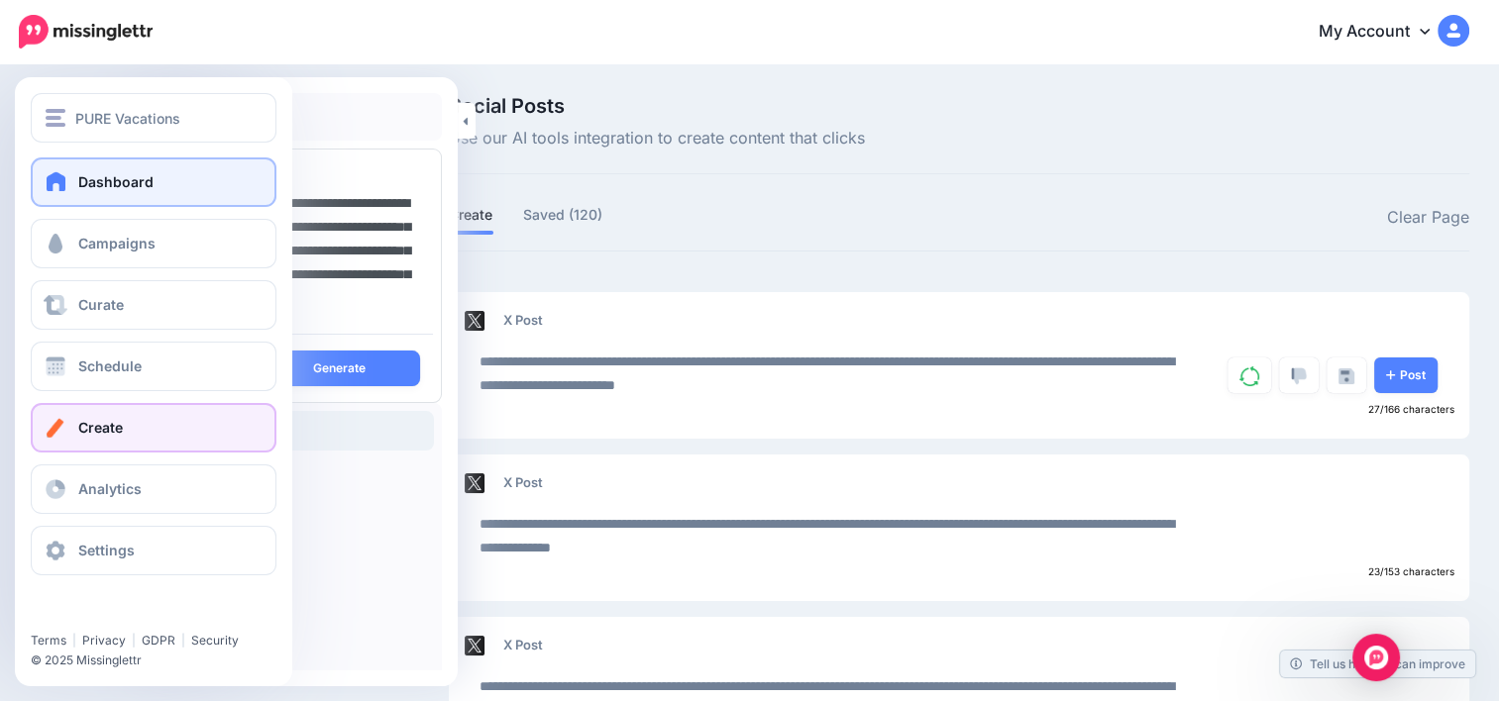
drag, startPoint x: 239, startPoint y: 313, endPoint x: 95, endPoint y: 170, distance: 202.4
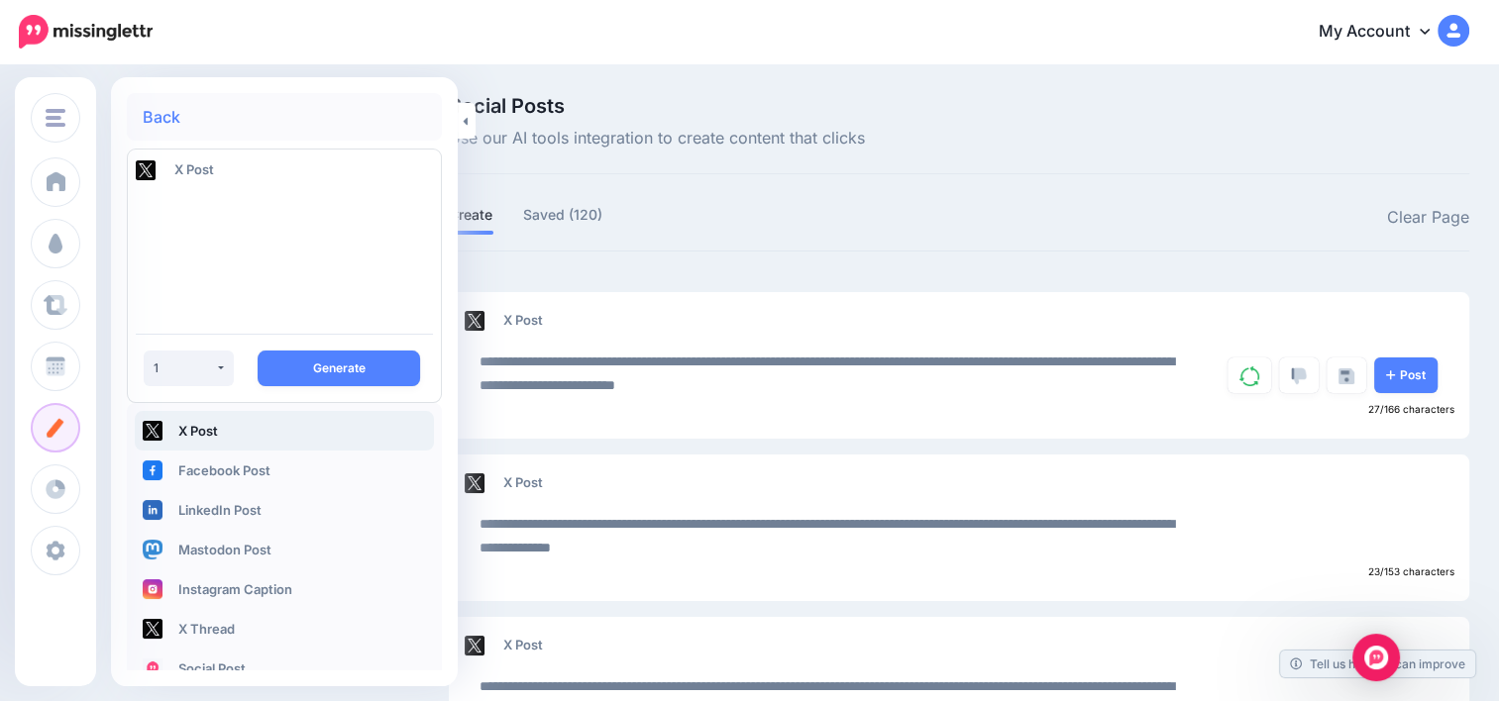
paste textarea "**********"
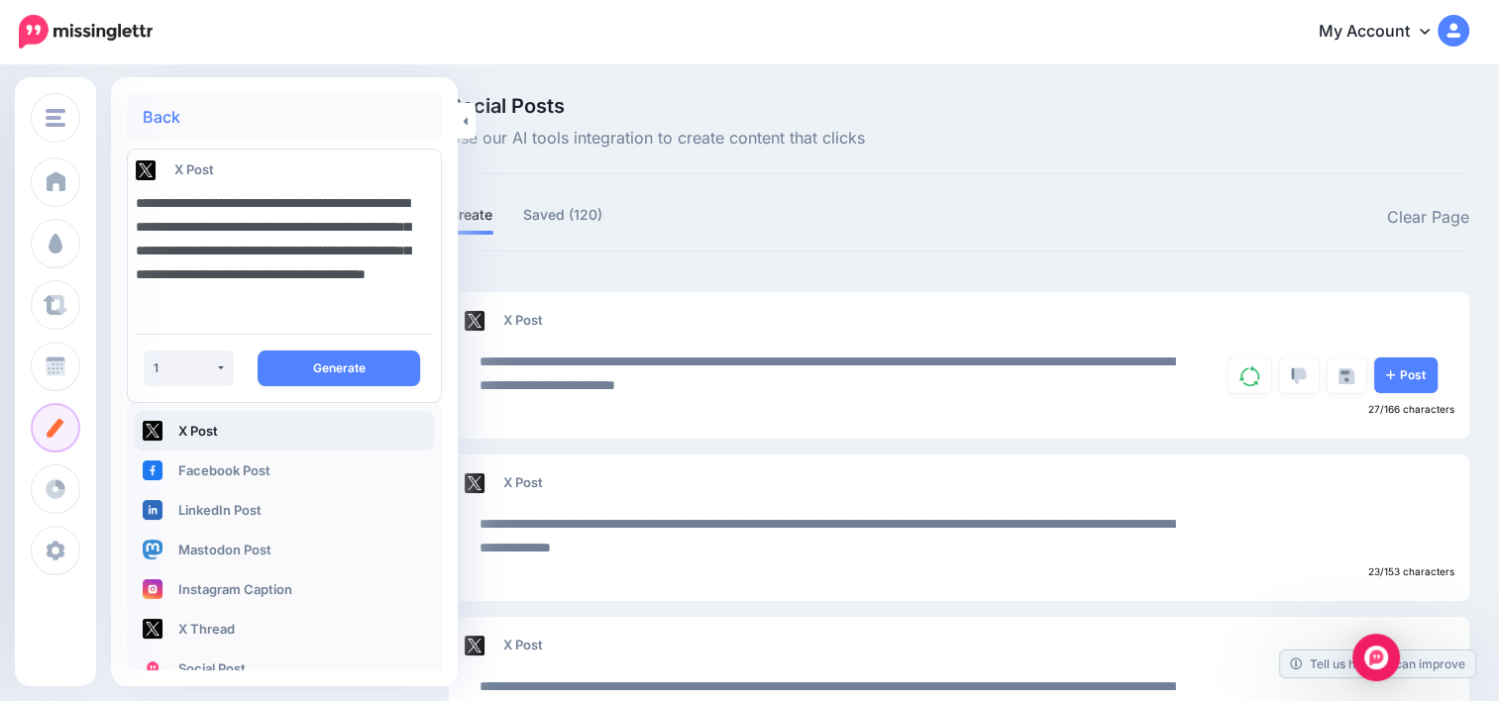
scroll to position [12, 0]
type textarea "**********"
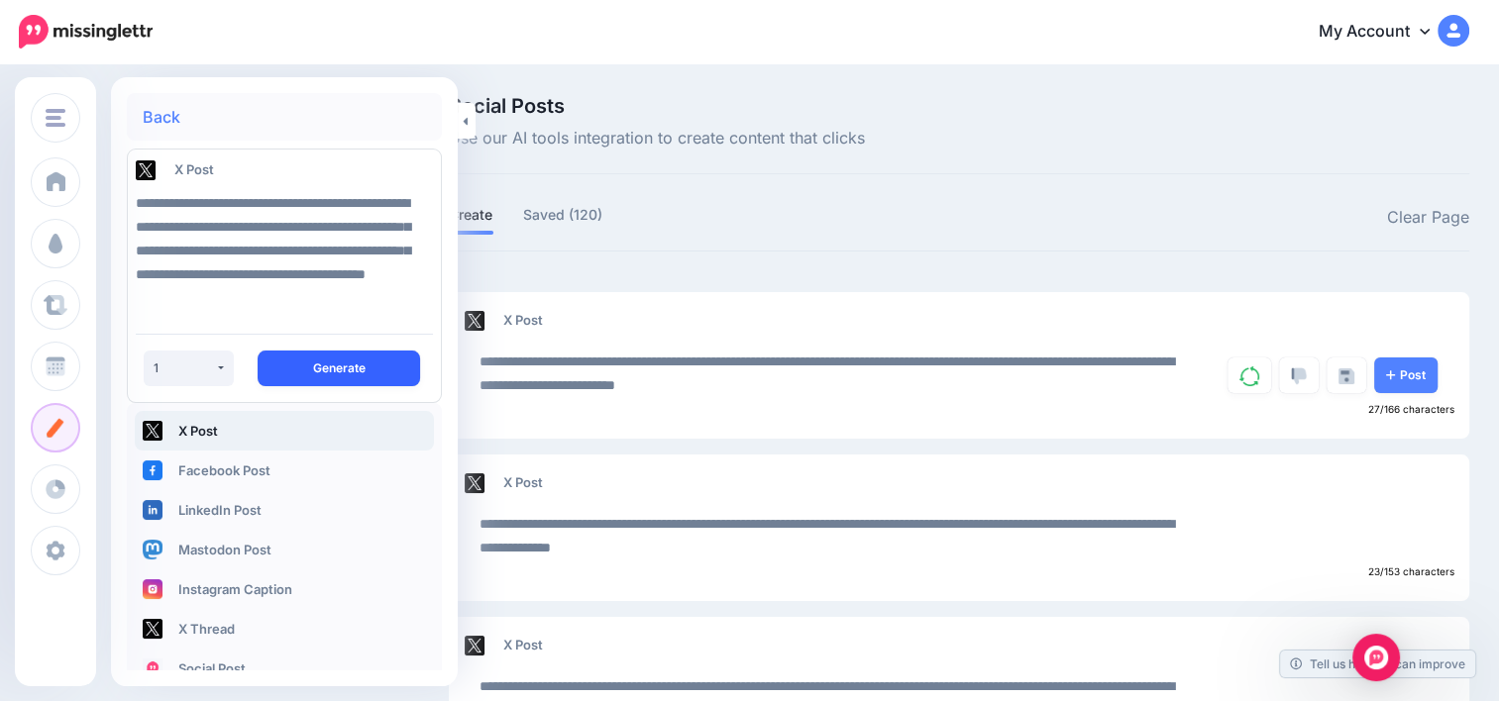
click at [337, 374] on button "Generate" at bounding box center [339, 369] width 162 height 36
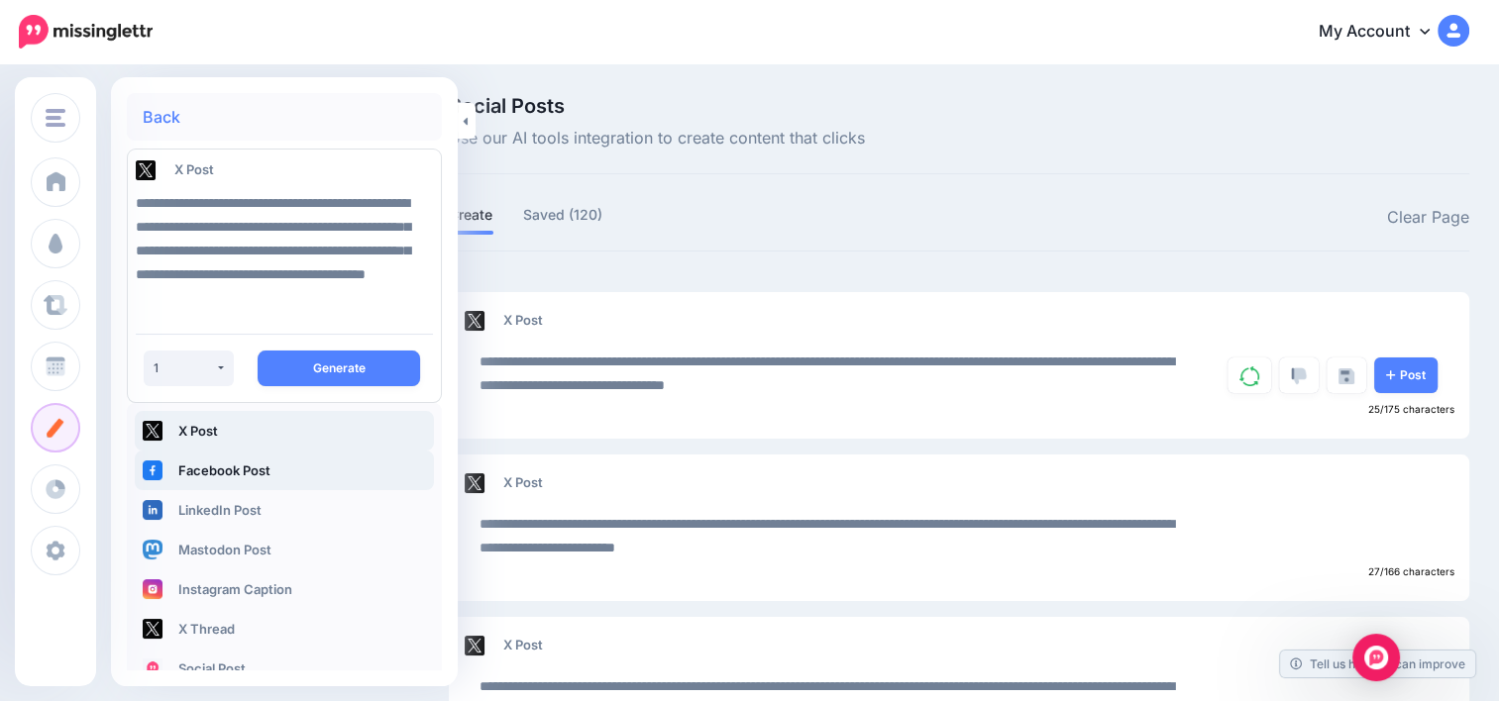
click at [258, 477] on link "Facebook Post" at bounding box center [284, 471] width 299 height 40
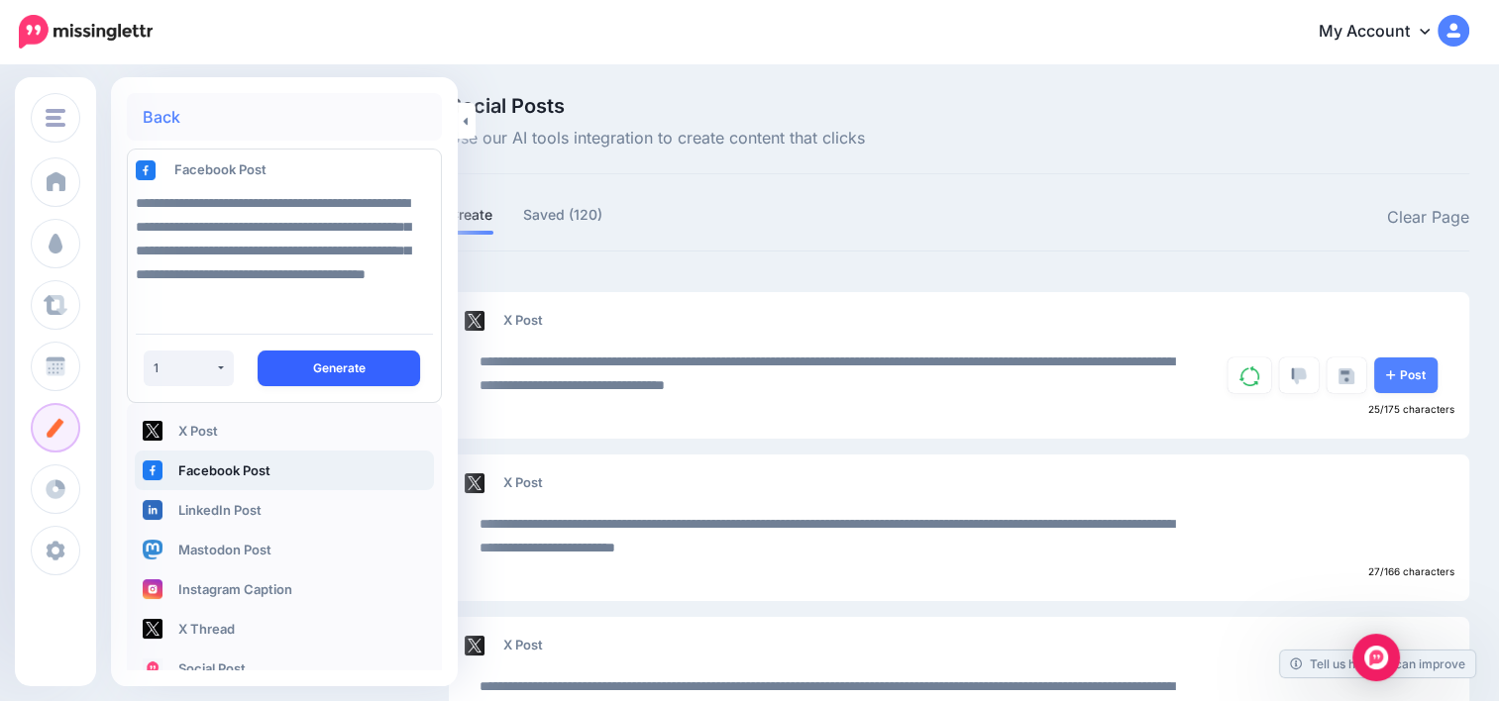
click at [324, 376] on button "Generate" at bounding box center [339, 369] width 162 height 36
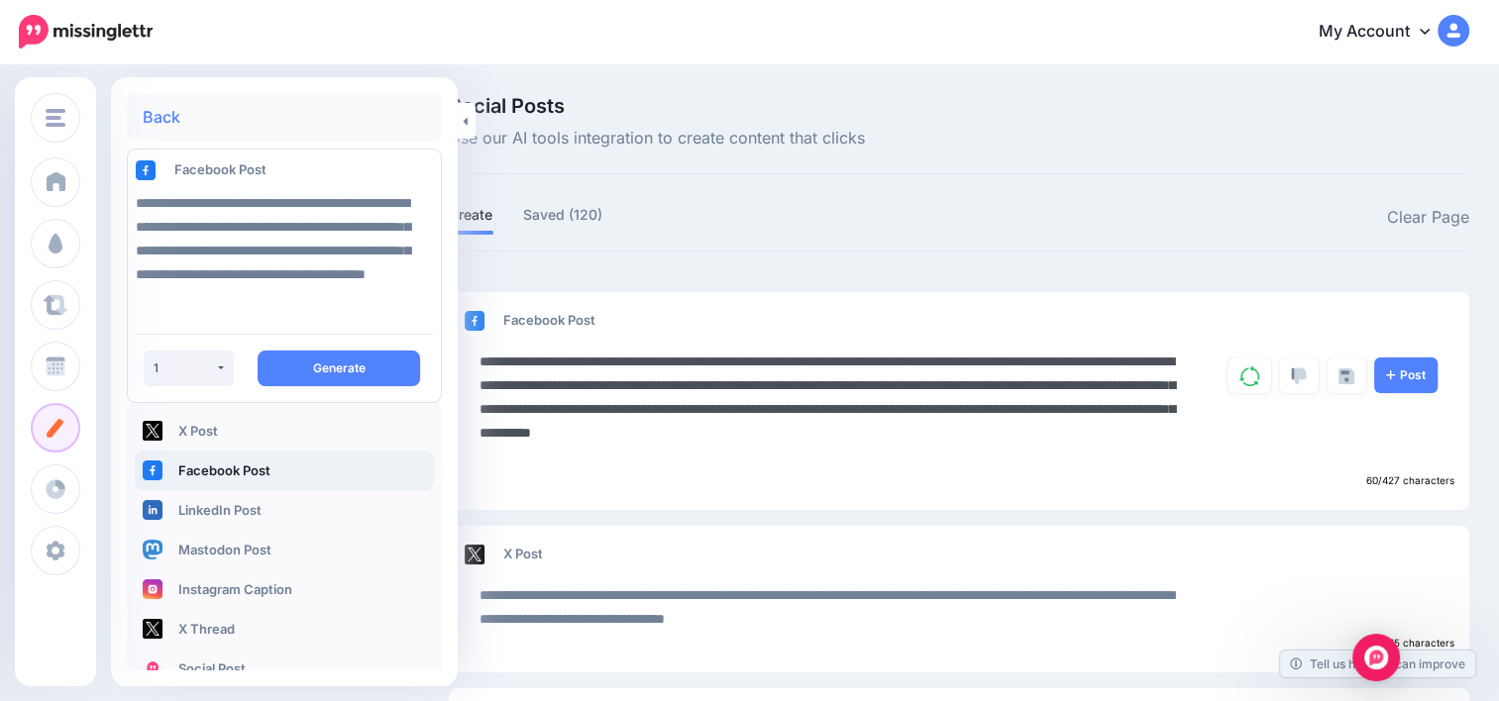
click at [576, 357] on textarea "**********" at bounding box center [834, 409] width 711 height 119
drag, startPoint x: 584, startPoint y: 432, endPoint x: 521, endPoint y: 356, distance: 99.2
click at [521, 356] on textarea "**********" at bounding box center [834, 409] width 711 height 119
type textarea "**********"
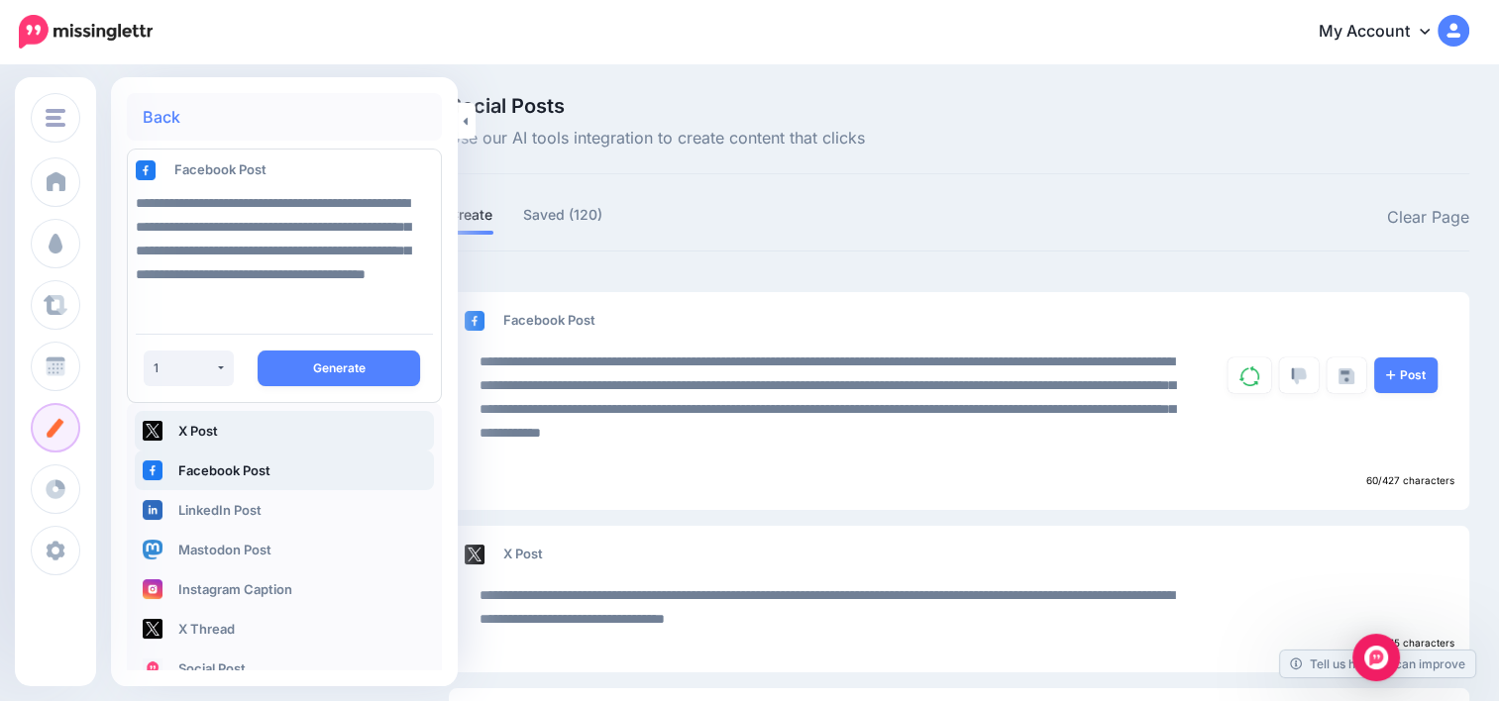
click at [224, 428] on link "X Post" at bounding box center [284, 431] width 299 height 40
drag, startPoint x: 265, startPoint y: 318, endPoint x: 141, endPoint y: 195, distance: 175.1
drag, startPoint x: 141, startPoint y: 195, endPoint x: 305, endPoint y: 180, distance: 165.1
click at [305, 180] on div "X Post" at bounding box center [257, 170] width 243 height 26
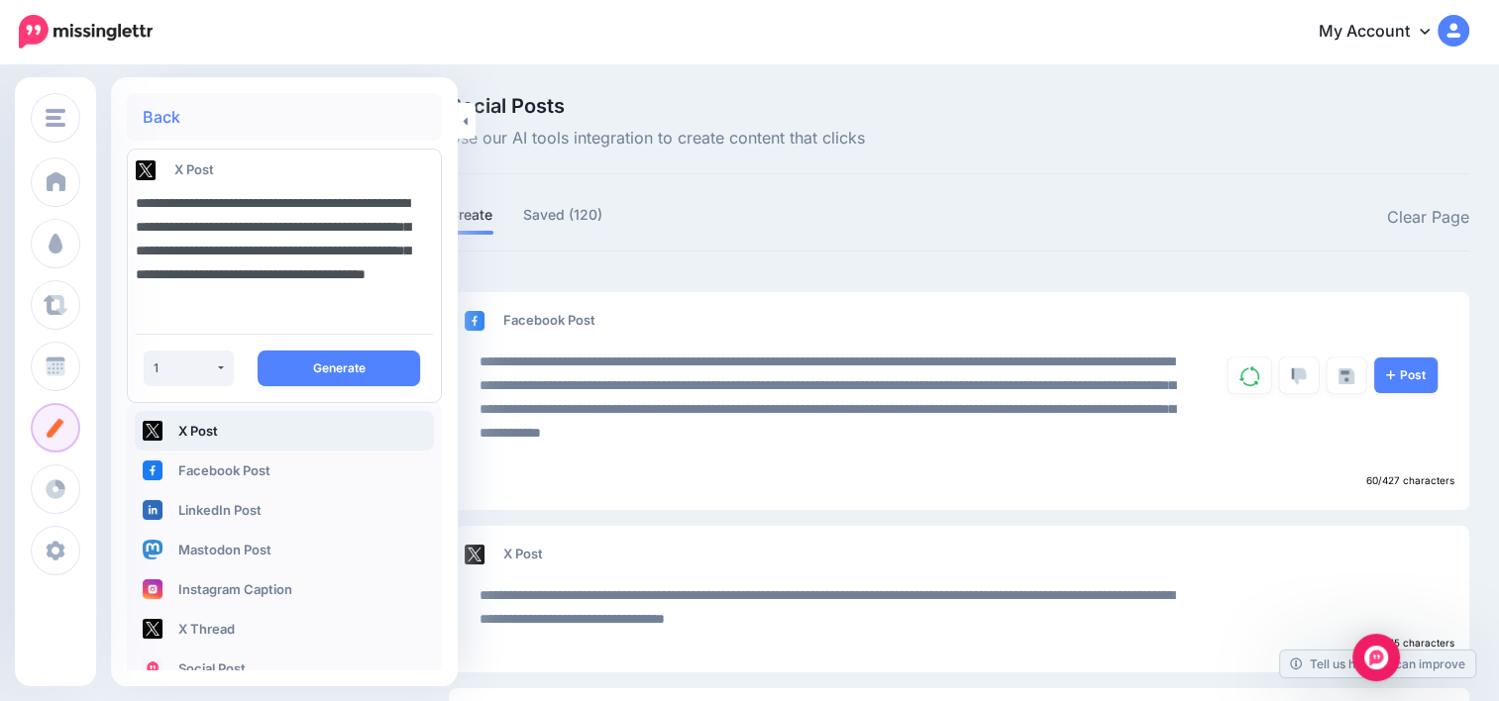
scroll to position [0, 0]
drag, startPoint x: 246, startPoint y: 315, endPoint x: 119, endPoint y: 157, distance: 202.2
click at [119, 157] on div "**********" at bounding box center [284, 457] width 347 height 729
drag, startPoint x: 254, startPoint y: 293, endPoint x: 123, endPoint y: 210, distance: 155.0
click at [123, 210] on div "**********" at bounding box center [284, 250] width 327 height 135
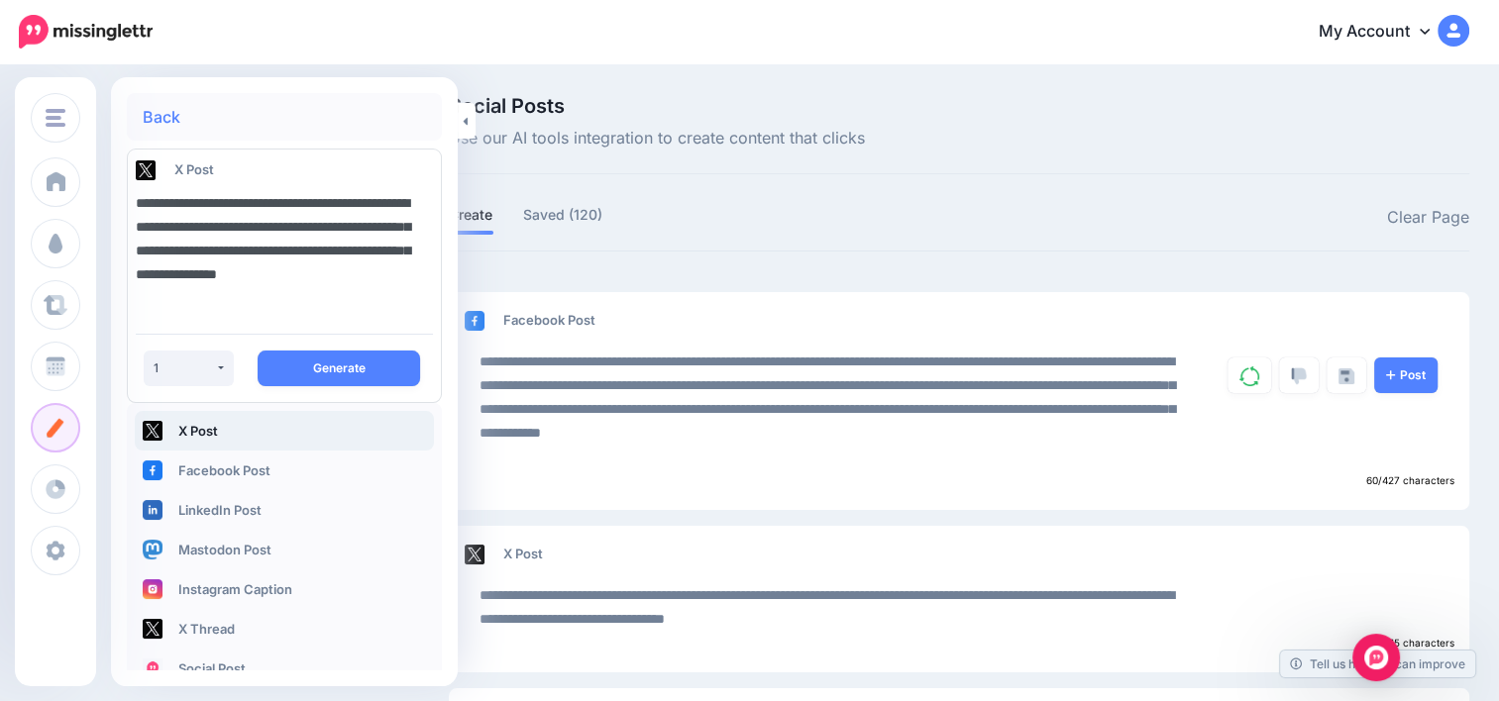
type textarea "**********"
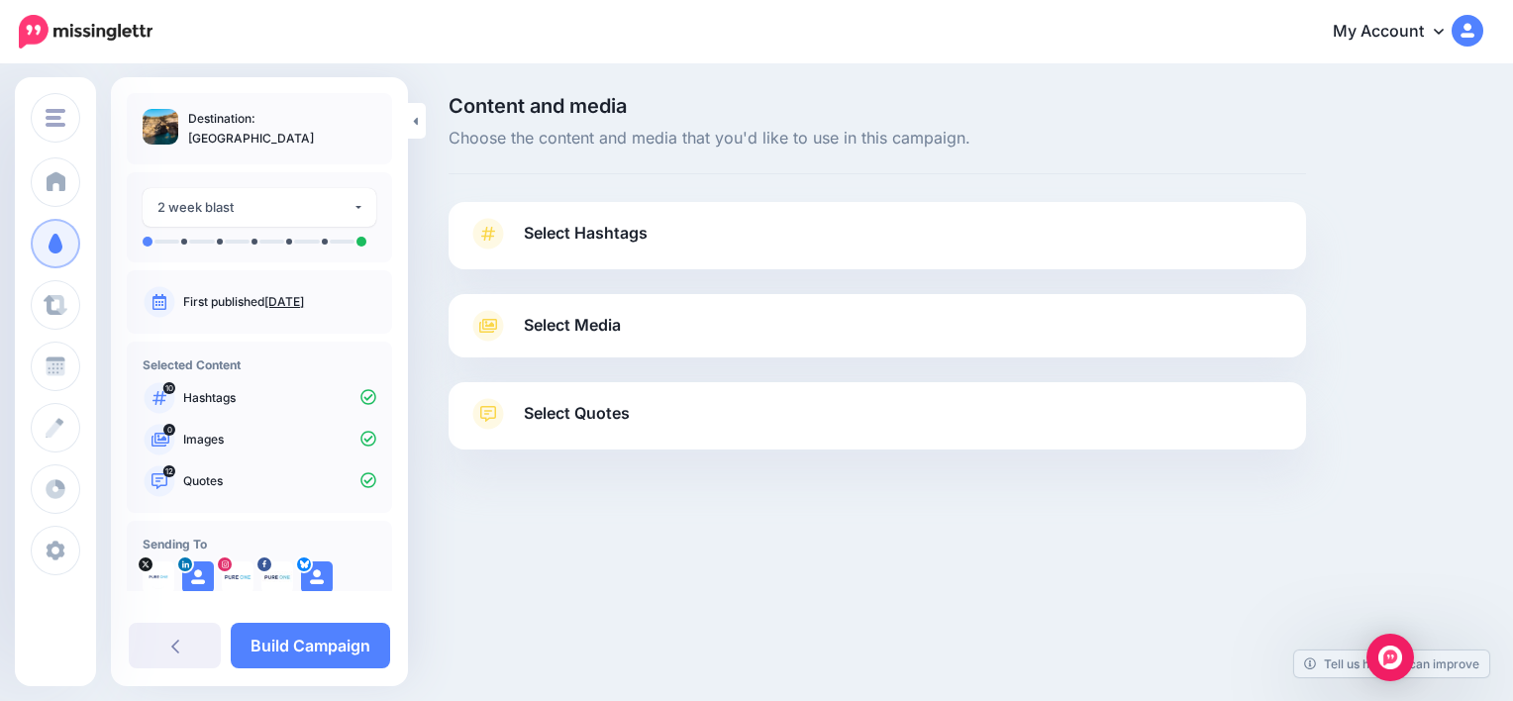
click at [698, 239] on link "Select Hashtags" at bounding box center [877, 244] width 818 height 52
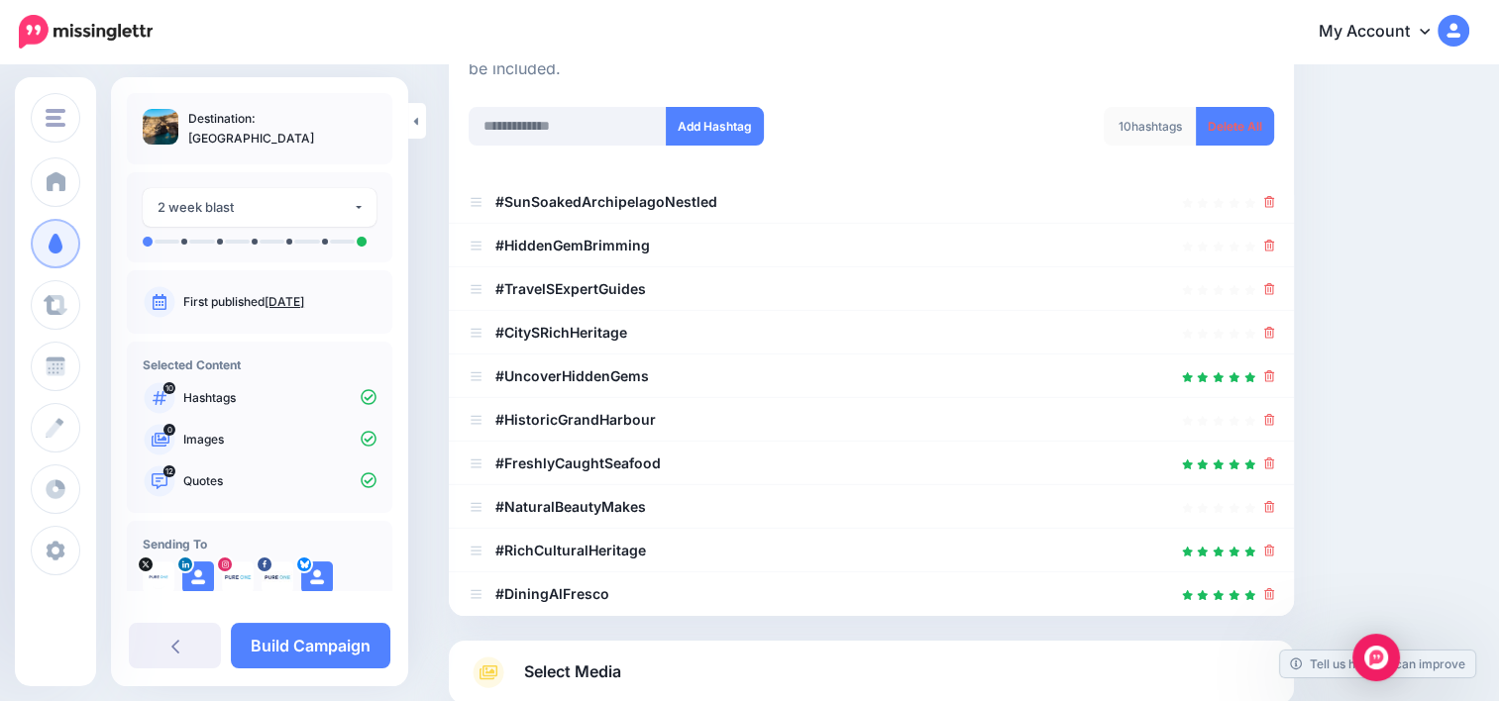
scroll to position [263, 0]
click at [1275, 460] on icon at bounding box center [1269, 465] width 11 height 12
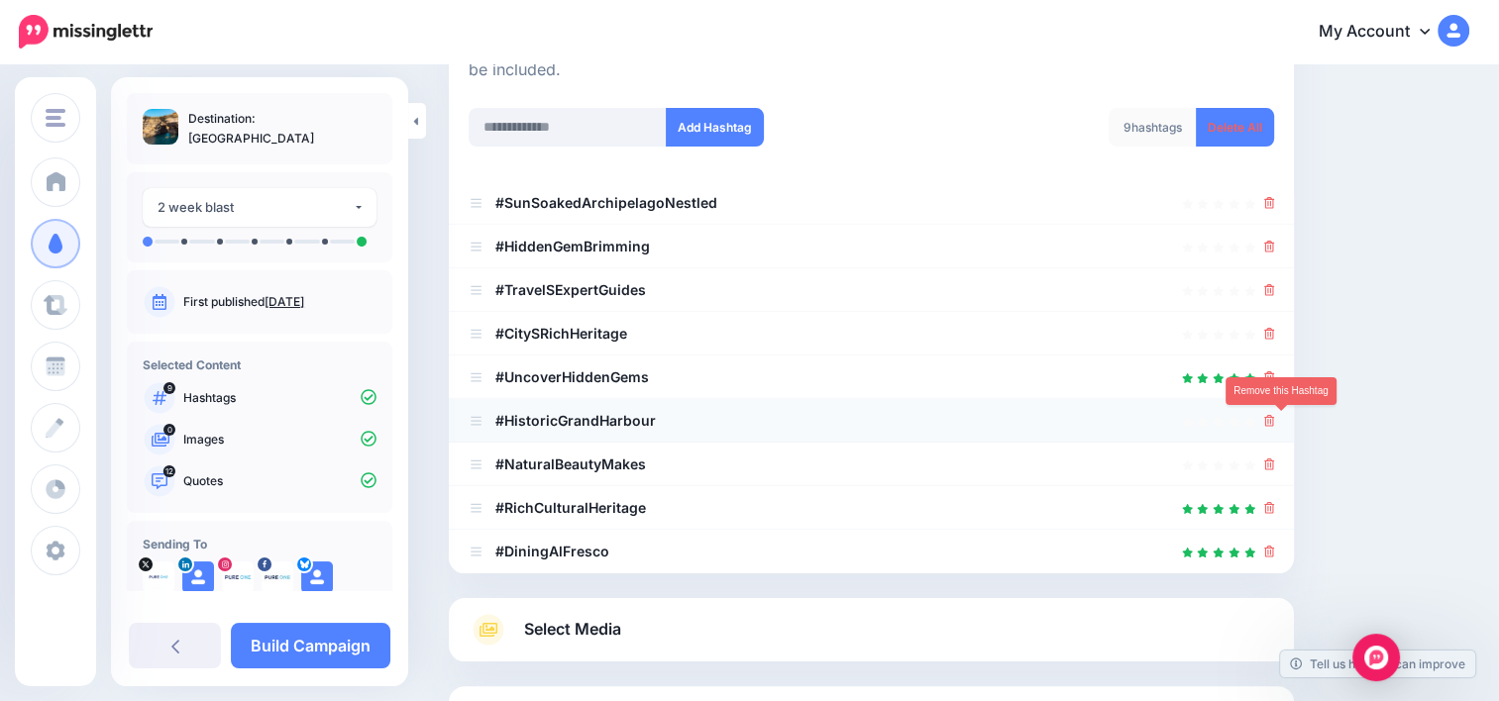
click at [1275, 421] on icon at bounding box center [1269, 421] width 11 height 12
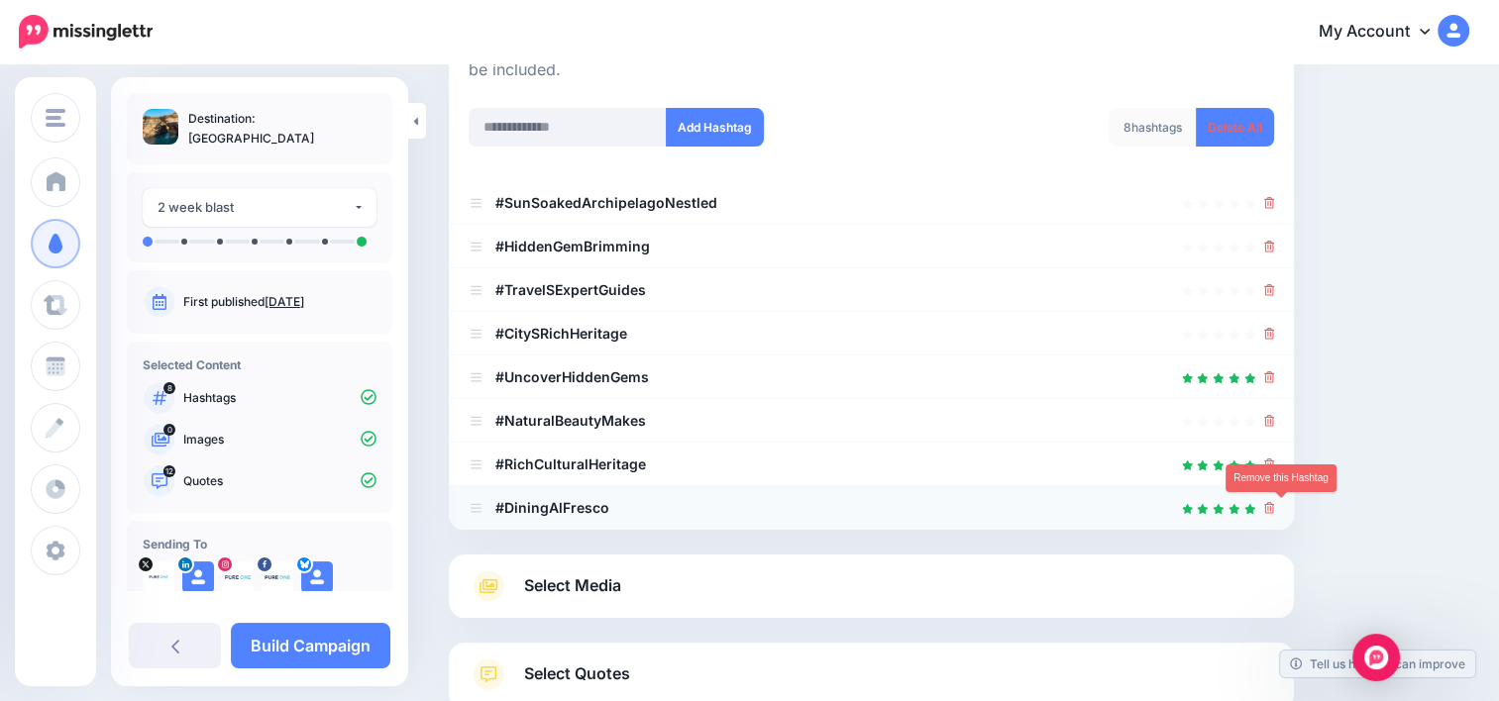
click at [1275, 507] on icon at bounding box center [1269, 508] width 11 height 12
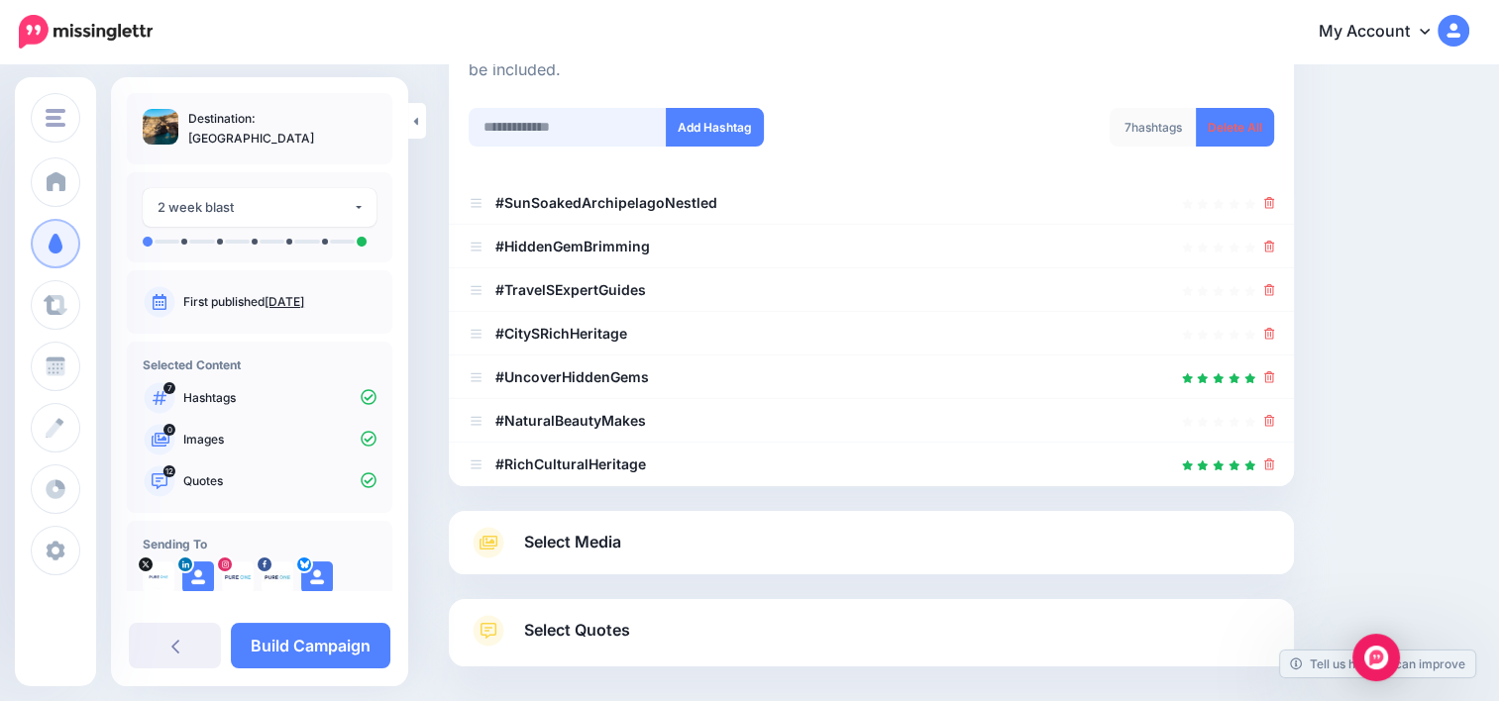
click at [584, 123] on input "text" at bounding box center [567, 127] width 198 height 39
paste input "**********"
type input "**********"
click at [760, 124] on button "Add Hashtag" at bounding box center [715, 127] width 98 height 39
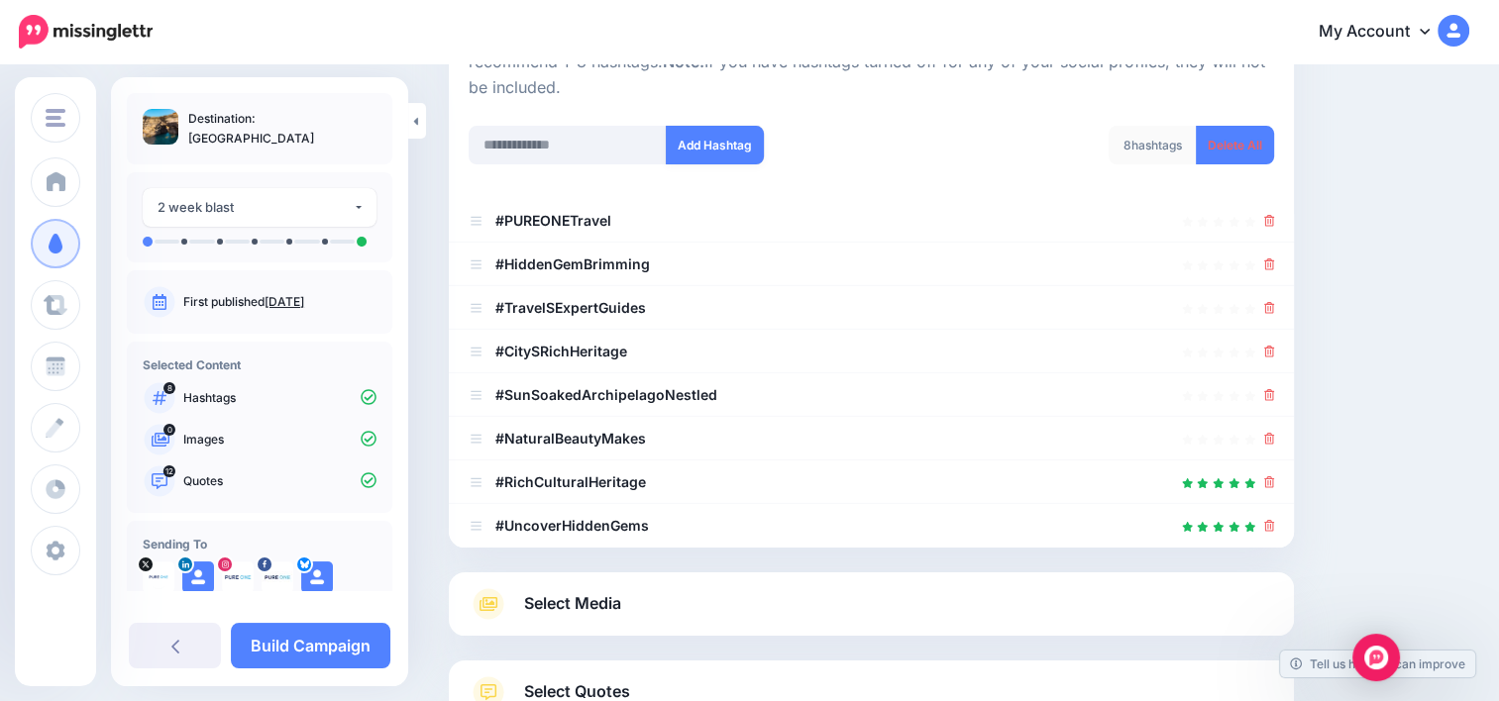
scroll to position [206, 0]
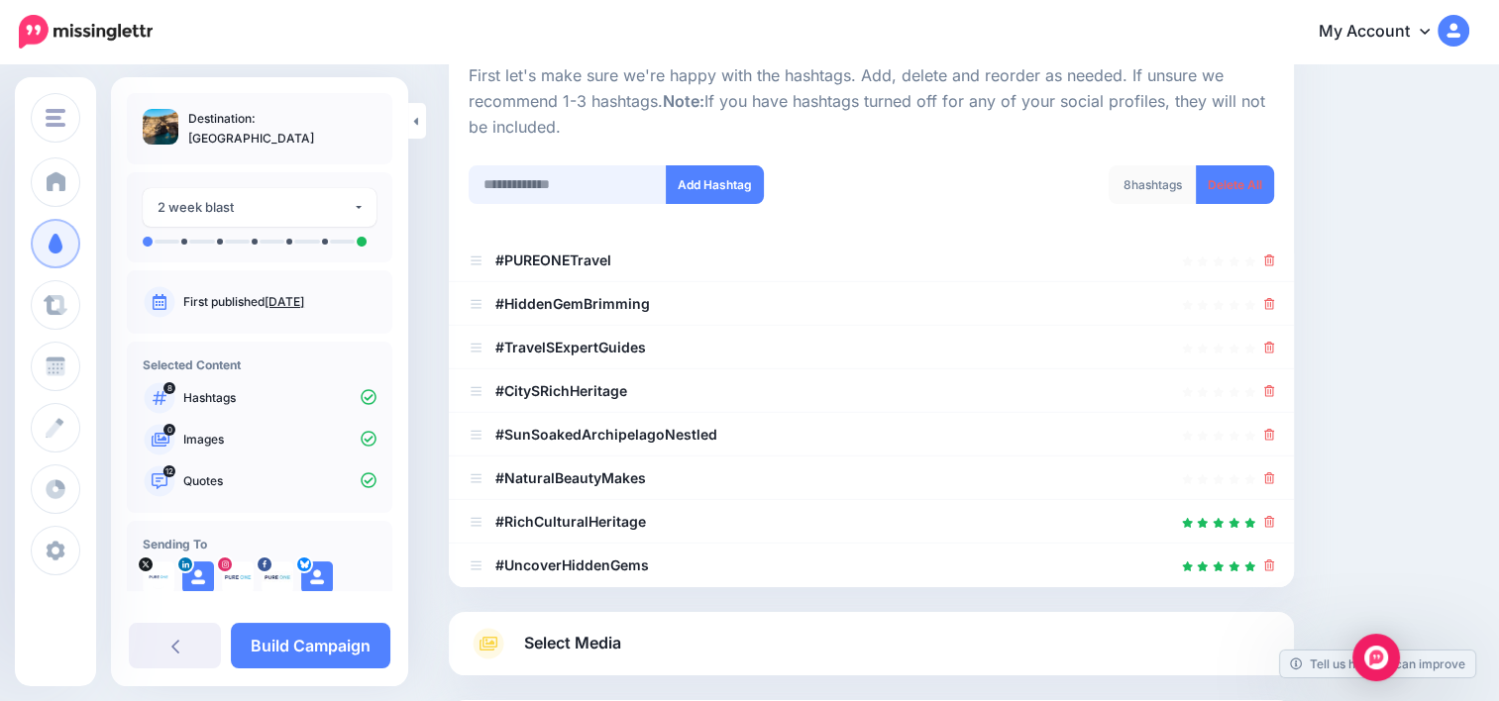
click at [587, 184] on input "text" at bounding box center [567, 184] width 198 height 39
paste input "**********"
type input "**********"
click at [747, 181] on button "Add Hashtag" at bounding box center [715, 184] width 98 height 39
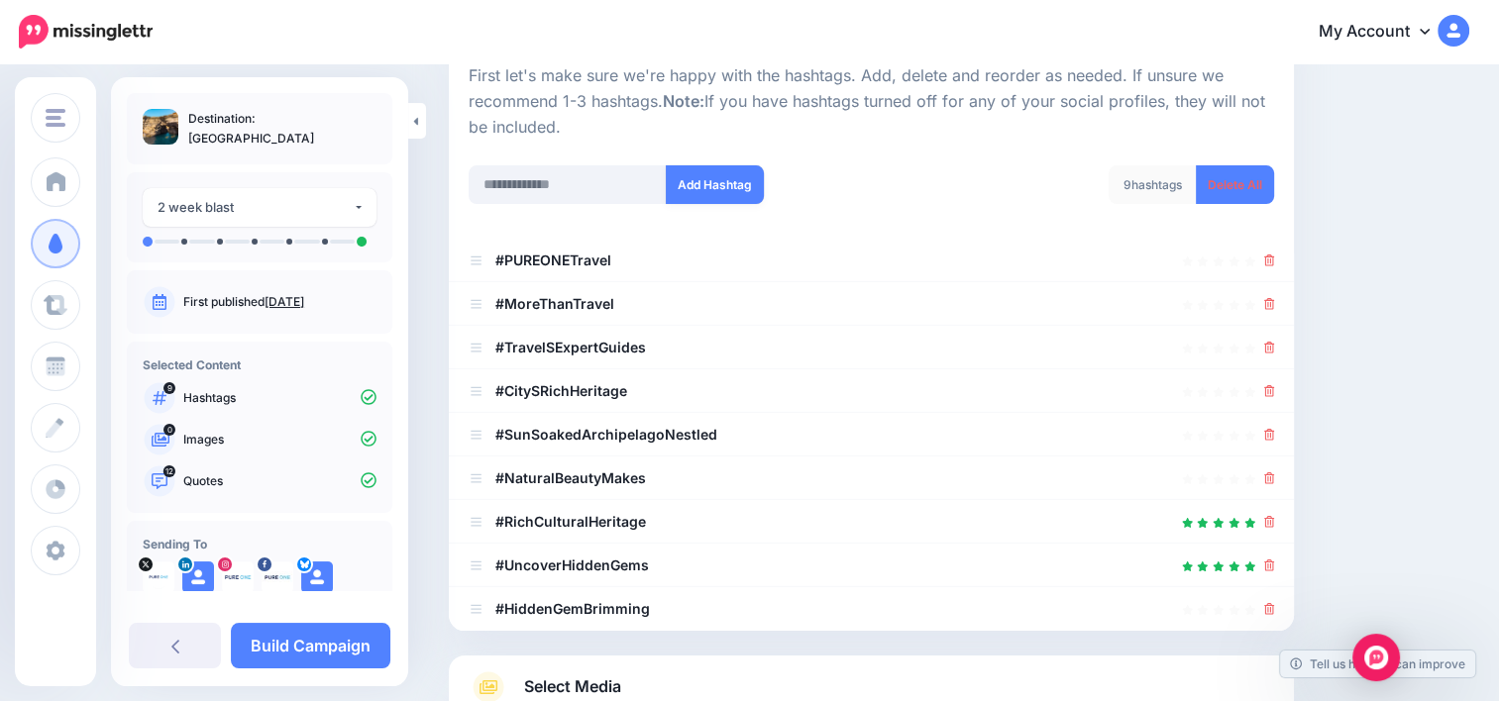
scroll to position [444, 0]
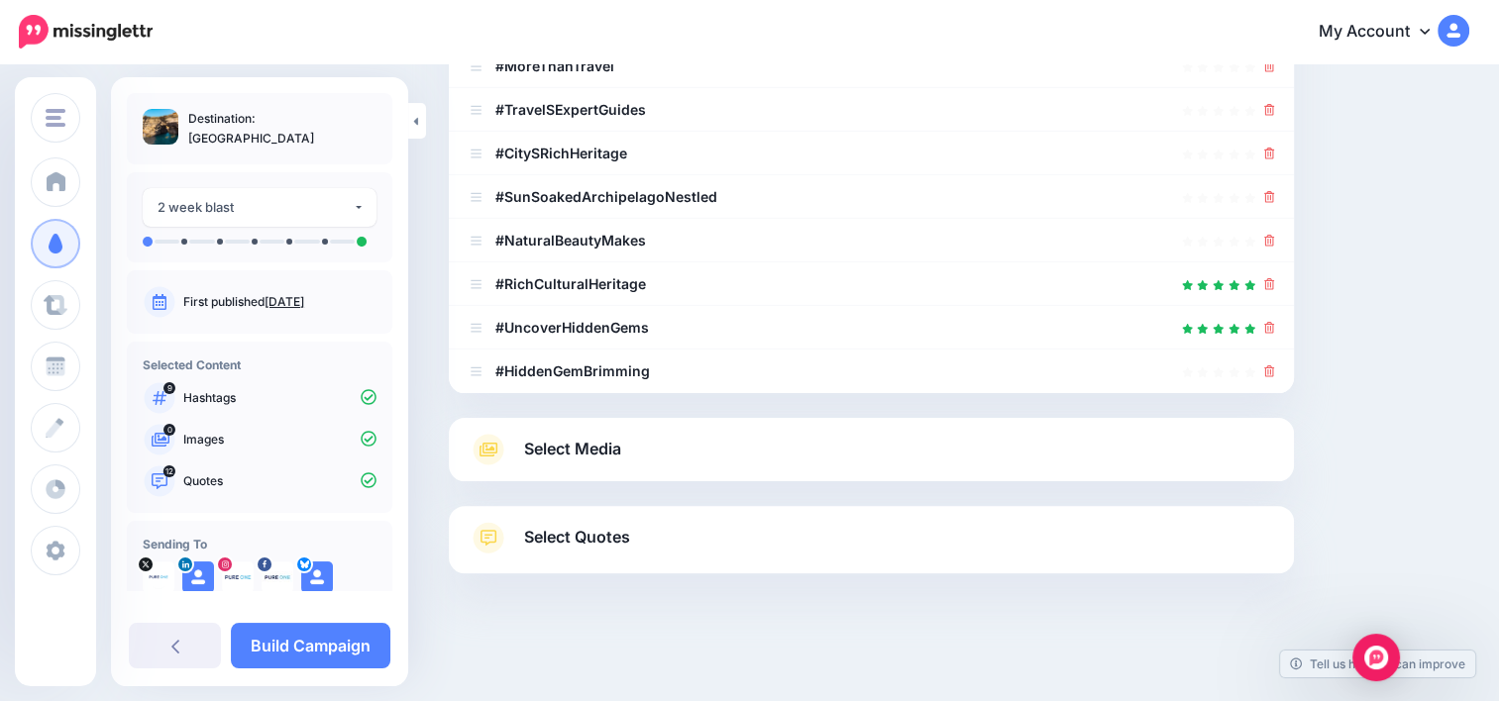
click at [825, 555] on link "Select Quotes" at bounding box center [870, 548] width 805 height 52
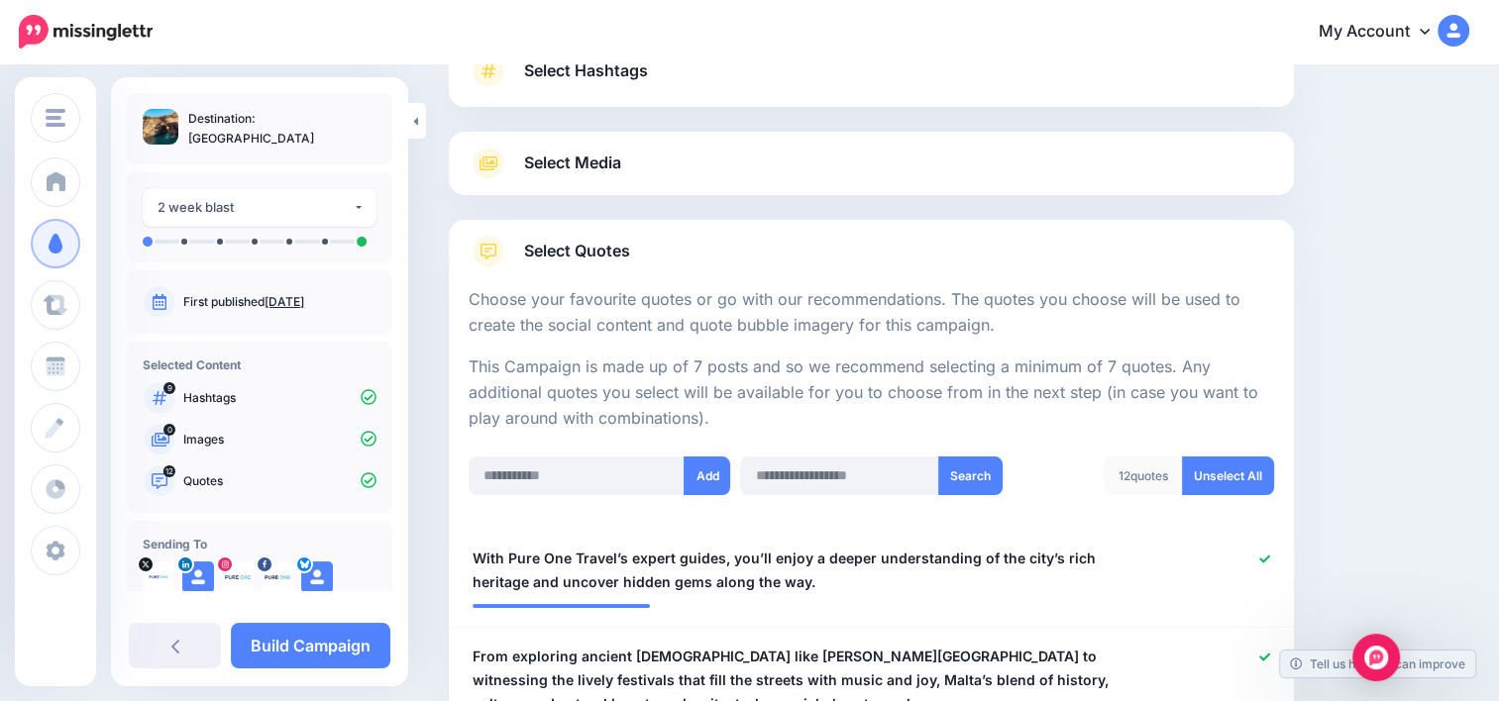
scroll to position [3, 0]
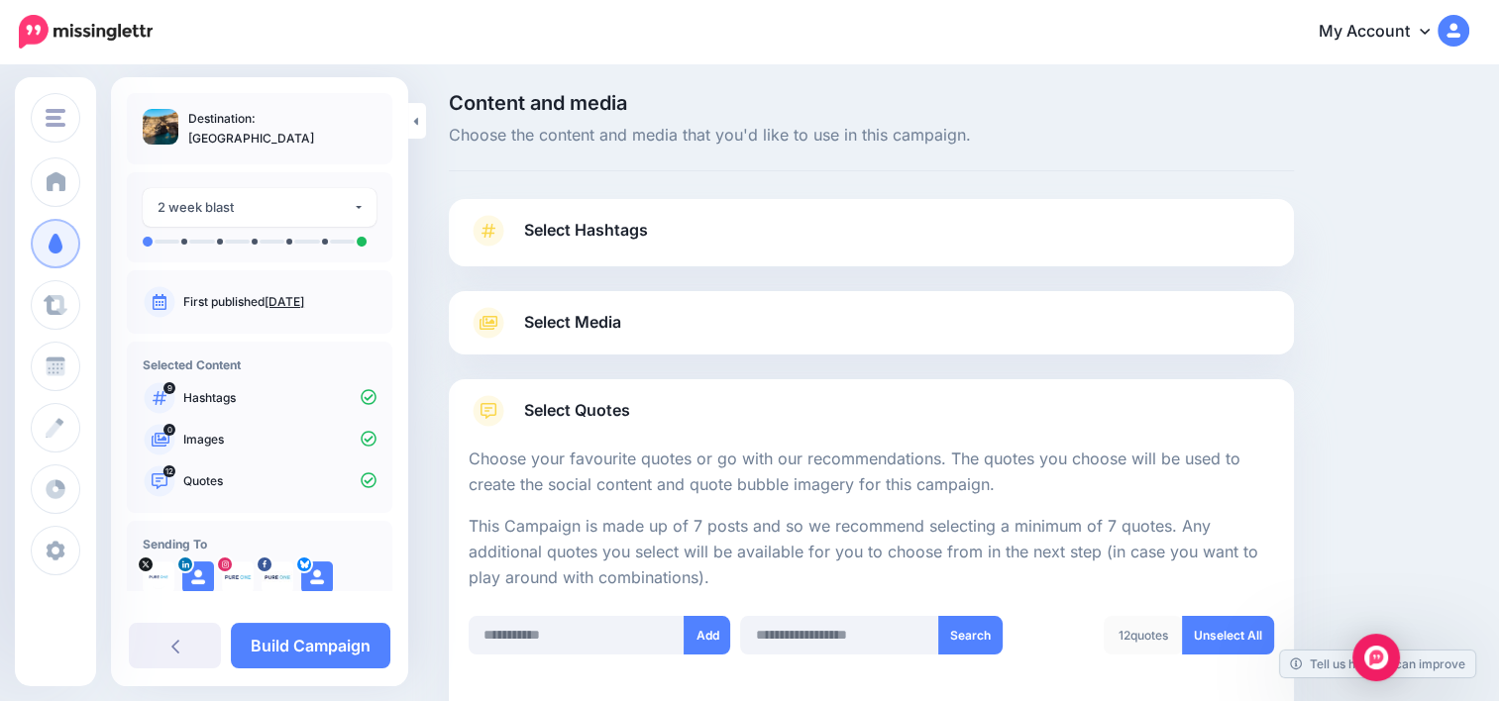
click at [850, 322] on link "Select Media" at bounding box center [870, 323] width 805 height 32
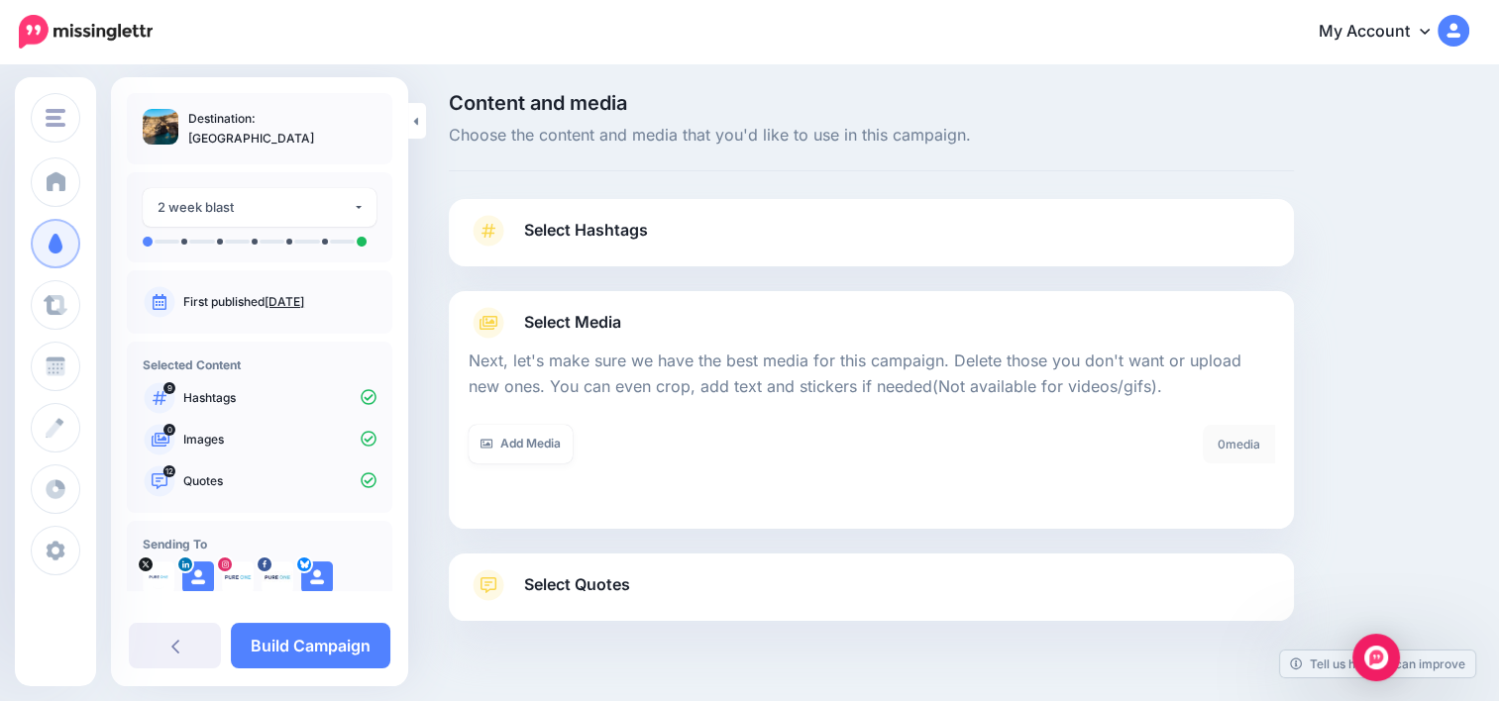
click at [791, 235] on link "Select Hashtags" at bounding box center [870, 241] width 805 height 52
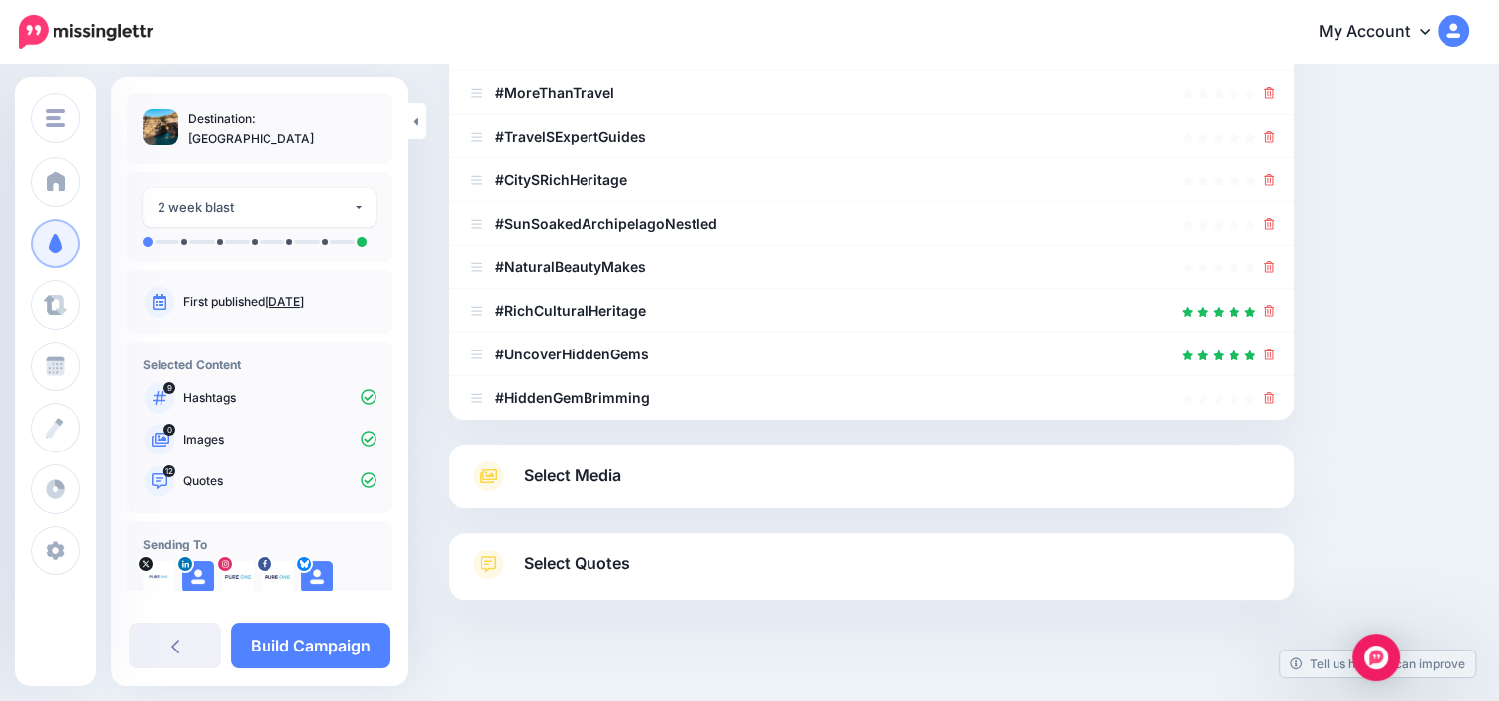
scroll to position [471, 0]
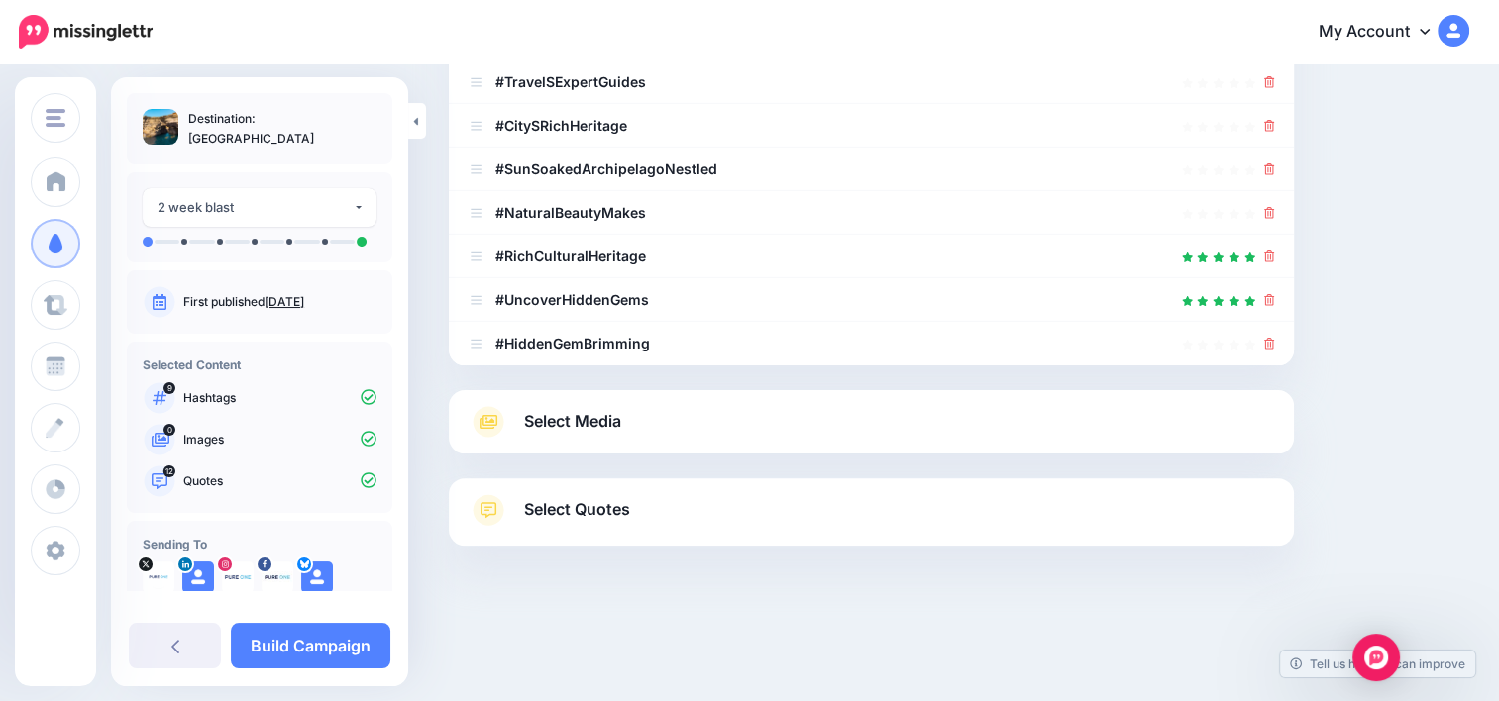
click at [610, 503] on span "Select Quotes" at bounding box center [577, 509] width 106 height 27
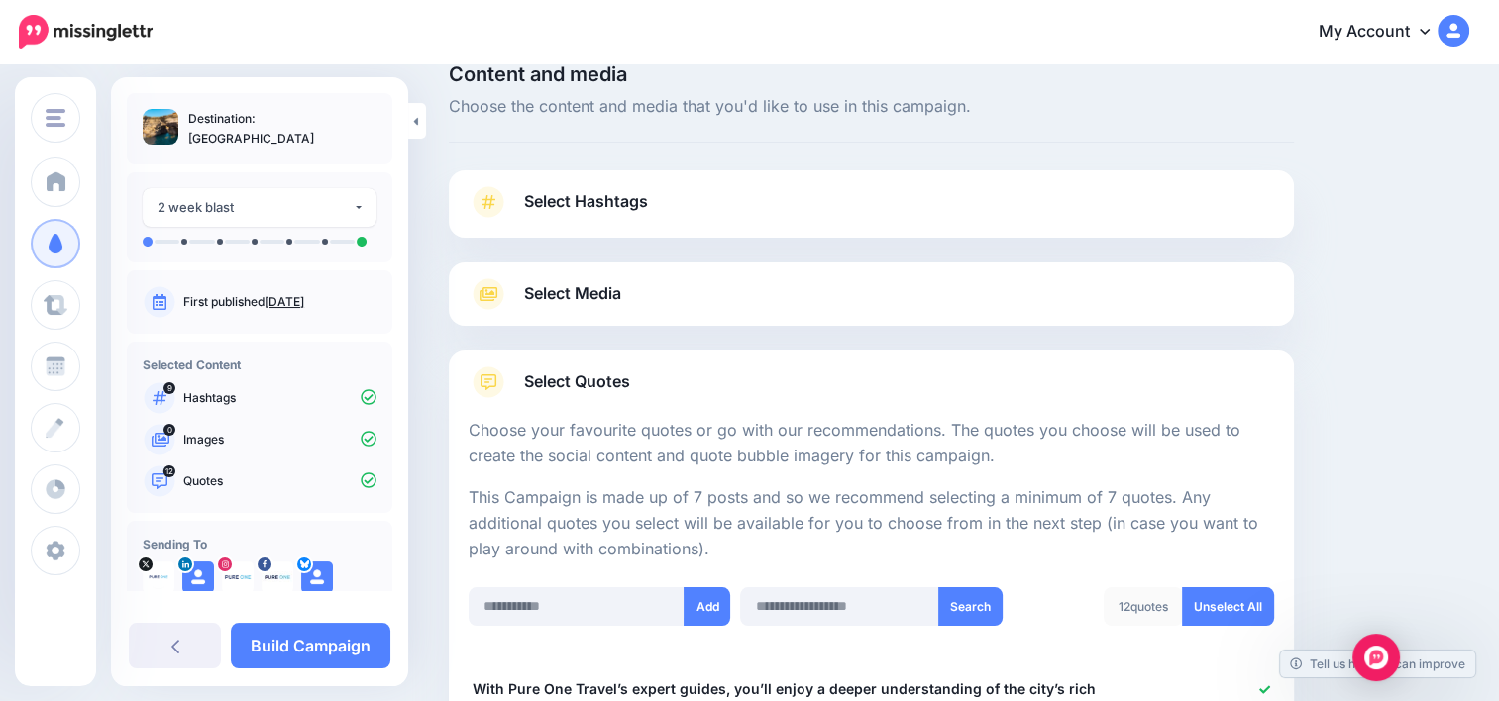
scroll to position [0, 0]
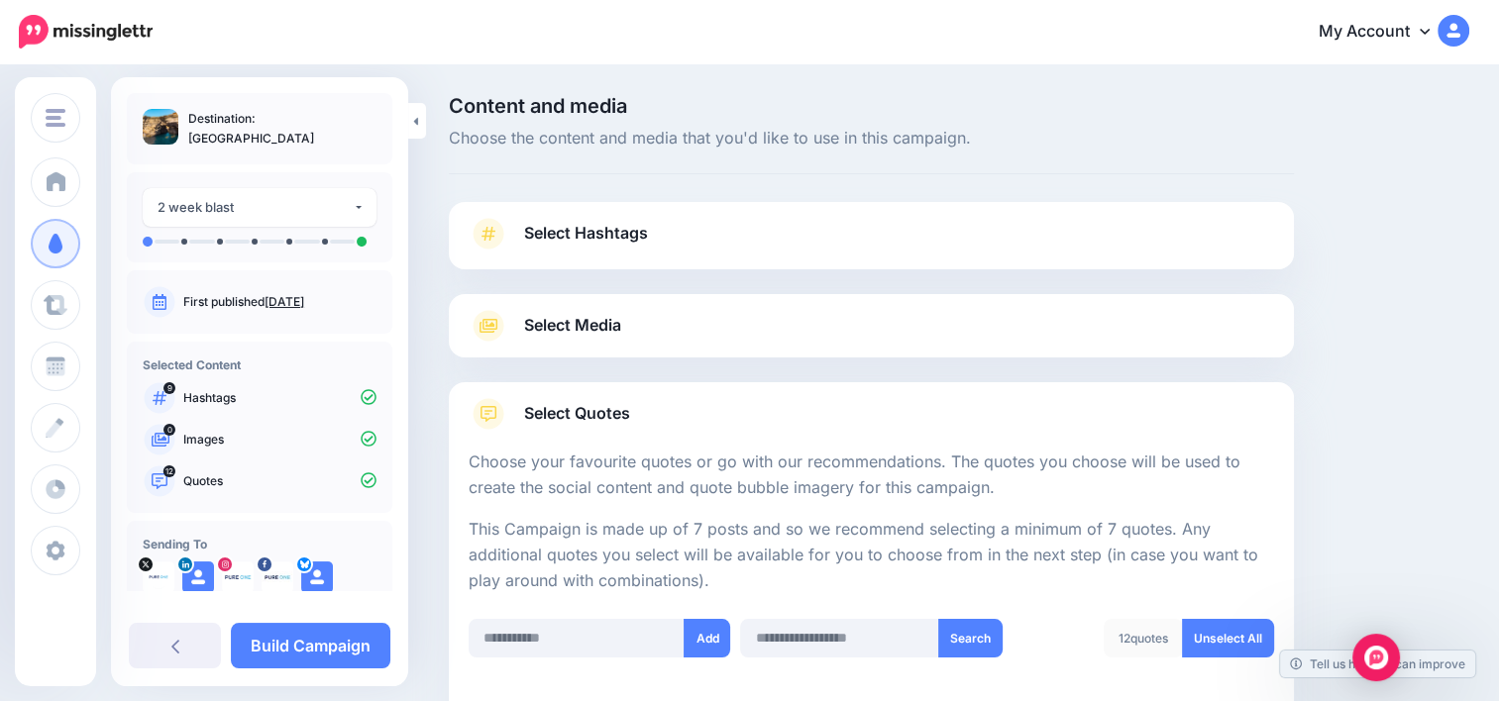
click at [650, 312] on link "Select Media" at bounding box center [870, 326] width 805 height 32
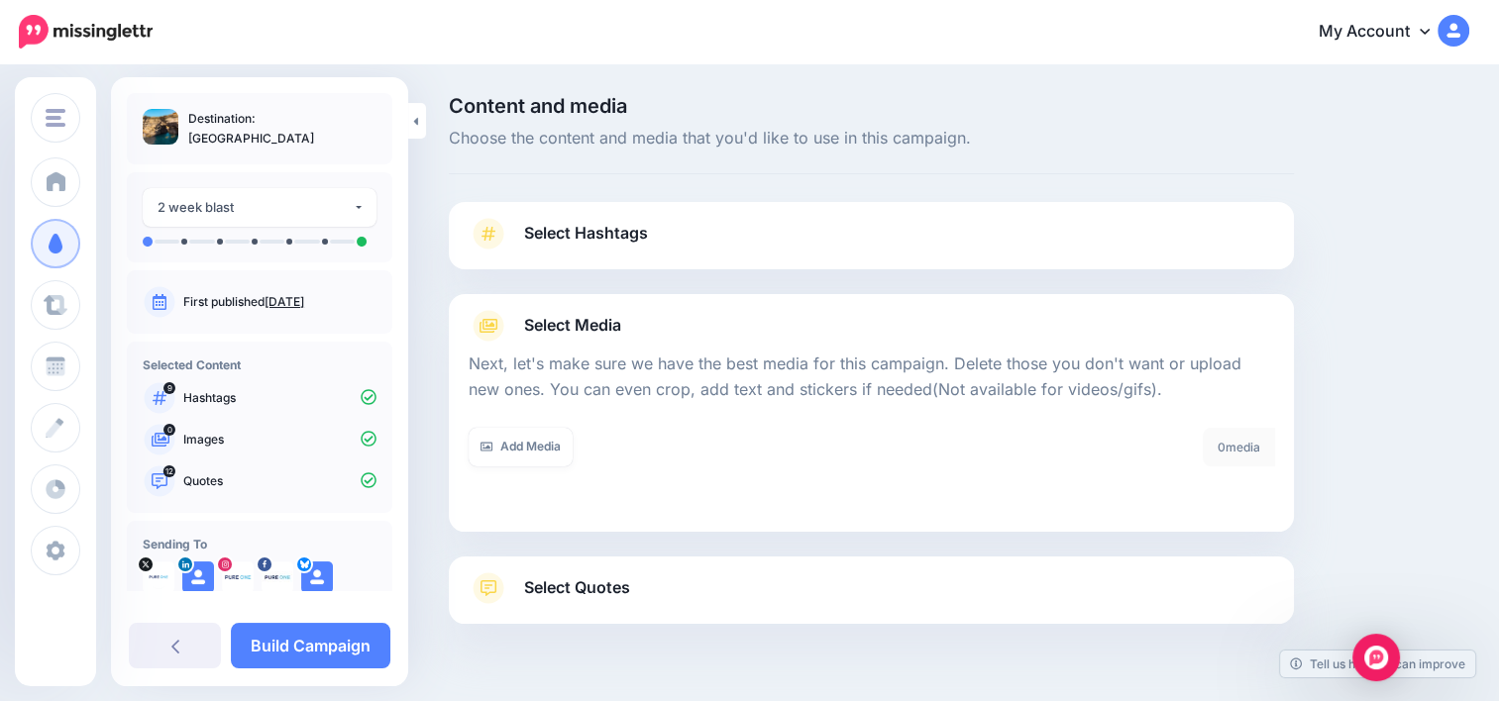
click at [730, 235] on link "Select Hashtags" at bounding box center [870, 244] width 805 height 52
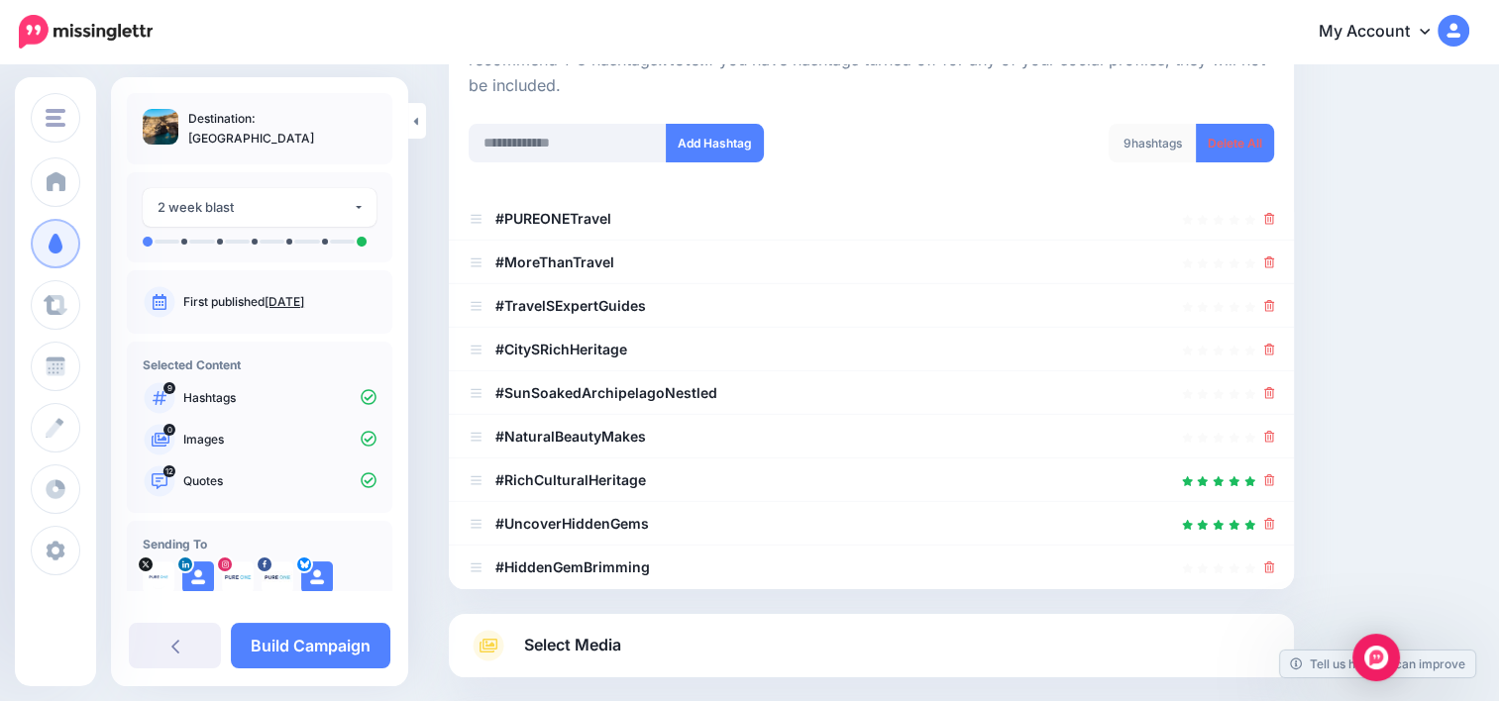
scroll to position [471, 0]
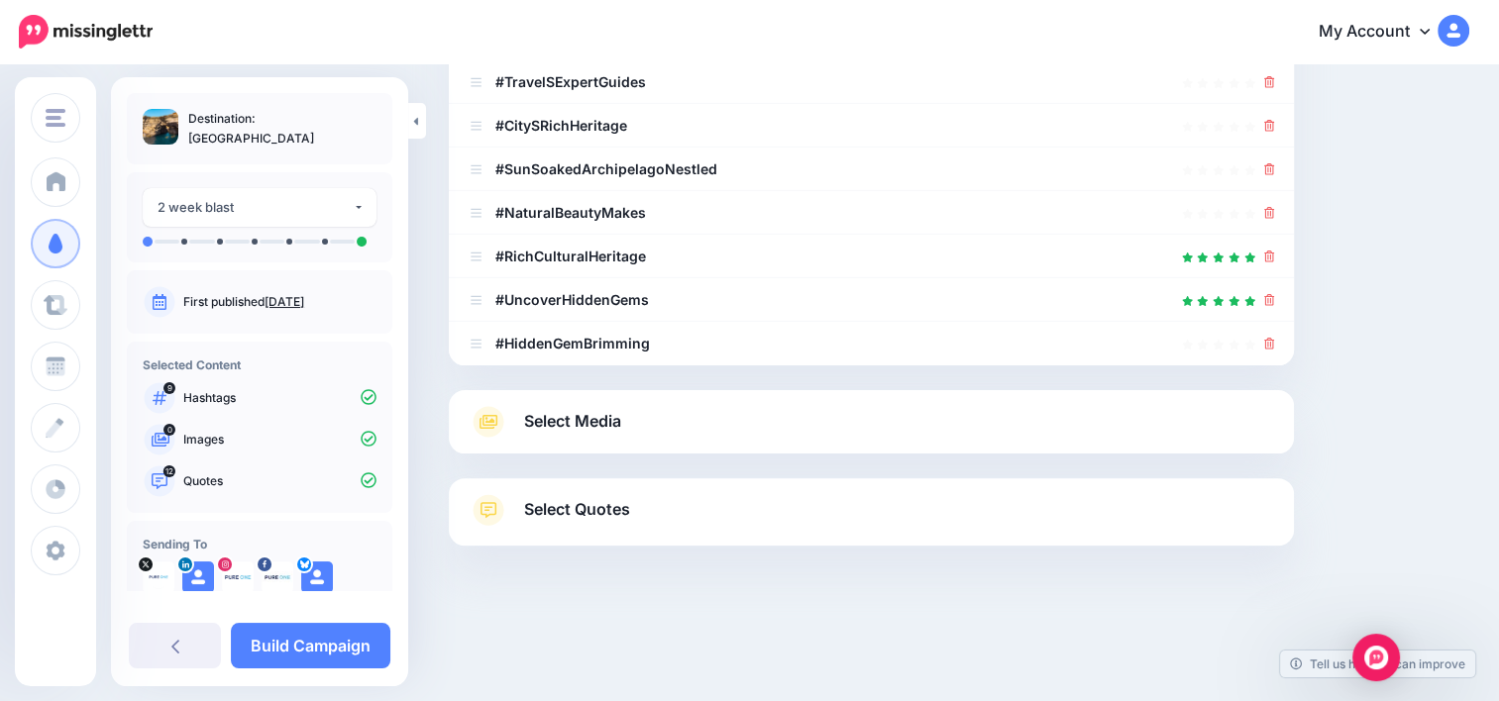
click at [986, 438] on div "Select Media Next, let's make sure we have the best media for this campaign. De…" at bounding box center [871, 421] width 845 height 63
click at [582, 410] on span "Select Media" at bounding box center [572, 421] width 97 height 27
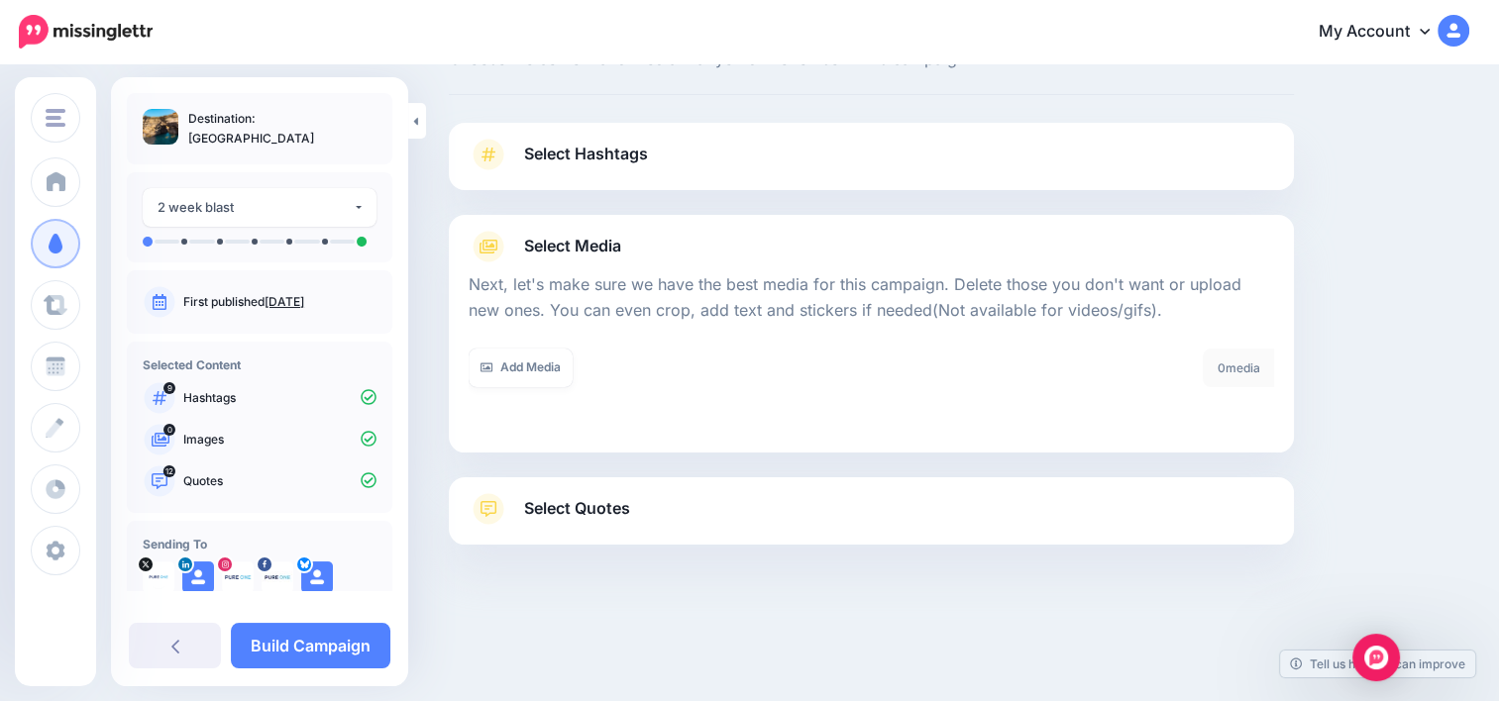
scroll to position [78, 0]
click at [527, 384] on link "Add Media" at bounding box center [520, 369] width 104 height 39
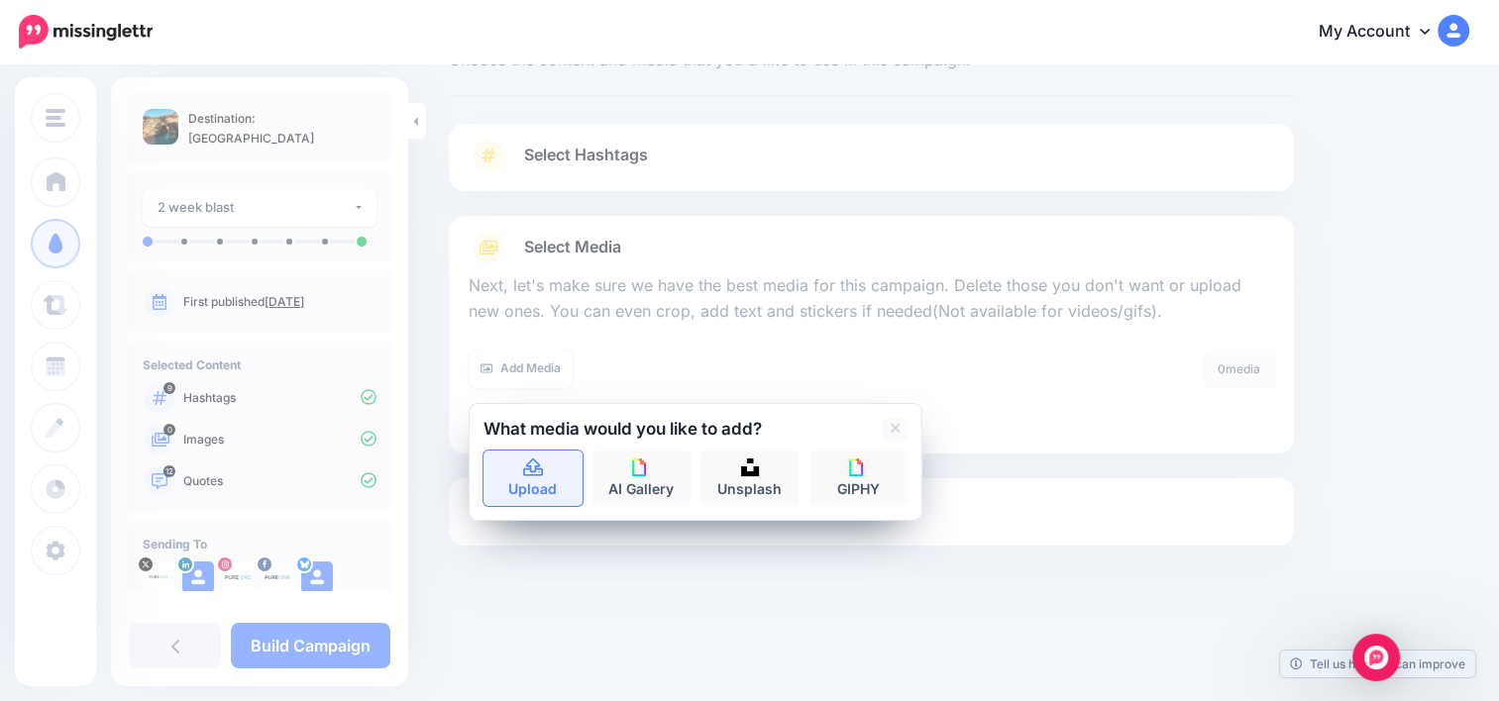
click at [532, 500] on link "Upload" at bounding box center [532, 478] width 99 height 55
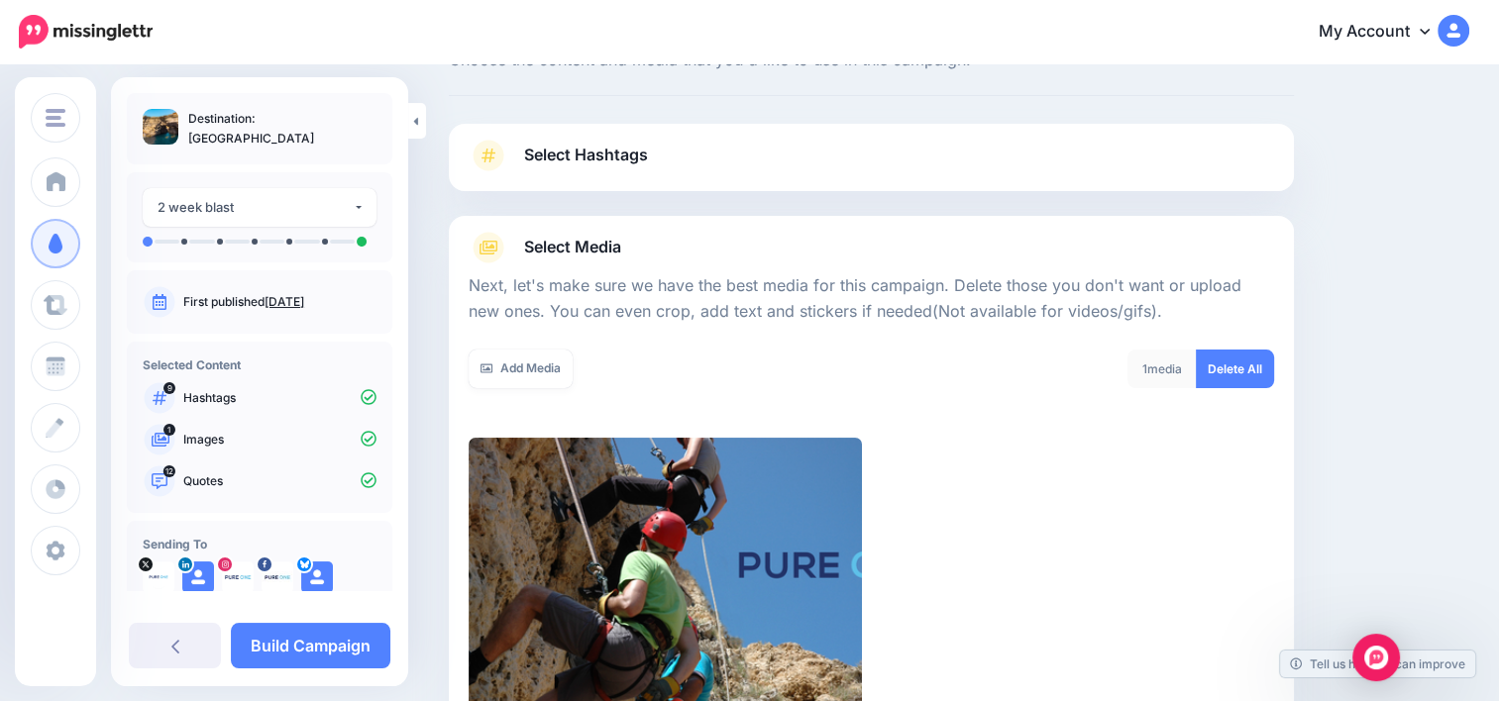
scroll to position [395, 0]
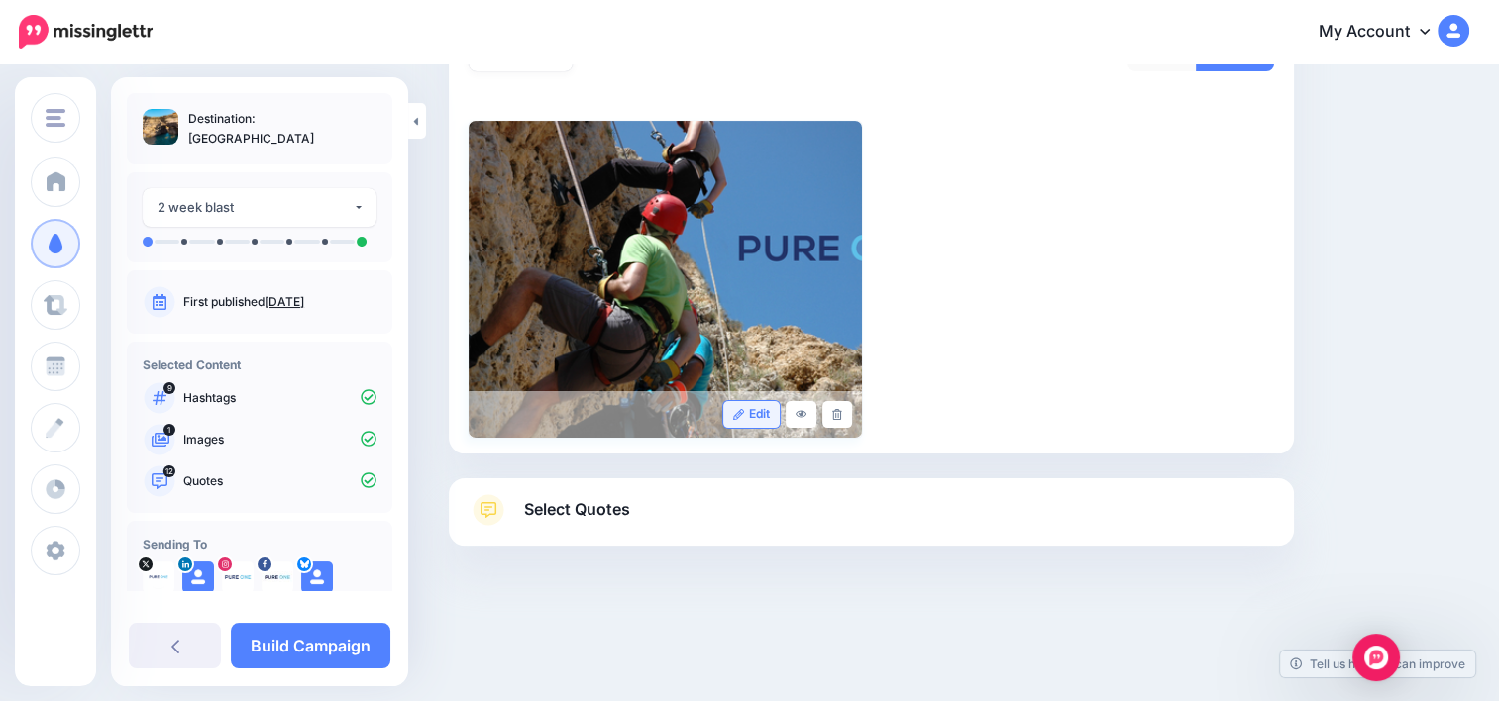
click at [774, 409] on link "Edit" at bounding box center [751, 414] width 56 height 27
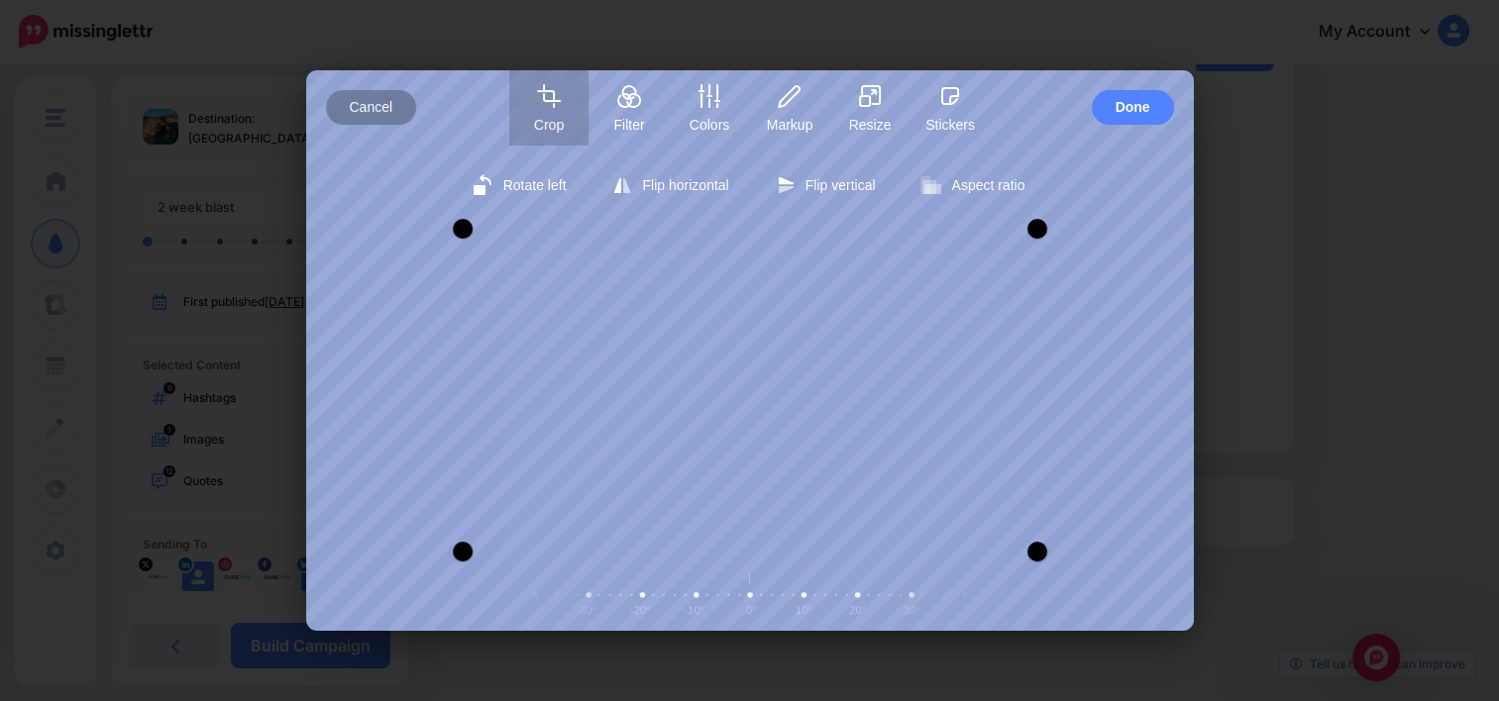
click at [381, 112] on span "Cancel" at bounding box center [372, 107] width 44 height 35
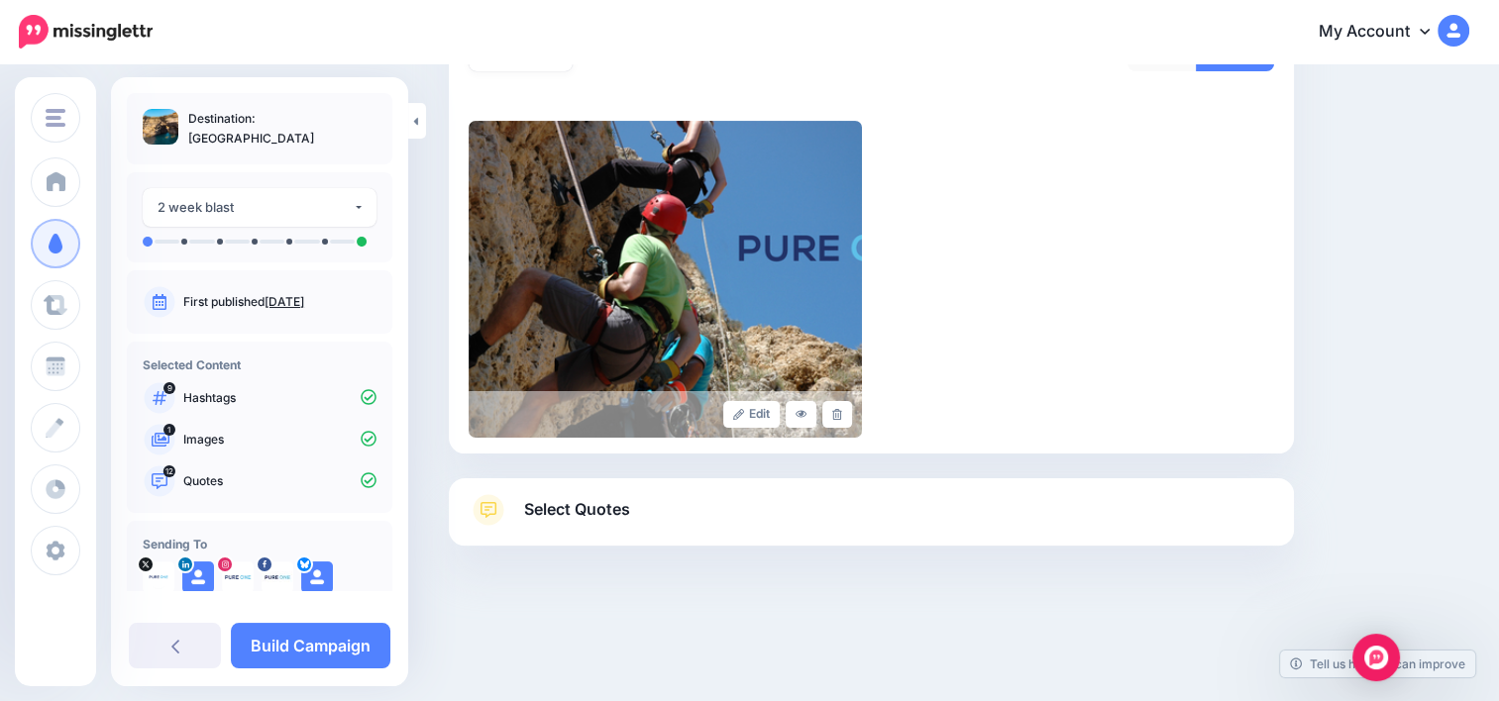
scroll to position [305, 0]
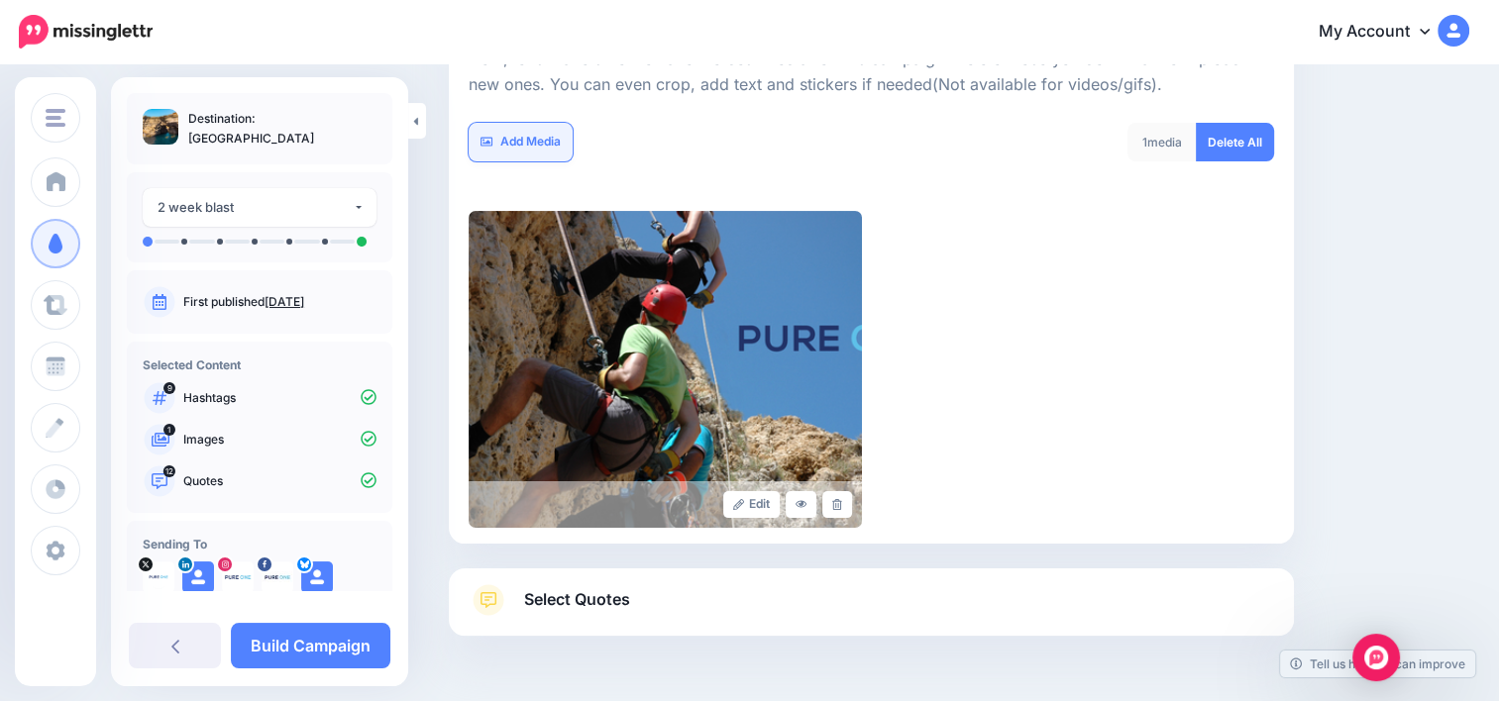
click at [559, 143] on link "Add Media" at bounding box center [520, 142] width 104 height 39
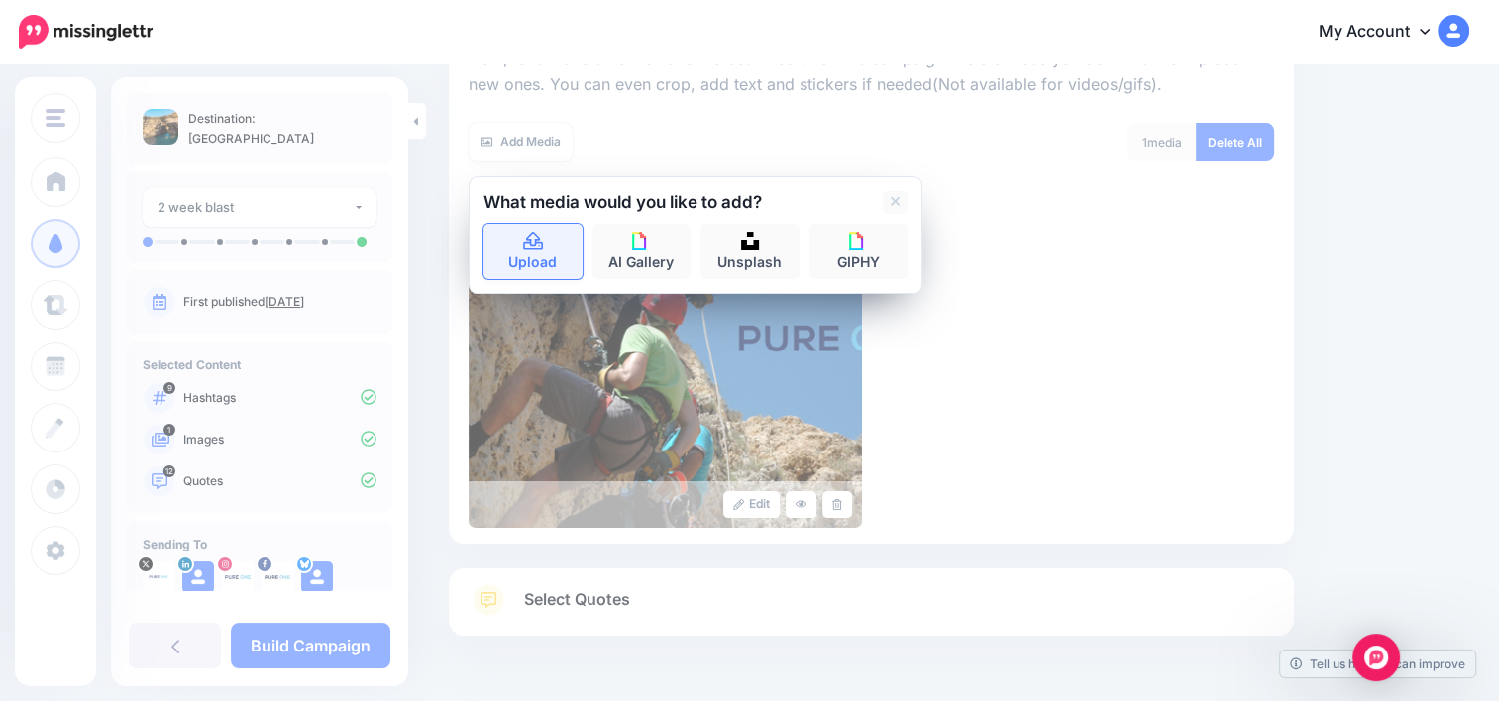
click at [536, 242] on icon at bounding box center [533, 241] width 20 height 18
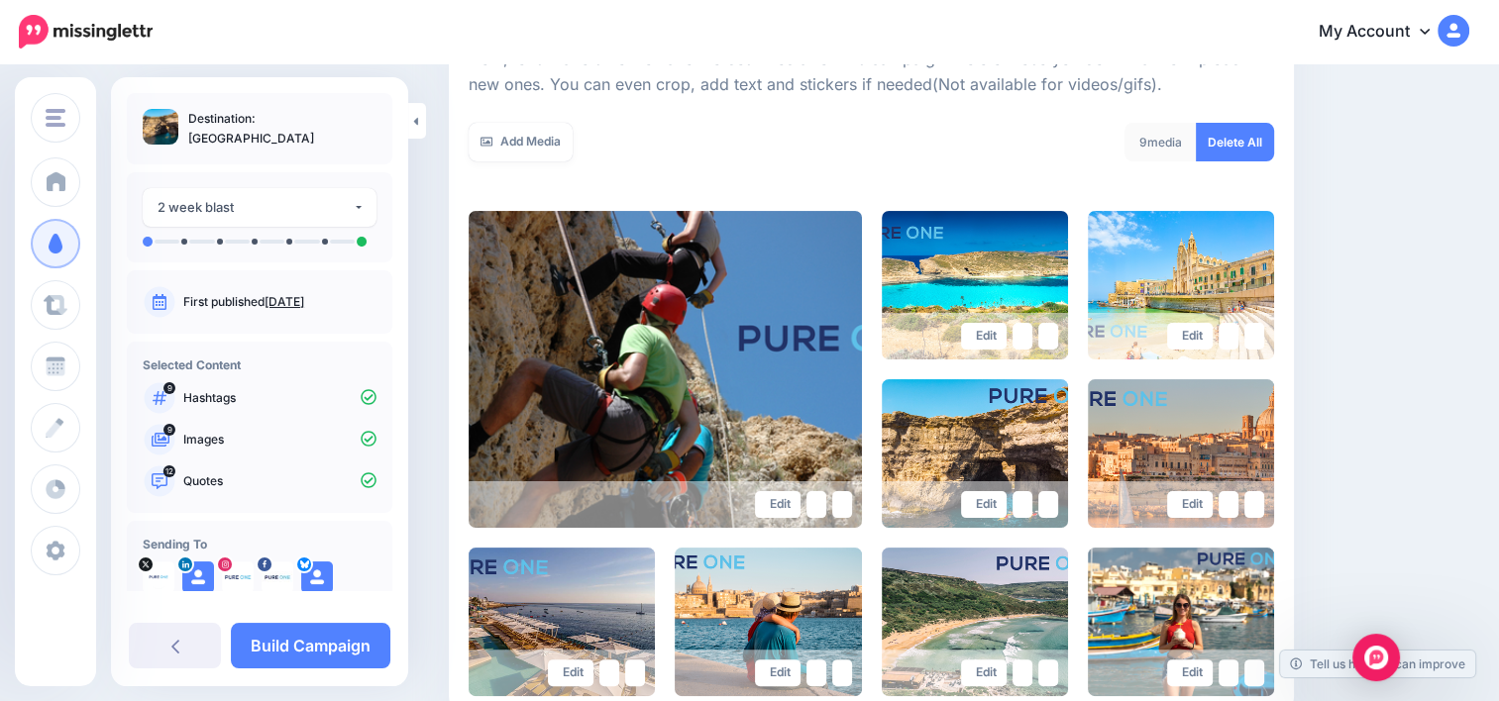
scroll to position [515, 0]
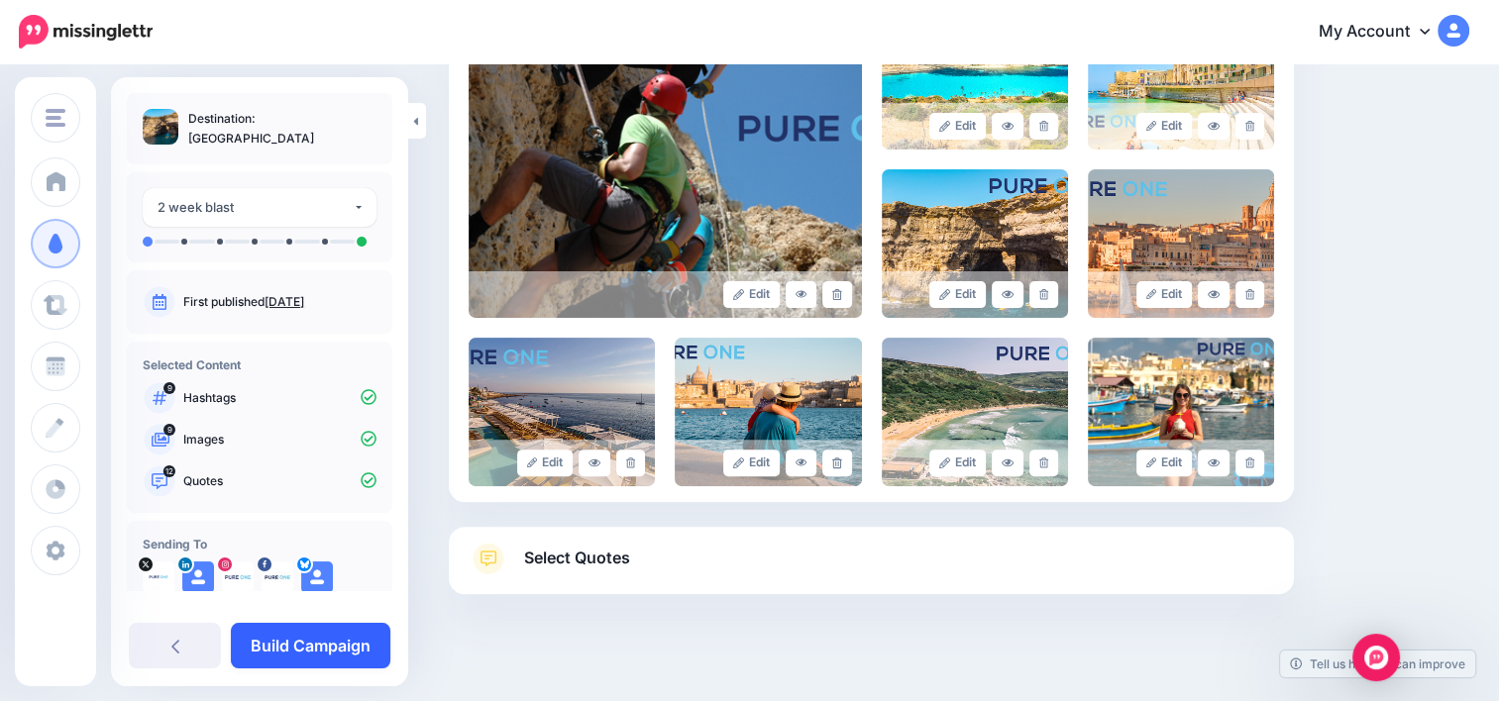
click at [302, 658] on link "Build Campaign" at bounding box center [310, 646] width 159 height 46
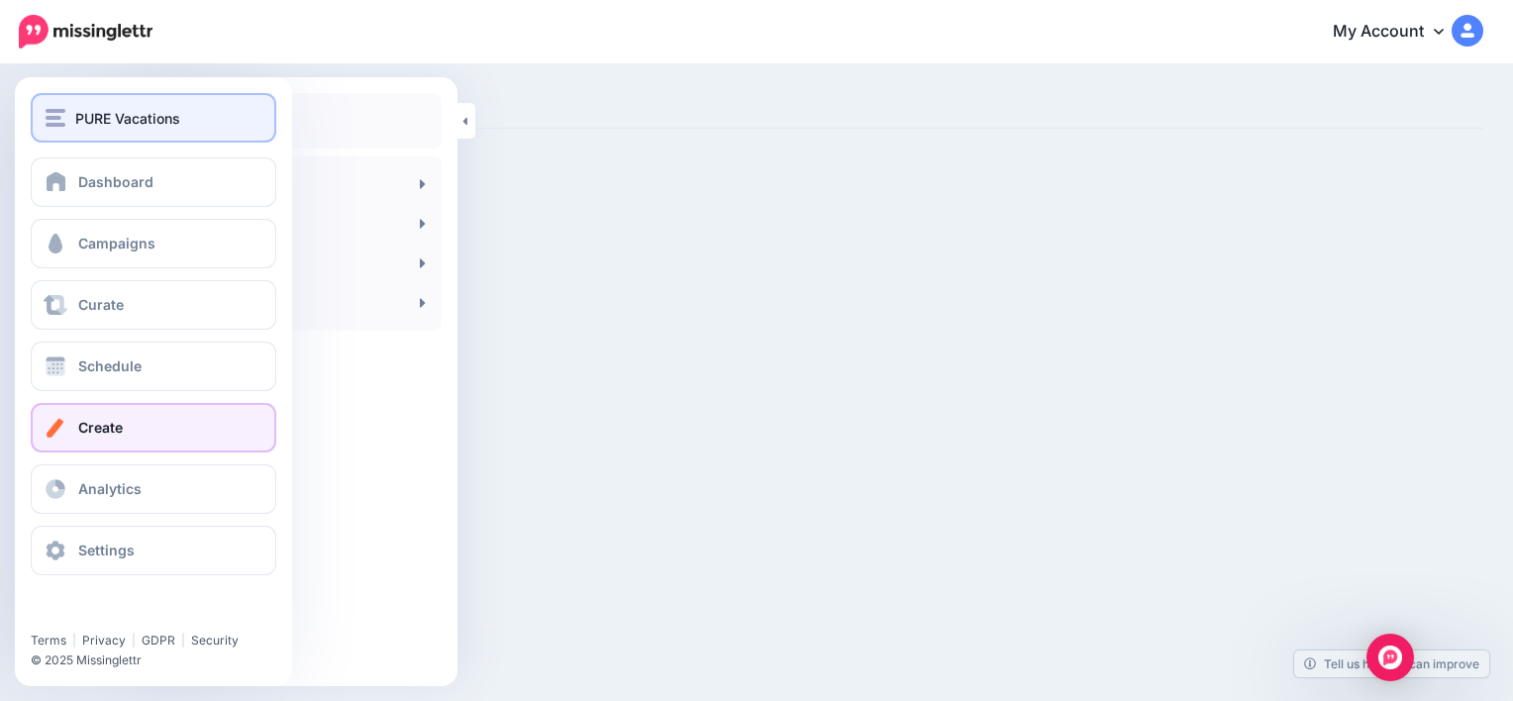
click at [87, 120] on span "PURE Vacations" at bounding box center [127, 118] width 105 height 23
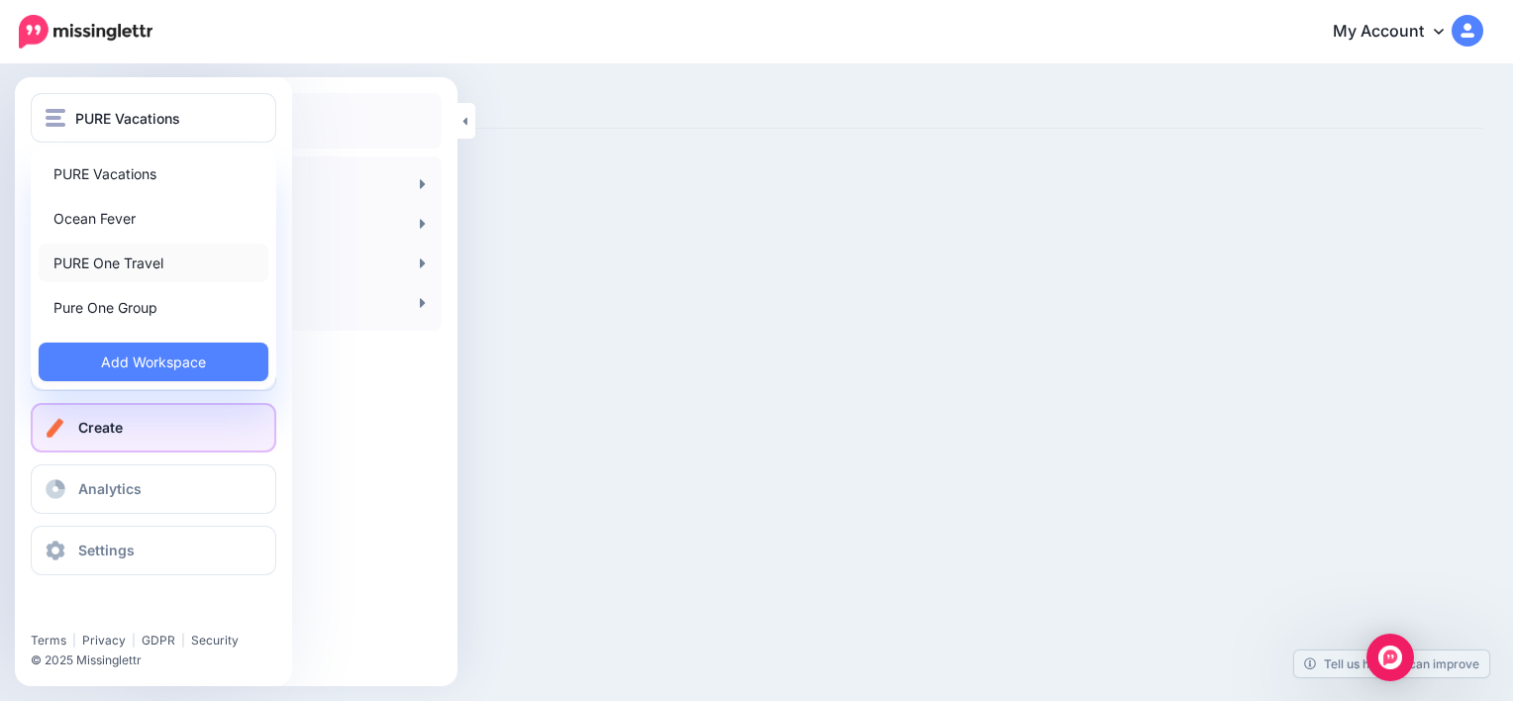
click at [108, 256] on link "PURE One Travel" at bounding box center [154, 263] width 230 height 39
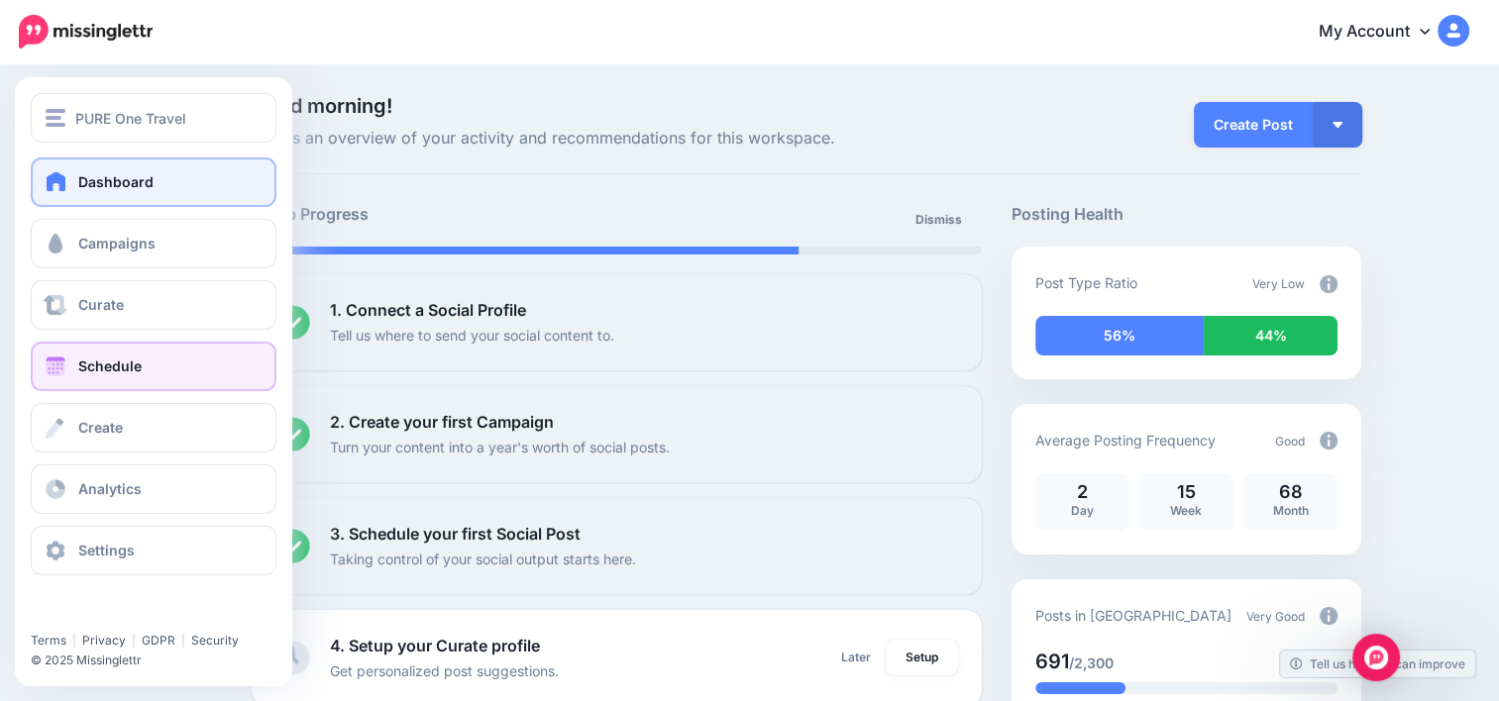
click at [179, 383] on link "Schedule" at bounding box center [154, 367] width 246 height 50
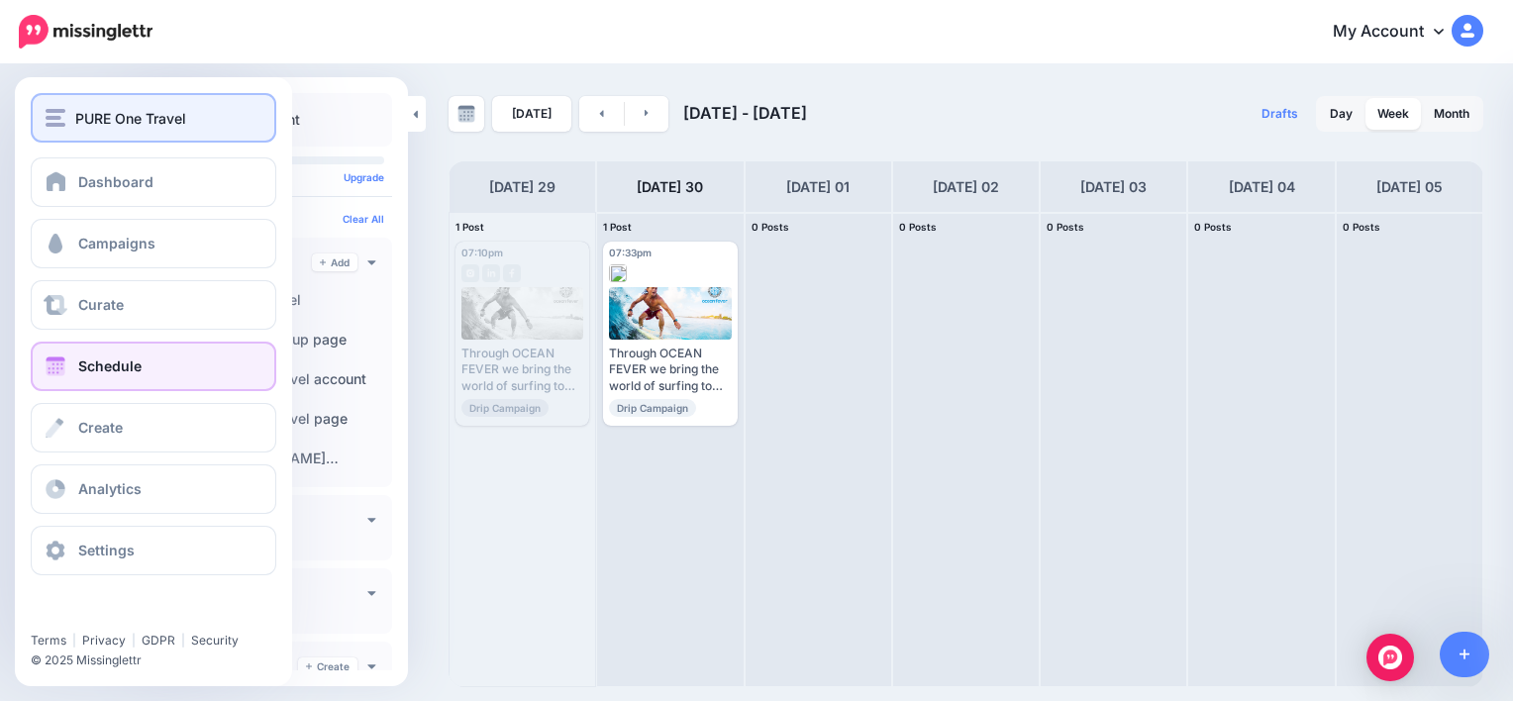
click at [82, 115] on span "PURE One Travel" at bounding box center [130, 118] width 111 height 23
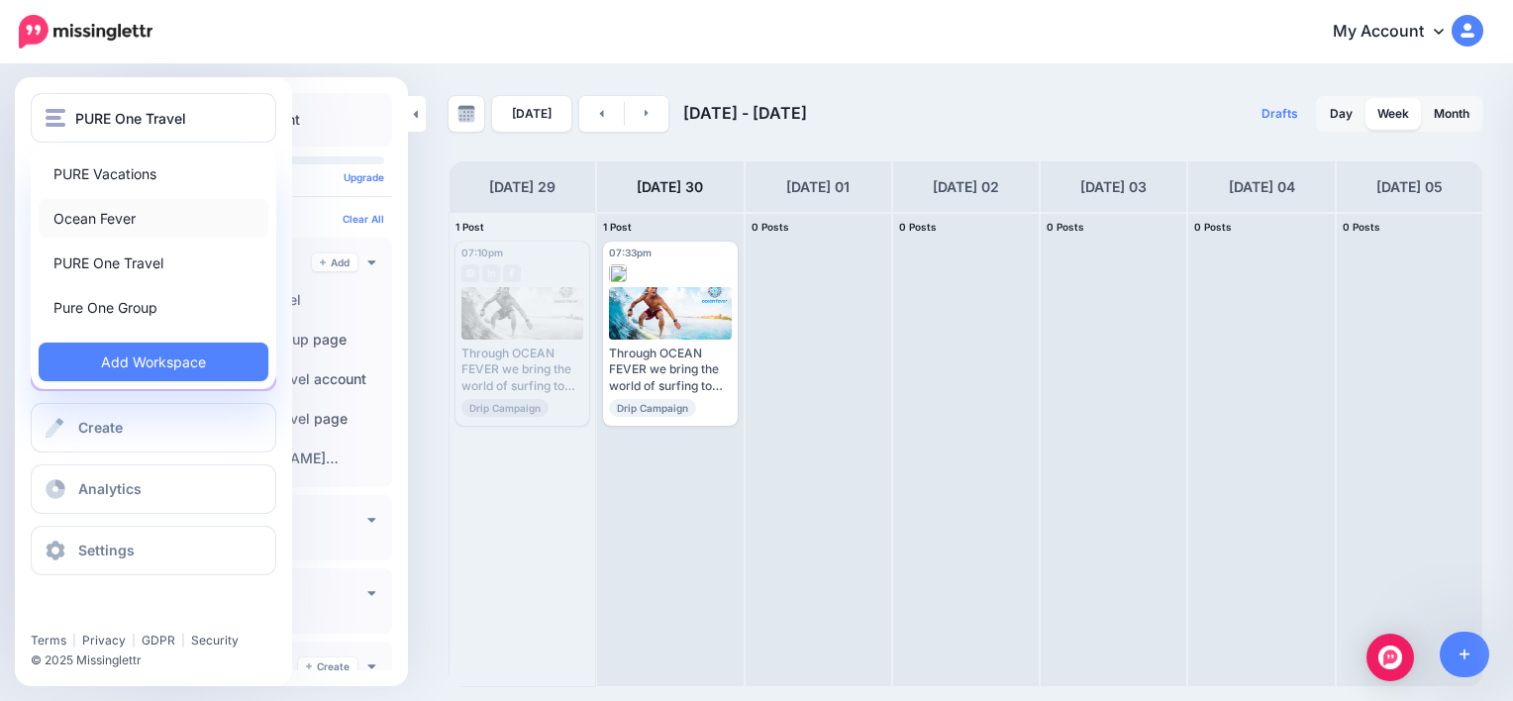
click at [99, 208] on link "Ocean Fever" at bounding box center [154, 218] width 230 height 39
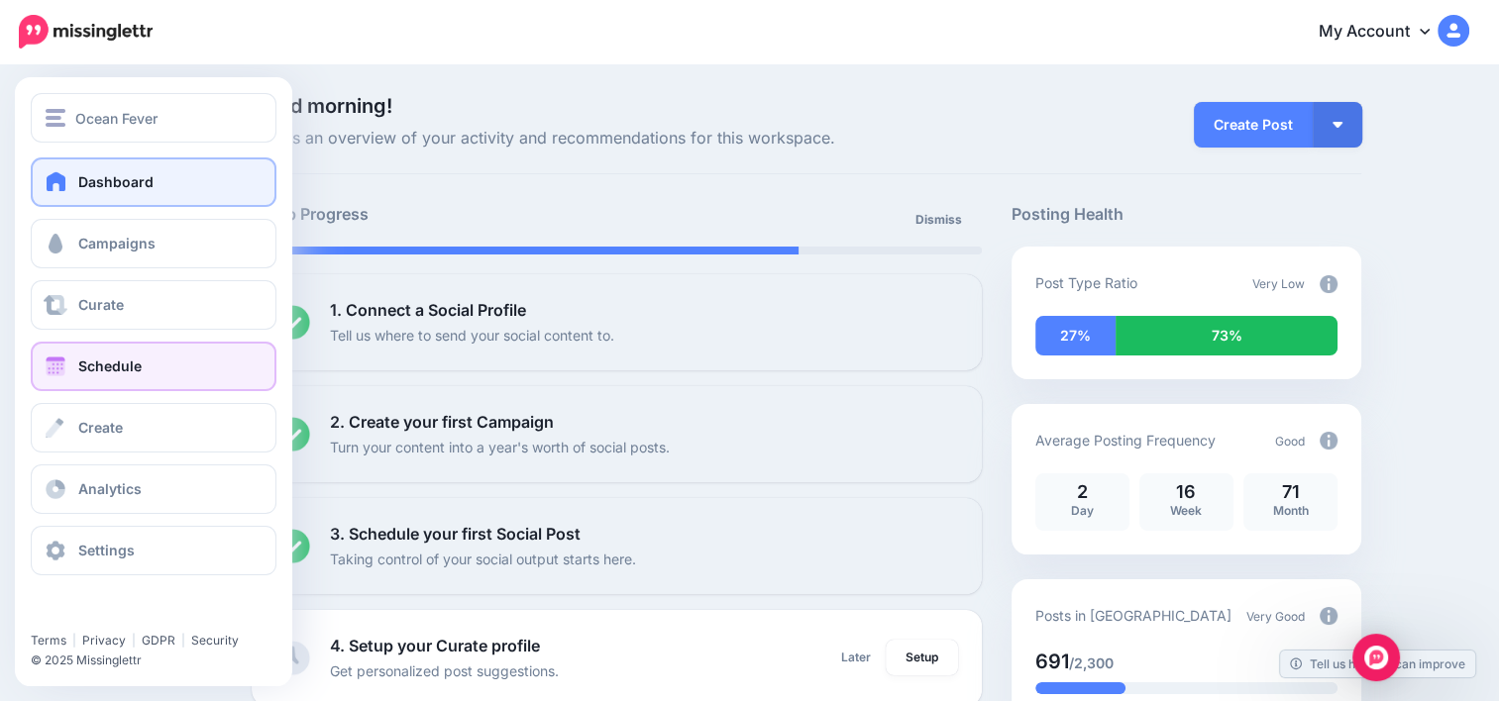
click at [113, 381] on link "Schedule" at bounding box center [154, 367] width 246 height 50
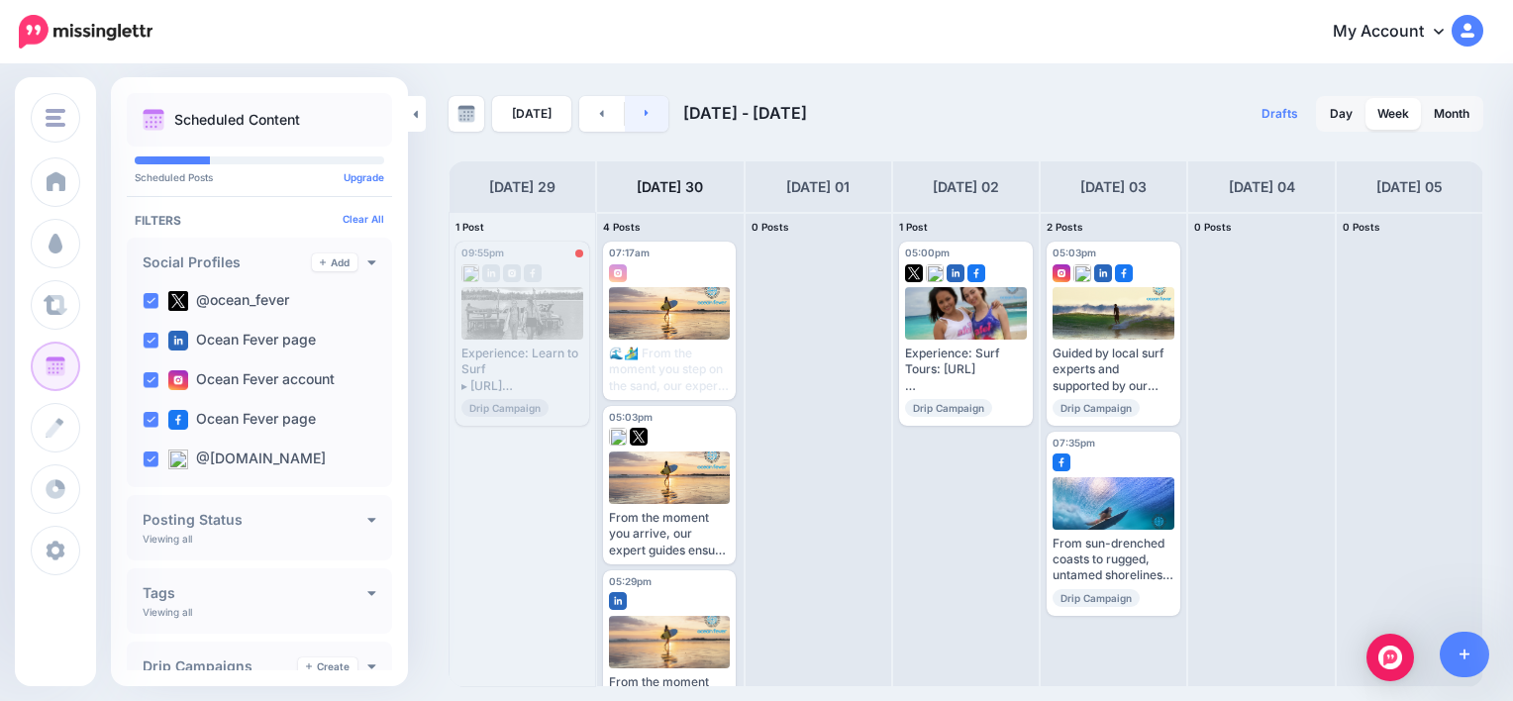
click at [646, 103] on link at bounding box center [647, 114] width 45 height 36
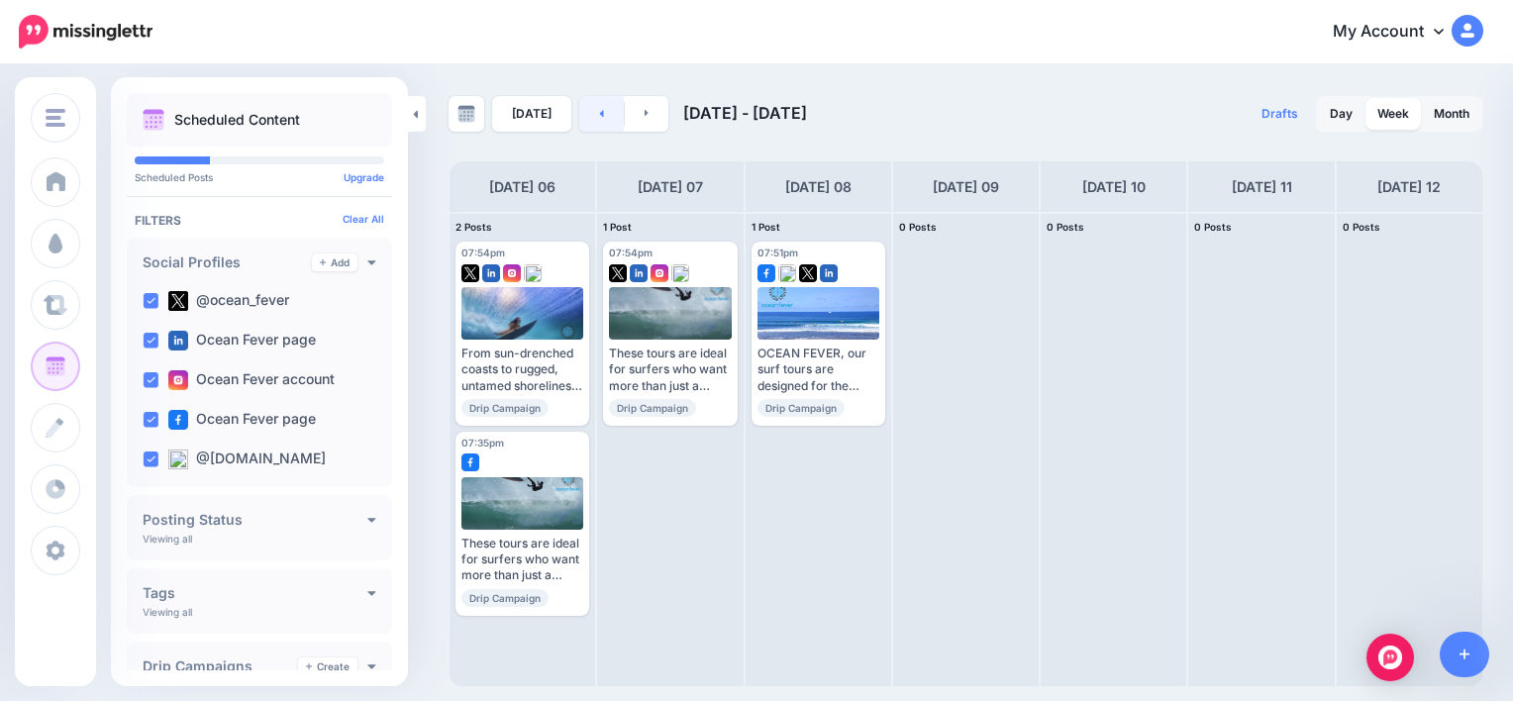
click at [598, 115] on link at bounding box center [601, 114] width 45 height 36
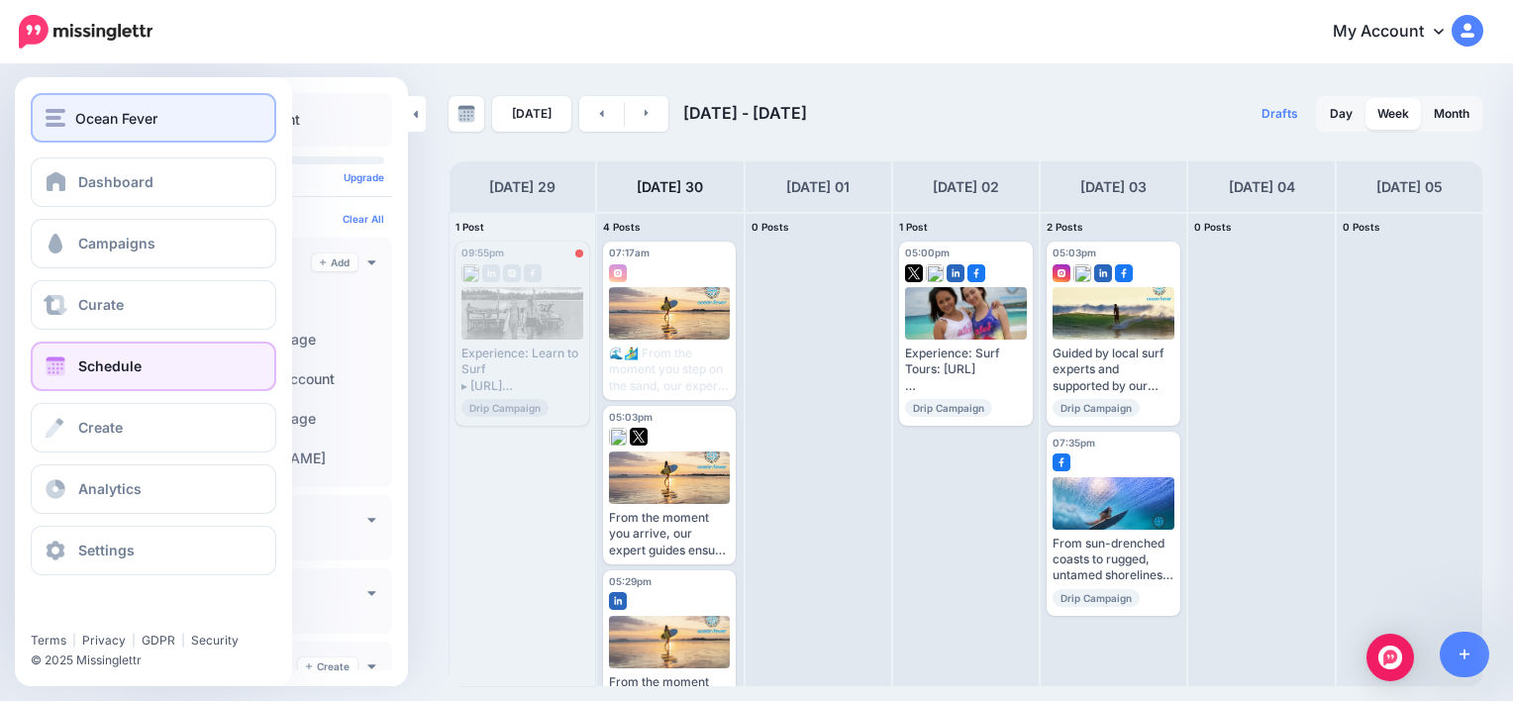
click at [87, 113] on span "Ocean Fever" at bounding box center [116, 118] width 82 height 23
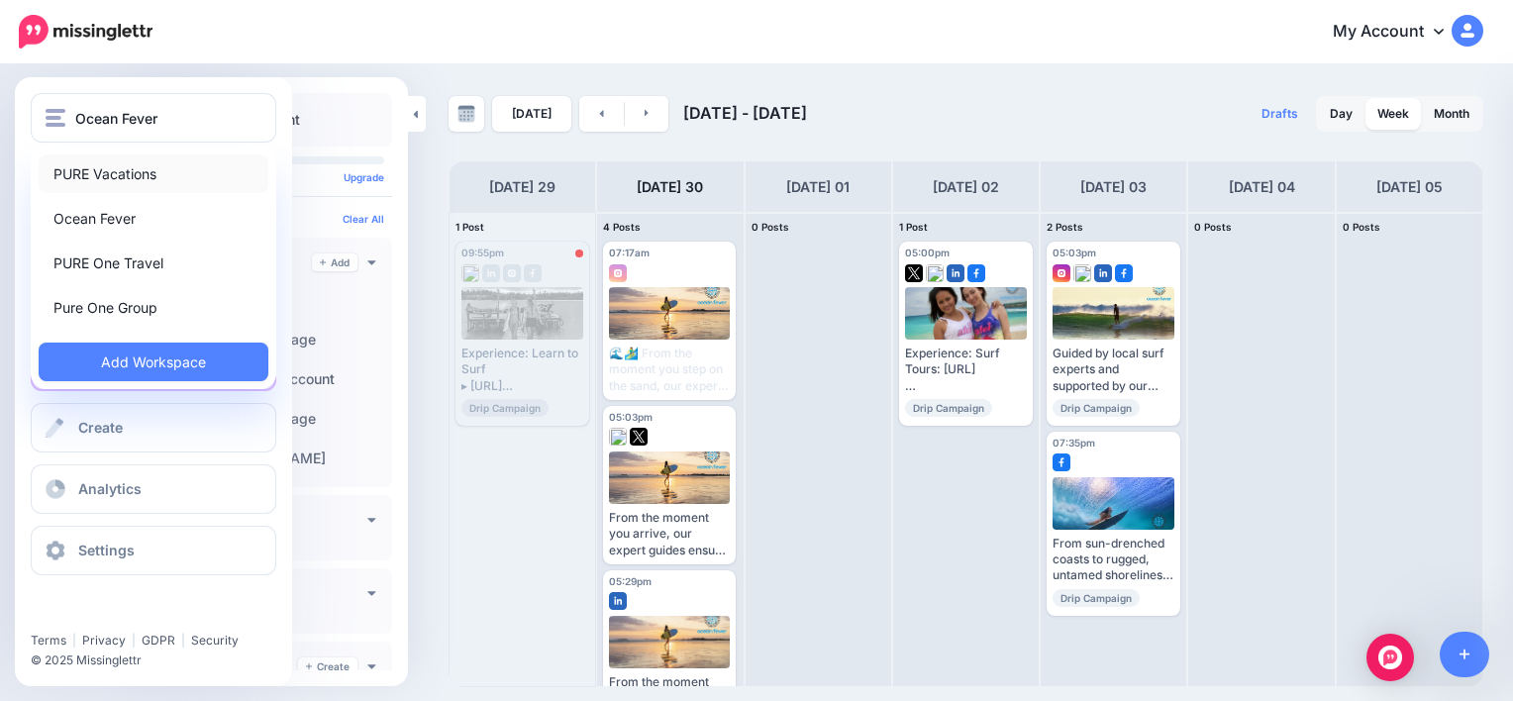
click at [99, 184] on link "PURE Vacations" at bounding box center [154, 174] width 230 height 39
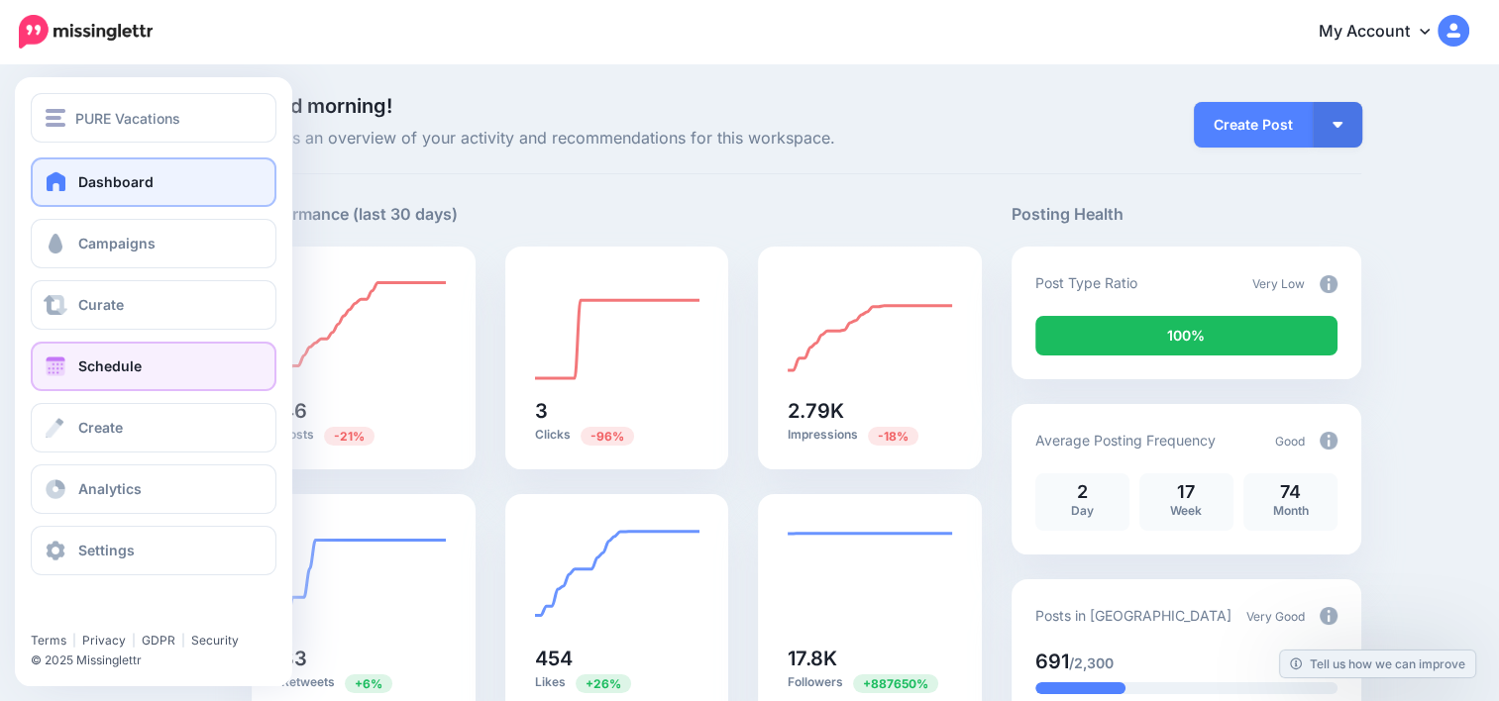
click at [152, 381] on link "Schedule" at bounding box center [154, 367] width 246 height 50
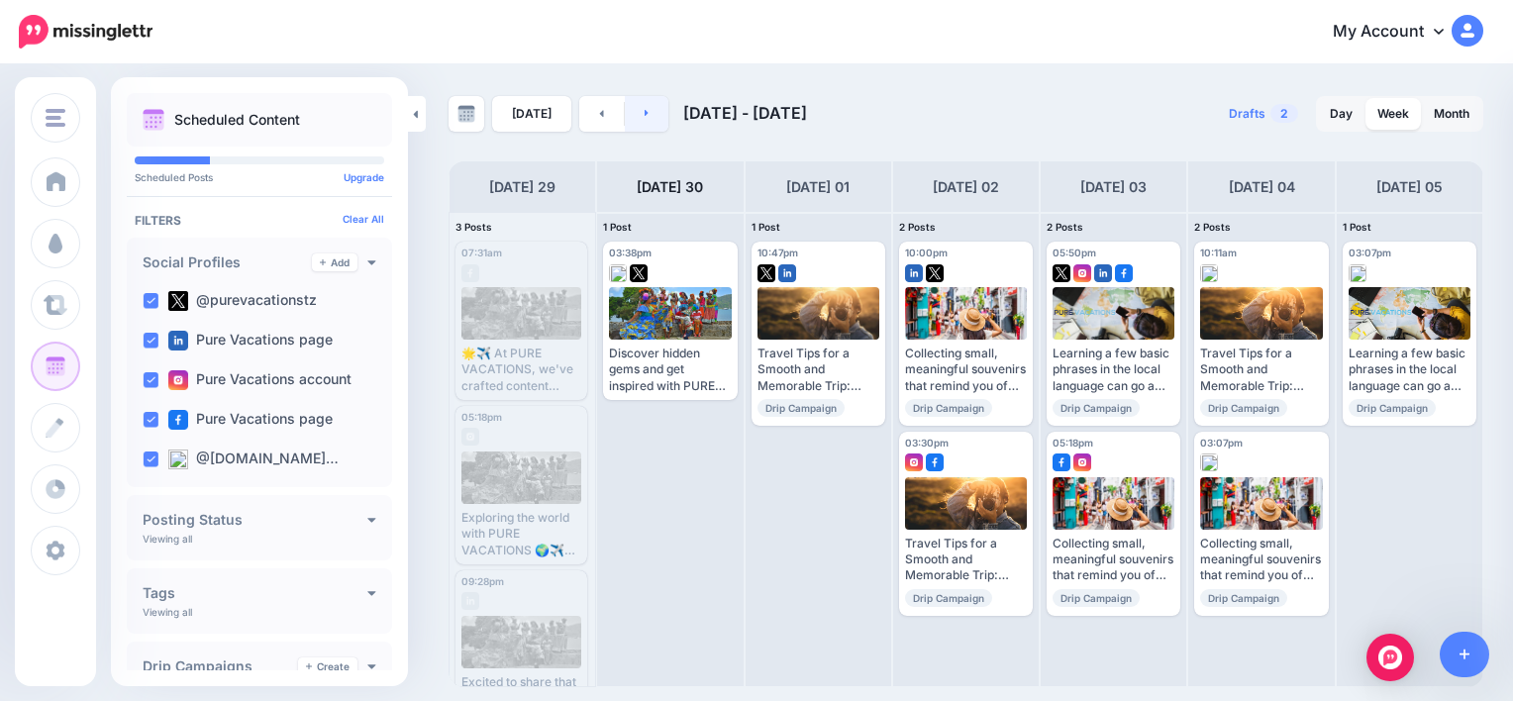
click at [635, 115] on link at bounding box center [647, 114] width 45 height 36
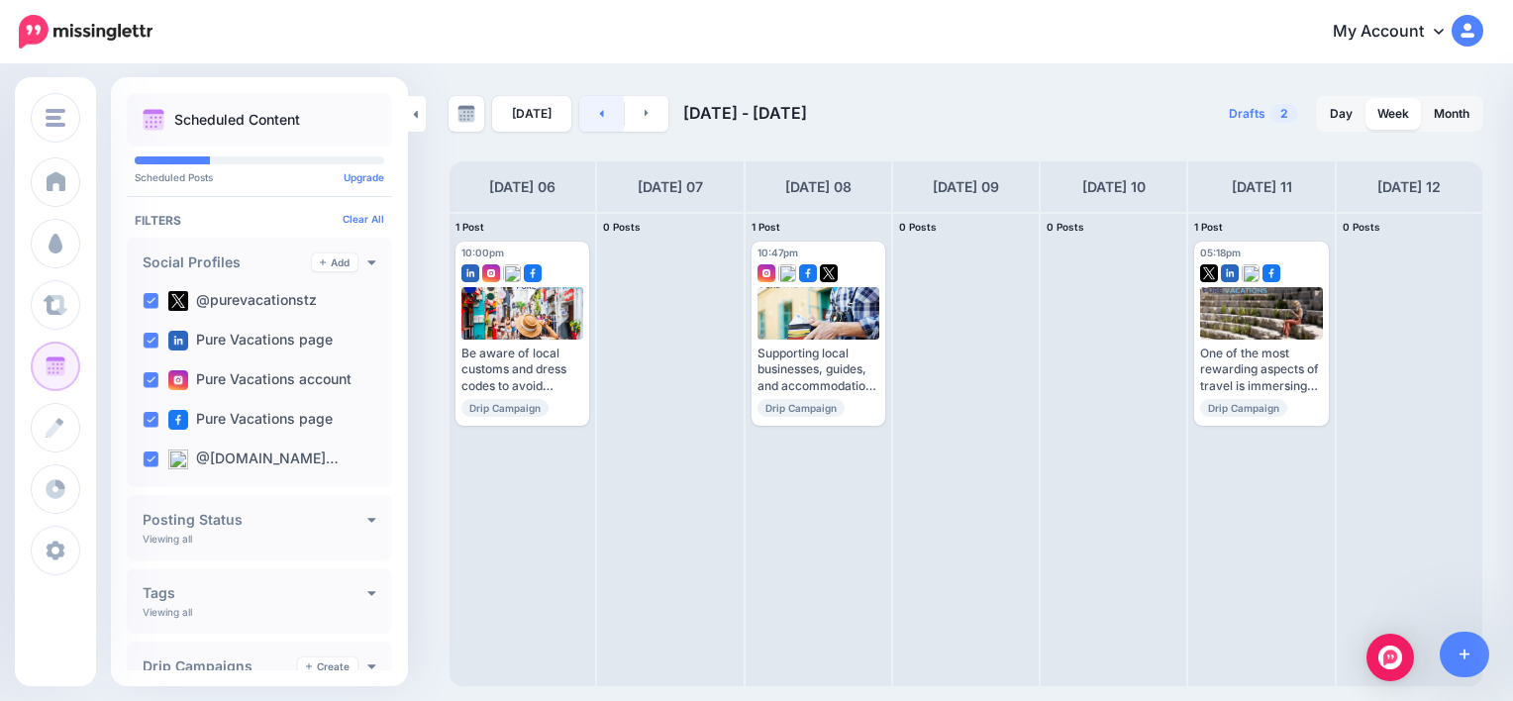
click at [583, 113] on link at bounding box center [601, 114] width 45 height 36
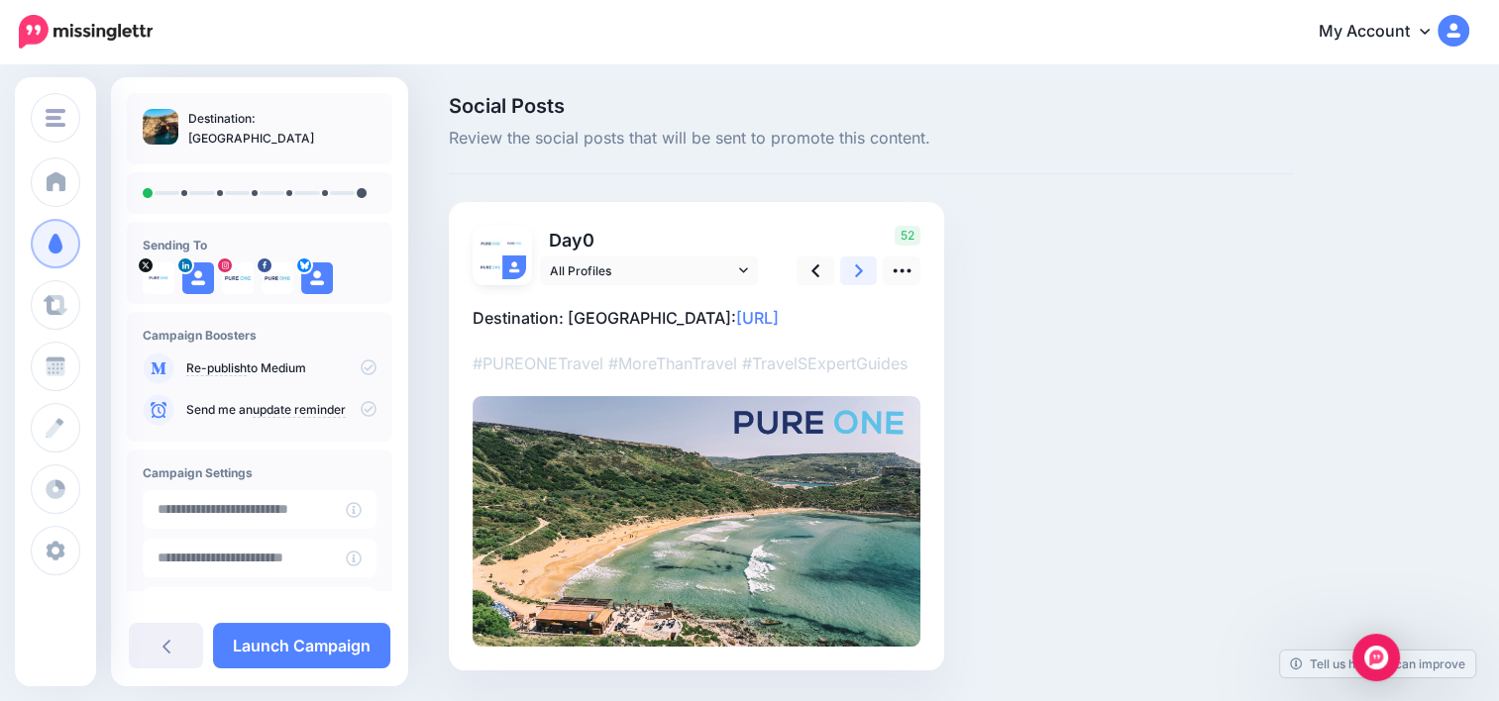
click at [852, 269] on link at bounding box center [859, 271] width 38 height 29
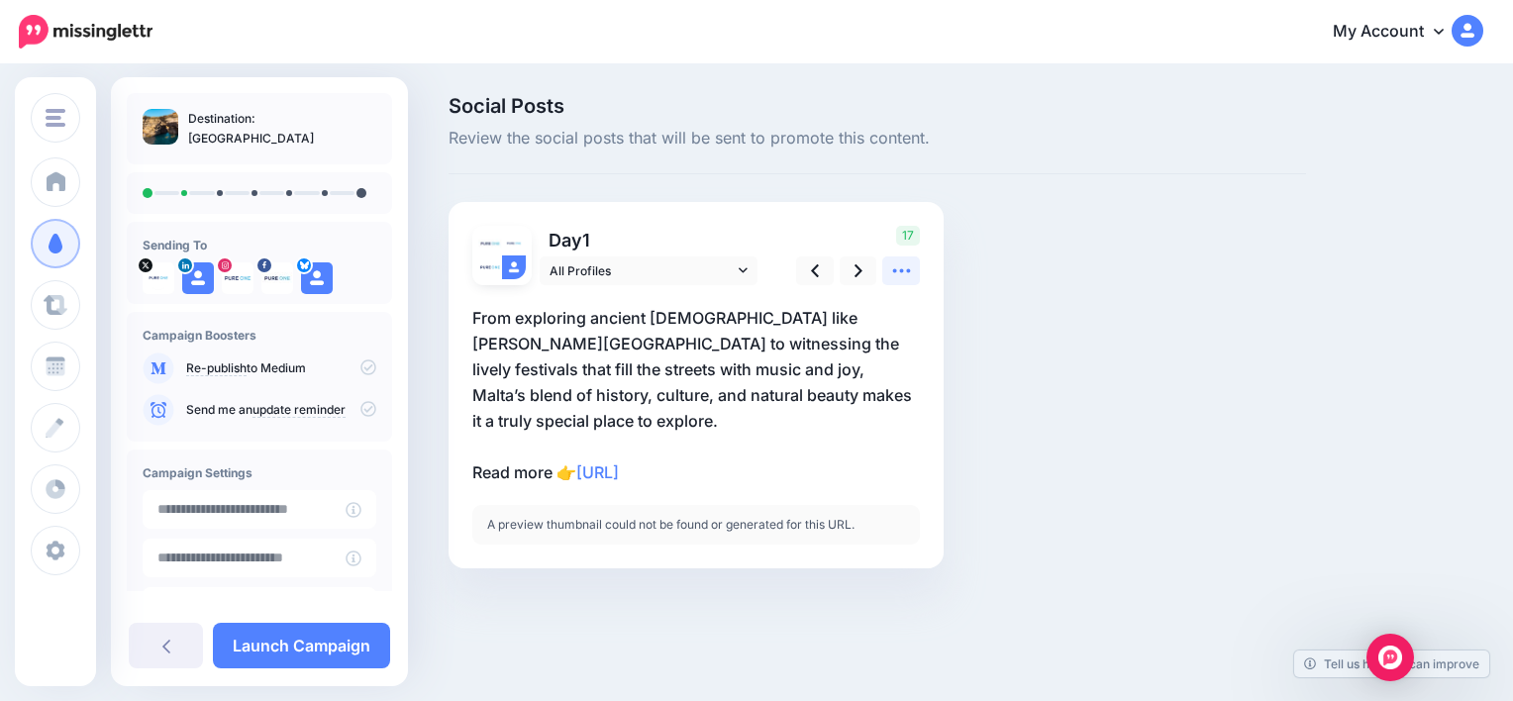
click at [905, 265] on icon at bounding box center [901, 270] width 21 height 21
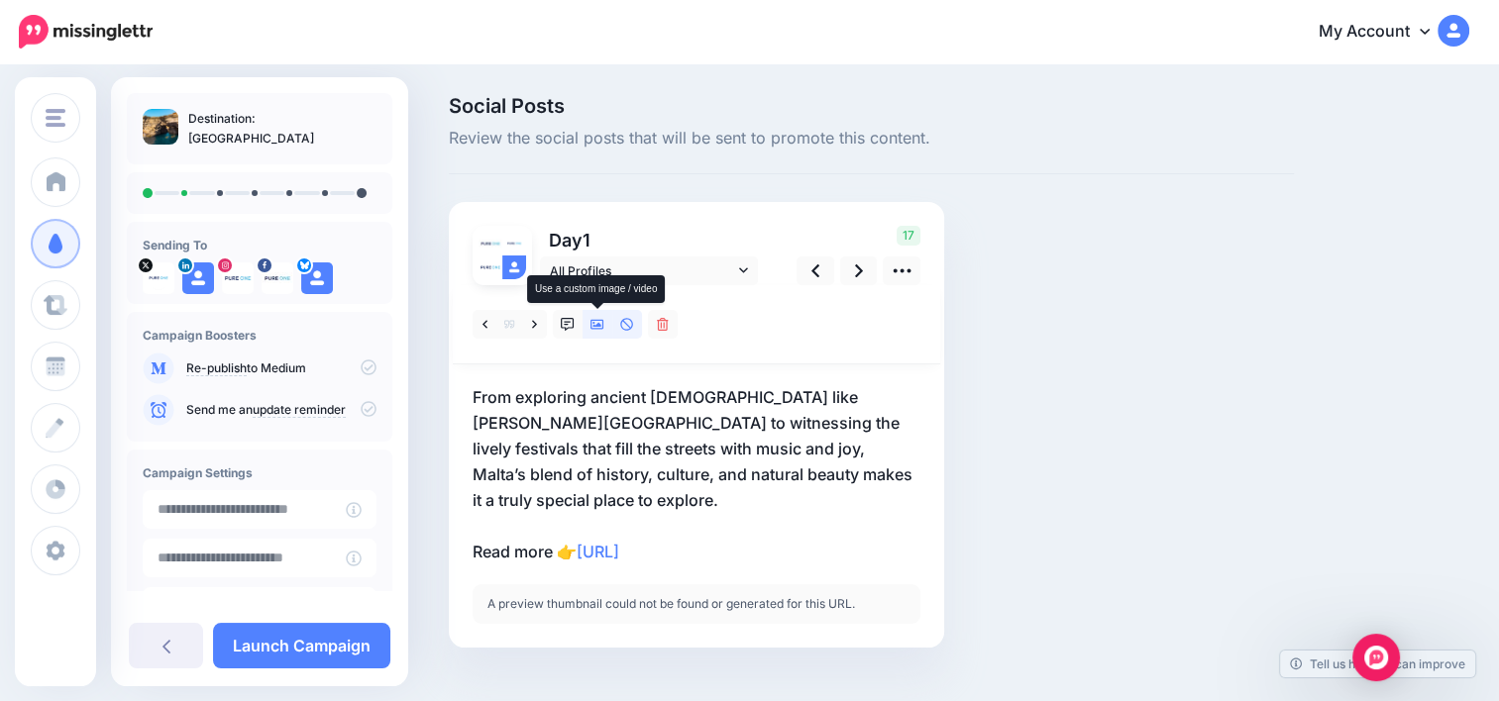
click at [592, 326] on icon at bounding box center [597, 325] width 14 height 14
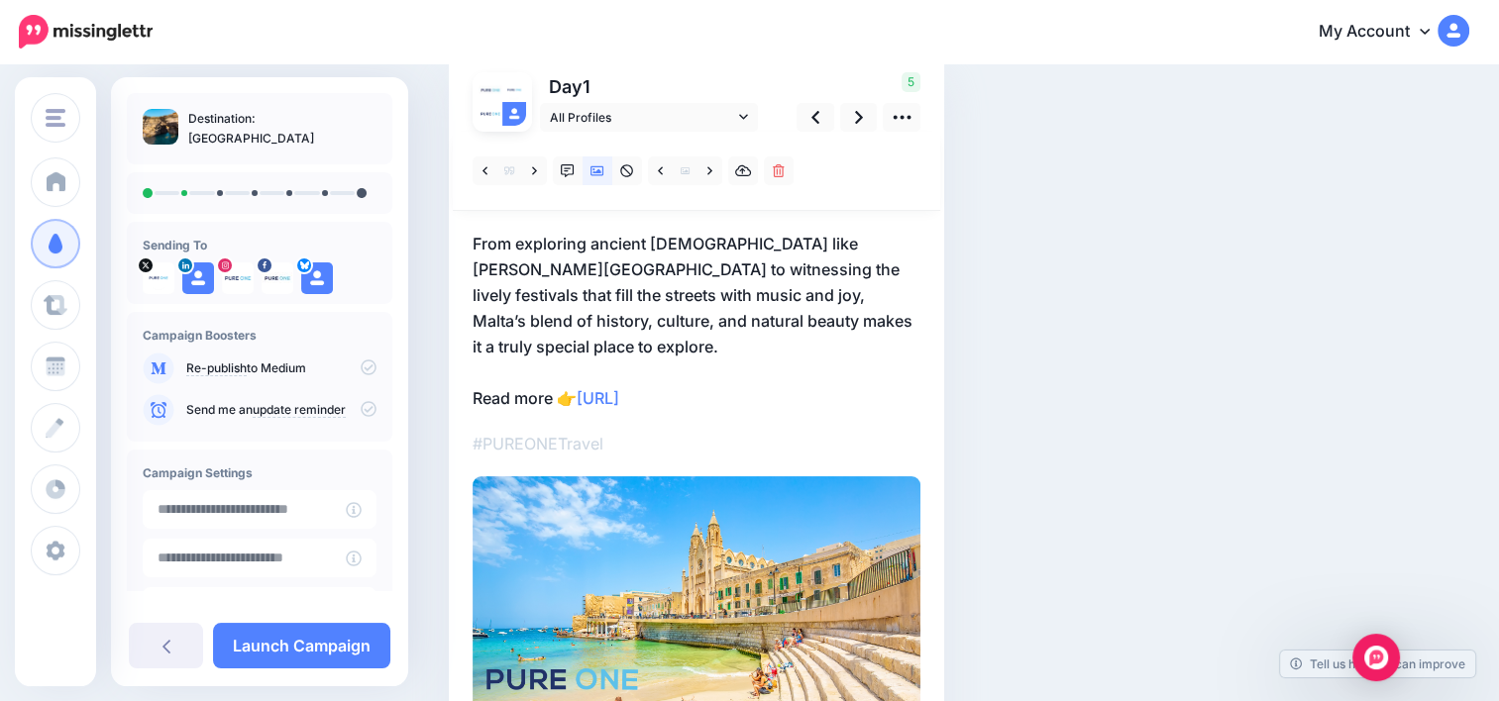
scroll to position [152, 0]
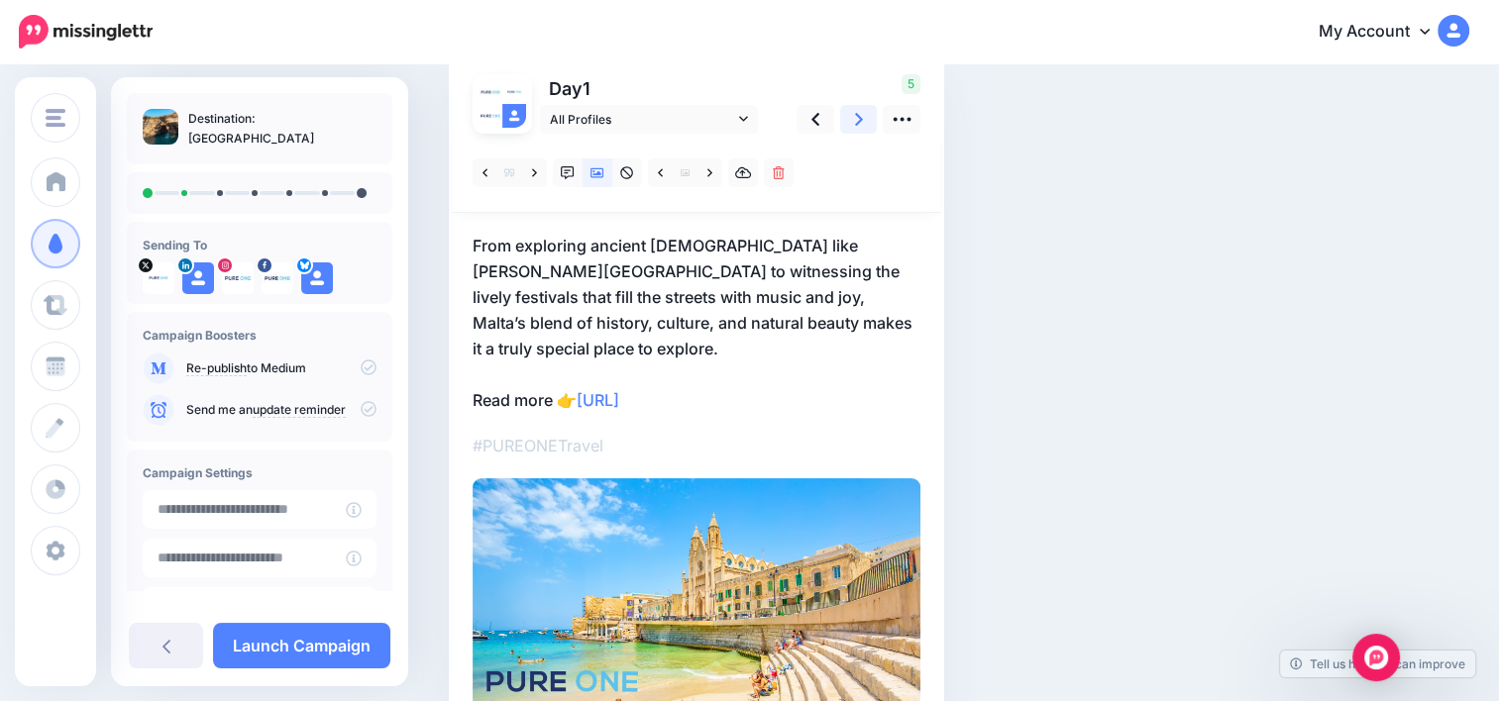
click at [861, 115] on icon at bounding box center [859, 119] width 8 height 21
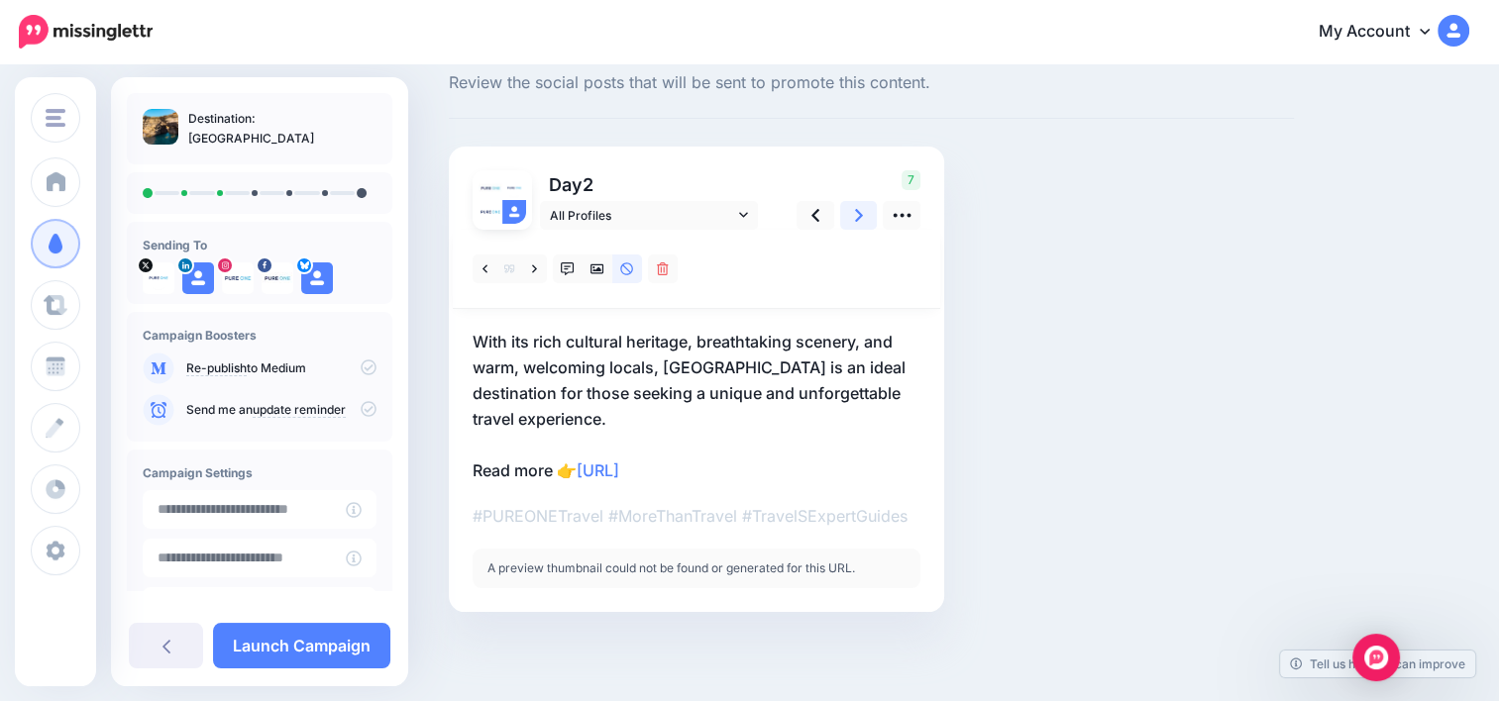
scroll to position [55, 0]
click at [597, 274] on icon at bounding box center [597, 269] width 14 height 14
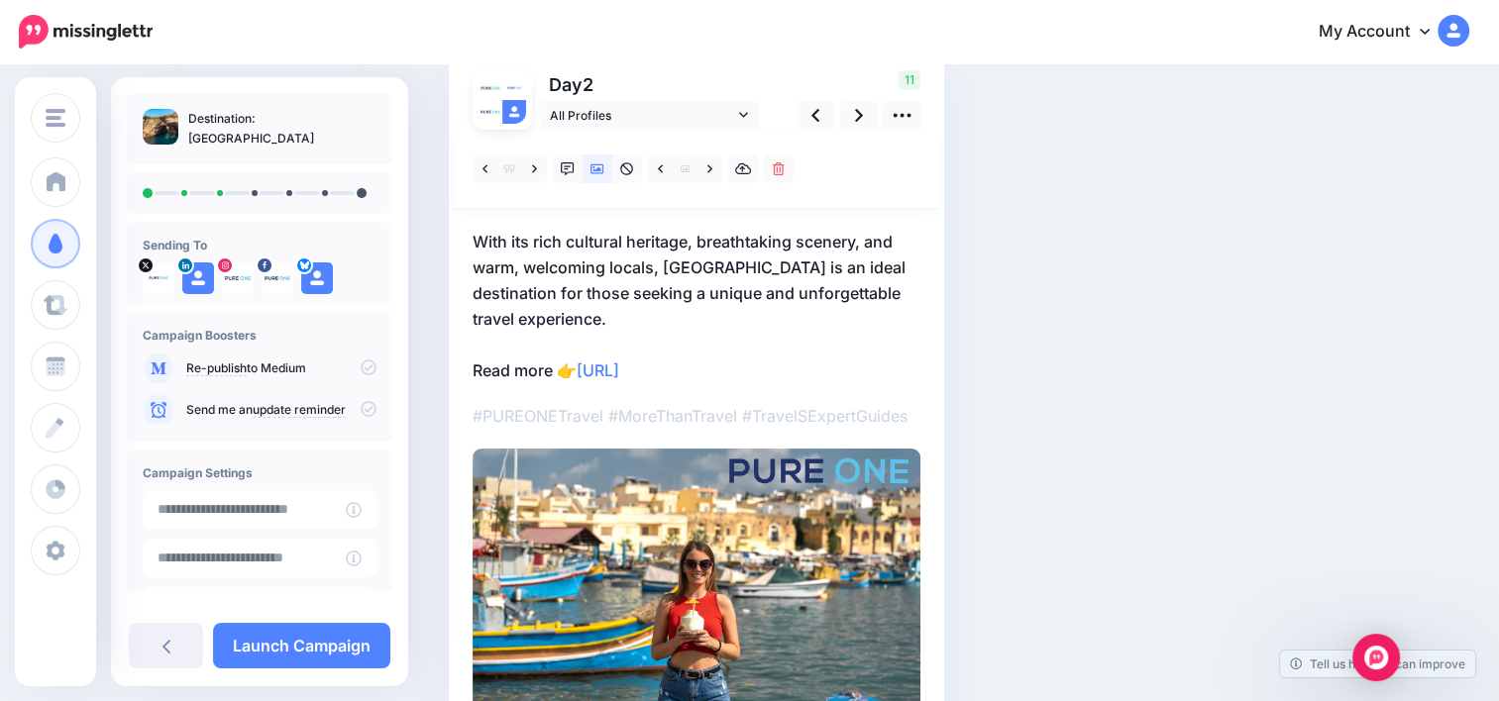
scroll to position [152, 0]
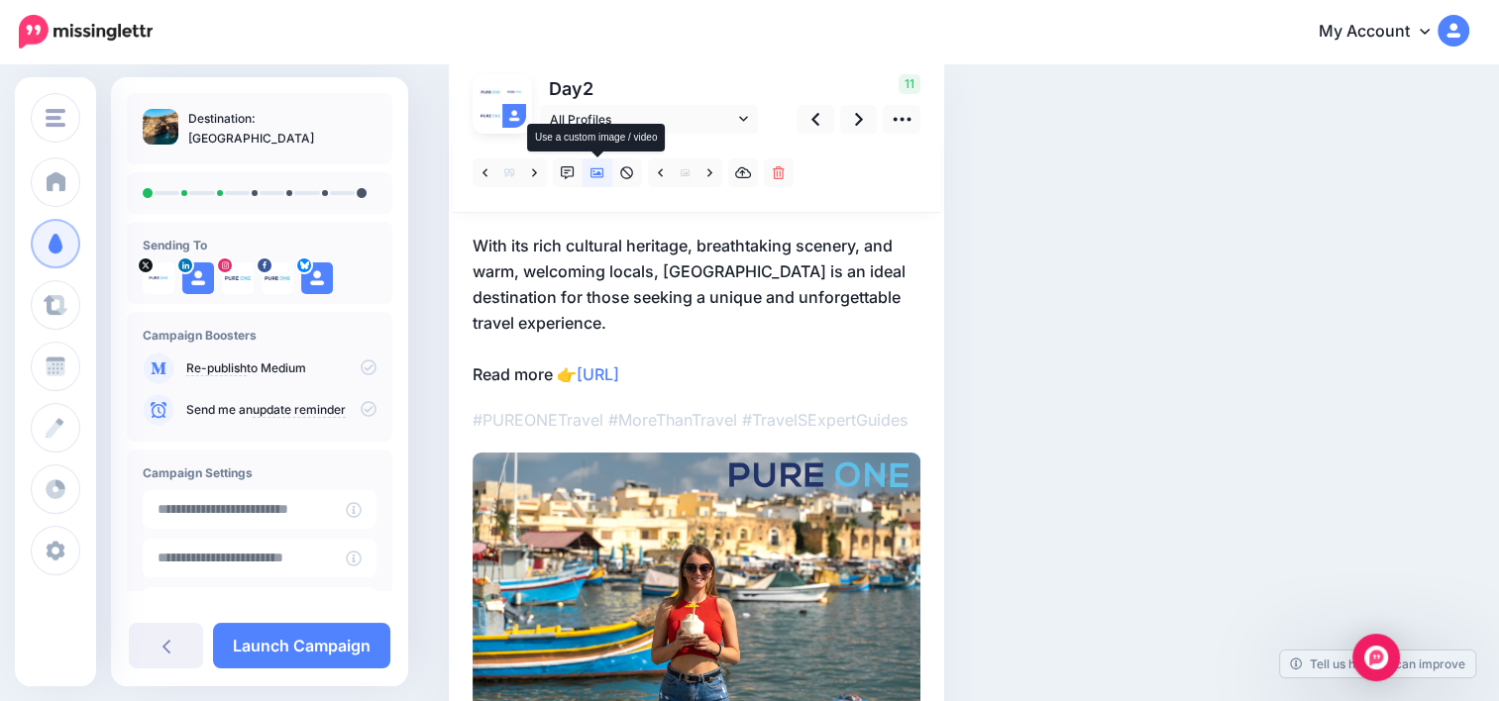
click at [601, 170] on icon at bounding box center [597, 173] width 14 height 14
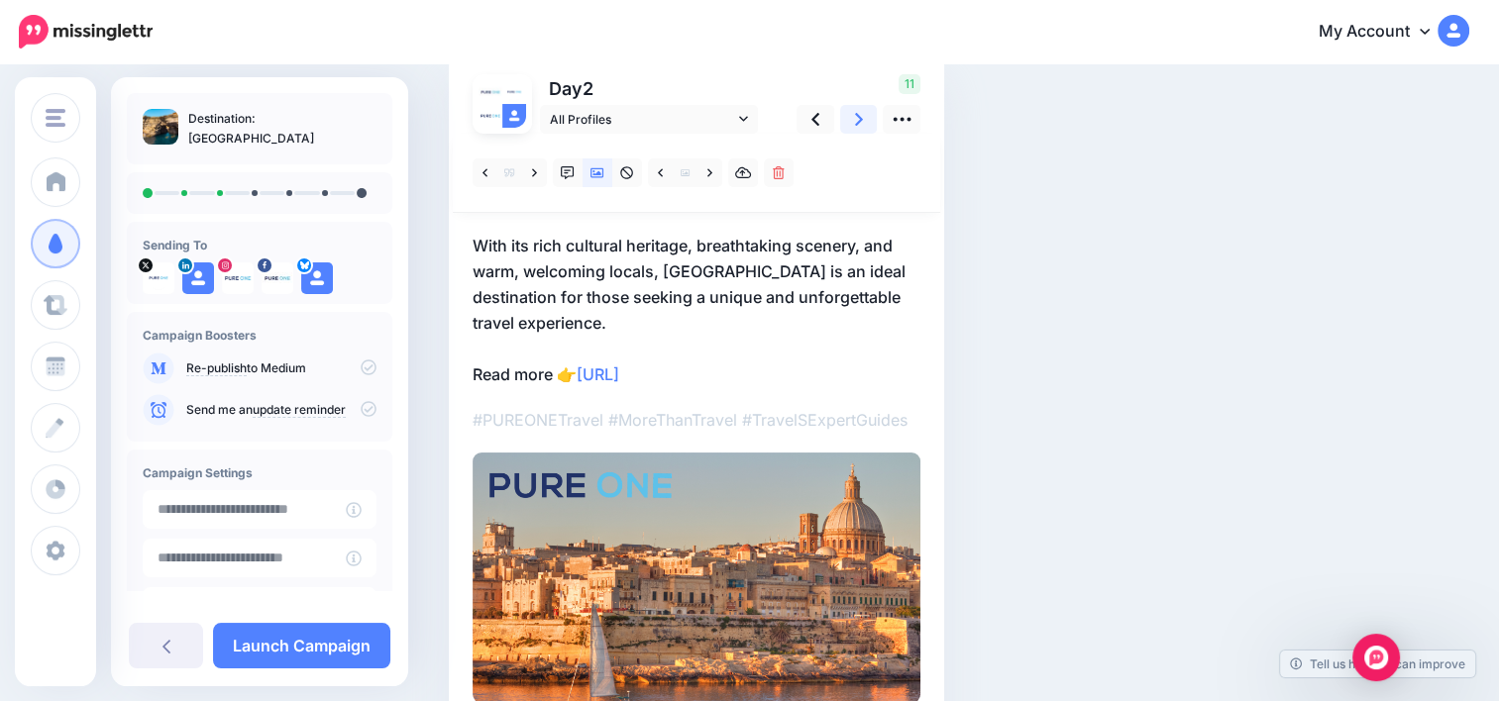
click at [864, 122] on link at bounding box center [859, 119] width 38 height 29
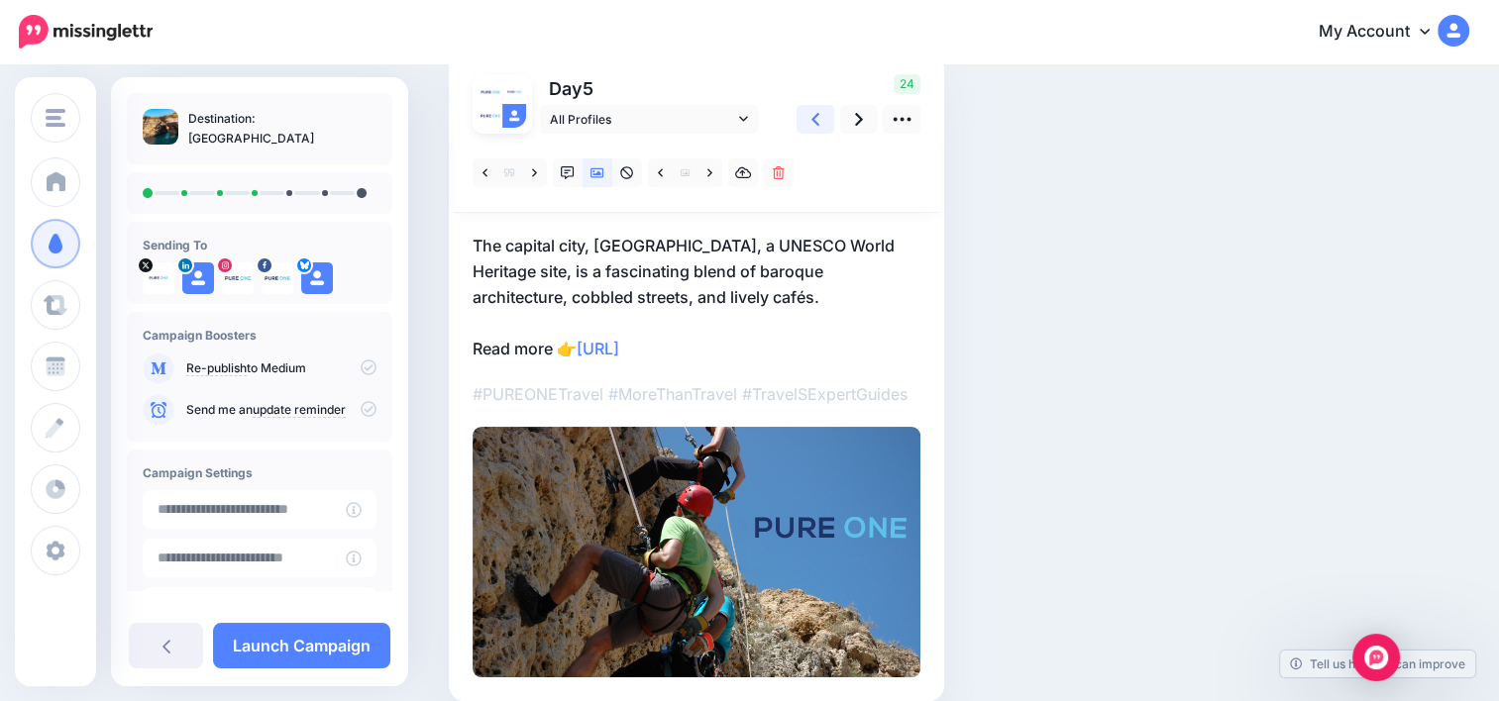
click at [816, 116] on icon at bounding box center [815, 119] width 8 height 21
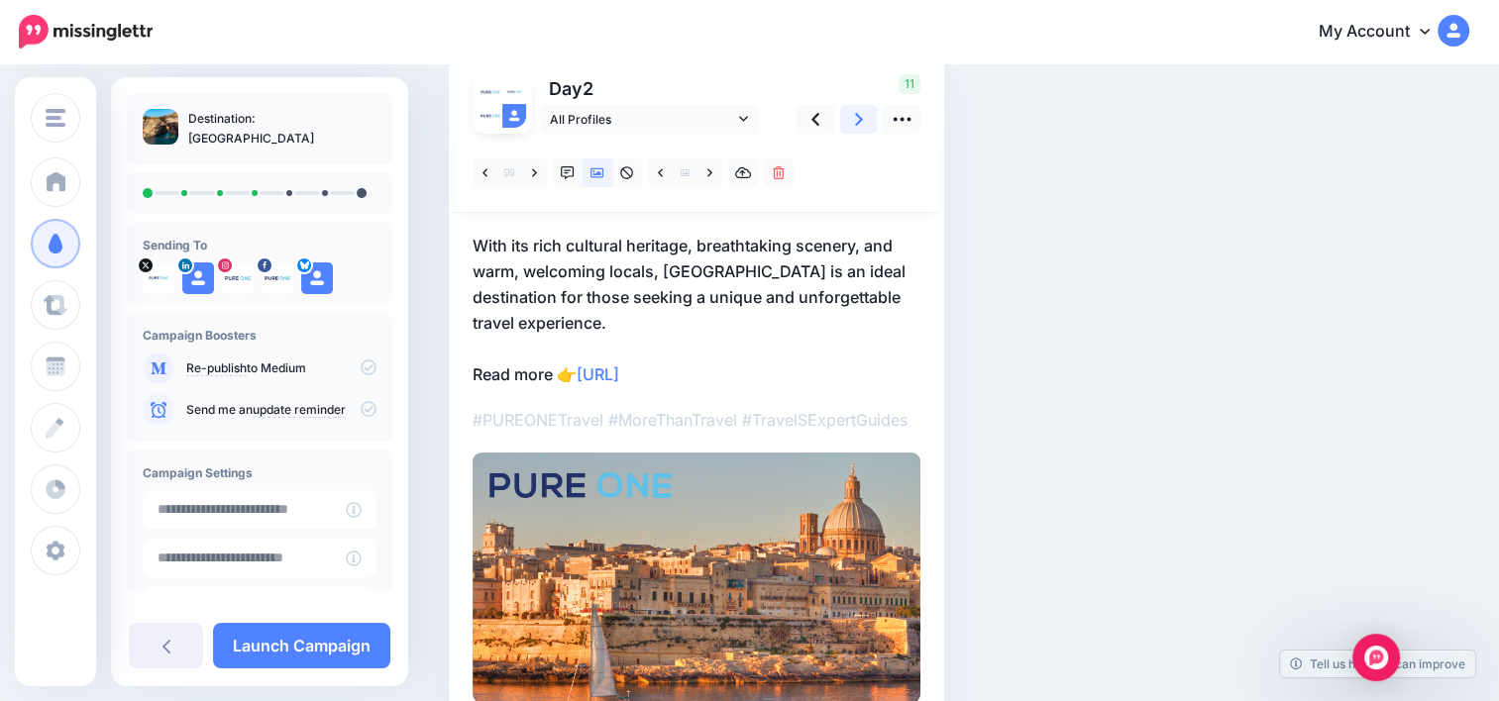
click at [850, 116] on link at bounding box center [859, 119] width 38 height 29
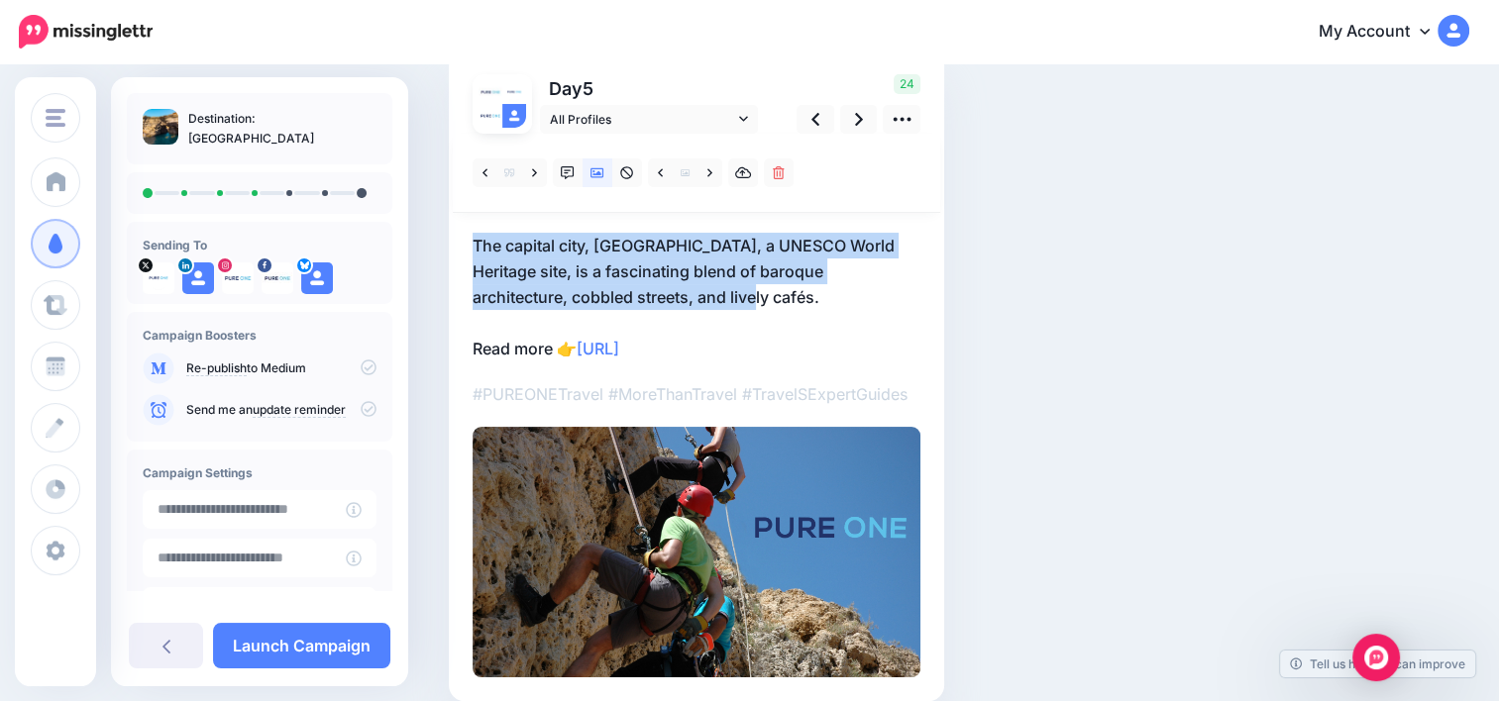
drag, startPoint x: 662, startPoint y: 297, endPoint x: 474, endPoint y: 251, distance: 192.9
click at [474, 251] on p "The capital city, [GEOGRAPHIC_DATA], a UNESCO World Heritage site, is a fascina…" at bounding box center [696, 297] width 448 height 129
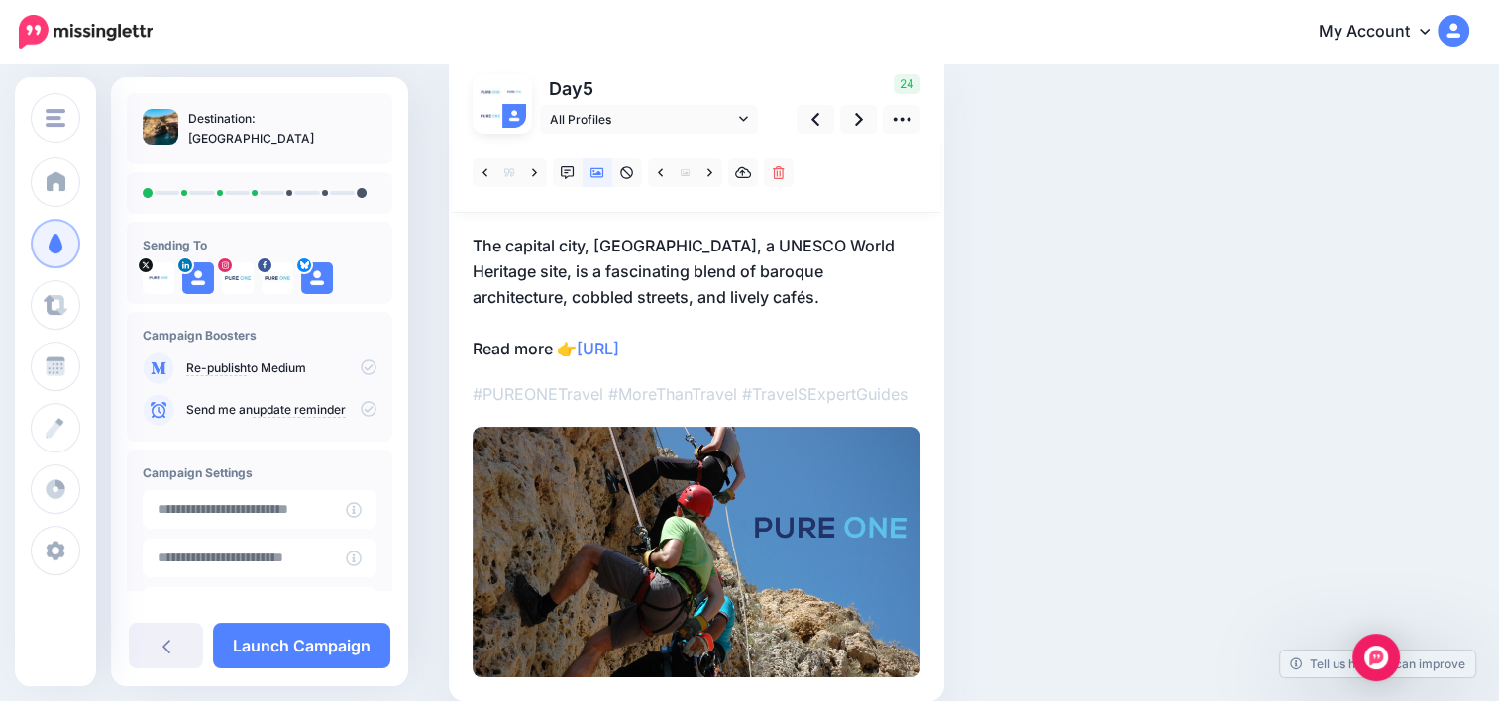
scroll to position [151, 0]
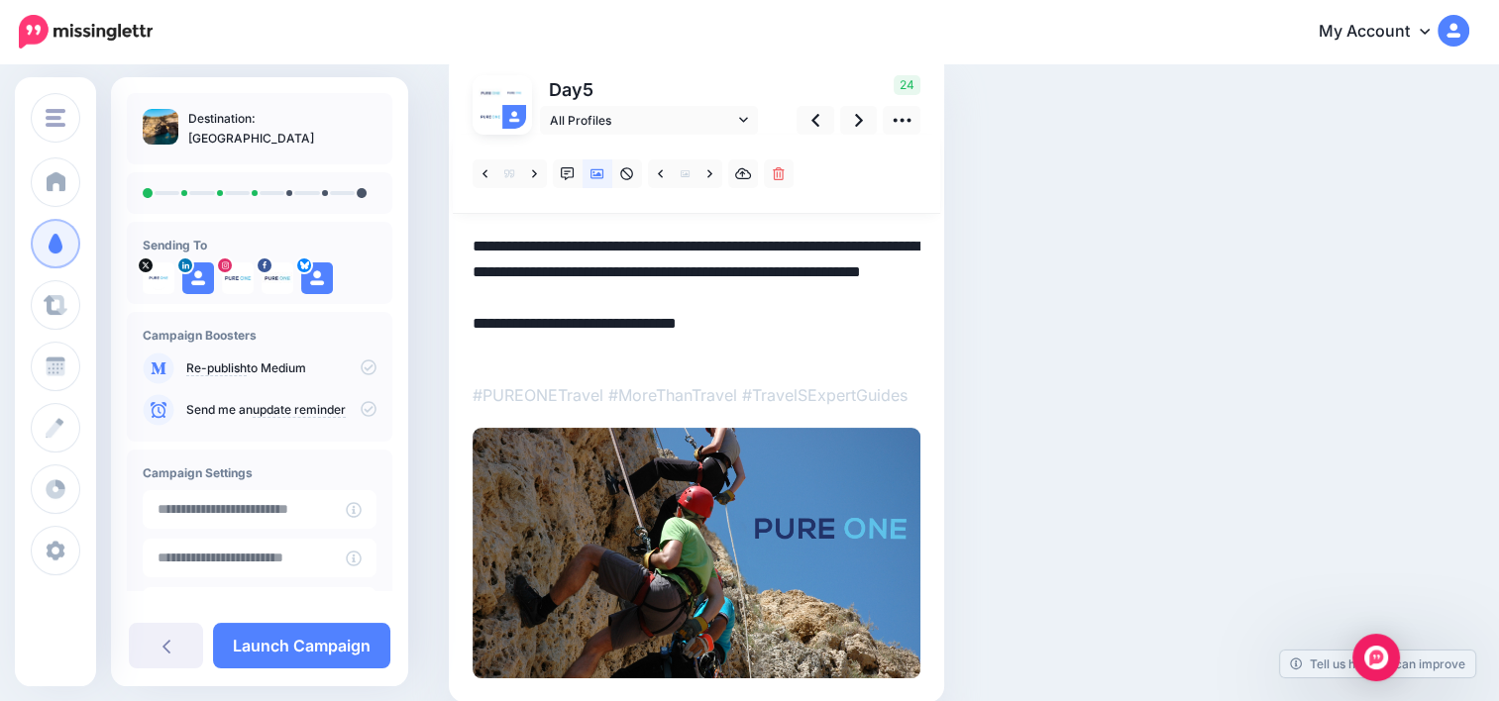
drag, startPoint x: 662, startPoint y: 299, endPoint x: 472, endPoint y: 246, distance: 196.6
click at [472, 246] on textarea "**********" at bounding box center [696, 298] width 448 height 129
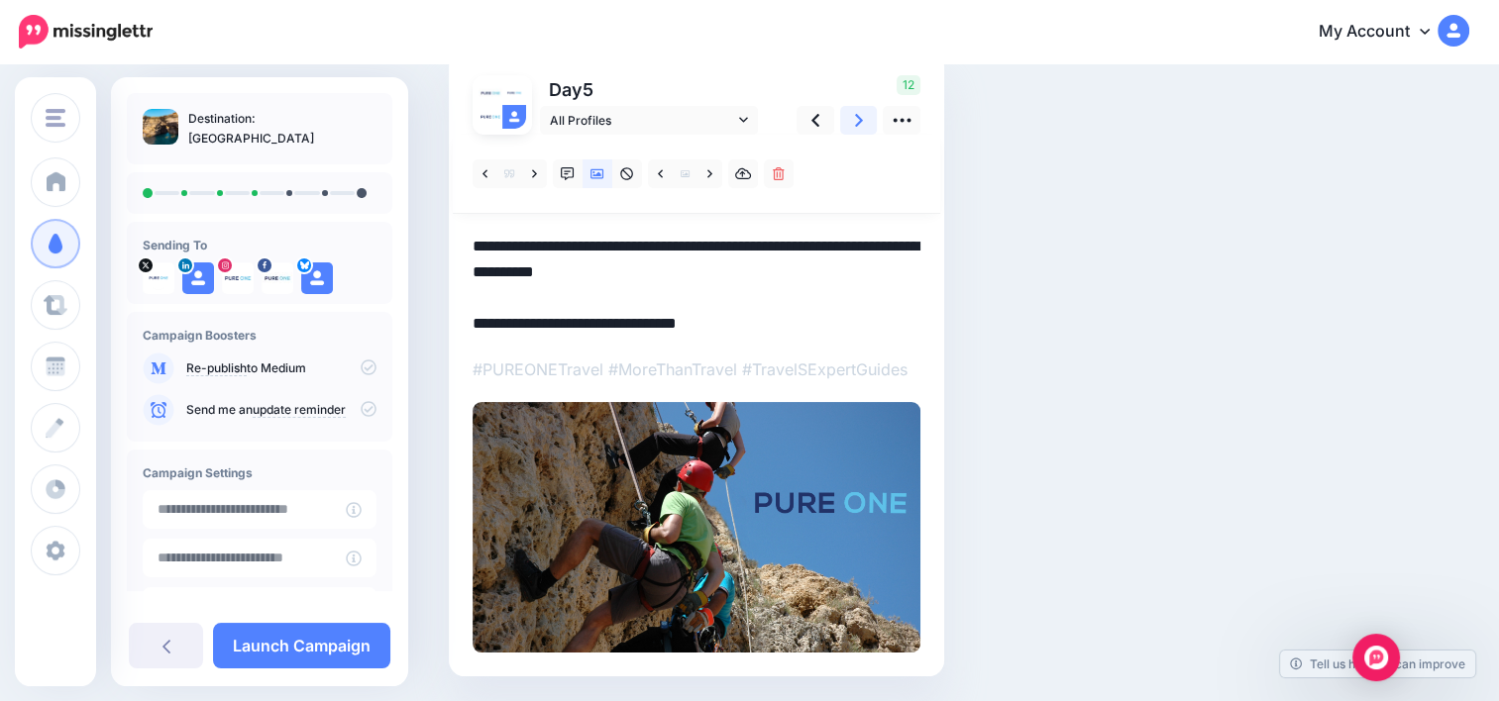
click at [857, 121] on icon at bounding box center [859, 120] width 8 height 21
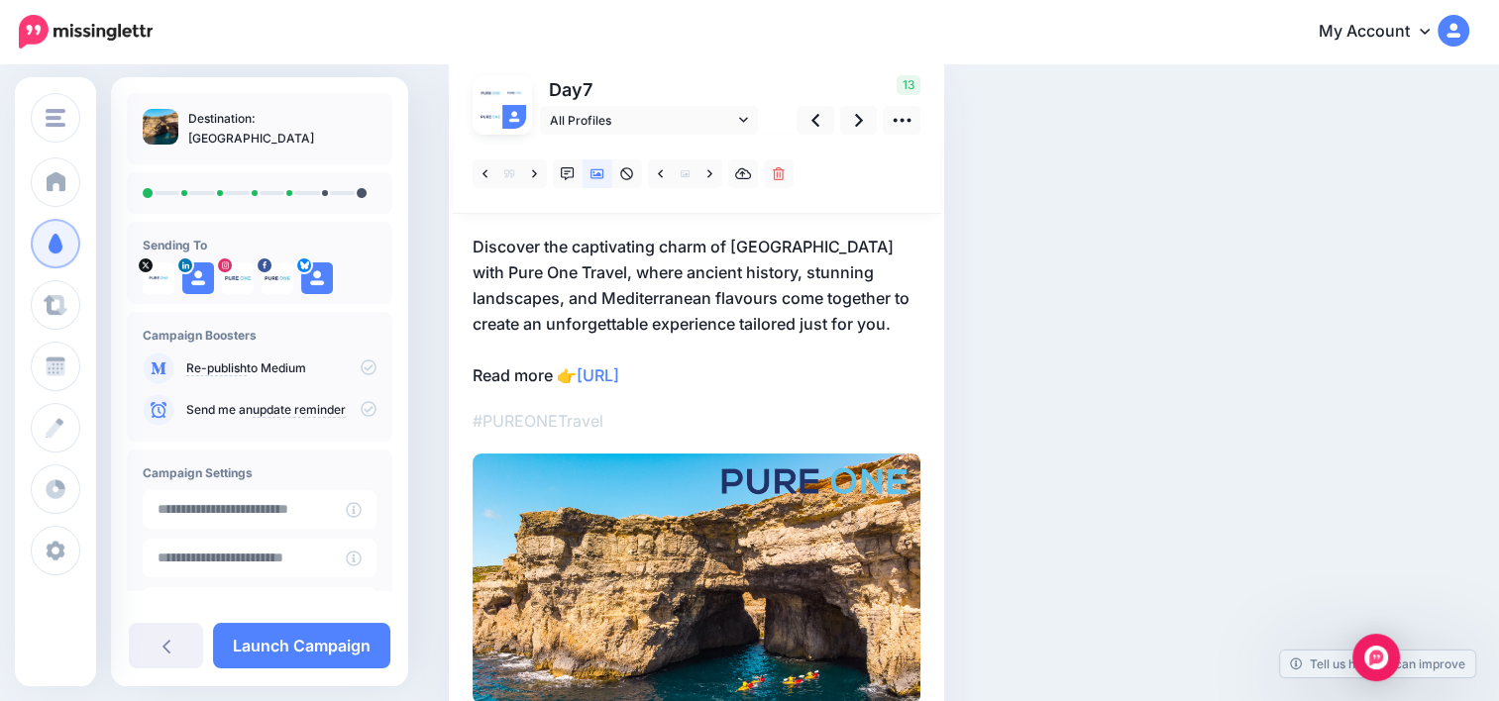
click at [861, 246] on p "Discover the captivating charm of [GEOGRAPHIC_DATA] with Pure One Travel, where…" at bounding box center [696, 311] width 448 height 155
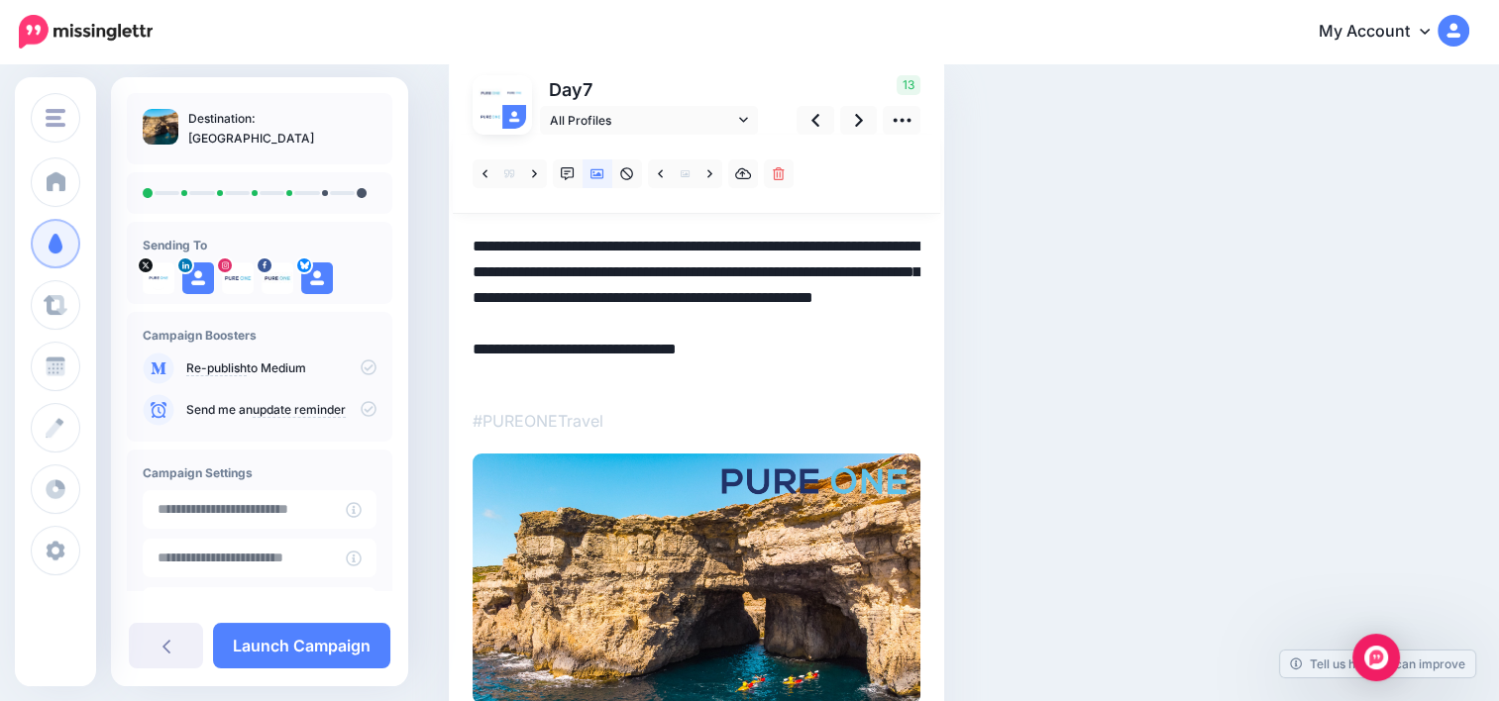
scroll to position [0, 0]
click at [883, 248] on textarea "**********" at bounding box center [696, 311] width 448 height 155
type textarea "**********"
click at [860, 113] on icon at bounding box center [859, 120] width 8 height 21
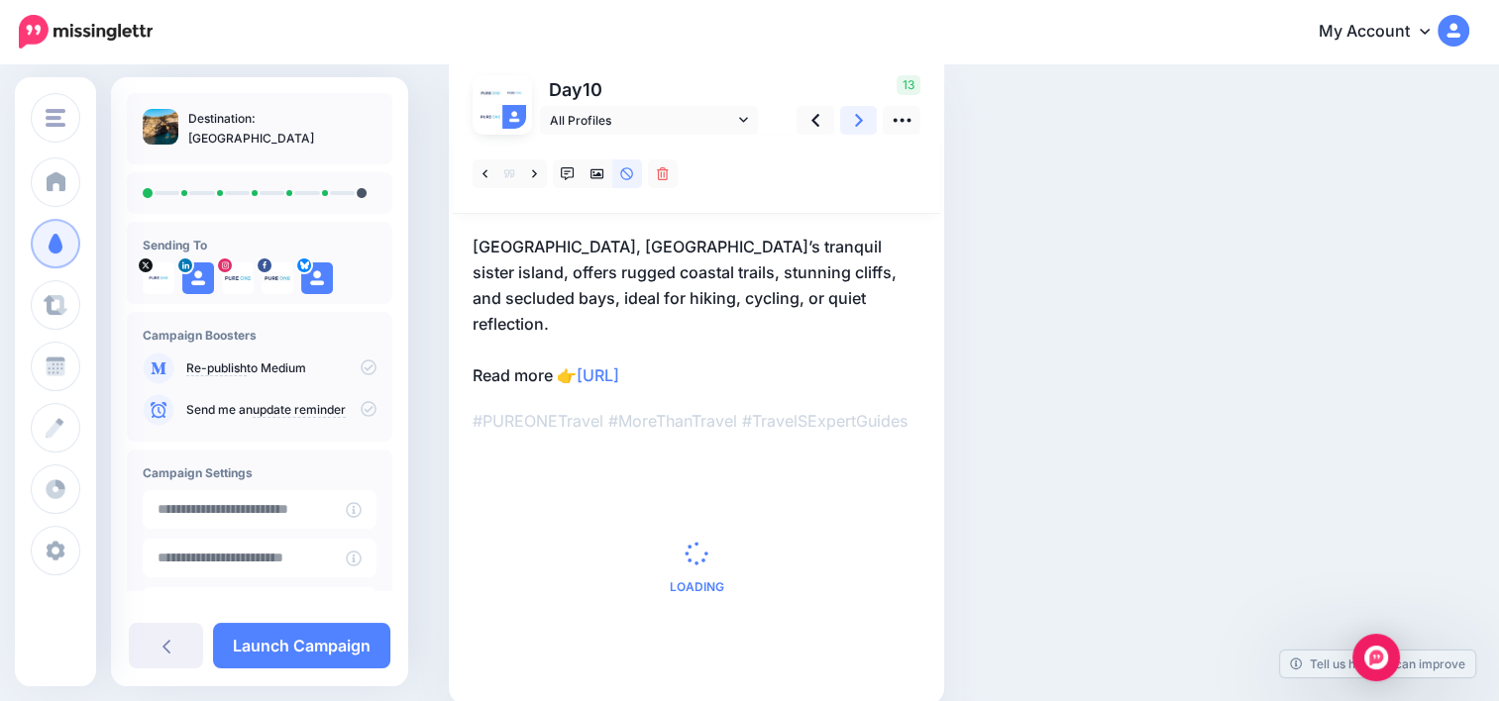
scroll to position [29, 0]
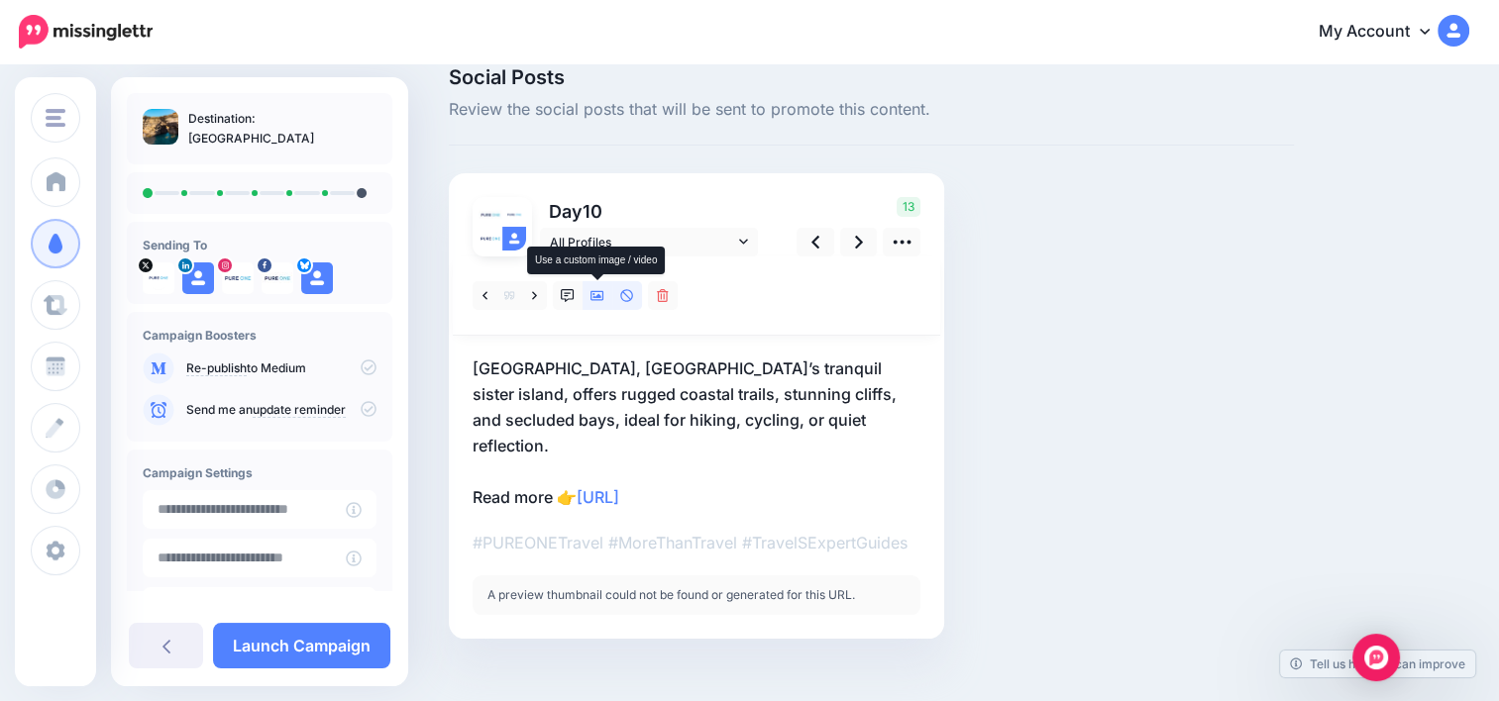
click at [592, 301] on link at bounding box center [597, 295] width 30 height 29
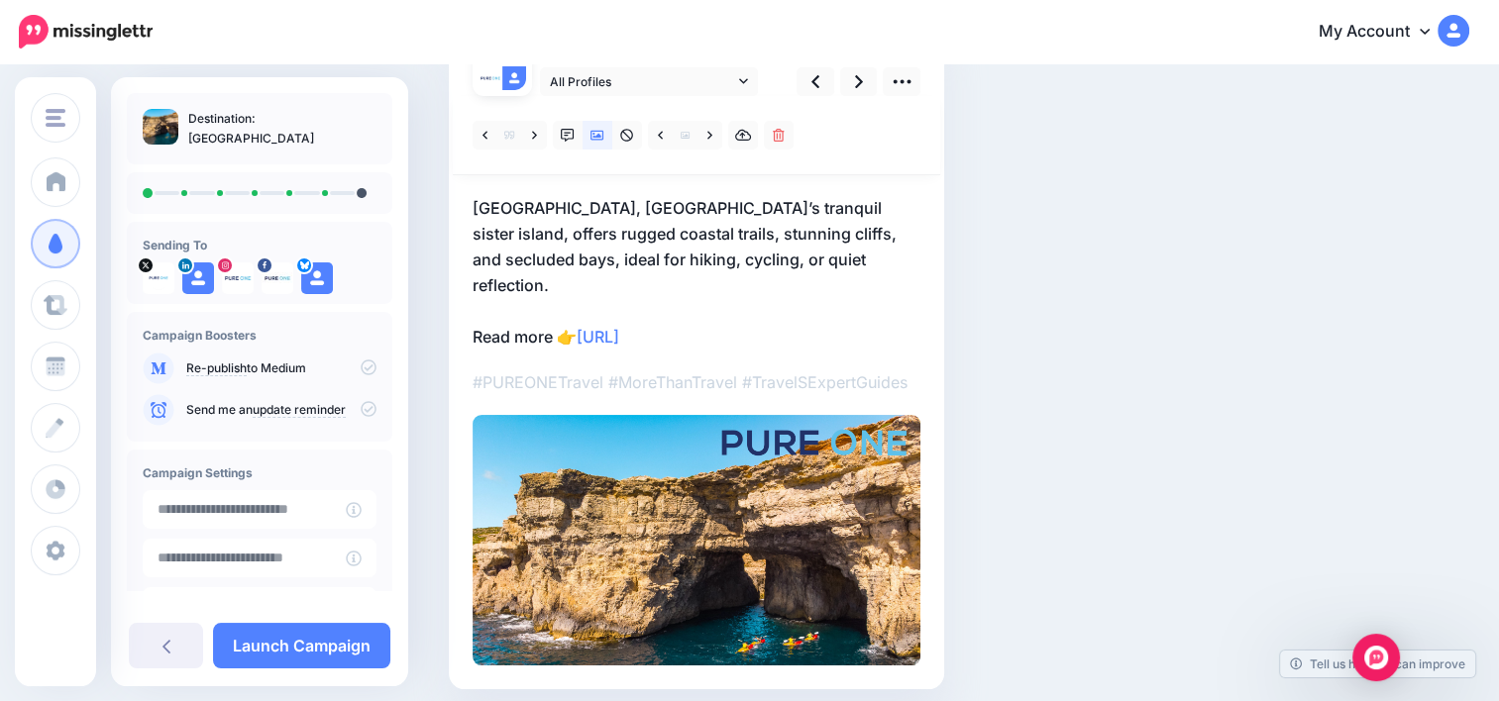
scroll to position [191, 0]
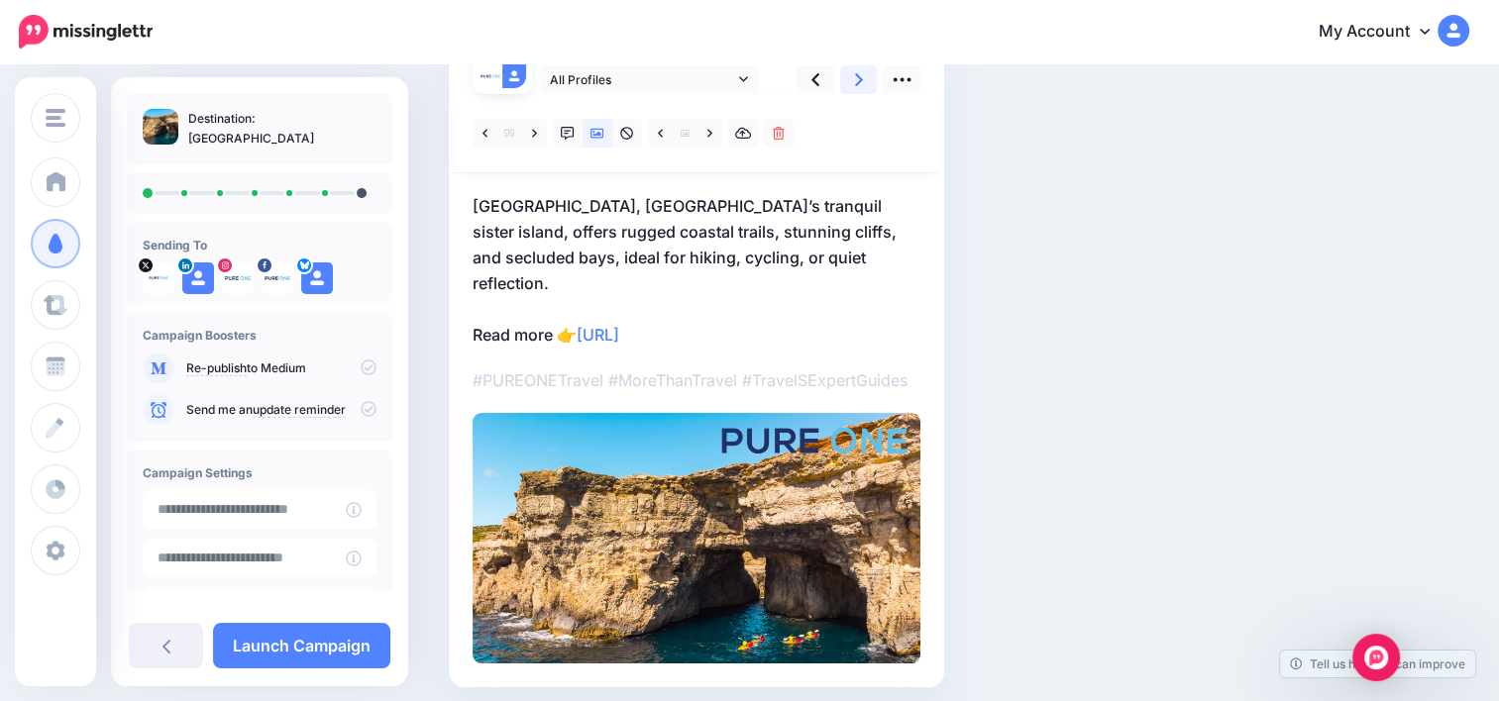
click at [860, 79] on icon at bounding box center [859, 79] width 8 height 13
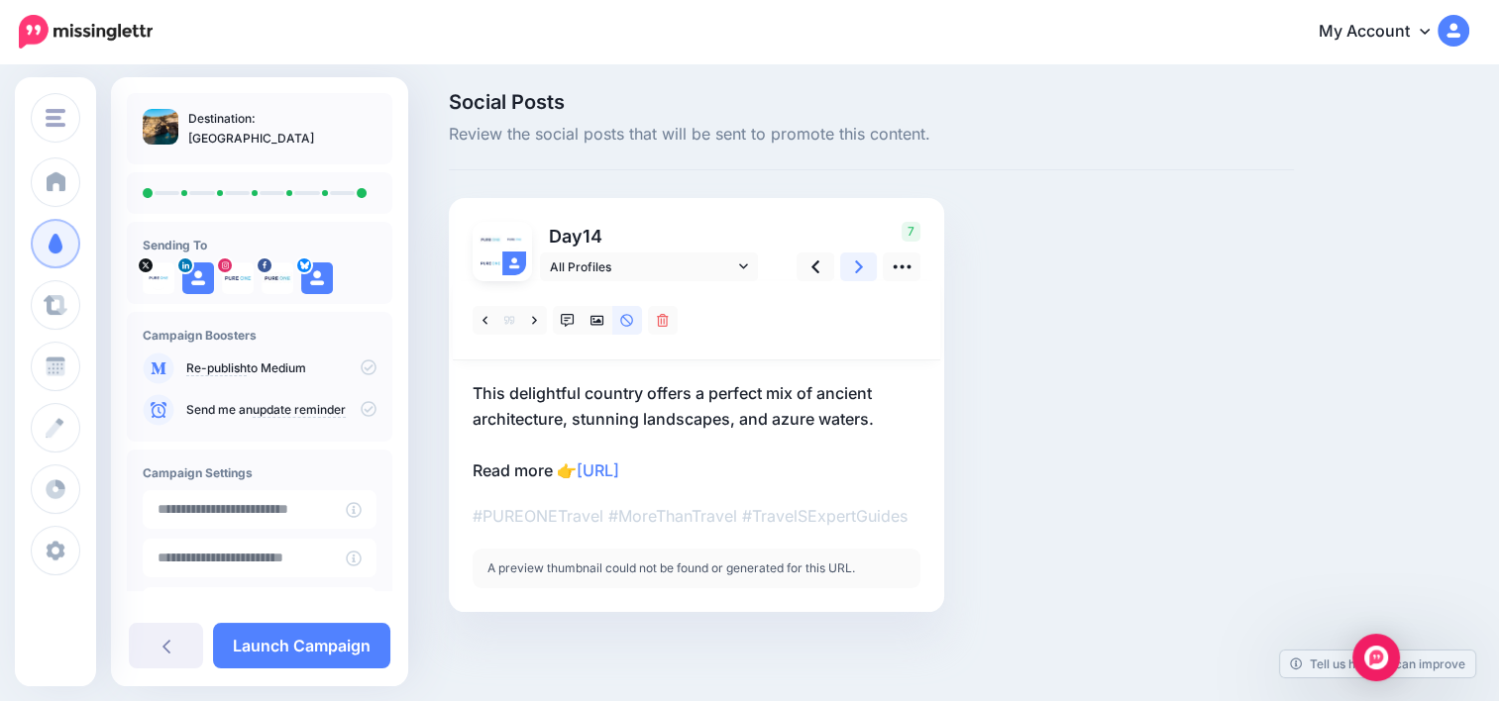
scroll to position [0, 0]
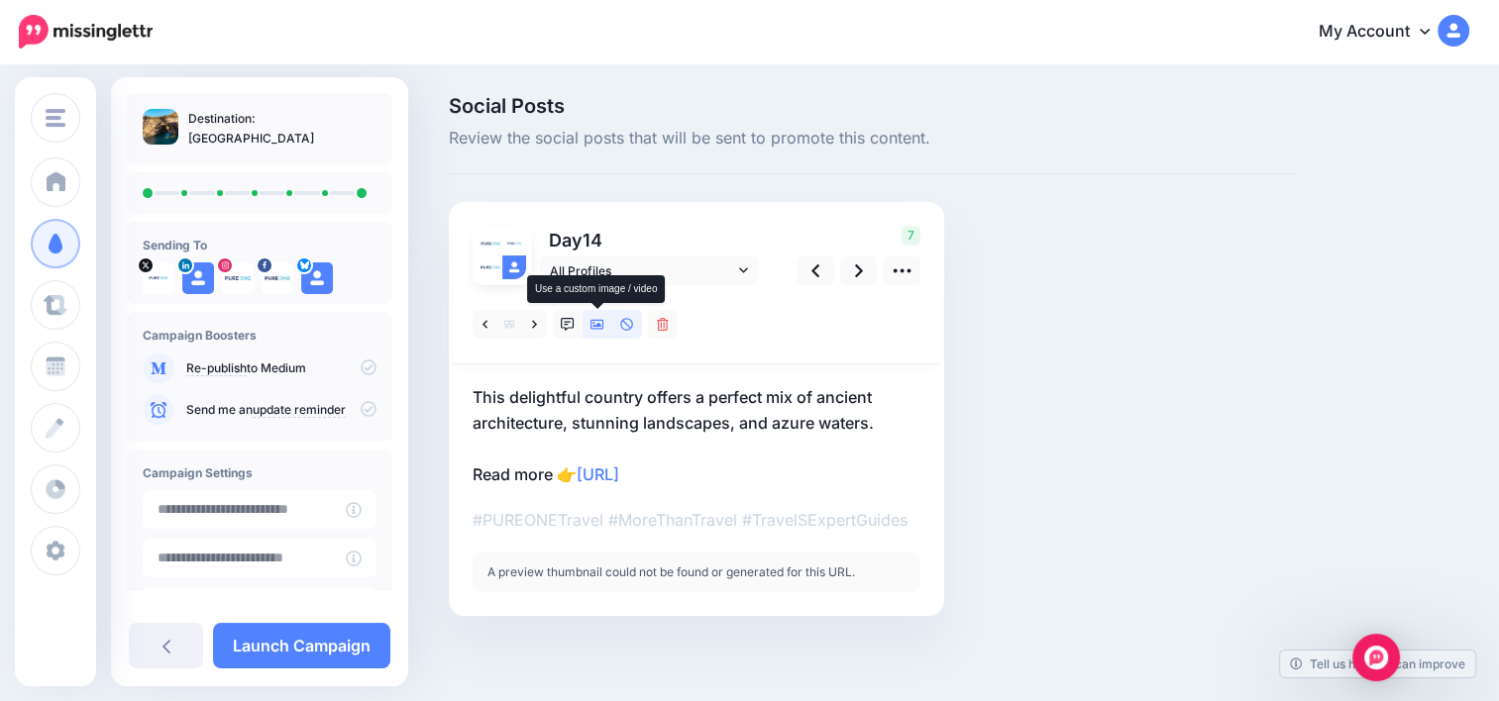
click at [599, 333] on link at bounding box center [597, 324] width 30 height 29
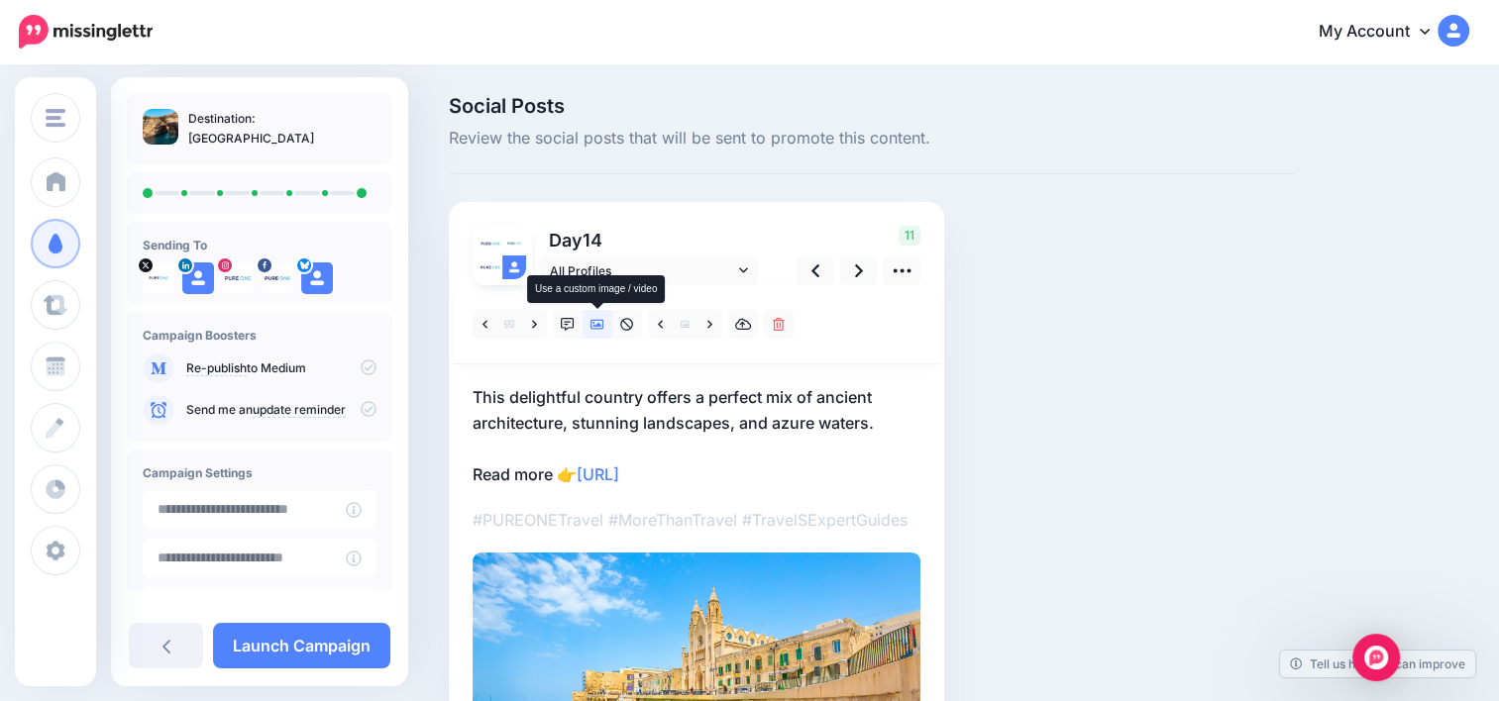
click at [599, 333] on link at bounding box center [597, 324] width 30 height 29
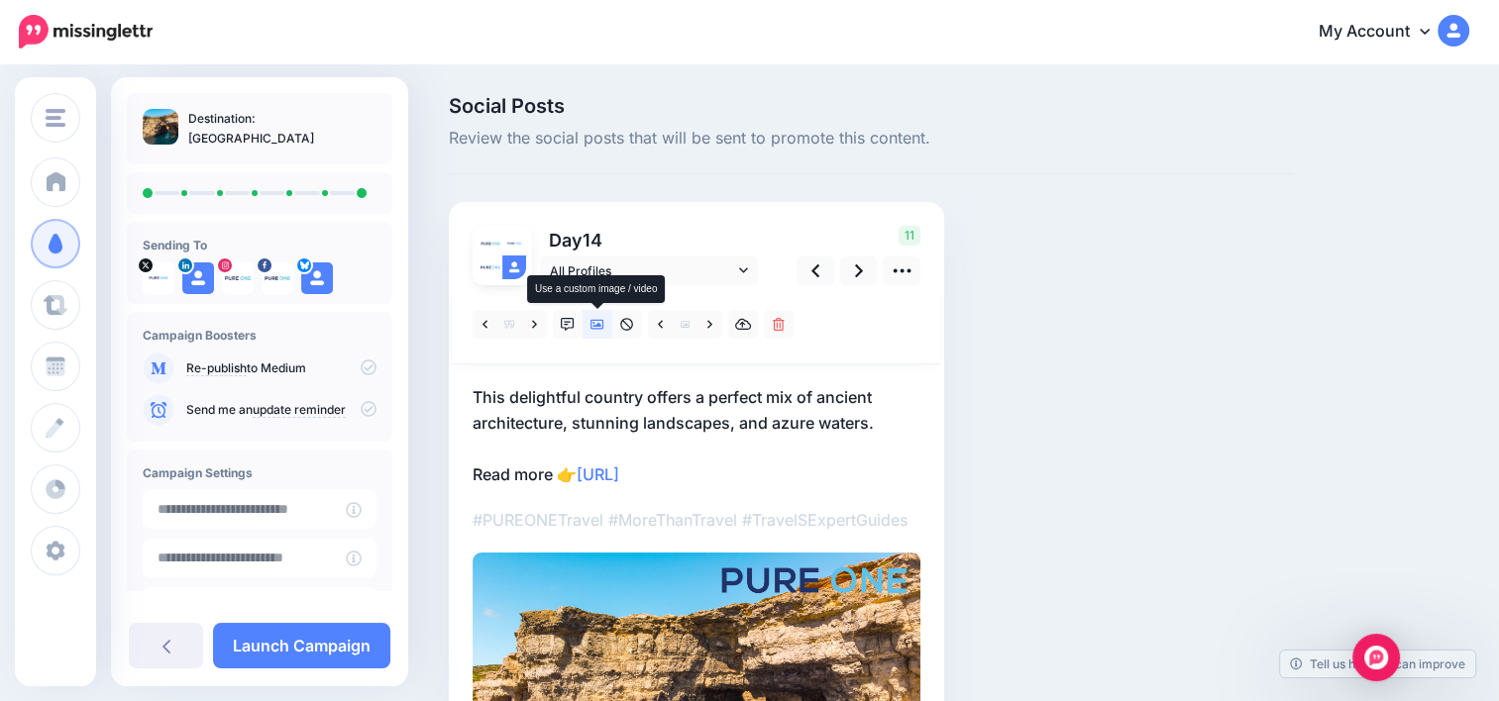
click at [599, 333] on link at bounding box center [597, 324] width 30 height 29
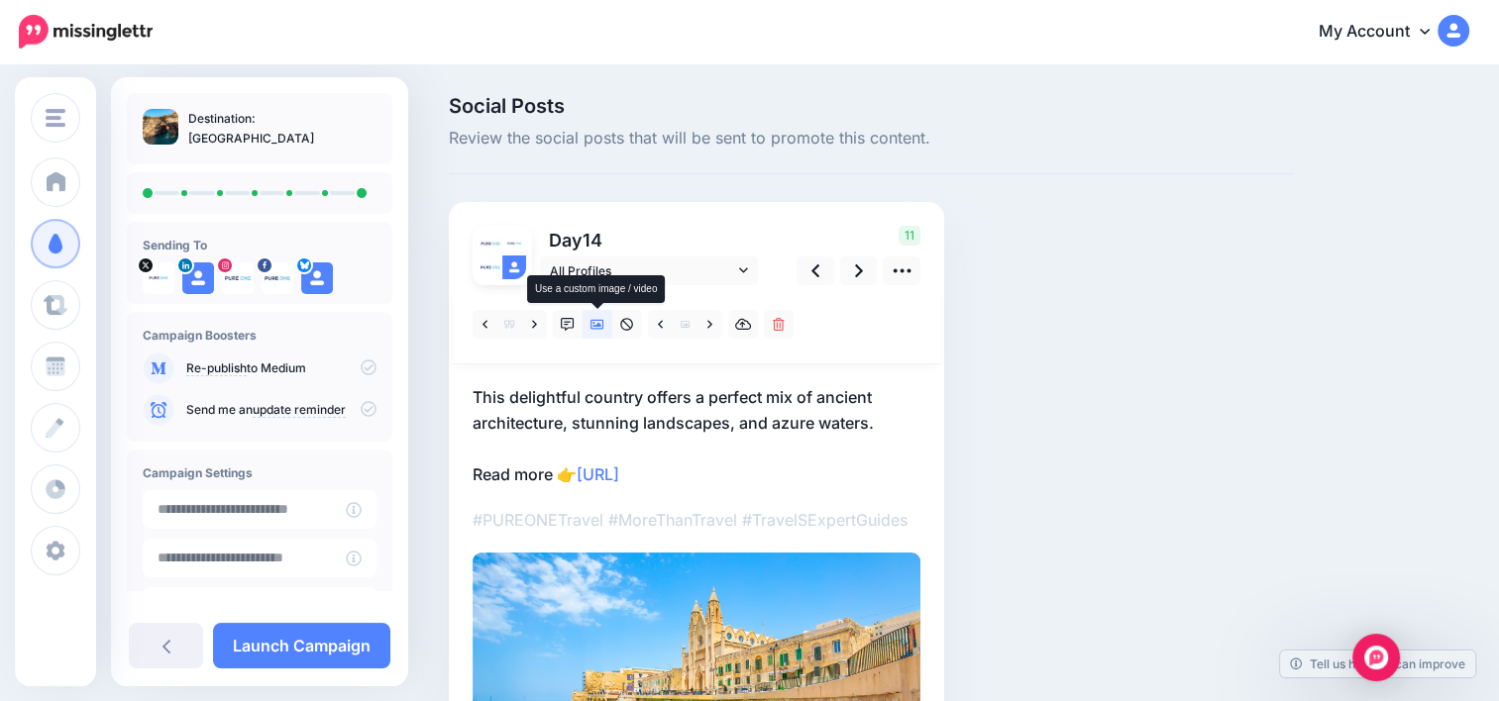
click at [599, 333] on link at bounding box center [597, 324] width 30 height 29
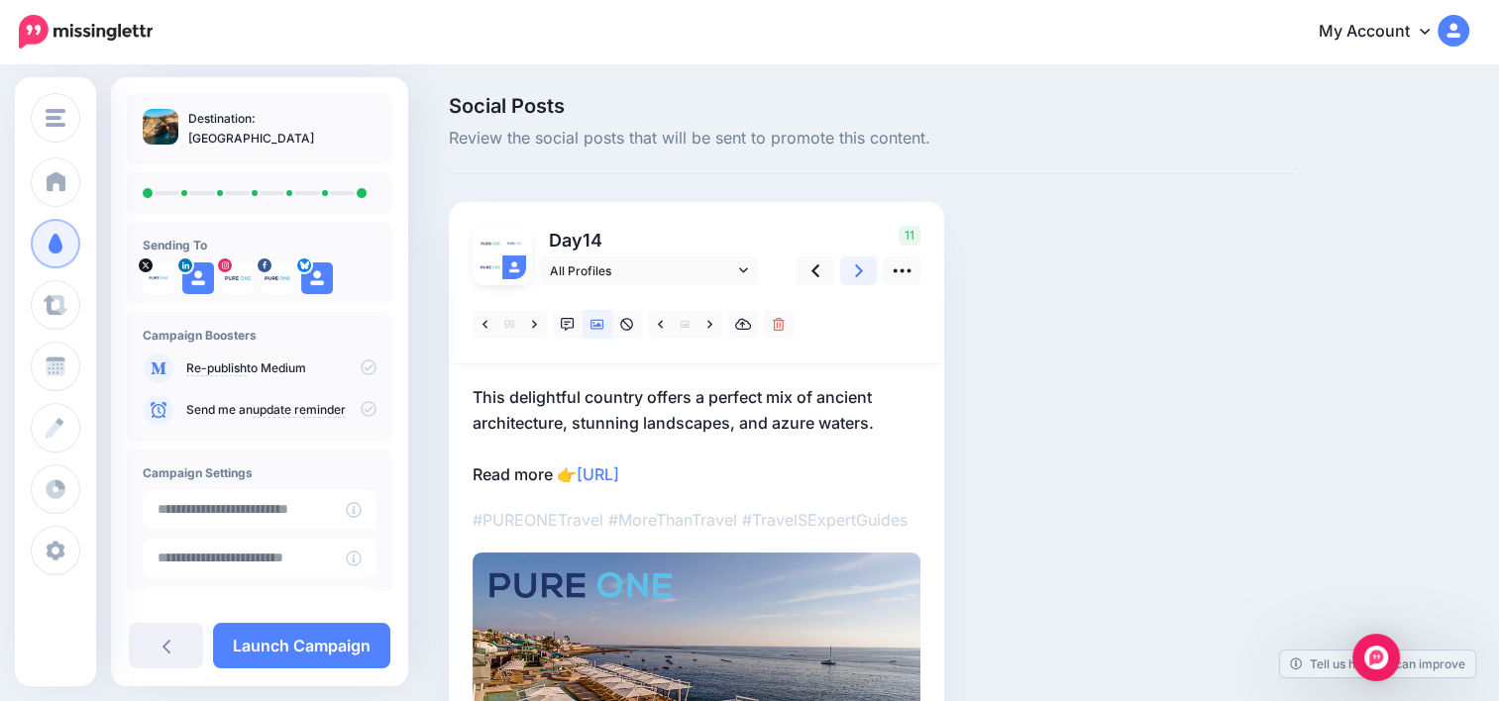
click at [856, 265] on icon at bounding box center [859, 270] width 8 height 13
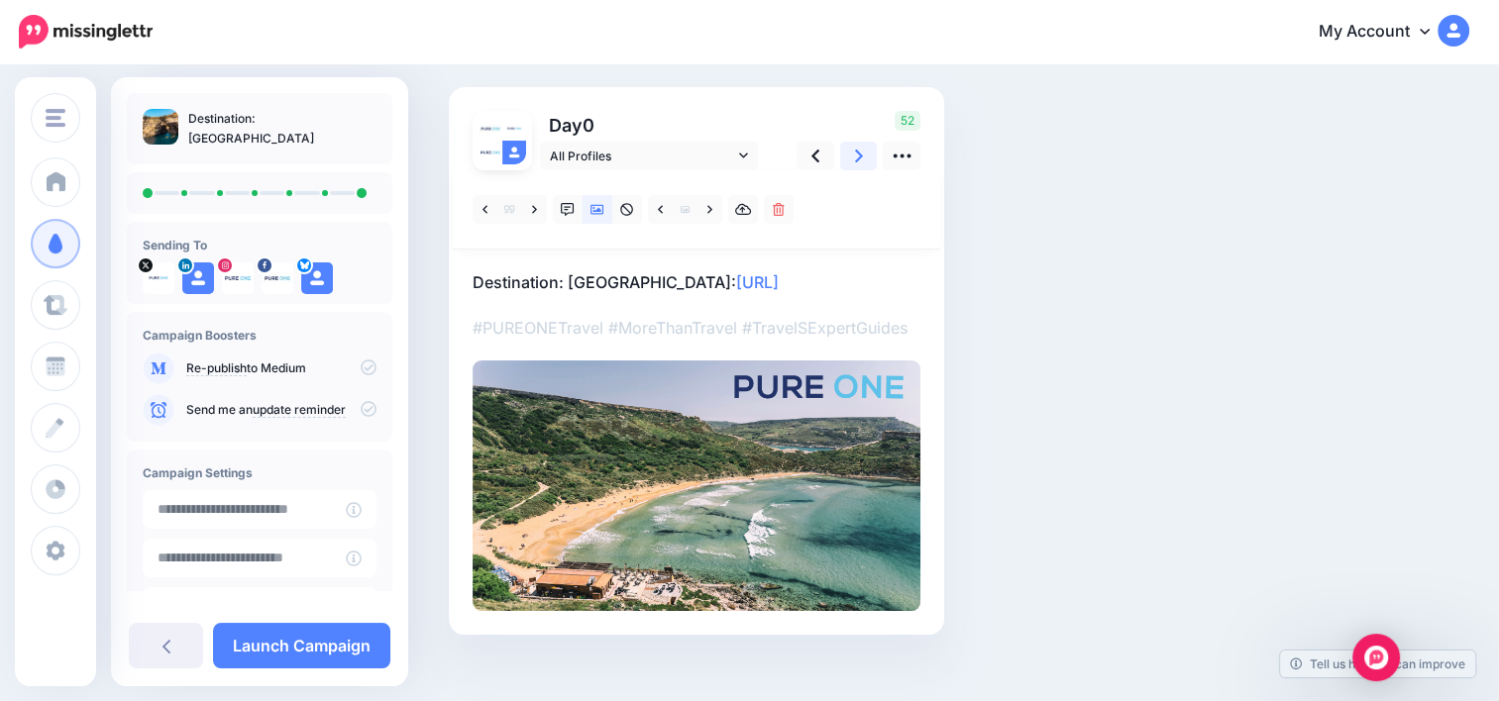
scroll to position [113, 0]
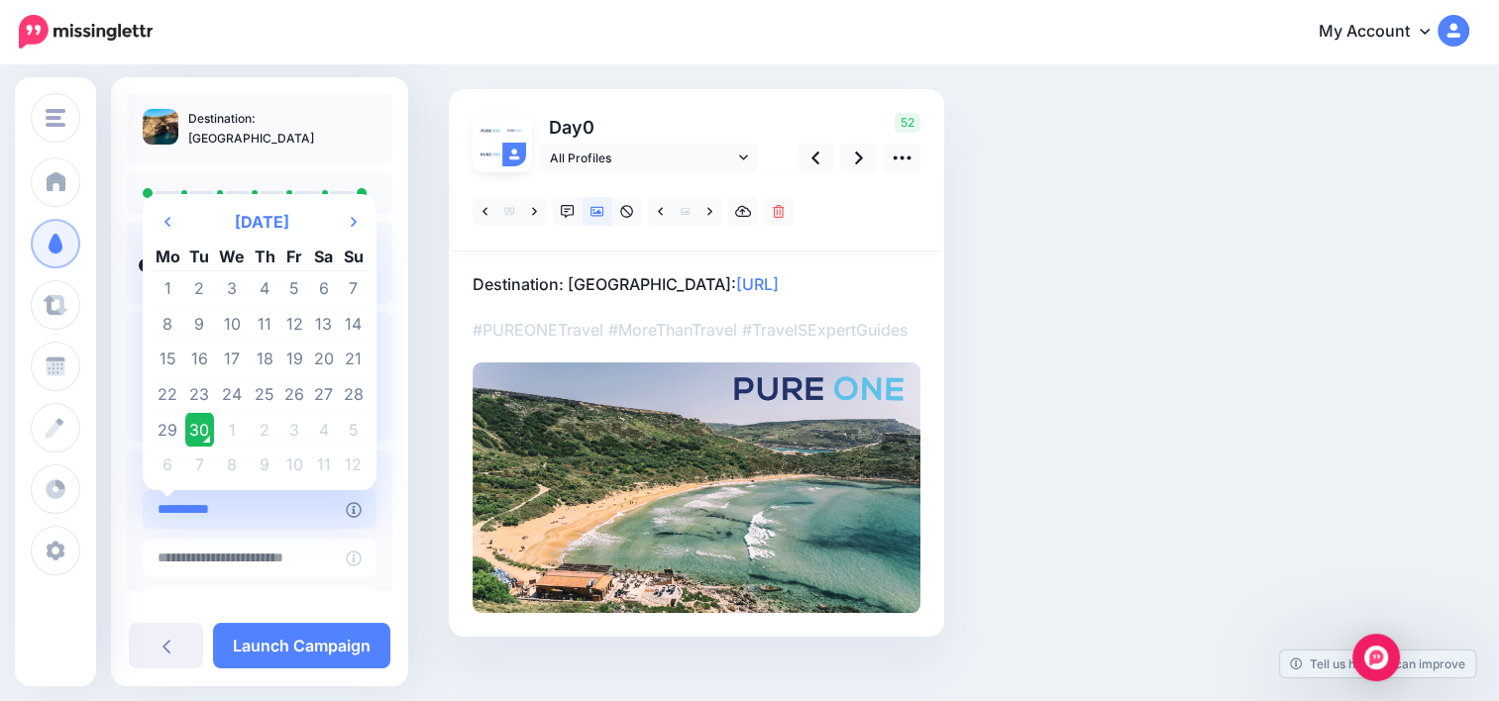
click at [258, 497] on input "**********" at bounding box center [244, 509] width 203 height 39
click at [225, 432] on td "1" at bounding box center [232, 430] width 36 height 36
type input "**********"
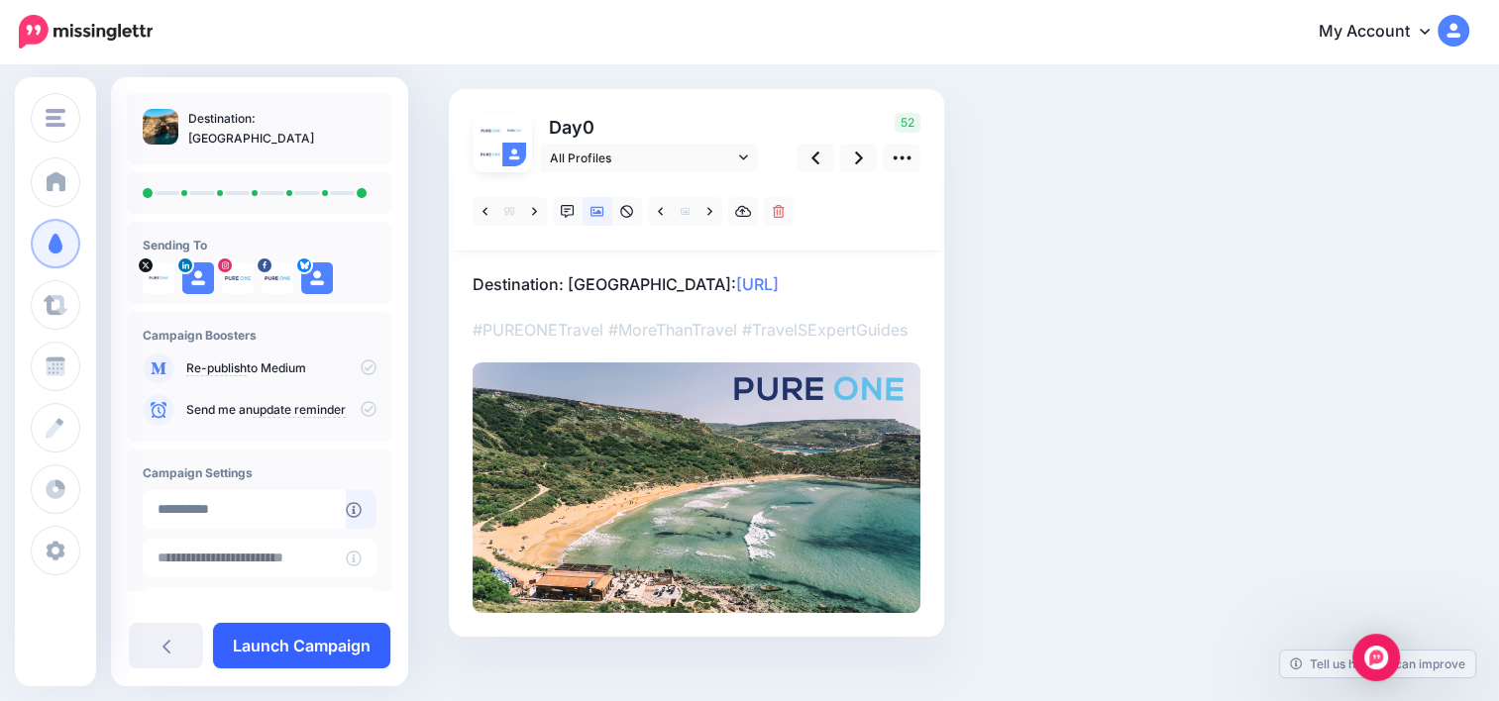
click at [345, 643] on link "Launch Campaign" at bounding box center [301, 646] width 177 height 46
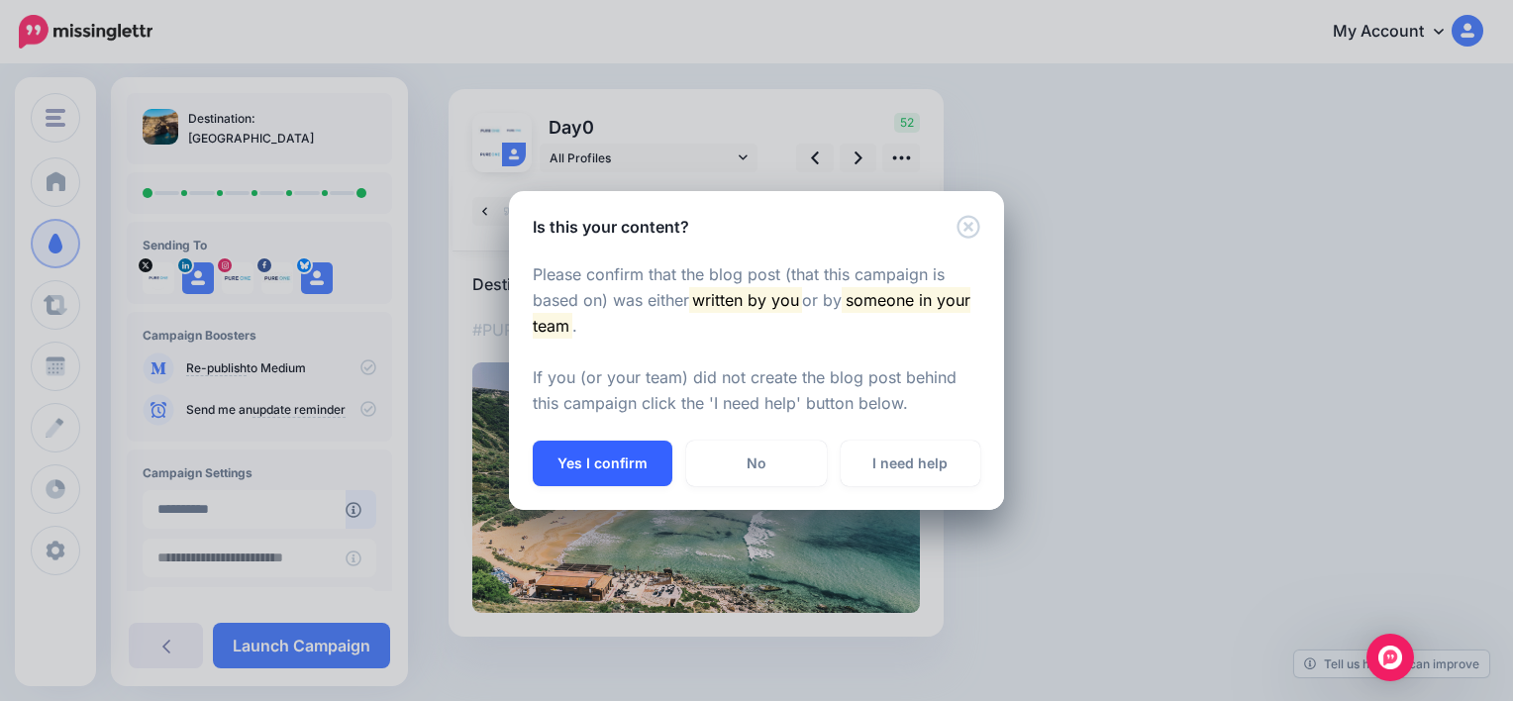
click at [630, 453] on button "Yes I confirm" at bounding box center [603, 464] width 140 height 46
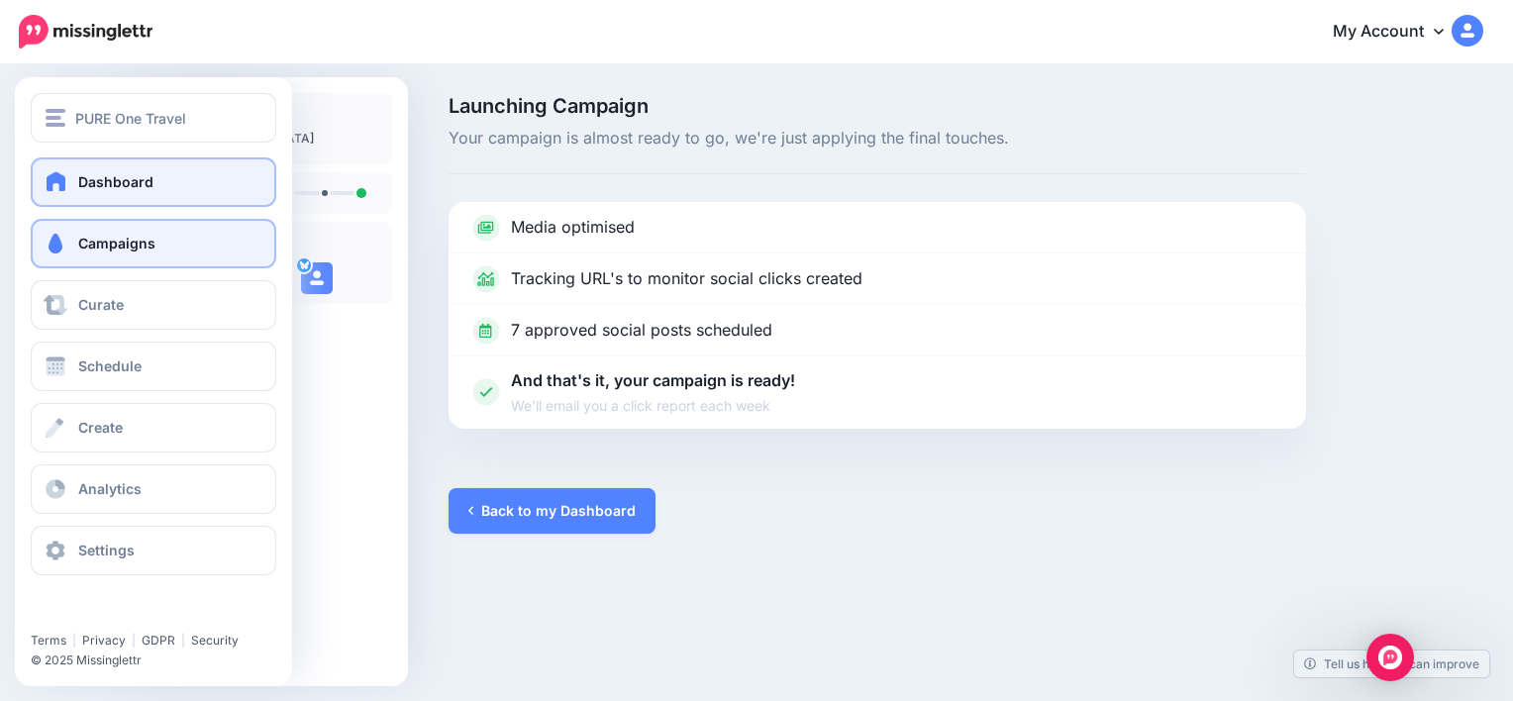
click at [170, 169] on link "Dashboard" at bounding box center [154, 182] width 246 height 50
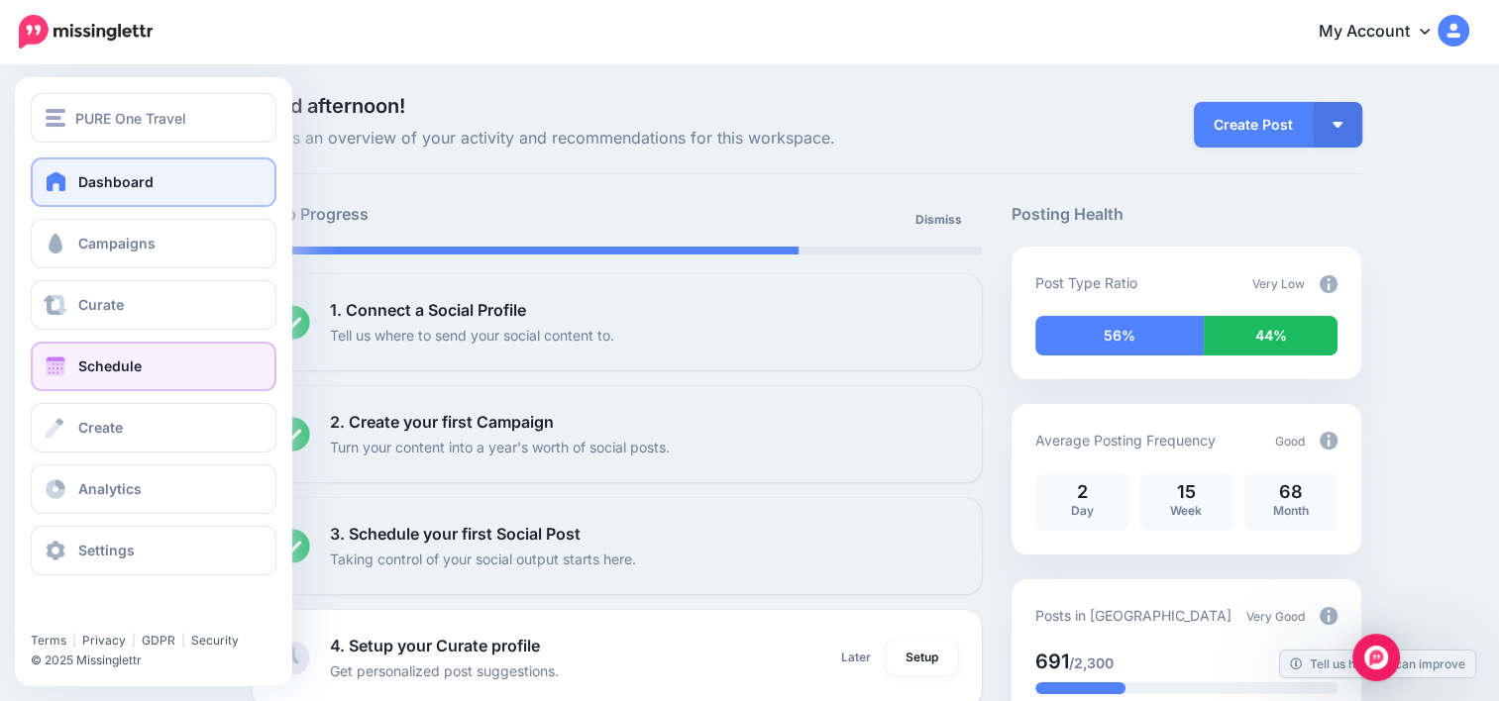
click at [122, 372] on span "Schedule" at bounding box center [109, 366] width 63 height 17
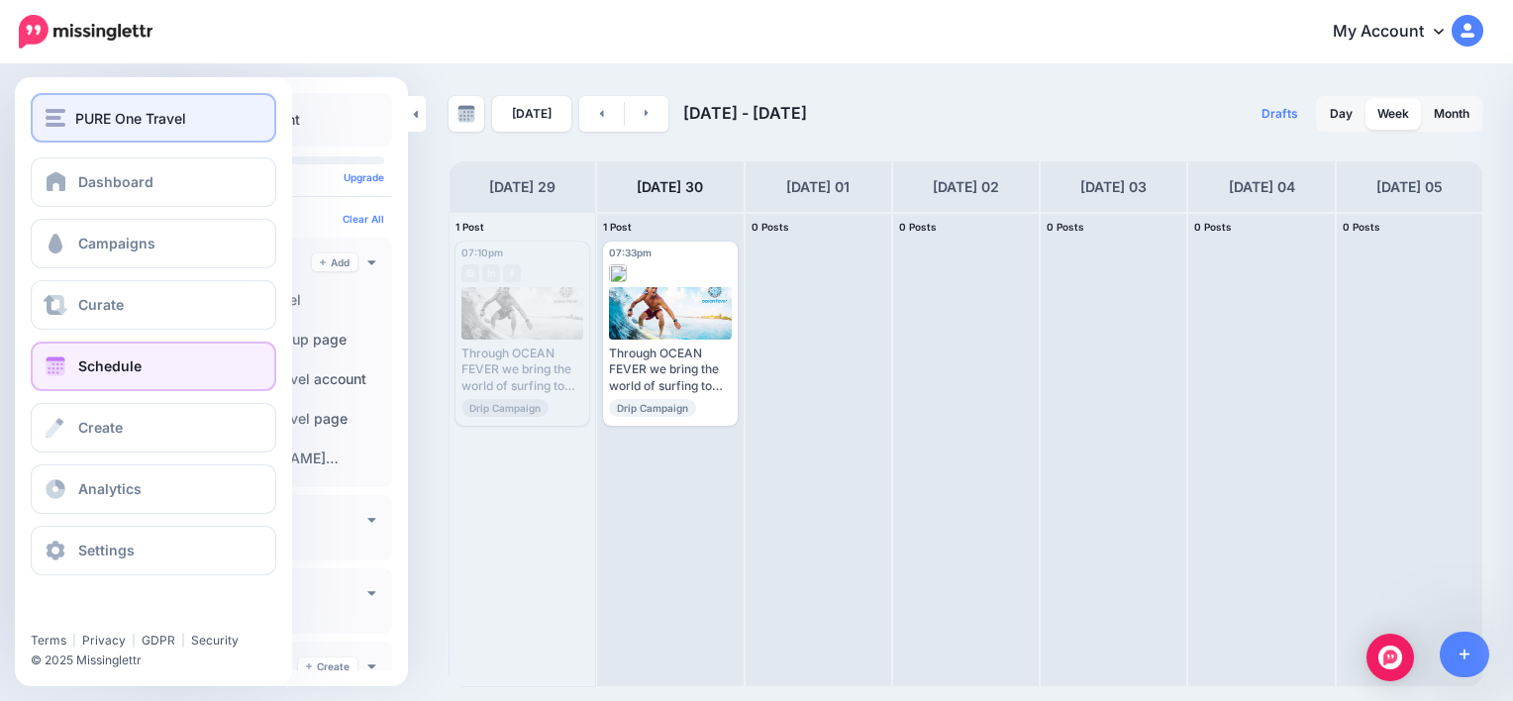
click at [102, 111] on span "PURE One Travel" at bounding box center [130, 118] width 111 height 23
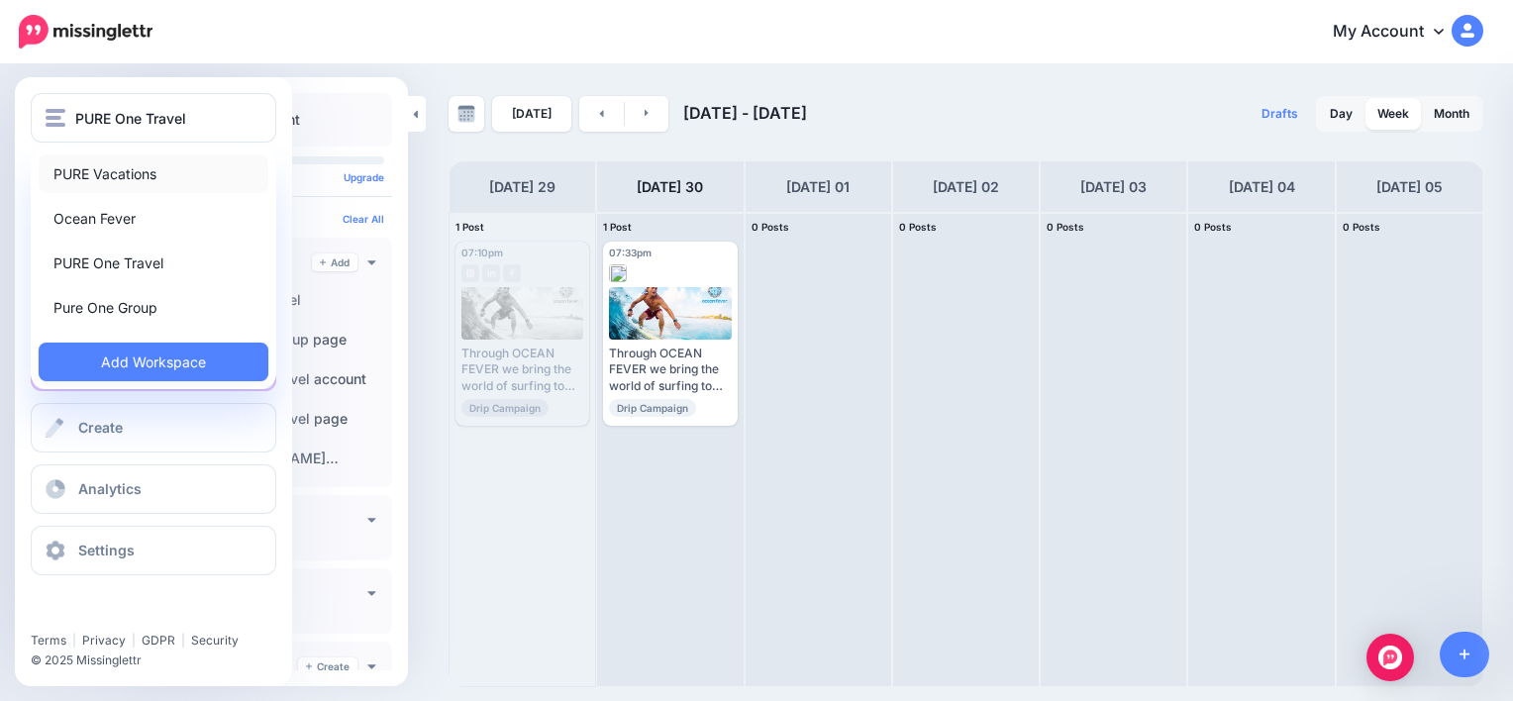
click at [95, 171] on link "PURE Vacations" at bounding box center [154, 174] width 230 height 39
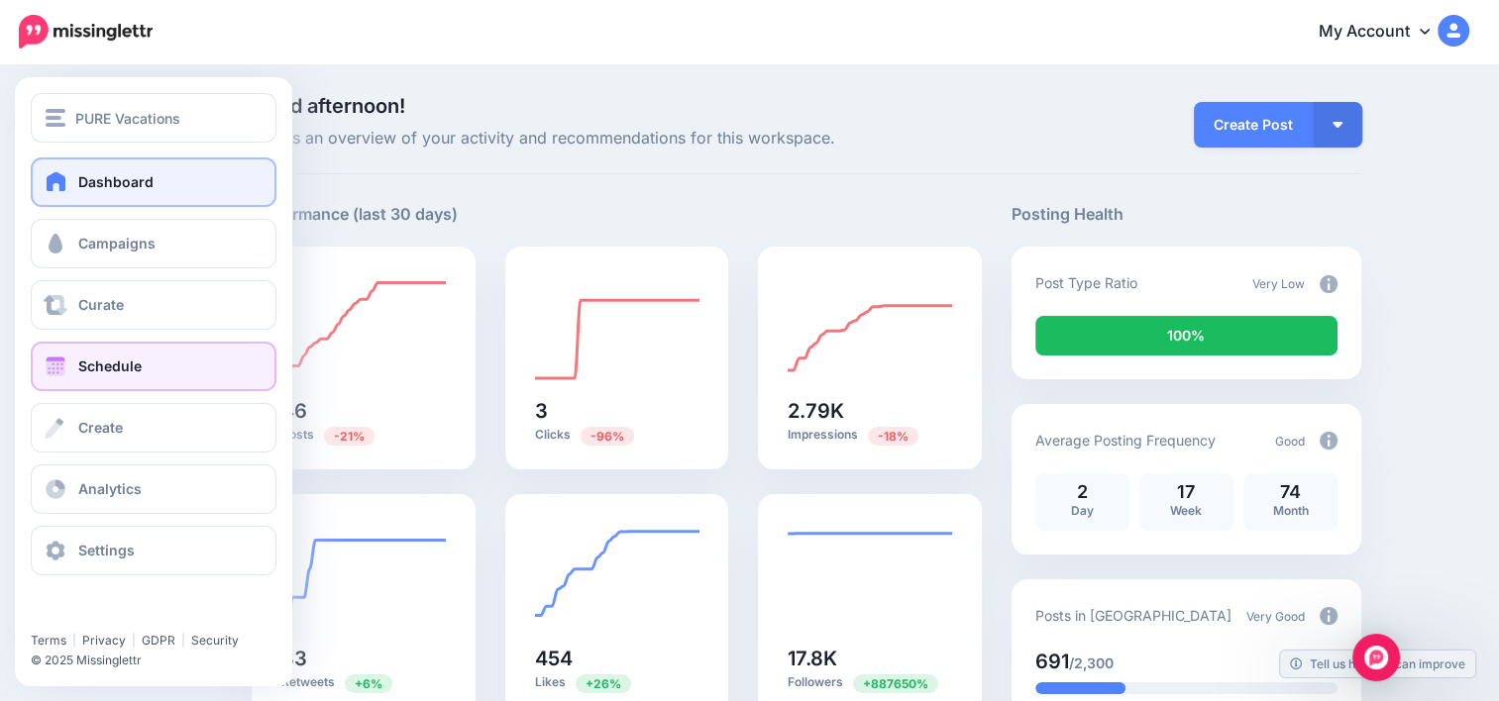
click at [109, 387] on link "Schedule" at bounding box center [154, 367] width 246 height 50
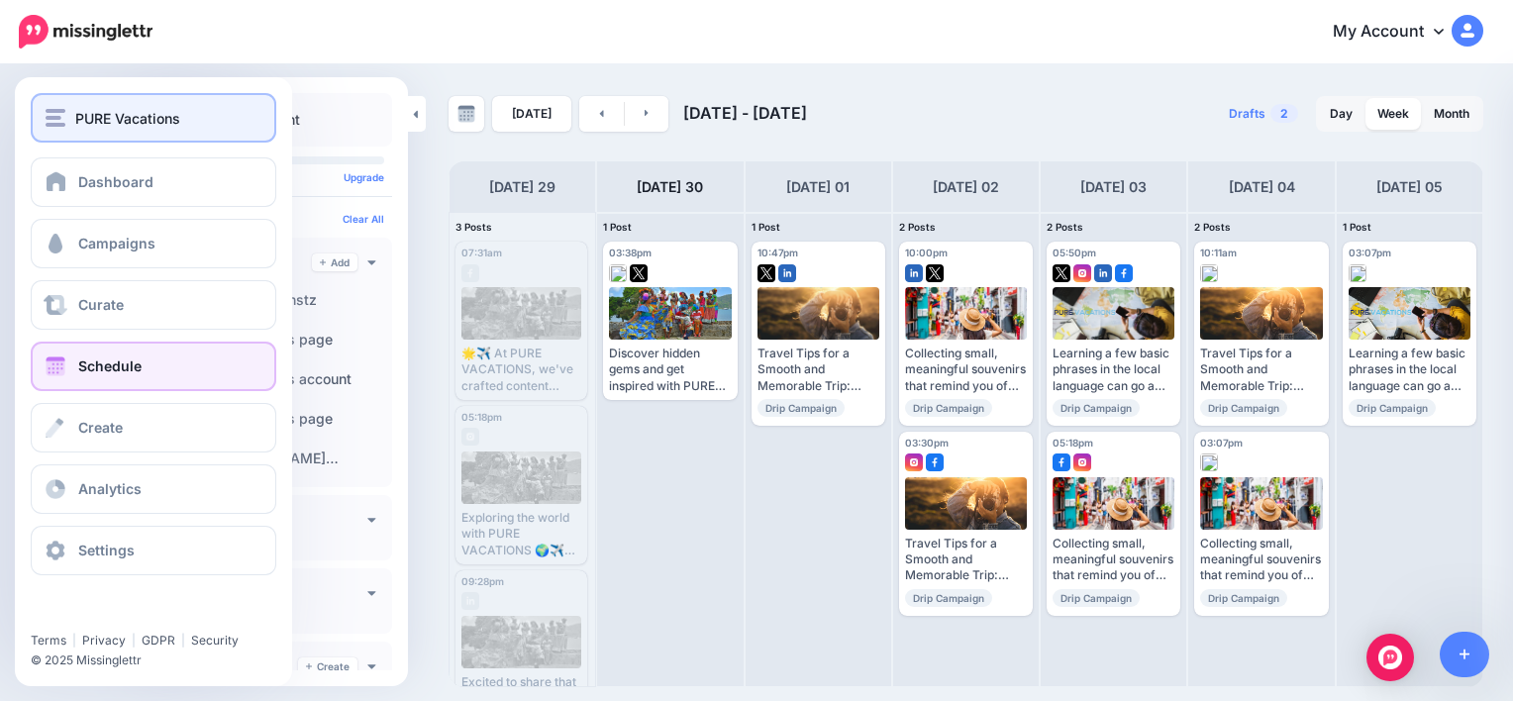
click at [75, 115] on span "PURE Vacations" at bounding box center [127, 118] width 105 height 23
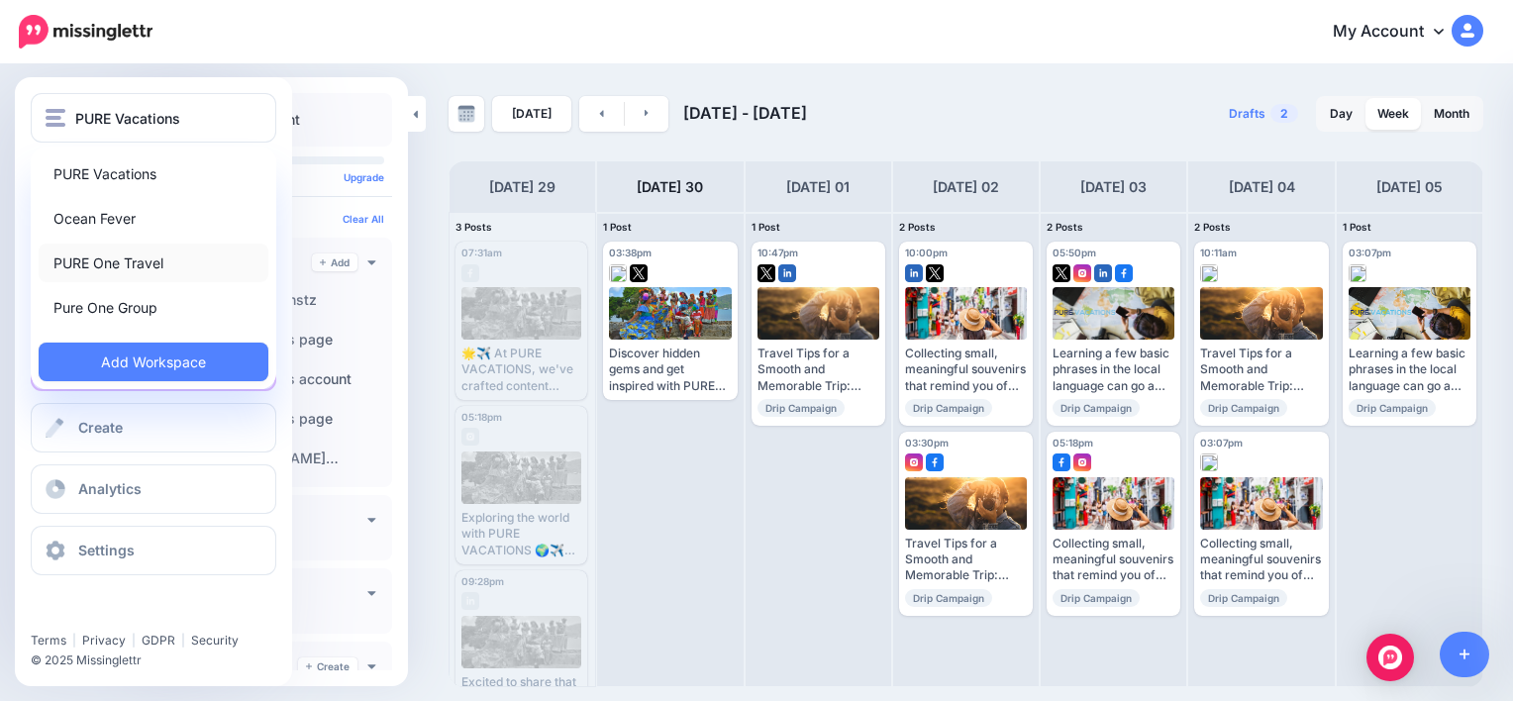
click at [87, 277] on link "PURE One Travel" at bounding box center [154, 263] width 230 height 39
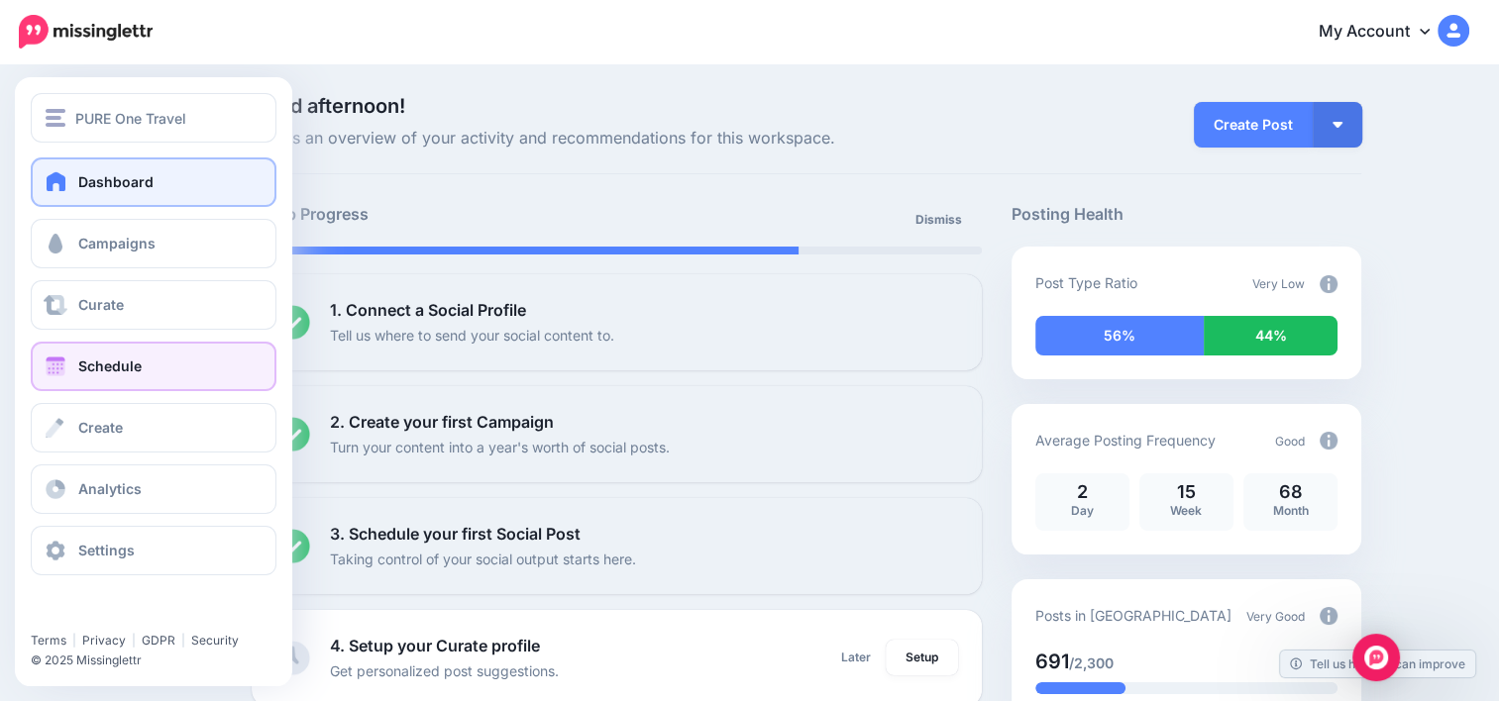
click at [165, 388] on link "Schedule" at bounding box center [154, 367] width 246 height 50
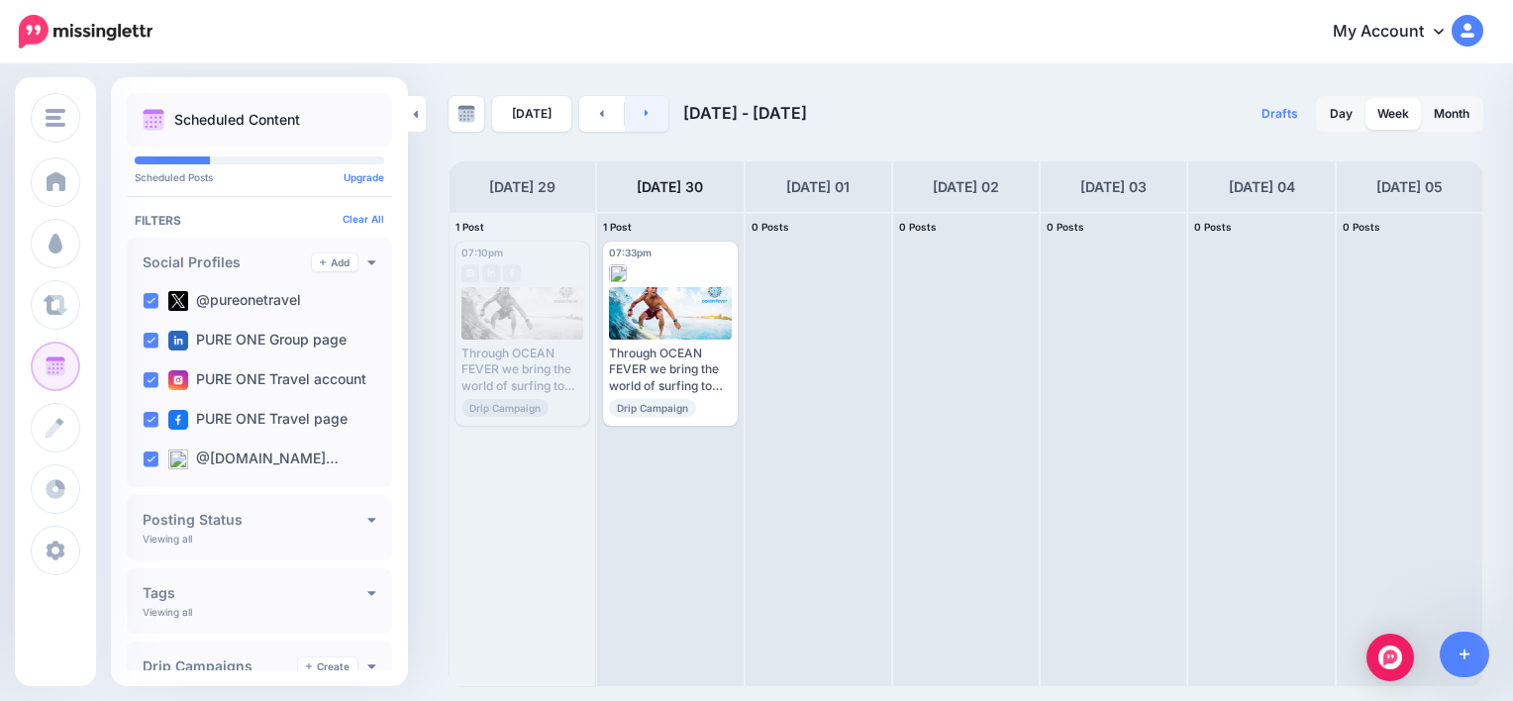
click at [633, 109] on link at bounding box center [647, 114] width 45 height 36
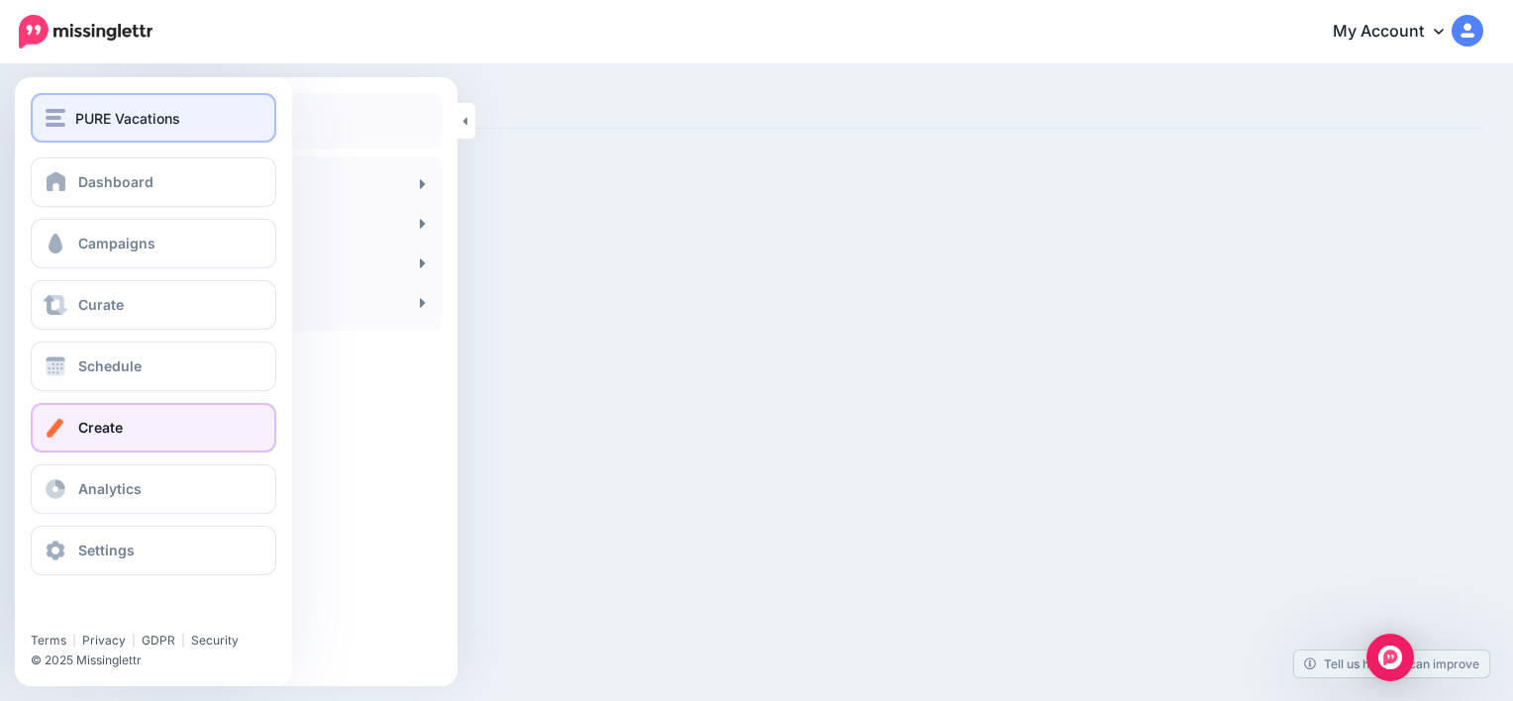
click at [70, 125] on div "PURE Vacations" at bounding box center [154, 118] width 216 height 23
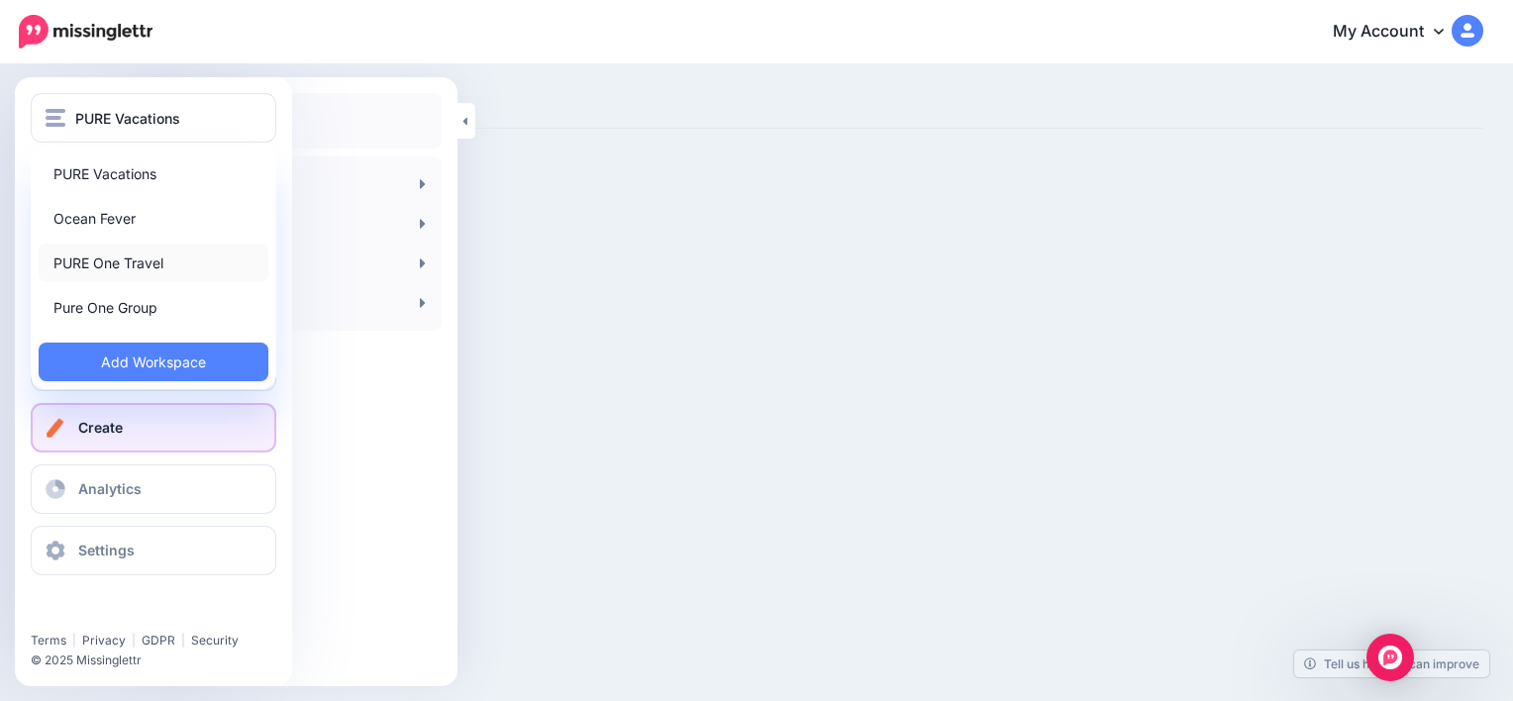
click at [105, 270] on link "PURE One Travel" at bounding box center [154, 263] width 230 height 39
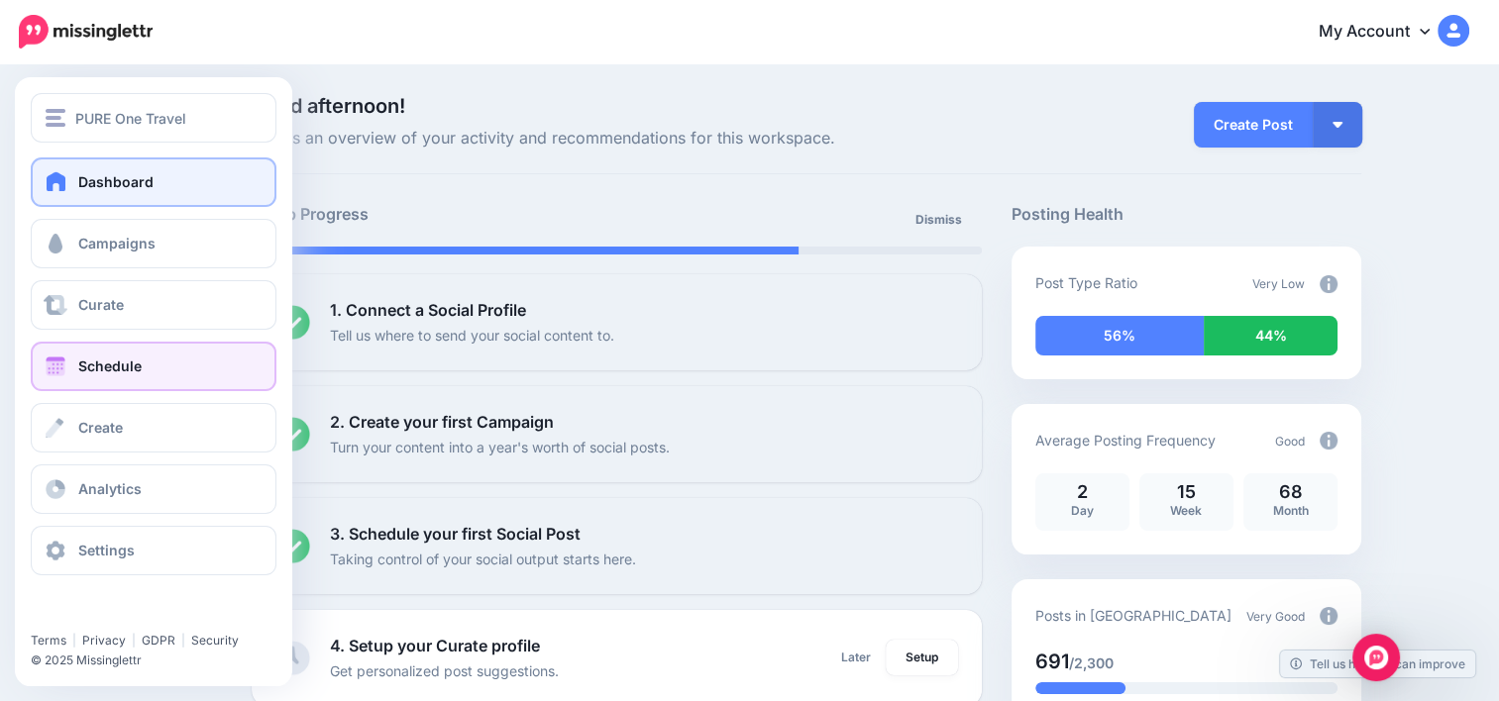
click at [159, 360] on link "Schedule" at bounding box center [154, 367] width 246 height 50
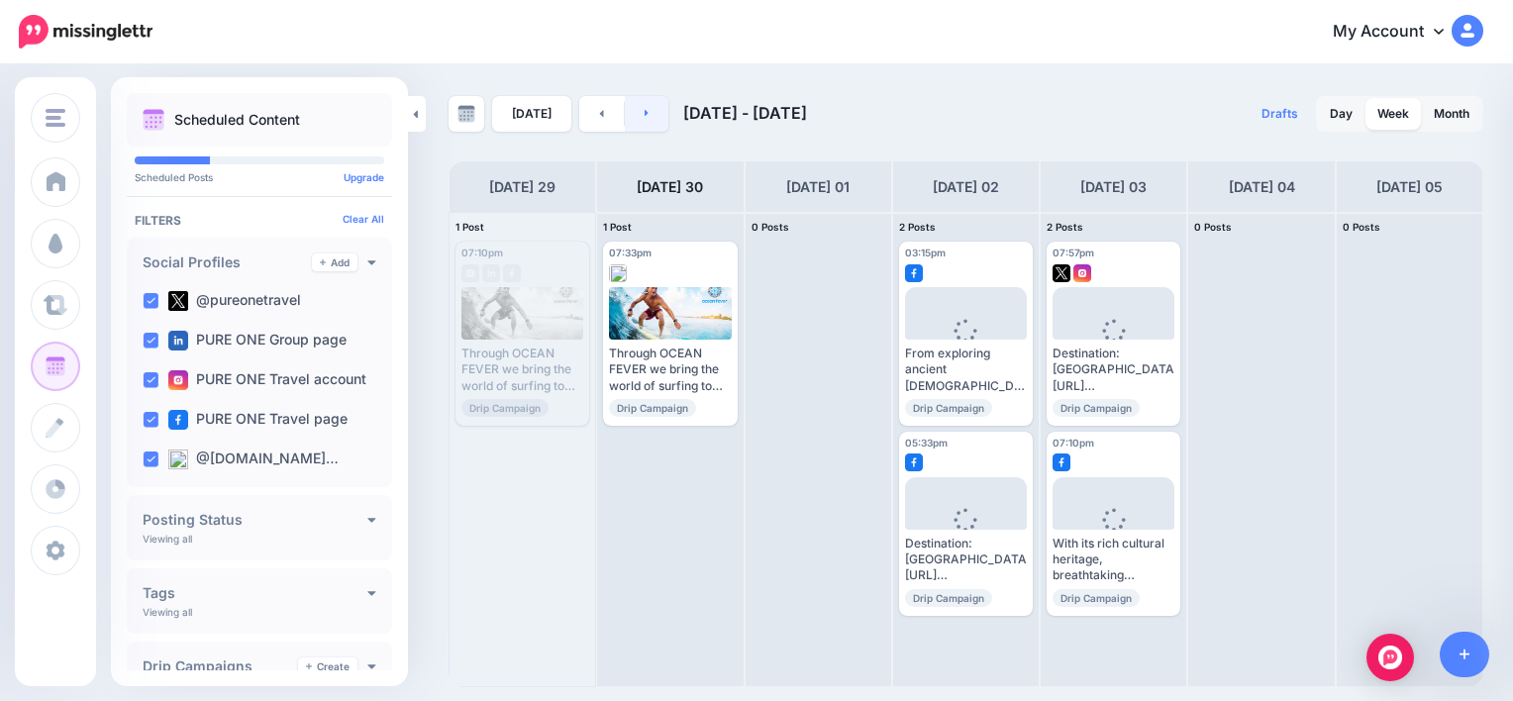
click at [646, 120] on link at bounding box center [647, 114] width 45 height 36
